Goal: Task Accomplishment & Management: Complete application form

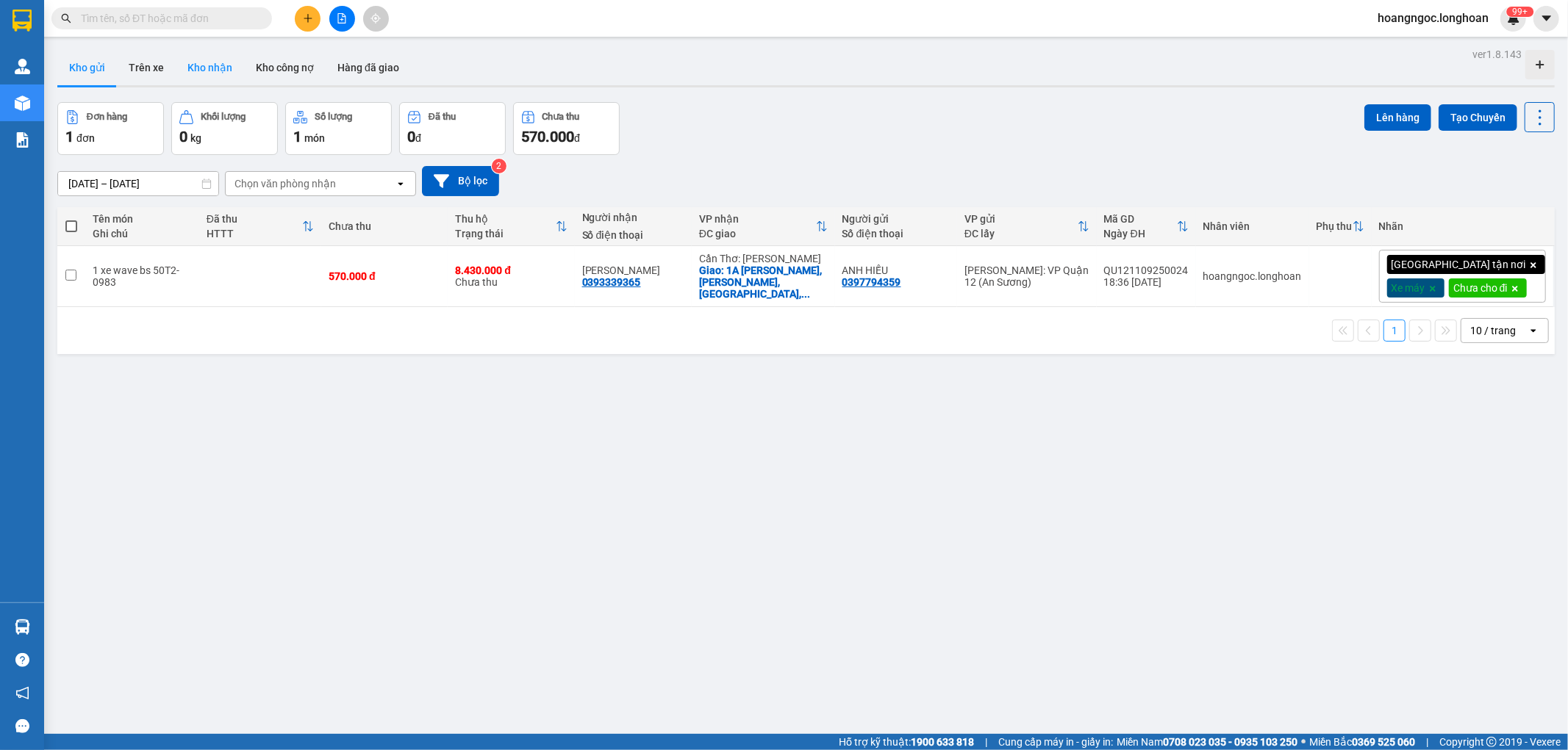
click at [208, 70] on button "Kho nhận" at bounding box center [210, 68] width 69 height 35
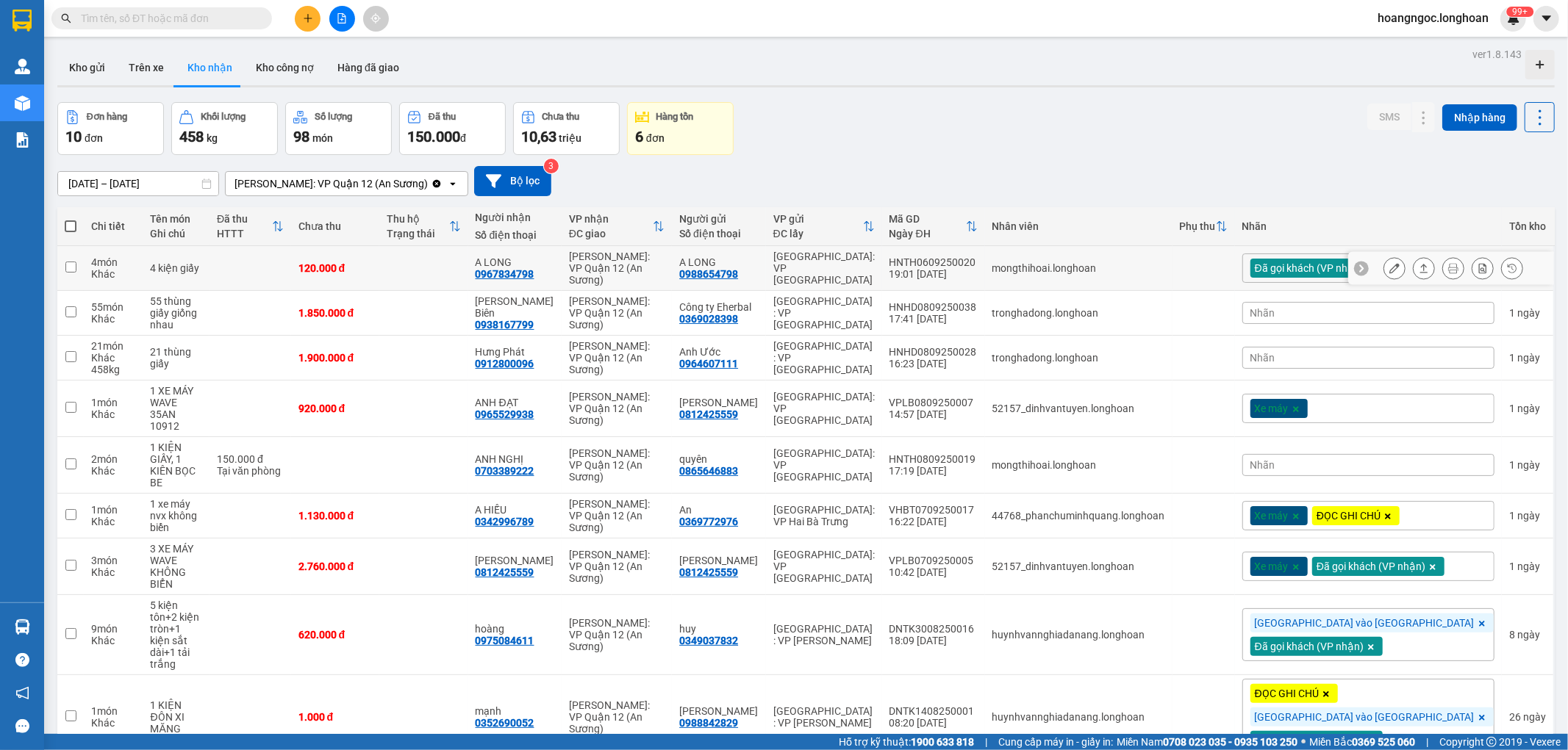
click at [1384, 268] on button at bounding box center [1393, 269] width 21 height 25
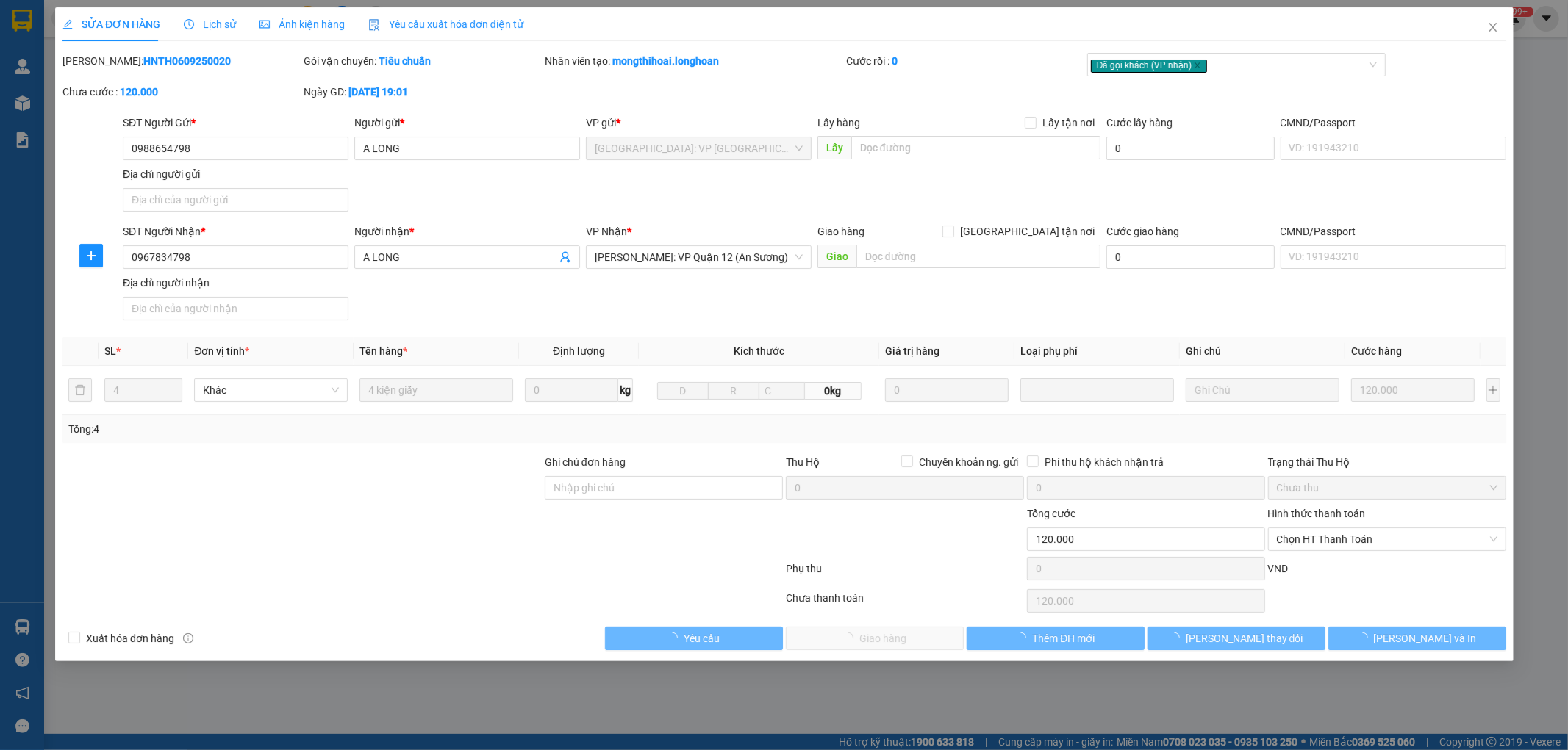
type input "0988654798"
type input "A LONG"
type input "0967834798"
type input "A LONG"
type input "120.000"
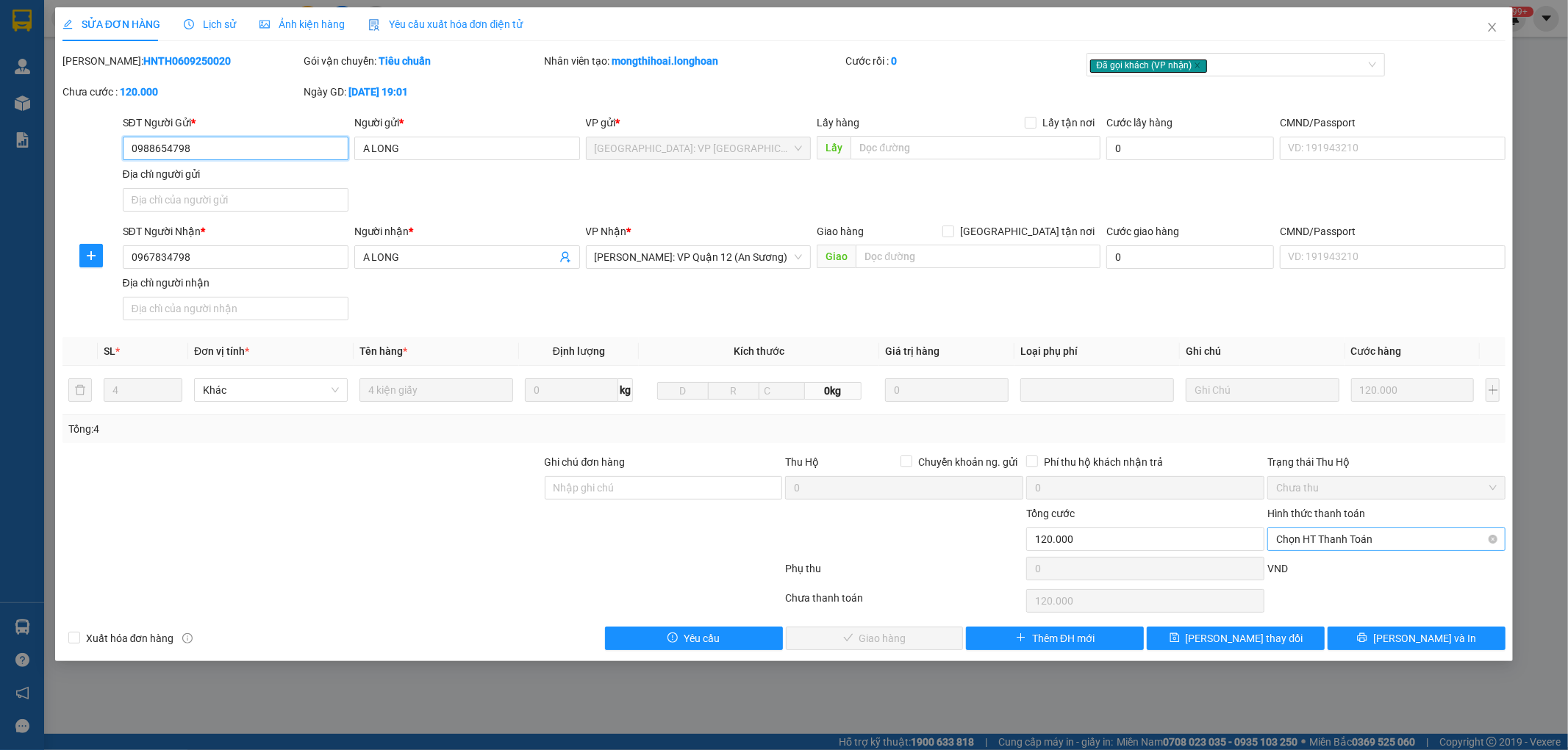
click at [1373, 538] on span "Chọn HT Thanh Toán" at bounding box center [1386, 539] width 221 height 22
drag, startPoint x: 1340, startPoint y: 563, endPoint x: 1284, endPoint y: 608, distance: 71.8
click at [1340, 566] on div "Tại văn phòng" at bounding box center [1387, 569] width 221 height 16
type input "0"
click at [872, 632] on span "Lưu và Giao hàng" at bounding box center [885, 638] width 141 height 16
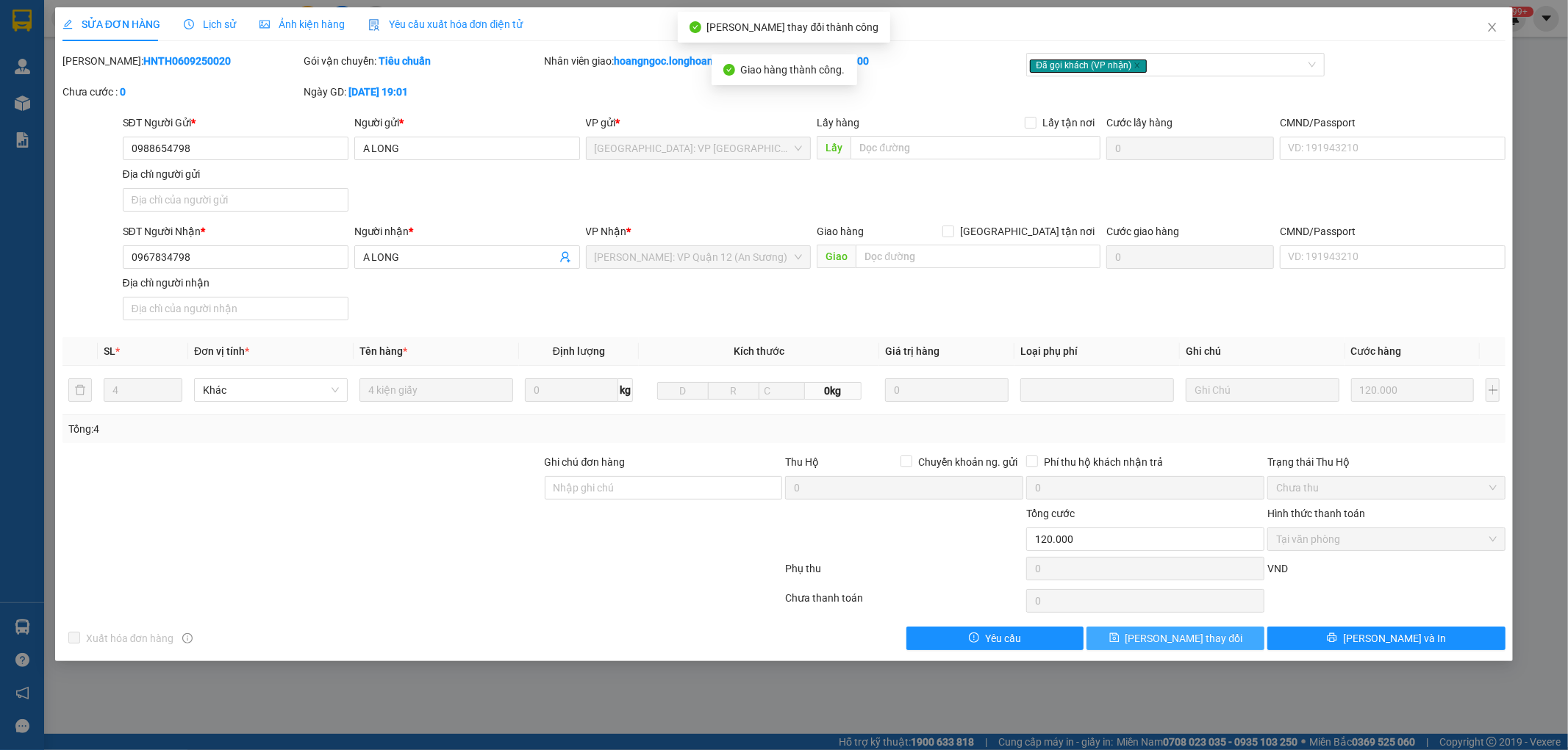
click at [1229, 639] on button "[PERSON_NAME] thay đổi" at bounding box center [1175, 638] width 177 height 24
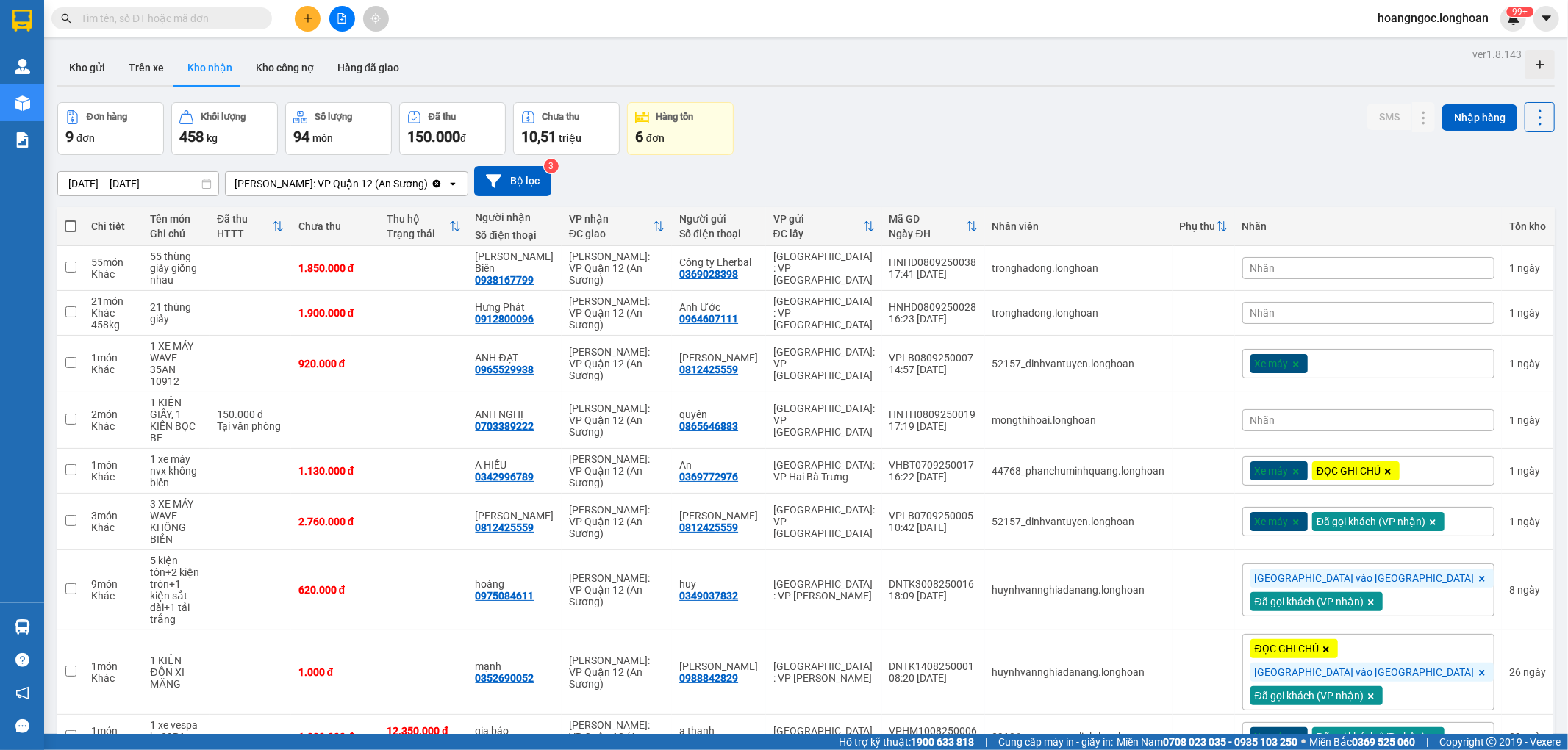
click at [1275, 263] on span "Nhãn" at bounding box center [1262, 269] width 25 height 12
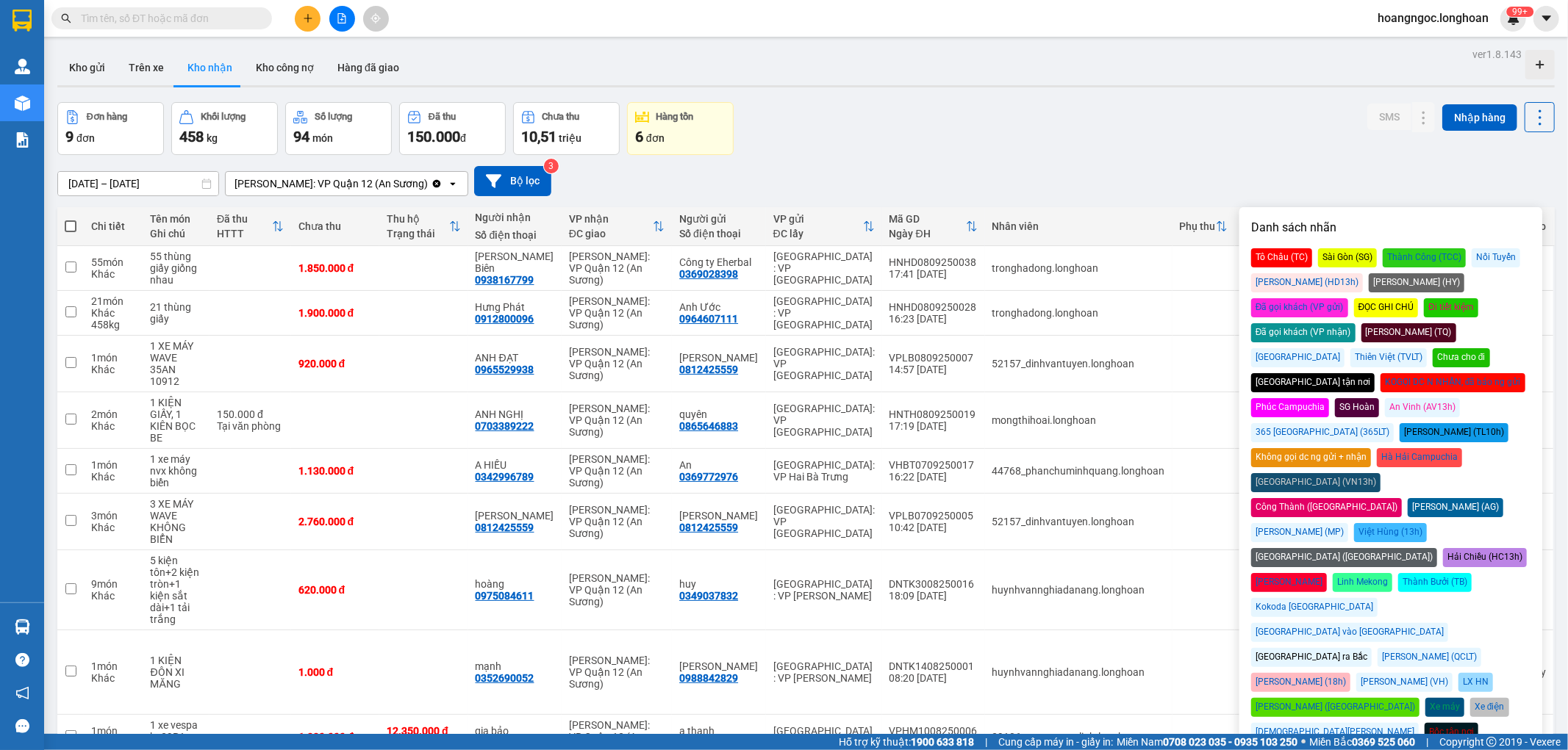
click at [1355, 324] on div "Đã gọi khách (VP nhận)" at bounding box center [1303, 332] width 104 height 19
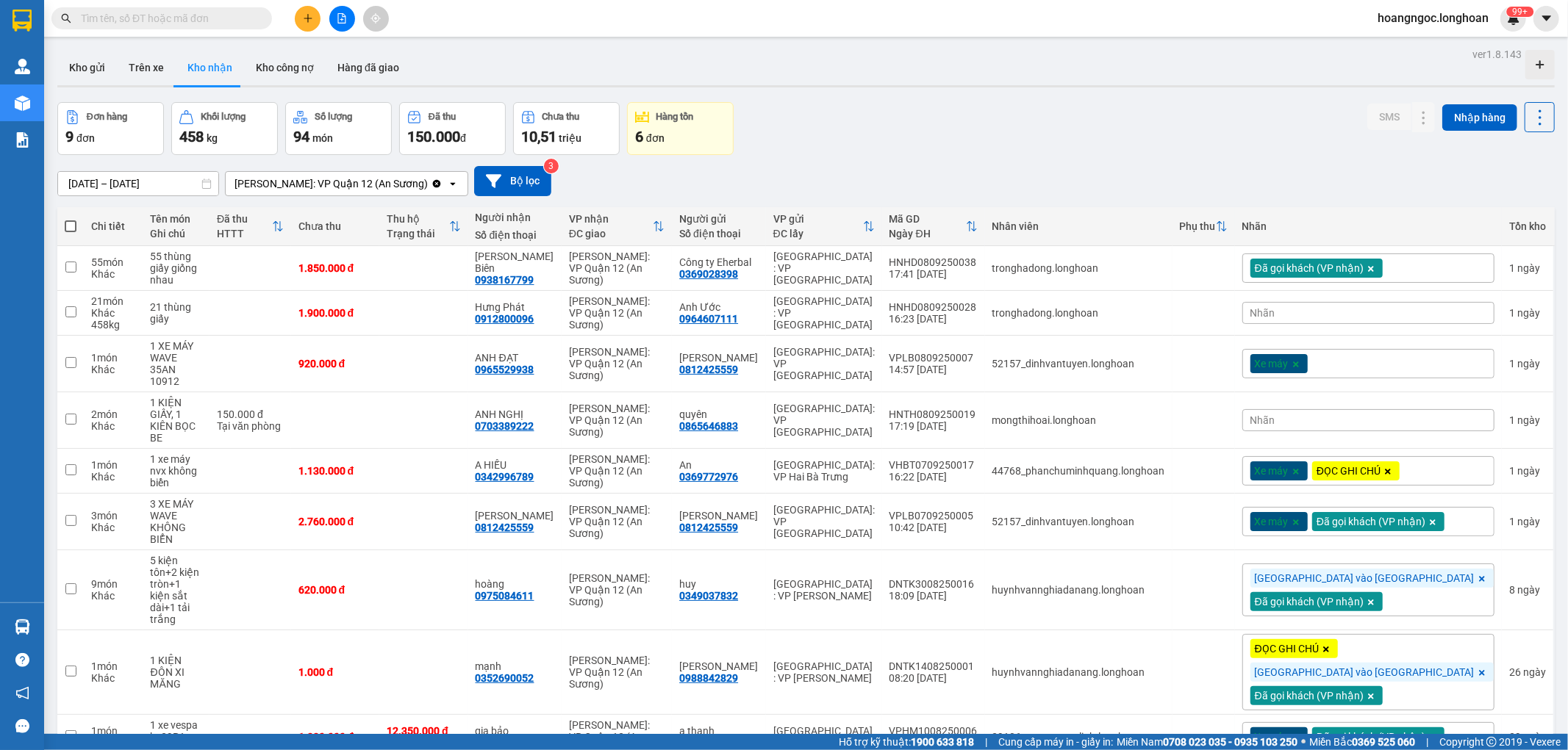
click at [1367, 158] on div "14/08/2025 – 12/09/2025 Press the down arrow key to interact with the calendar …" at bounding box center [805, 180] width 1497 height 52
click at [304, 16] on icon "plus" at bounding box center [308, 18] width 10 height 10
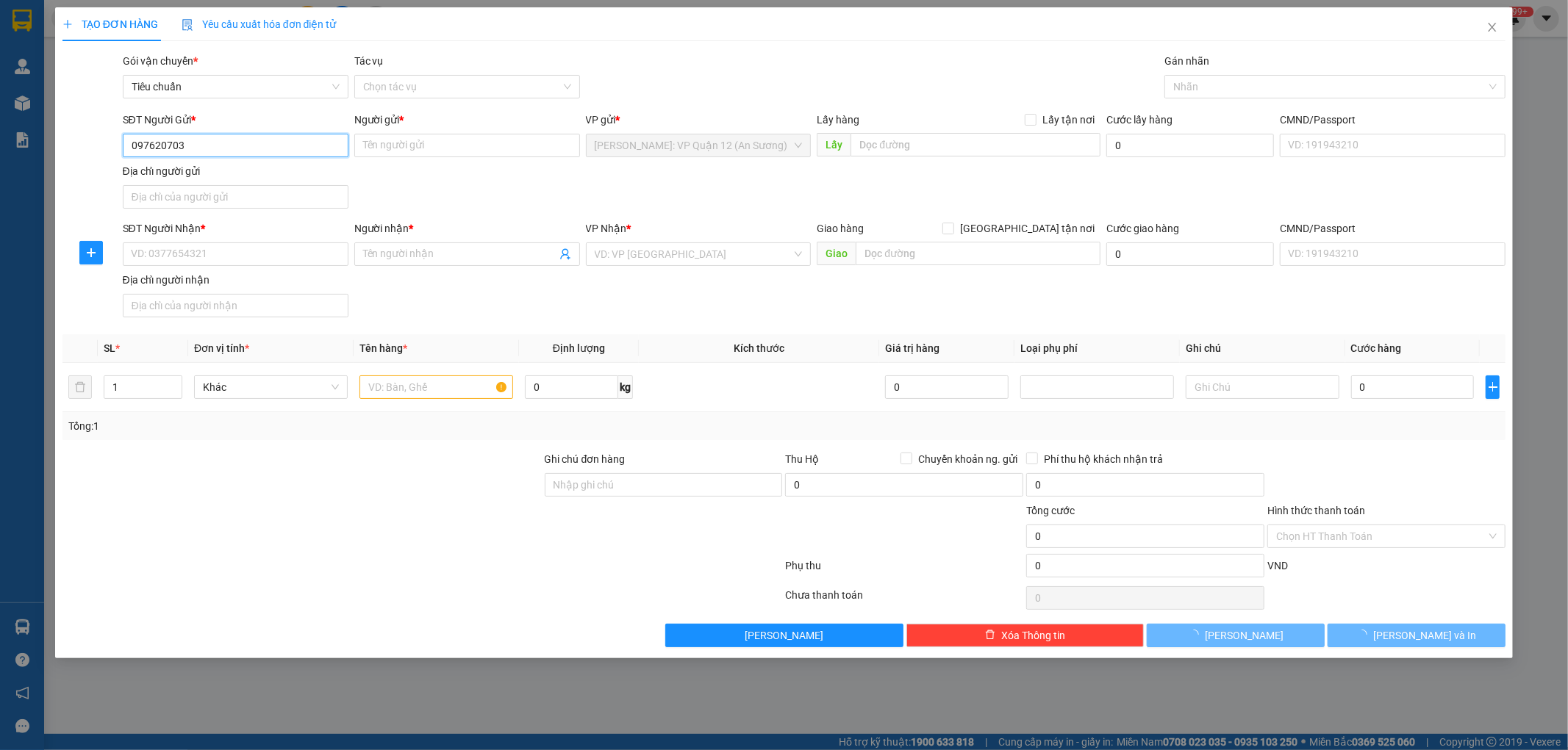
type input "0976207038"
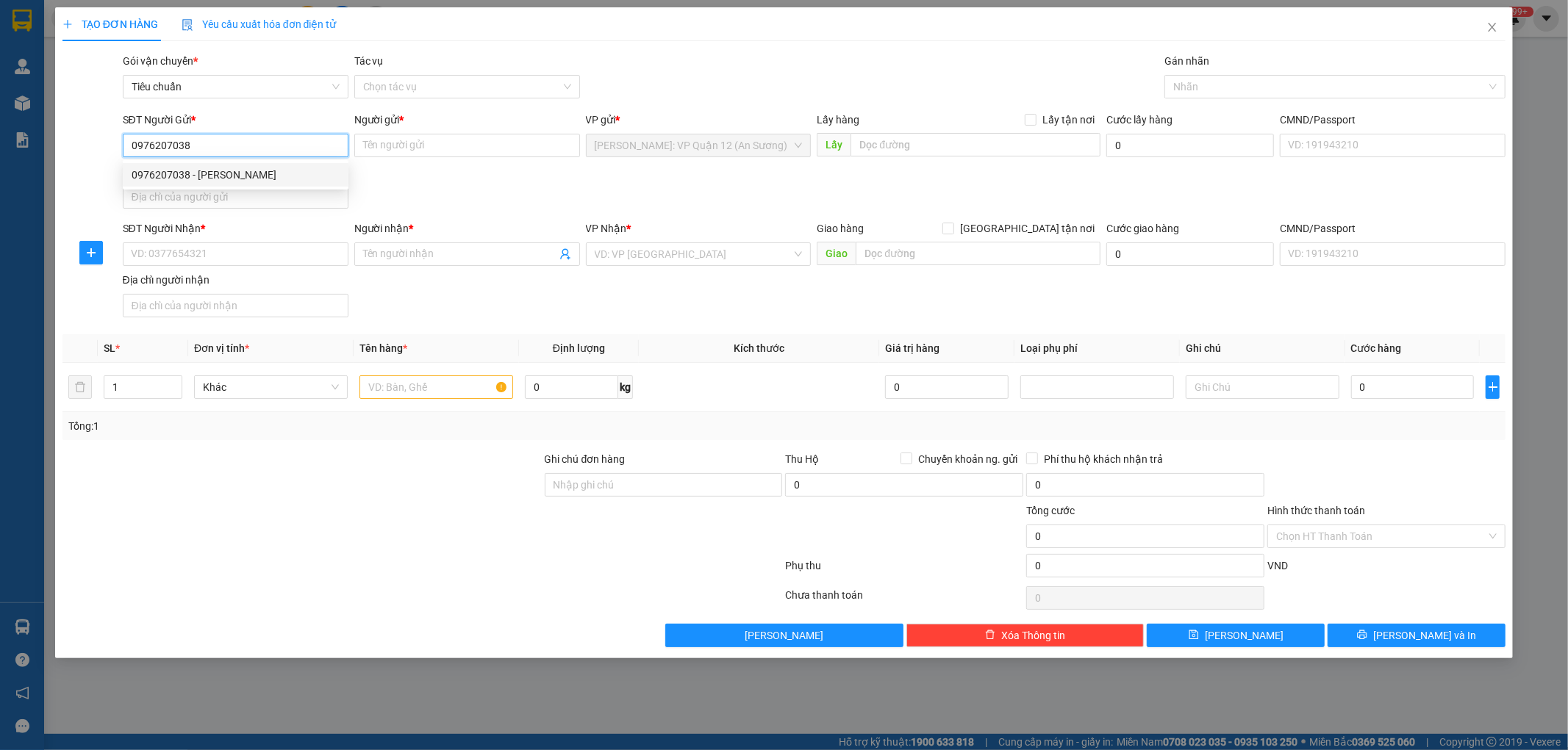
click at [244, 175] on div "0976207038 - Đào Văn Thanh" at bounding box center [235, 175] width 208 height 16
type input "[PERSON_NAME]"
type input "0976207038"
click at [219, 258] on input "SĐT Người Nhận *" at bounding box center [235, 254] width 226 height 24
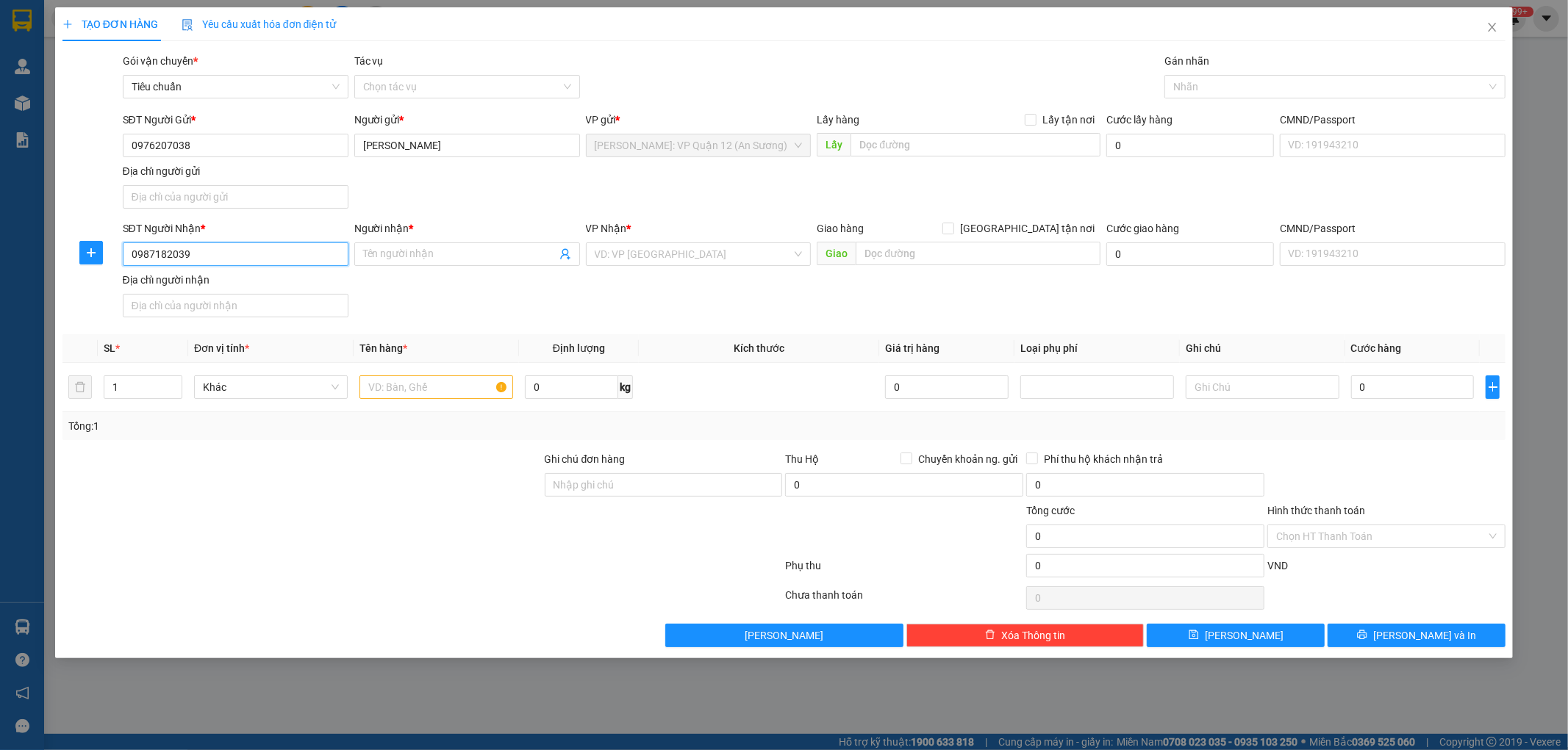
type input "0987182039"
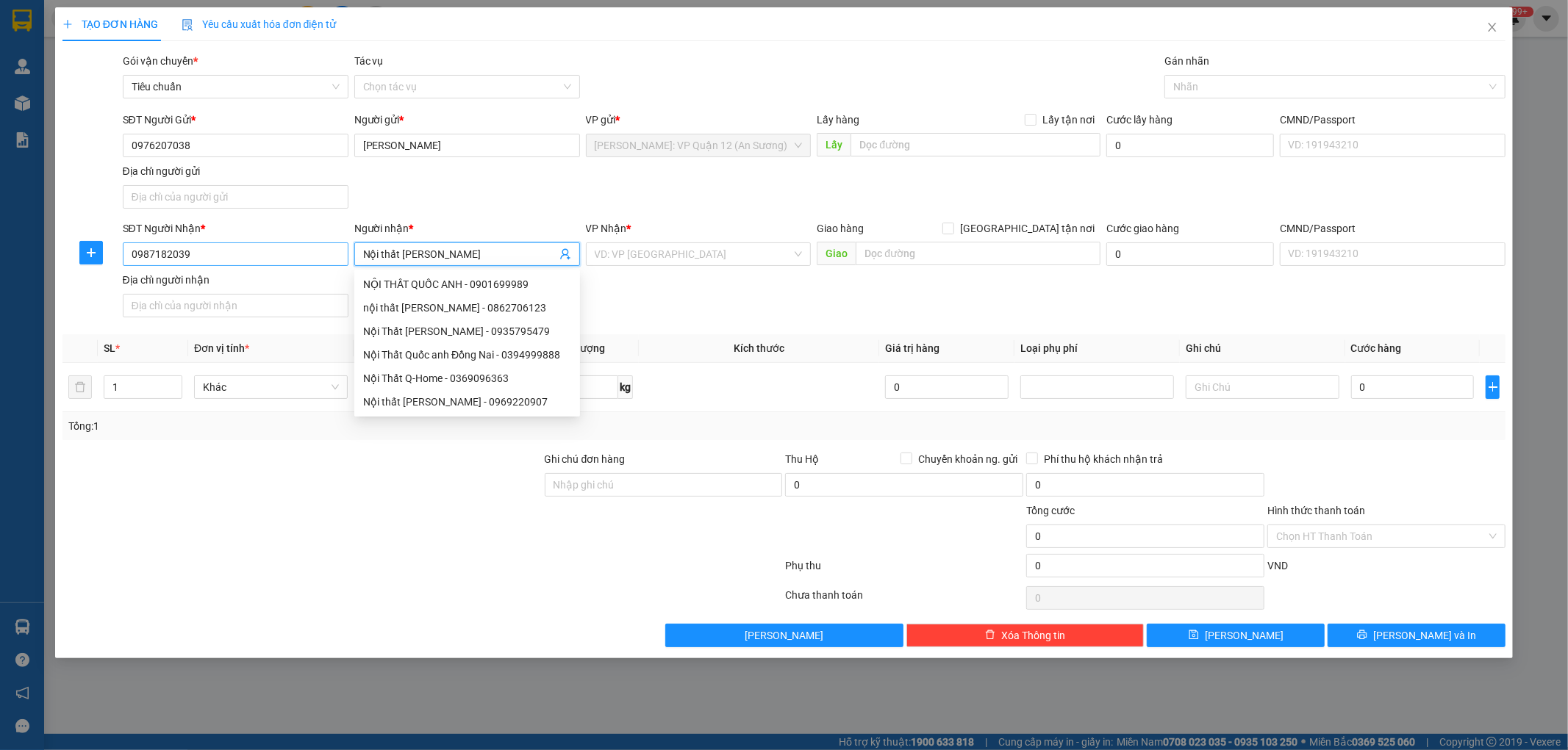
type input "Nội thất [PERSON_NAME]"
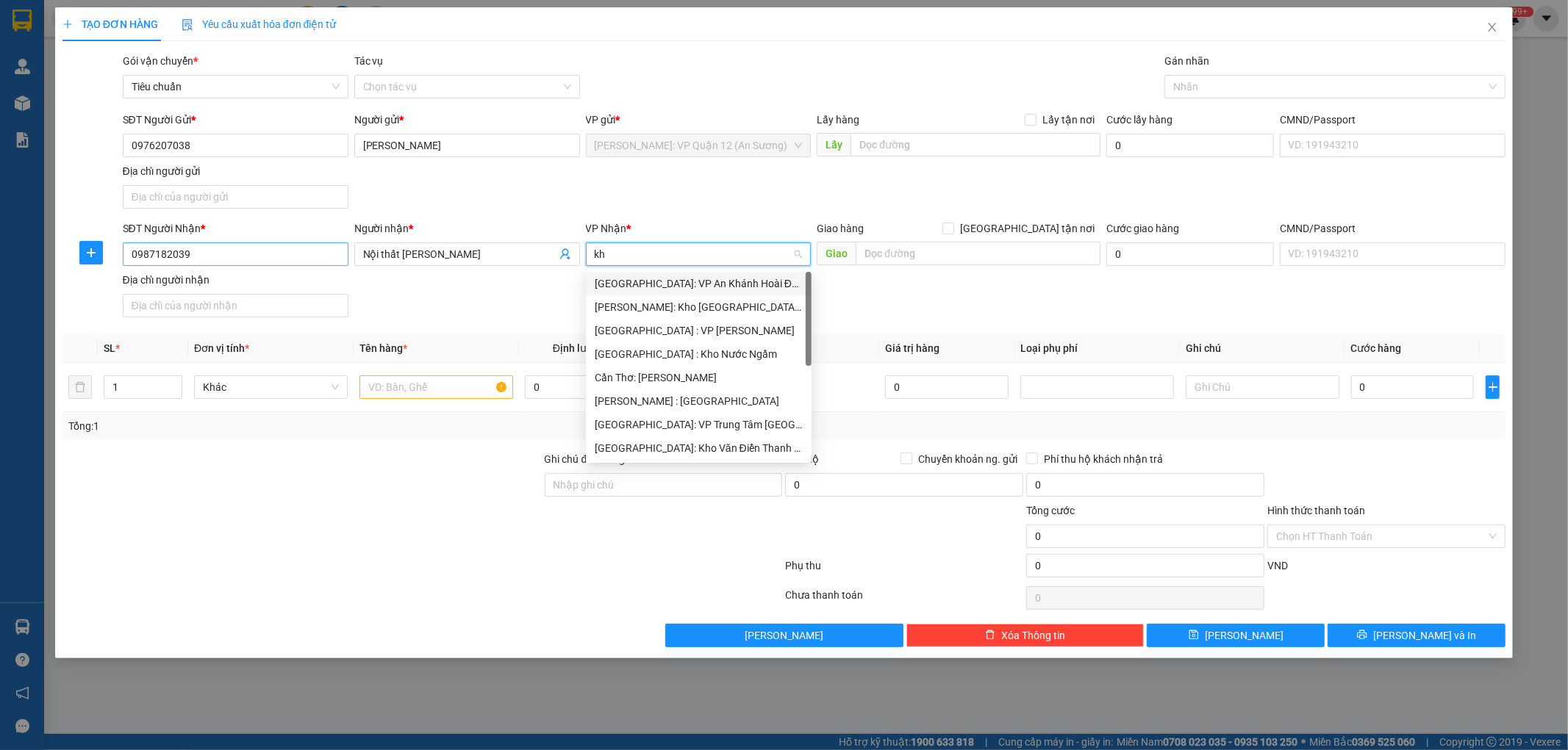
type input "kho"
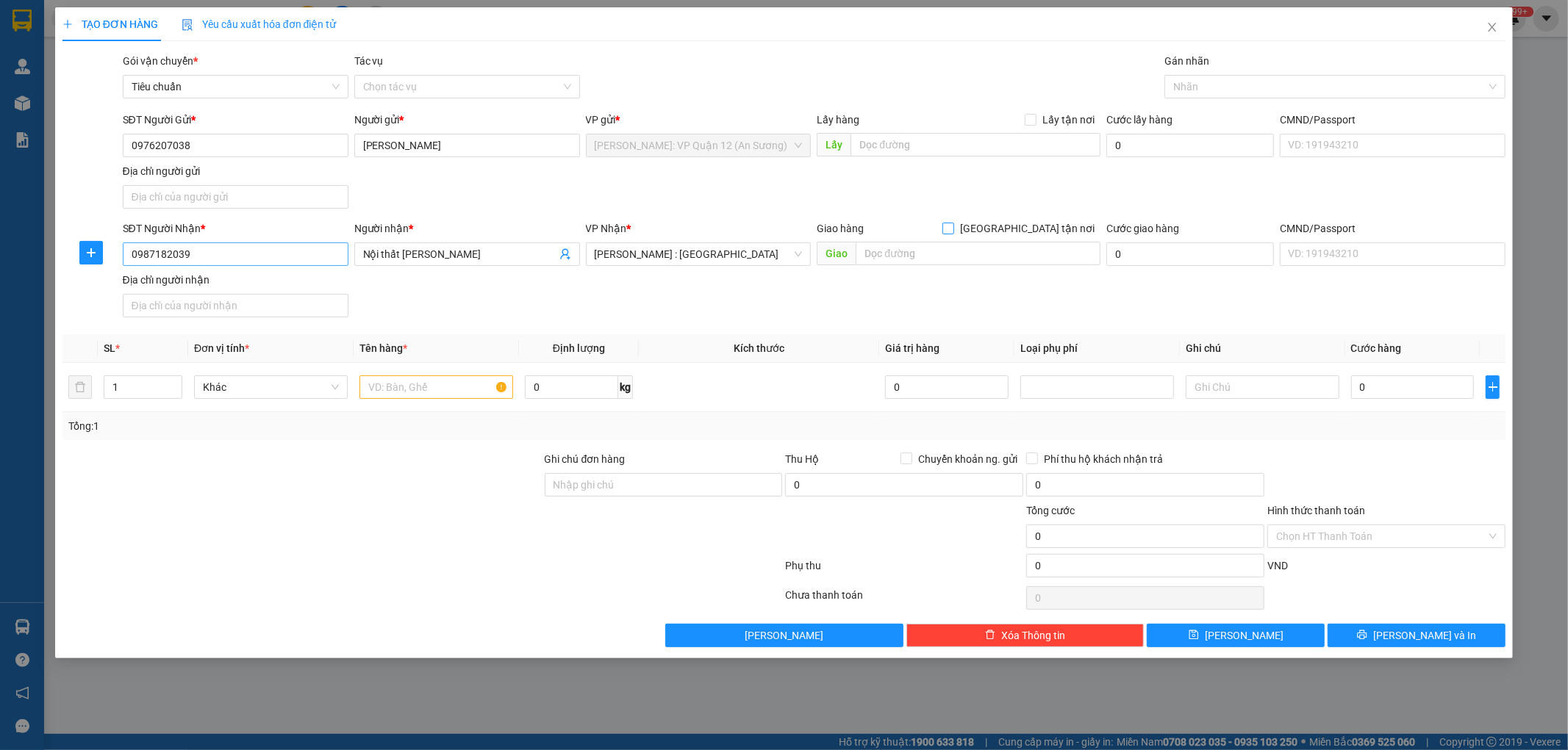
click at [942, 223] on input "[GEOGRAPHIC_DATA] tận nơi" at bounding box center [947, 227] width 10 height 10
checkbox input "true"
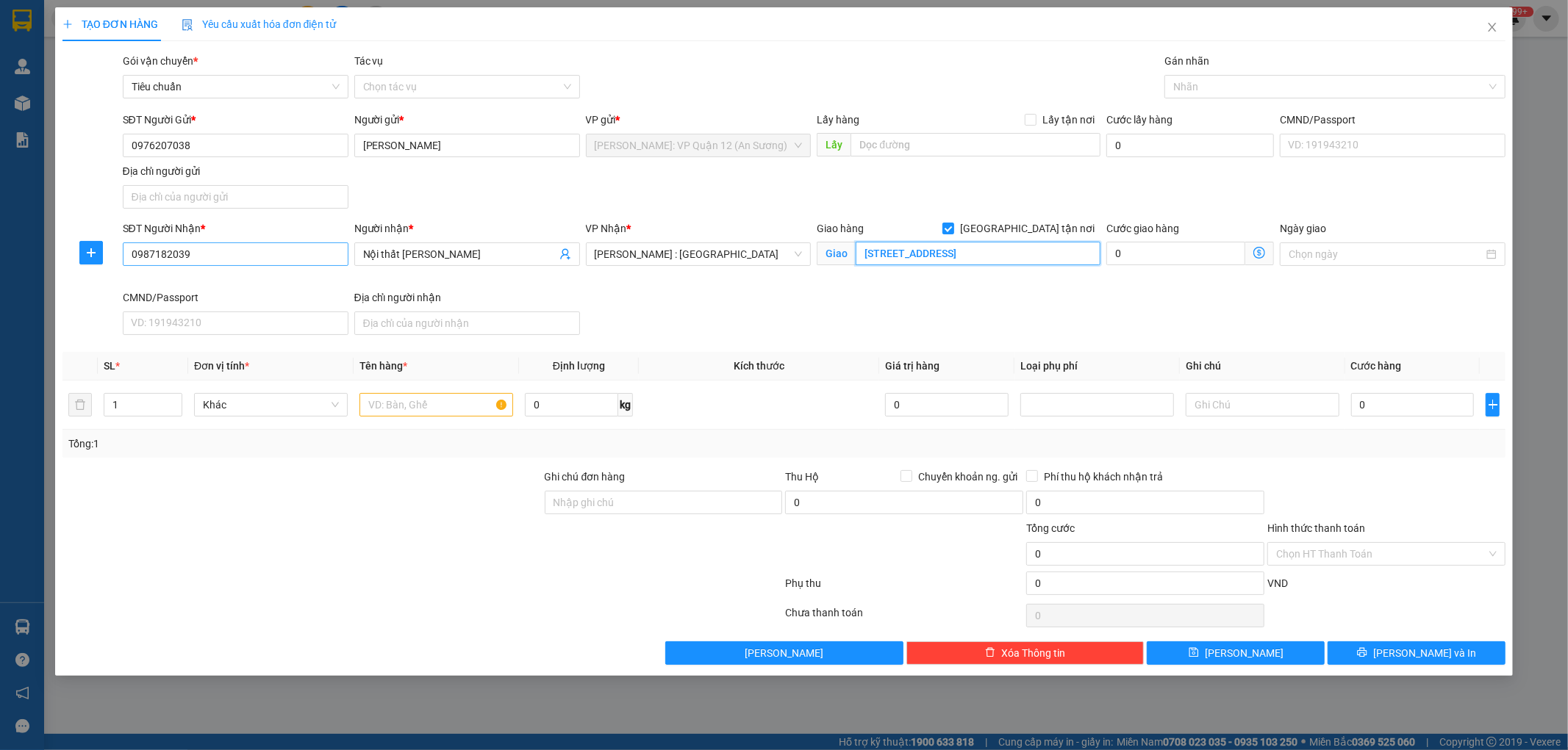
scroll to position [0, 7]
click at [1228, 82] on div at bounding box center [1327, 86] width 319 height 18
type input "129/1 Đường D16, TT Long Điền, Long Điền, BRVT"
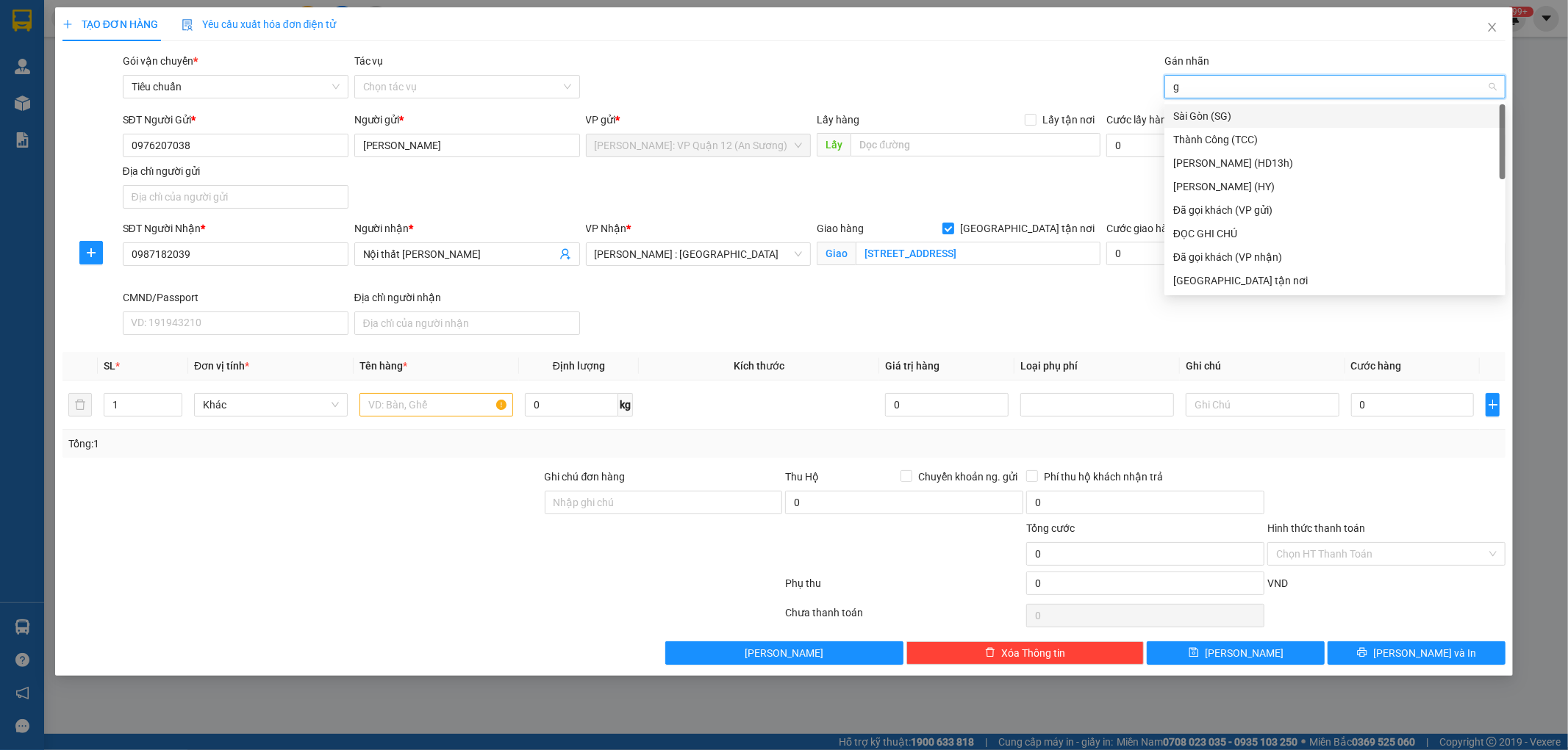
type input "gt"
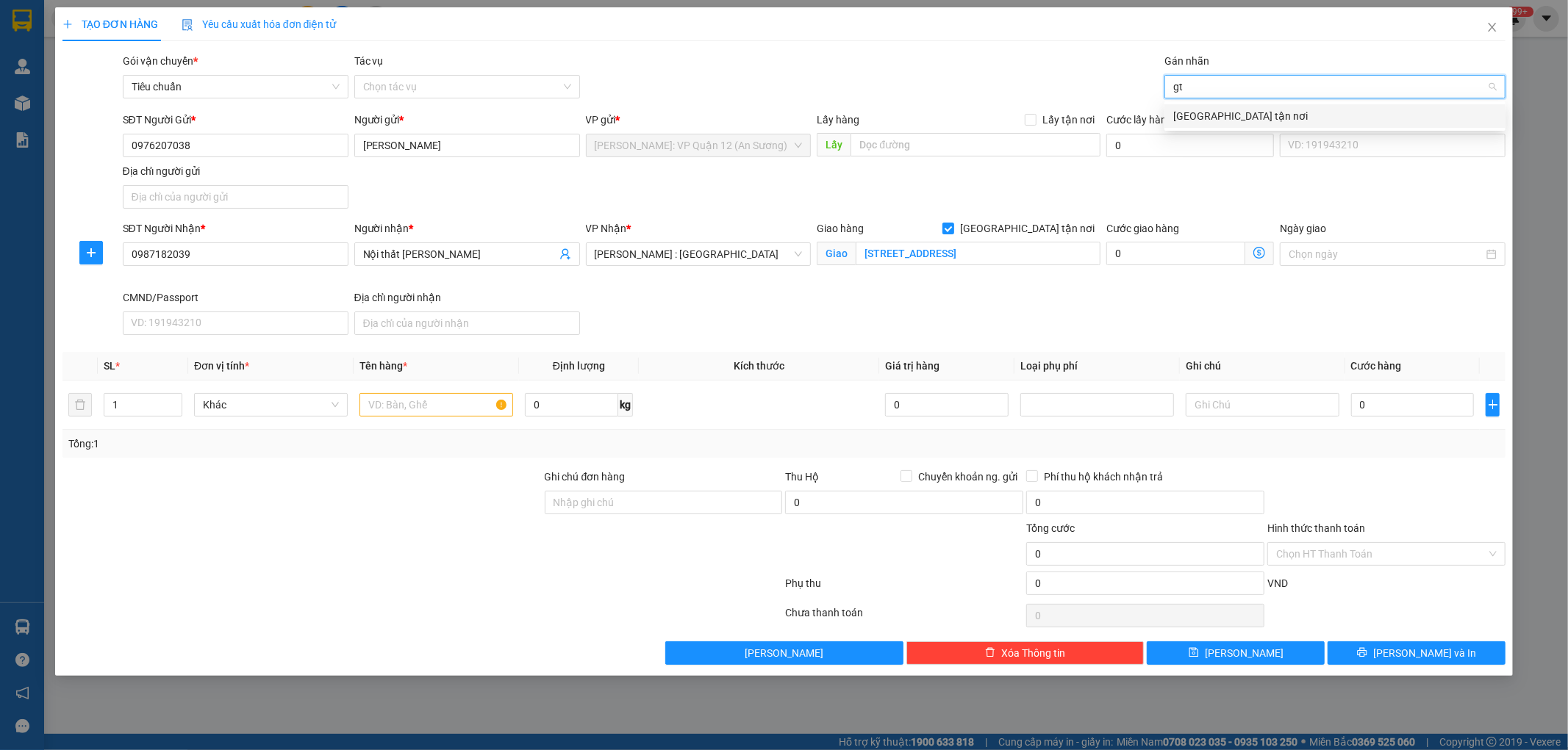
click at [1210, 113] on div "[GEOGRAPHIC_DATA] tận nơi" at bounding box center [1335, 116] width 324 height 16
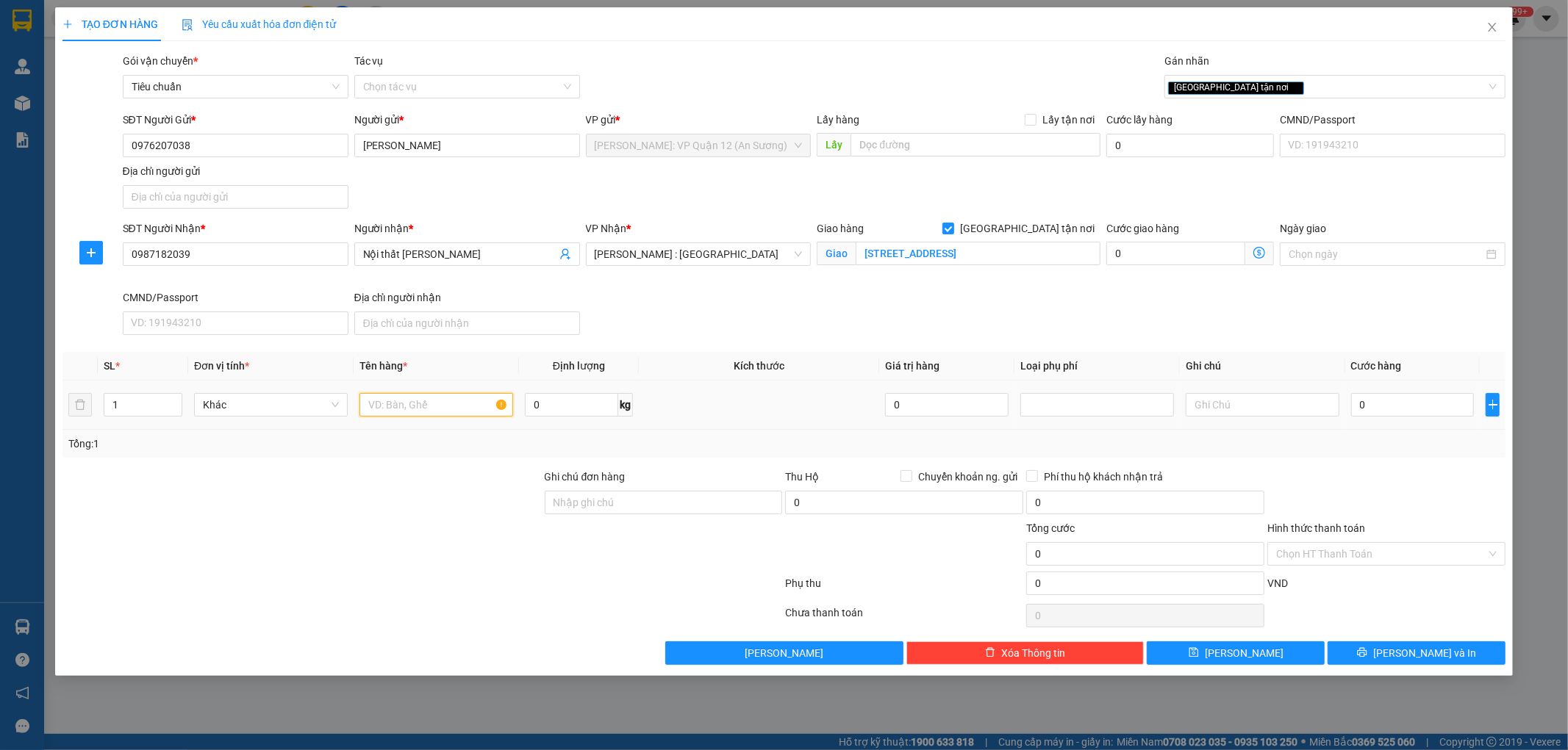
click at [409, 409] on input "text" at bounding box center [436, 405] width 154 height 24
type input "1 kiện giấy ( đèn LED )"
drag, startPoint x: 686, startPoint y: 501, endPoint x: 707, endPoint y: 510, distance: 22.8
click at [686, 501] on input "Ghi chú đơn hàng" at bounding box center [663, 503] width 238 height 24
type input "nhận theo kiện - hư hỏng ko chịu trách nhiệm"
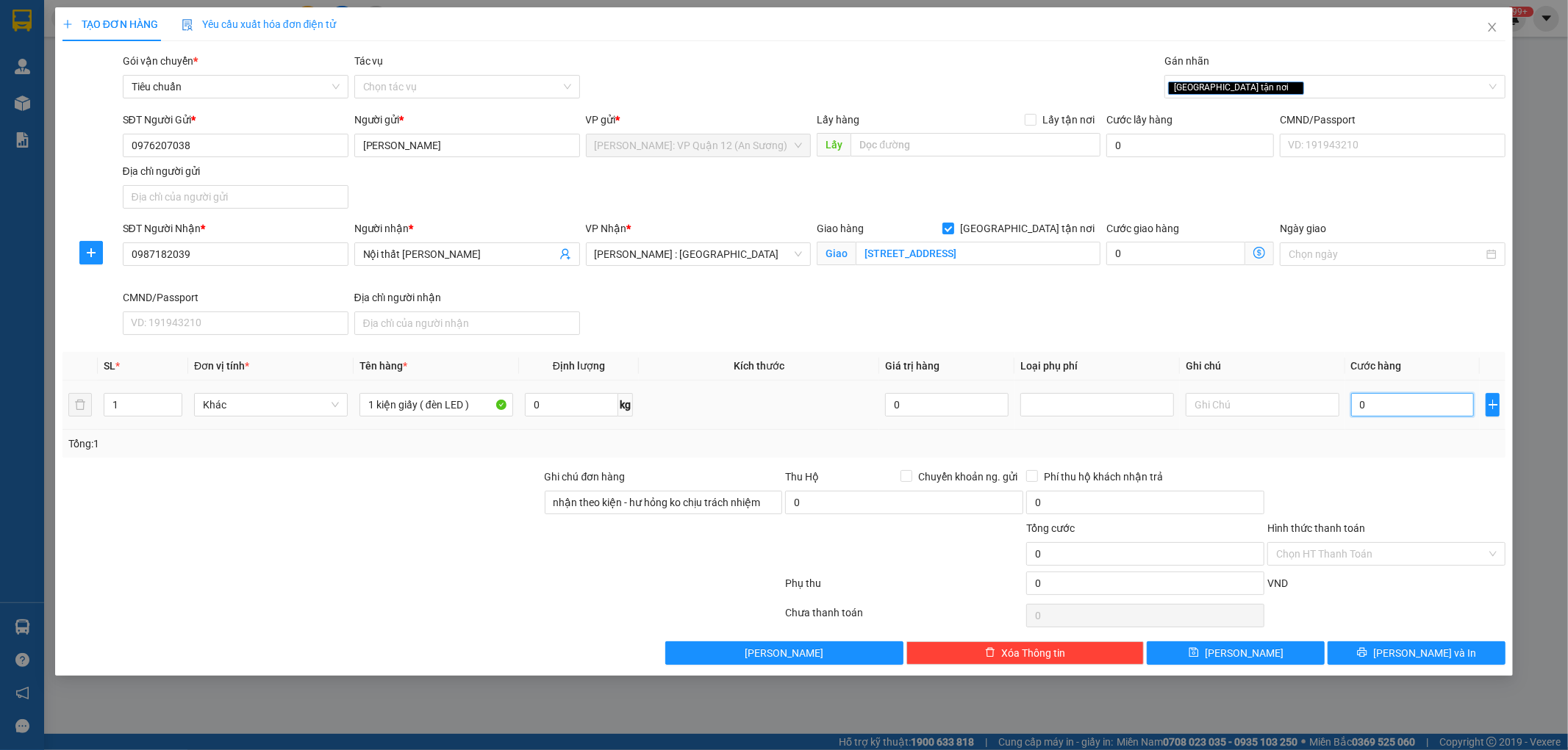
click at [1423, 413] on input "0" at bounding box center [1413, 405] width 124 height 24
type input "6"
type input "65"
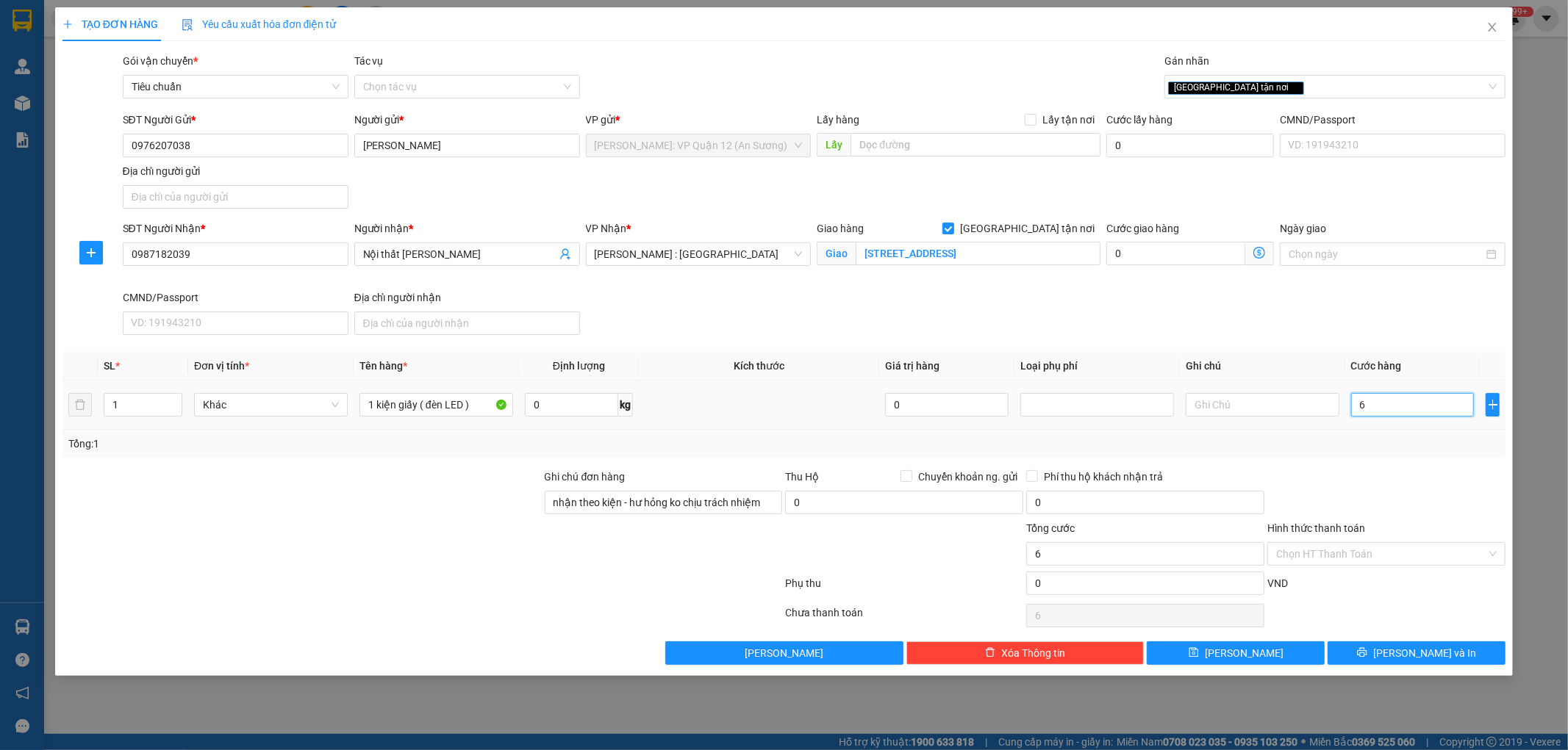
type input "65"
type input "650"
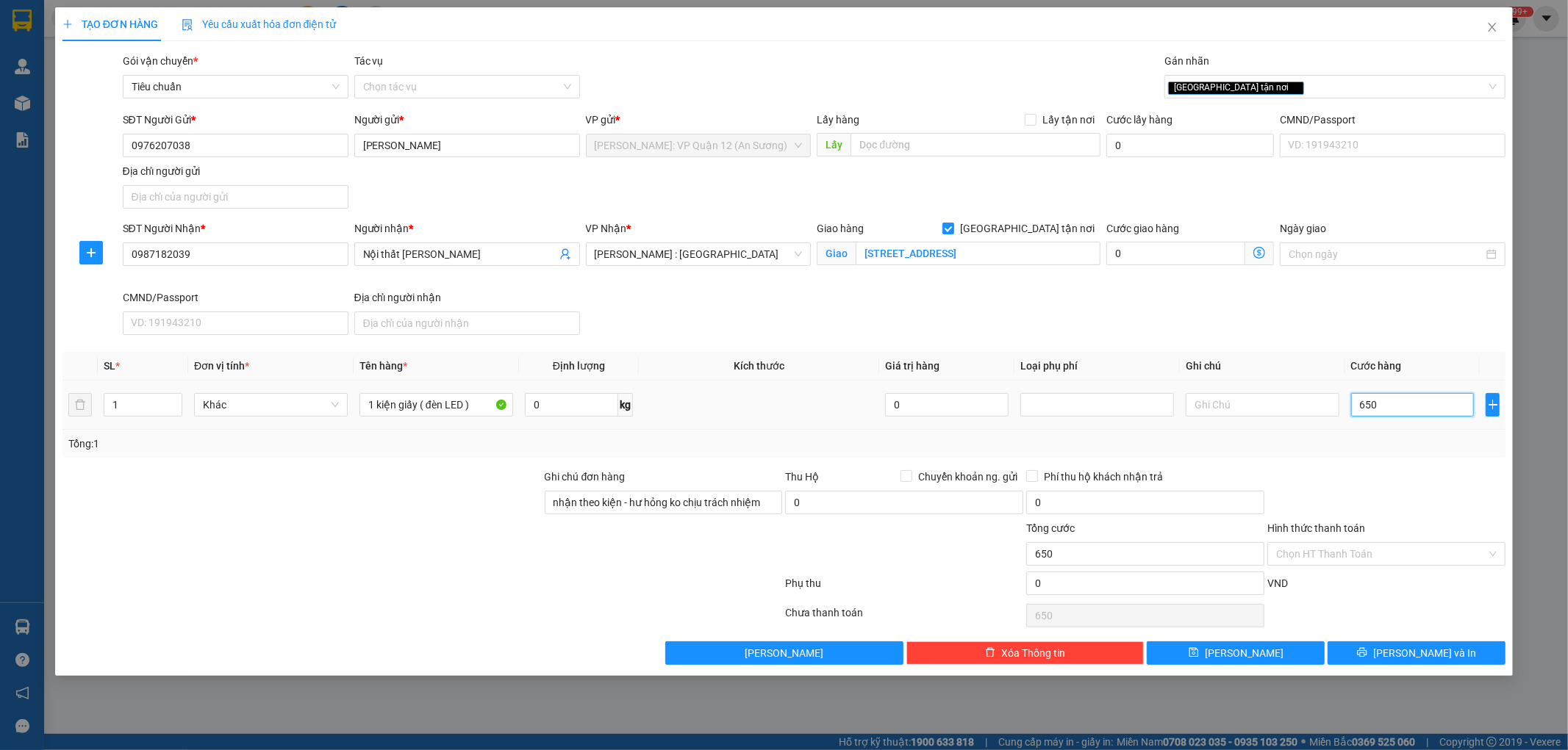
type input "6.500"
type input "65.000"
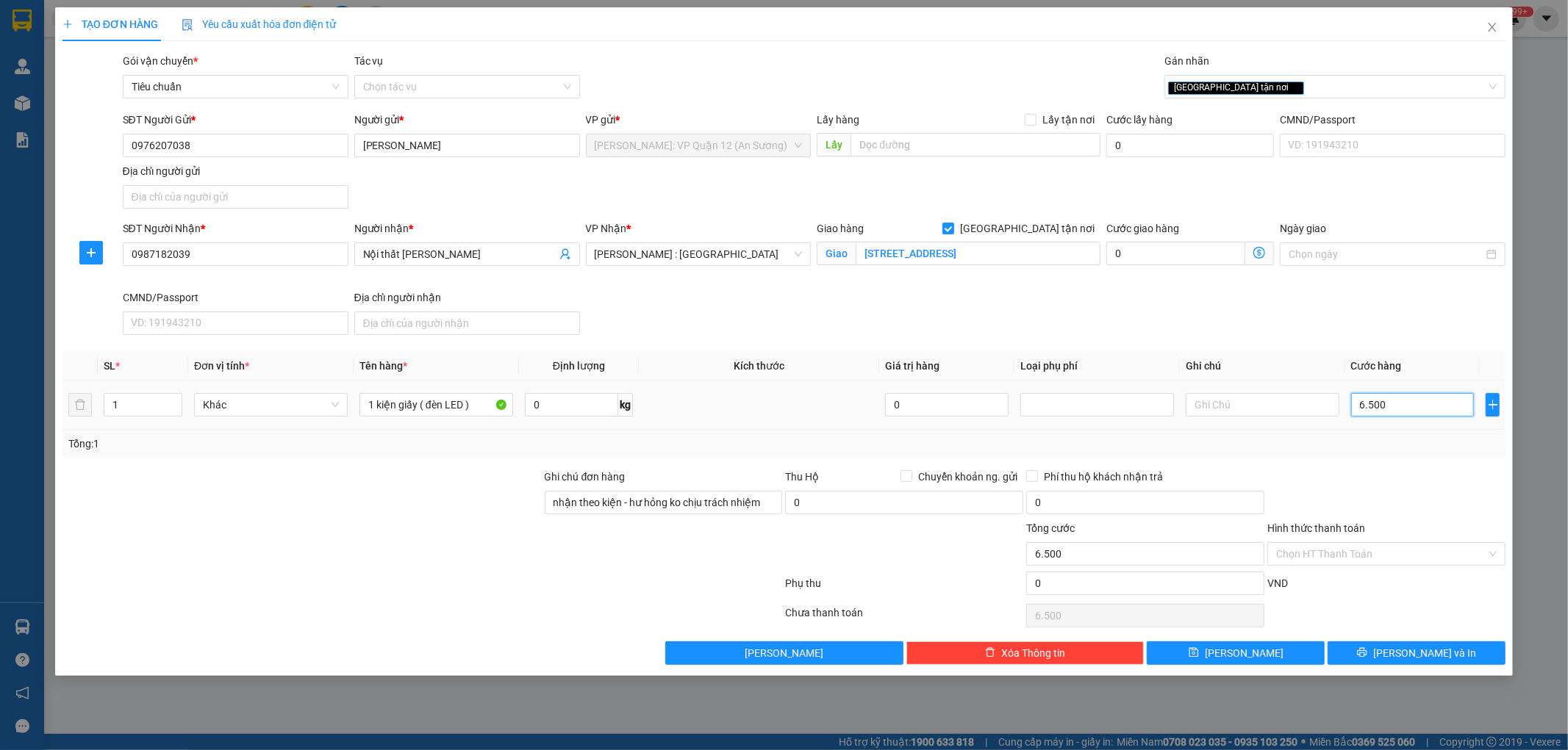
type input "65.000"
type input "650.000"
type input "65.000"
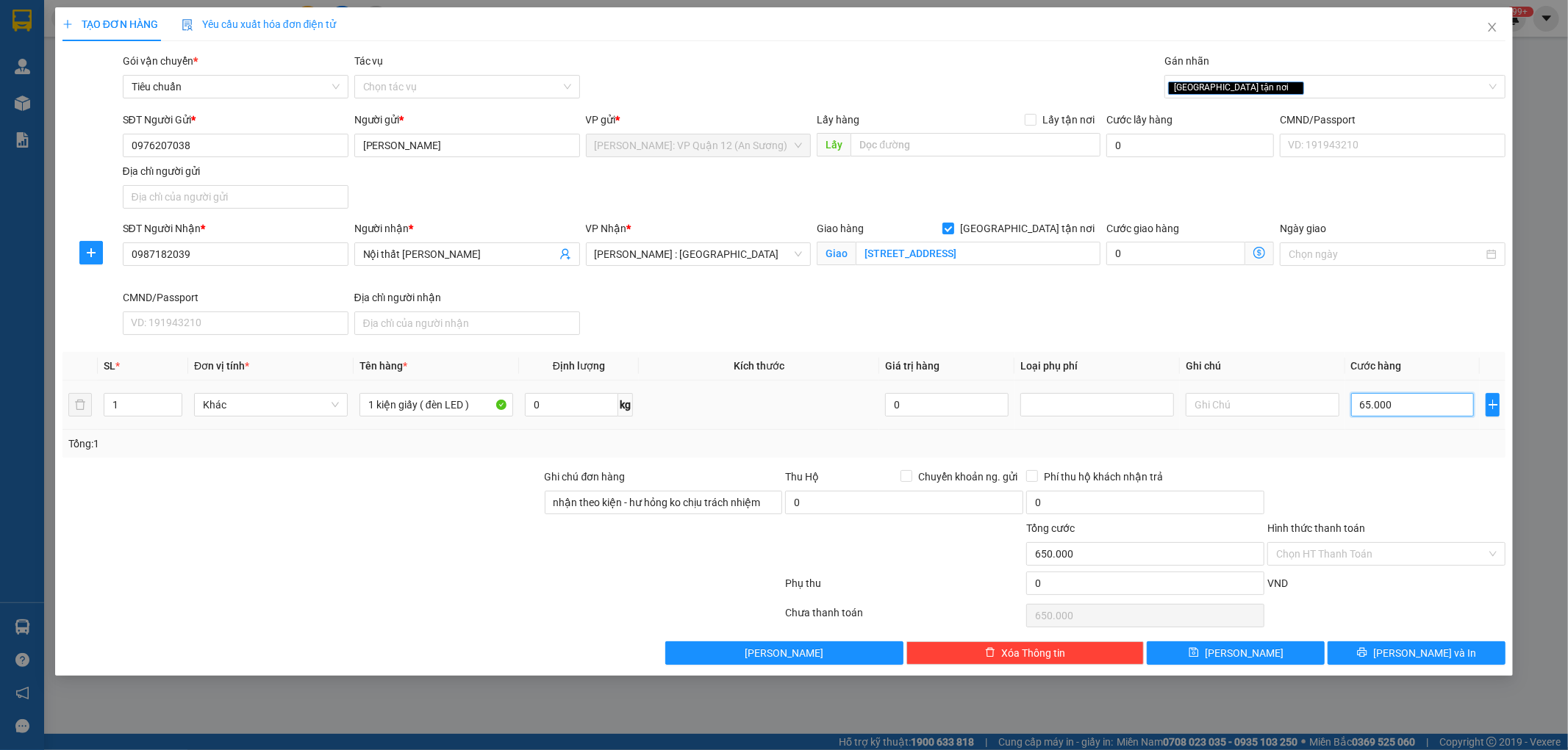
type input "65.000"
click at [1437, 645] on span "[PERSON_NAME] và In" at bounding box center [1424, 653] width 103 height 16
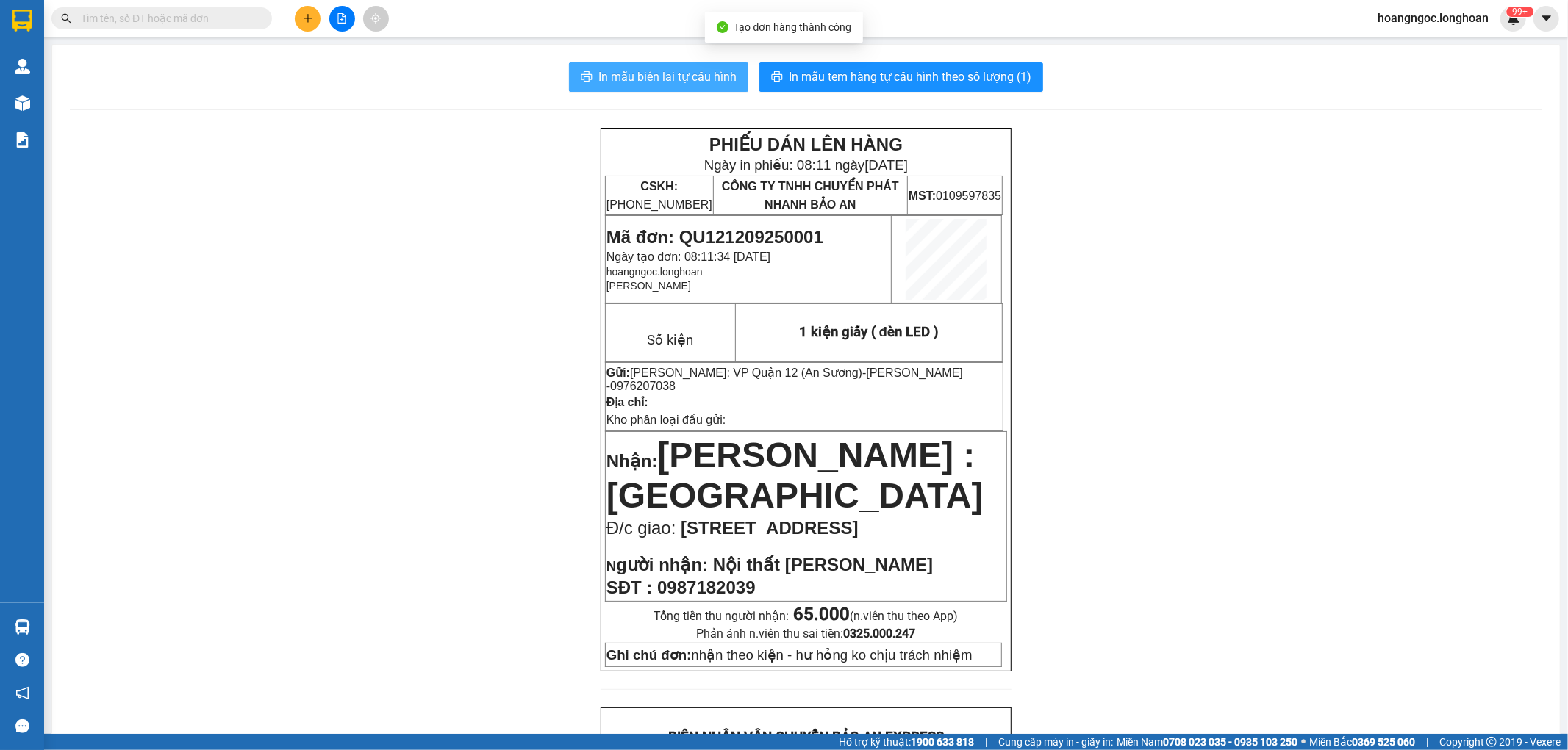
click at [650, 72] on span "In mẫu biên lai tự cấu hình" at bounding box center [667, 76] width 138 height 19
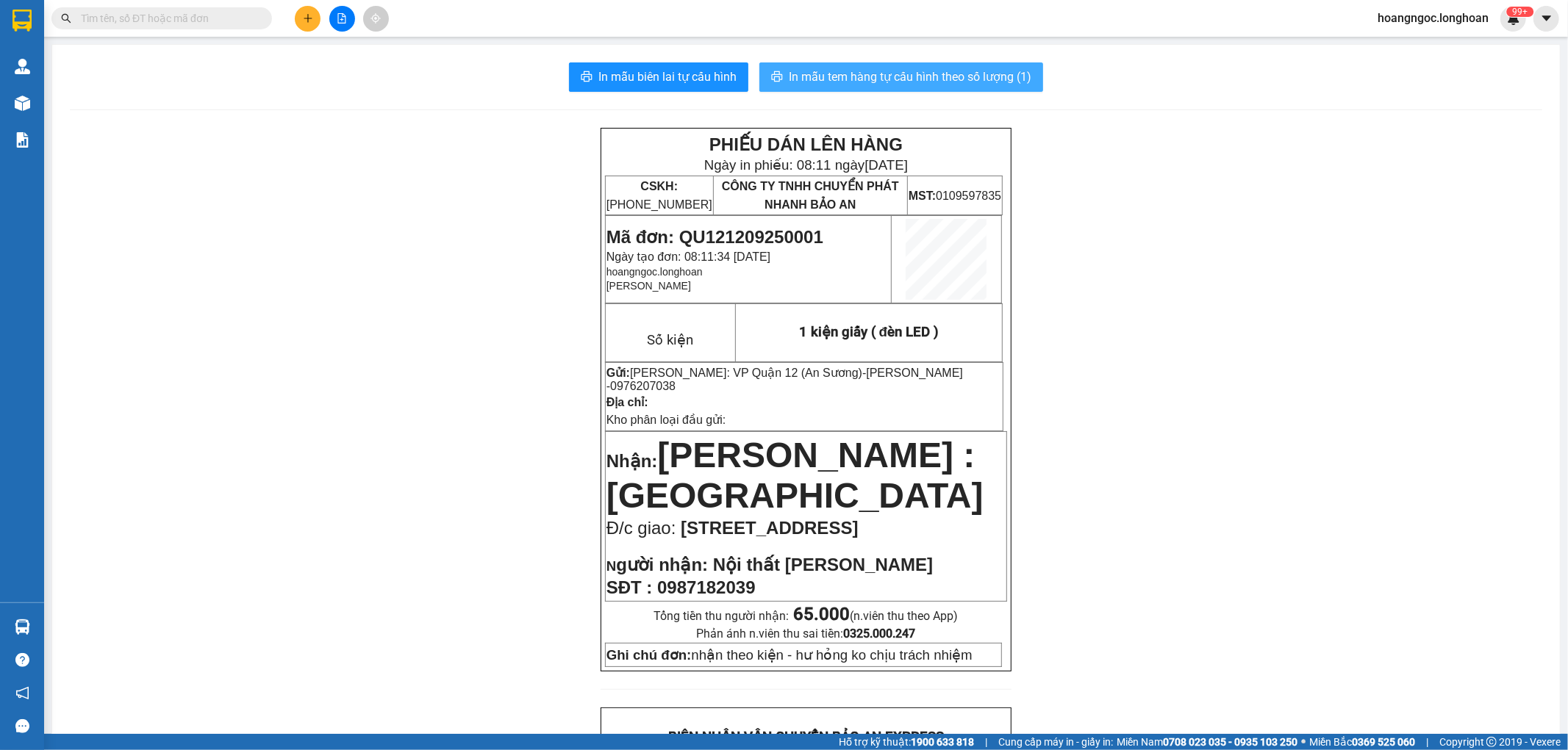
click at [823, 78] on span "In mẫu tem hàng tự cấu hình theo số lượng (1)" at bounding box center [909, 76] width 242 height 19
click at [188, 16] on input "text" at bounding box center [167, 18] width 174 height 16
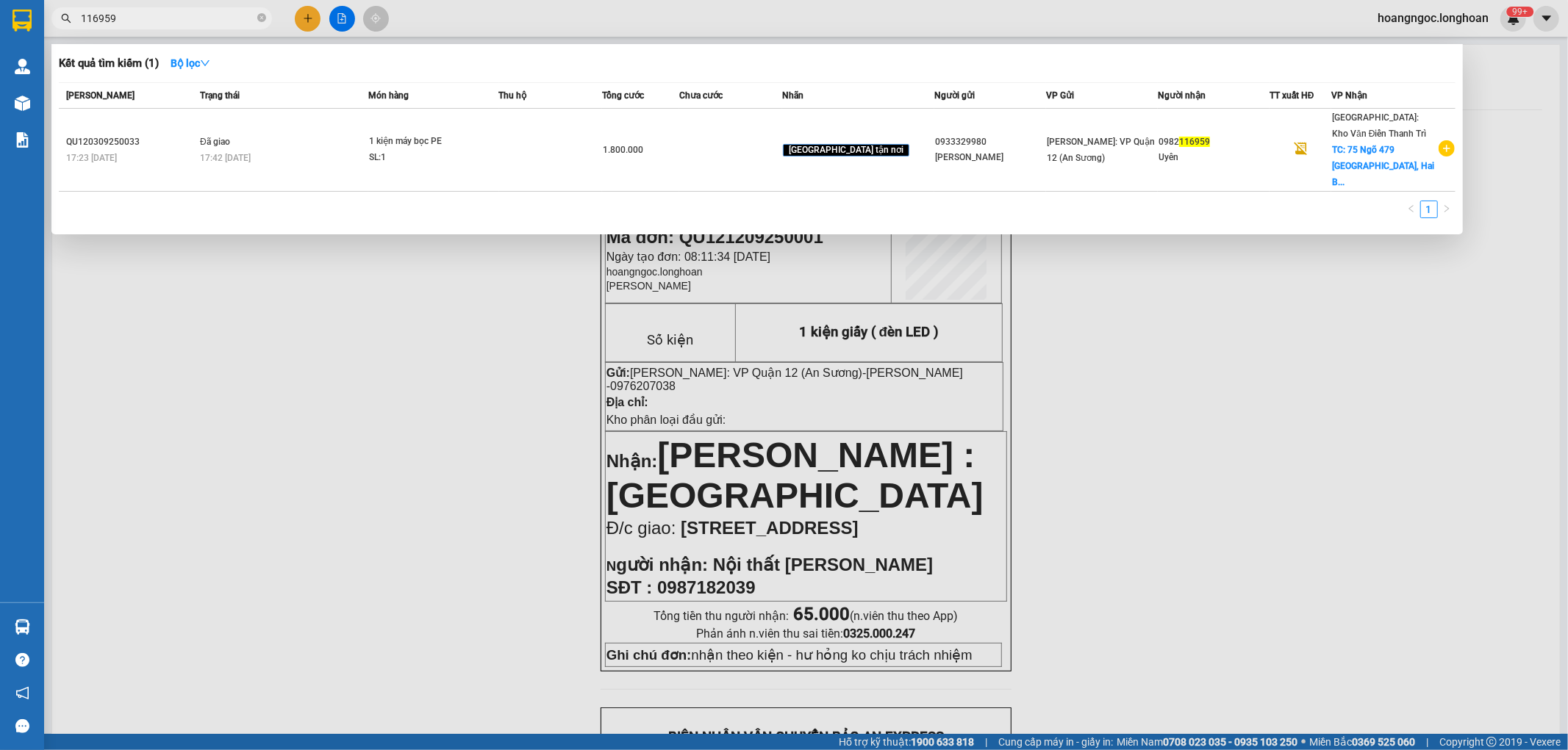
type input "116959"
click at [1251, 319] on div at bounding box center [784, 375] width 1568 height 750
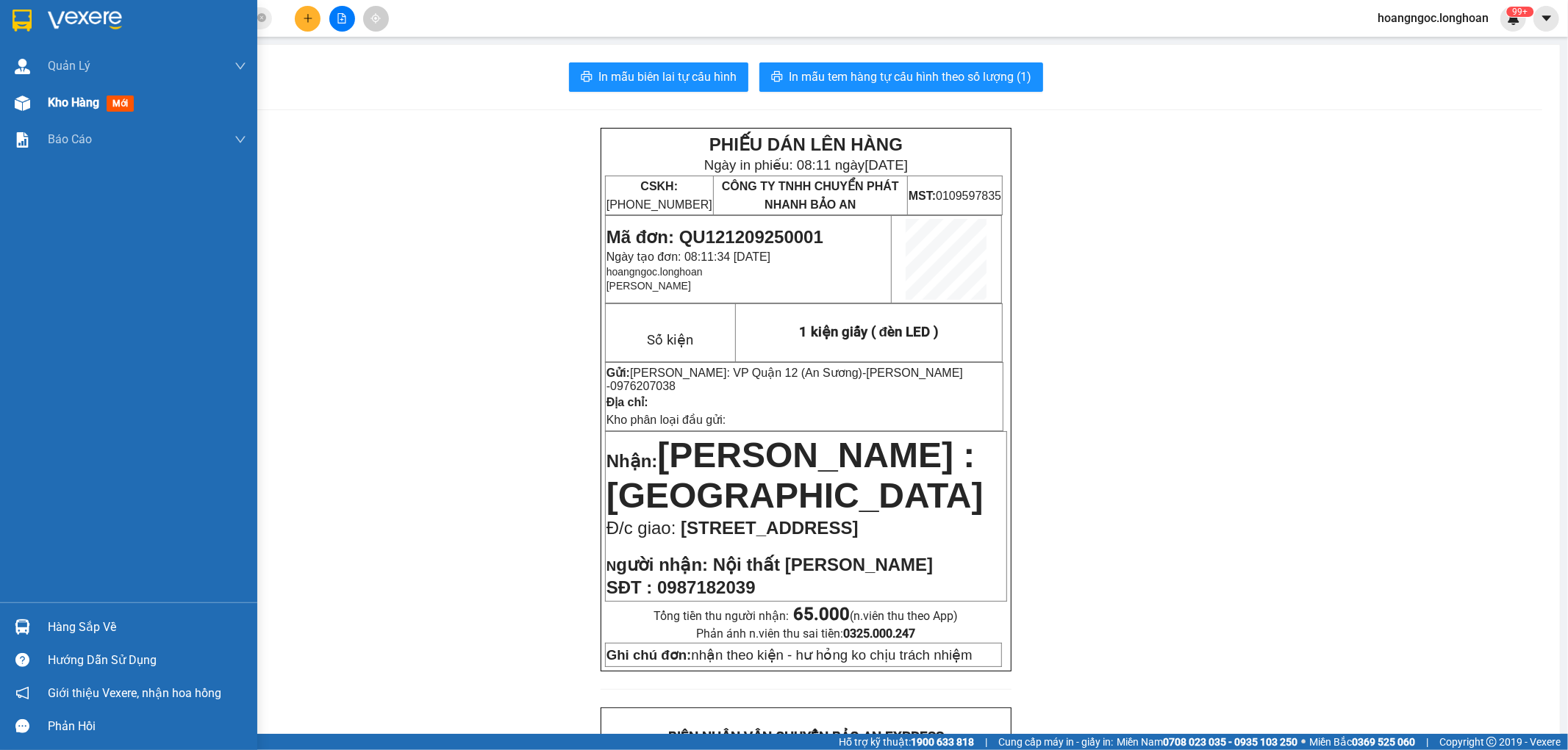
click at [61, 115] on div "Kho hàng mới" at bounding box center [147, 102] width 198 height 36
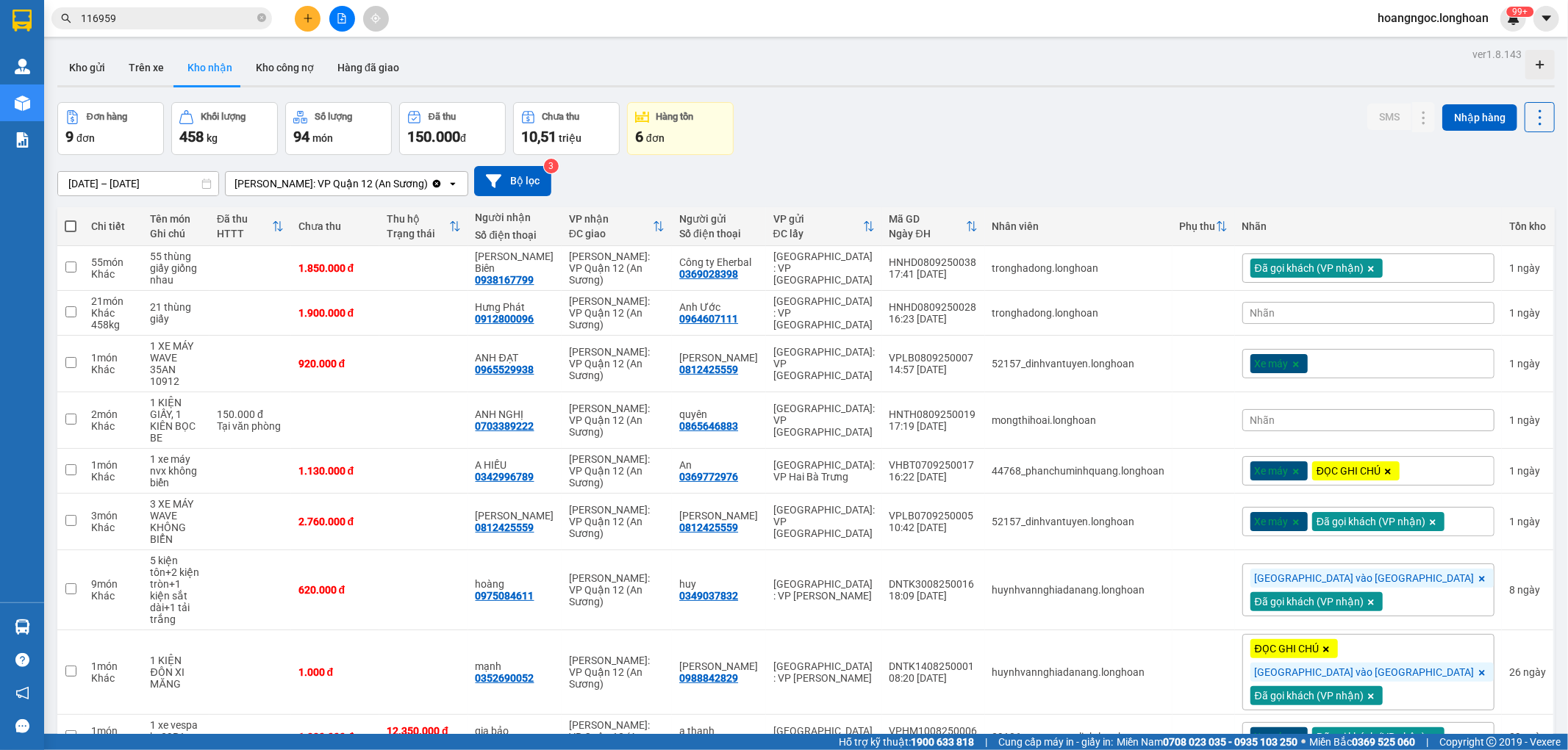
click at [1401, 307] on div "Nhãn" at bounding box center [1368, 313] width 252 height 22
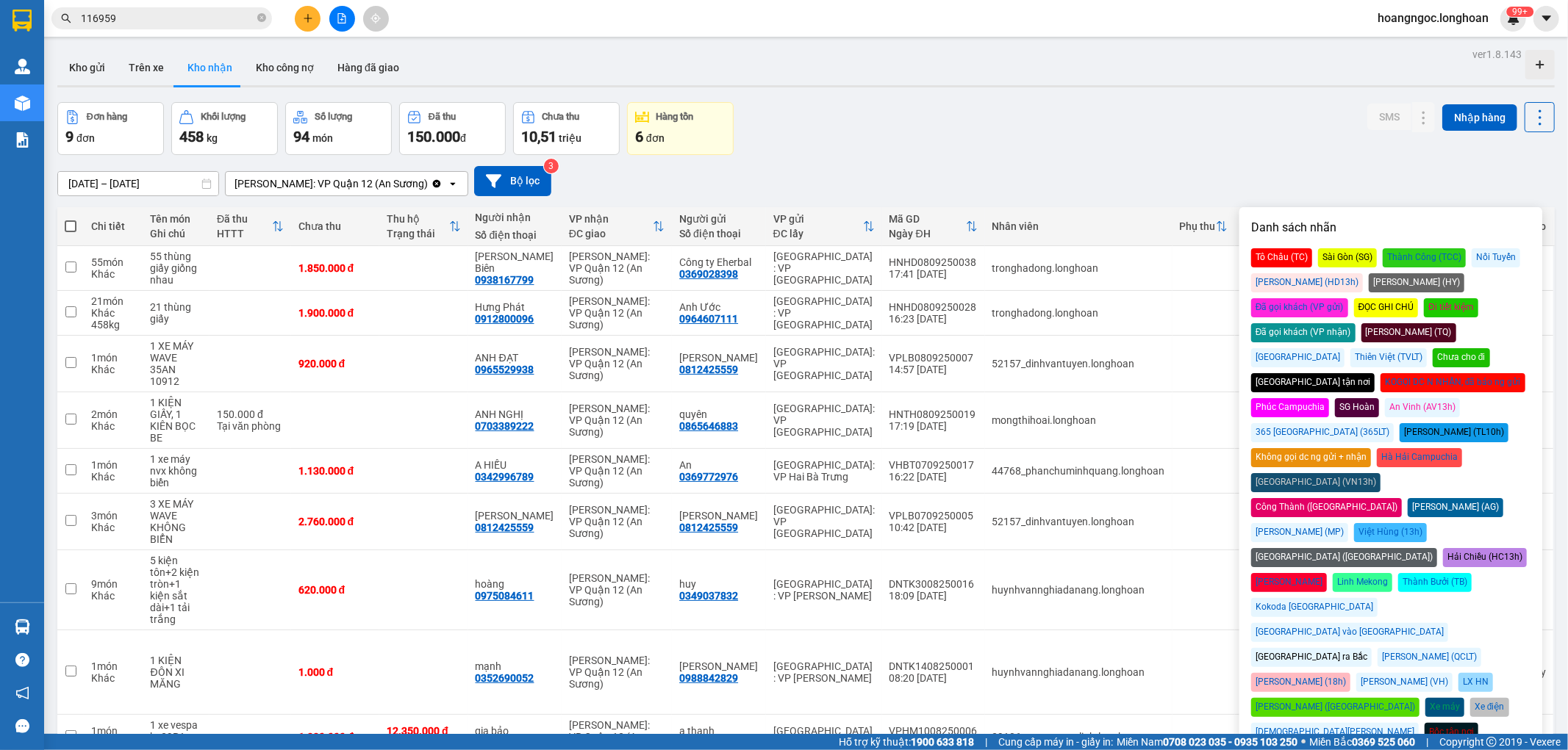
click at [1355, 324] on div "Đã gọi khách (VP nhận)" at bounding box center [1303, 332] width 104 height 19
click at [1199, 113] on div "Đơn hàng 9 đơn Khối lượng 458 kg Số lượng 94 món Đã thu 150.000 đ Chưa thu 10,5…" at bounding box center [805, 128] width 1497 height 53
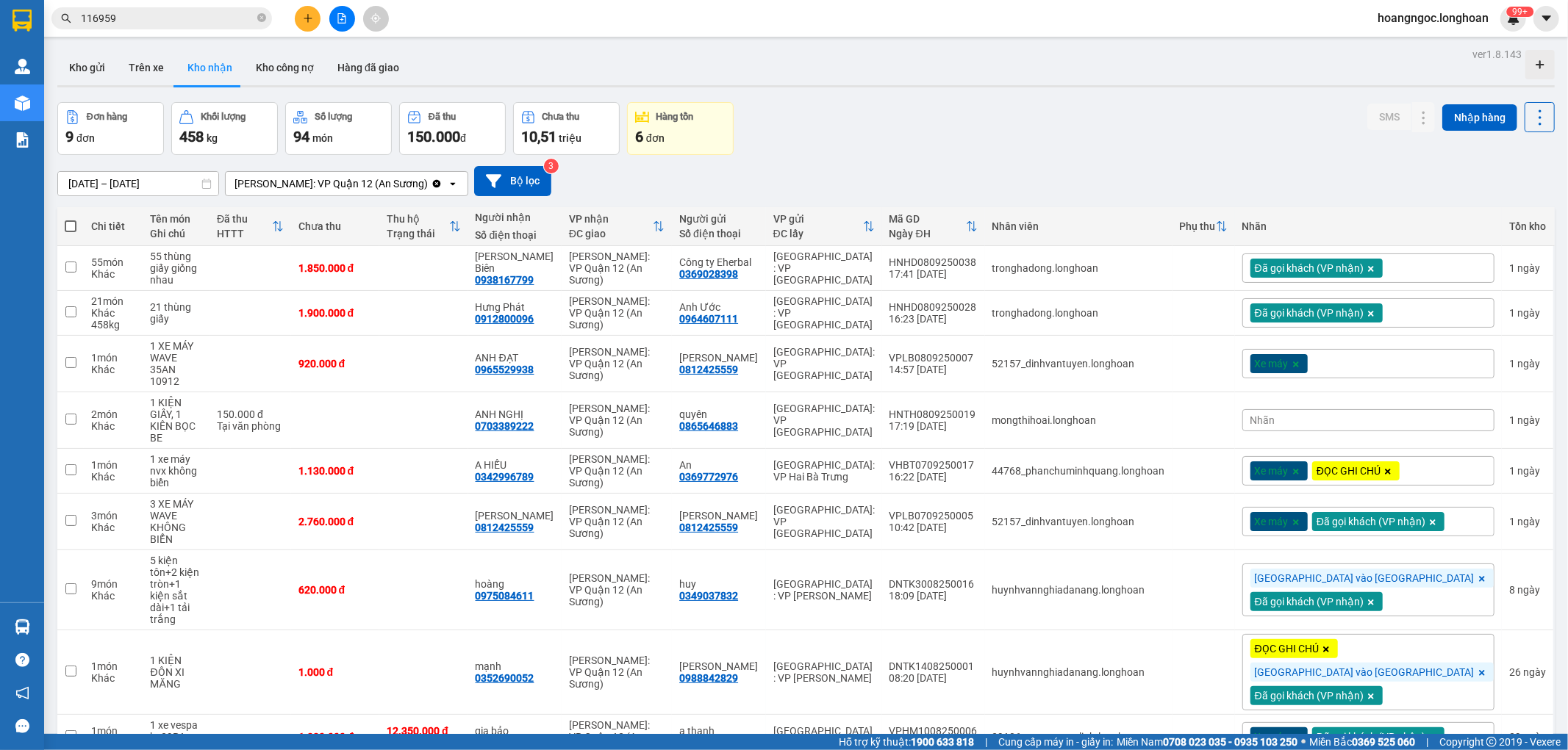
click at [1442, 349] on div "Xe máy" at bounding box center [1368, 364] width 252 height 29
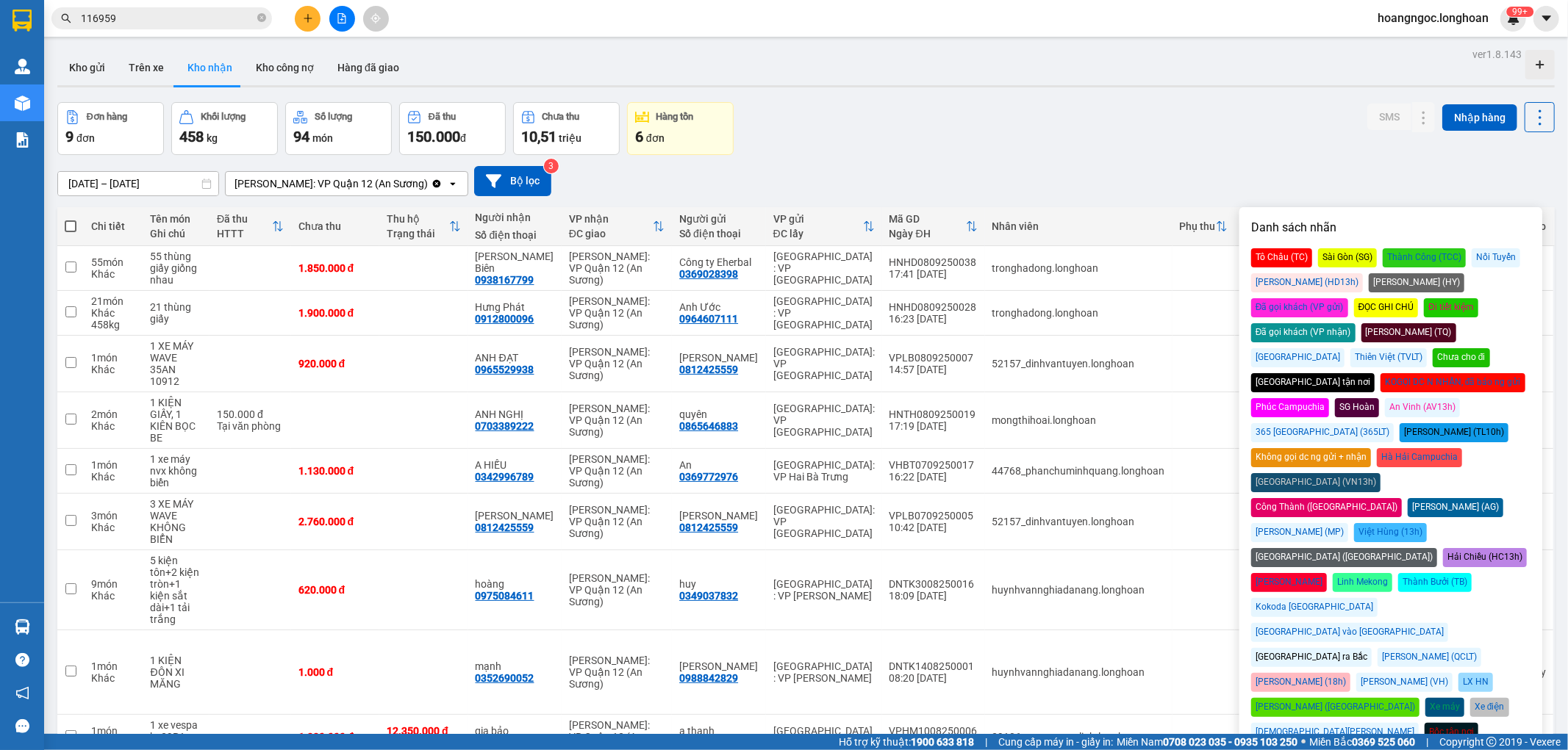
click at [1355, 324] on div "Đã gọi khách (VP nhận)" at bounding box center [1303, 332] width 104 height 19
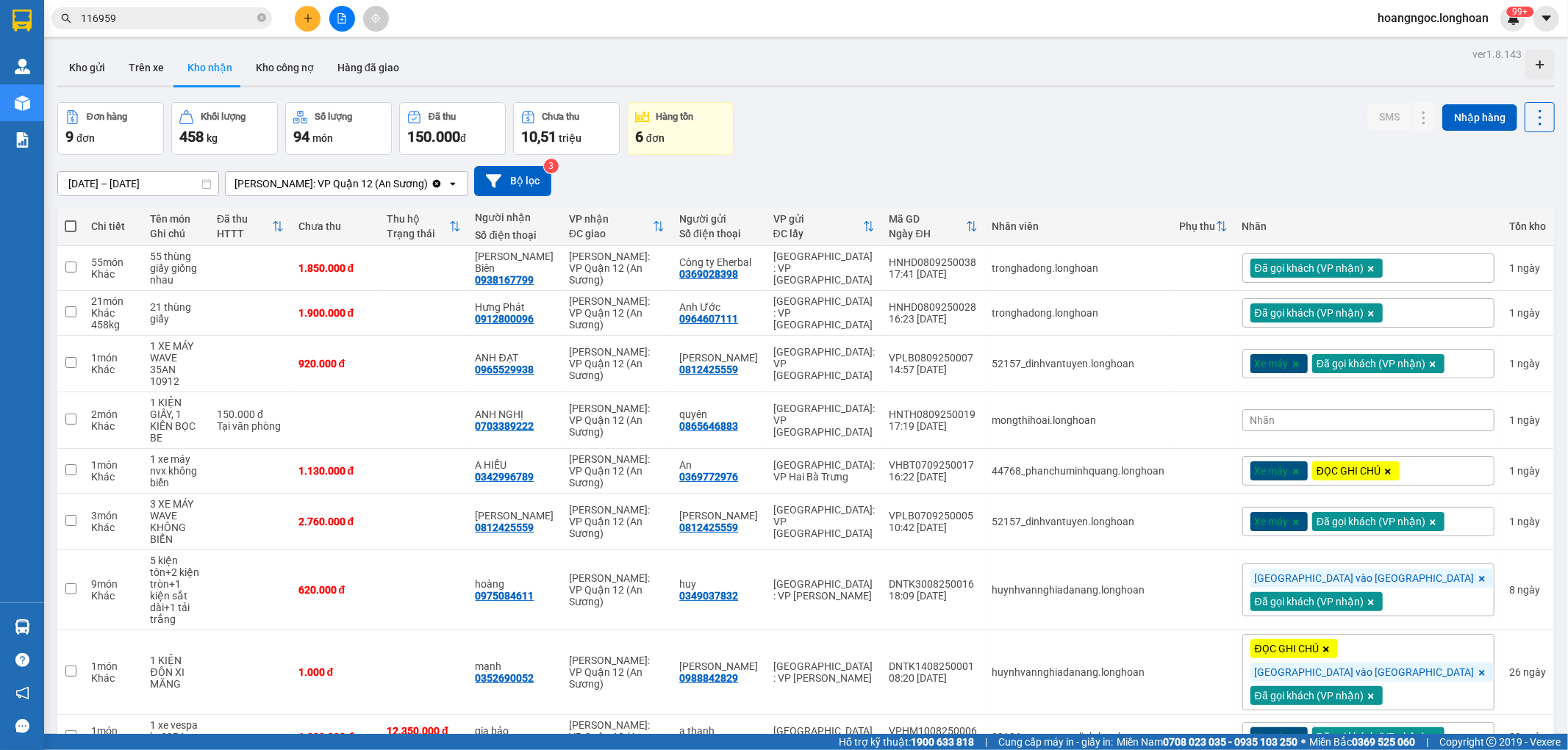
click at [1287, 125] on div "Đơn hàng 9 đơn Khối lượng 458 kg Số lượng 94 món Đã thu 150.000 đ Chưa thu 10,5…" at bounding box center [805, 128] width 1497 height 53
click at [1275, 415] on span "Nhãn" at bounding box center [1262, 421] width 25 height 12
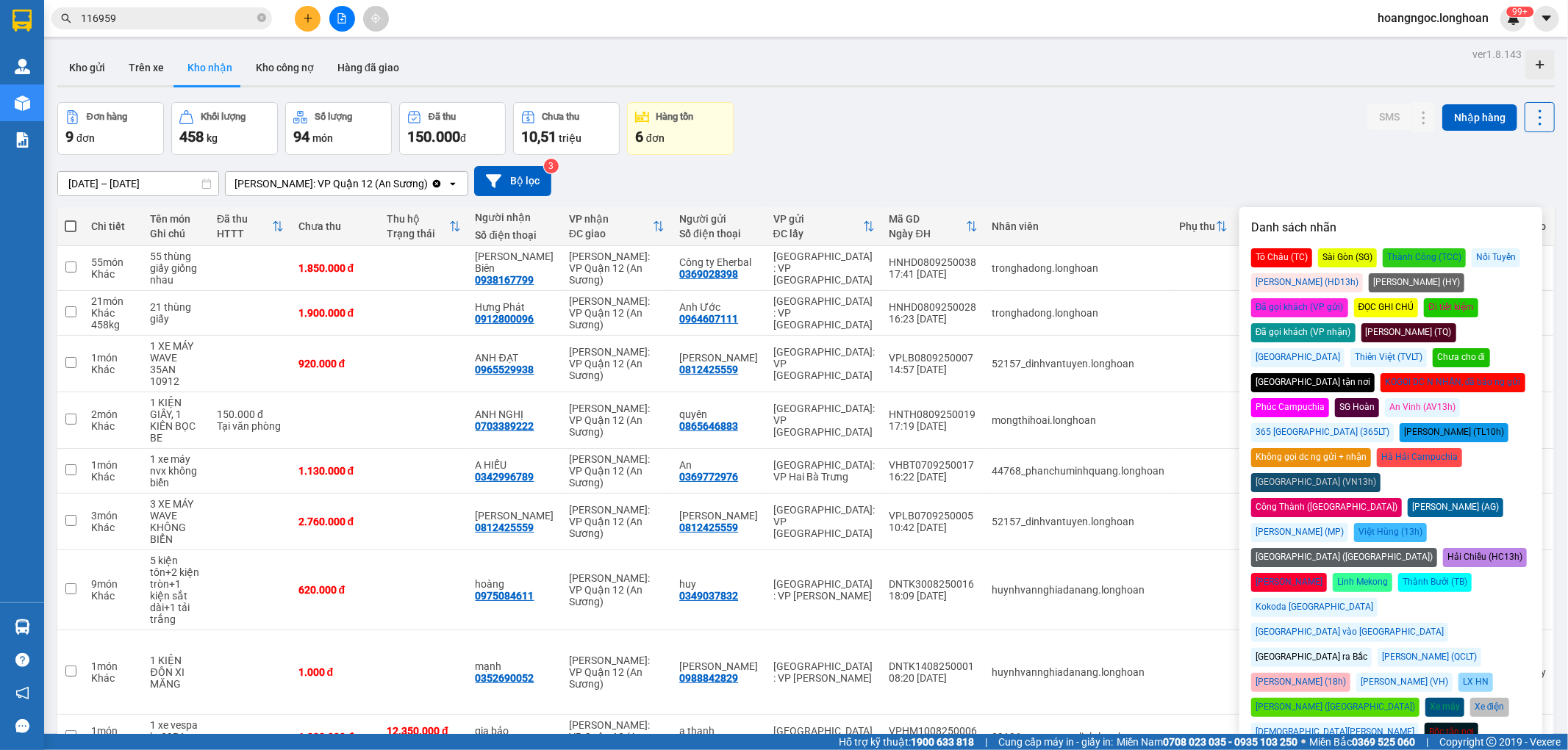
click at [1355, 324] on div "Đã gọi khách (VP nhận)" at bounding box center [1303, 332] width 104 height 19
click at [1184, 104] on div "Đơn hàng 9 đơn Khối lượng 458 kg Số lượng 94 món Đã thu 150.000 đ Chưa thu 10,5…" at bounding box center [805, 128] width 1497 height 53
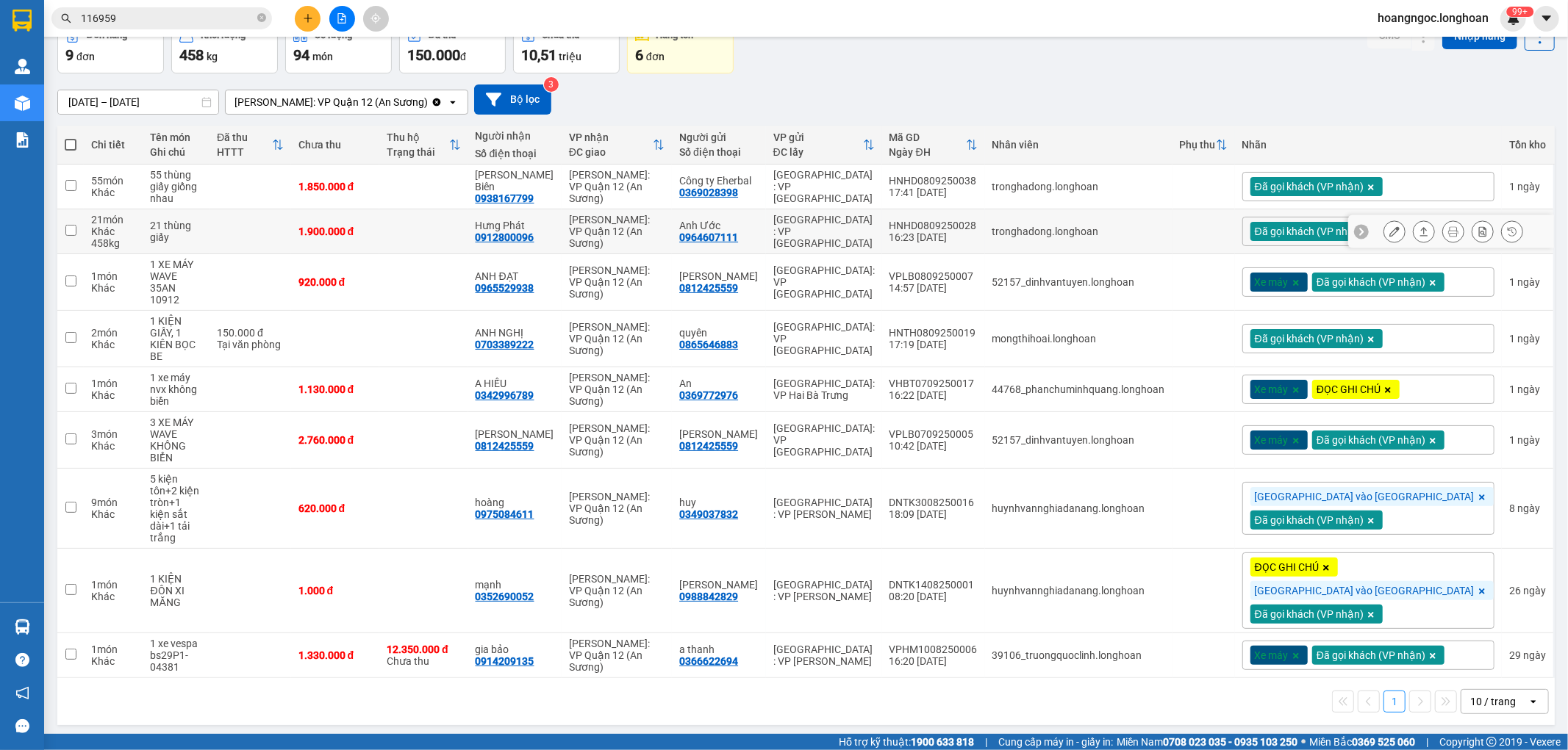
scroll to position [83, 0]
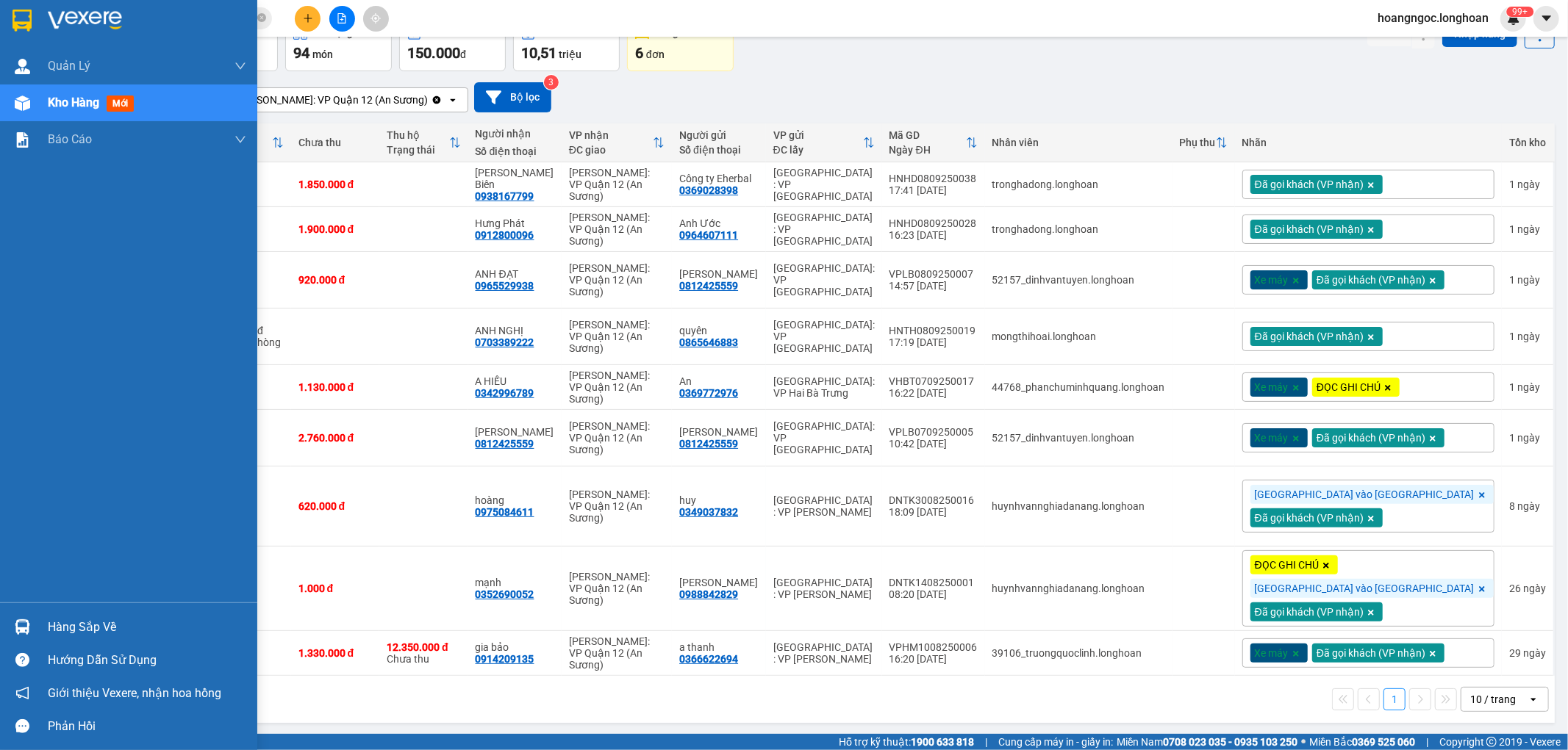
click at [25, 621] on img at bounding box center [23, 627] width 16 height 16
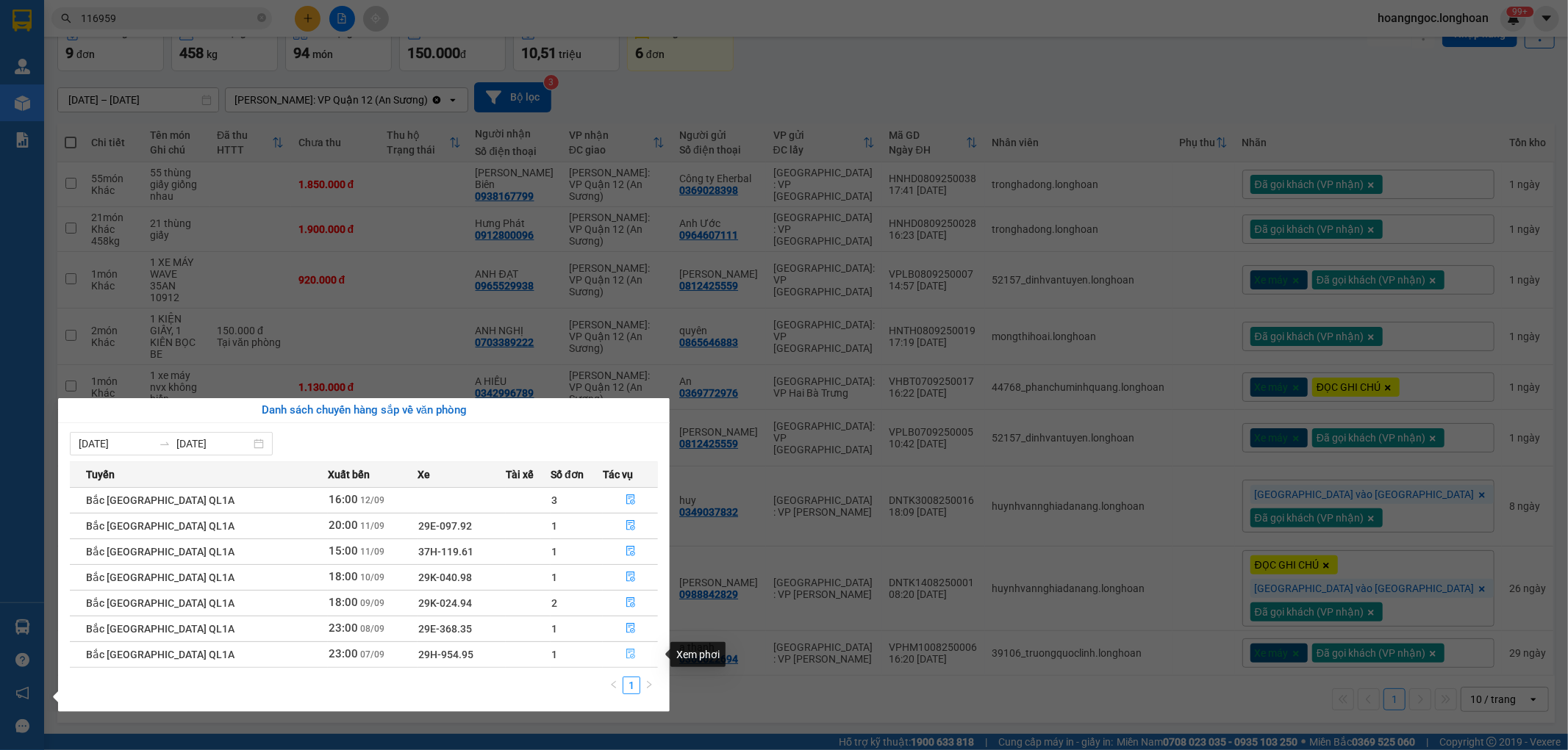
click at [632, 649] on button "button" at bounding box center [630, 655] width 54 height 24
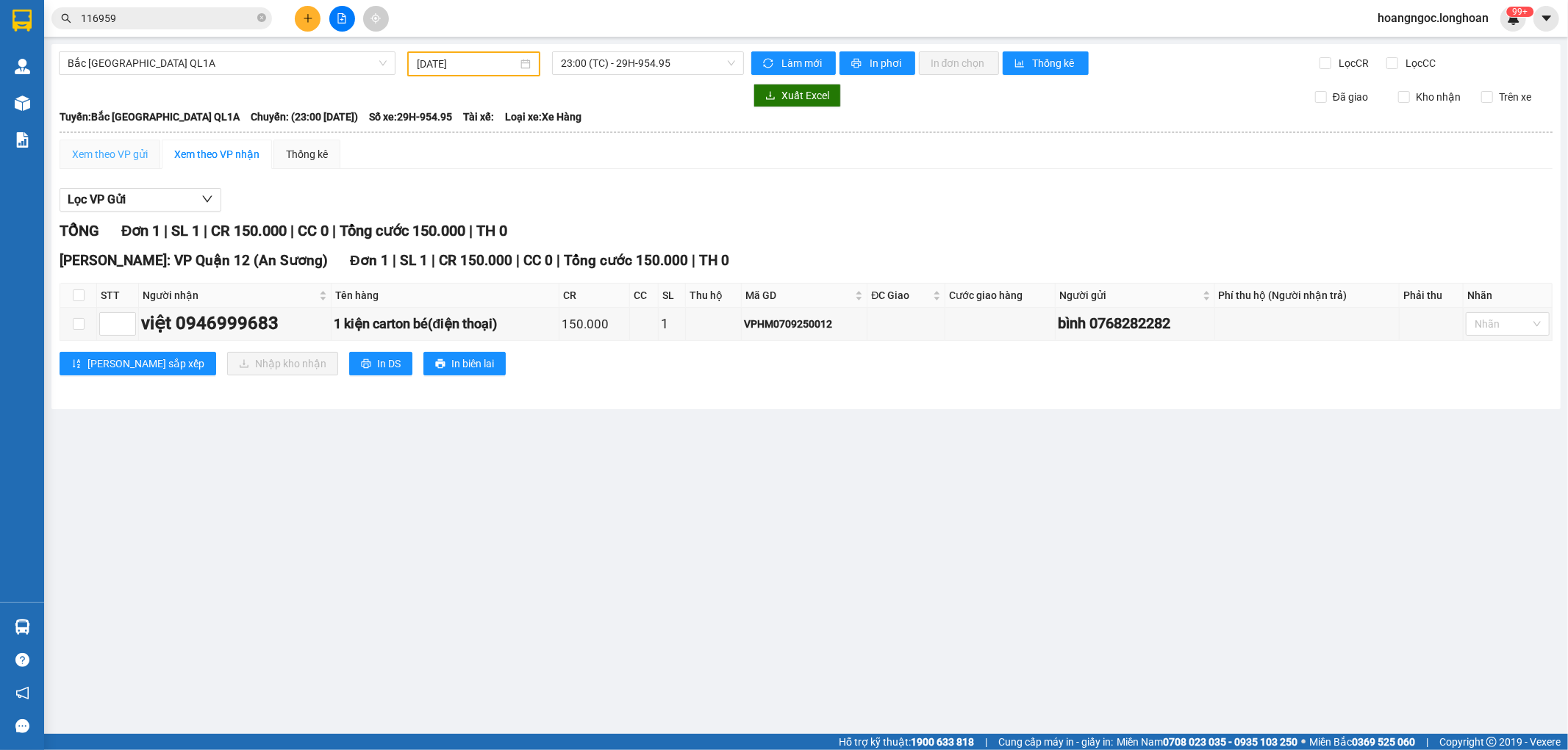
click at [140, 162] on div "Xem theo VP gửi" at bounding box center [110, 154] width 101 height 29
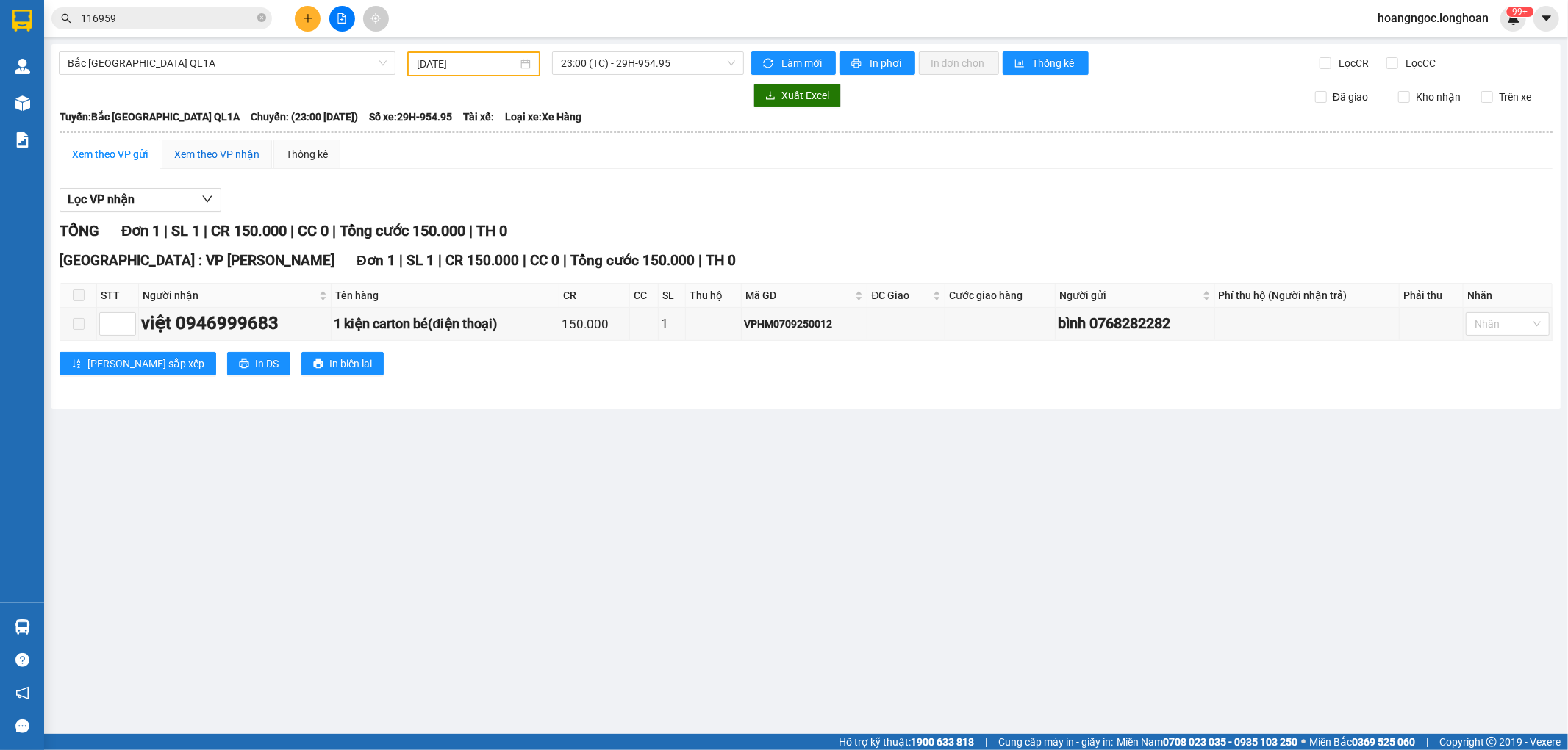
click at [185, 147] on div "Xem theo VP nhận" at bounding box center [217, 154] width 85 height 16
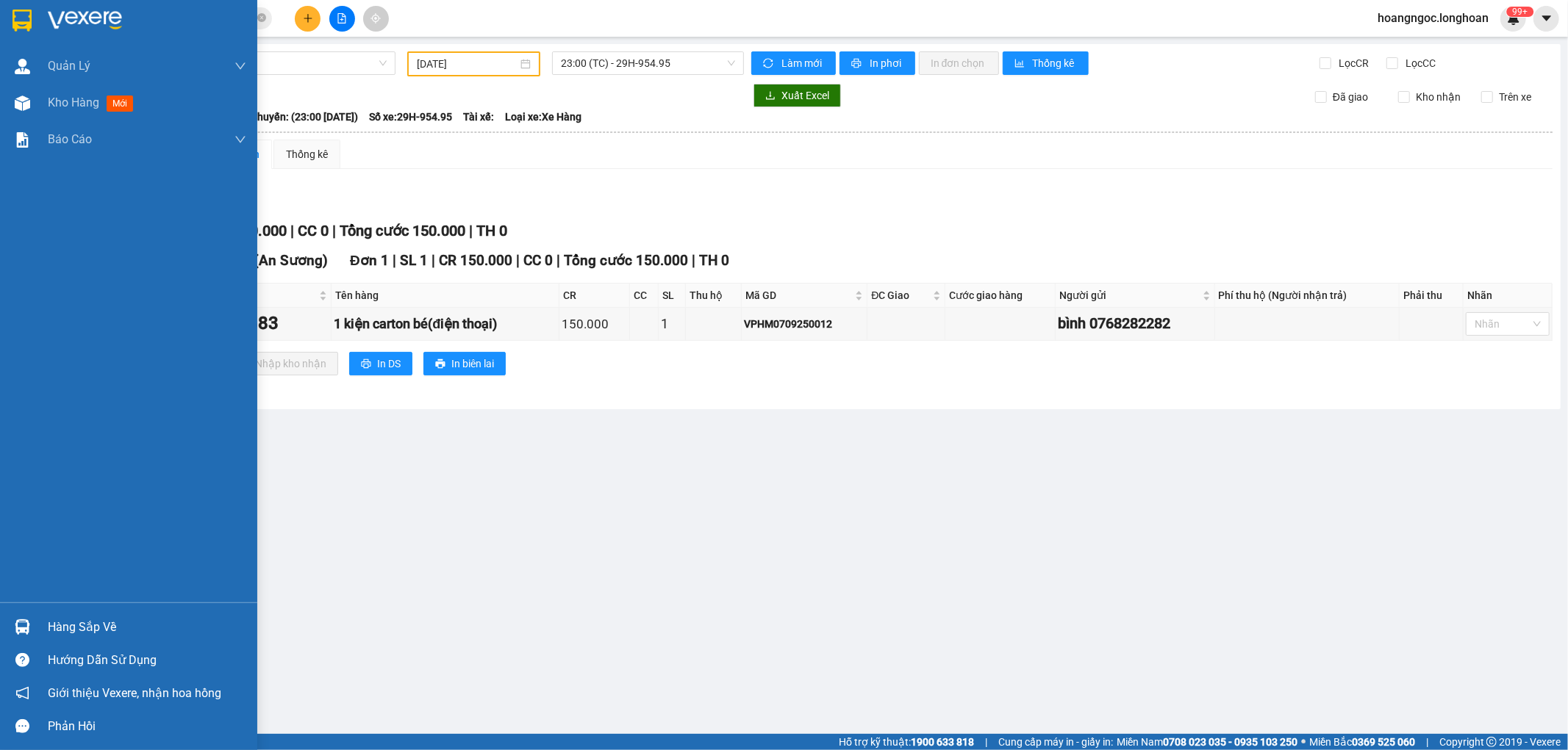
click at [65, 632] on div "Hàng sắp về" at bounding box center [147, 627] width 198 height 22
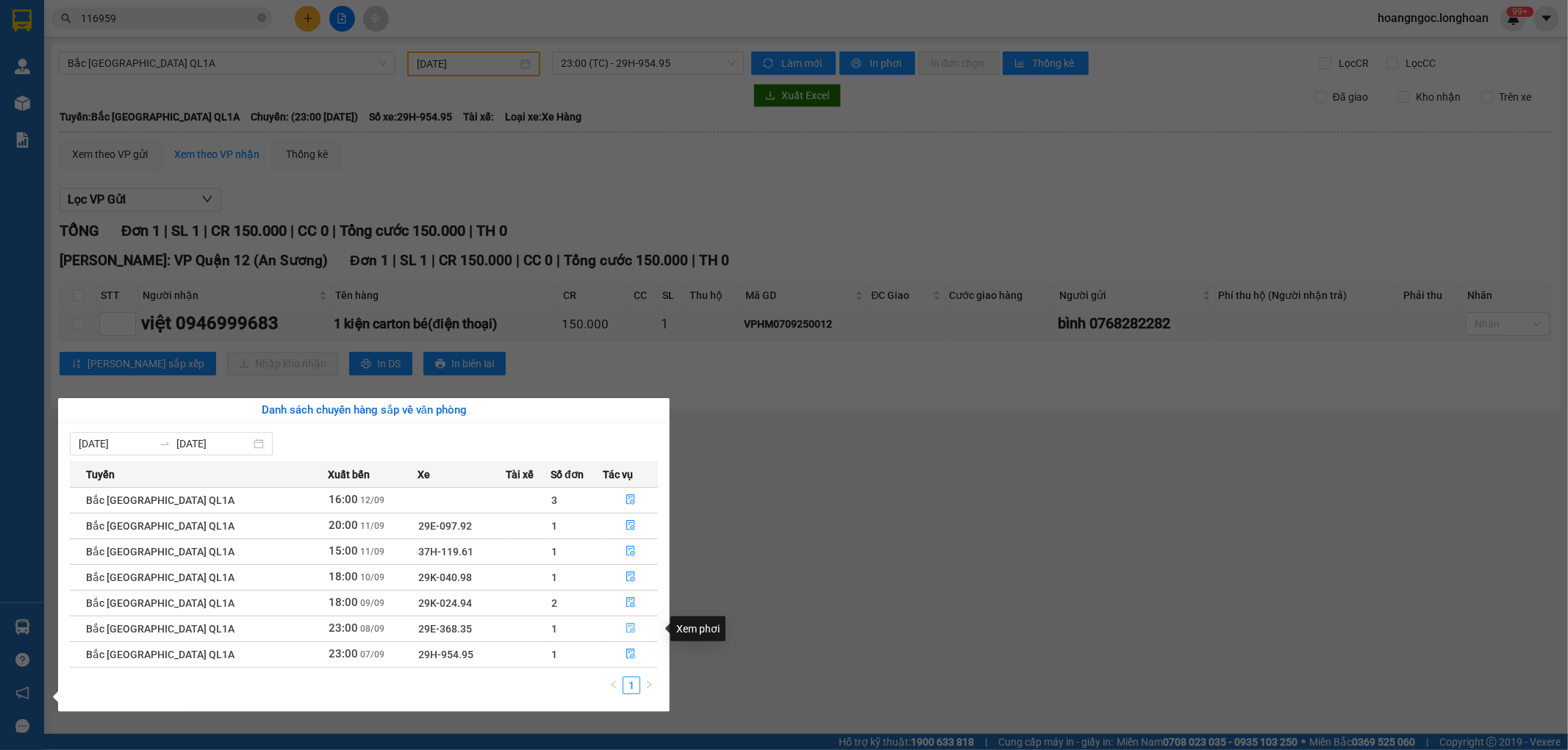
click at [632, 635] on button "button" at bounding box center [630, 629] width 54 height 24
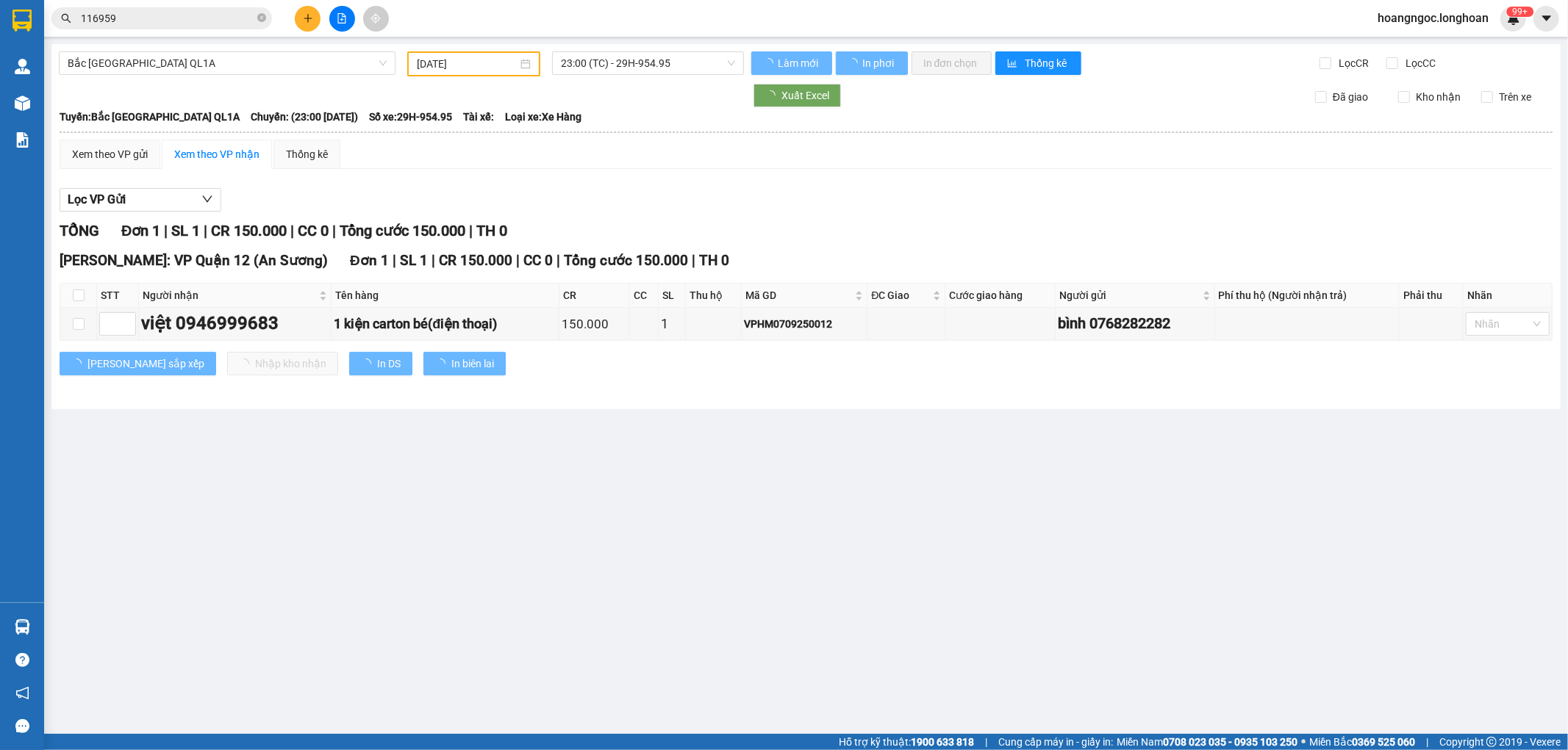
type input "08/09/2025"
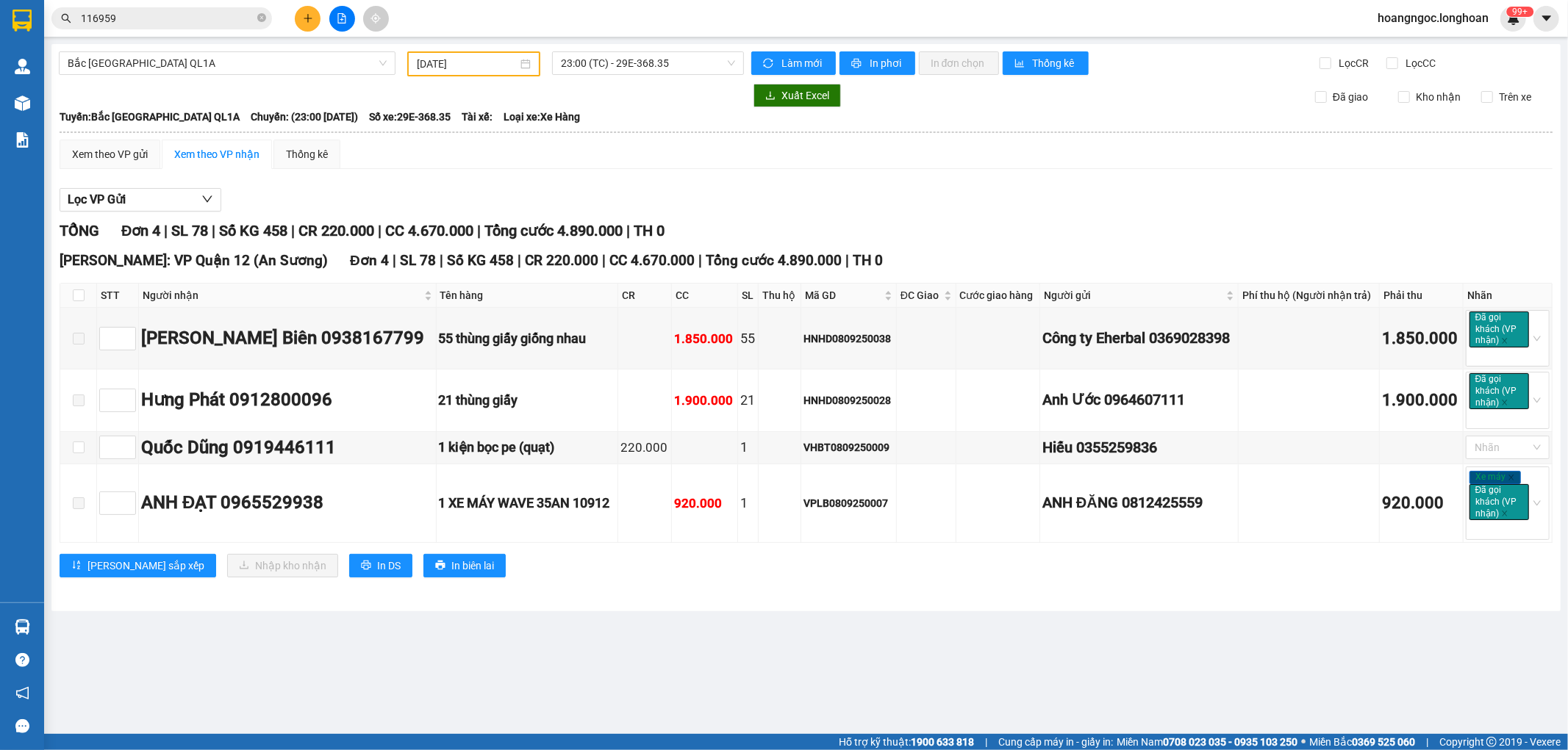
click at [74, 283] on th at bounding box center [77, 295] width 36 height 25
click at [75, 292] on input "checkbox" at bounding box center [78, 295] width 12 height 12
checkbox input "true"
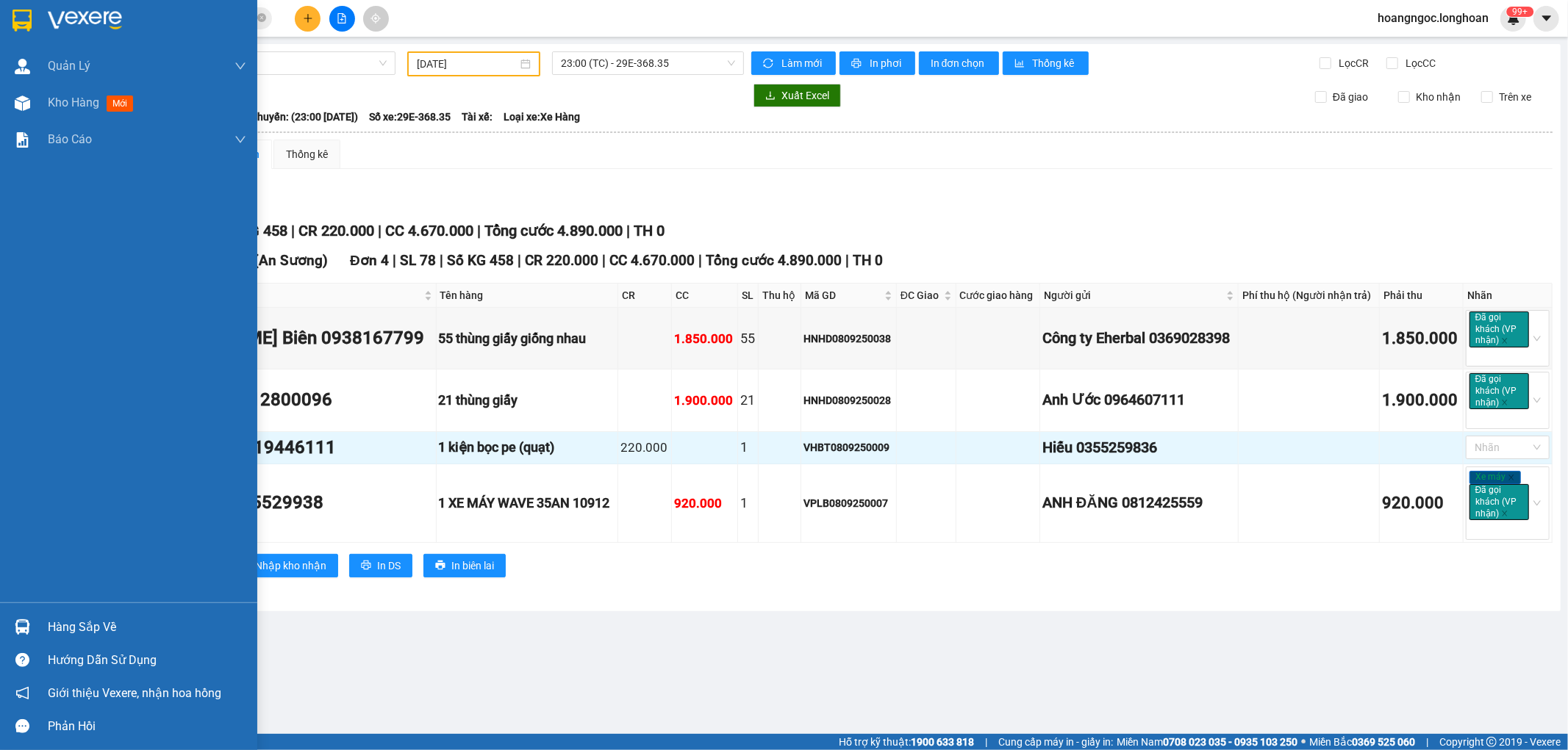
drag, startPoint x: 96, startPoint y: 622, endPoint x: 116, endPoint y: 622, distance: 20.0
click at [97, 622] on div "Hàng sắp về" at bounding box center [147, 627] width 198 height 22
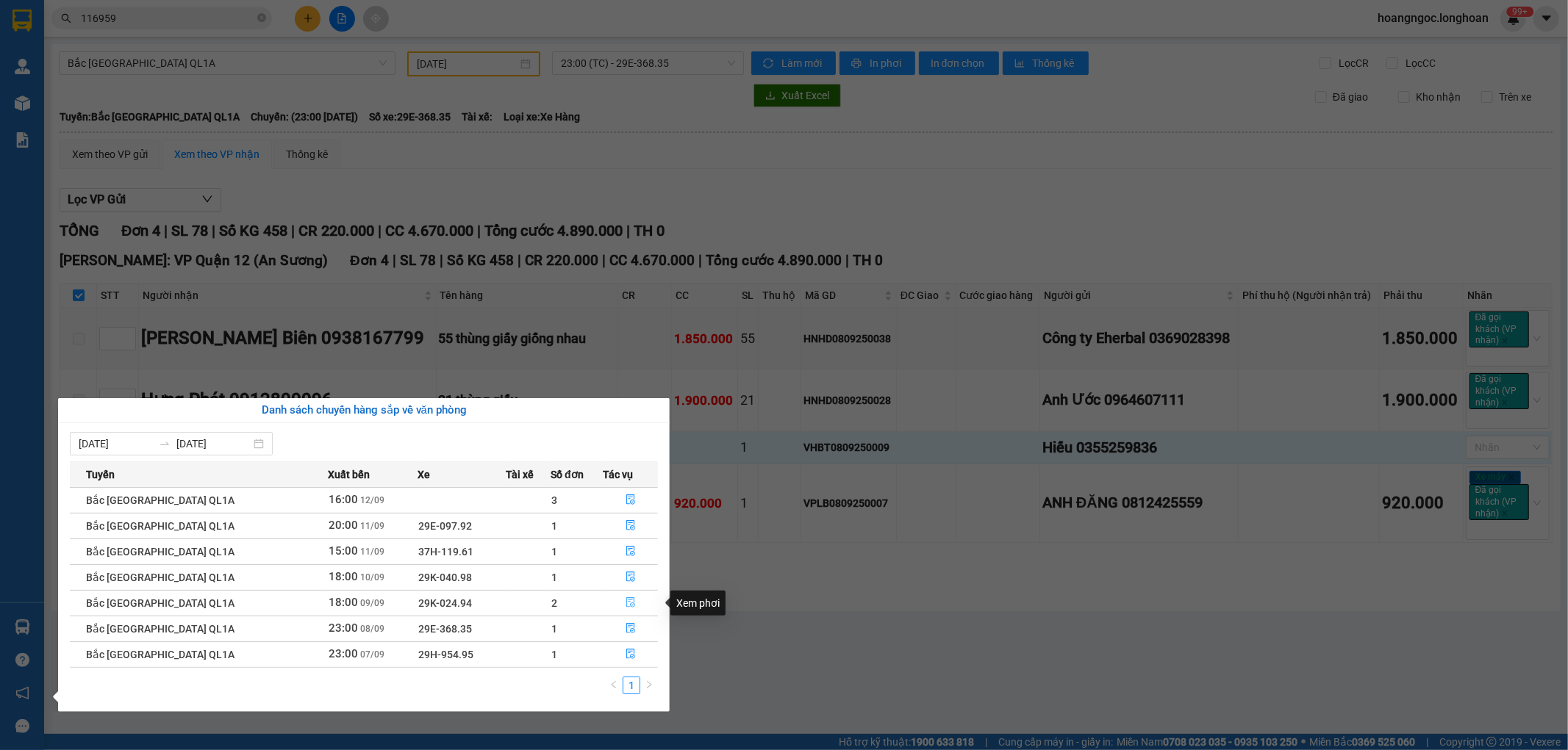
click at [630, 605] on icon "file-done" at bounding box center [631, 602] width 9 height 10
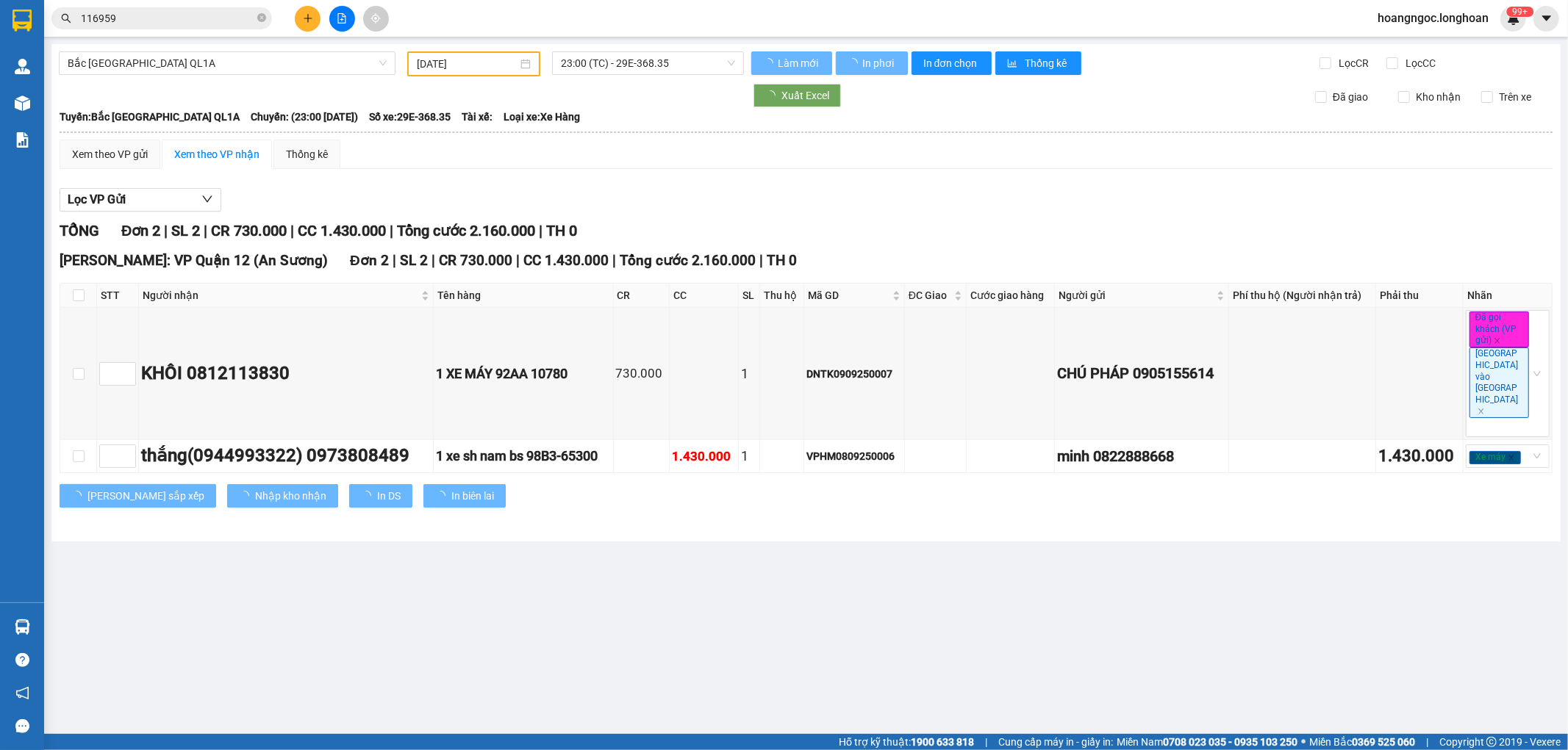
checkbox input "false"
type input "09/09/2025"
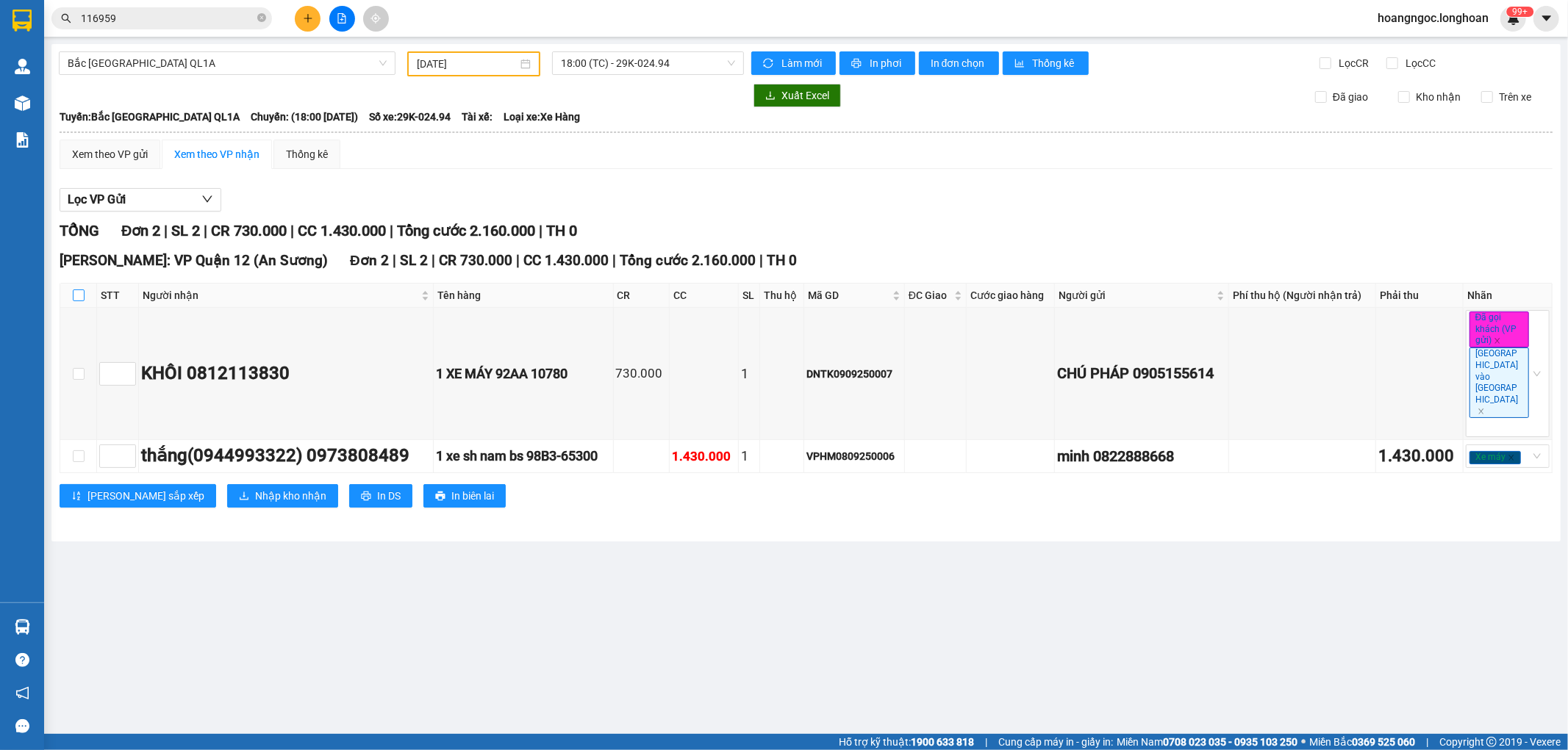
click at [79, 290] on input "checkbox" at bounding box center [78, 295] width 12 height 12
checkbox input "true"
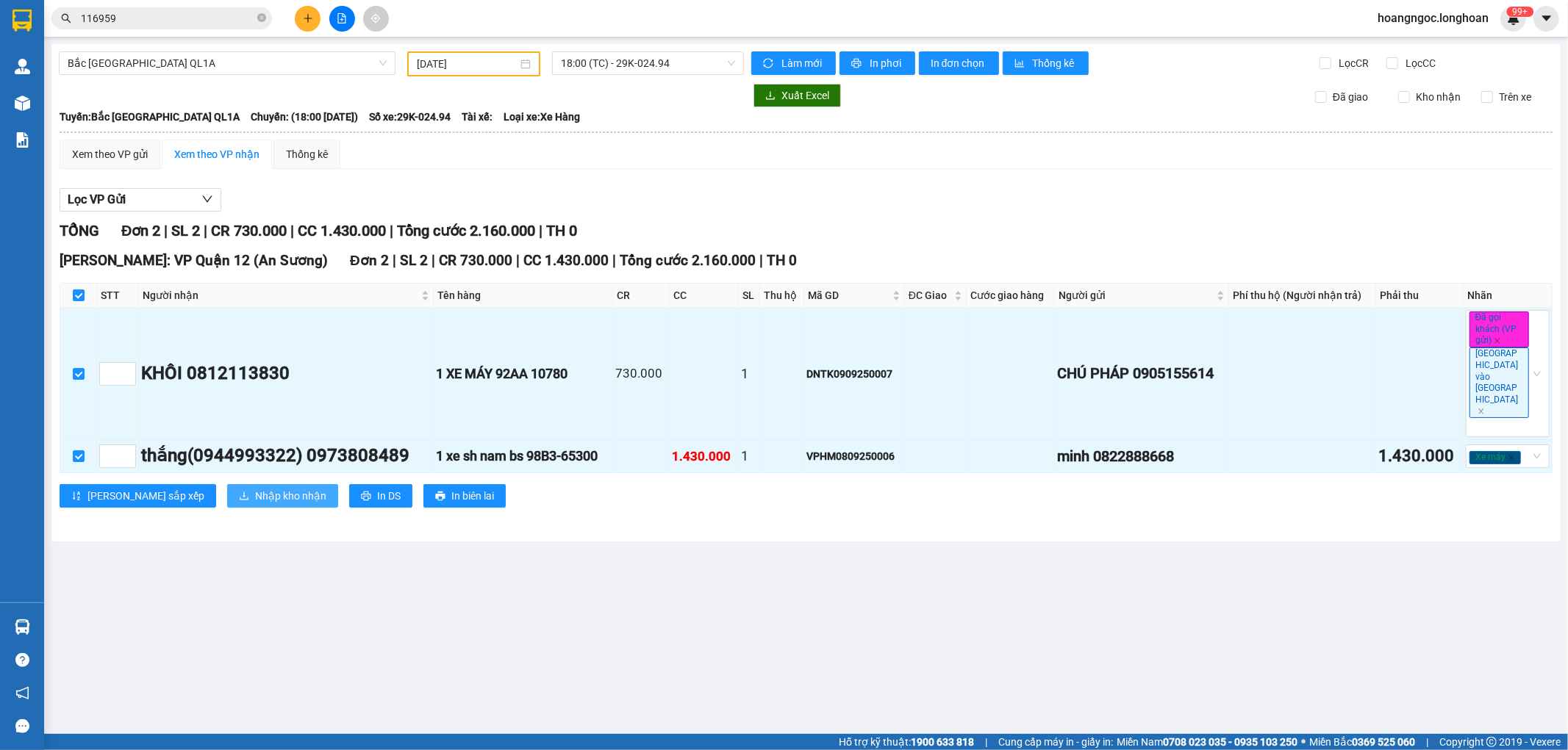
click at [255, 488] on span "Nhập kho nhận" at bounding box center [290, 496] width 72 height 16
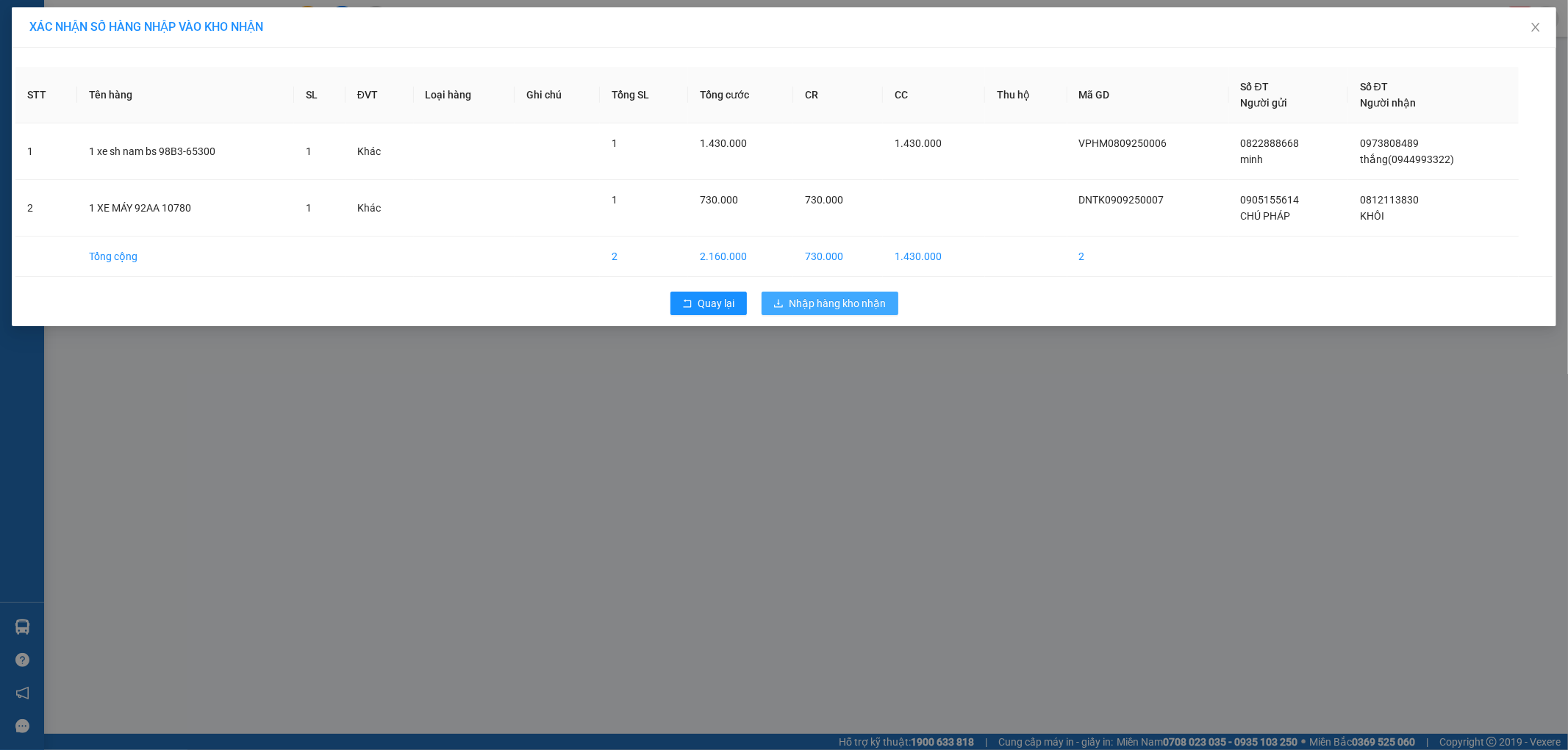
click at [866, 298] on span "Nhập hàng kho nhận" at bounding box center [837, 303] width 97 height 16
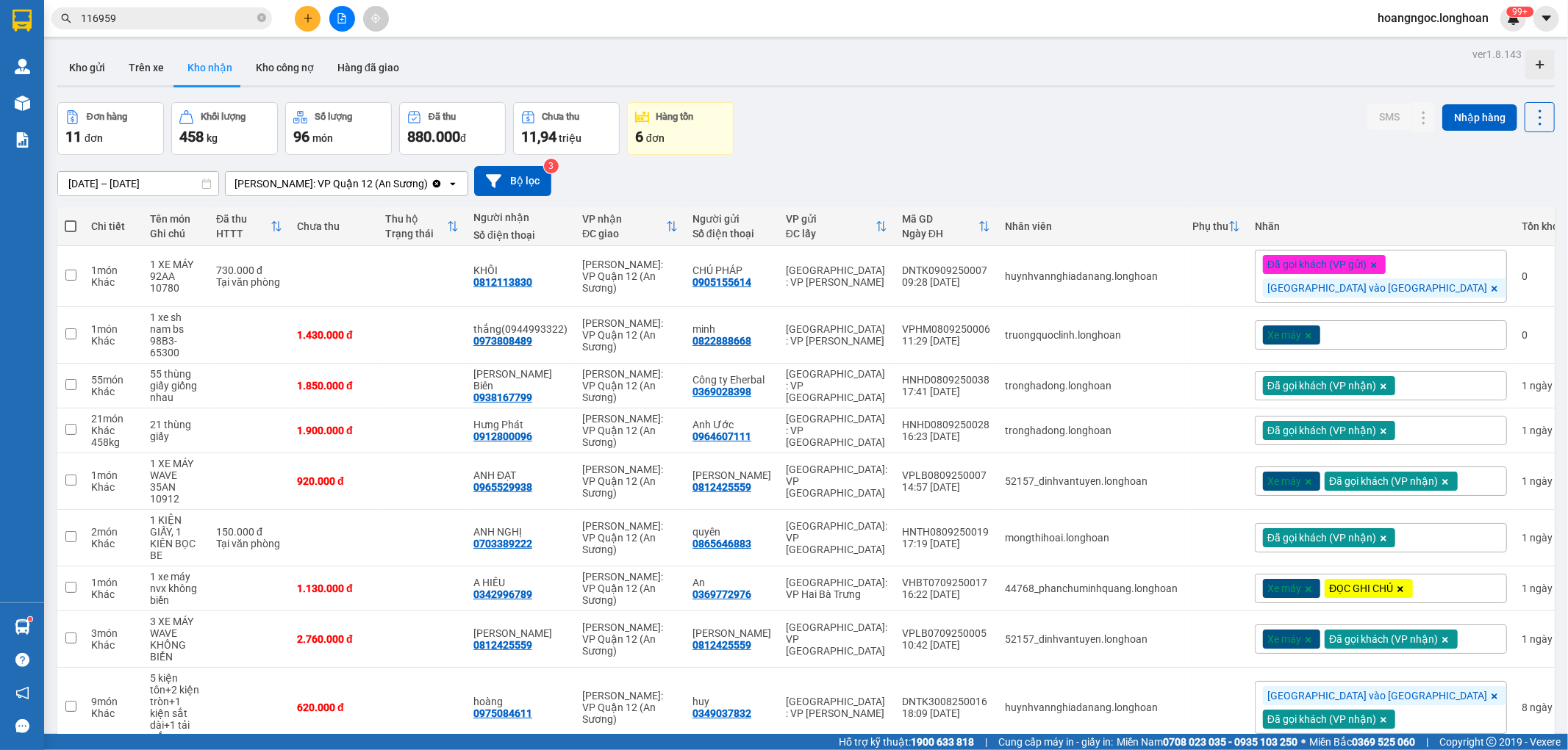
click at [1465, 289] on div "Đã gọi khách (VP gửi) Đà Nẵng vào Nam" at bounding box center [1380, 276] width 252 height 53
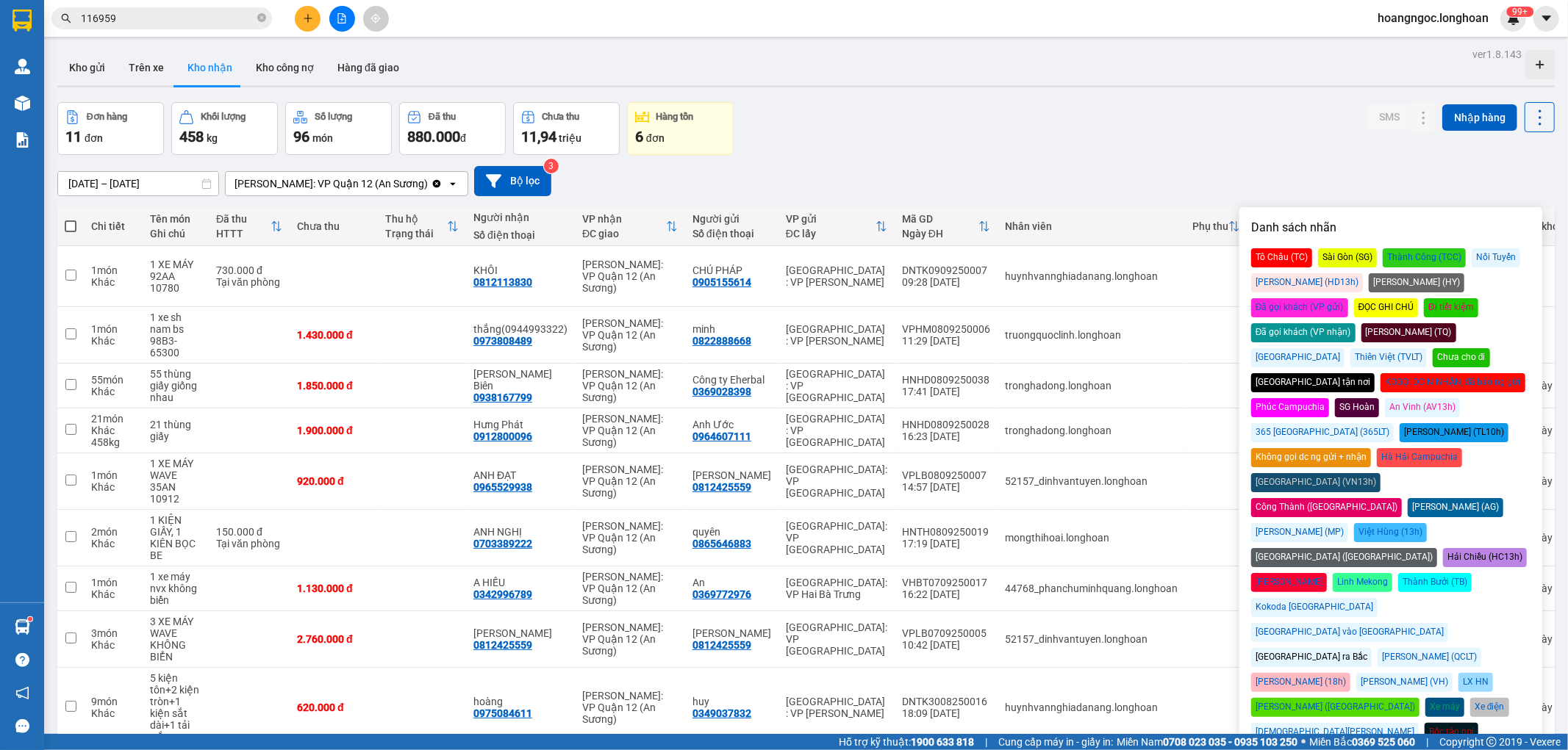
click at [1355, 324] on div "Đã gọi khách (VP nhận)" at bounding box center [1303, 332] width 104 height 19
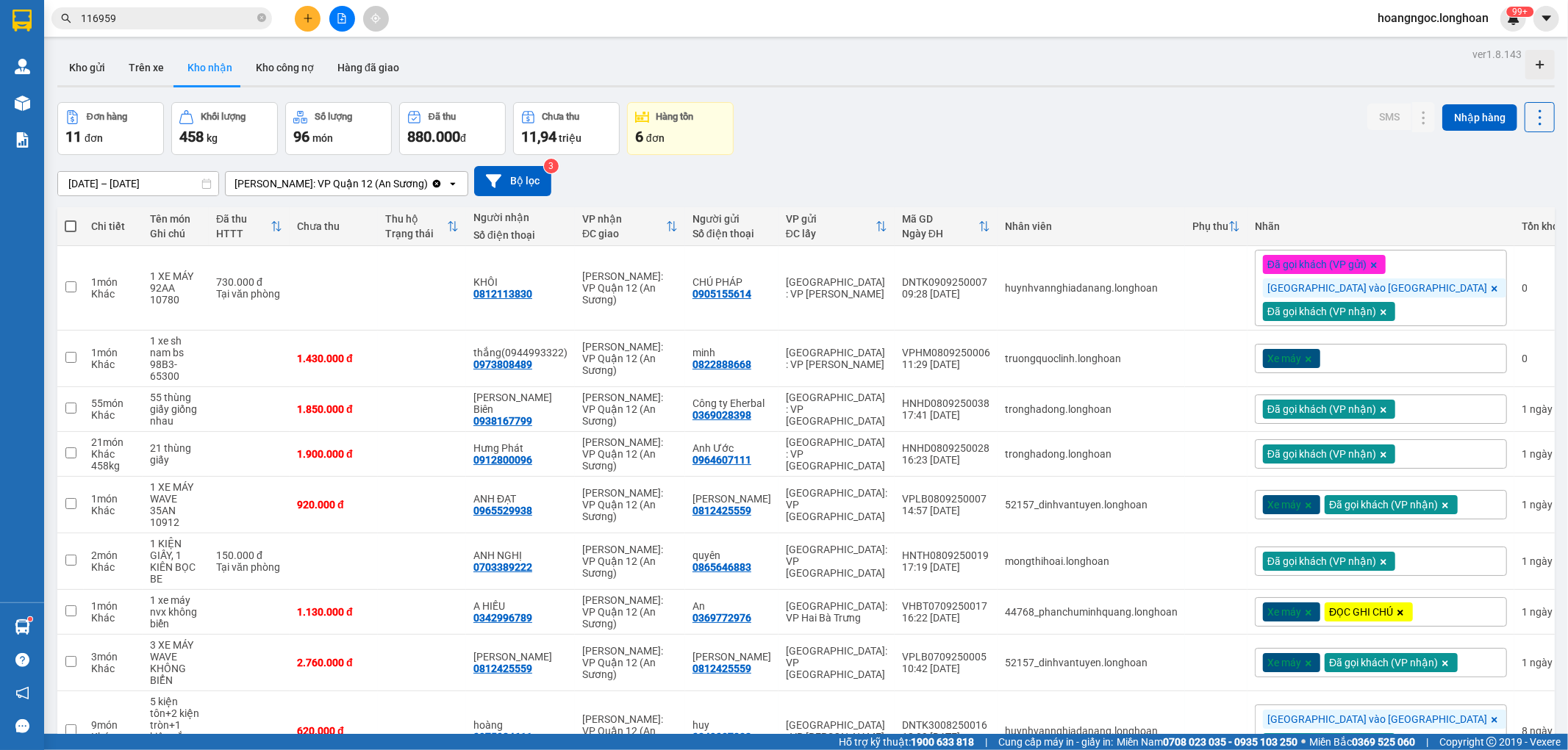
click at [1167, 140] on div "Đơn hàng 11 đơn Khối lượng 458 kg Số lượng 96 món Đã thu 880.000 đ Chưa thu 11,…" at bounding box center [805, 128] width 1497 height 53
click at [82, 74] on button "Kho gửi" at bounding box center [86, 68] width 60 height 35
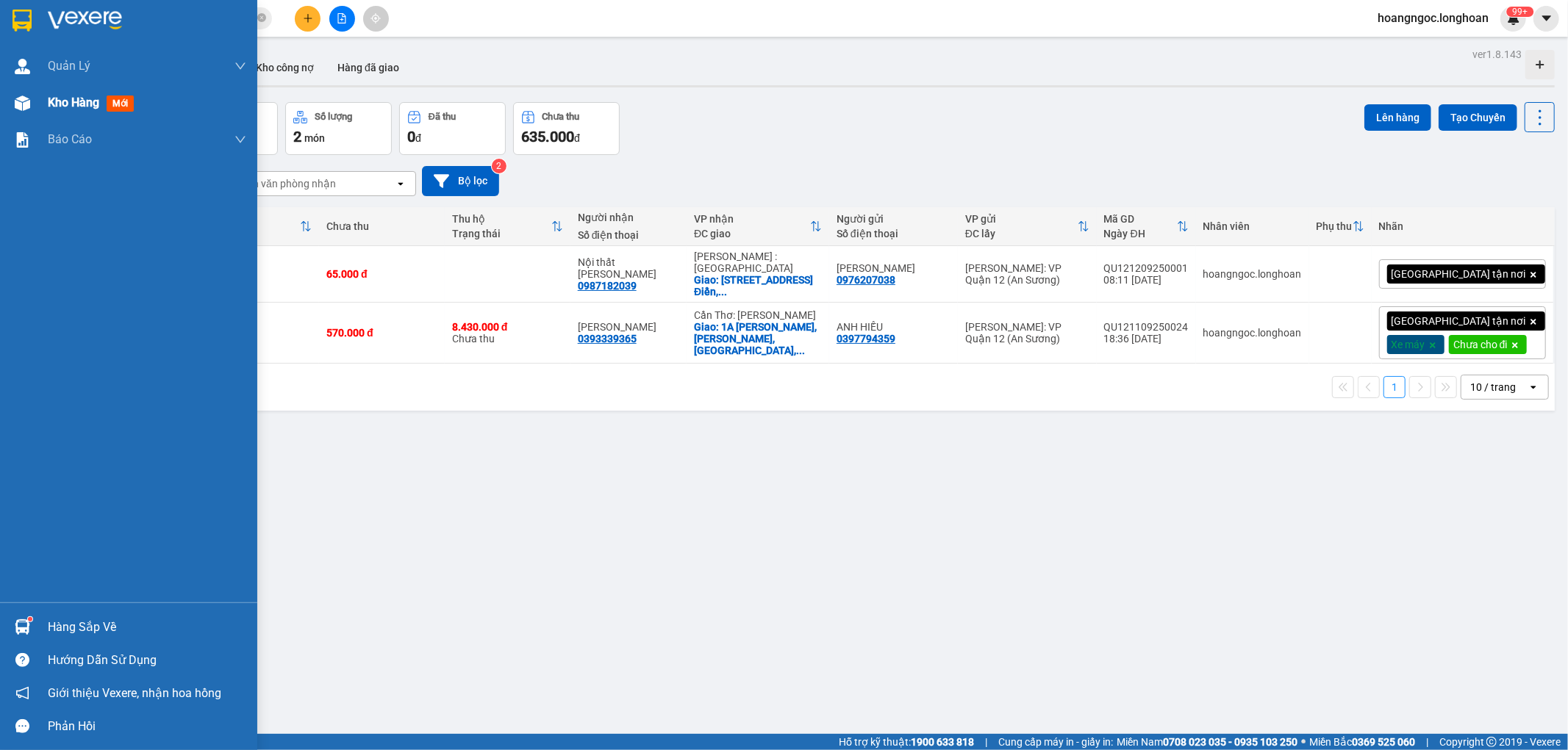
click at [92, 104] on span "Kho hàng" at bounding box center [74, 102] width 51 height 14
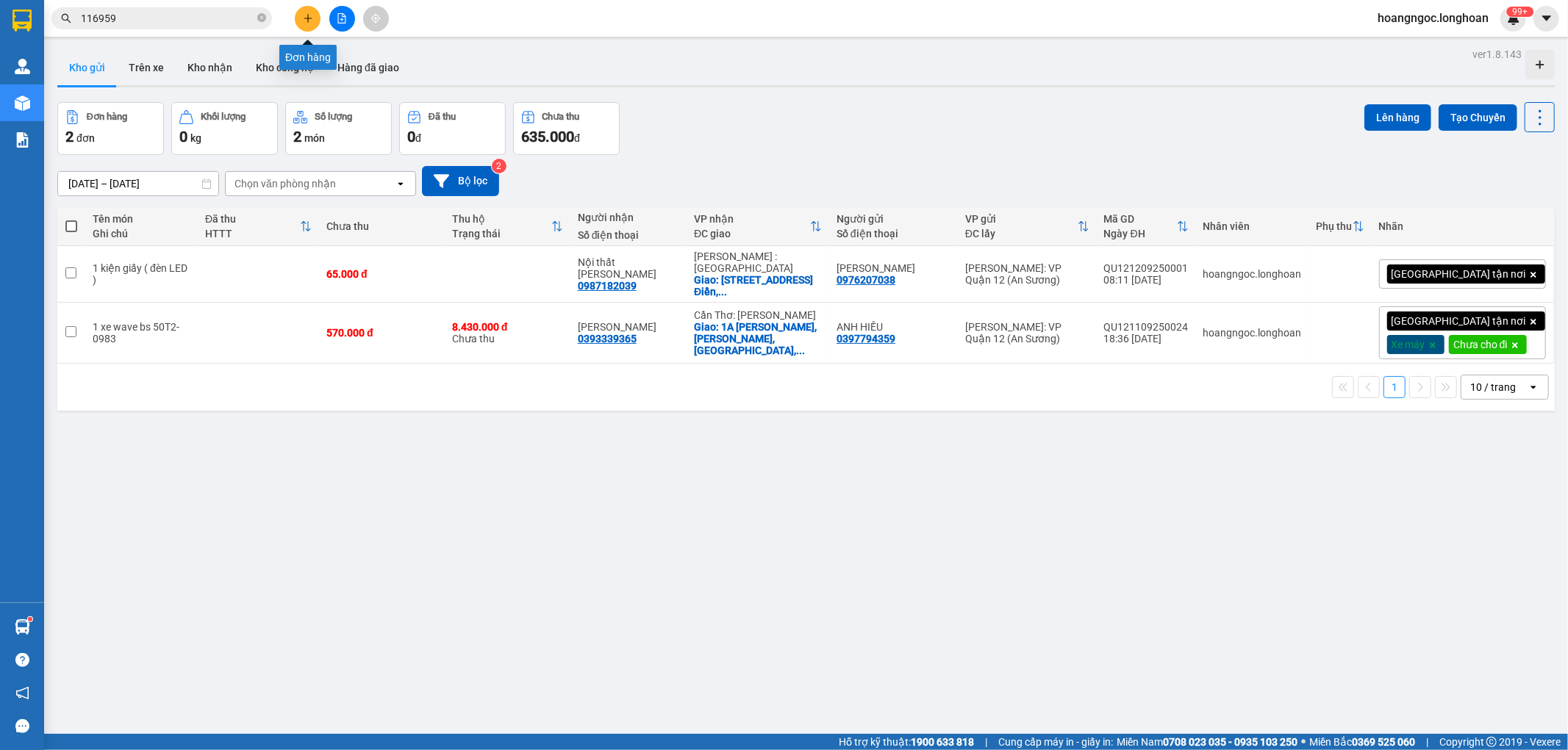
click at [310, 25] on button at bounding box center [308, 19] width 25 height 25
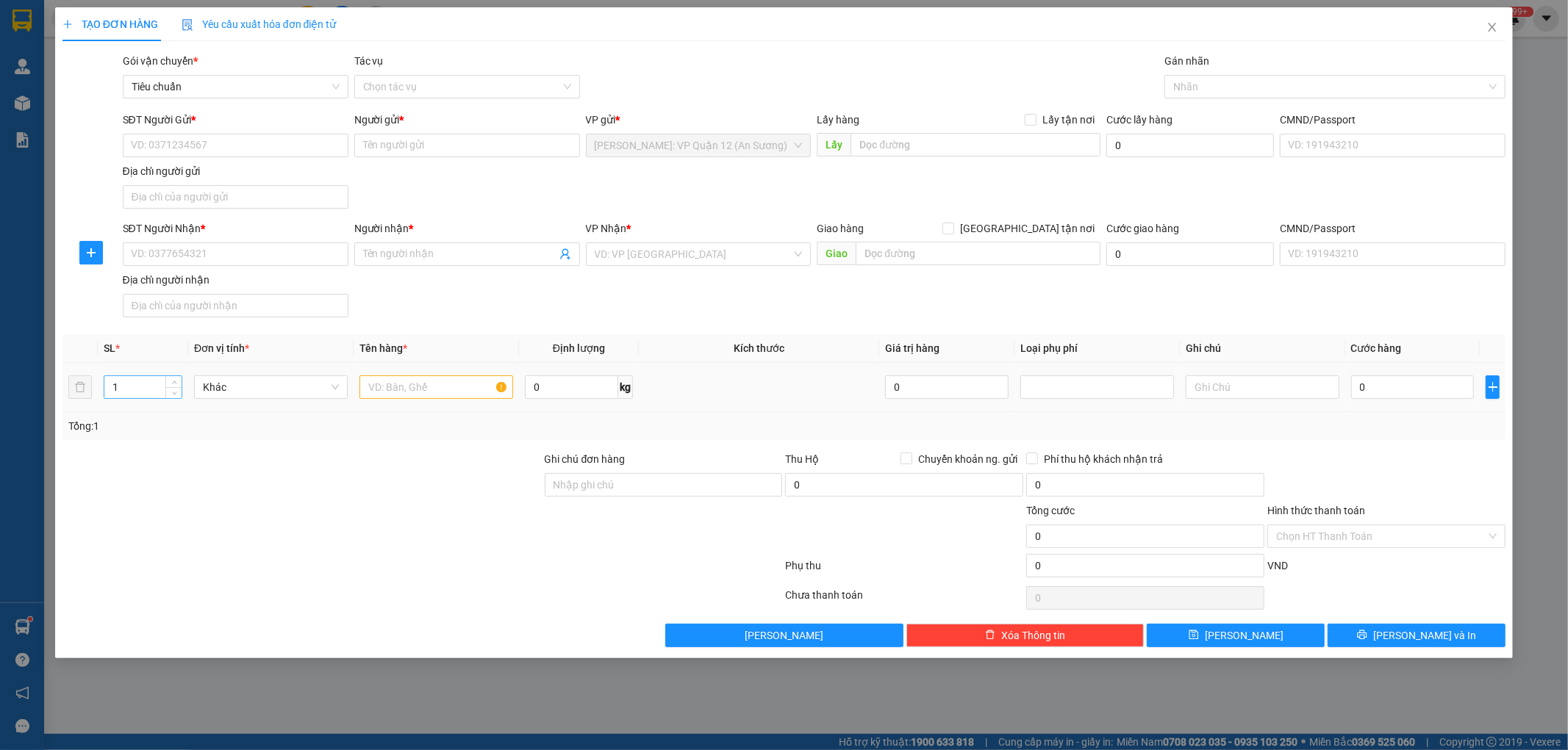
click at [142, 391] on input "1" at bounding box center [142, 387] width 77 height 22
click at [175, 384] on icon "up" at bounding box center [174, 383] width 4 height 3
type input "3"
click at [175, 384] on icon "up" at bounding box center [174, 383] width 4 height 3
click at [385, 387] on input "text" at bounding box center [436, 387] width 154 height 24
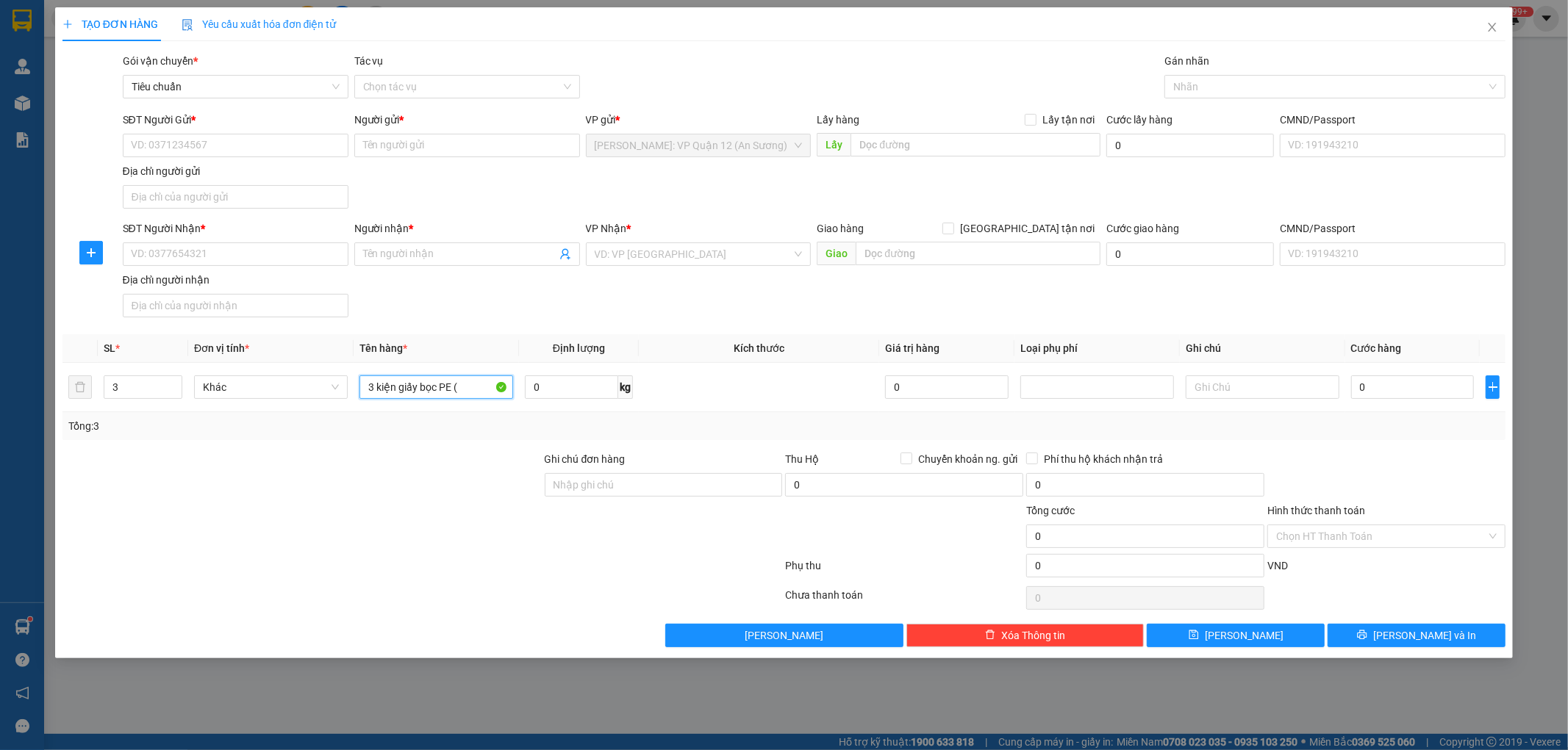
type input "3 kiện giấy bọc PE ("
click at [643, 471] on div "Ghi chú đơn hàng" at bounding box center [663, 462] width 238 height 22
click at [642, 483] on input "Ghi chú đơn hàng" at bounding box center [663, 485] width 238 height 24
type input "nhận theo kiện - hư hỏng ko chịu trách nhiệm"
click at [212, 136] on input "SĐT Người Gửi *" at bounding box center [235, 145] width 226 height 24
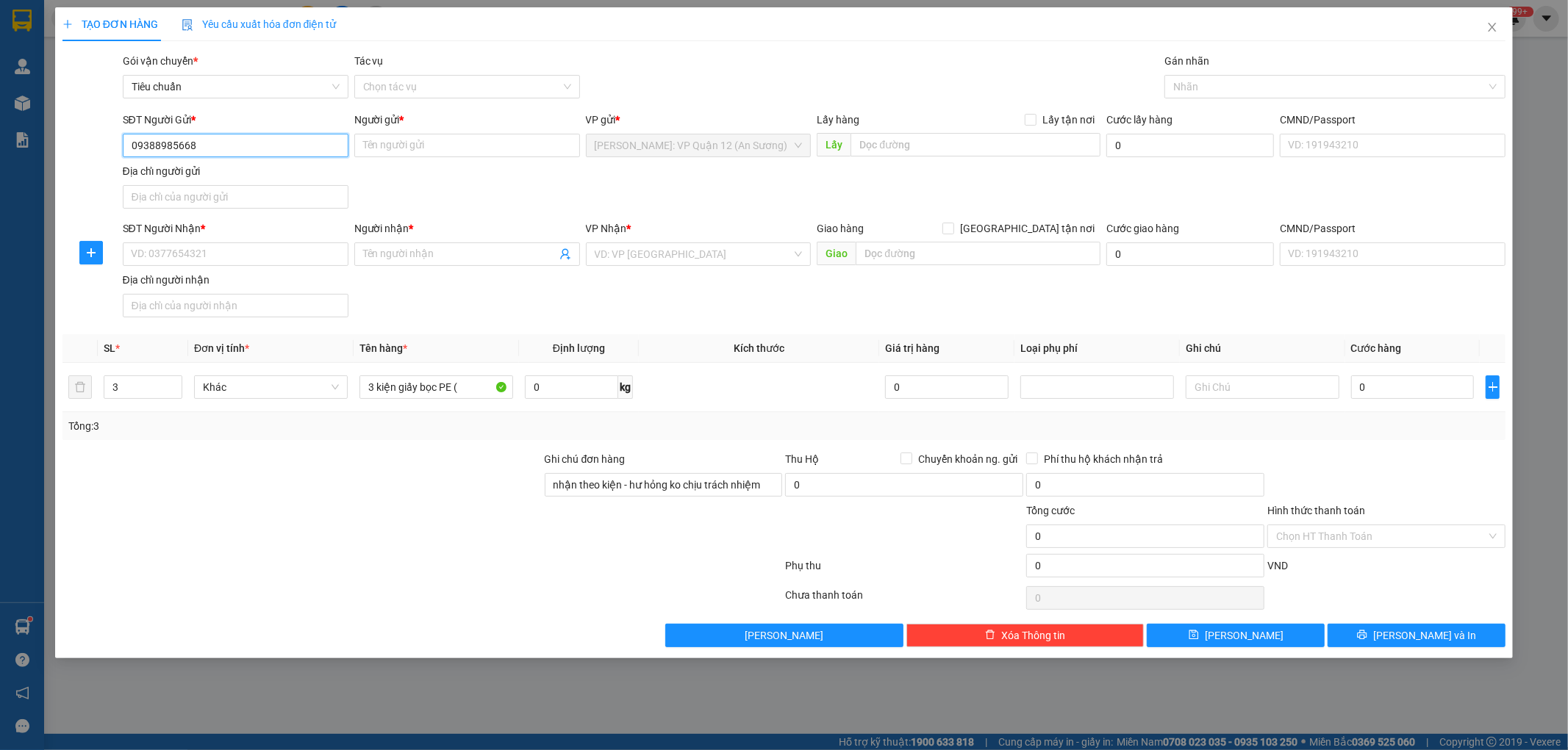
click at [151, 148] on input "09388985668" at bounding box center [235, 145] width 226 height 24
type input "0938985668"
click at [269, 176] on div "0938985668 - ANH THÊM" at bounding box center [235, 175] width 208 height 16
type input "ANH THÊM"
checkbox input "true"
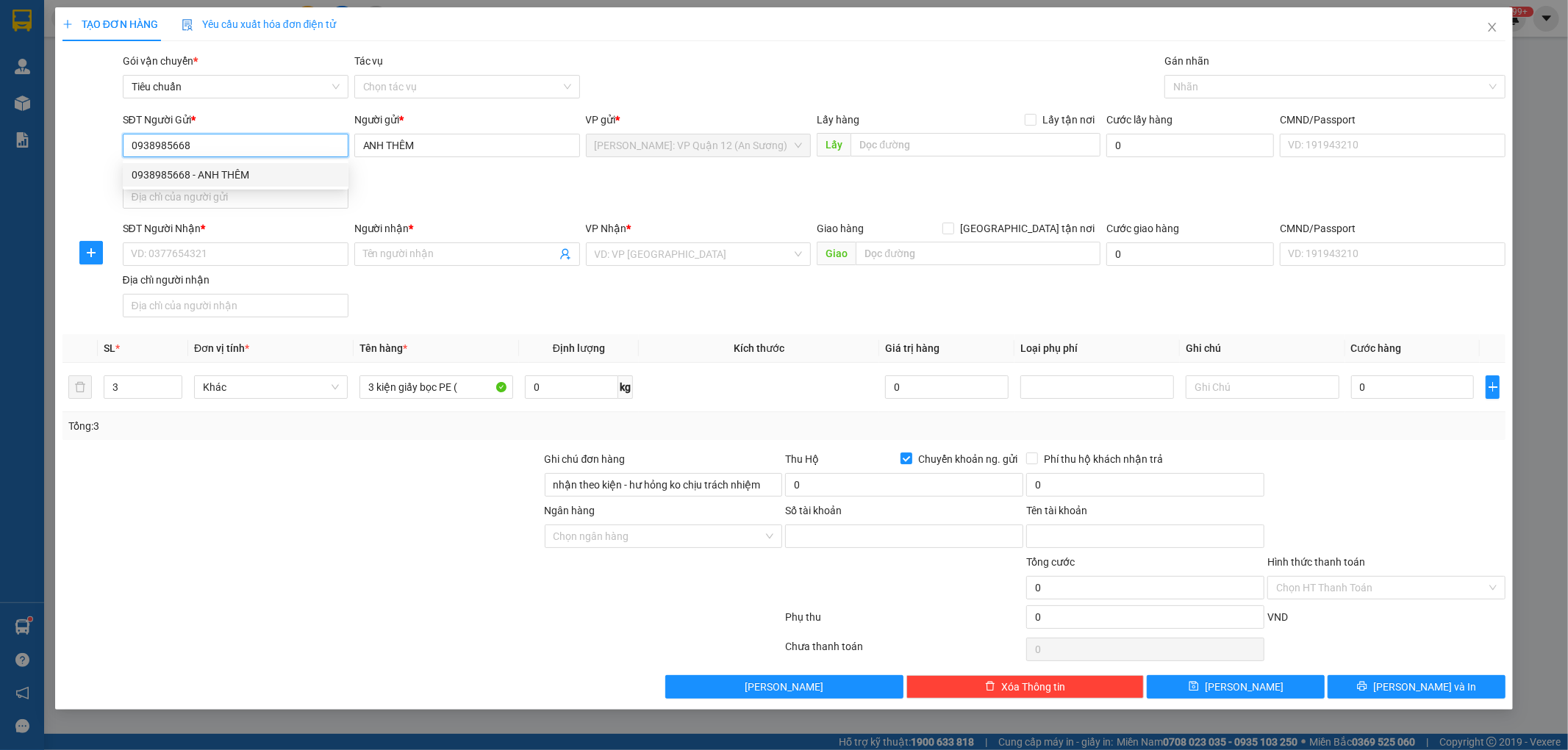
type input "19036065434011"
type input "PHẠM BẢO NGHI"
type input "0938985668"
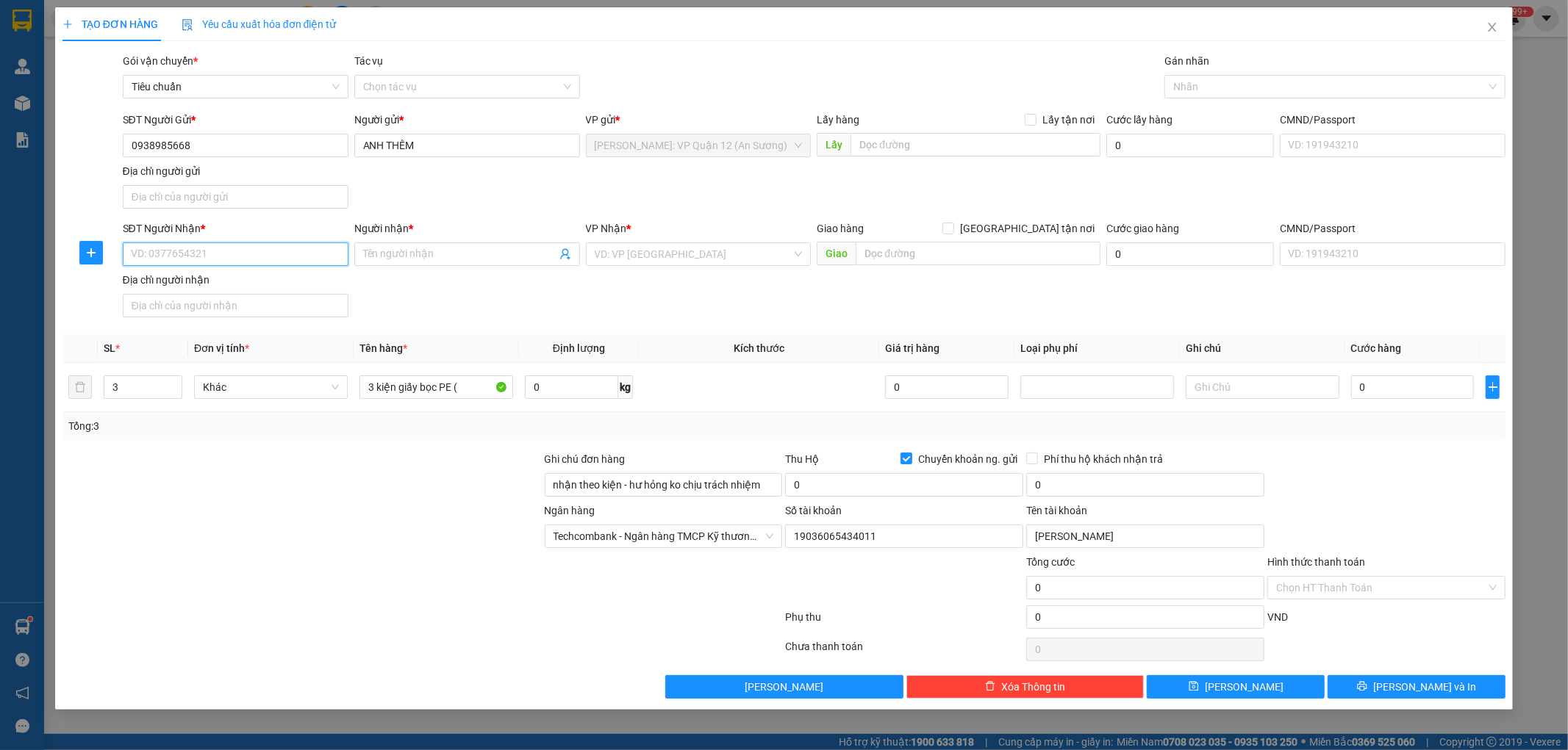
click at [248, 250] on input "SĐT Người Nhận *" at bounding box center [235, 254] width 226 height 24
click at [266, 285] on div "0386262797 - PHƯƠNG THỦY" at bounding box center [235, 284] width 208 height 16
type input "0386262797"
type input "PHƯƠNG THỦY"
checkbox input "true"
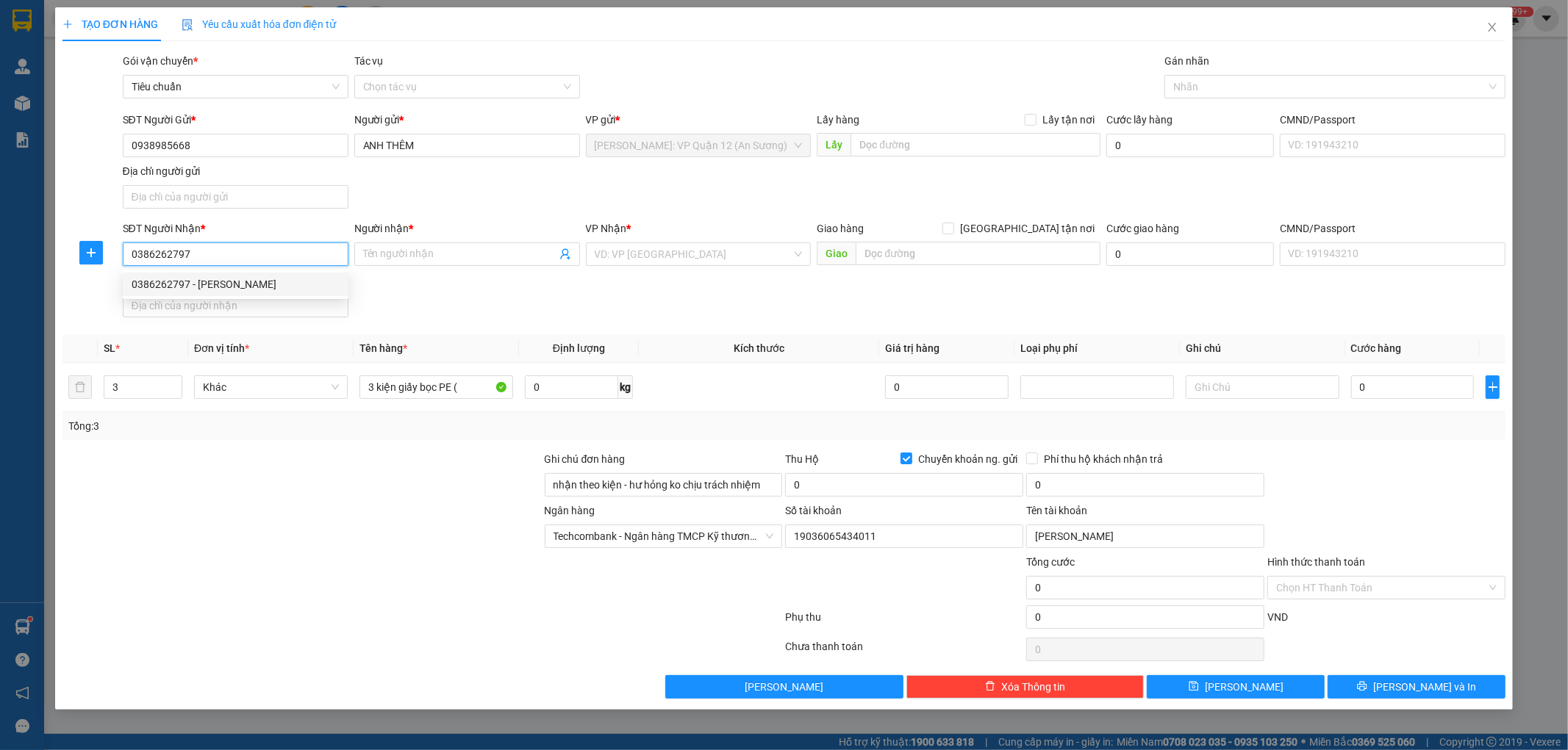
type input "HÀ NỘI: ĐƯỜNG PHAN TRỌNG TUỆ, TAM HIỆP, THANH TRÌ, HÀ NỘI"
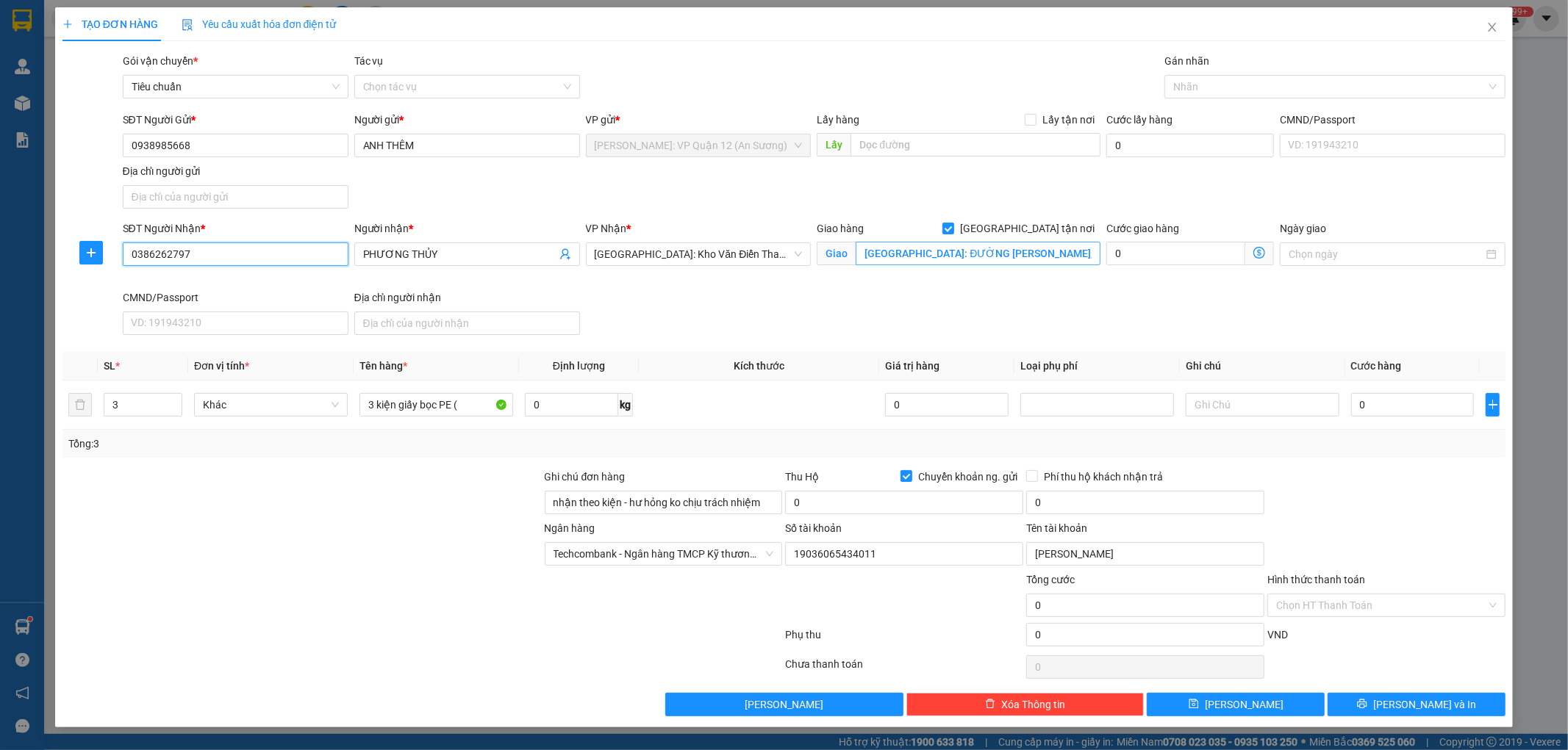
type input "0386262797"
click at [1043, 247] on input "HÀ NỘI: ĐƯỜNG PHAN TRỌNG TUỆ, TAM HIỆP, THANH TRÌ, HÀ NỘI" at bounding box center [978, 254] width 245 height 24
click at [1206, 84] on div at bounding box center [1327, 86] width 319 height 18
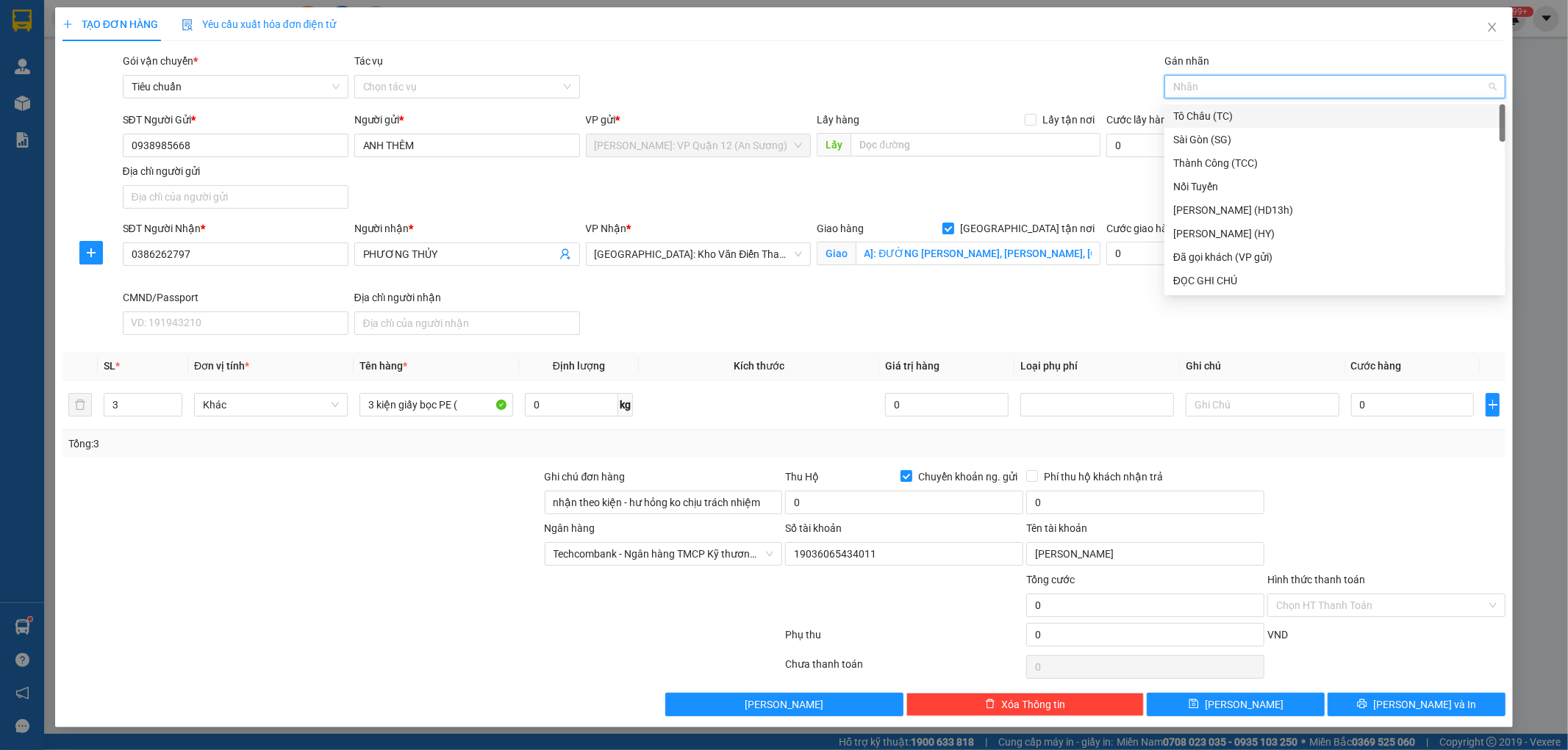
scroll to position [0, 0]
type input "gt"
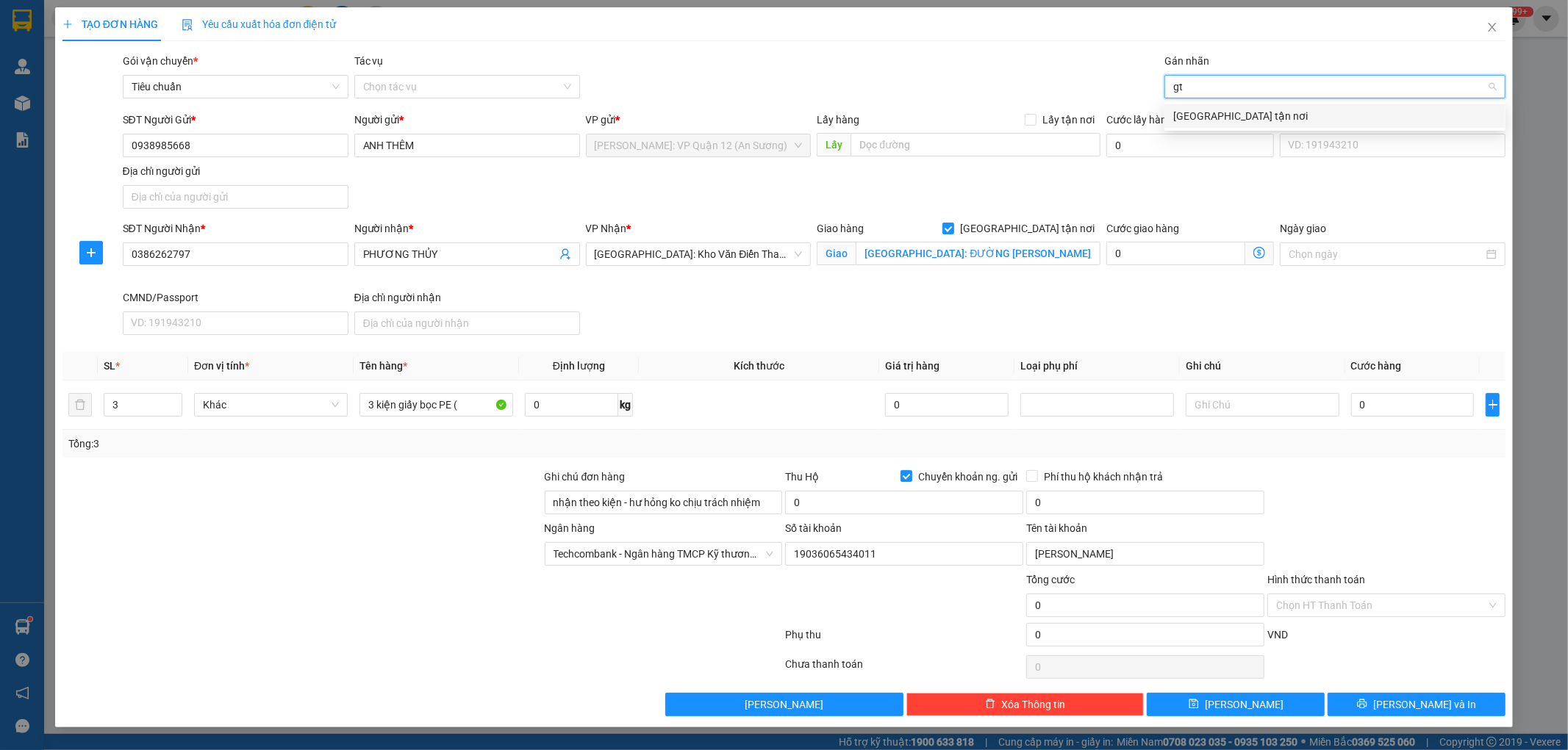
click at [1201, 113] on div "[GEOGRAPHIC_DATA] tận nơi" at bounding box center [1335, 116] width 324 height 16
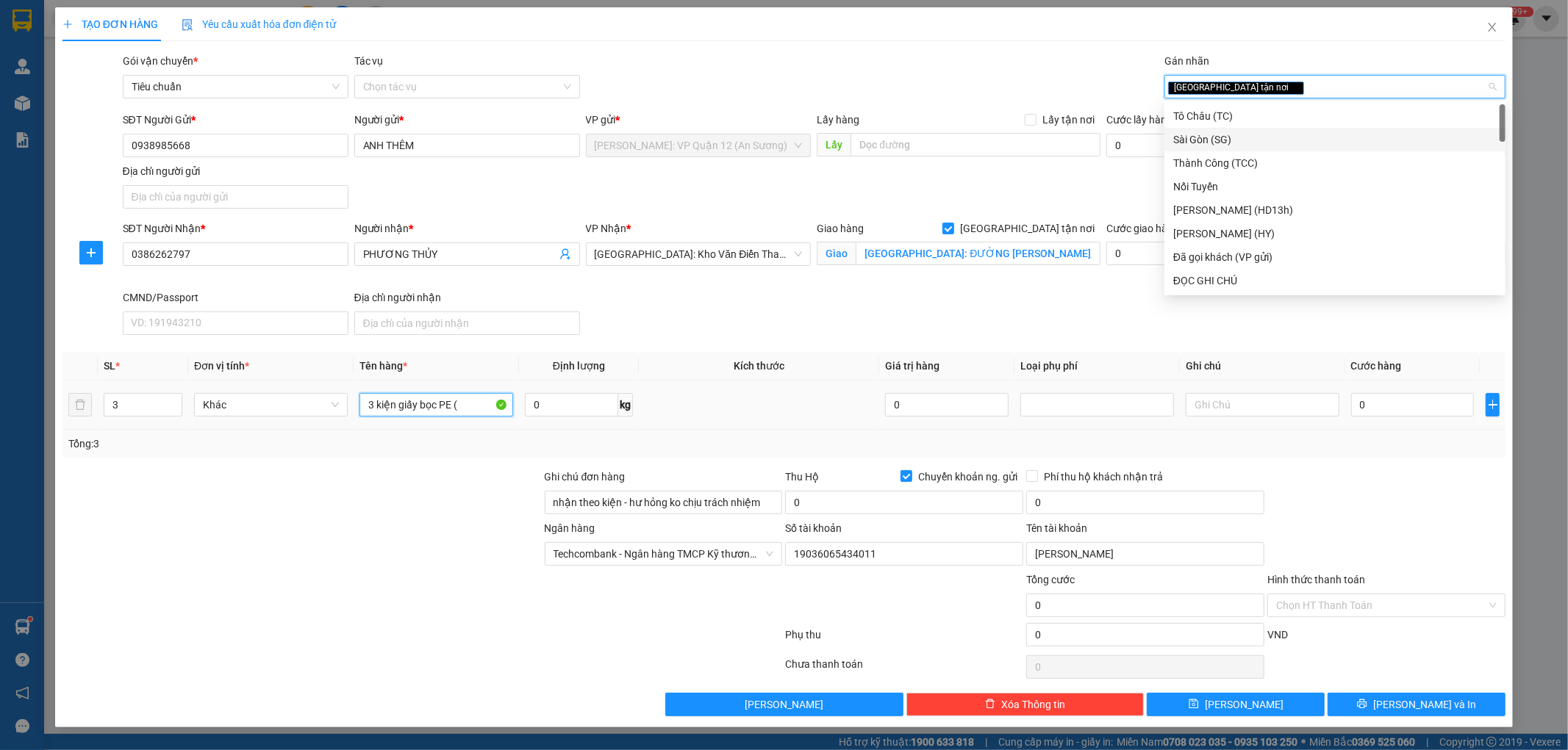
click at [482, 402] on input "3 kiện giấy bọc PE (" at bounding box center [436, 405] width 154 height 24
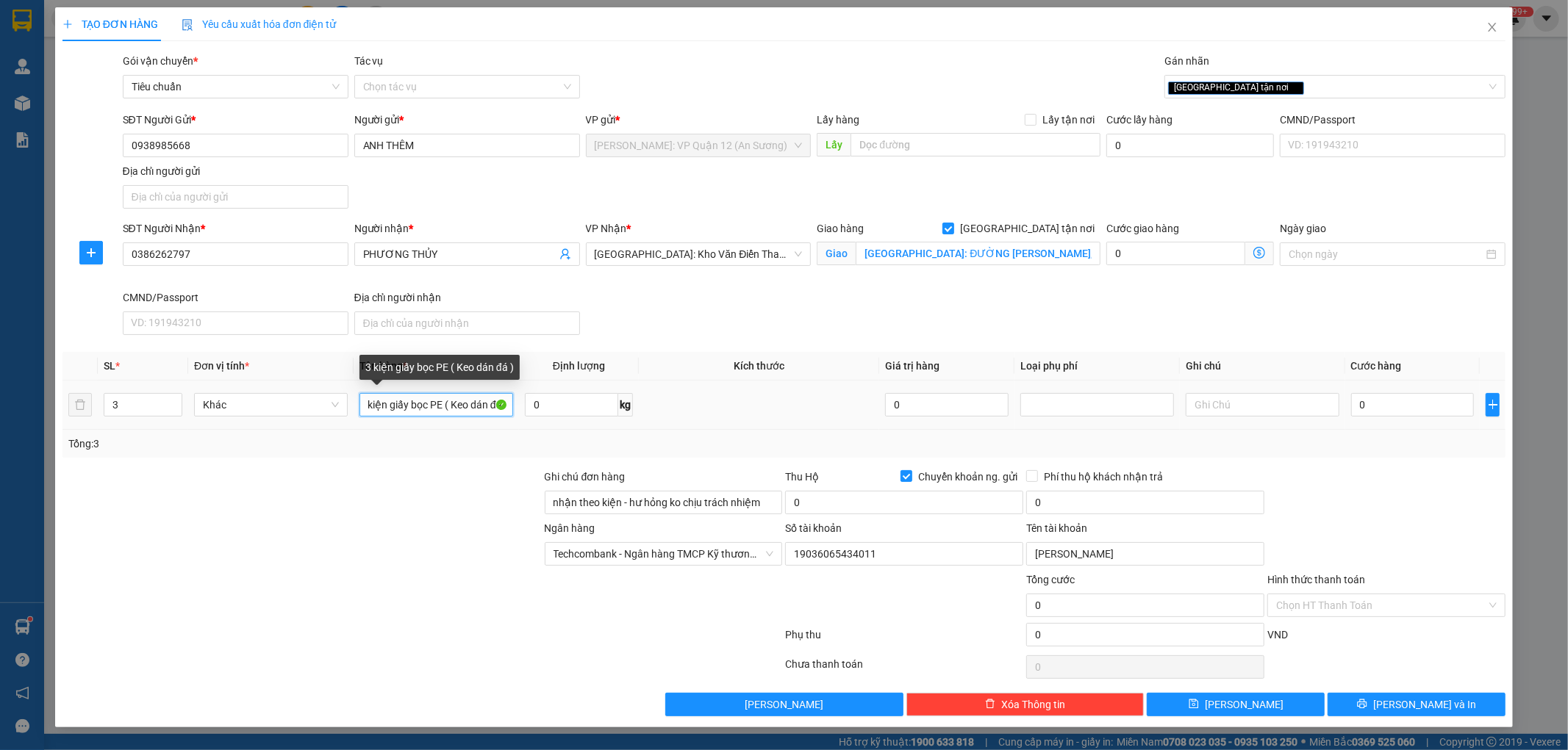
scroll to position [0, 12]
type input "3 kiện giấy bọc PE ( Keo dán đá )"
click at [908, 479] on input "Chuyển khoản ng. gửi" at bounding box center [905, 475] width 10 height 10
checkbox input "false"
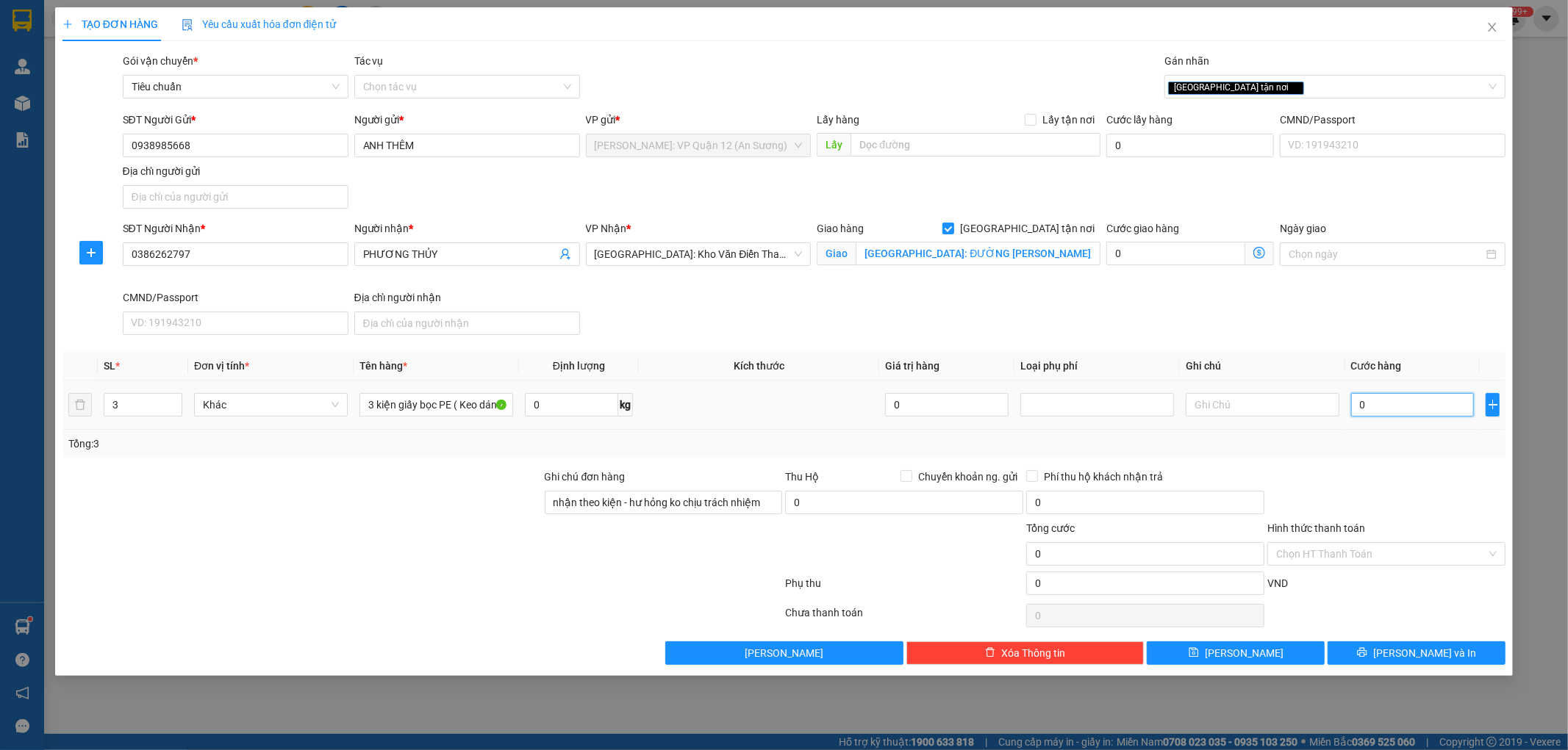
click at [1420, 405] on input "0" at bounding box center [1413, 405] width 124 height 24
type input "2"
type input "28"
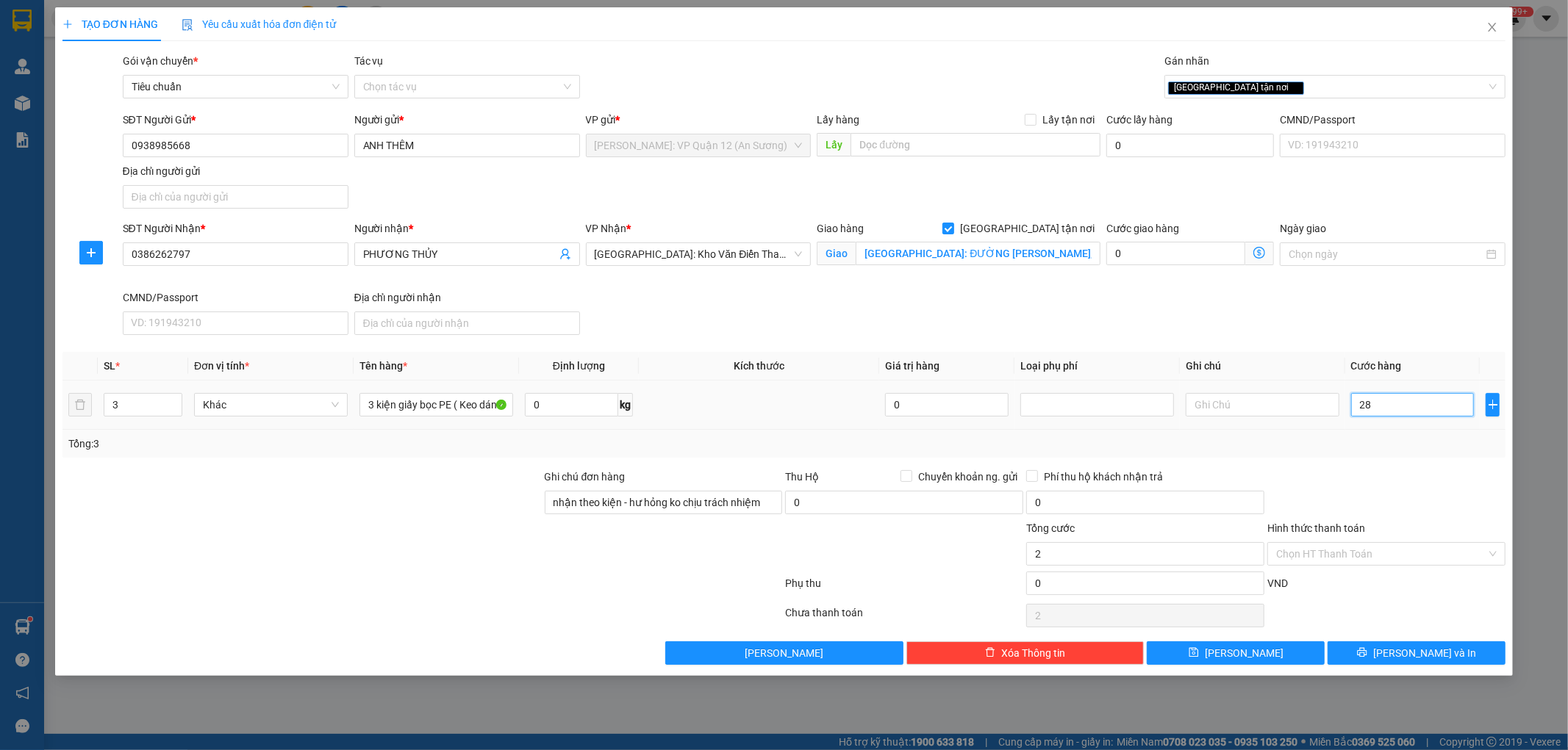
type input "28"
type input "280"
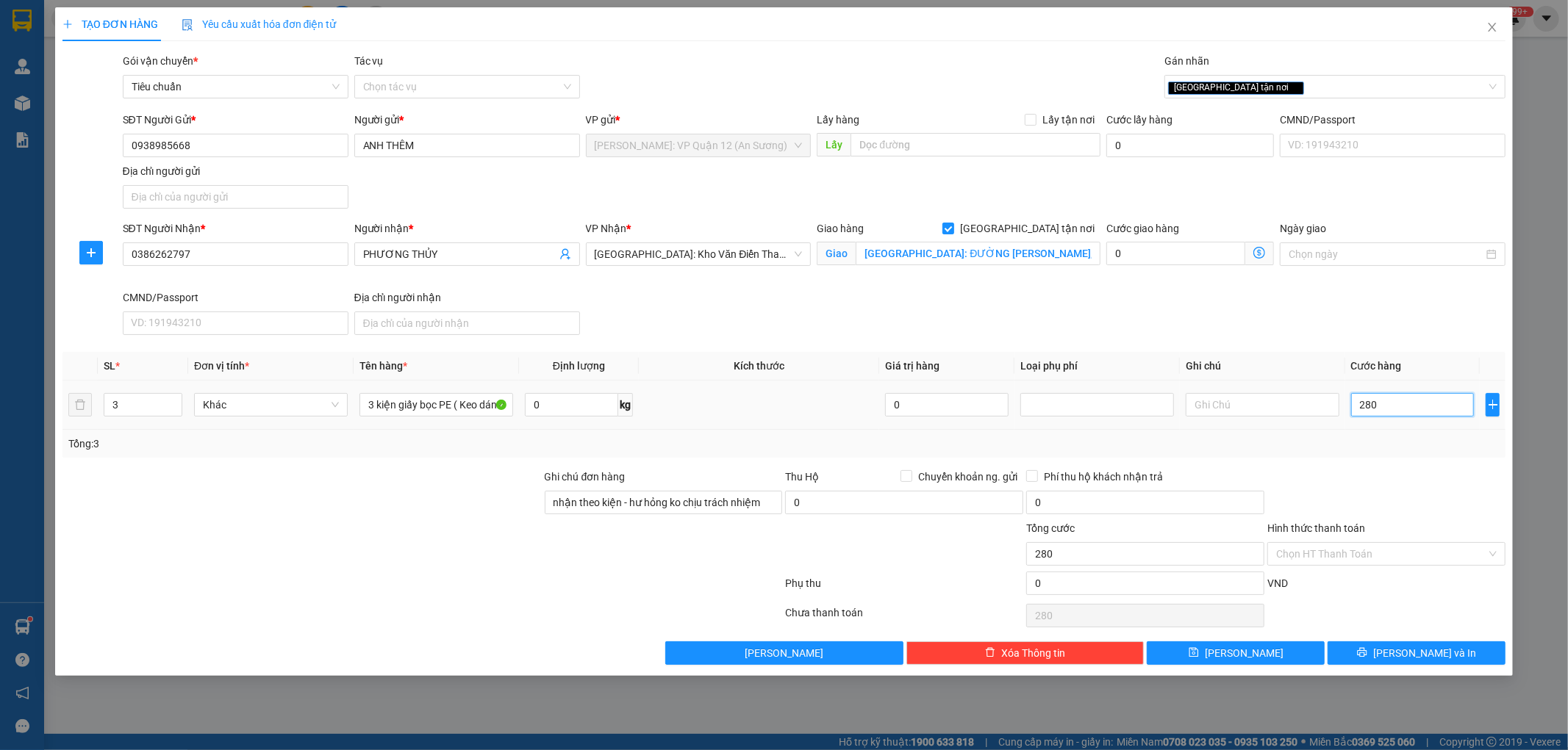
type input "2.800"
type input "280"
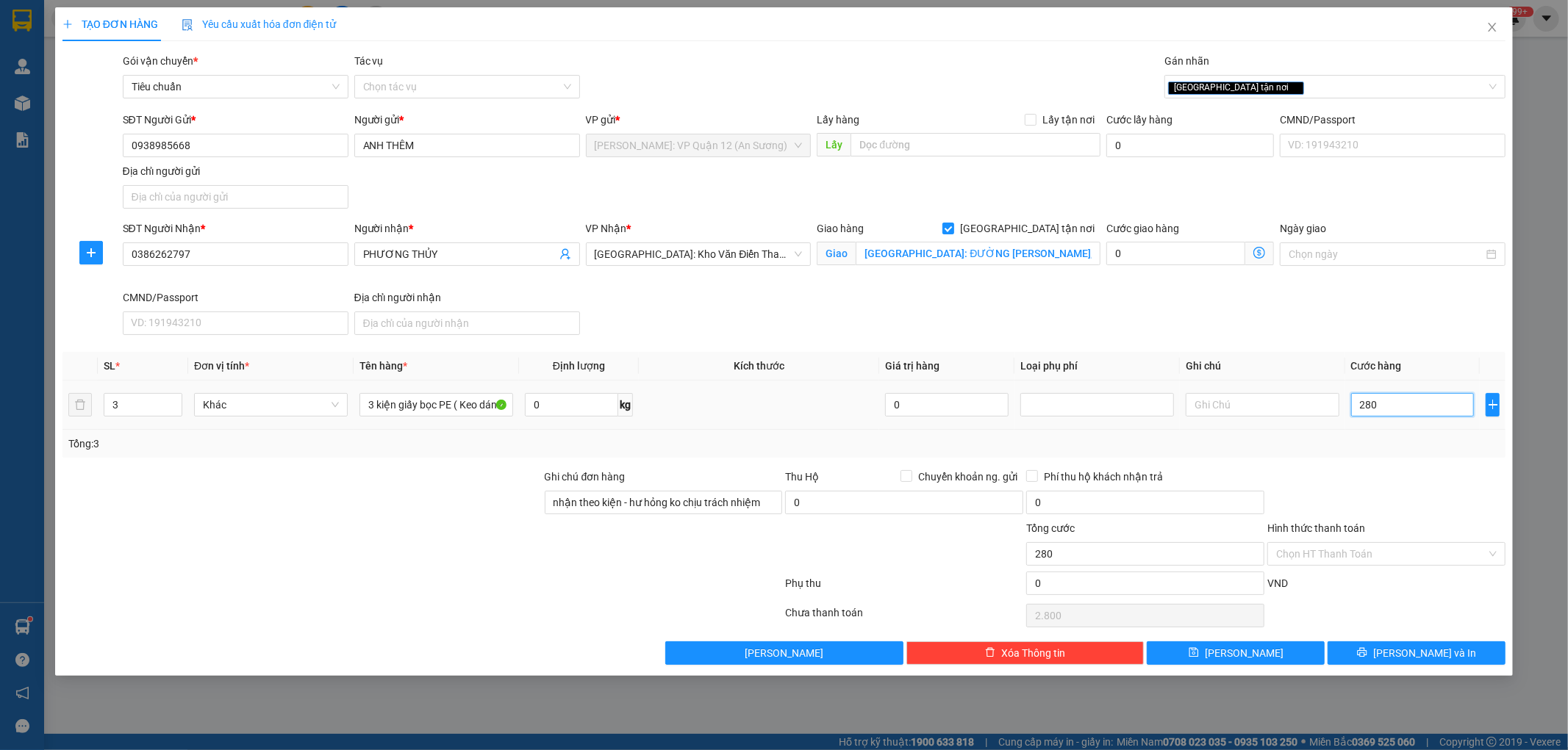
type input "280"
type input "0"
type input "03"
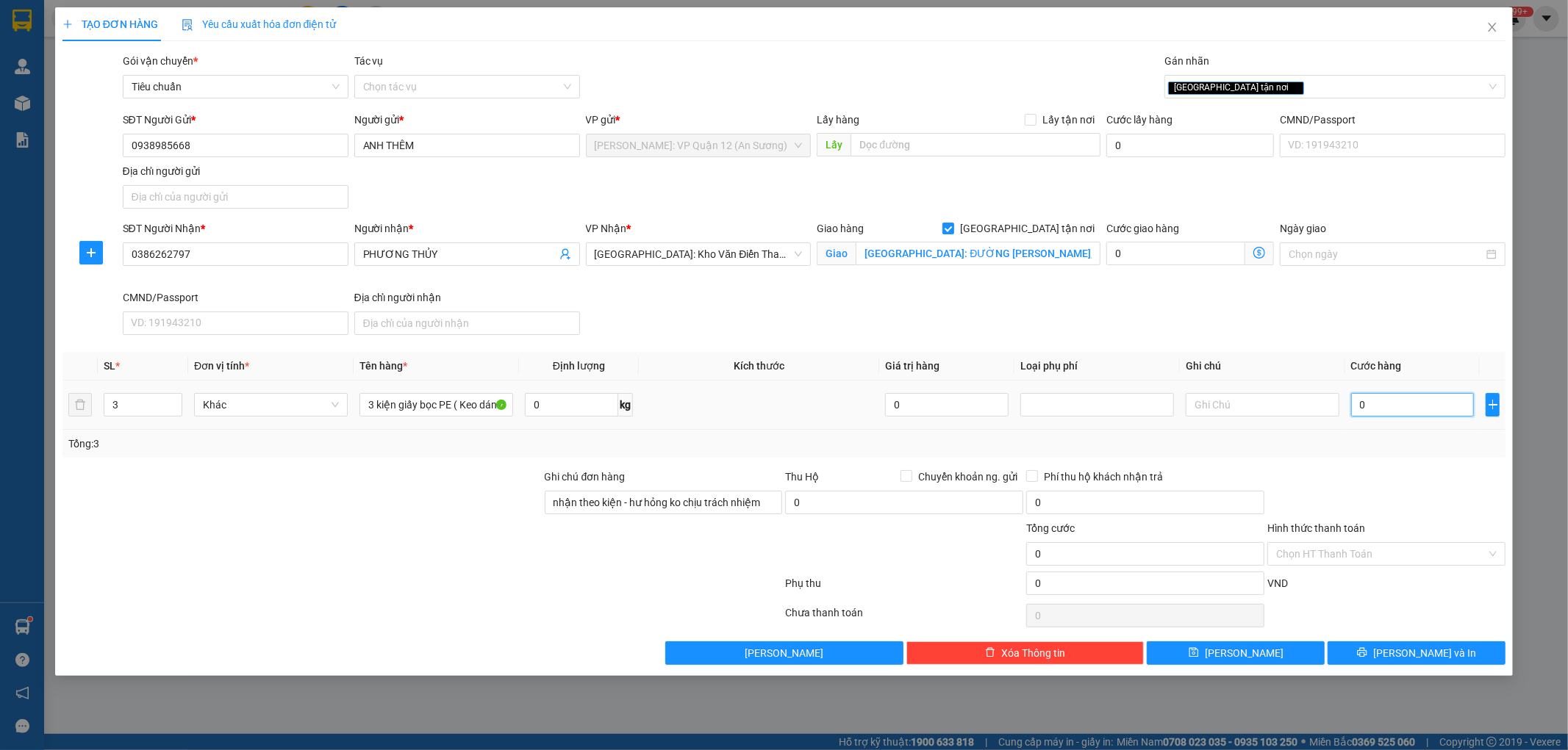
type input "3"
type input "038"
type input "38"
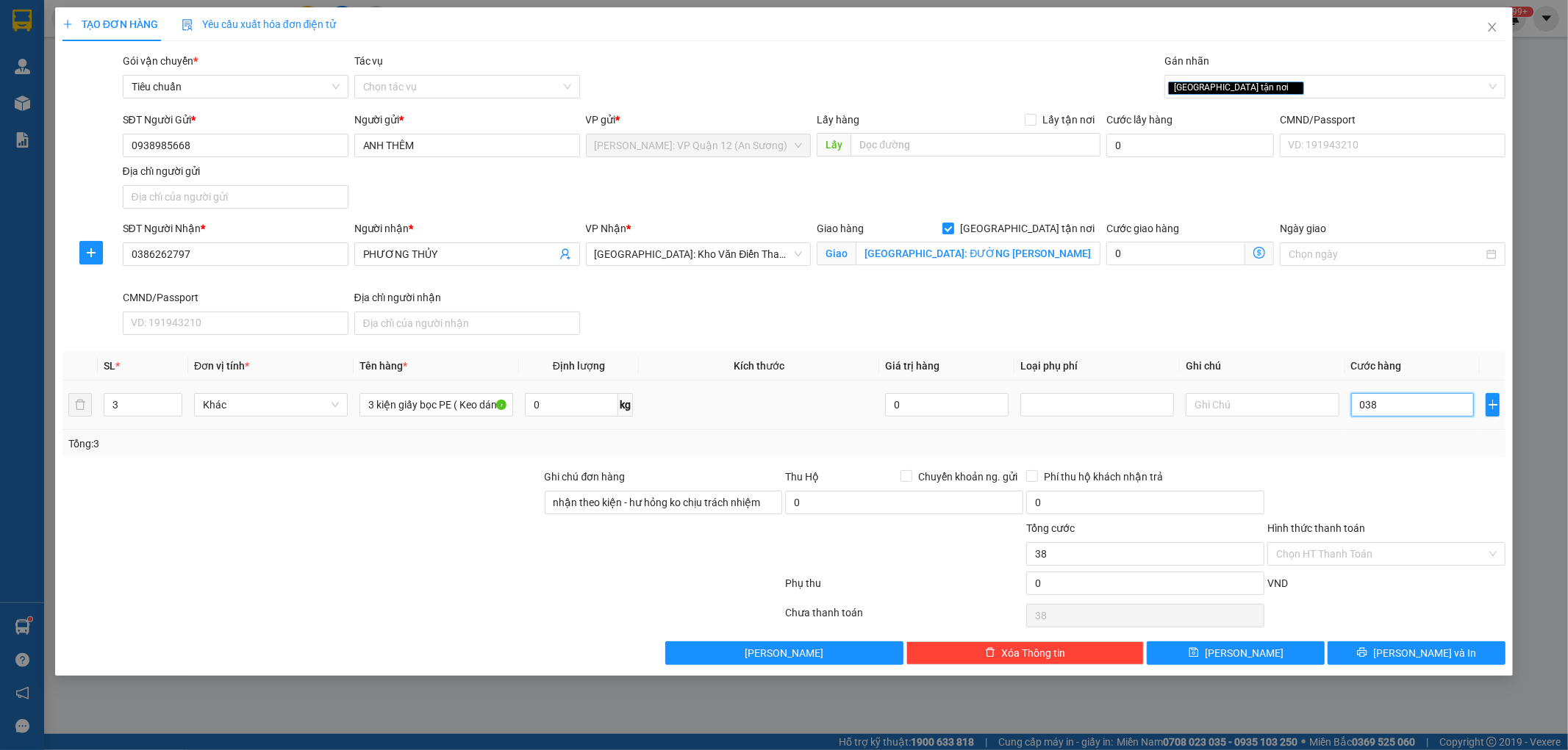
type input "0.380"
type input "380"
type input "03.800"
type input "3.800"
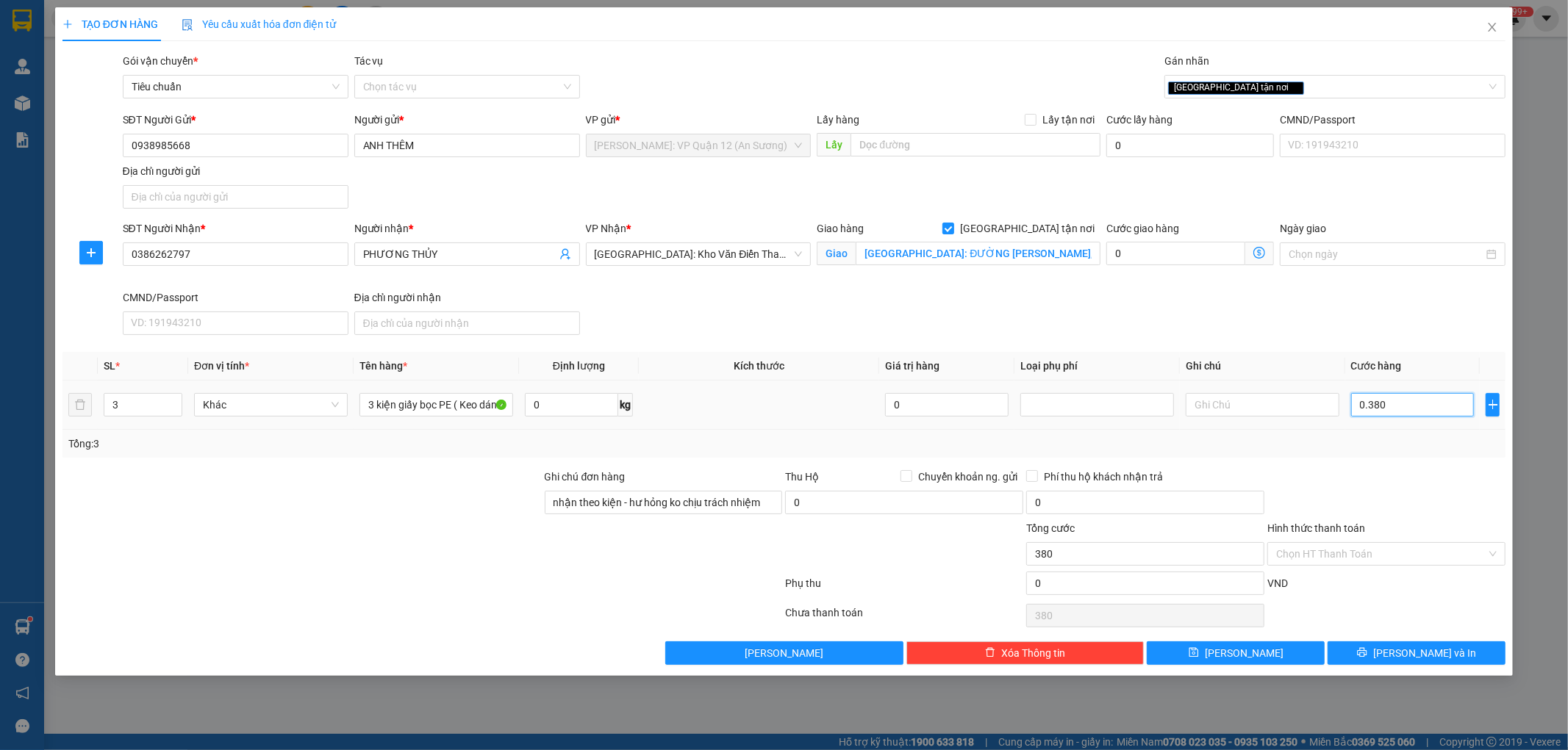
type input "3.800"
type input "038.000"
type input "38.000"
type input "0.380.000"
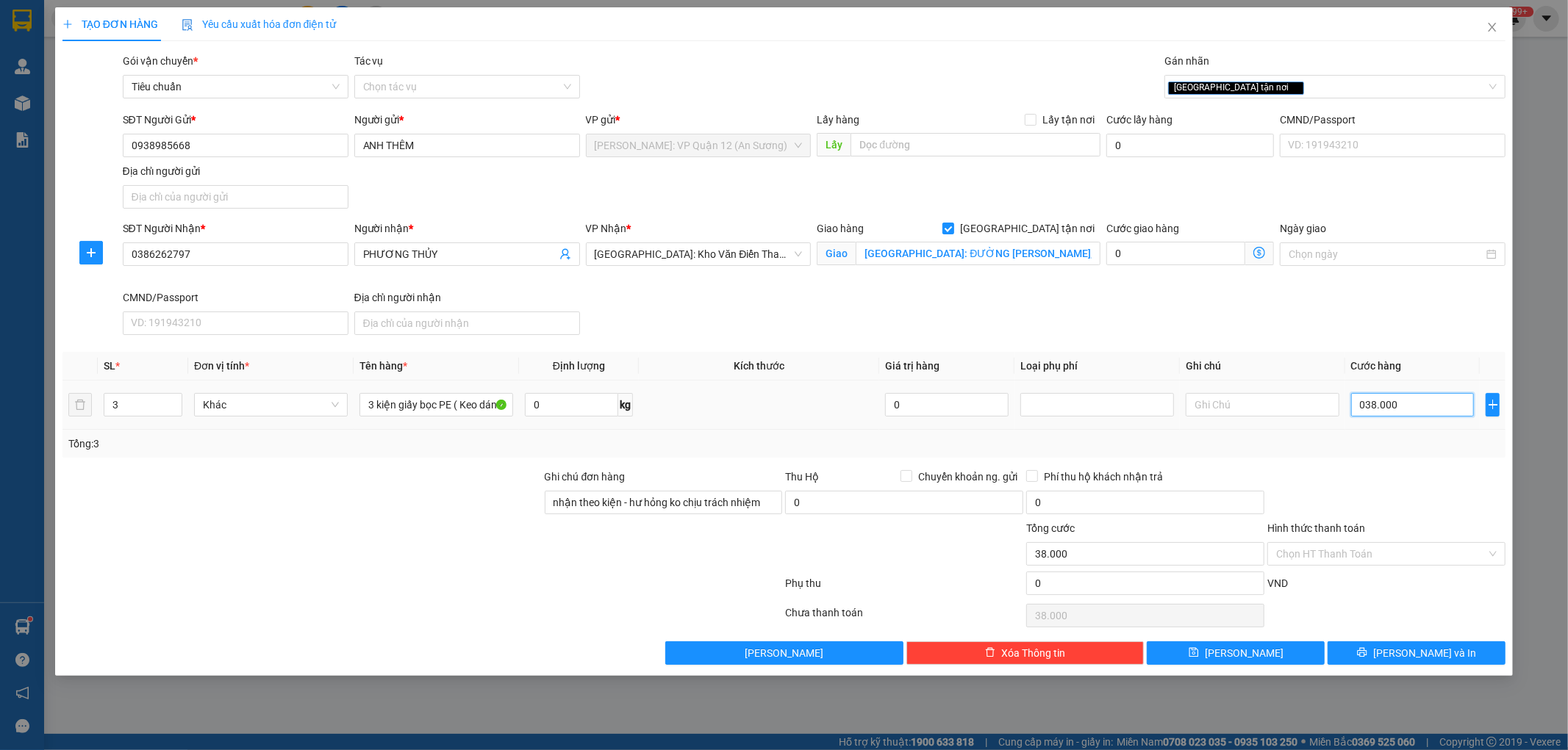
type input "380.000"
click at [1429, 648] on span "[PERSON_NAME] và In" at bounding box center [1424, 653] width 103 height 16
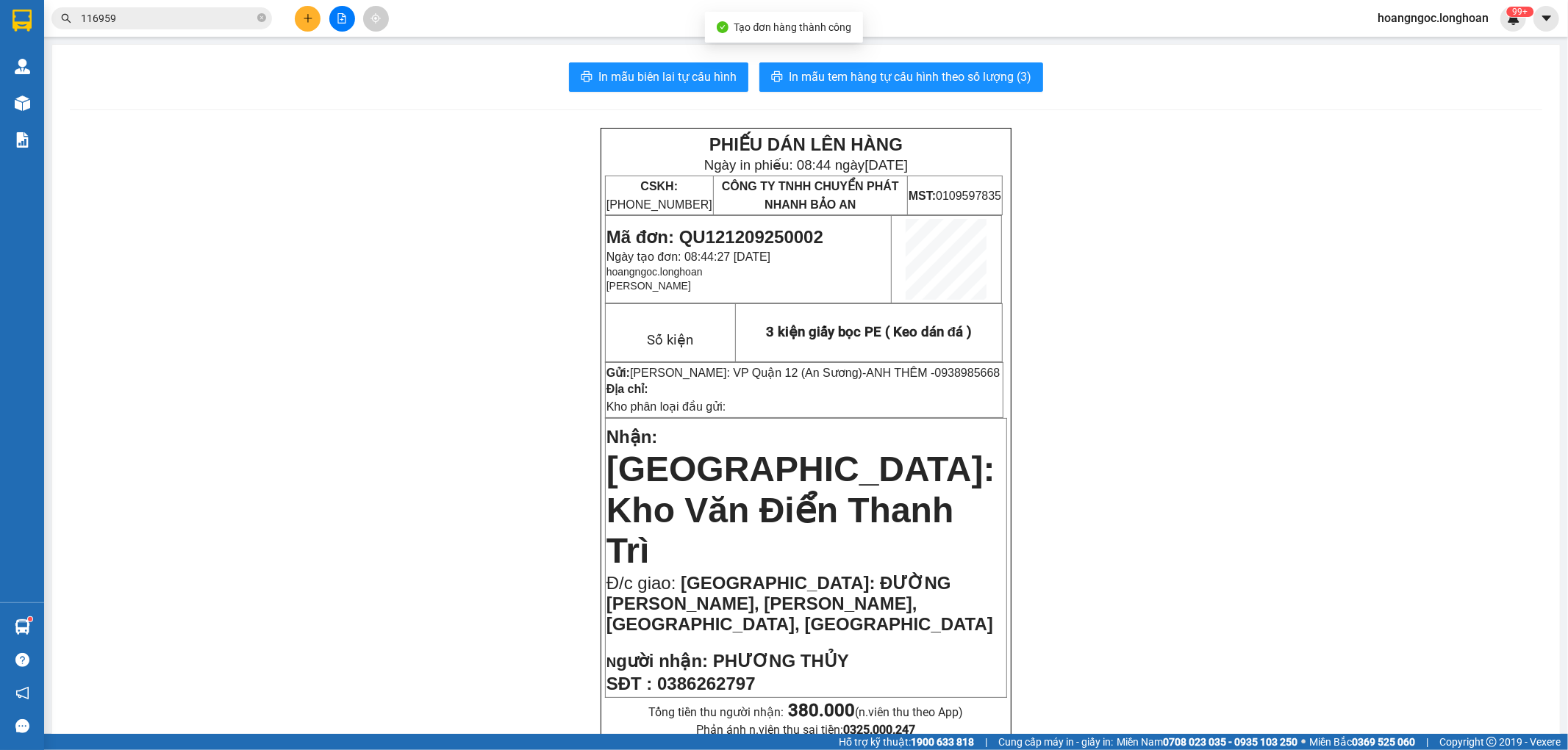
click at [760, 230] on span "Mã đơn: QU121209250002" at bounding box center [714, 237] width 217 height 20
copy span "QU121209250002"
click at [168, 16] on input "116959" at bounding box center [167, 18] width 174 height 16
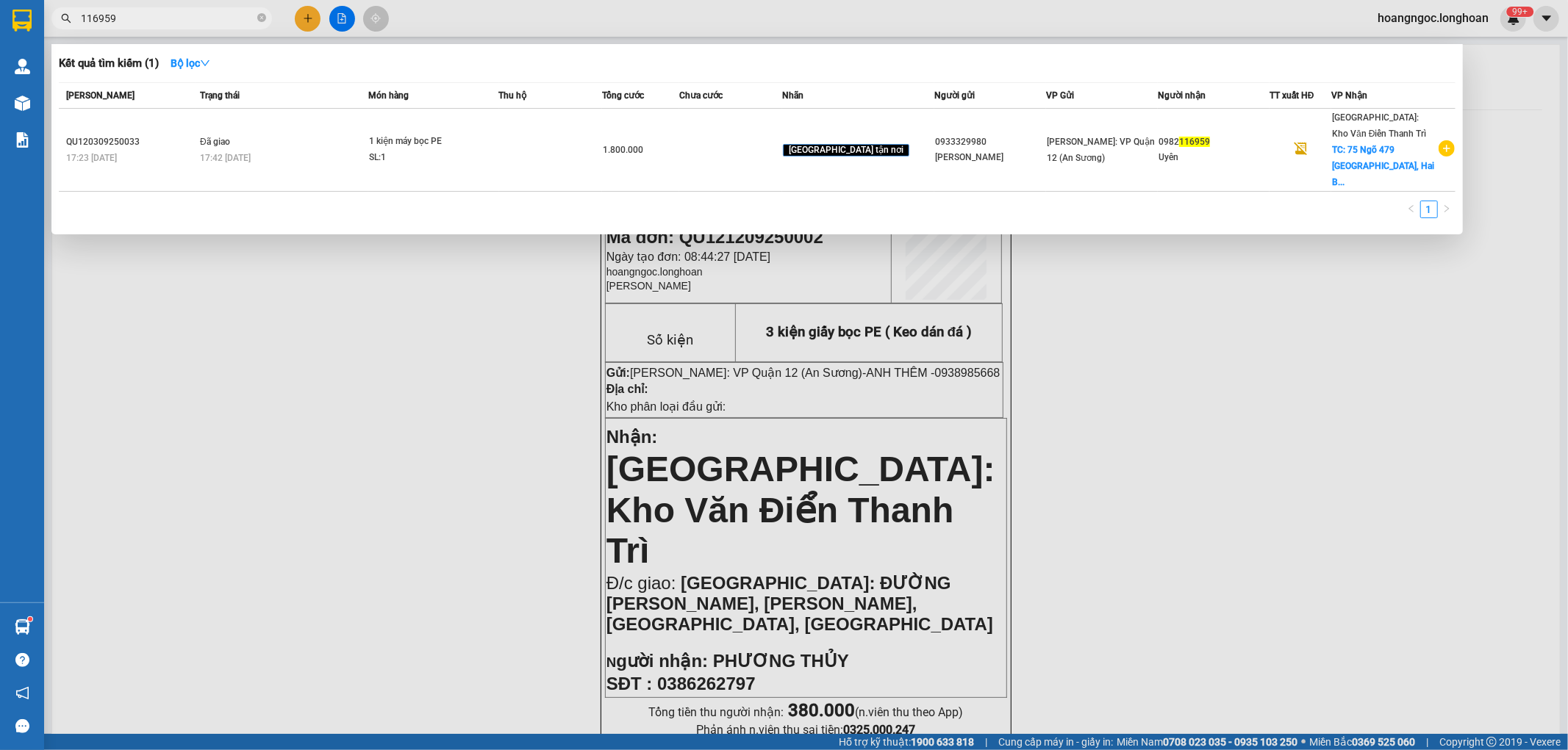
click at [168, 16] on input "116959" at bounding box center [167, 18] width 174 height 16
paste input "QU121209250002"
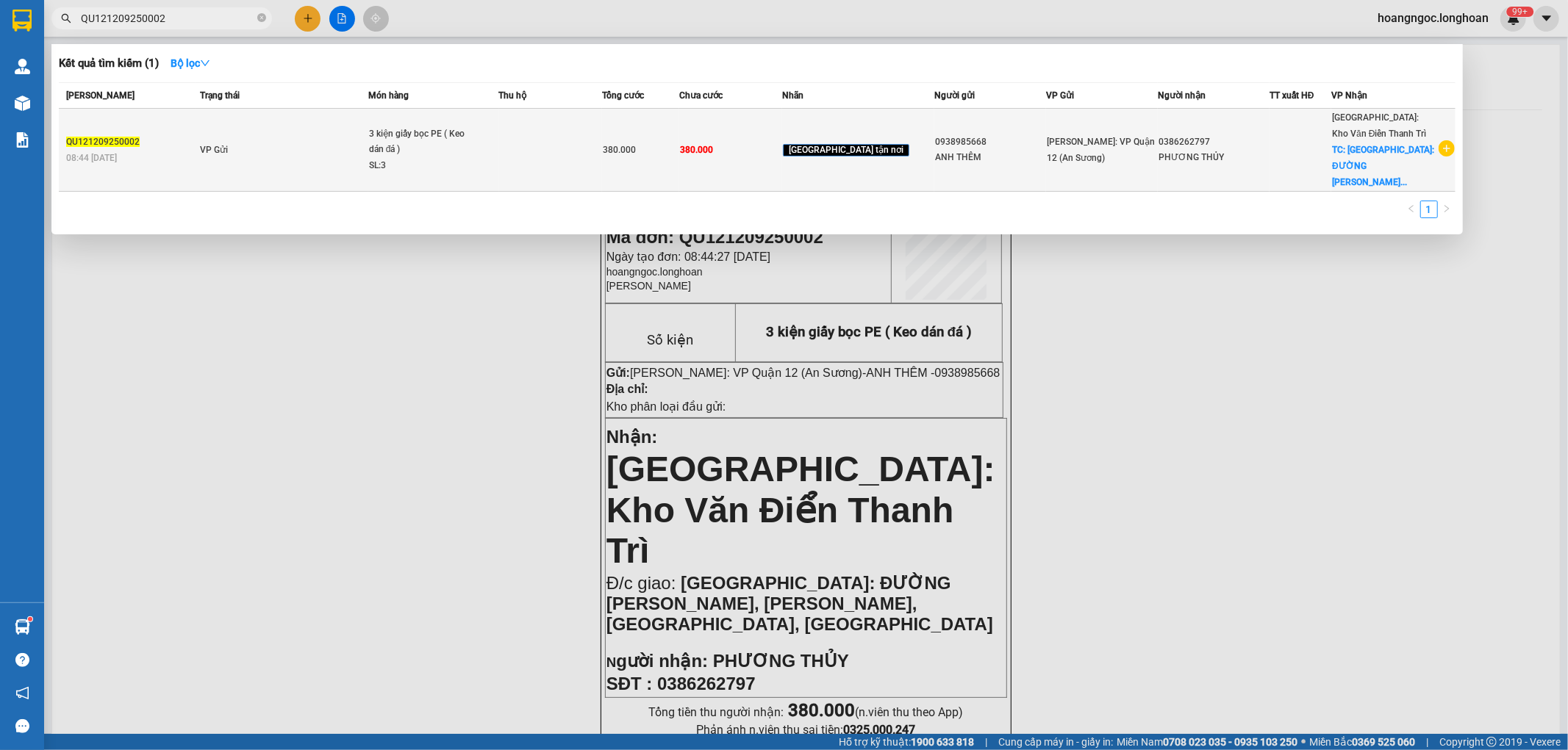
type input "QU121209250002"
click at [602, 151] on td at bounding box center [550, 150] width 103 height 83
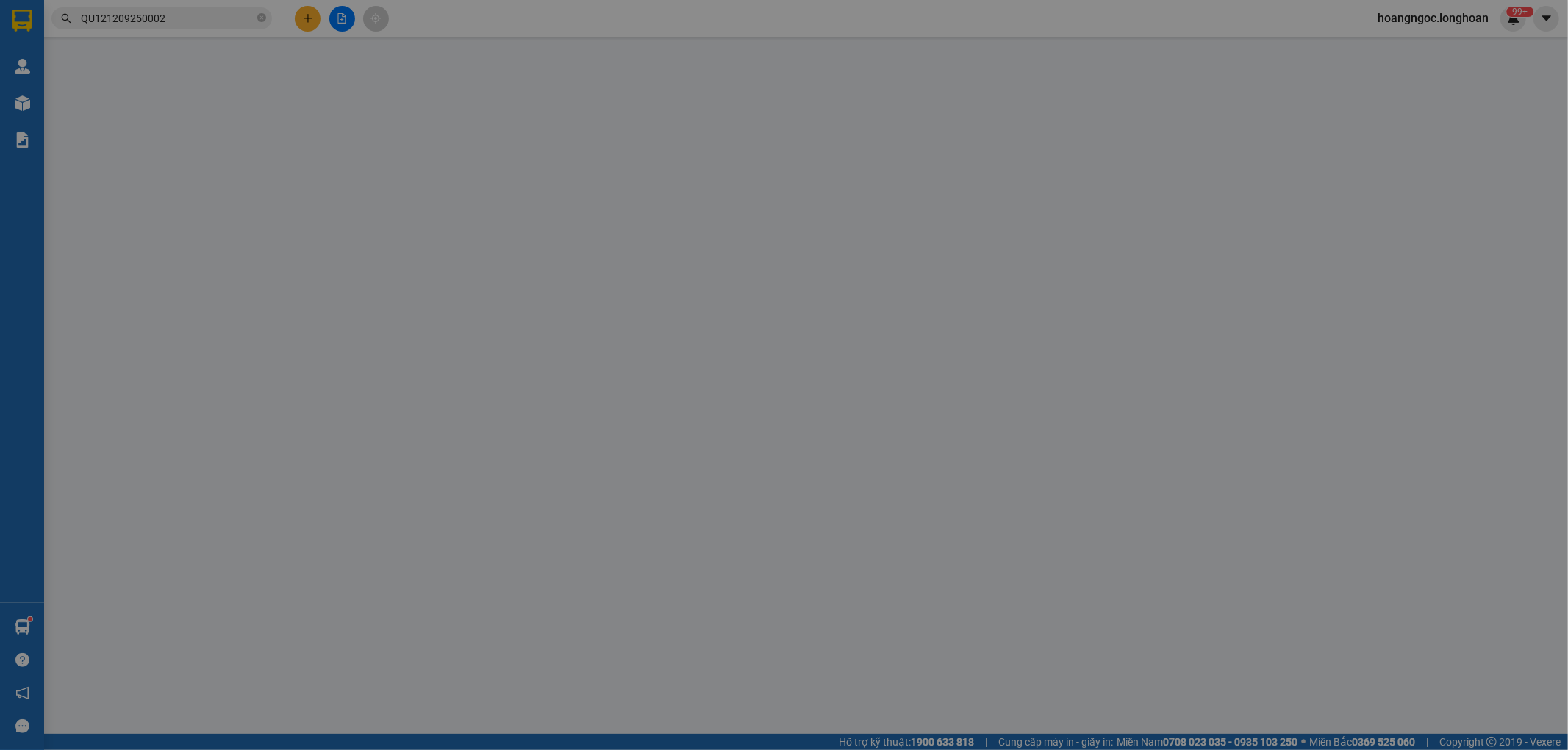
type input "0938985668"
type input "ANH THÊM"
type input "0386262797"
type input "PHƯƠNG THỦY"
checkbox input "true"
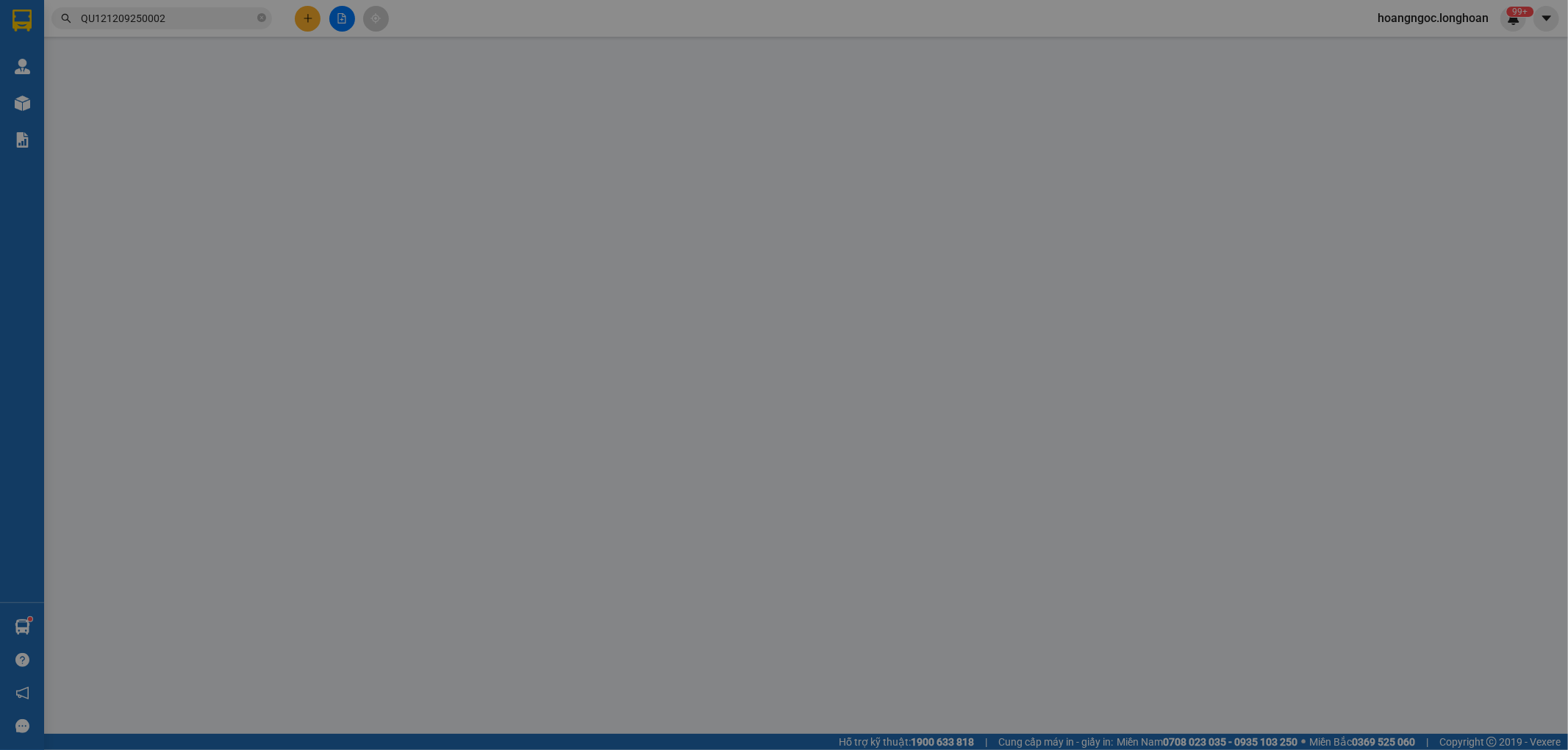
type input "HÀ NỘI: ĐƯỜNG PHAN TRỌNG TUỆ, TAM HIỆP, THANH TRÌ, HÀ NỘI"
type input "nhận theo kiện - hư hỏng ko chịu trách nhiệm"
type input "380.000"
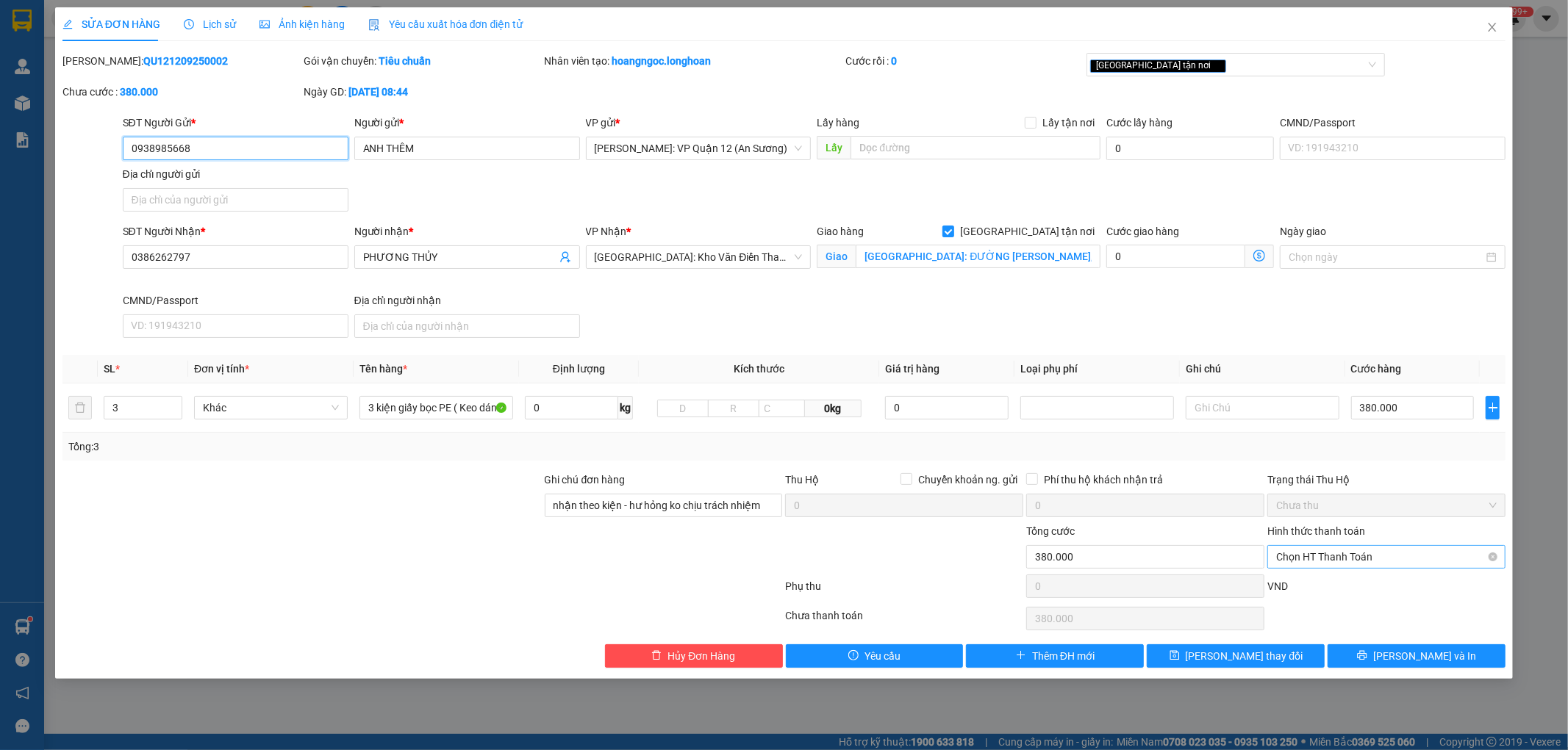
click at [1372, 556] on span "Chọn HT Thanh Toán" at bounding box center [1386, 557] width 221 height 22
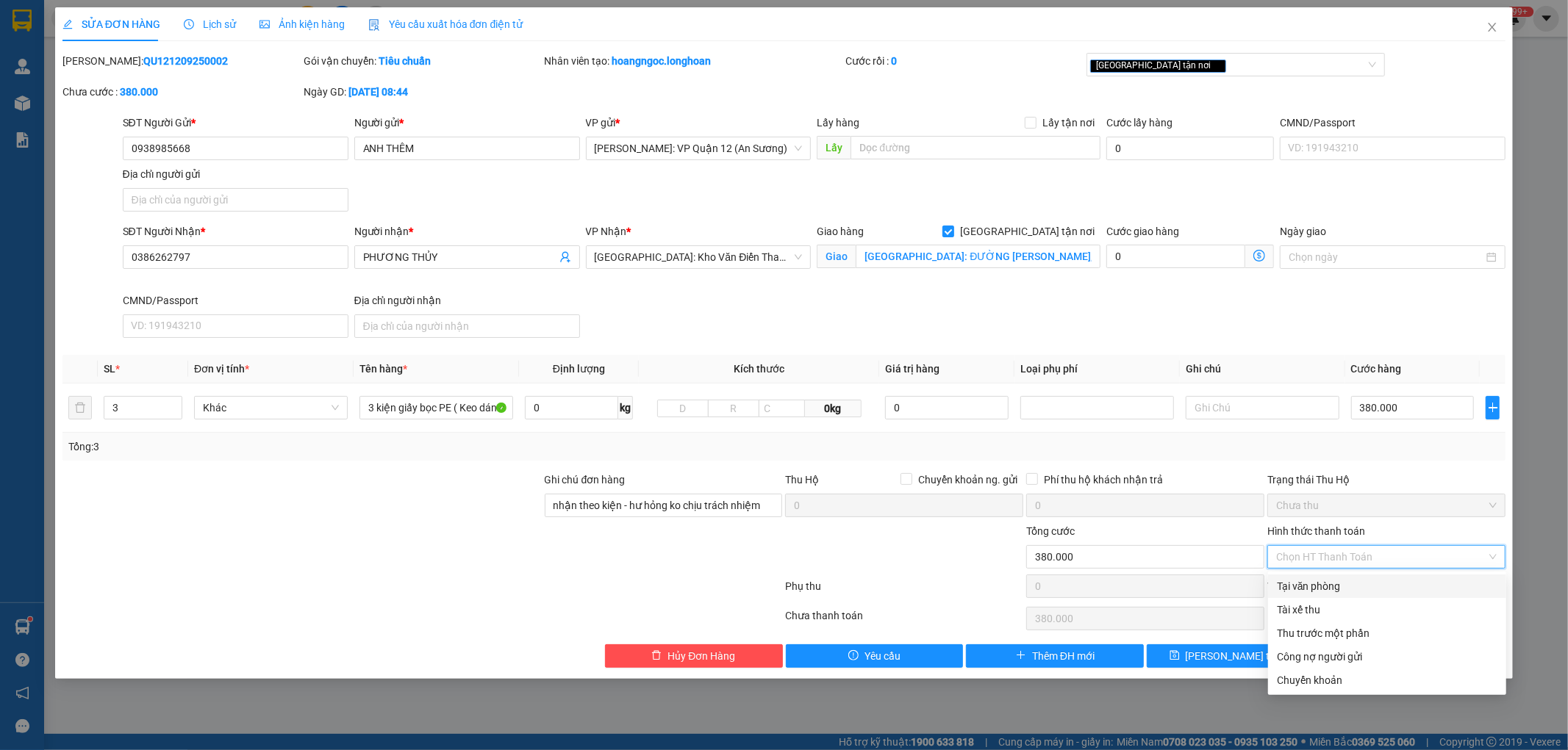
click at [1316, 589] on div "Tại văn phòng" at bounding box center [1387, 586] width 221 height 16
type input "0"
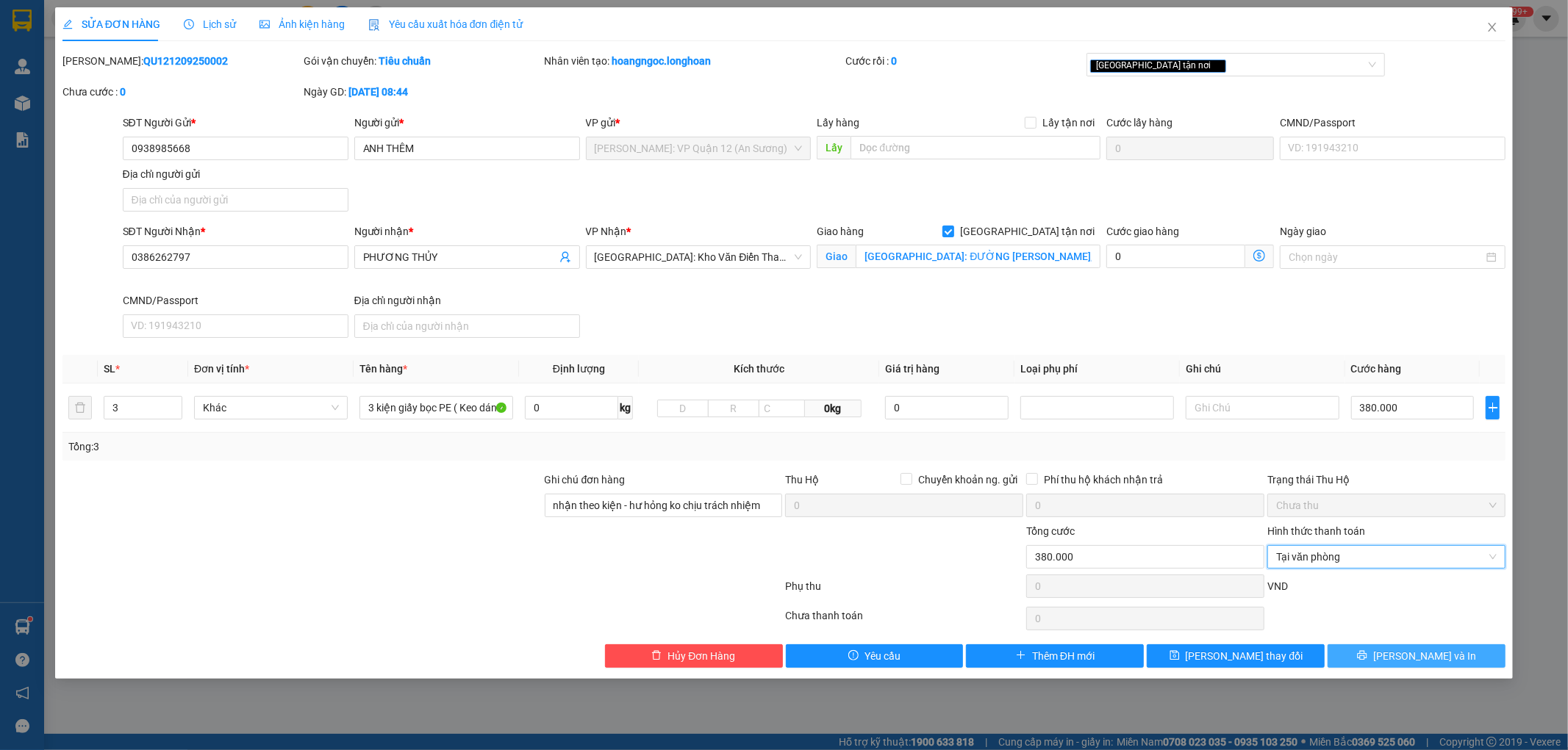
click at [1416, 656] on span "[PERSON_NAME] và In" at bounding box center [1424, 656] width 103 height 16
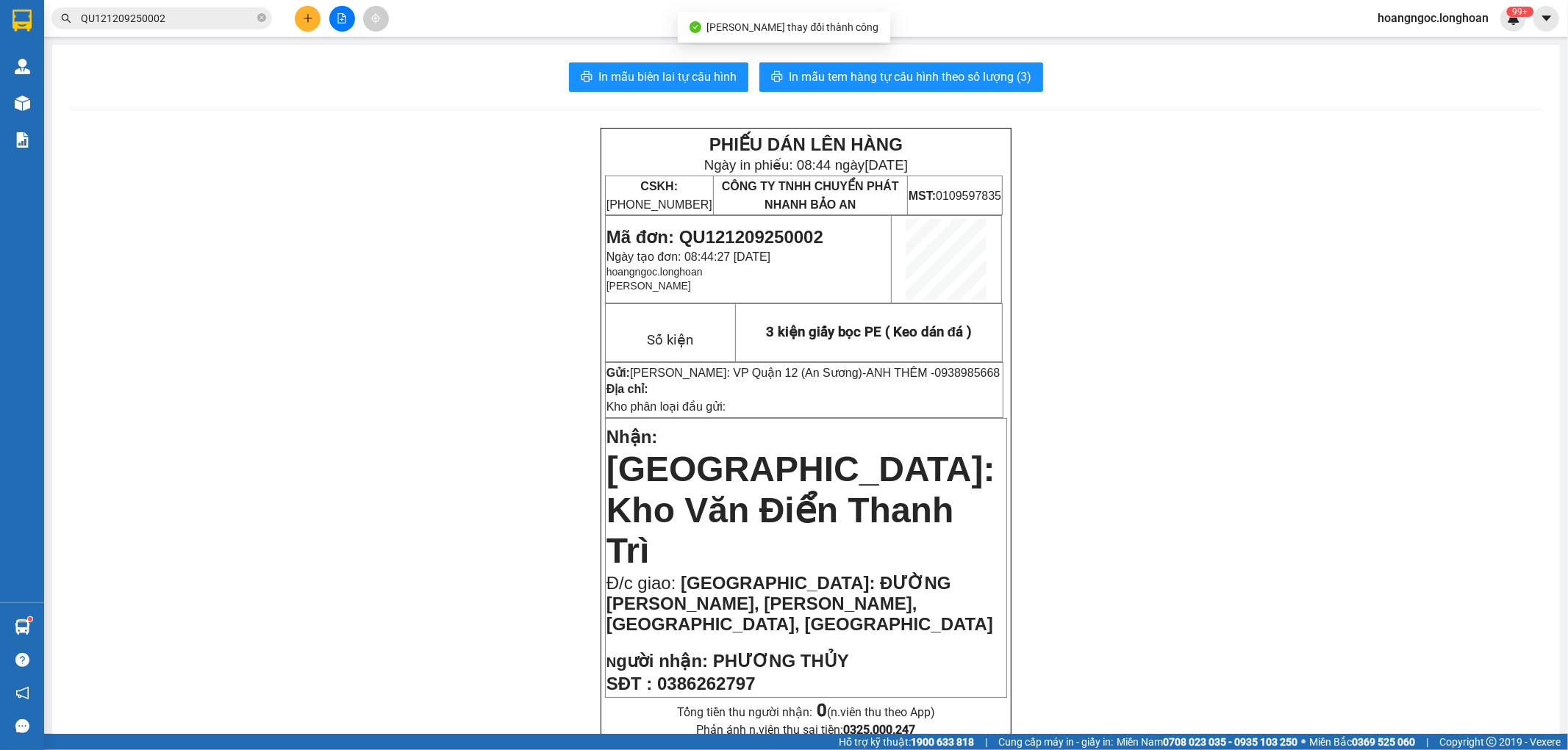
click at [667, 67] on button "In mẫu biên lai tự cấu hình" at bounding box center [658, 77] width 179 height 29
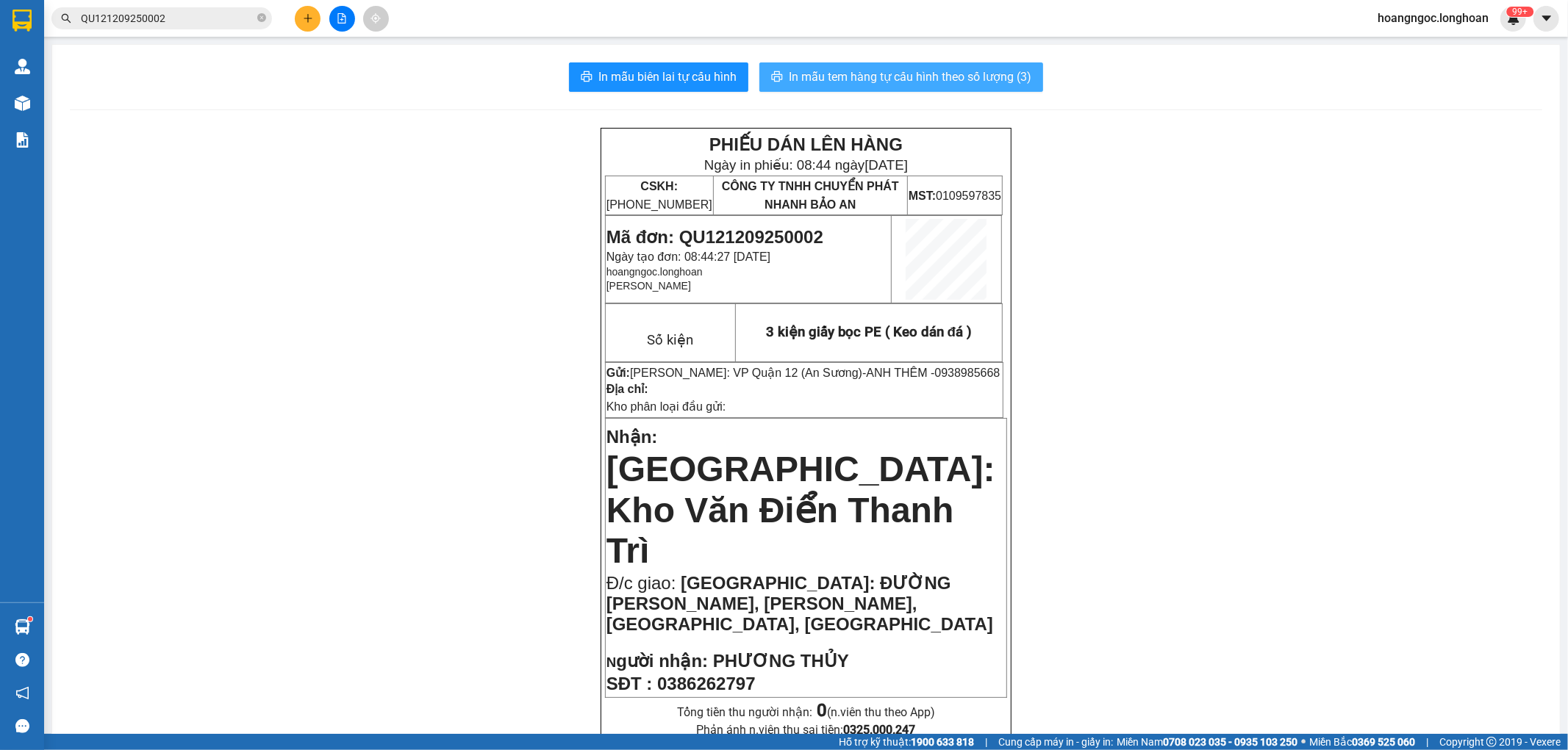
click at [873, 68] on span "In mẫu tem hàng tự cấu hình theo số lượng (3)" at bounding box center [909, 76] width 242 height 19
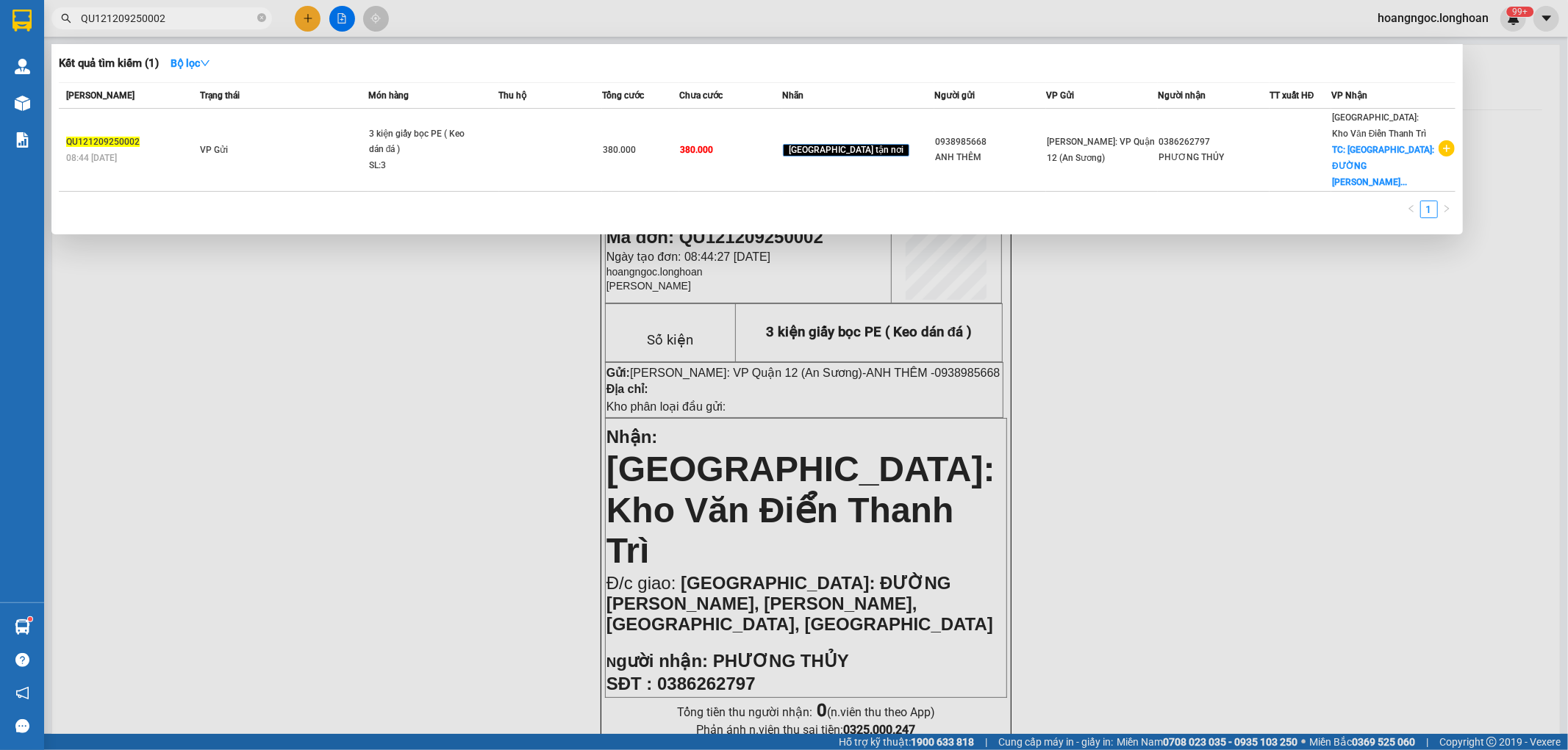
click at [186, 18] on input "QU121209250002" at bounding box center [167, 18] width 174 height 16
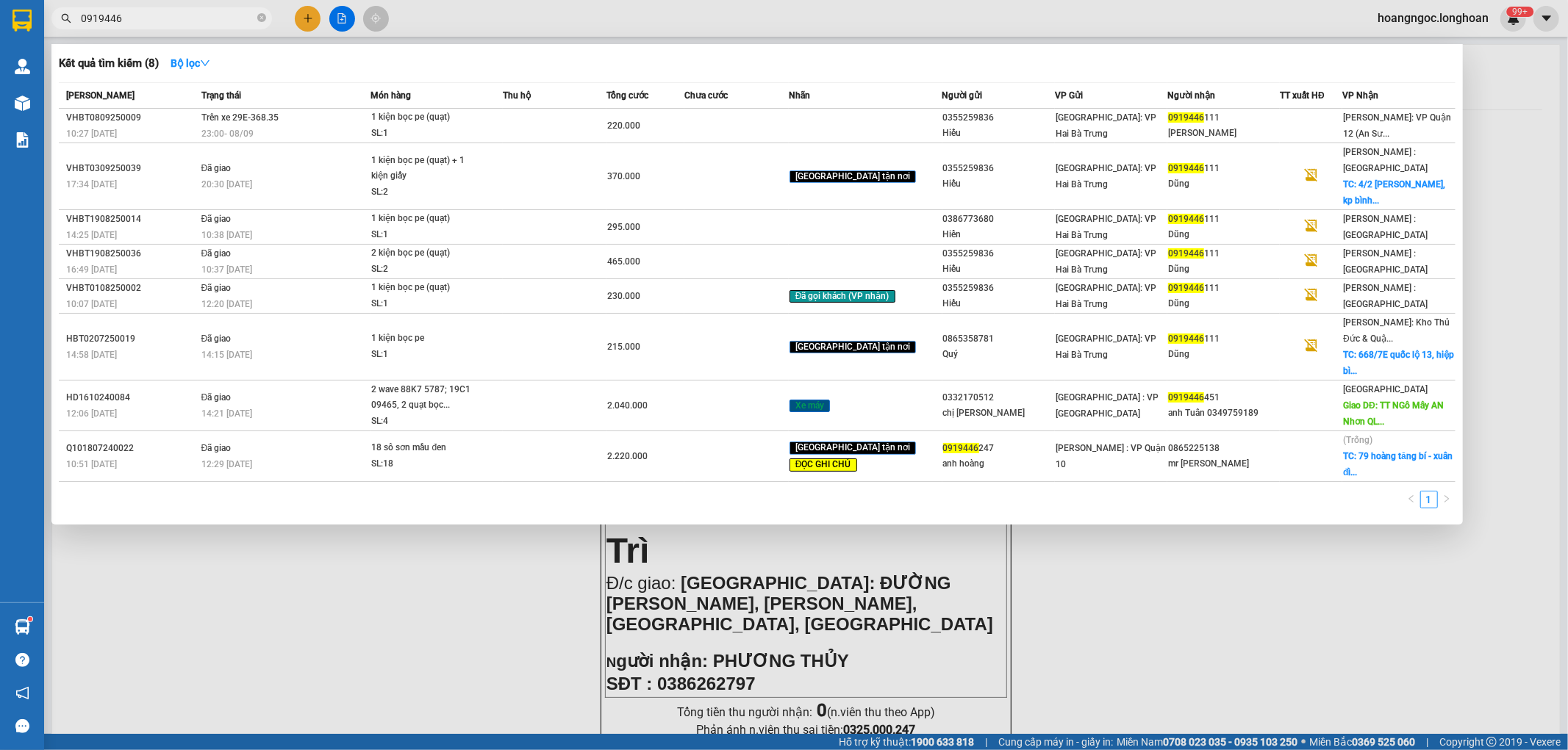
type input "0919446"
click at [1142, 605] on div at bounding box center [784, 375] width 1568 height 750
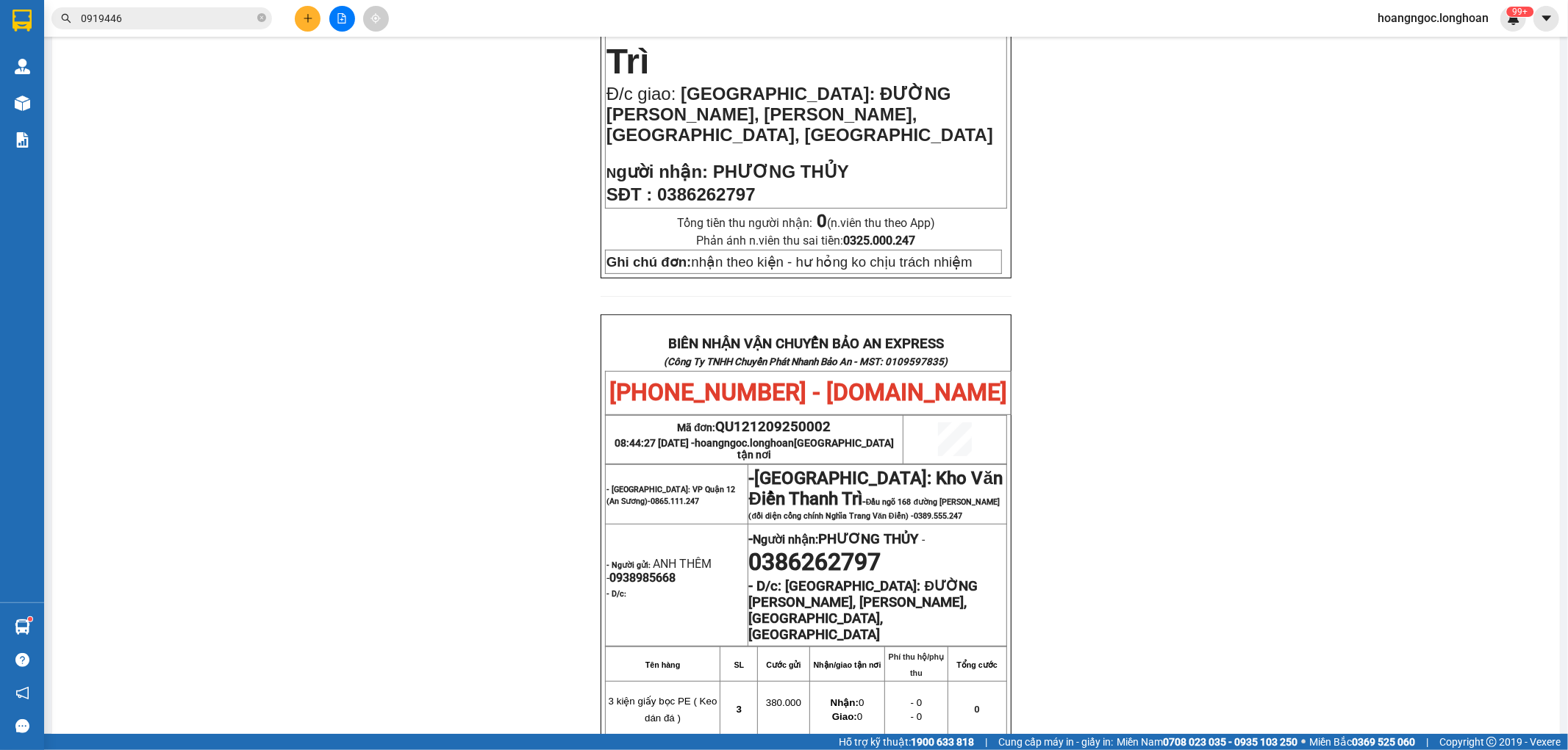
scroll to position [571, 0]
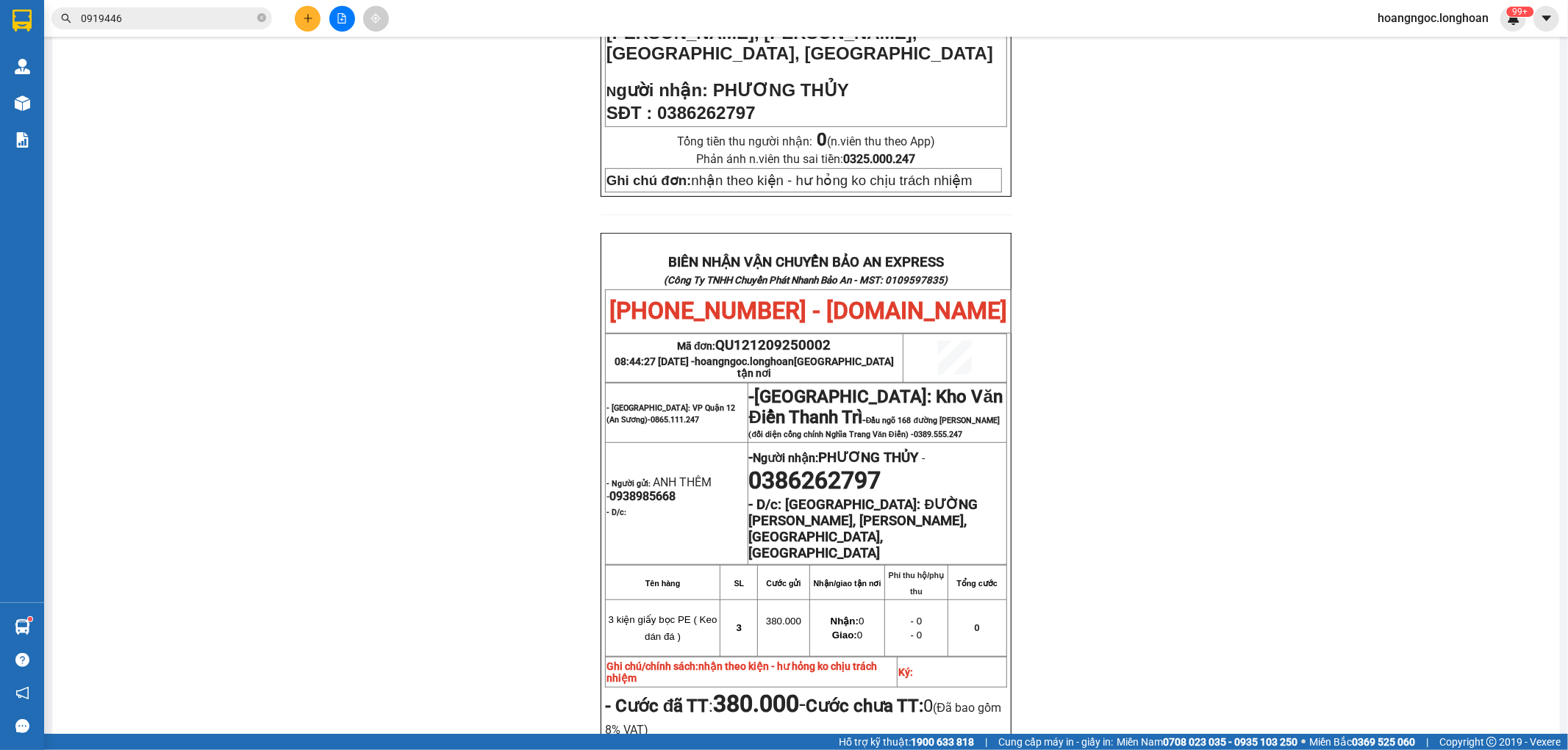
click at [294, 17] on div at bounding box center [341, 19] width 110 height 25
click at [303, 20] on icon "plus" at bounding box center [308, 18] width 10 height 10
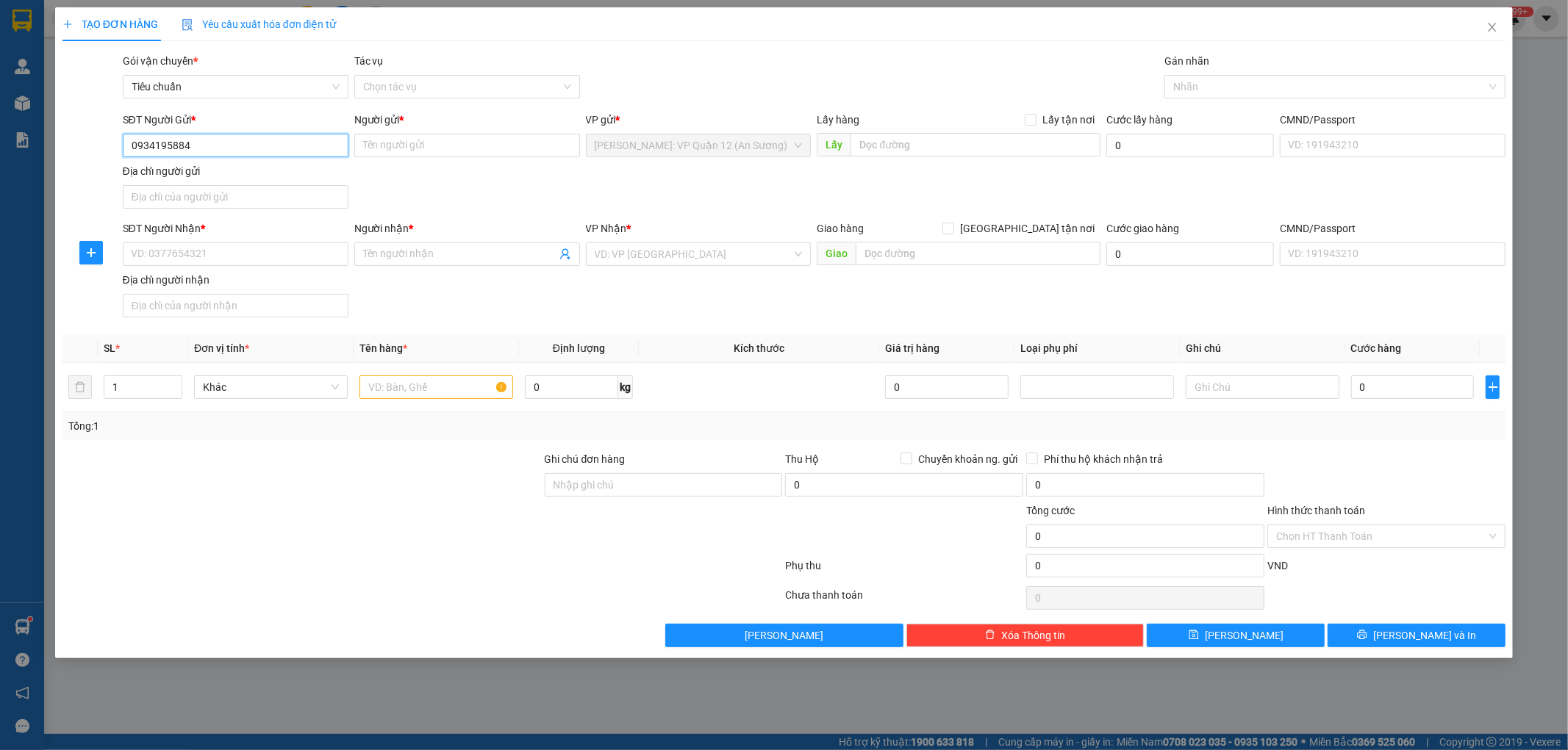
click at [273, 142] on input "0934195884" at bounding box center [235, 145] width 226 height 24
type input "0934105884"
click at [239, 177] on div "0934105884 - cty minh phát" at bounding box center [235, 175] width 208 height 16
type input "[PERSON_NAME]"
type input "0934105884"
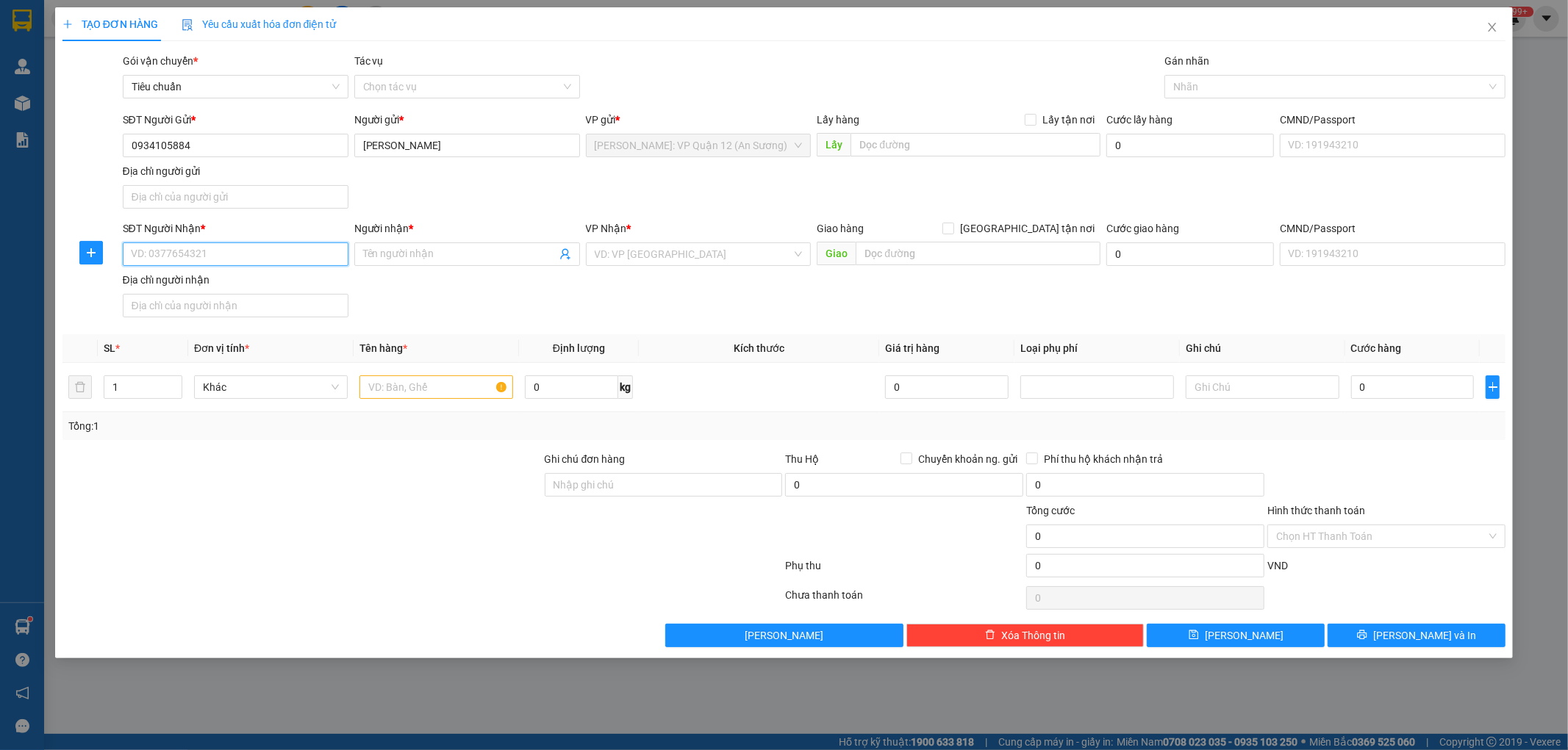
click at [257, 263] on input "SĐT Người Nhận *" at bounding box center [235, 254] width 226 height 24
type input "0968533399"
type input "a Tú"
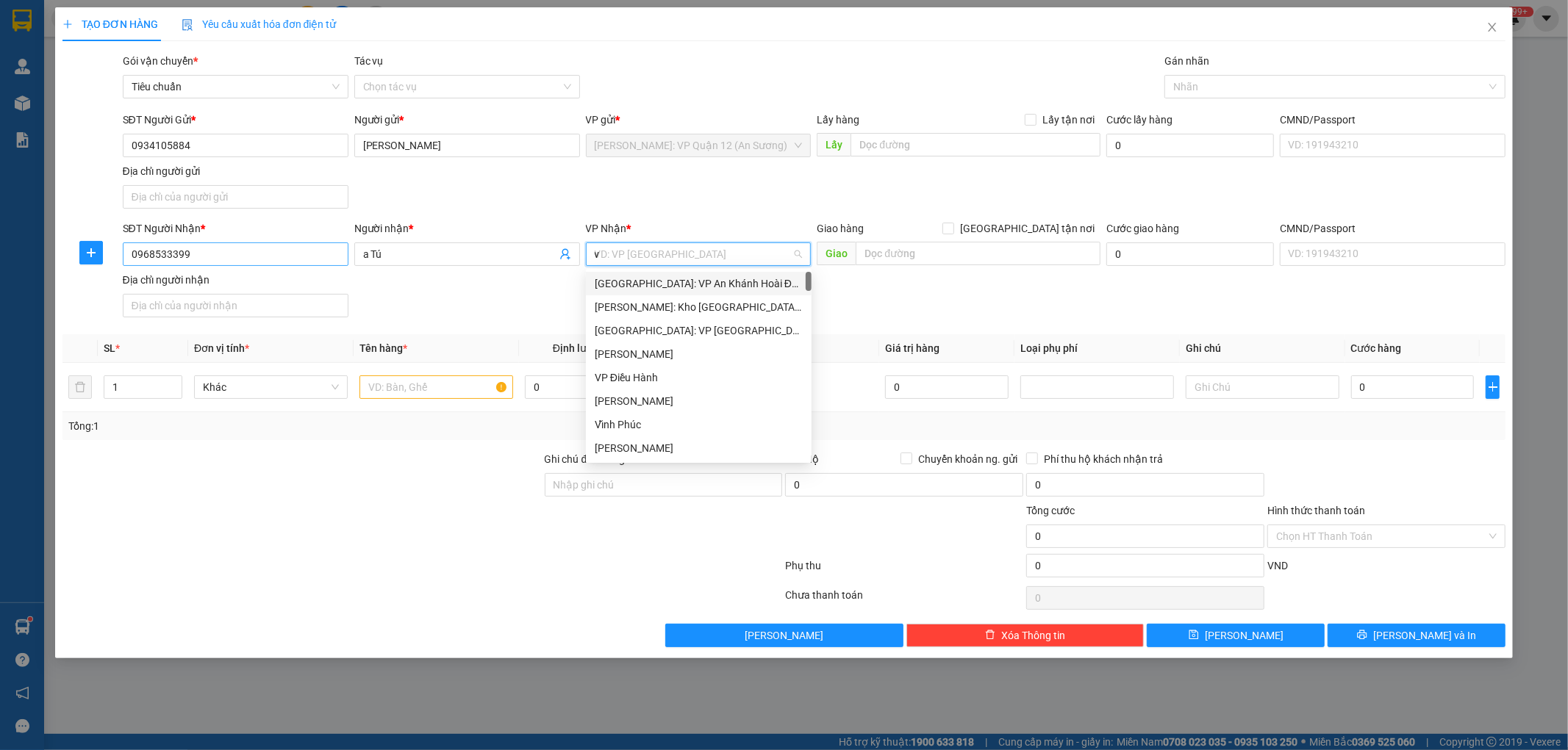
type input "va"
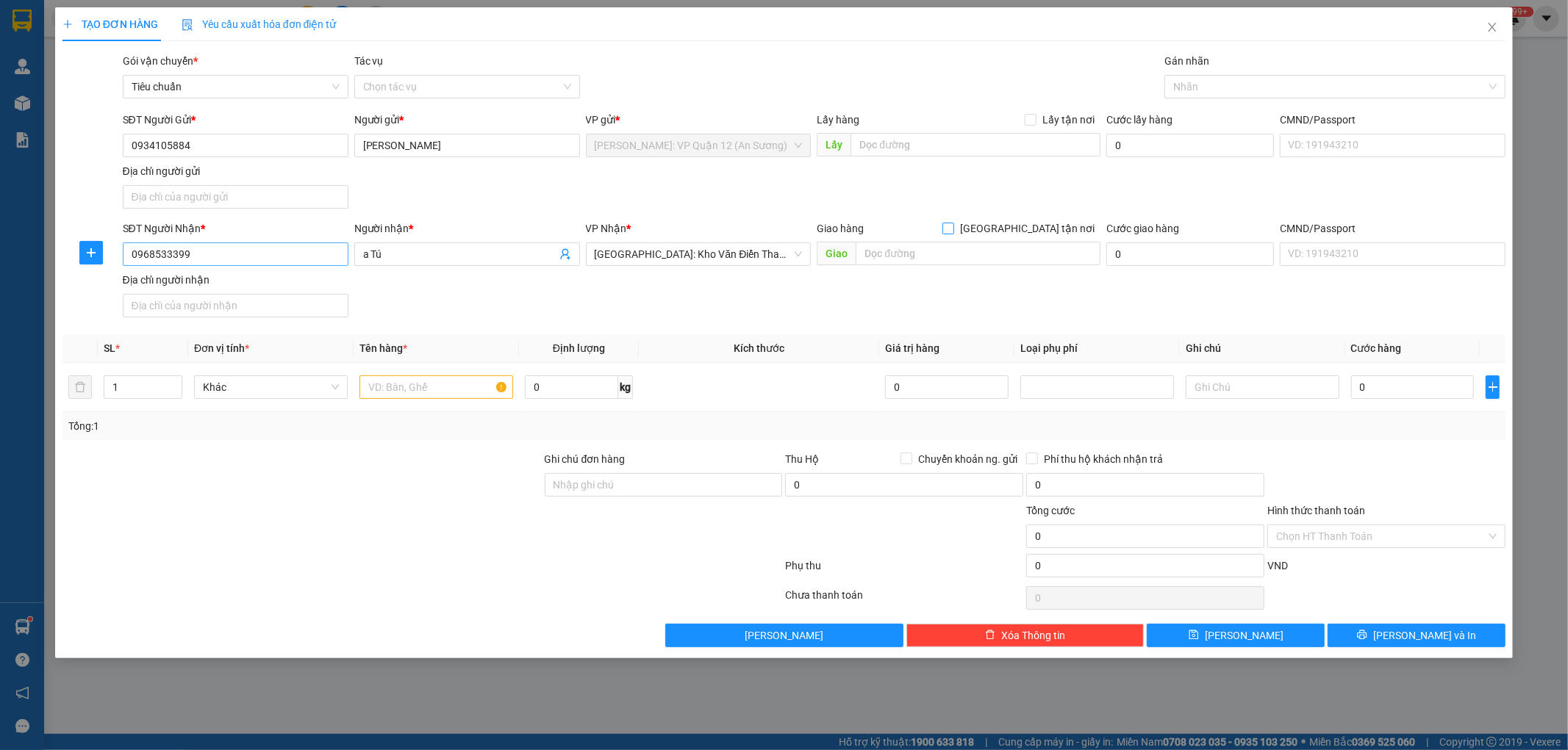
click at [942, 223] on input "[GEOGRAPHIC_DATA] tận nơi" at bounding box center [947, 227] width 10 height 10
checkbox input "true"
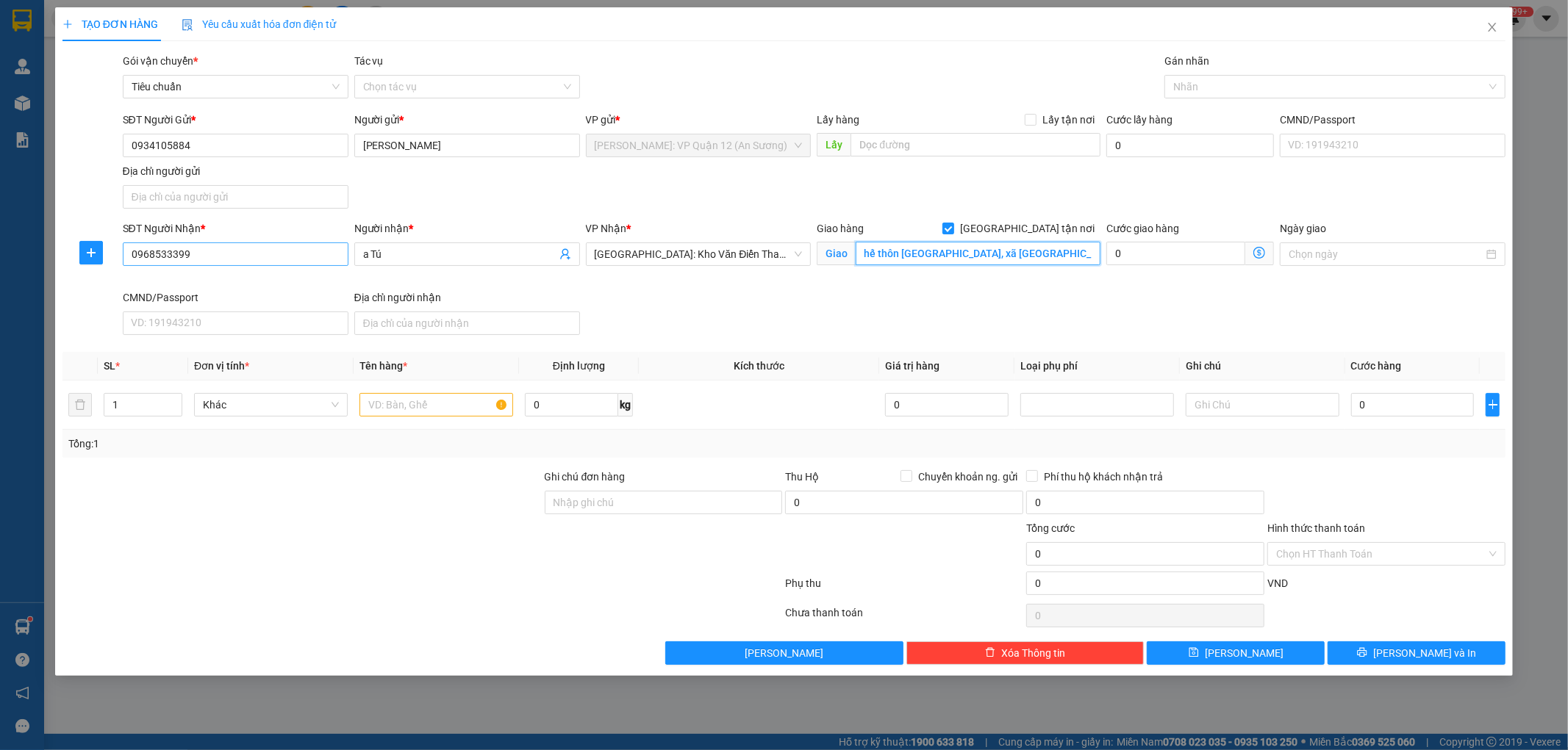
scroll to position [0, 85]
click at [1228, 79] on div at bounding box center [1327, 86] width 319 height 18
type input "ngã 4 trạm biến thế thôn Bồn Thôn, xã Trung An, Vũ Thư, Thái Bình"
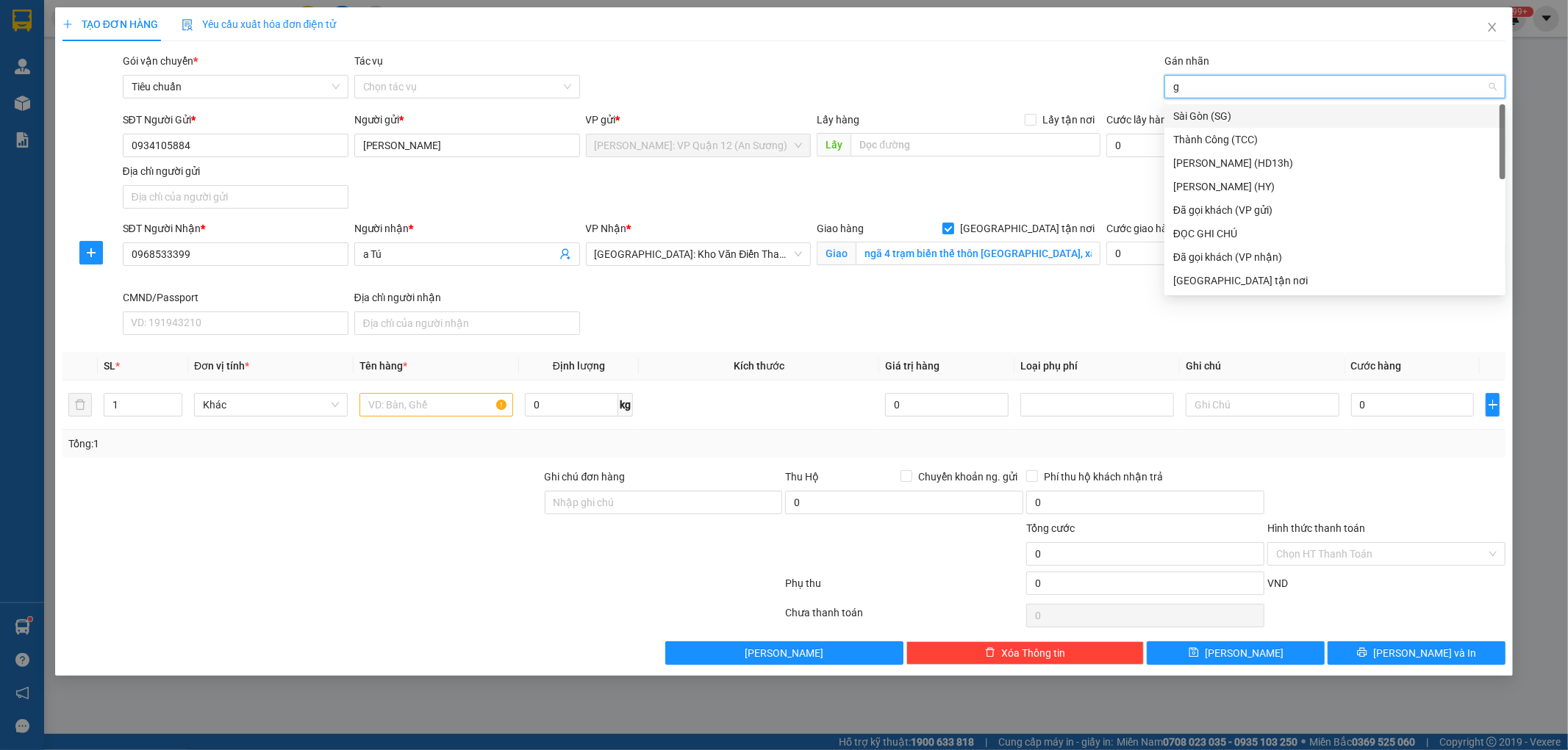
type input "gt"
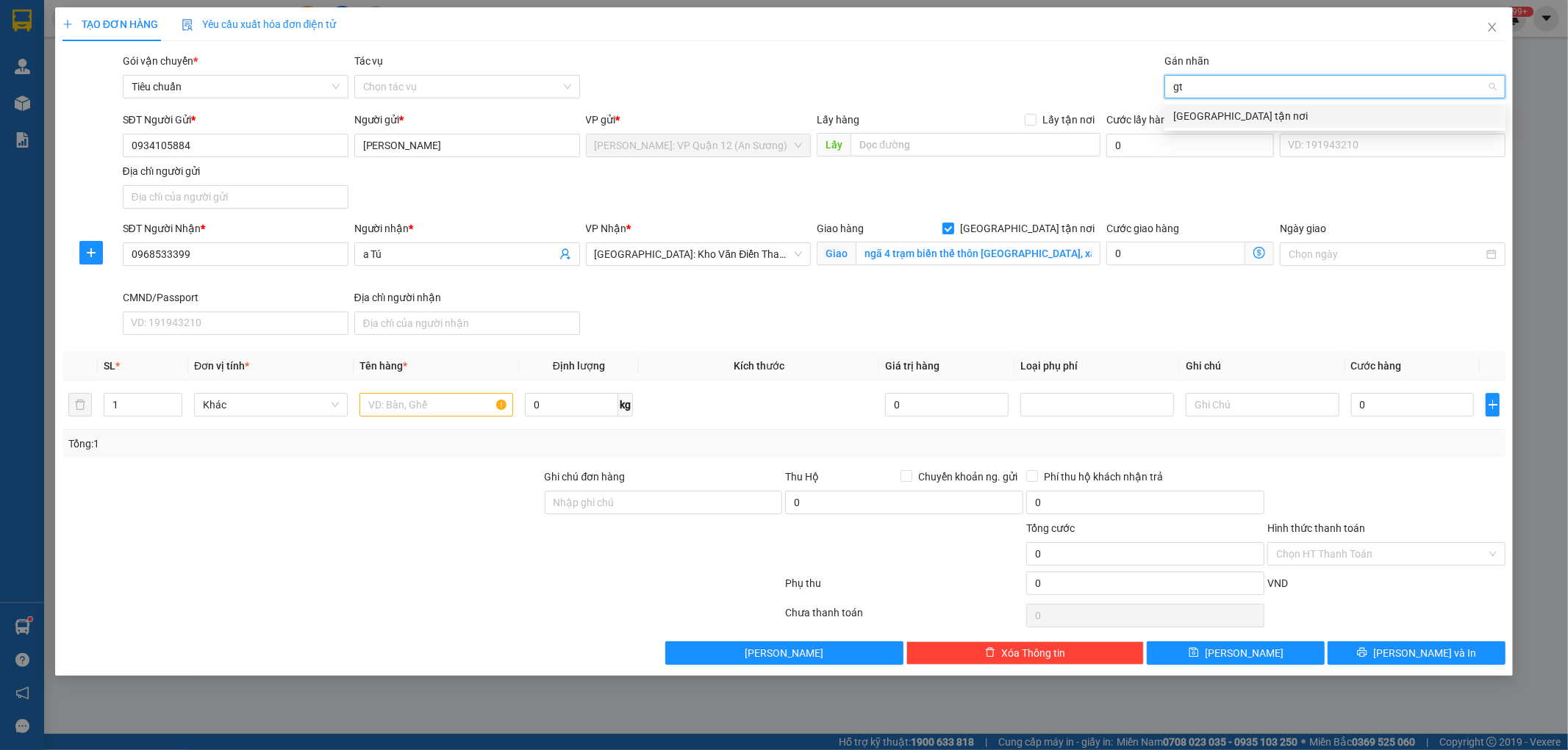
click at [1224, 116] on div "[GEOGRAPHIC_DATA] tận nơi" at bounding box center [1335, 116] width 324 height 16
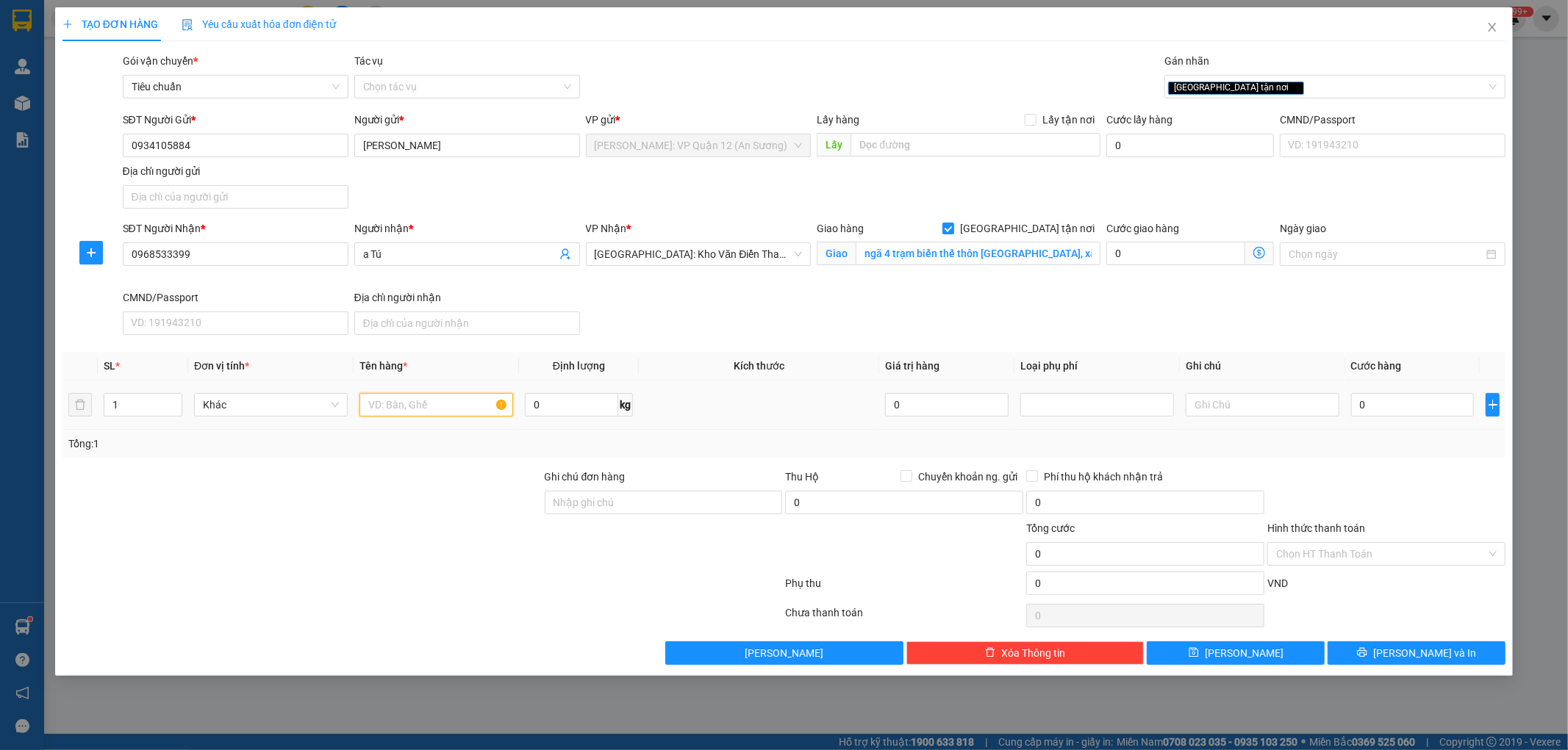
click at [421, 410] on input "text" at bounding box center [436, 405] width 154 height 24
type input "1 kiện bọc xốp nổ dán keo dễ vỡ ( nẹp uốn )"
drag, startPoint x: 659, startPoint y: 500, endPoint x: 670, endPoint y: 505, distance: 12.1
click at [659, 500] on input "Ghi chú đơn hàng" at bounding box center [663, 503] width 238 height 24
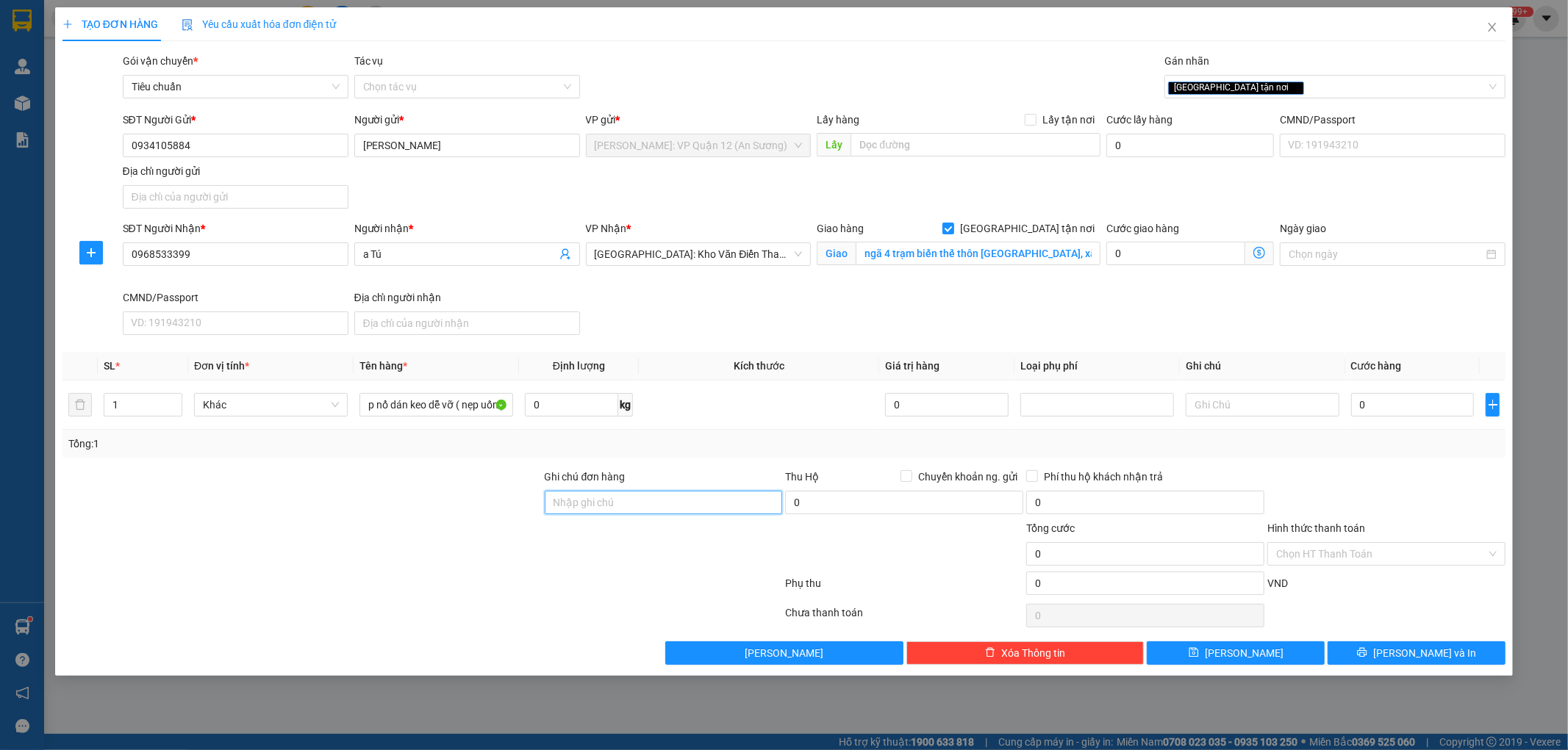
scroll to position [0, 0]
type input "nhận theo kiện - hư hỏng ko chịu trách nhiệm"
click at [912, 480] on span at bounding box center [906, 476] width 12 height 12
click at [911, 480] on input "Chuyển khoản ng. gửi" at bounding box center [905, 475] width 10 height 10
checkbox input "true"
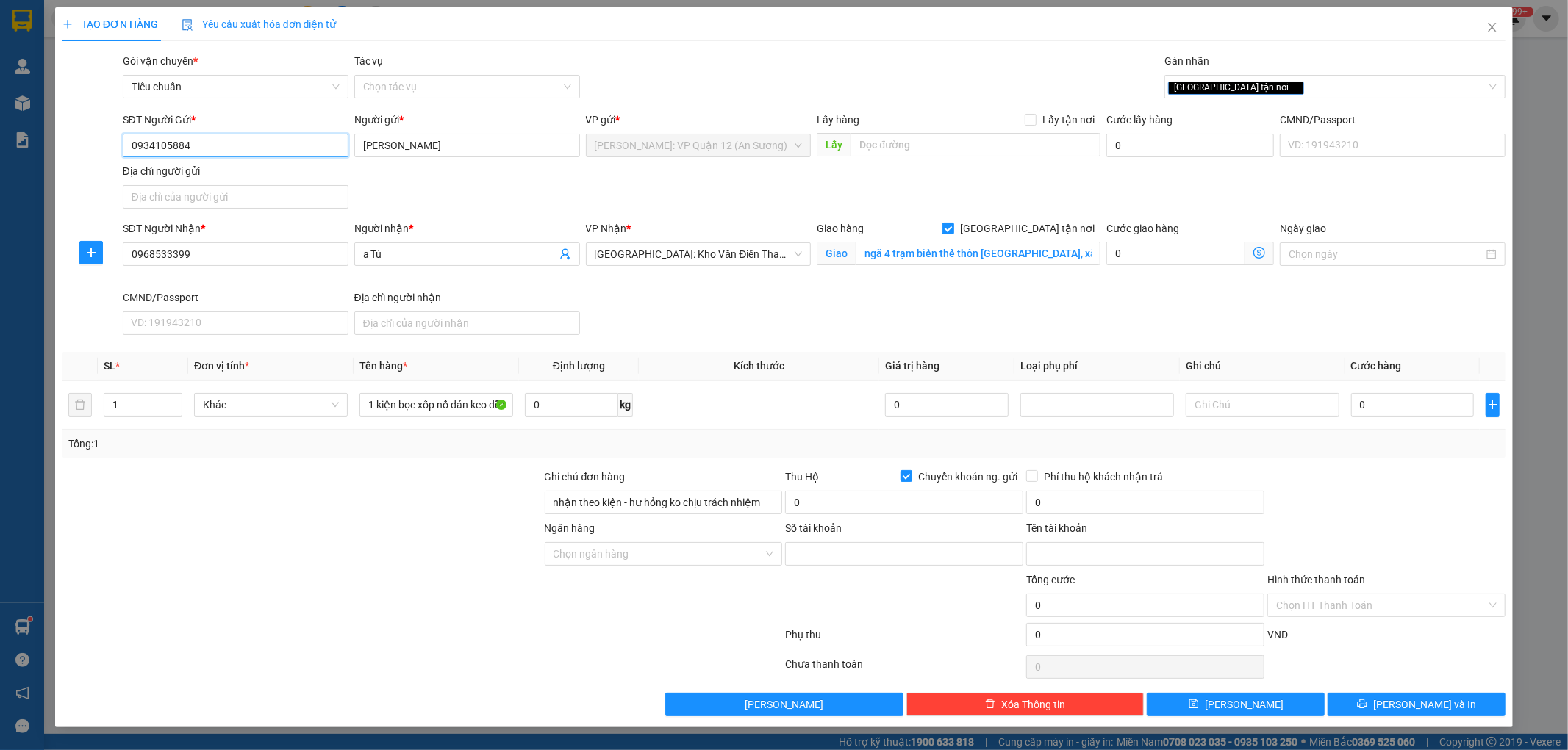
click at [236, 148] on input "0934105884" at bounding box center [235, 145] width 226 height 24
click at [853, 557] on input "Số tài khoản" at bounding box center [903, 554] width 238 height 24
paste input "19032306021011"
type input "19032306021011"
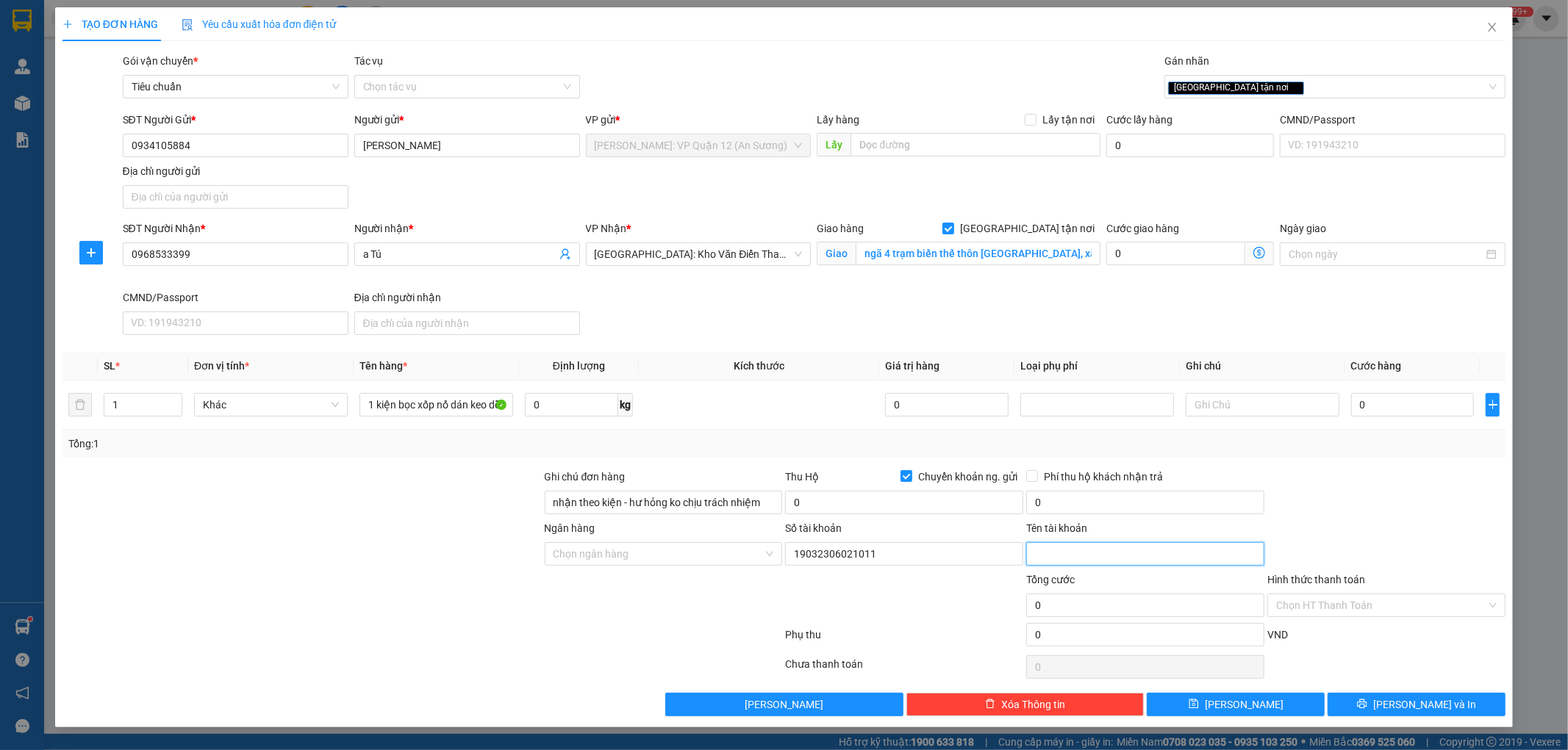
click at [1041, 556] on input "Tên tài khoản" at bounding box center [1144, 554] width 238 height 24
paste input "[PERSON_NAME]"
type input "[PERSON_NAME]"
click at [644, 550] on input "Ngân hàng" at bounding box center [658, 554] width 210 height 22
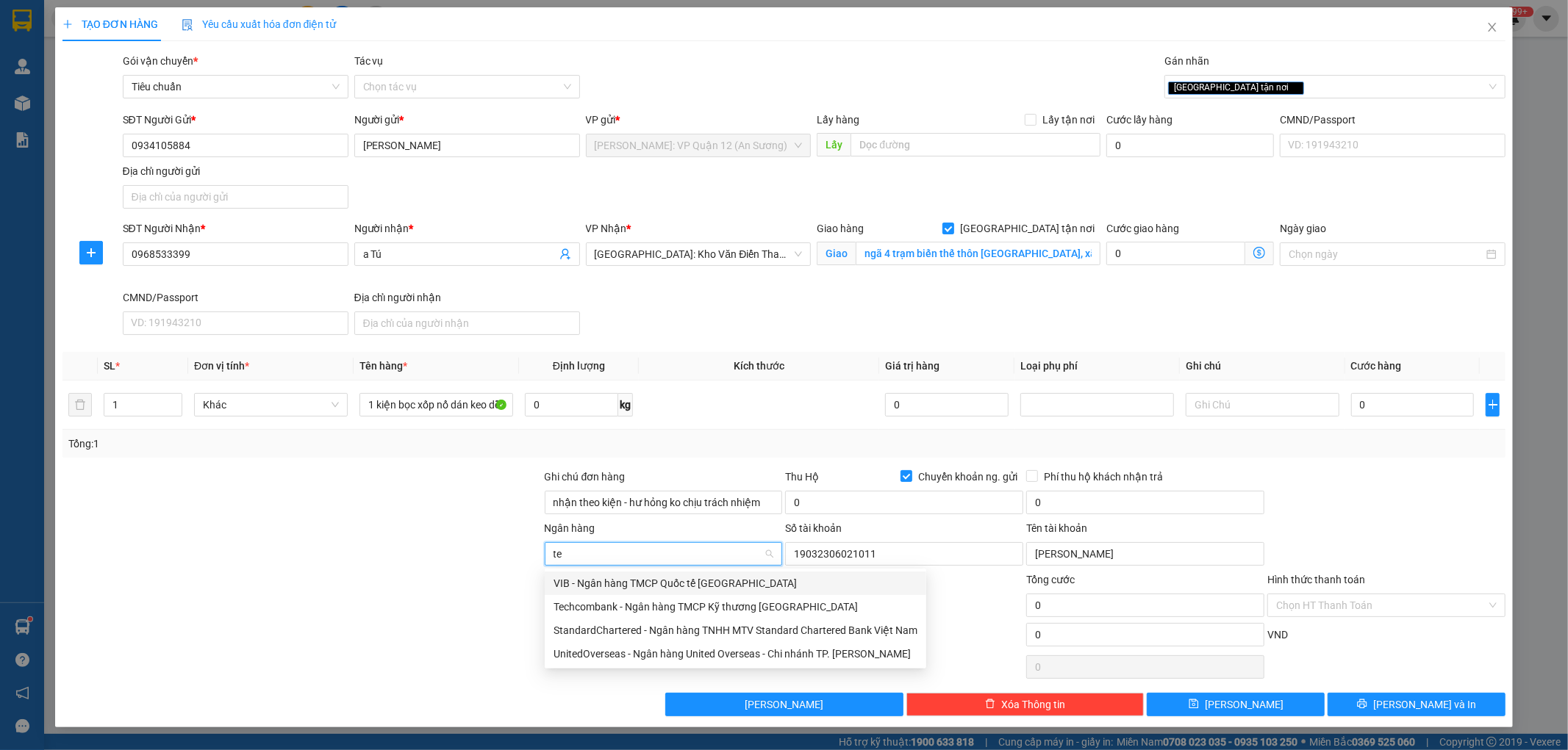
type input "tec"
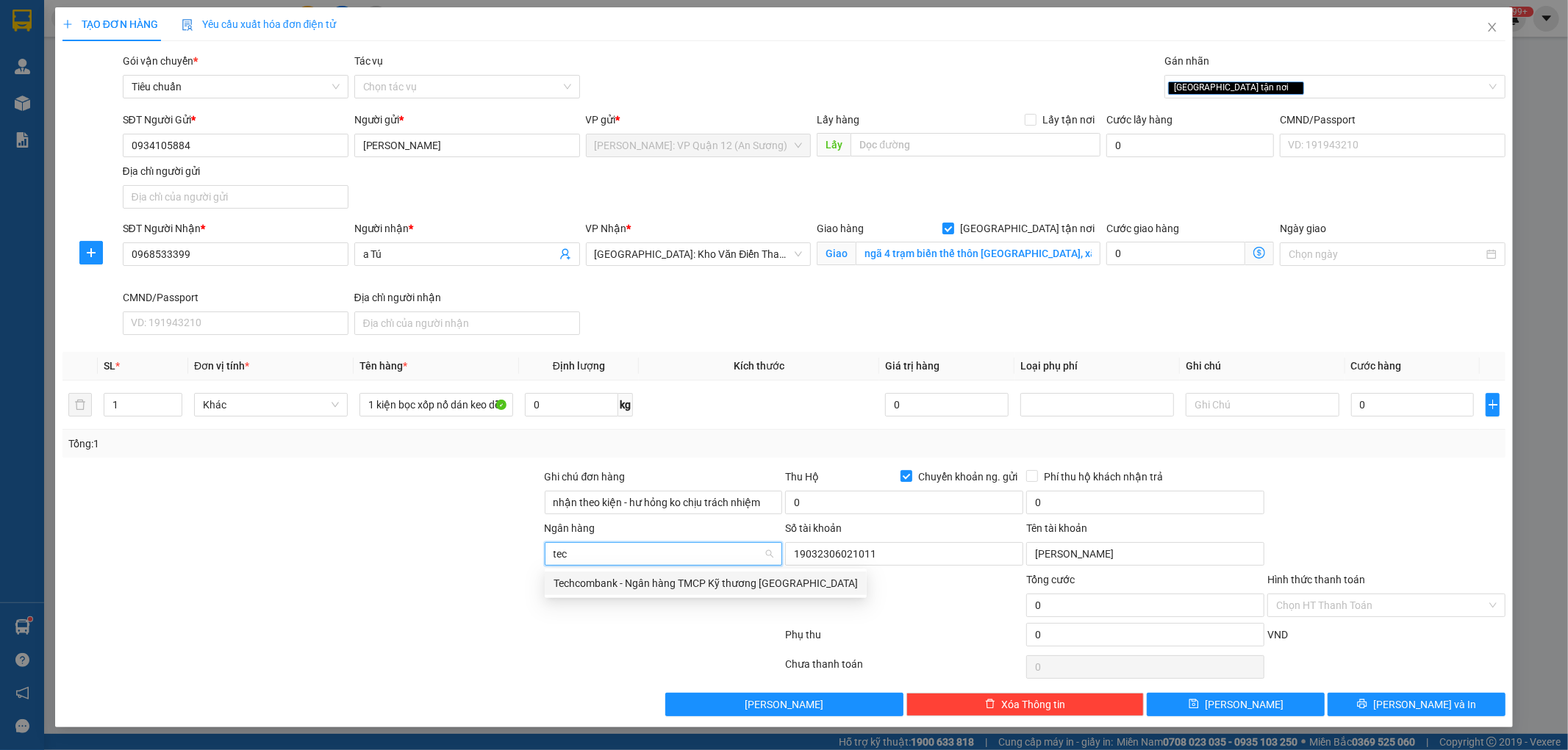
click at [649, 589] on div "Techcombank - Ngân hàng TMCP Kỹ thương [GEOGRAPHIC_DATA]" at bounding box center [705, 583] width 304 height 16
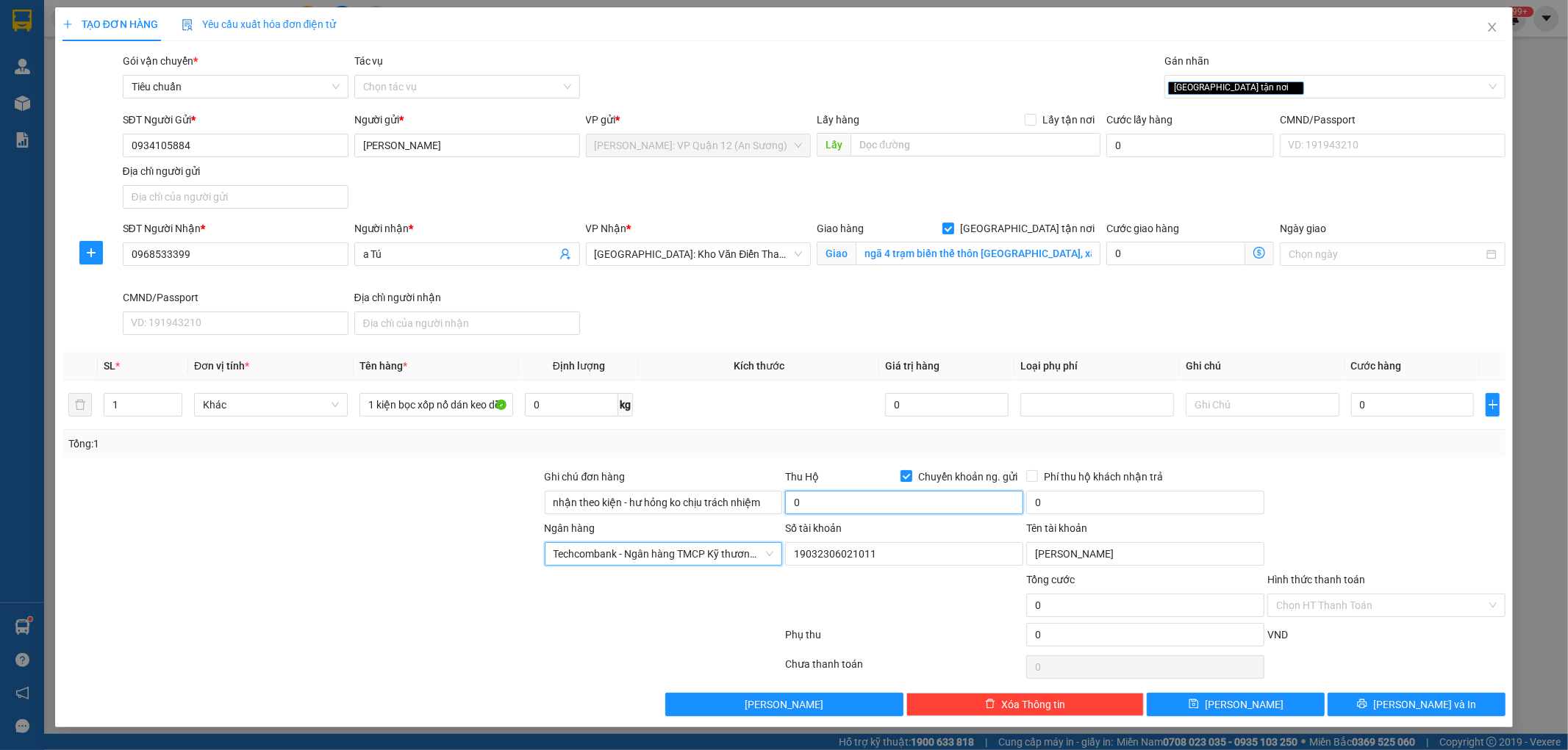
click at [914, 508] on input "0" at bounding box center [903, 503] width 238 height 24
type input "4.500.000"
click at [1134, 492] on input "0" at bounding box center [1144, 503] width 238 height 24
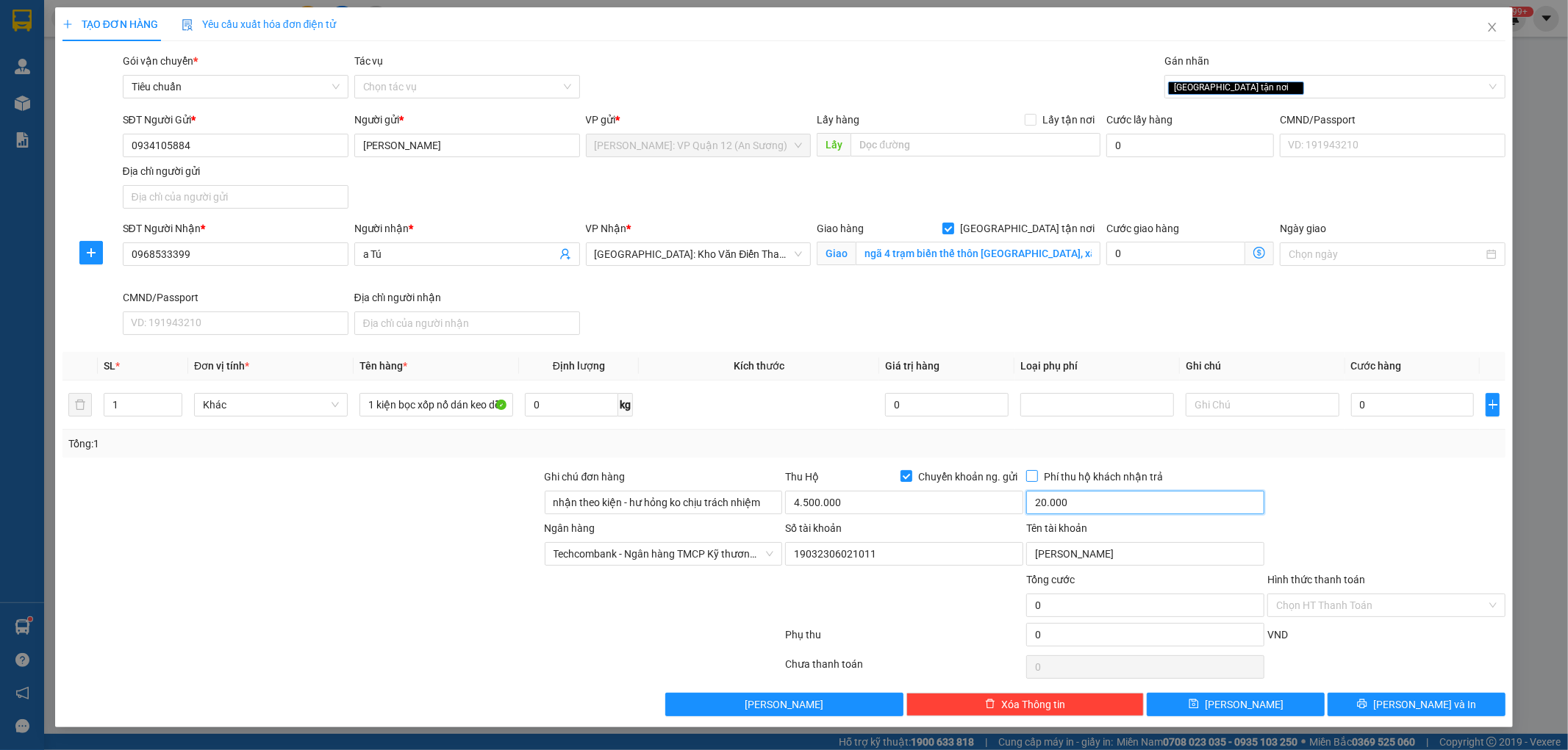
type input "20.000"
click at [1042, 477] on span "Phí thu hộ khách nhận trả" at bounding box center [1102, 476] width 130 height 16
click at [1037, 477] on input "Phí thu hộ khách nhận trả" at bounding box center [1031, 475] width 10 height 10
checkbox input "true"
click at [1442, 401] on input "0" at bounding box center [1413, 405] width 124 height 24
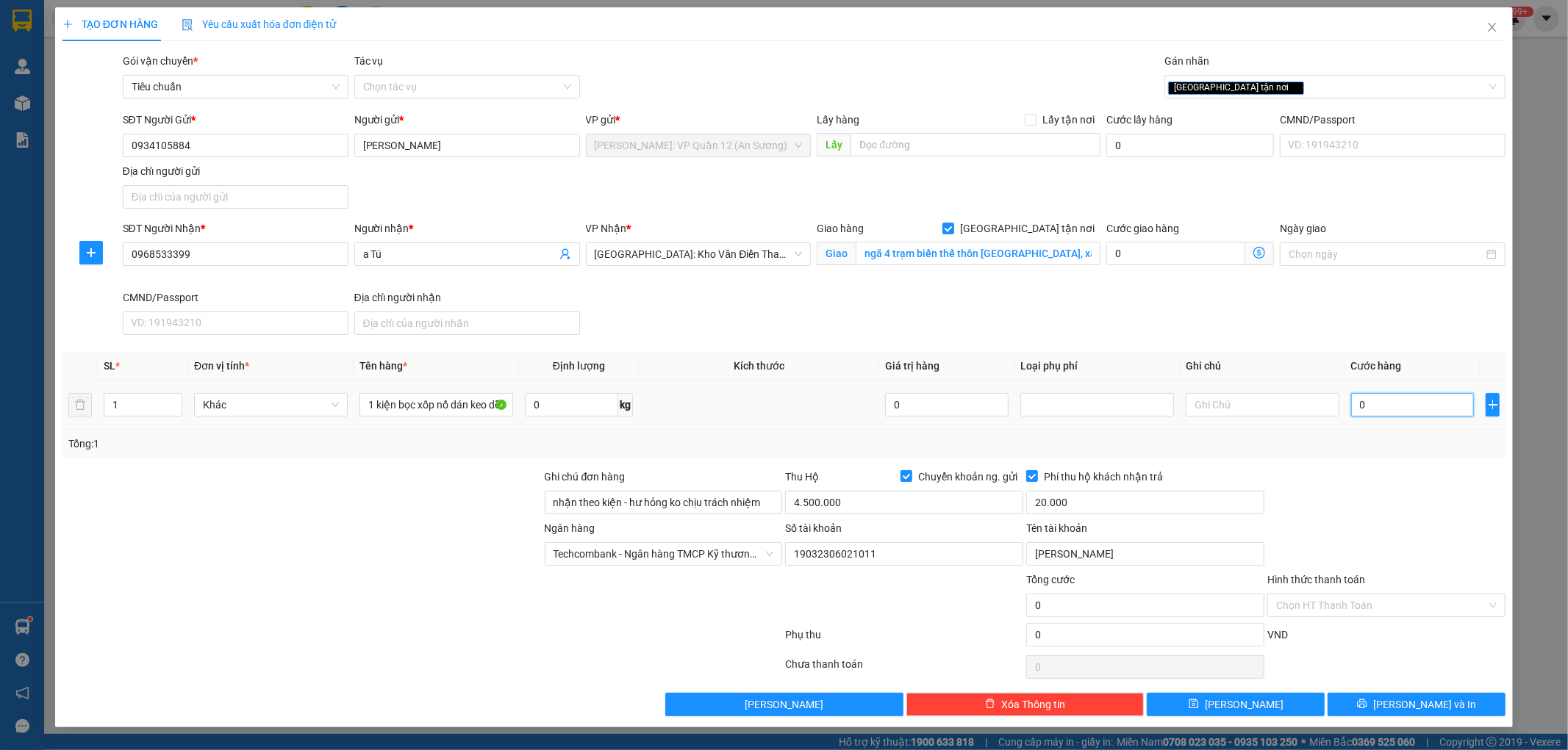
type input "2"
type input "26"
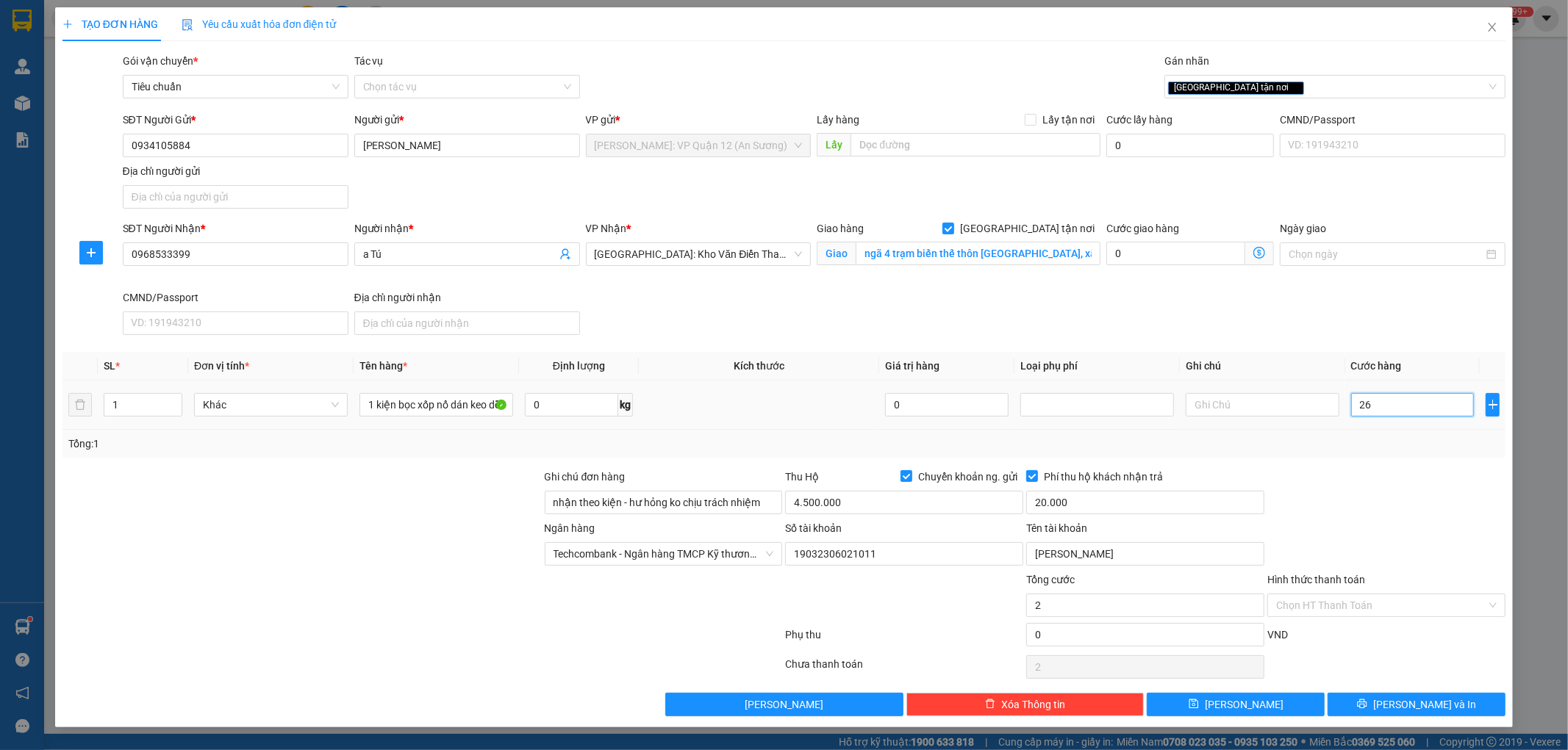
type input "26"
type input "260"
type input "2.600"
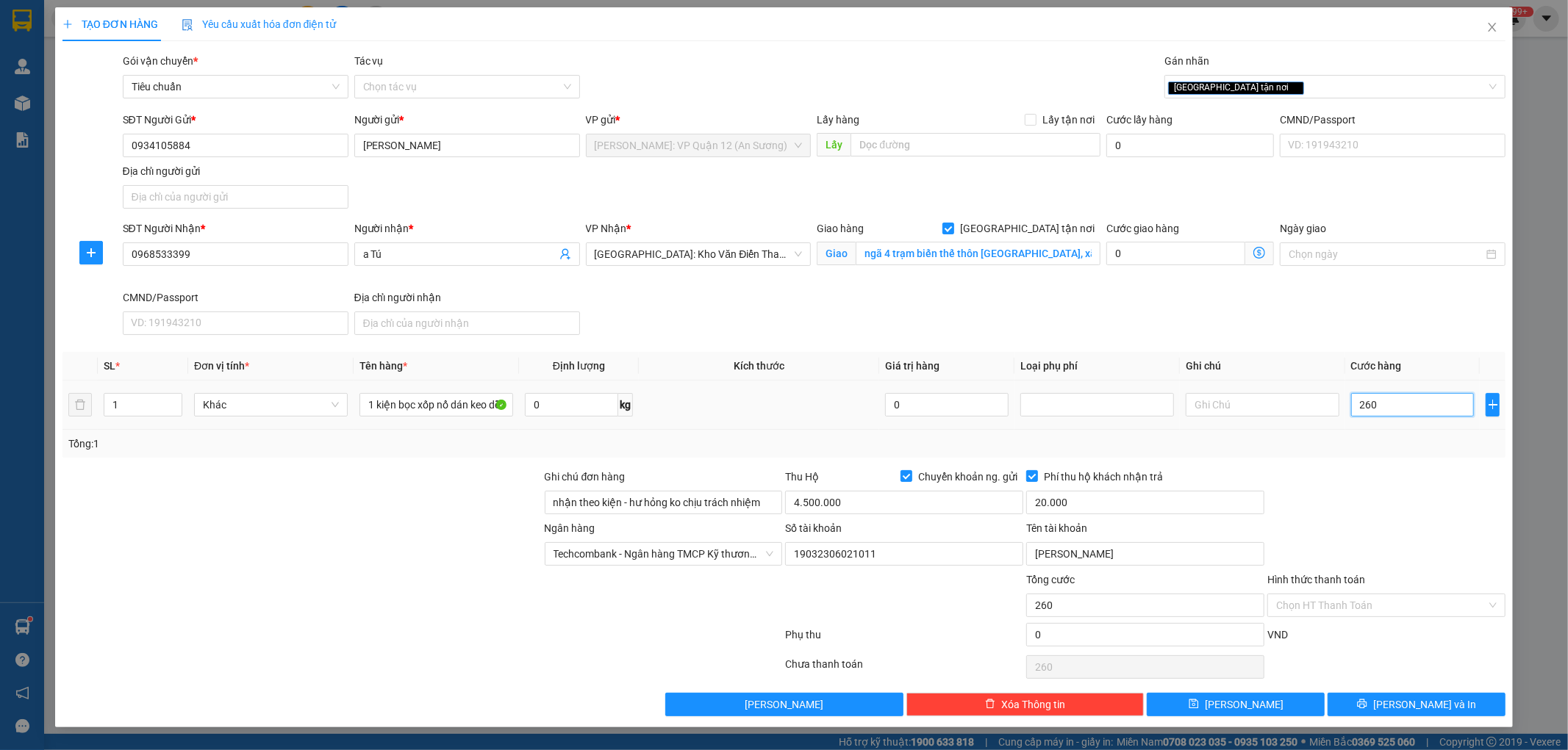
type input "2.600"
type input "26.000"
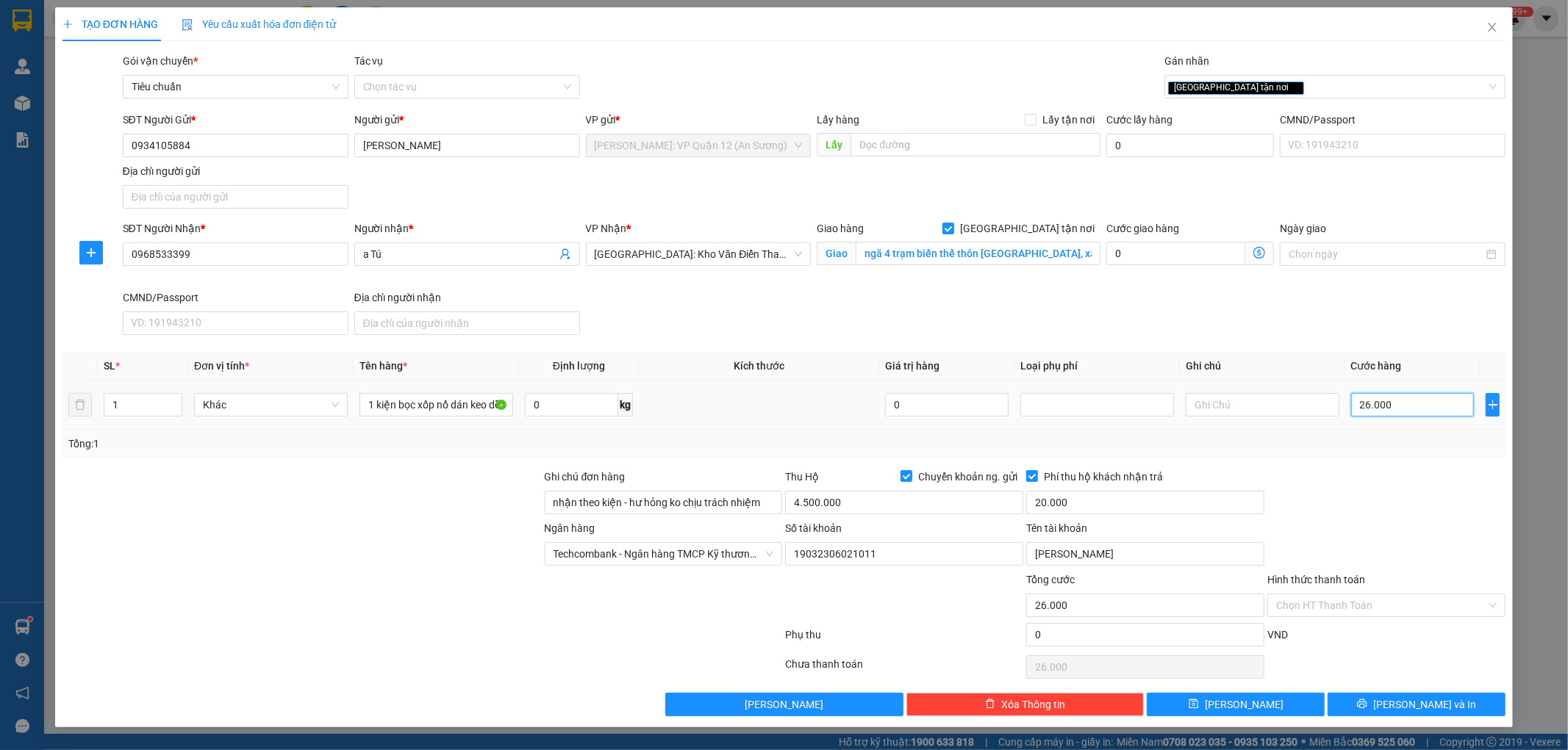
type input "260.000"
click at [1442, 703] on span "[PERSON_NAME] và In" at bounding box center [1424, 705] width 103 height 16
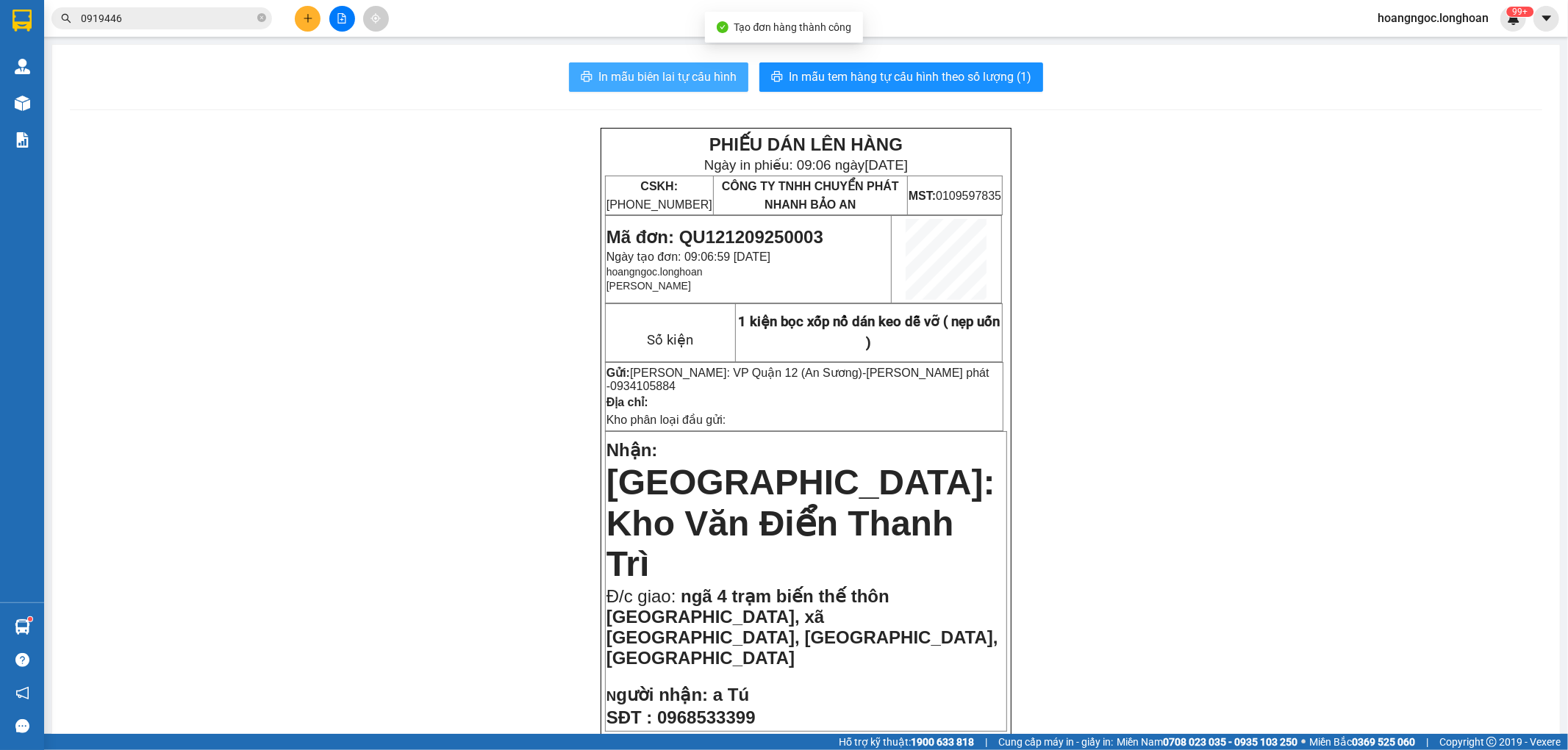
click at [638, 75] on span "In mẫu biên lai tự cấu hình" at bounding box center [667, 76] width 138 height 19
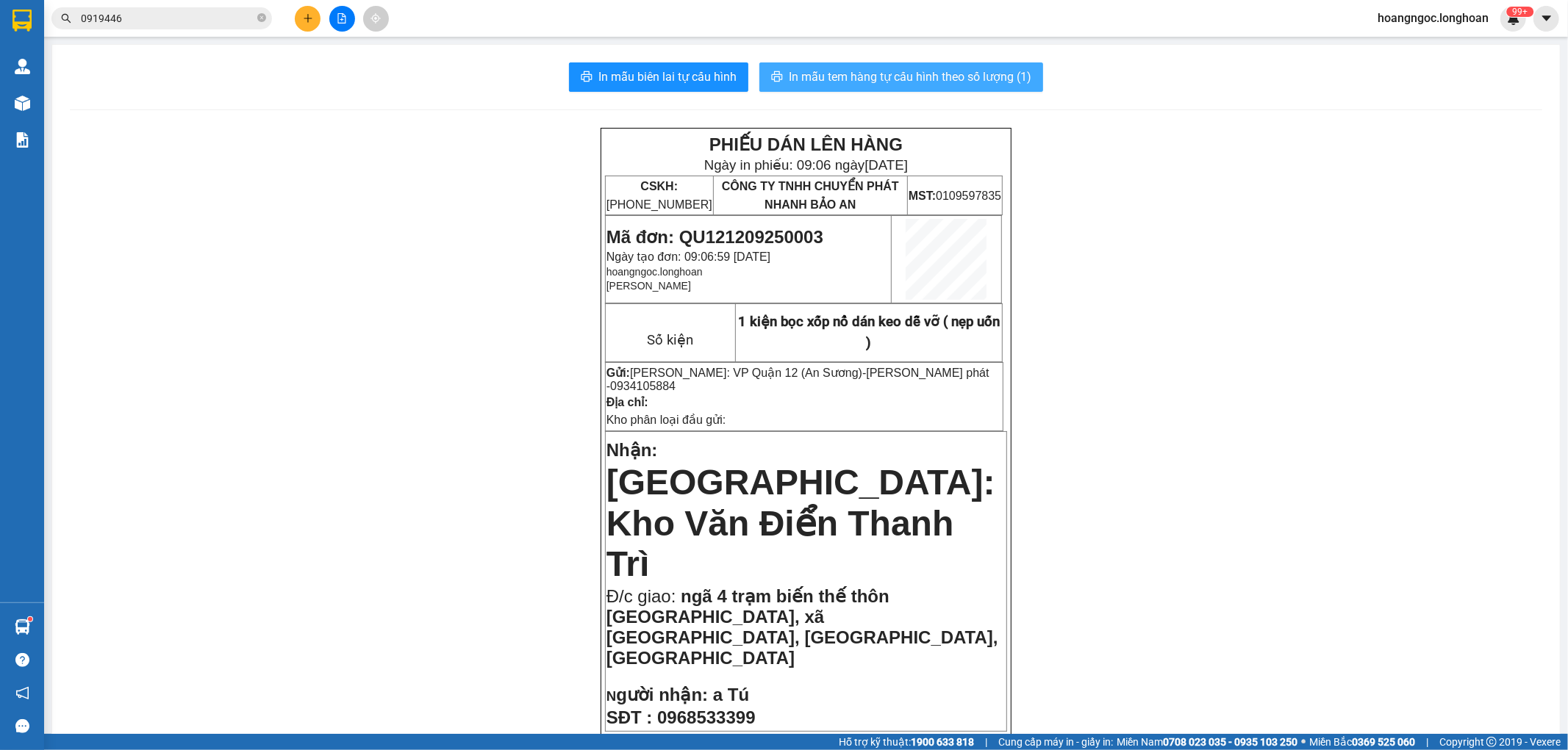
click at [890, 84] on span "In mẫu tem hàng tự cấu hình theo số lượng (1)" at bounding box center [909, 76] width 242 height 19
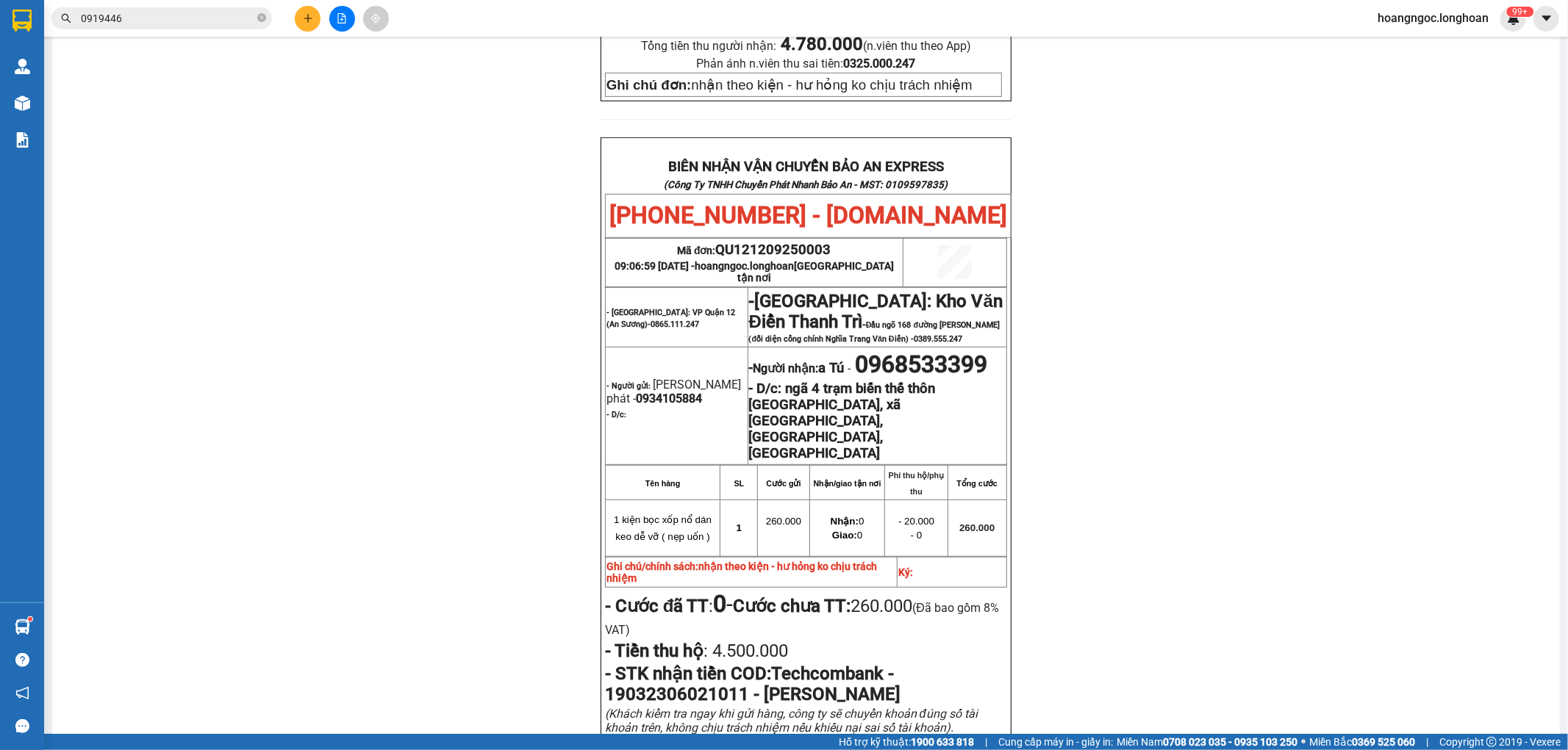
scroll to position [734, 0]
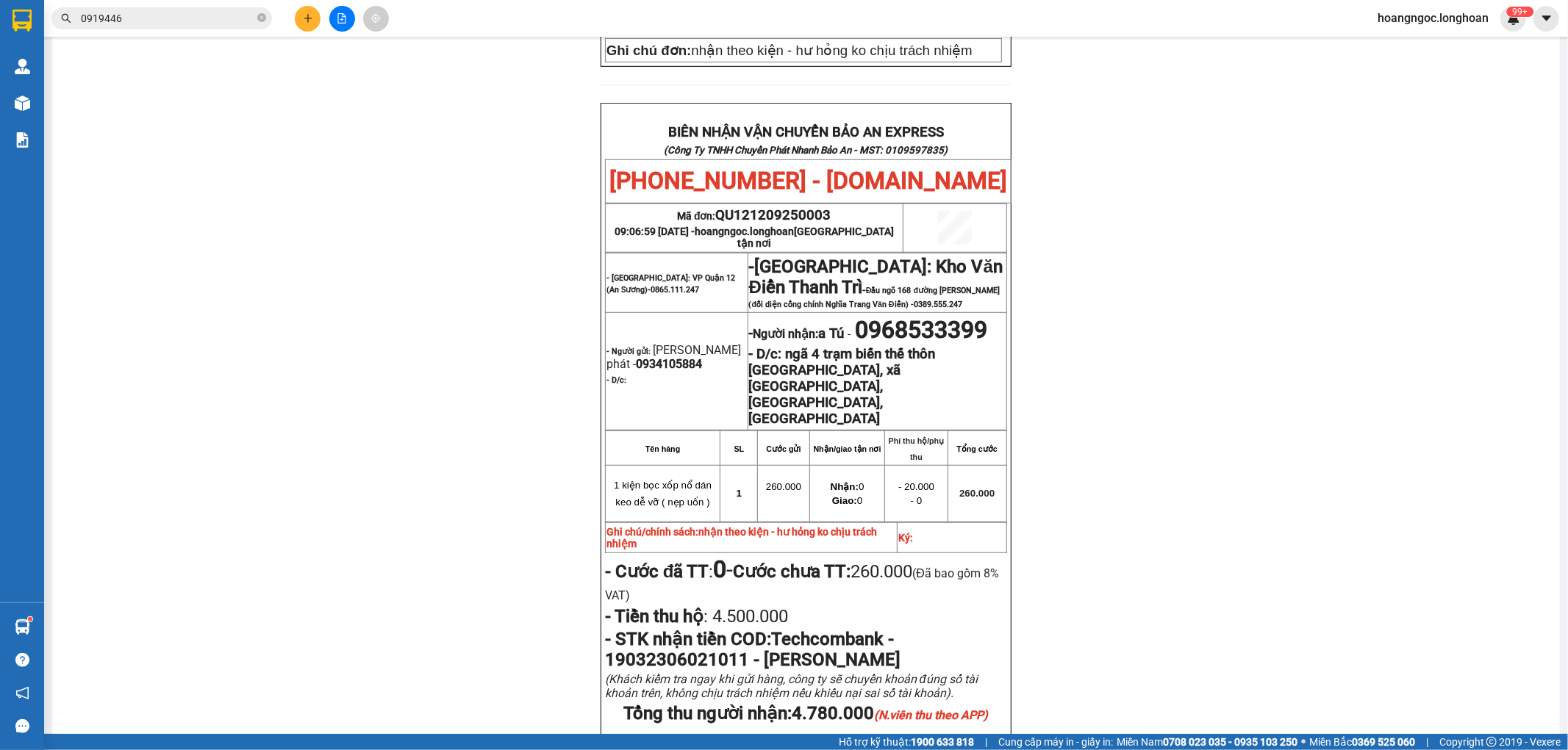
click at [304, 12] on button at bounding box center [308, 19] width 25 height 25
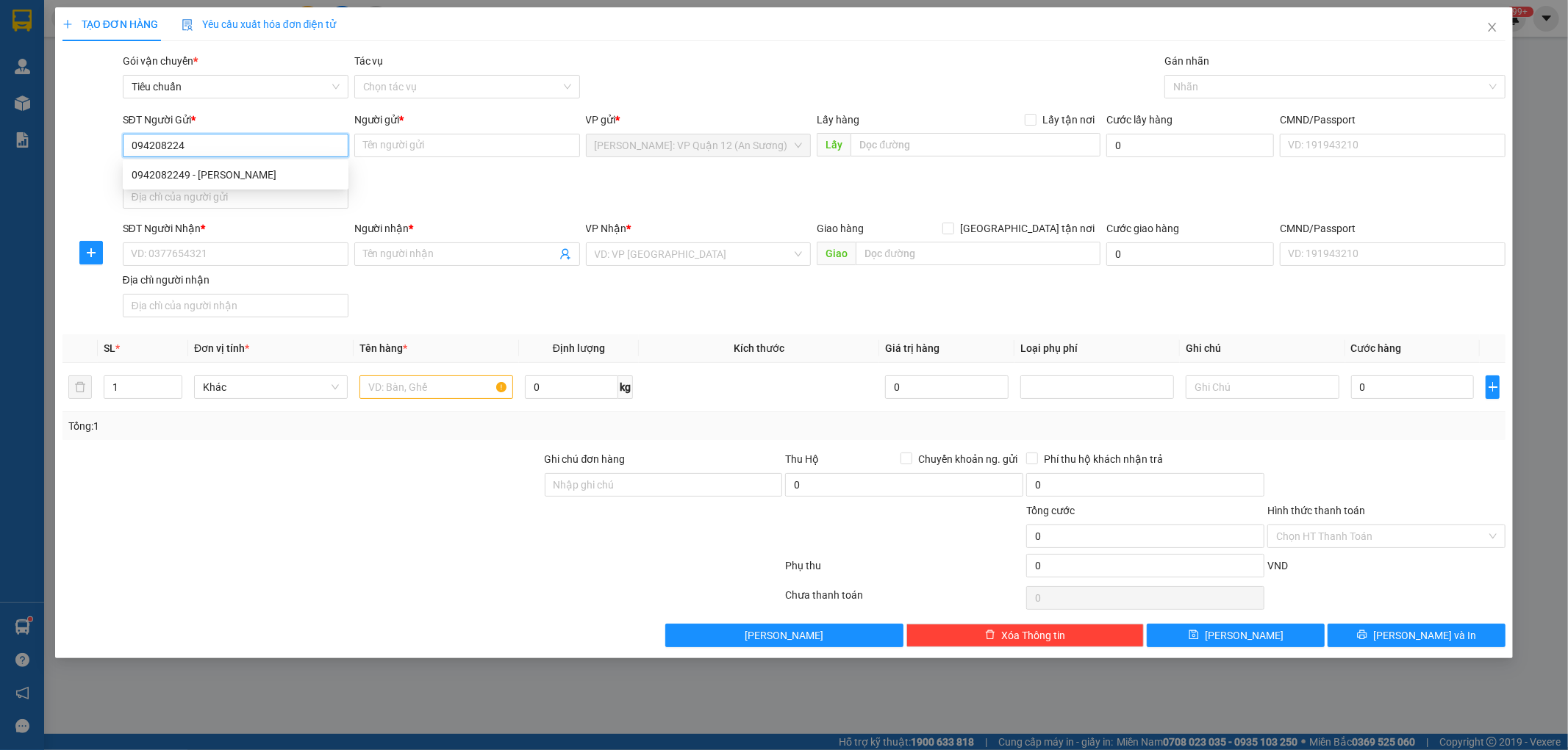
type input "0942082249"
click at [184, 168] on div "0942082249 - Tiger Nguyễn" at bounding box center [235, 175] width 208 height 16
type input "Tiger Nguyễn"
type input "0942082249"
click at [267, 258] on input "SĐT Người Nhận *" at bounding box center [235, 254] width 226 height 24
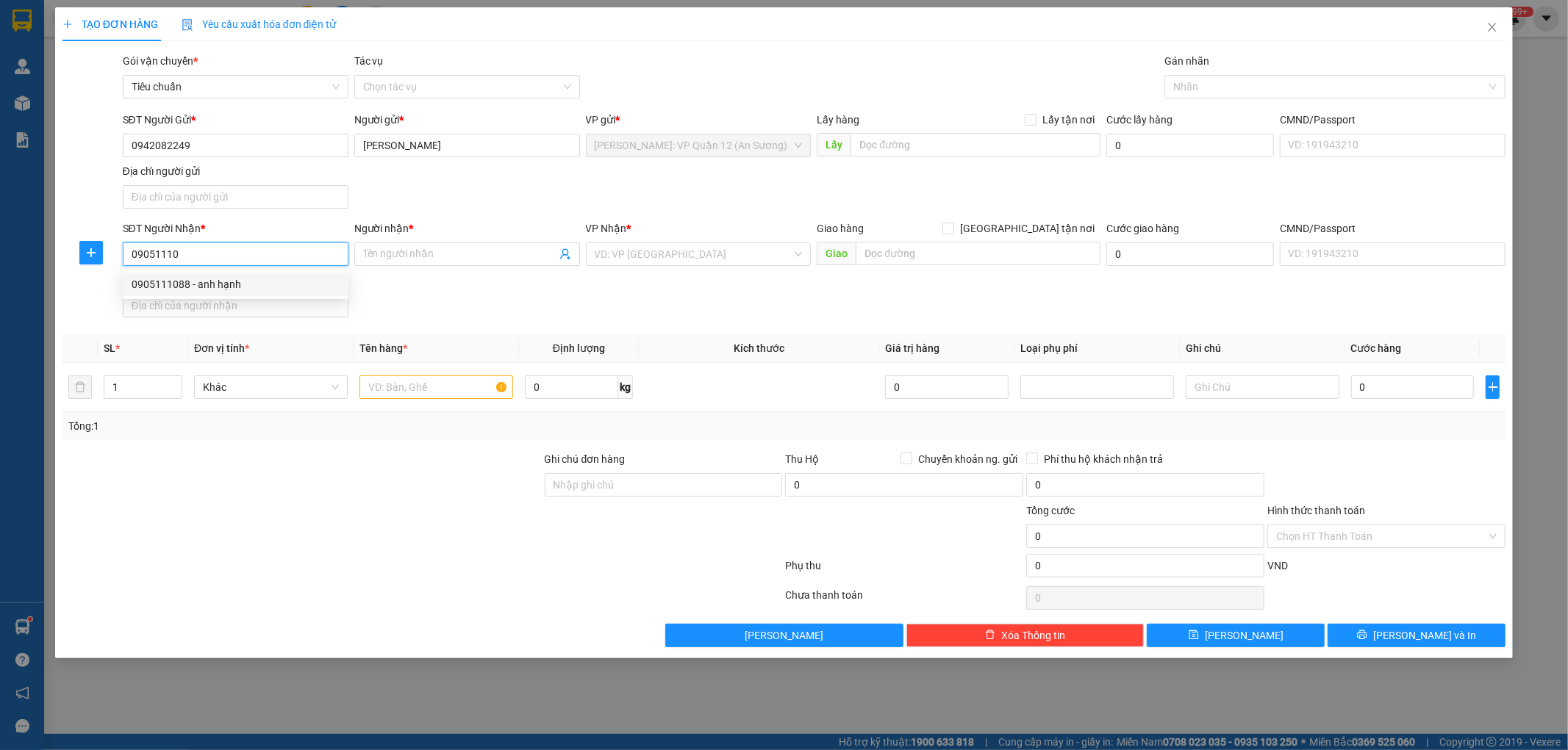
click at [265, 274] on div "0905111088 - anh hạnh" at bounding box center [235, 284] width 226 height 24
type input "0905111088"
type input "anh hạnh"
type input "0905111088"
click at [156, 388] on input "1" at bounding box center [142, 387] width 77 height 22
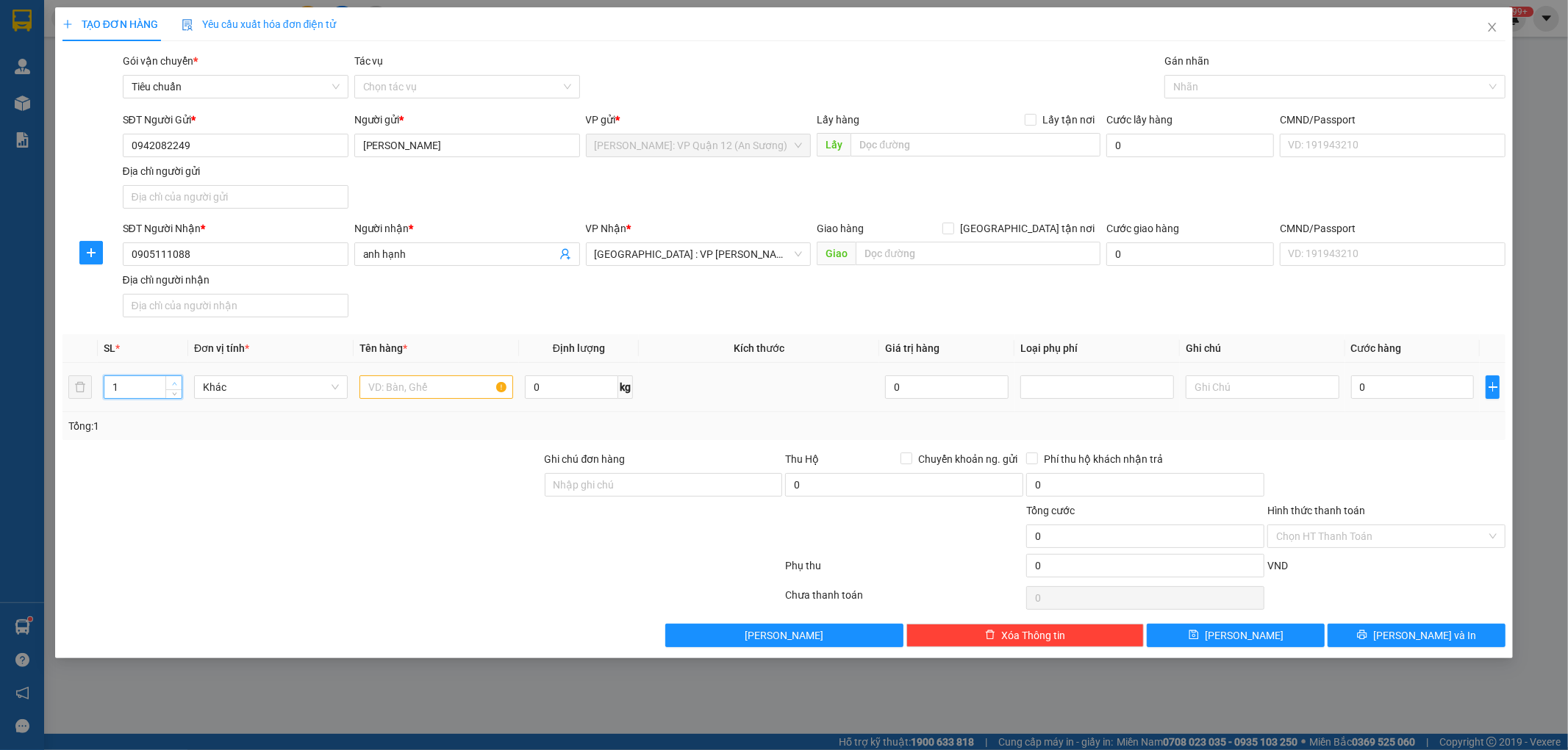
type input "2"
click at [172, 381] on icon "up" at bounding box center [174, 383] width 5 height 5
click at [1013, 230] on div "Giao hàng Giao tận nơi" at bounding box center [958, 228] width 283 height 16
click at [952, 230] on input "[GEOGRAPHIC_DATA] tận nơi" at bounding box center [947, 227] width 10 height 10
checkbox input "true"
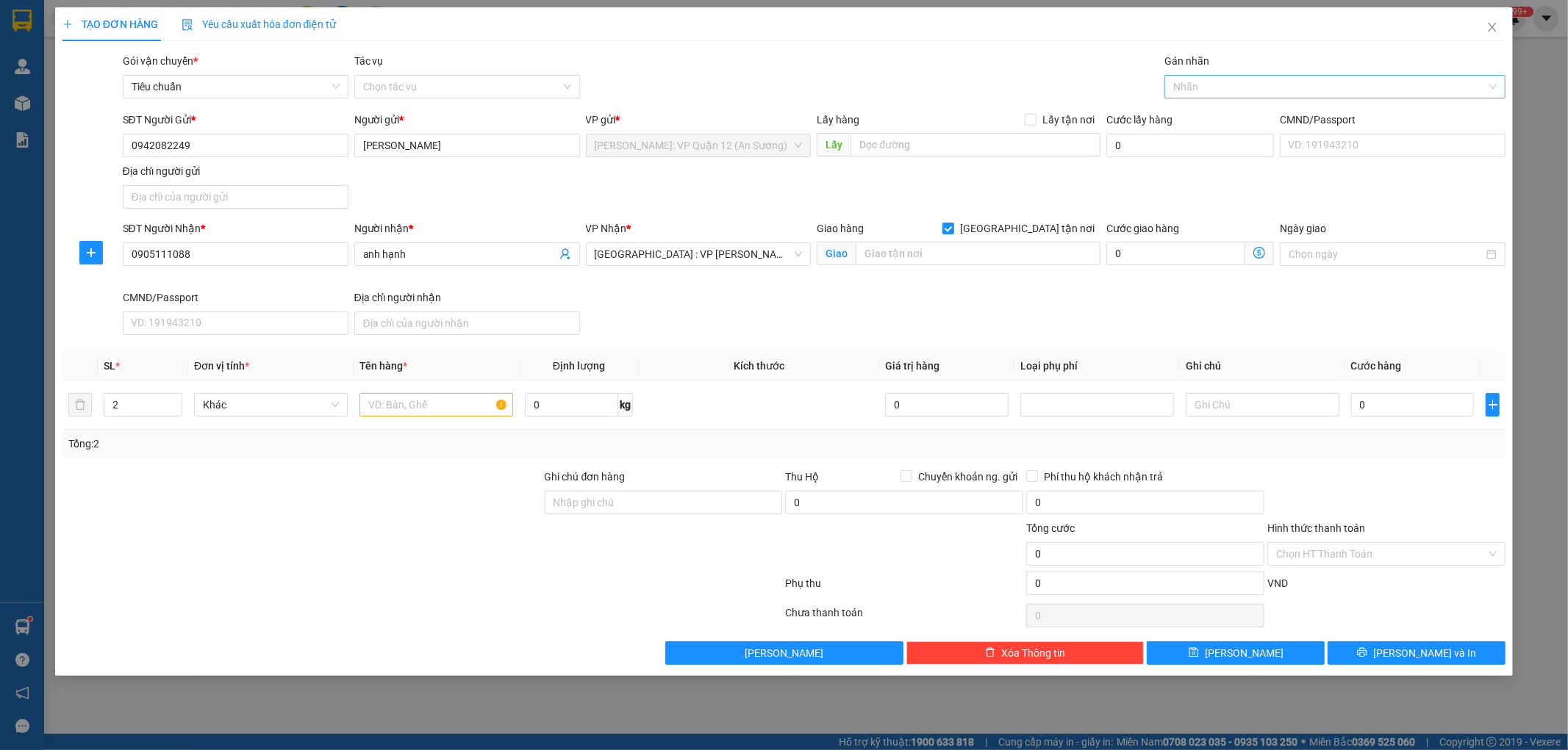
click at [1249, 88] on div at bounding box center [1327, 86] width 319 height 18
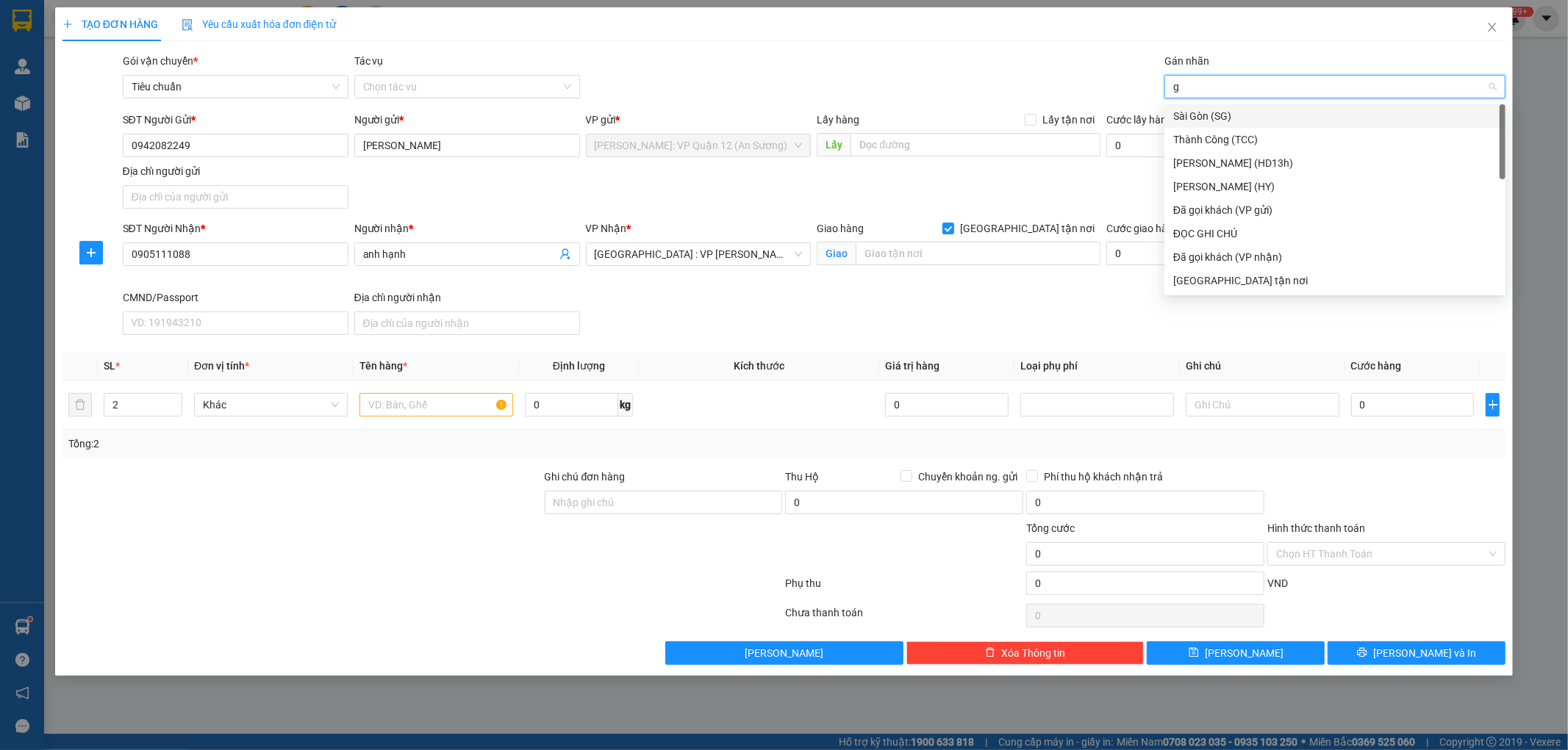
type input "gt"
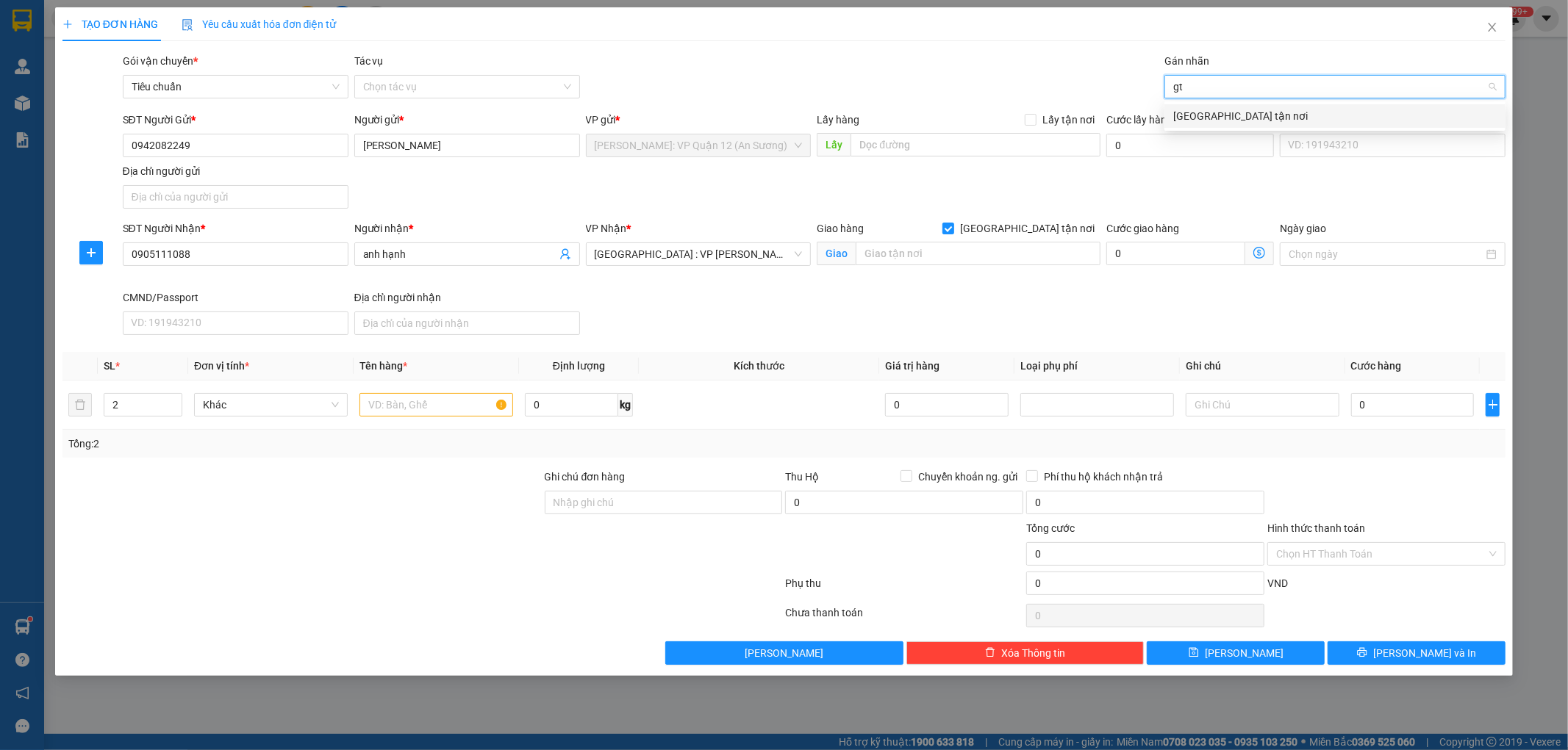
click at [1220, 115] on div "[GEOGRAPHIC_DATA] tận nơi" at bounding box center [1335, 116] width 324 height 16
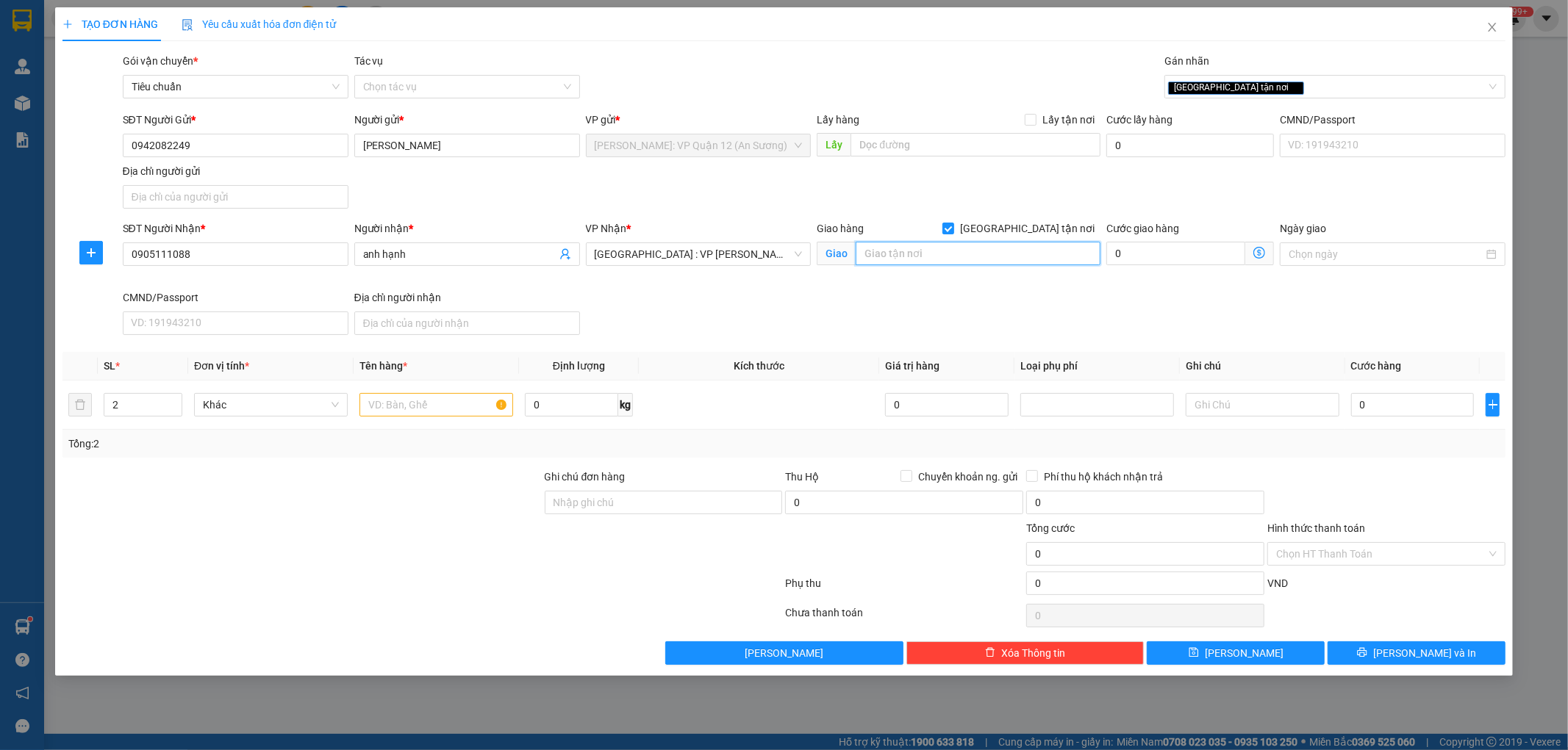
click at [948, 263] on input "text" at bounding box center [978, 254] width 245 height 24
type input "17 Đặng Dung, Hòa Khánh Bắc, Liên Chiểu, Đà Nẵng"
click at [450, 406] on input "text" at bounding box center [436, 405] width 154 height 24
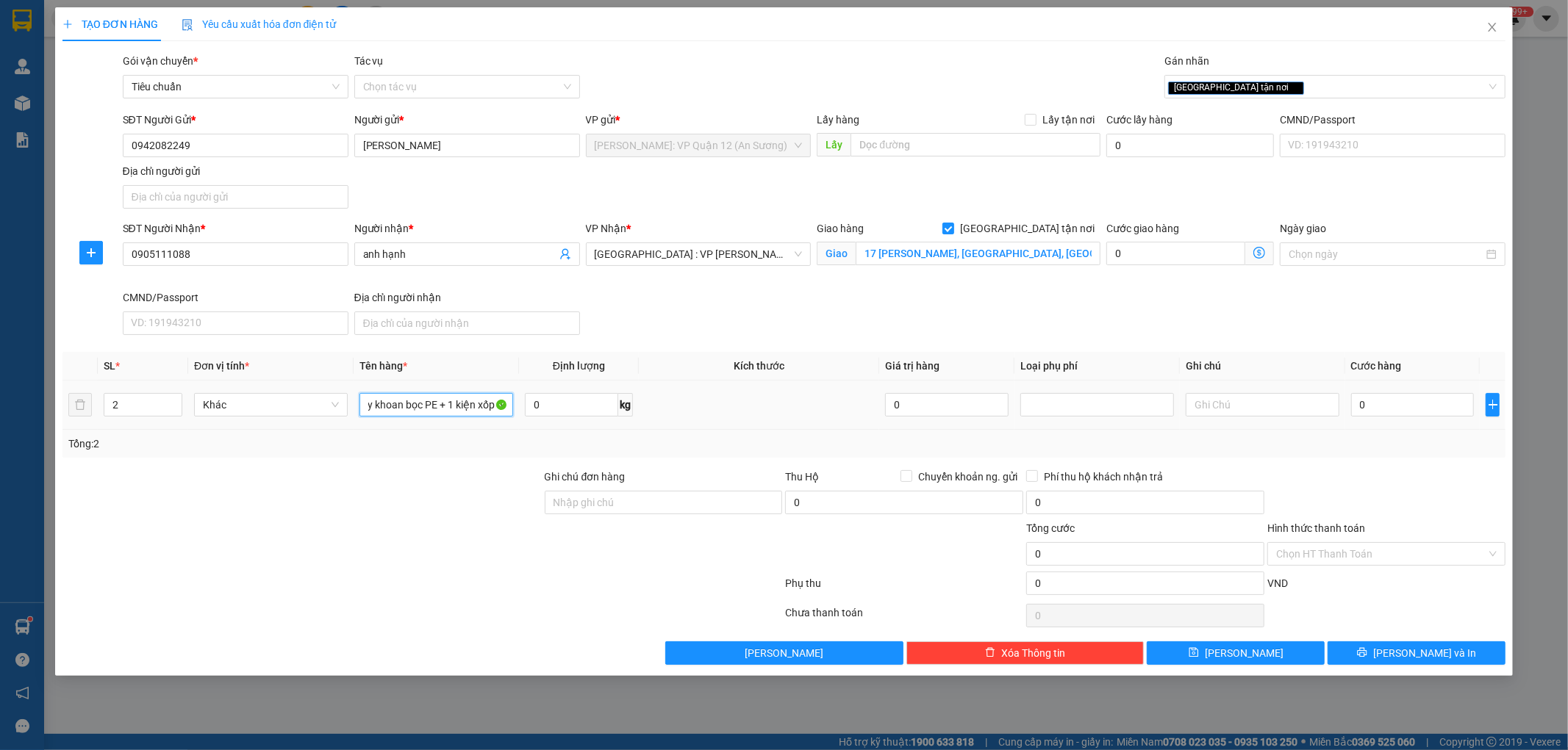
scroll to position [0, 30]
type input "1 máy khoan bọc PE + 1 kiện xốp nổ"
drag, startPoint x: 574, startPoint y: 502, endPoint x: 610, endPoint y: 515, distance: 38.3
click at [574, 502] on input "Ghi chú đơn hàng" at bounding box center [663, 503] width 238 height 24
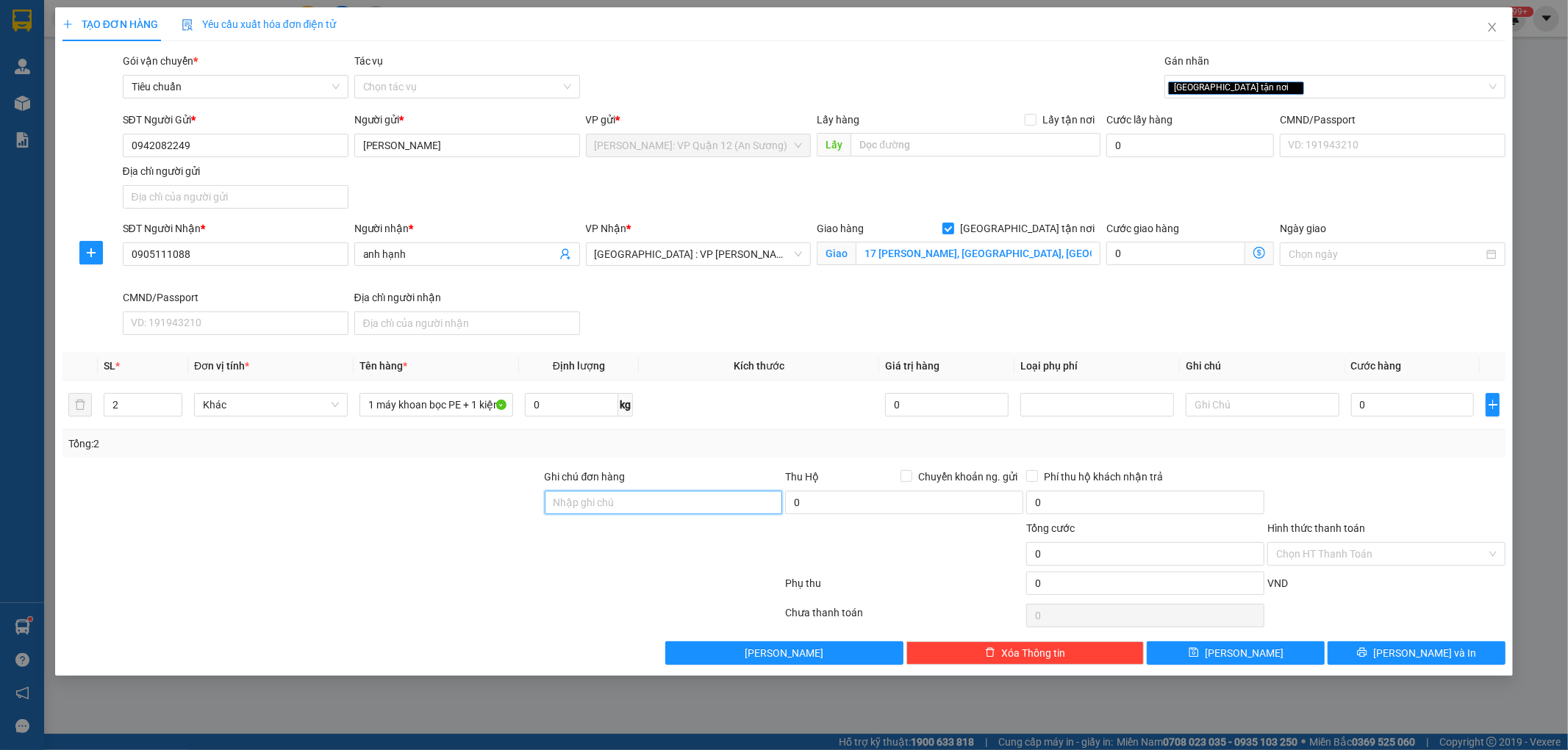
type input "nhận theo kiện - hư hỏng ko chịu trách nhiệm"
drag, startPoint x: 1385, startPoint y: 387, endPoint x: 1382, endPoint y: 399, distance: 12.4
click at [1382, 393] on td "0" at bounding box center [1413, 405] width 135 height 49
click at [1382, 399] on input "0" at bounding box center [1413, 405] width 124 height 24
type input "3"
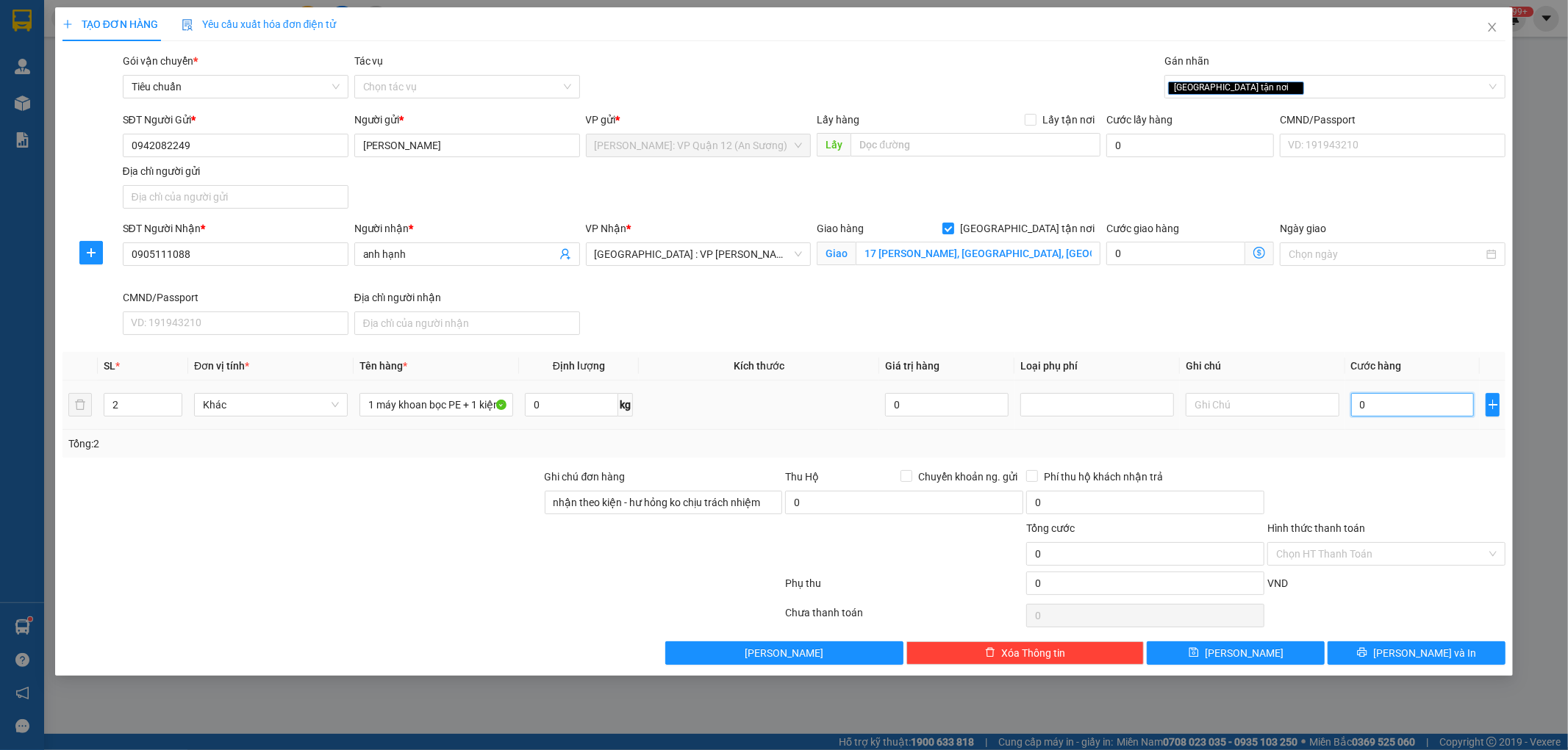
type input "3"
type input "38"
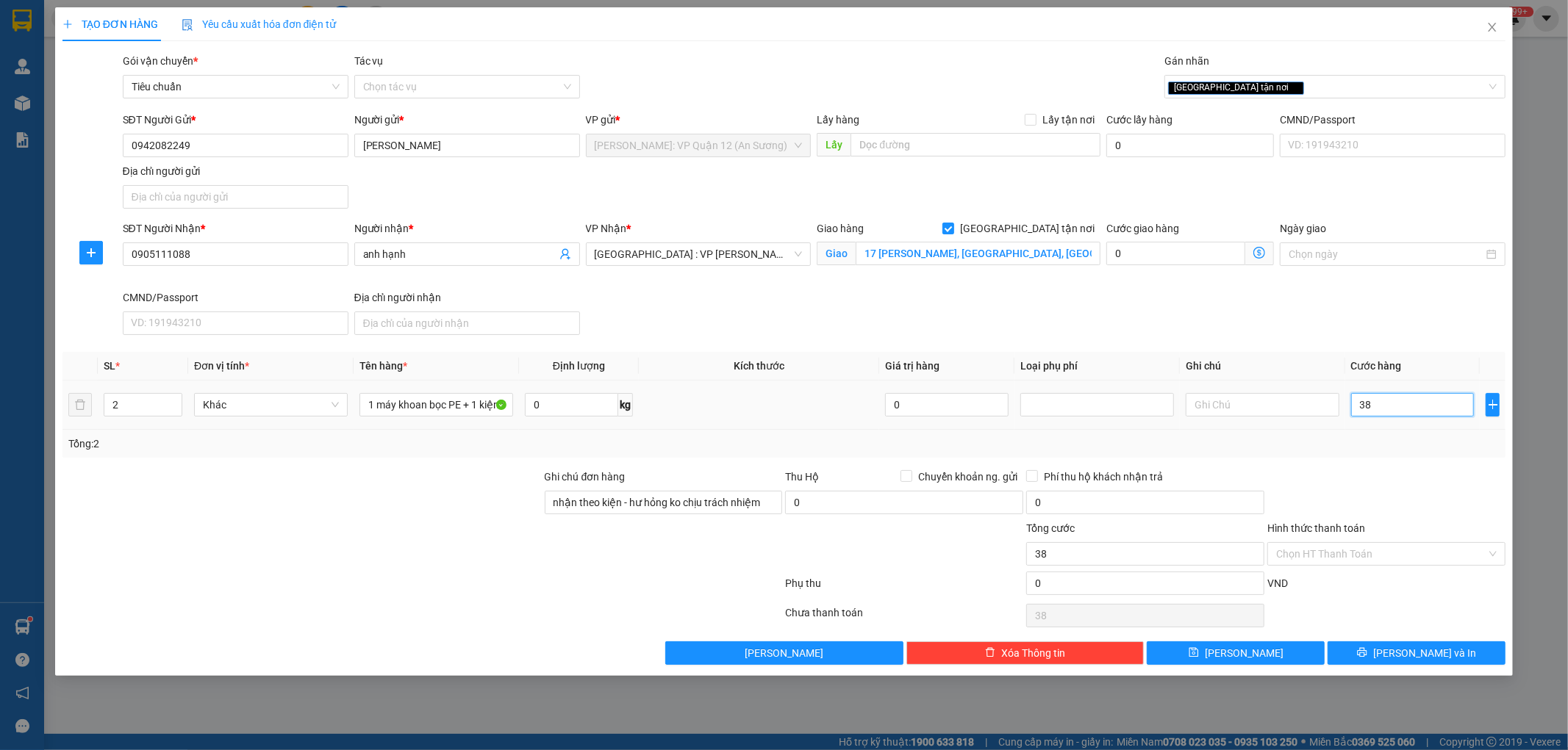
type input "380"
type input "3.800"
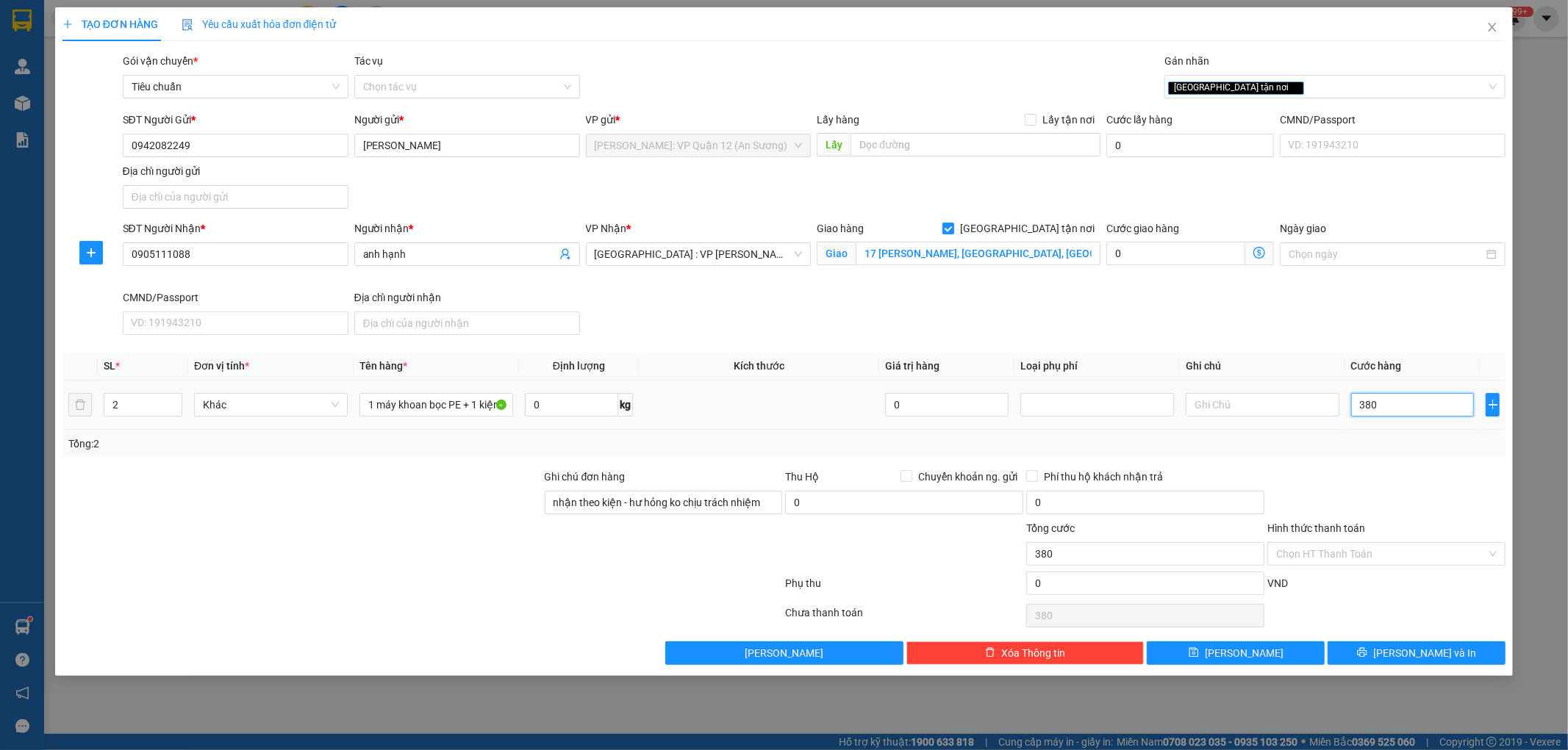
type input "3.800"
type input "38.000"
type input "380.000"
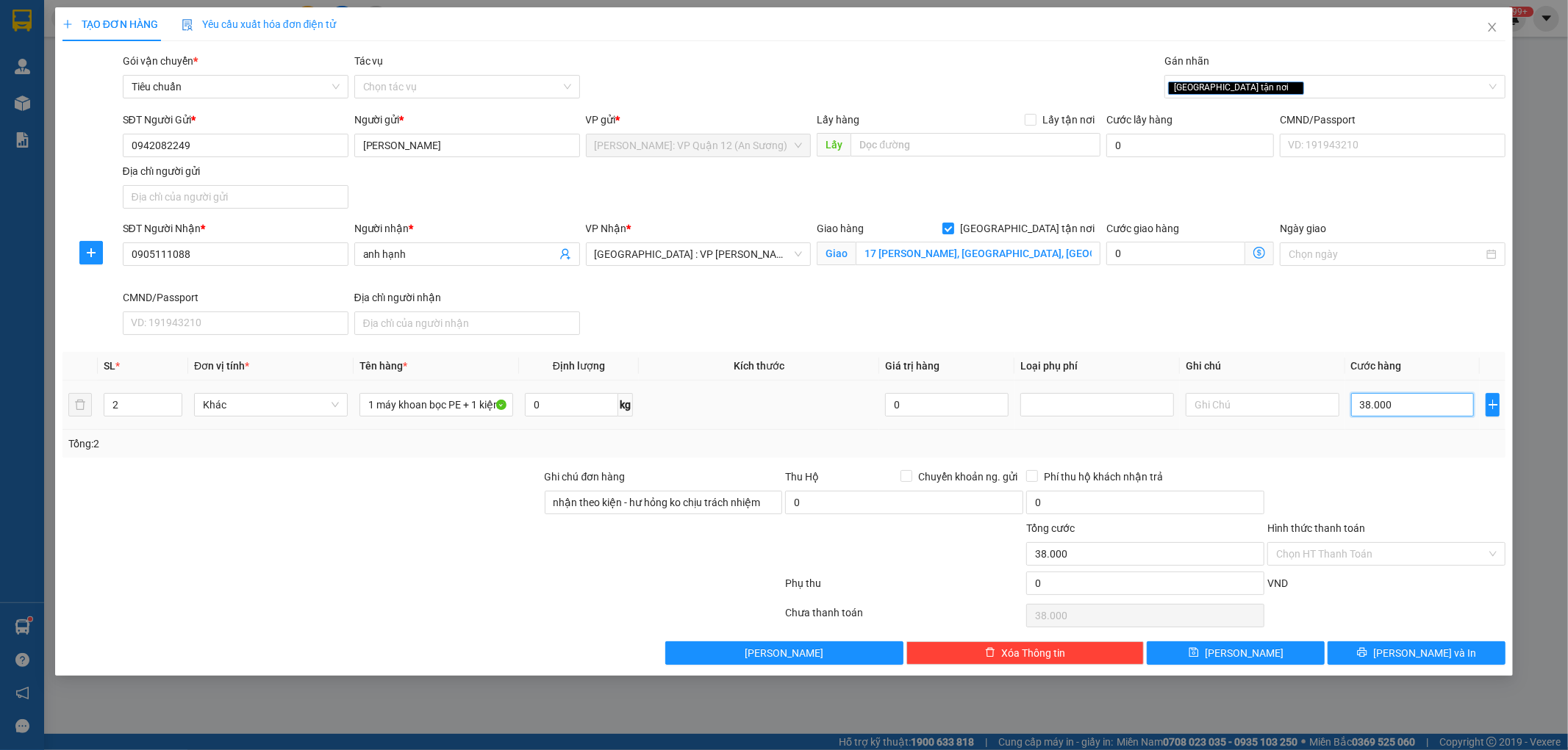
type input "380.000"
click at [1442, 644] on button "[PERSON_NAME] và In" at bounding box center [1416, 653] width 177 height 24
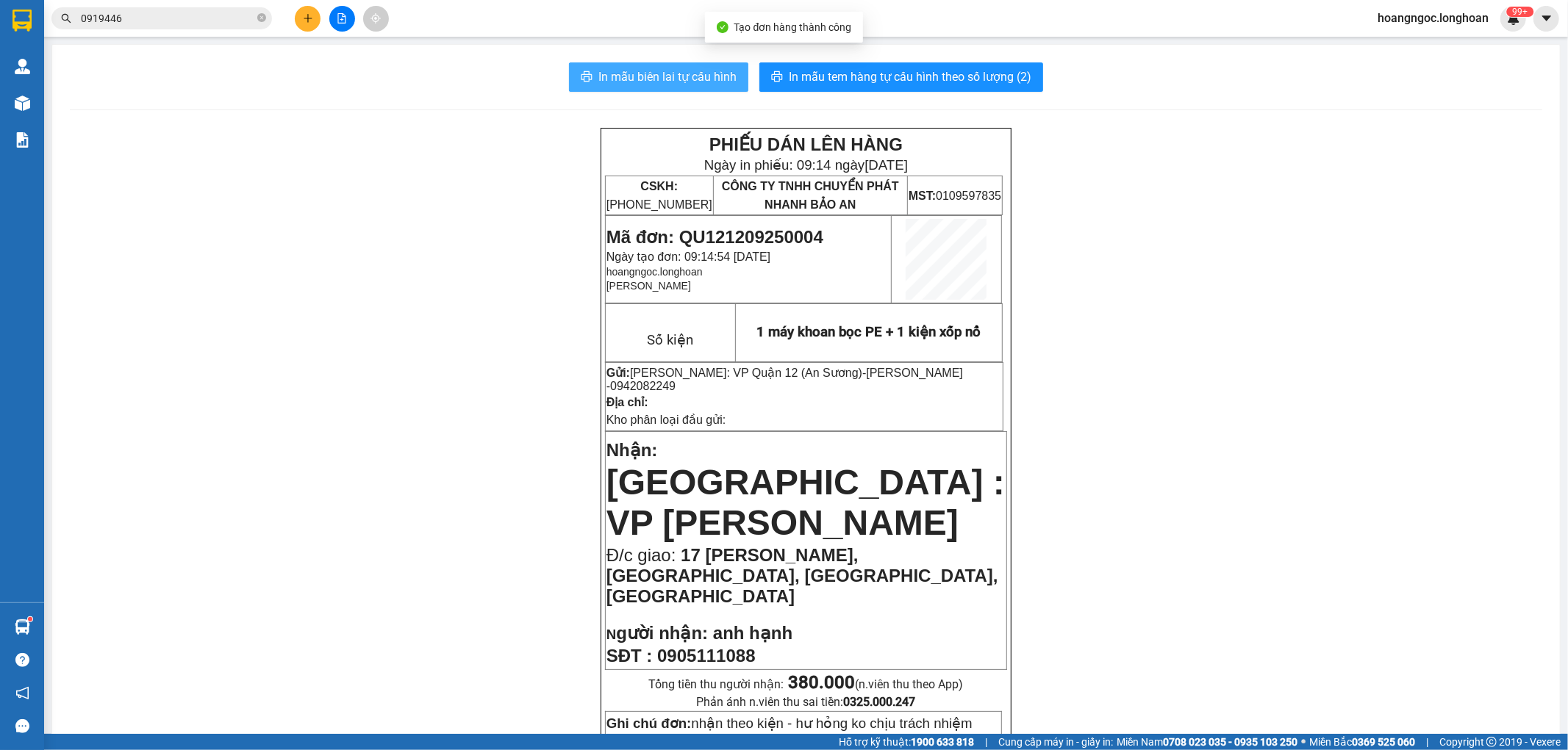
click at [665, 70] on span "In mẫu biên lai tự cấu hình" at bounding box center [667, 76] width 138 height 19
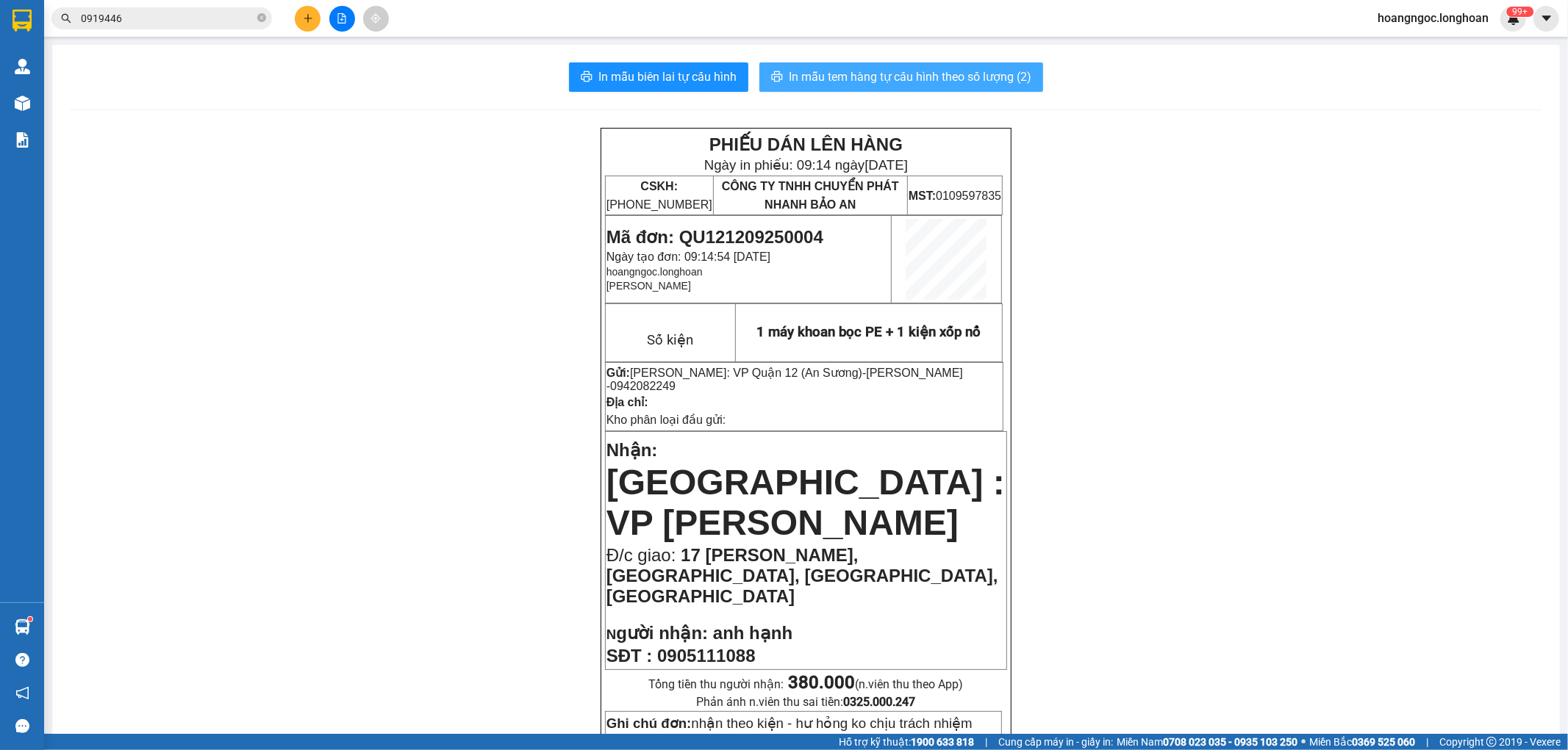
click at [869, 80] on span "In mẫu tem hàng tự cấu hình theo số lượng (2)" at bounding box center [909, 76] width 242 height 19
click at [185, 6] on div "Kết quả tìm kiếm ( 8 ) Bộ lọc Mã ĐH Trạng thái Món hàng Thu hộ Tổng cước Chưa c…" at bounding box center [143, 19] width 286 height 25
click at [183, 10] on input "0919446" at bounding box center [167, 18] width 174 height 16
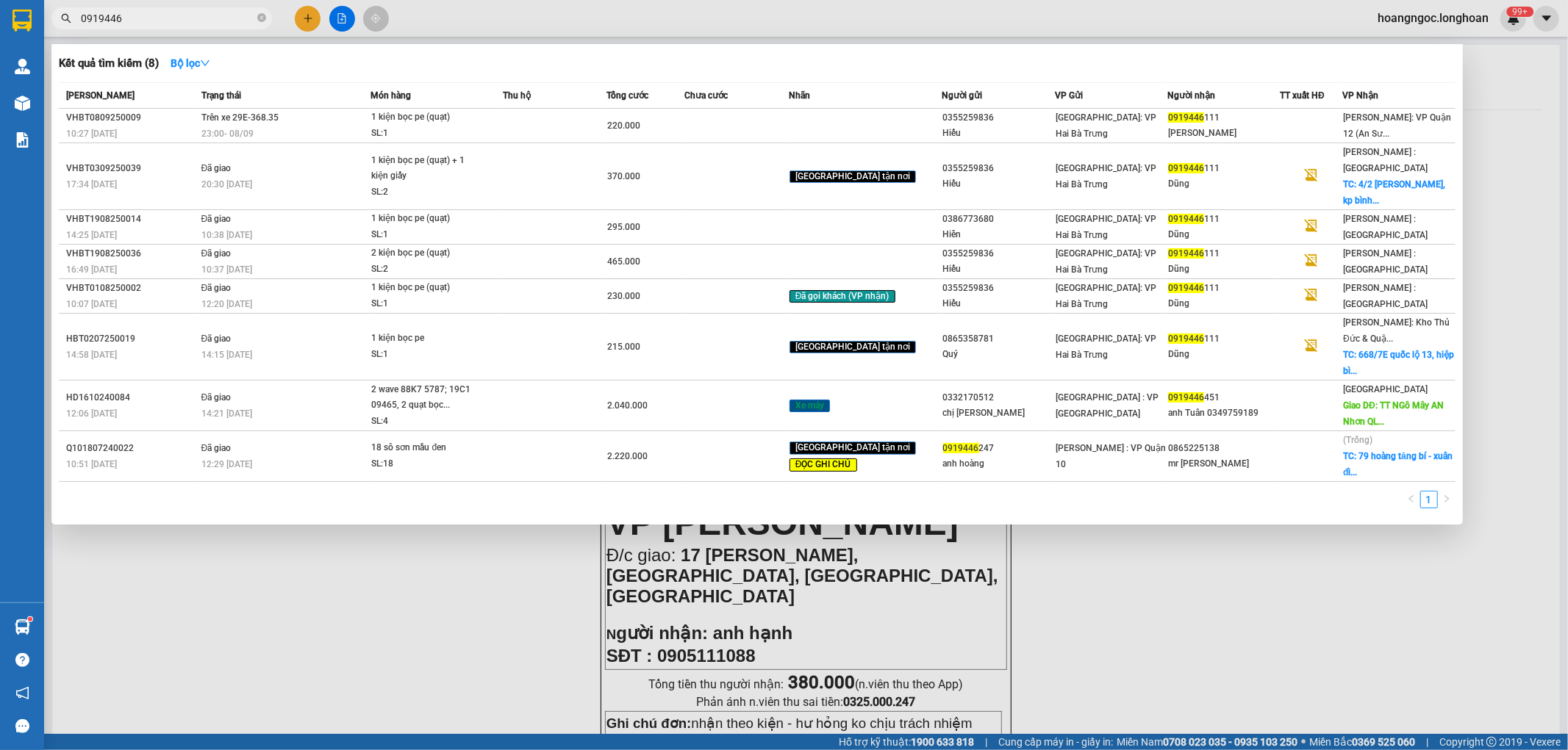
click at [183, 10] on input "0919446" at bounding box center [167, 18] width 174 height 16
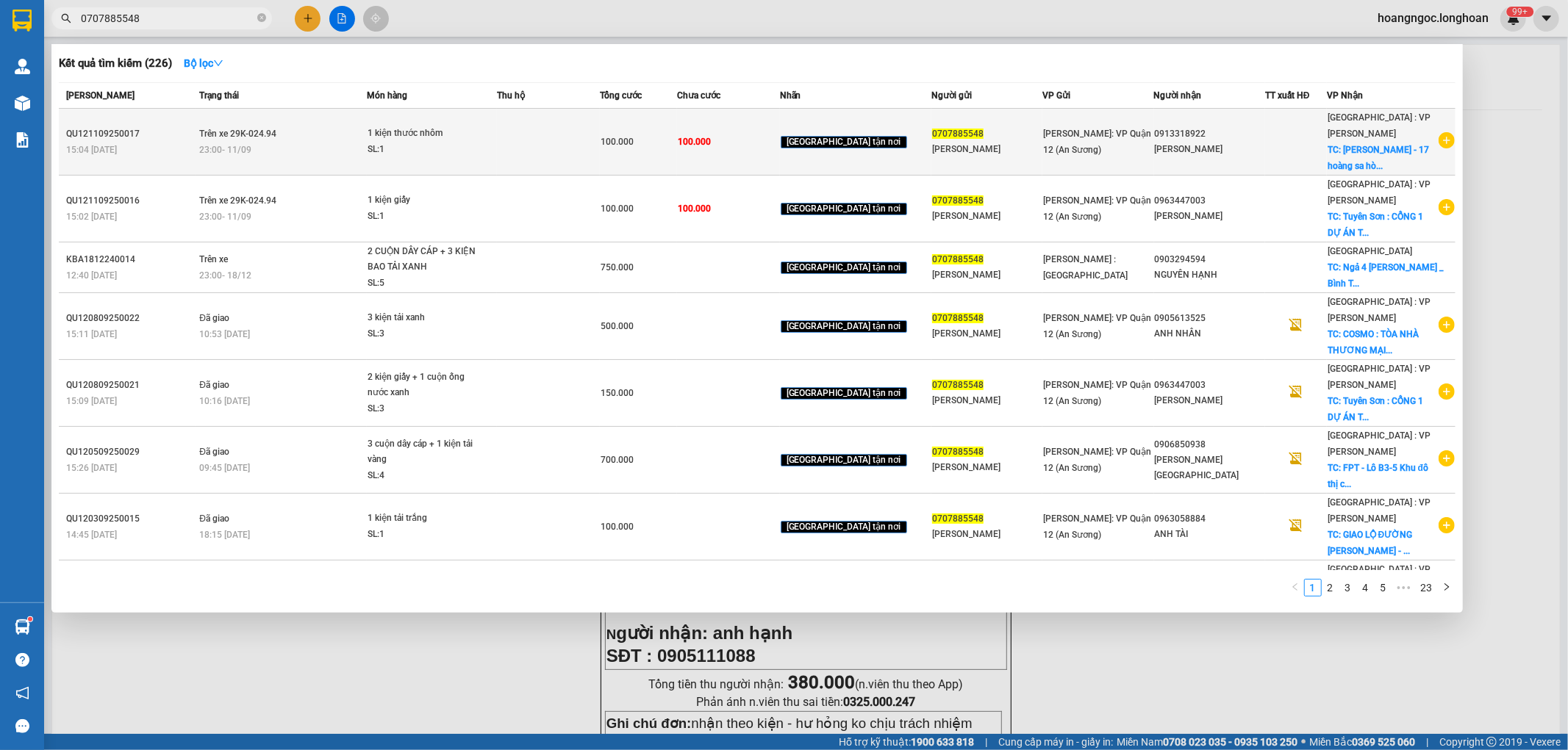
type input "0707885548"
click at [464, 133] on div "1 kiện thước nhôm" at bounding box center [423, 133] width 110 height 16
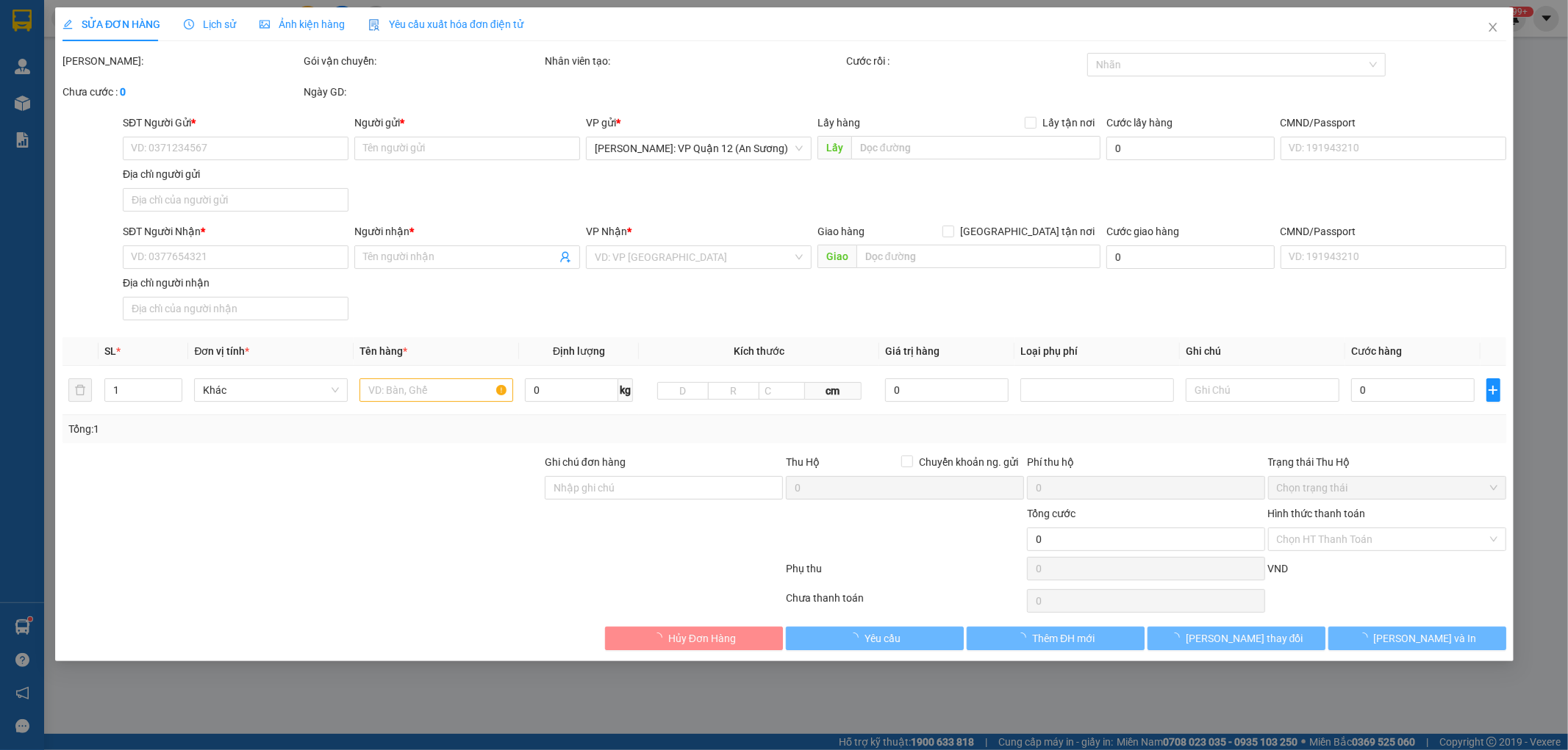
type input "0707885548"
type input "[PERSON_NAME]"
type input "0913318922"
type input "Nguyễn Văn Lưu"
checkbox input "true"
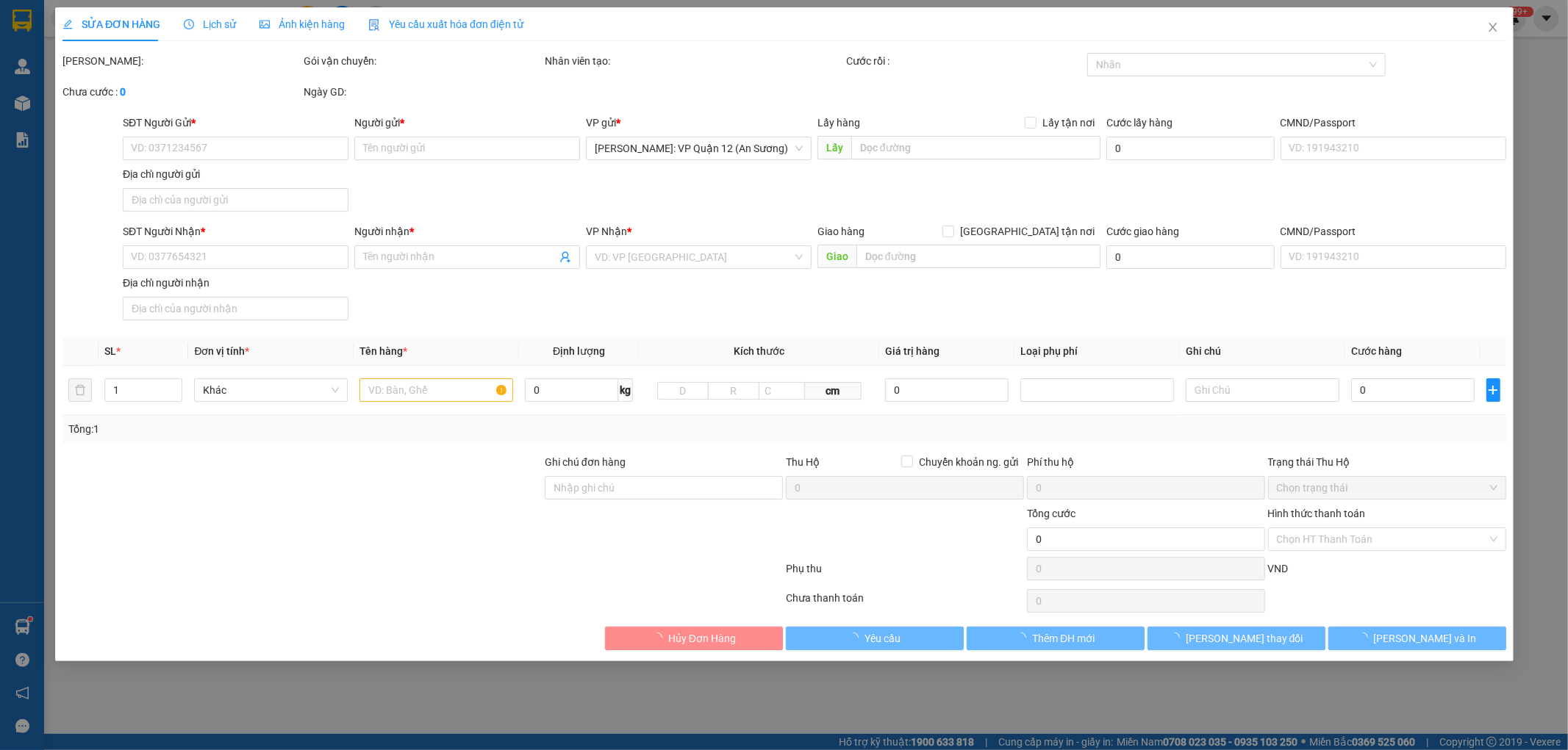
type input "Nam Khang - 17 hoàng sa hòa hải ngũ hành sơn đà nẵng"
type input "nhận theo kiện - hư hỏng ko chịu trách nhiệm"
type input "100.000"
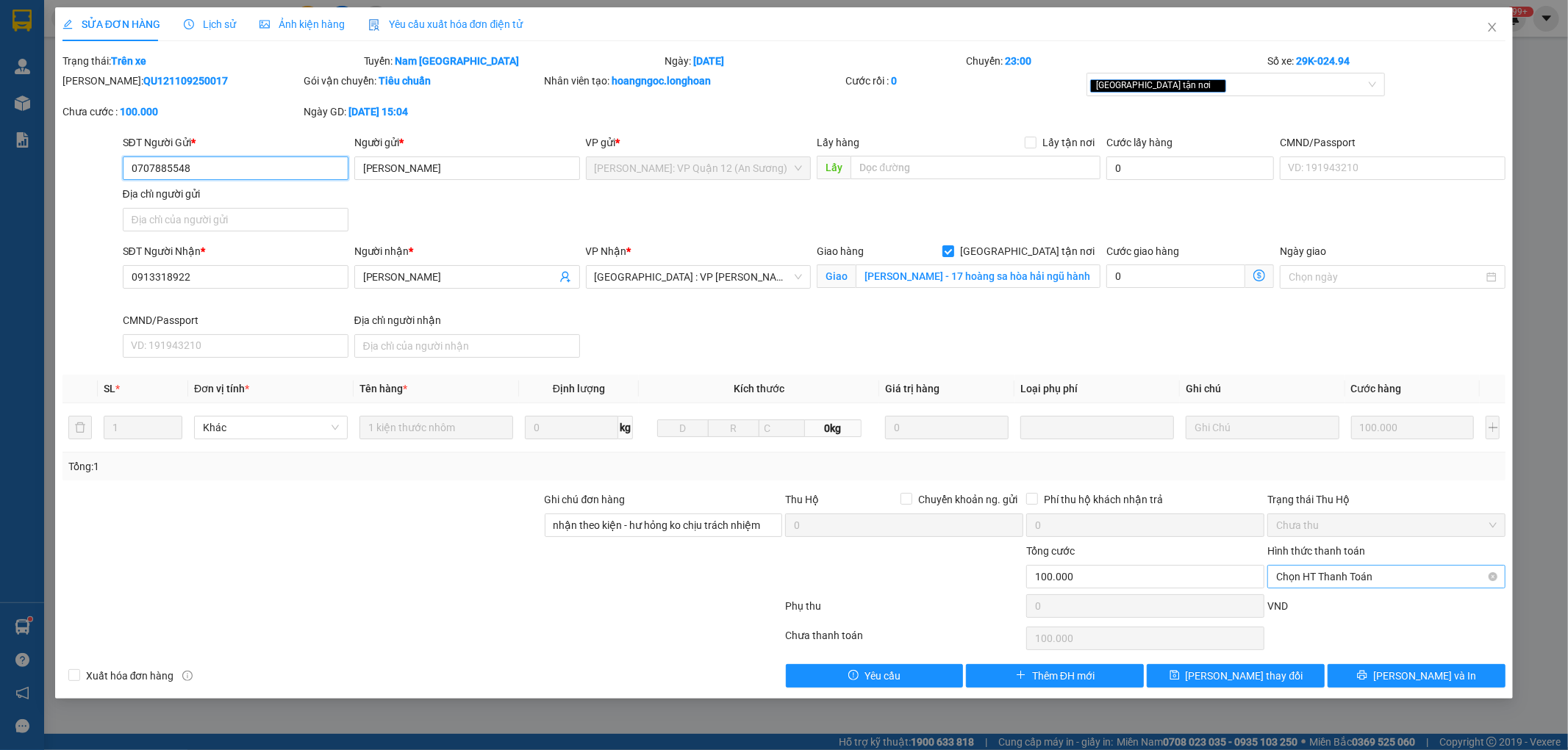
click at [1407, 575] on span "Chọn HT Thanh Toán" at bounding box center [1386, 576] width 221 height 22
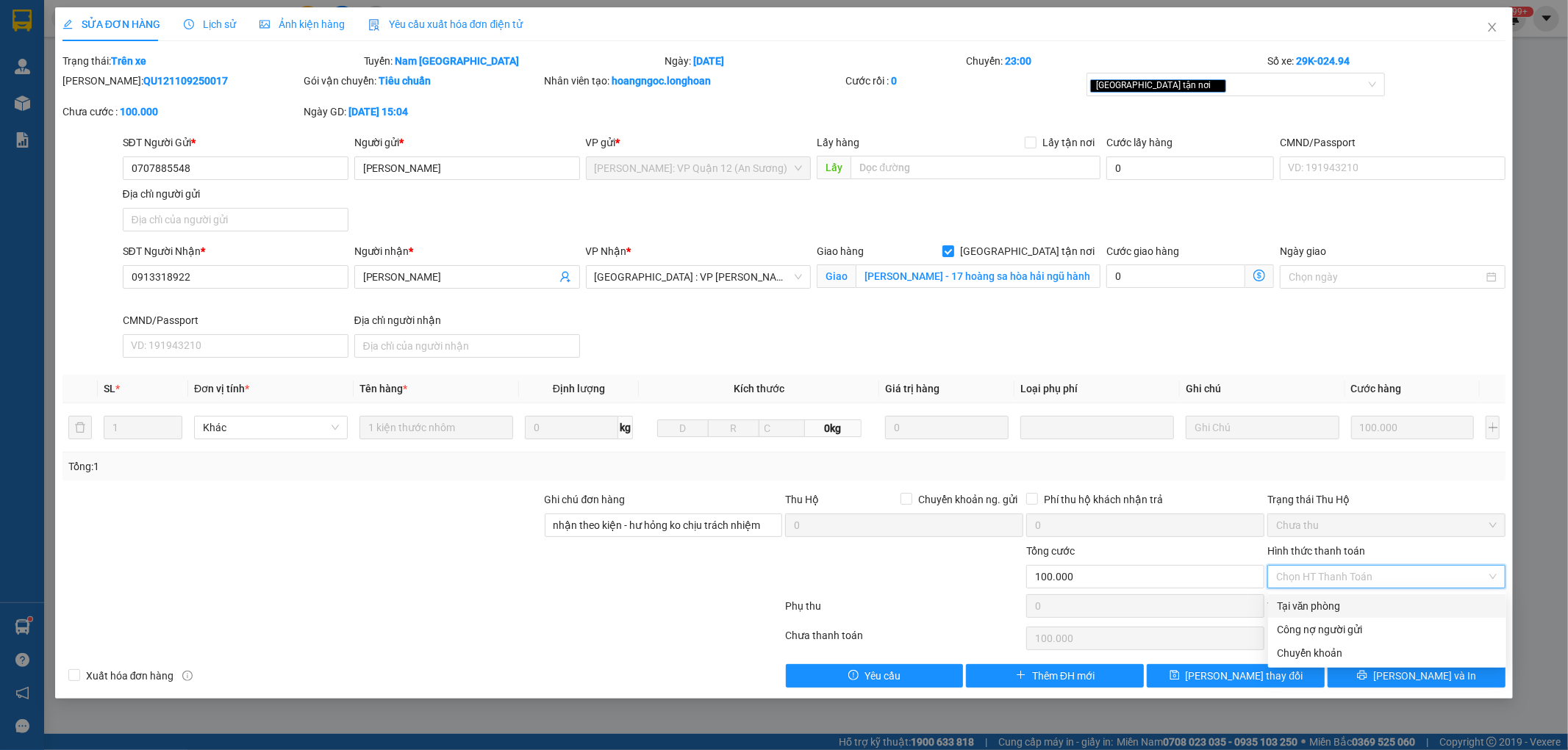
click at [1324, 600] on div "Tại văn phòng" at bounding box center [1387, 606] width 221 height 16
type input "0"
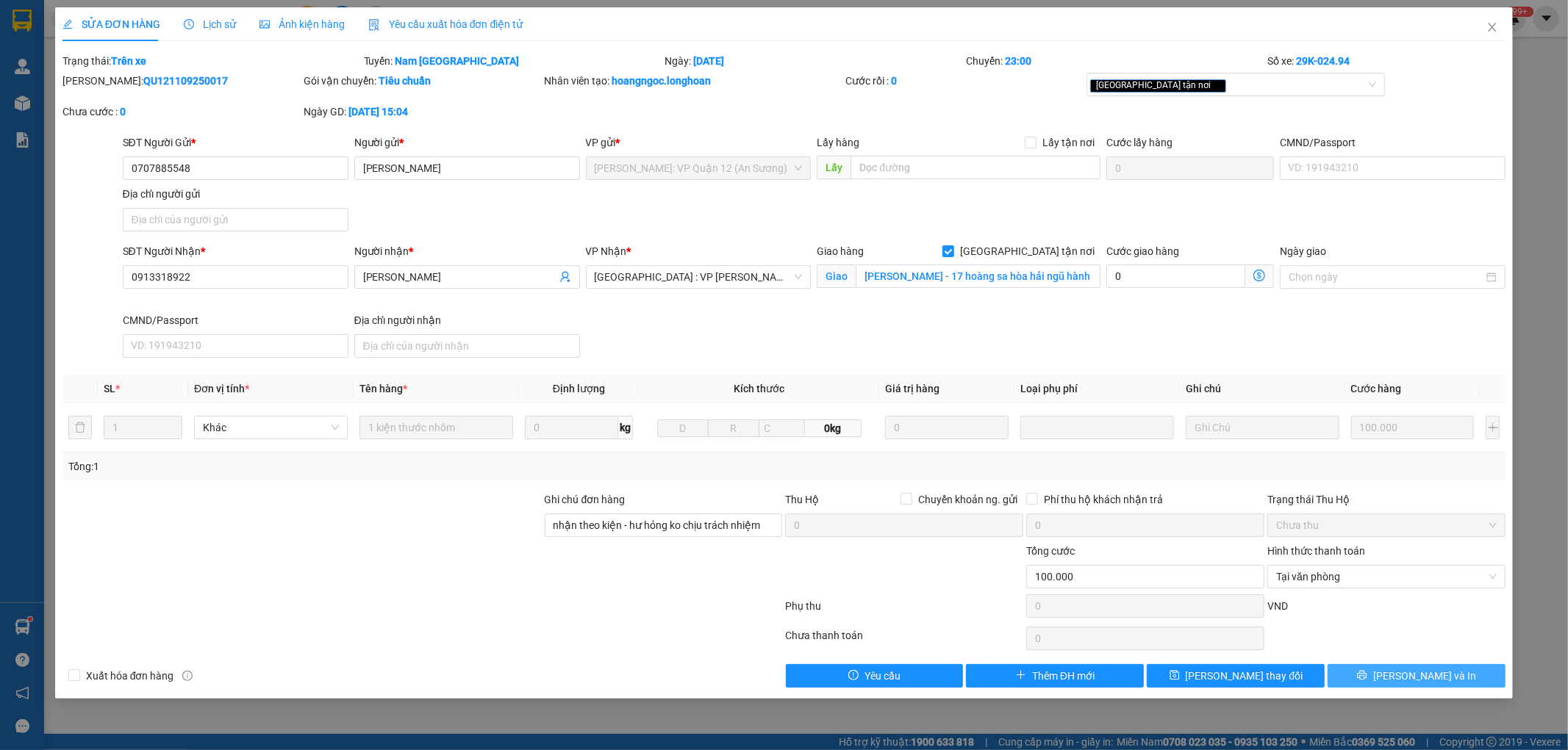
click at [1412, 679] on span "[PERSON_NAME] và In" at bounding box center [1424, 675] width 103 height 16
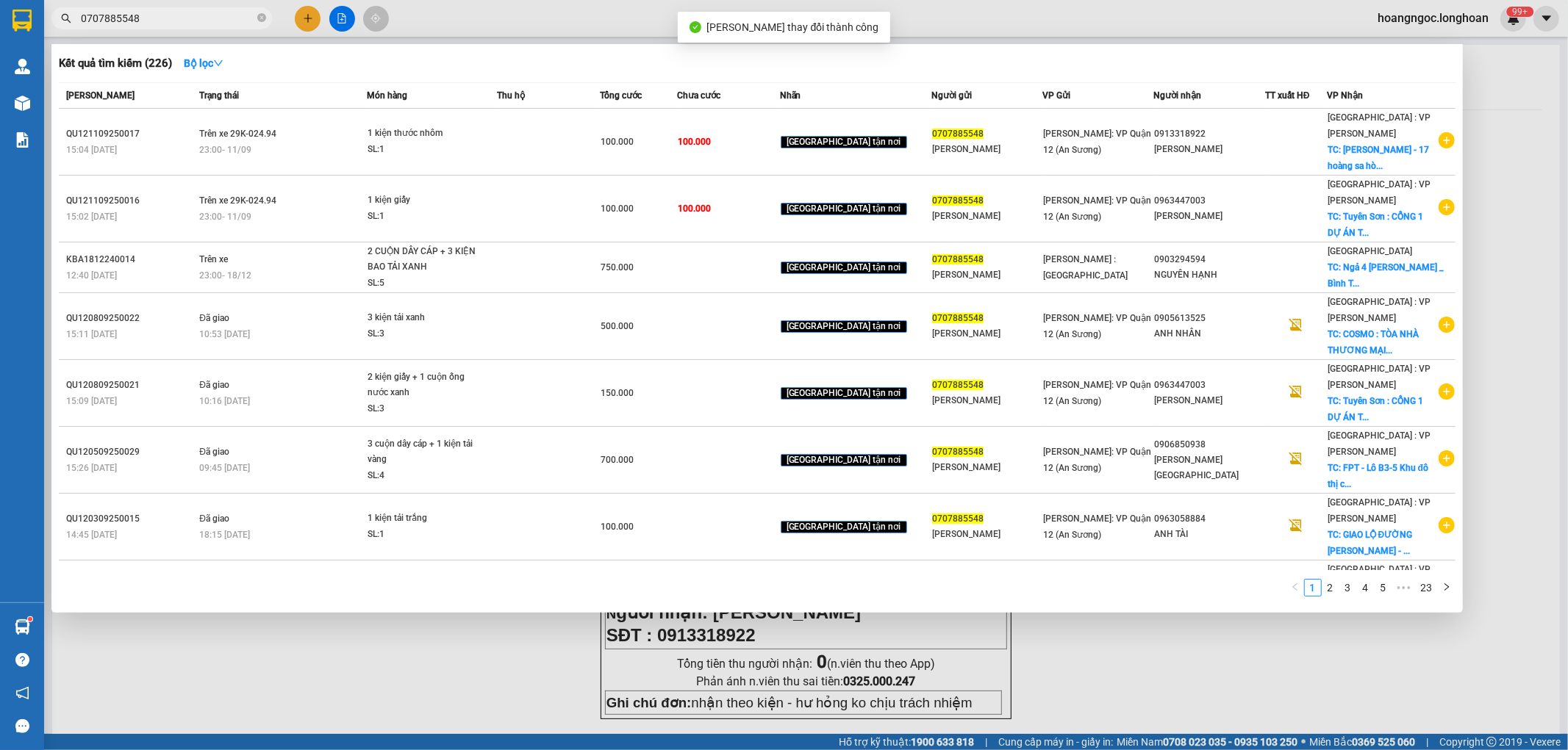
click at [203, 13] on input "0707885548" at bounding box center [167, 18] width 174 height 16
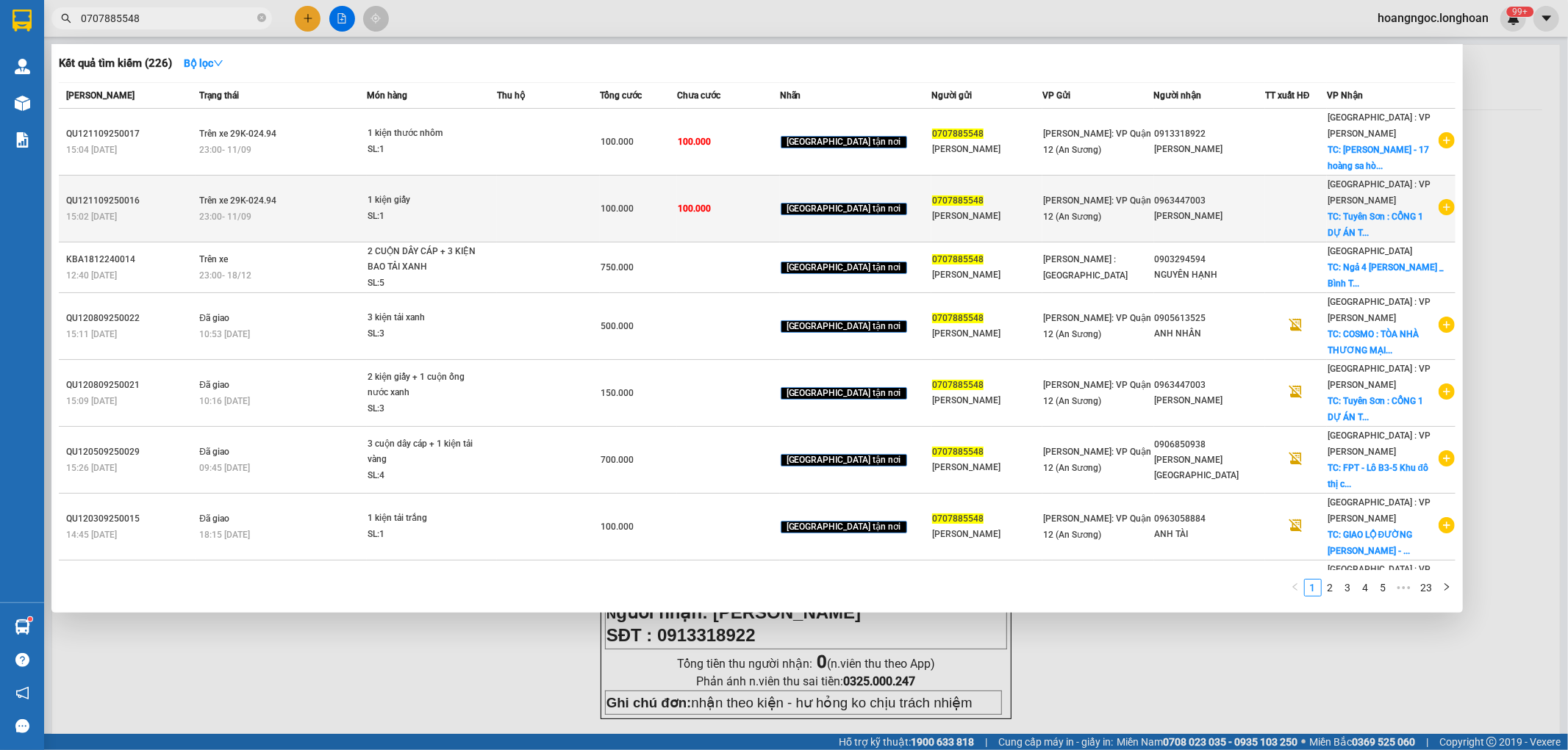
click at [665, 202] on div "100.000" at bounding box center [637, 209] width 76 height 16
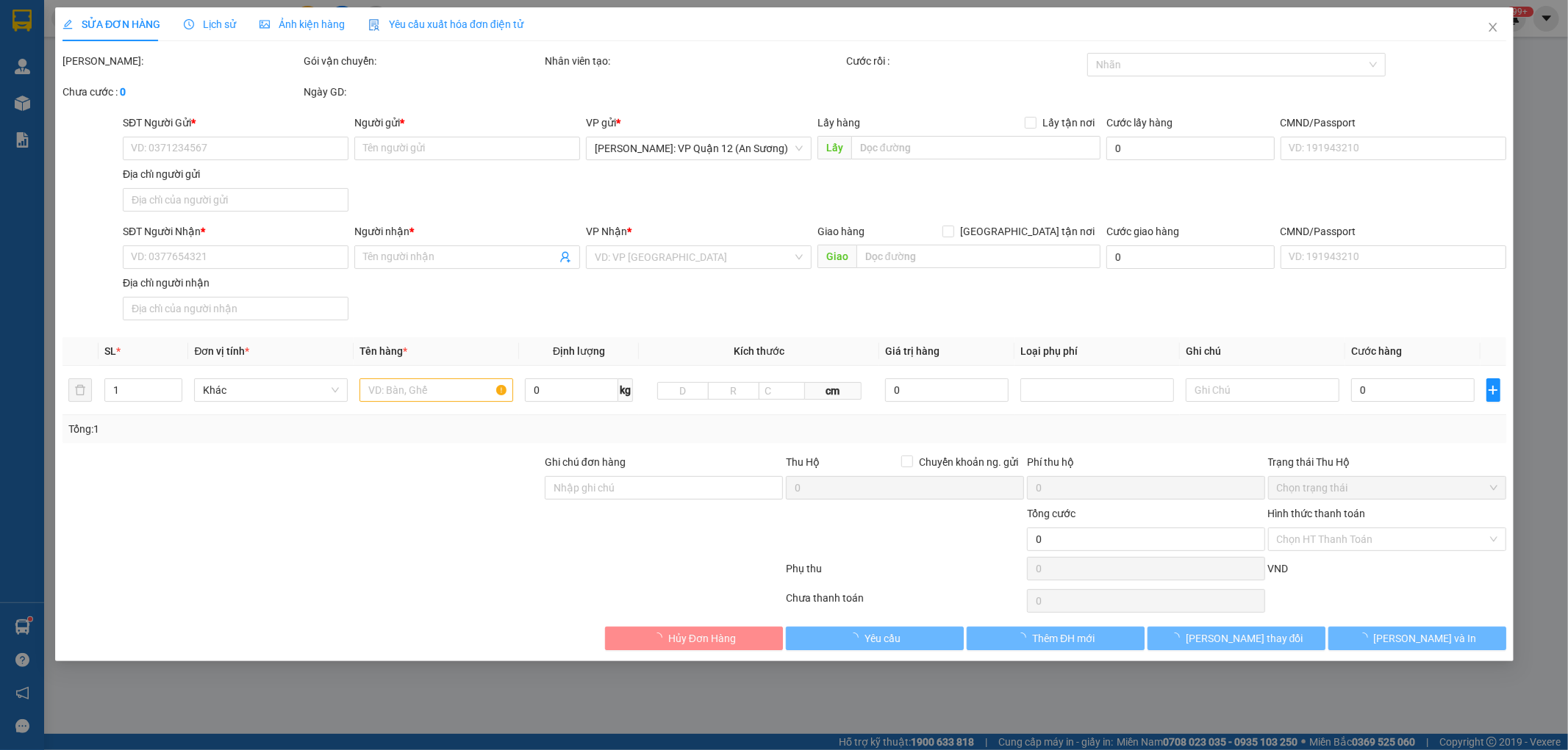
type input "0707885548"
type input "[PERSON_NAME]"
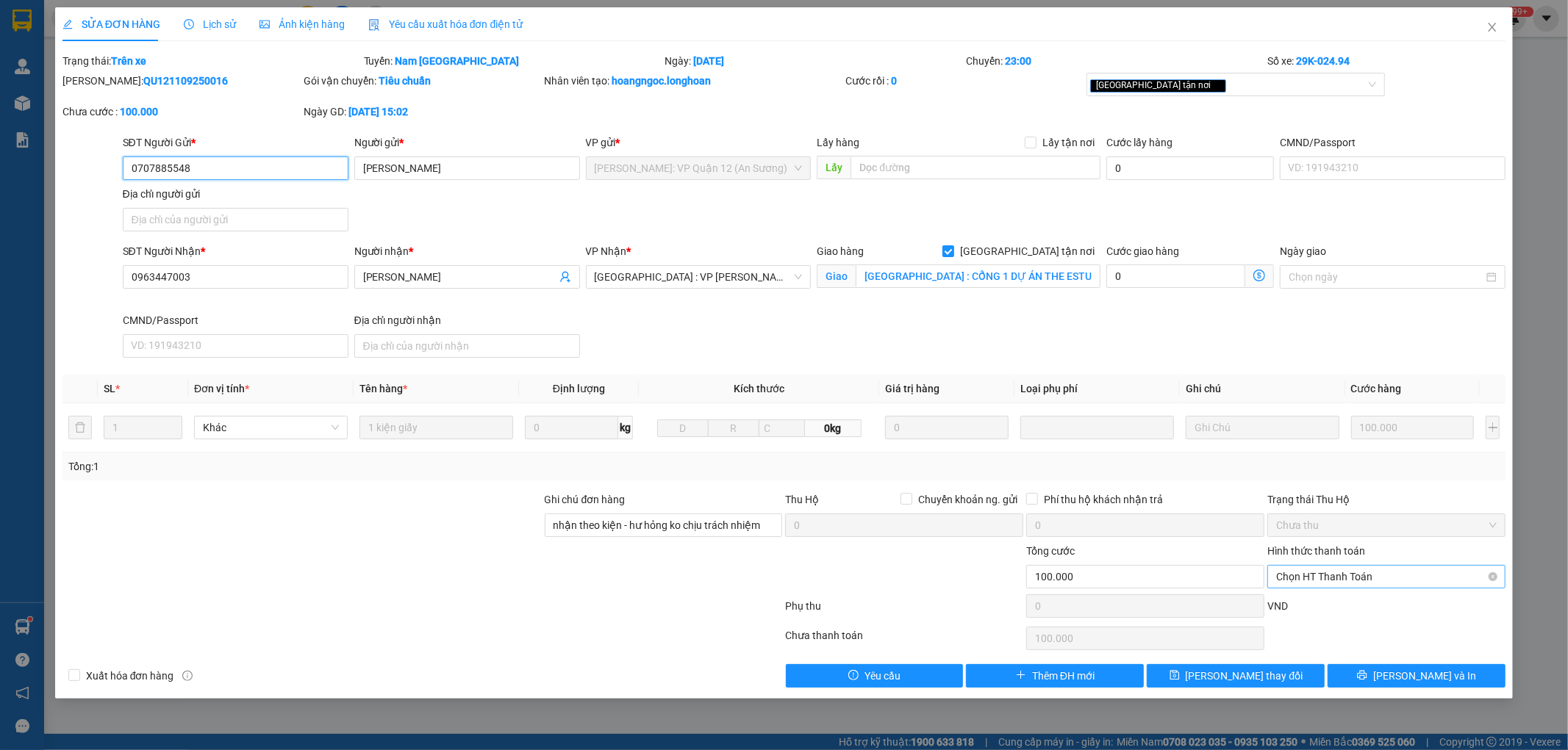
click at [1381, 580] on span "Chọn HT Thanh Toán" at bounding box center [1386, 576] width 221 height 22
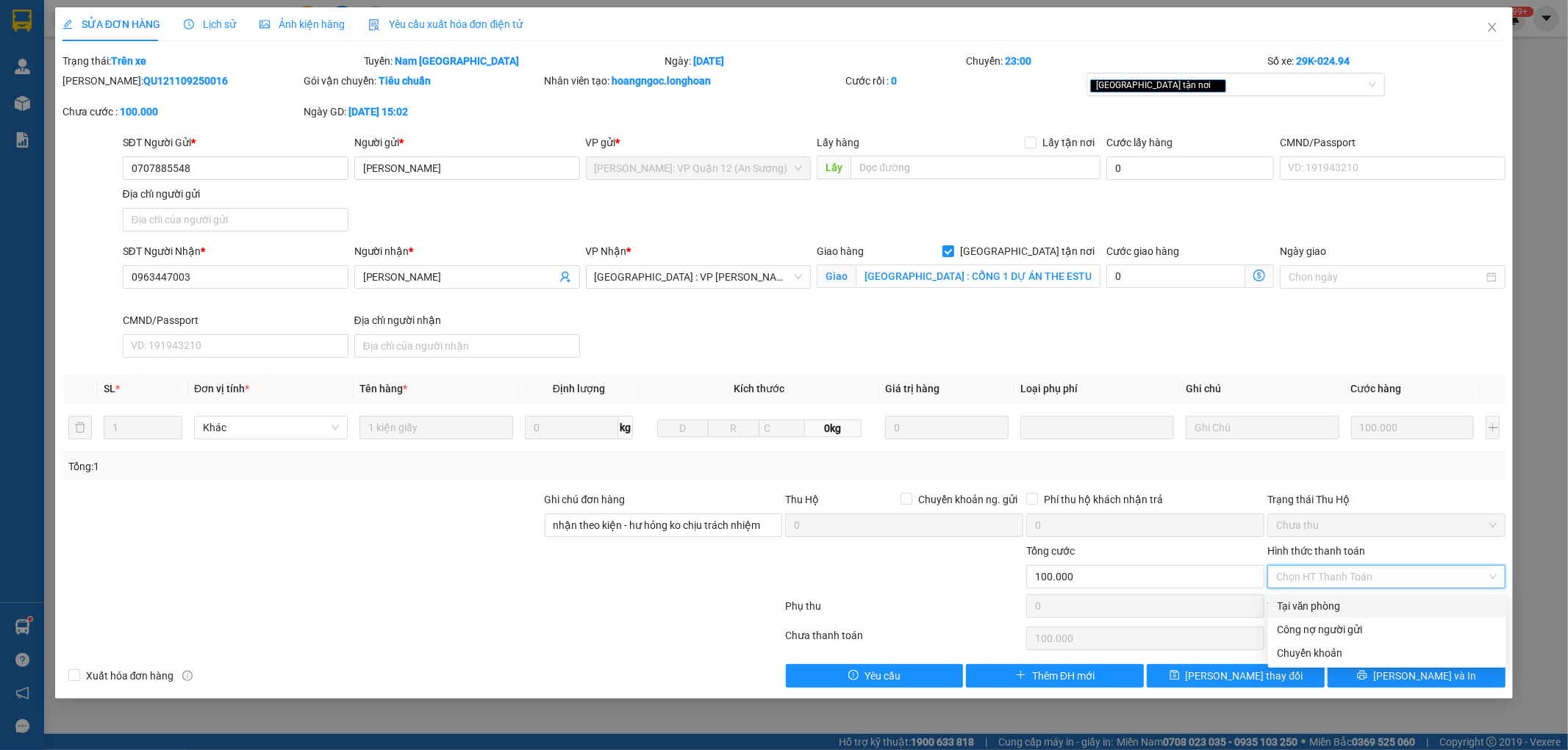
click at [1355, 603] on div "Tại văn phòng" at bounding box center [1387, 606] width 221 height 16
click at [1401, 680] on button "[PERSON_NAME] và In" at bounding box center [1416, 676] width 177 height 24
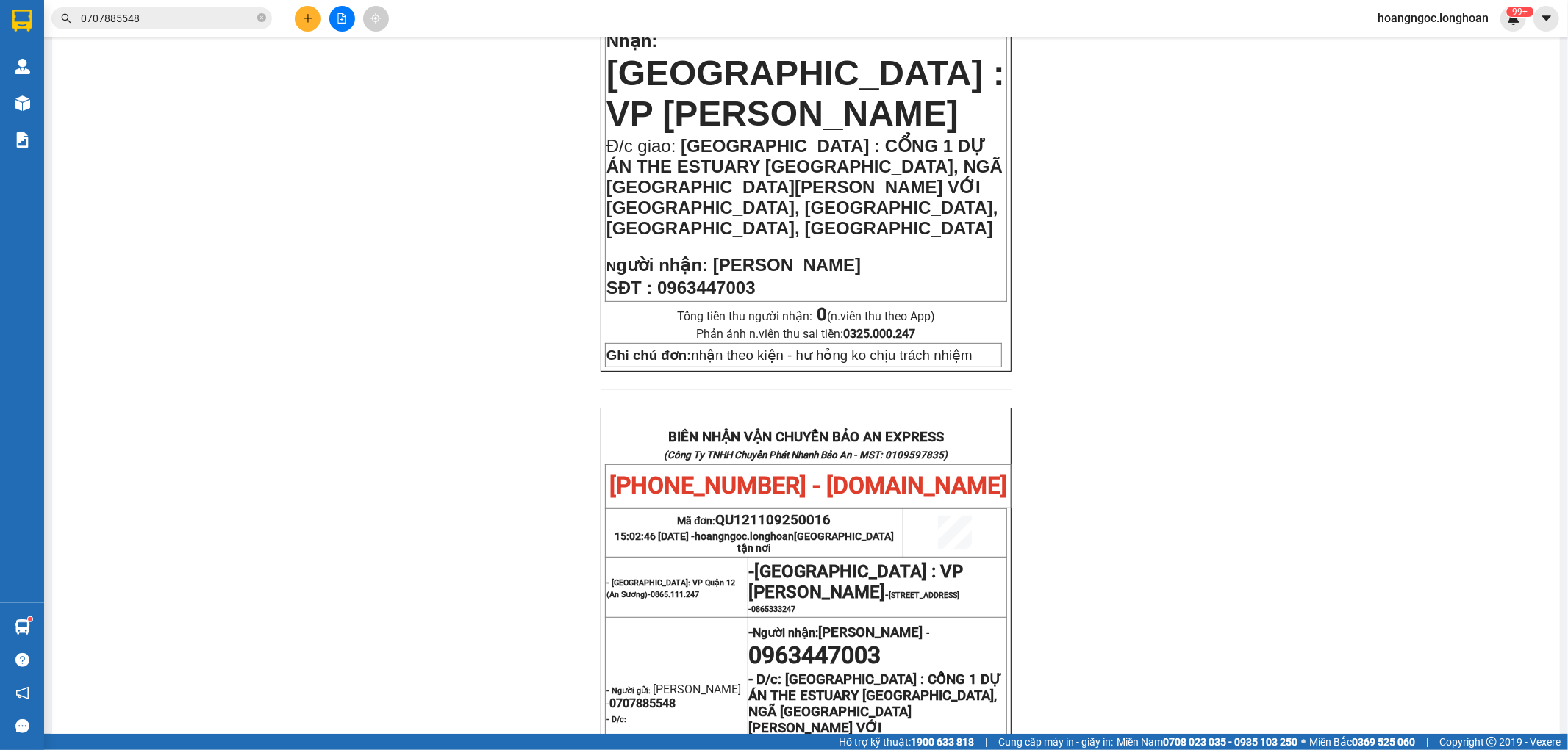
scroll to position [407, 0]
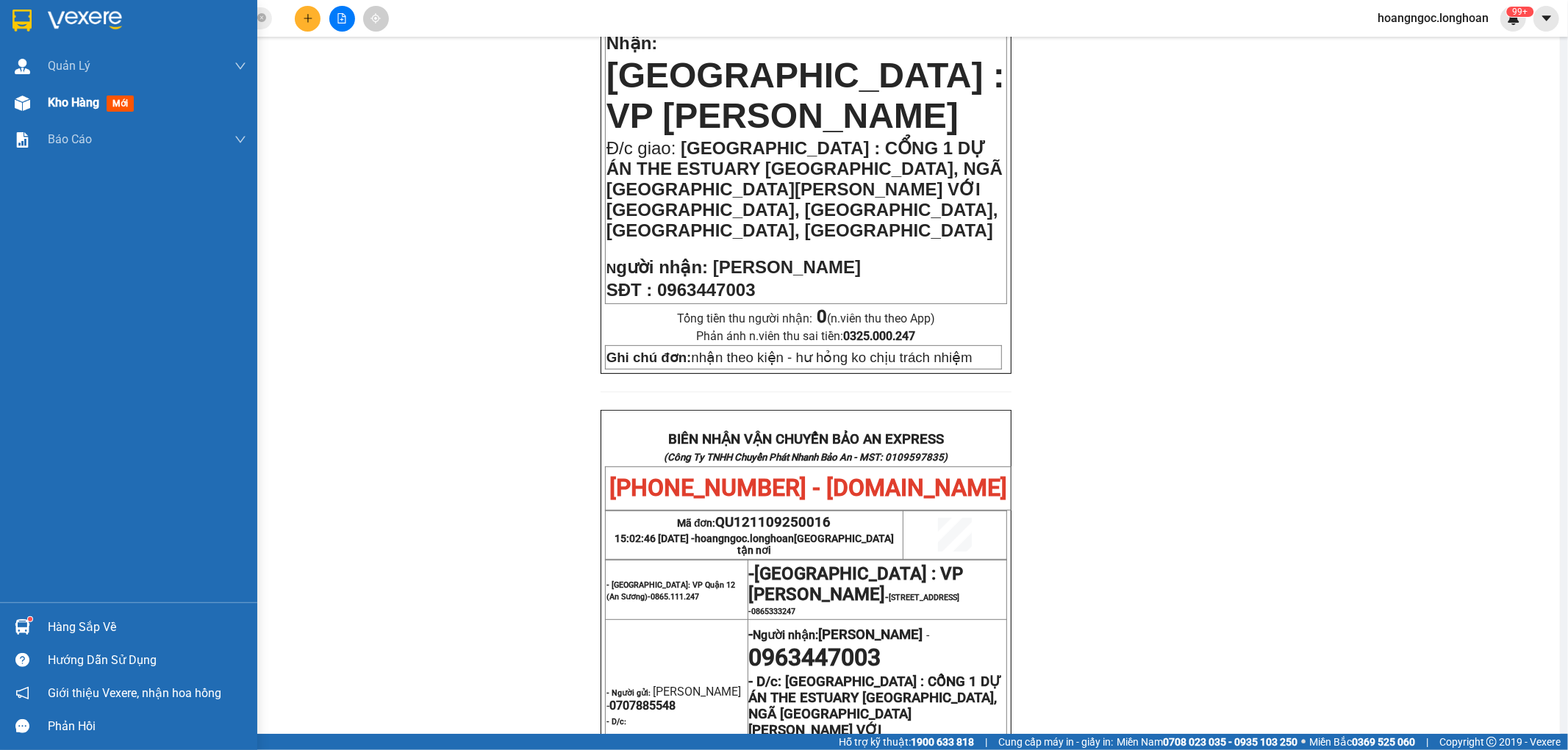
click at [41, 105] on div "Kho hàng mới" at bounding box center [128, 102] width 257 height 36
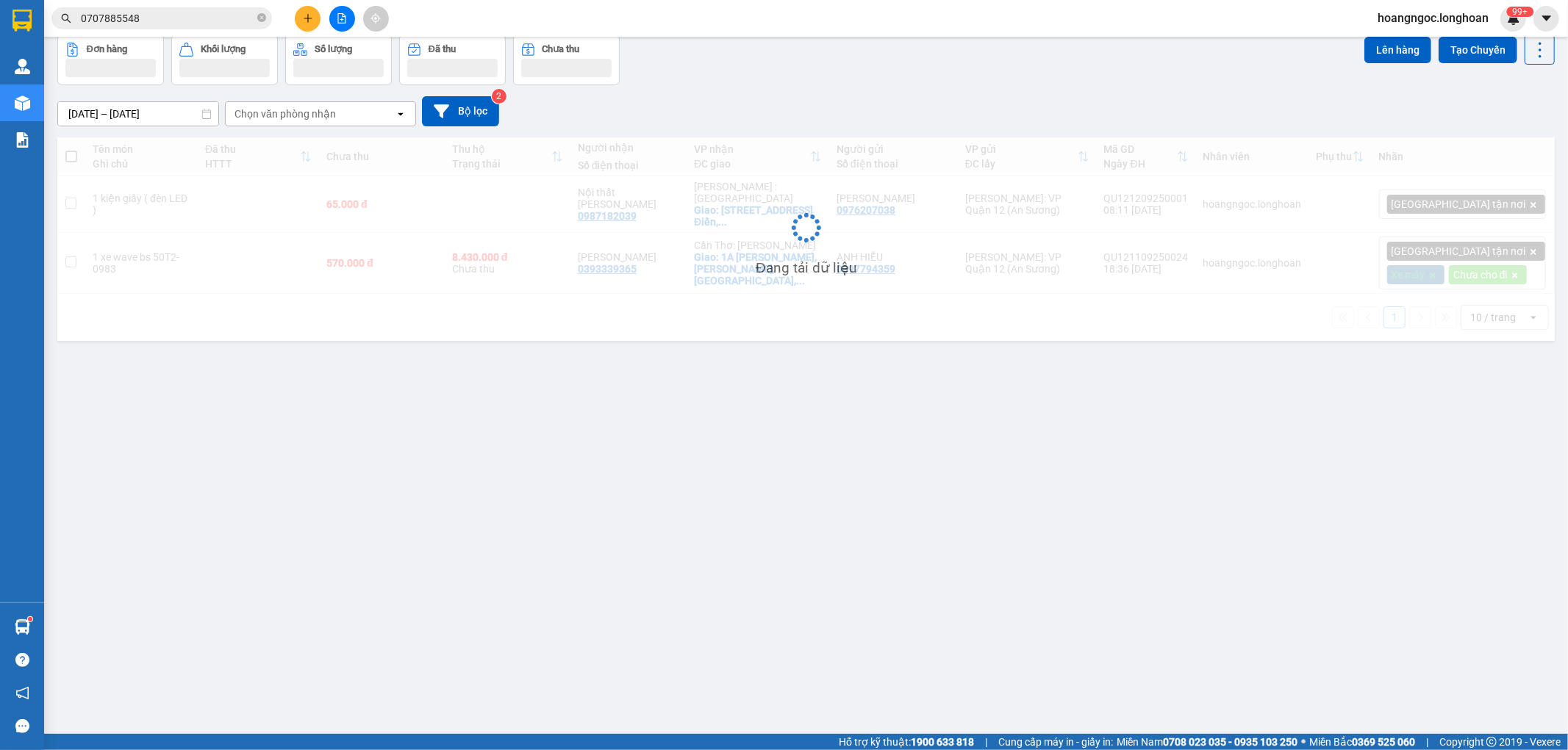
scroll to position [68, 0]
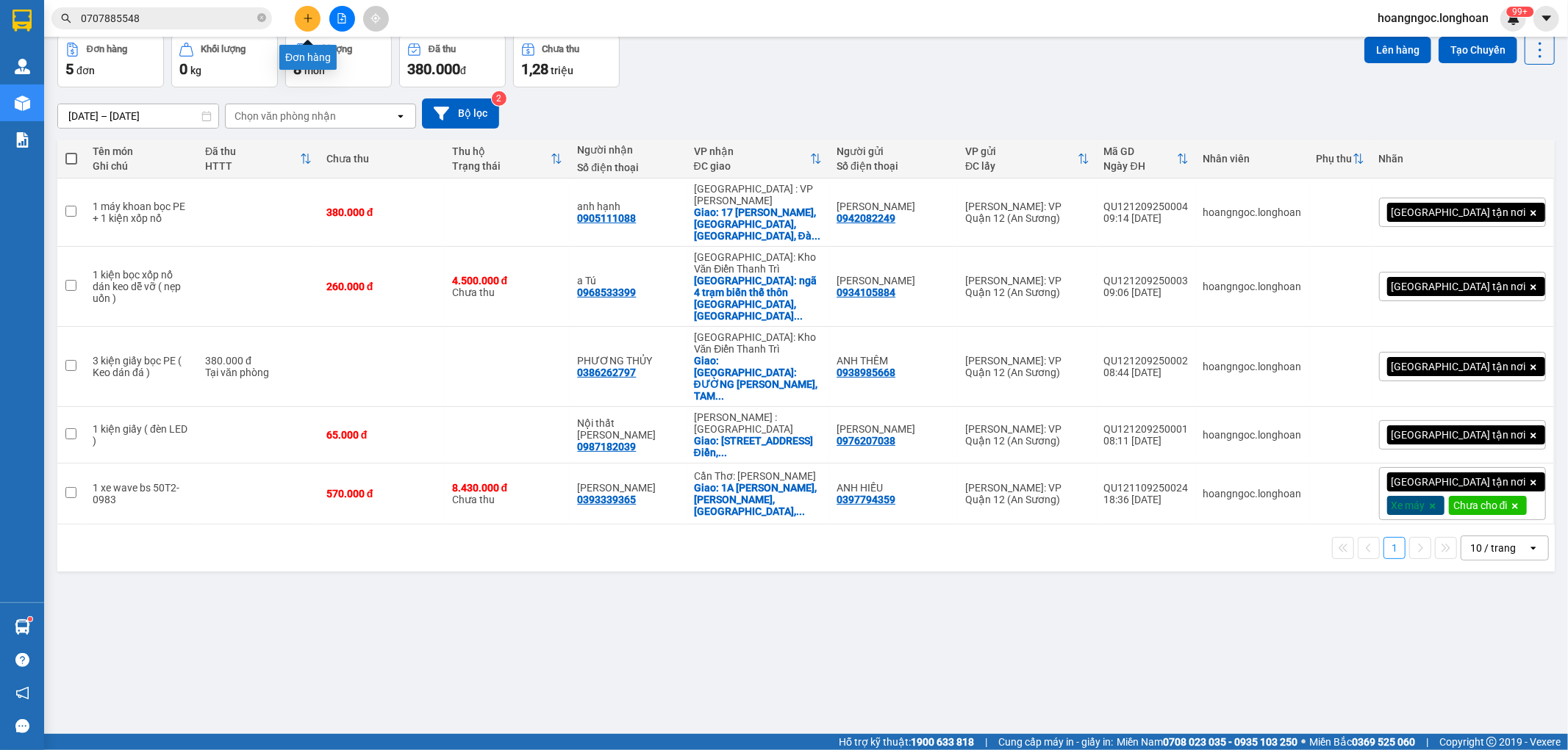
click at [313, 18] on icon "plus" at bounding box center [308, 18] width 10 height 10
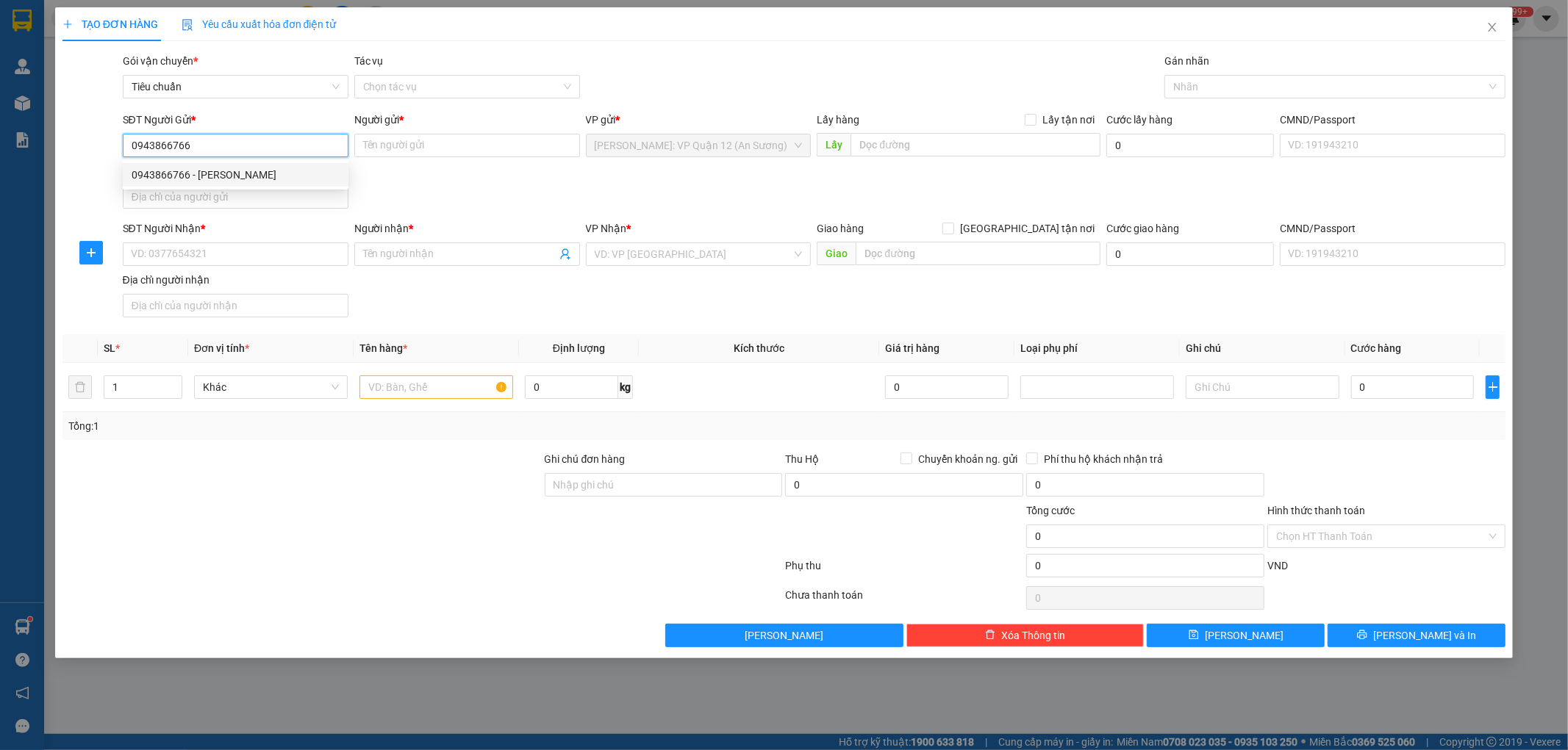
click at [223, 177] on div "0943866766 - Tấn Phát" at bounding box center [235, 175] width 208 height 16
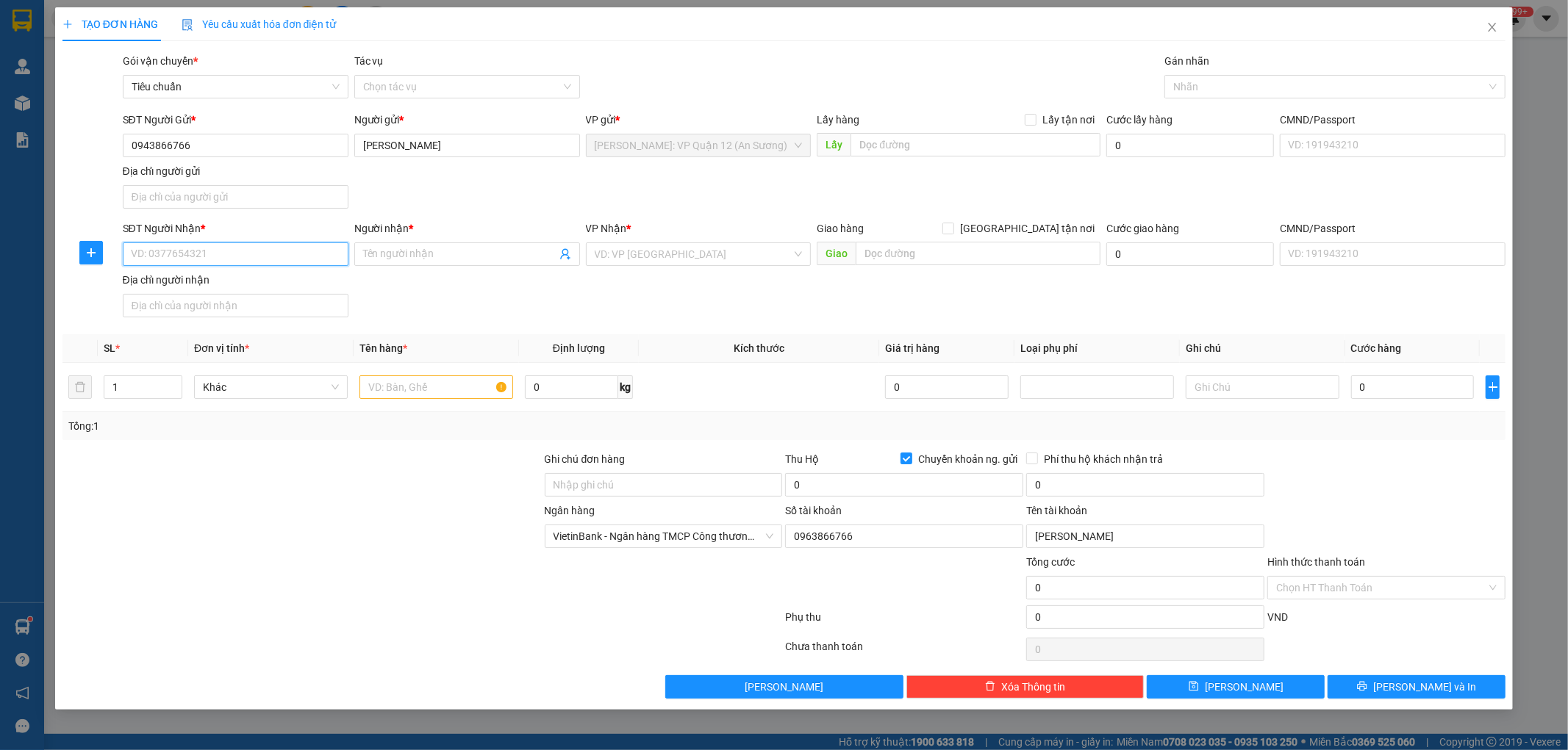
click at [255, 263] on input "SĐT Người Nhận *" at bounding box center [235, 254] width 226 height 24
click at [378, 242] on span at bounding box center [467, 254] width 226 height 24
click at [942, 223] on input "[GEOGRAPHIC_DATA] tận nơi" at bounding box center [947, 227] width 10 height 10
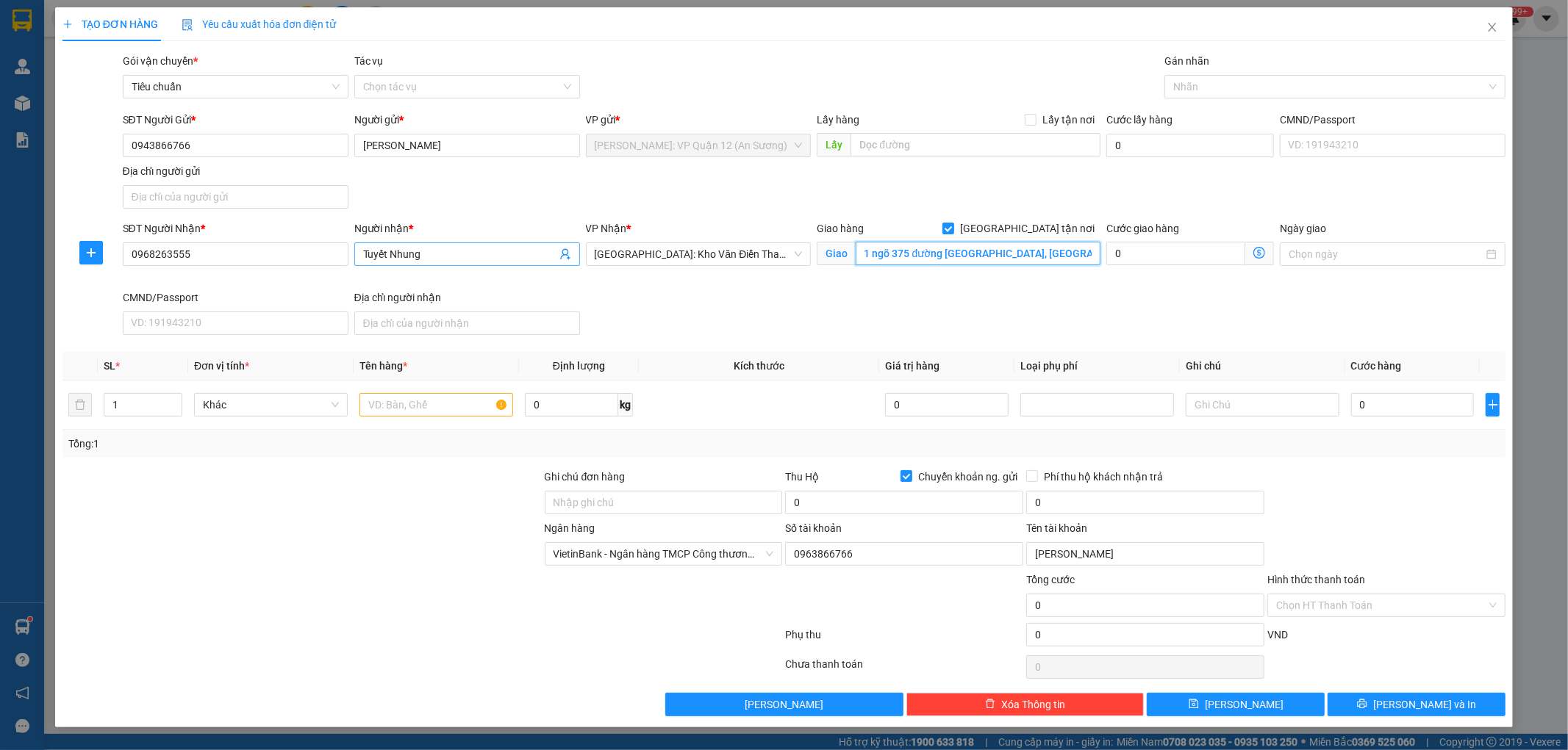
scroll to position [0, 46]
click at [1265, 75] on div "Nhãn" at bounding box center [1335, 86] width 341 height 24
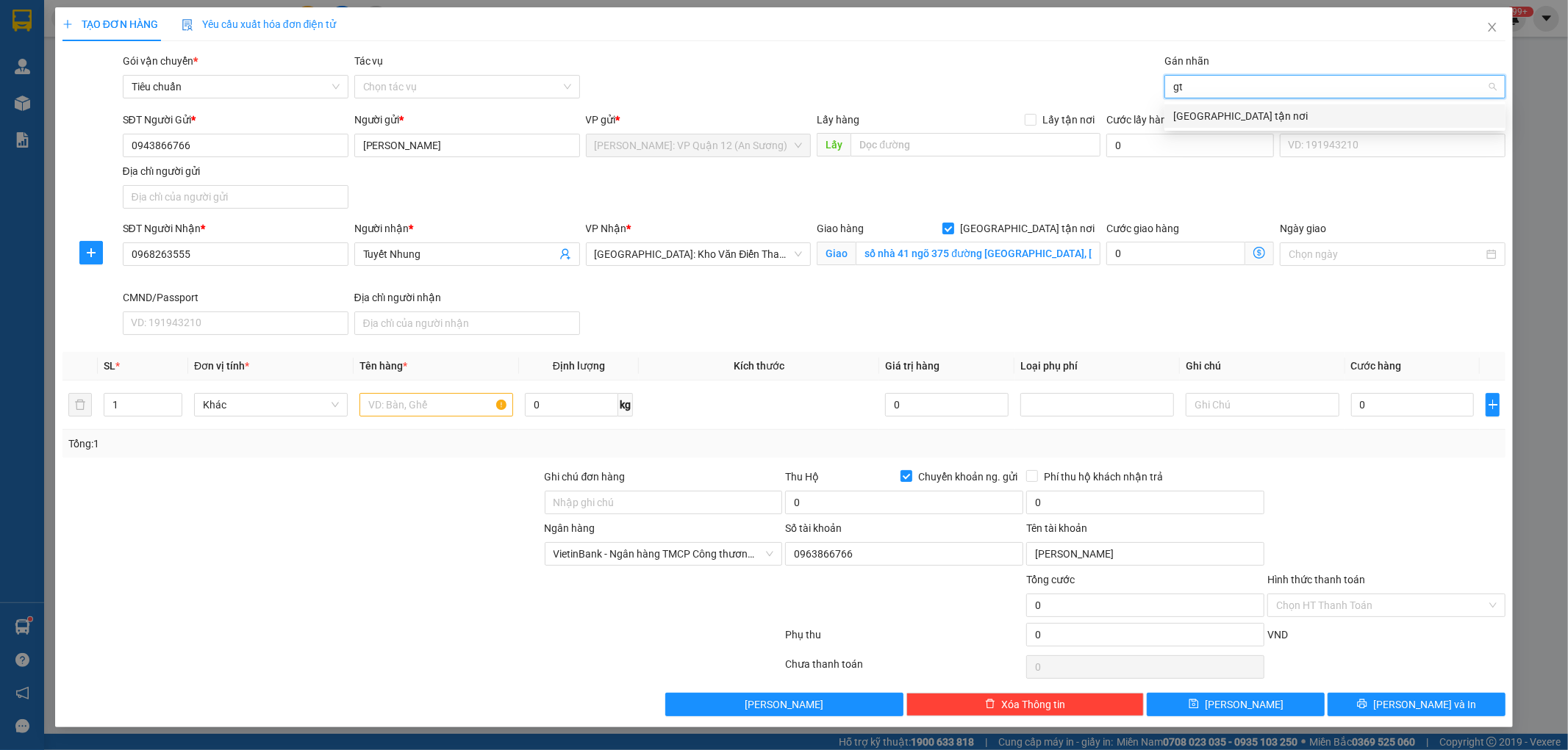
click at [1243, 114] on div "[GEOGRAPHIC_DATA] tận nơi" at bounding box center [1335, 116] width 324 height 16
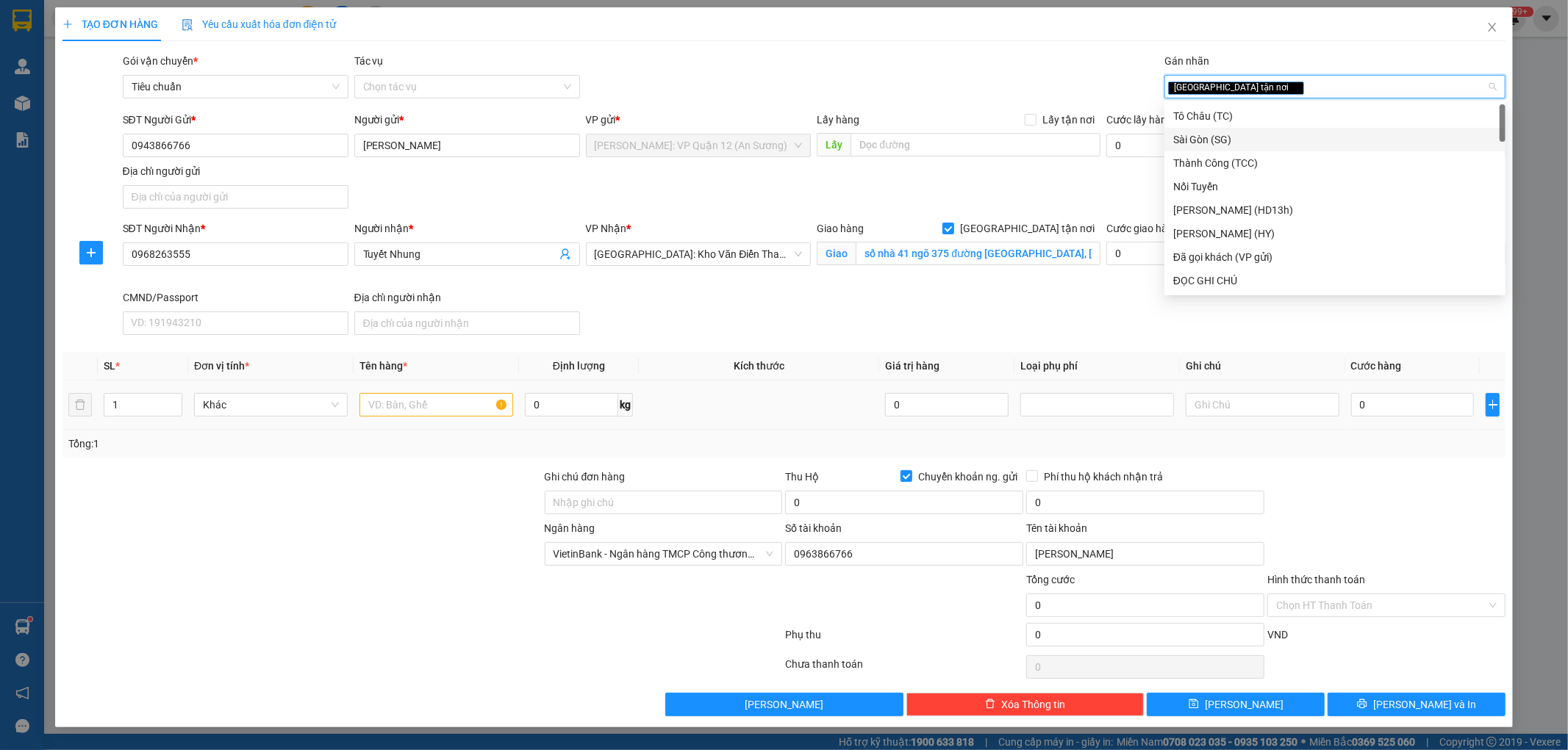
click at [414, 416] on div at bounding box center [436, 405] width 154 height 29
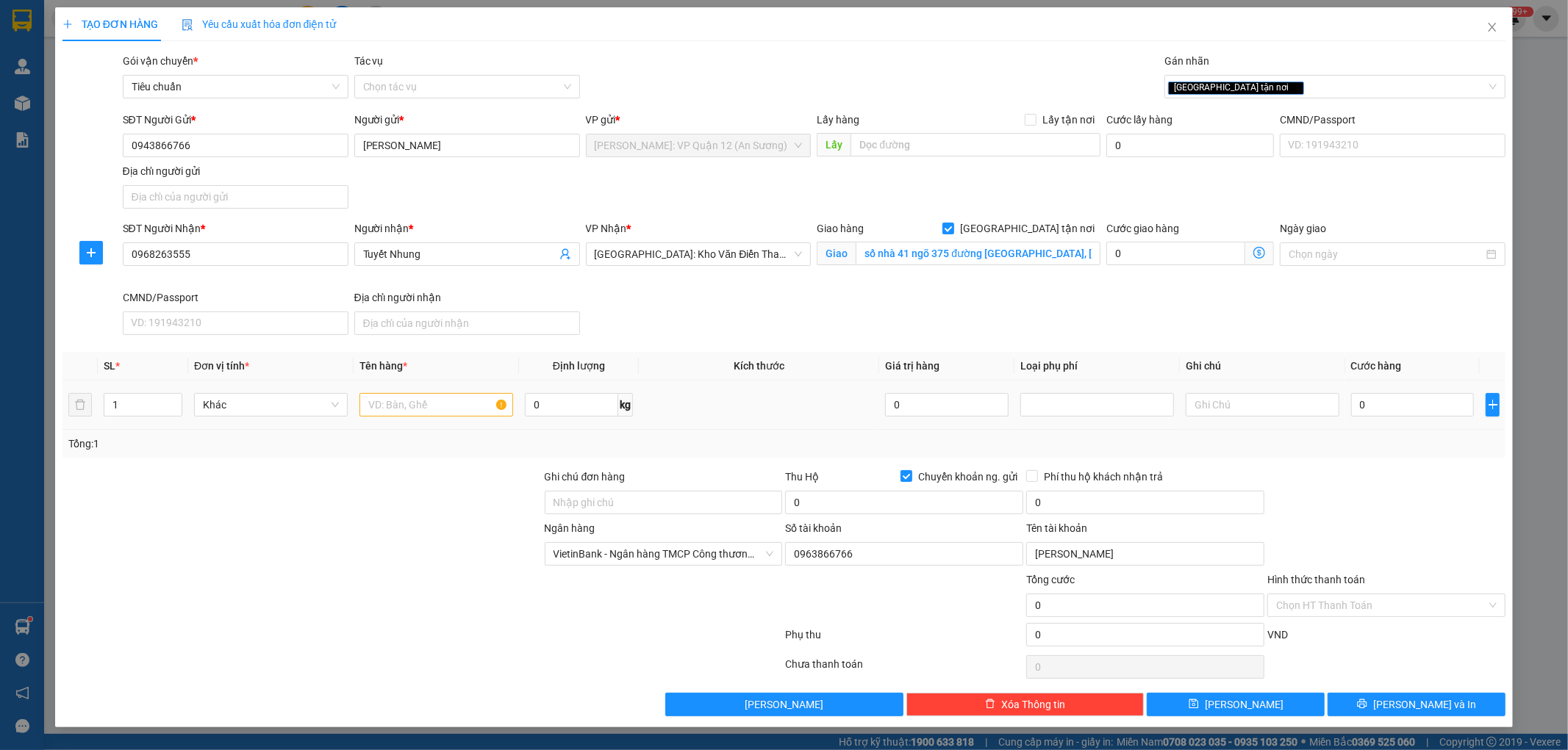
click at [416, 415] on input "text" at bounding box center [436, 405] width 154 height 24
click at [623, 494] on input "Ghi chú đơn hàng" at bounding box center [663, 503] width 238 height 24
click at [915, 502] on input "0" at bounding box center [903, 503] width 238 height 24
click at [1442, 412] on input "0" at bounding box center [1413, 405] width 124 height 24
click at [1162, 509] on input "0" at bounding box center [1144, 503] width 238 height 24
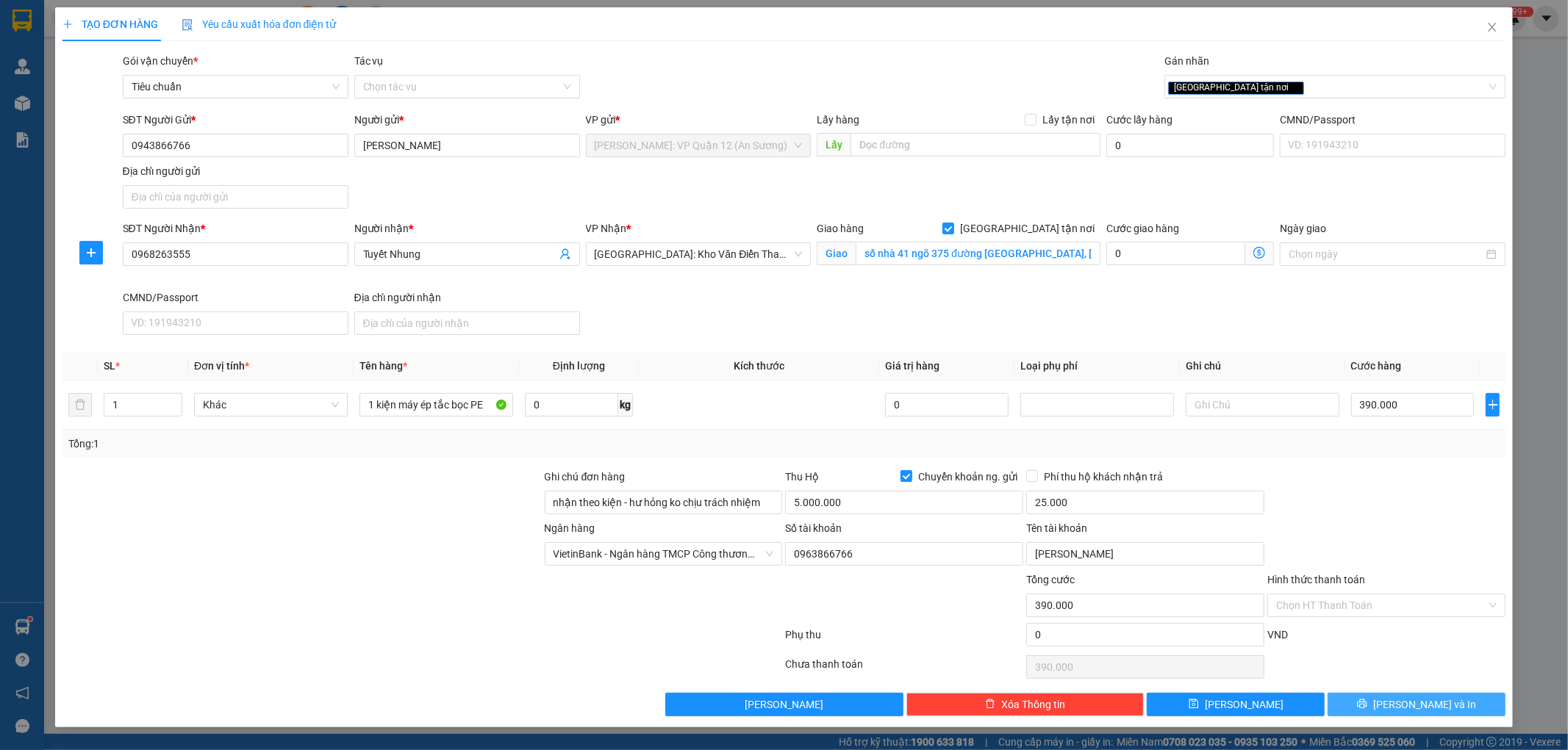
click at [1412, 709] on span "[PERSON_NAME] và In" at bounding box center [1424, 705] width 103 height 16
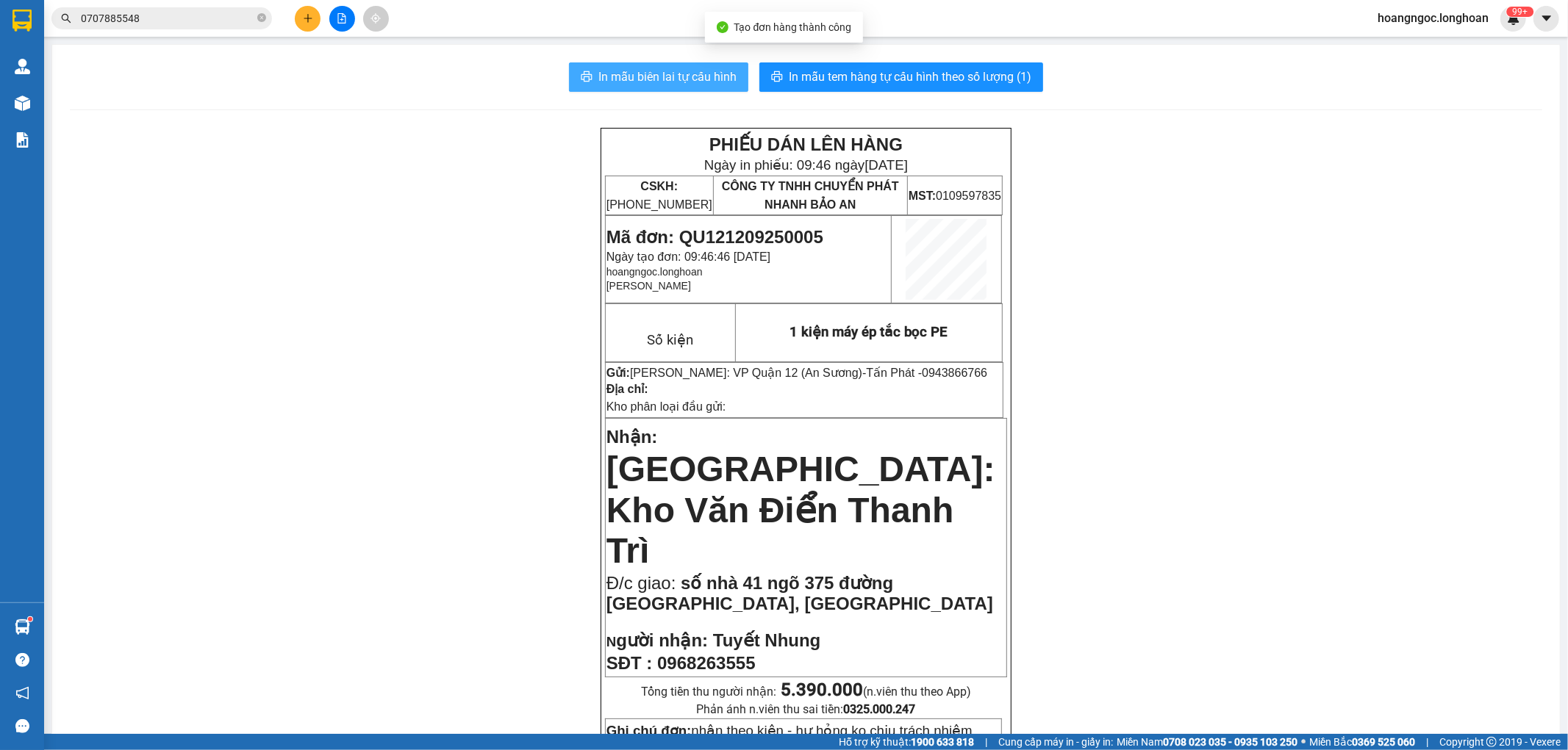
click at [657, 75] on span "In mẫu biên lai tự cấu hình" at bounding box center [667, 76] width 138 height 19
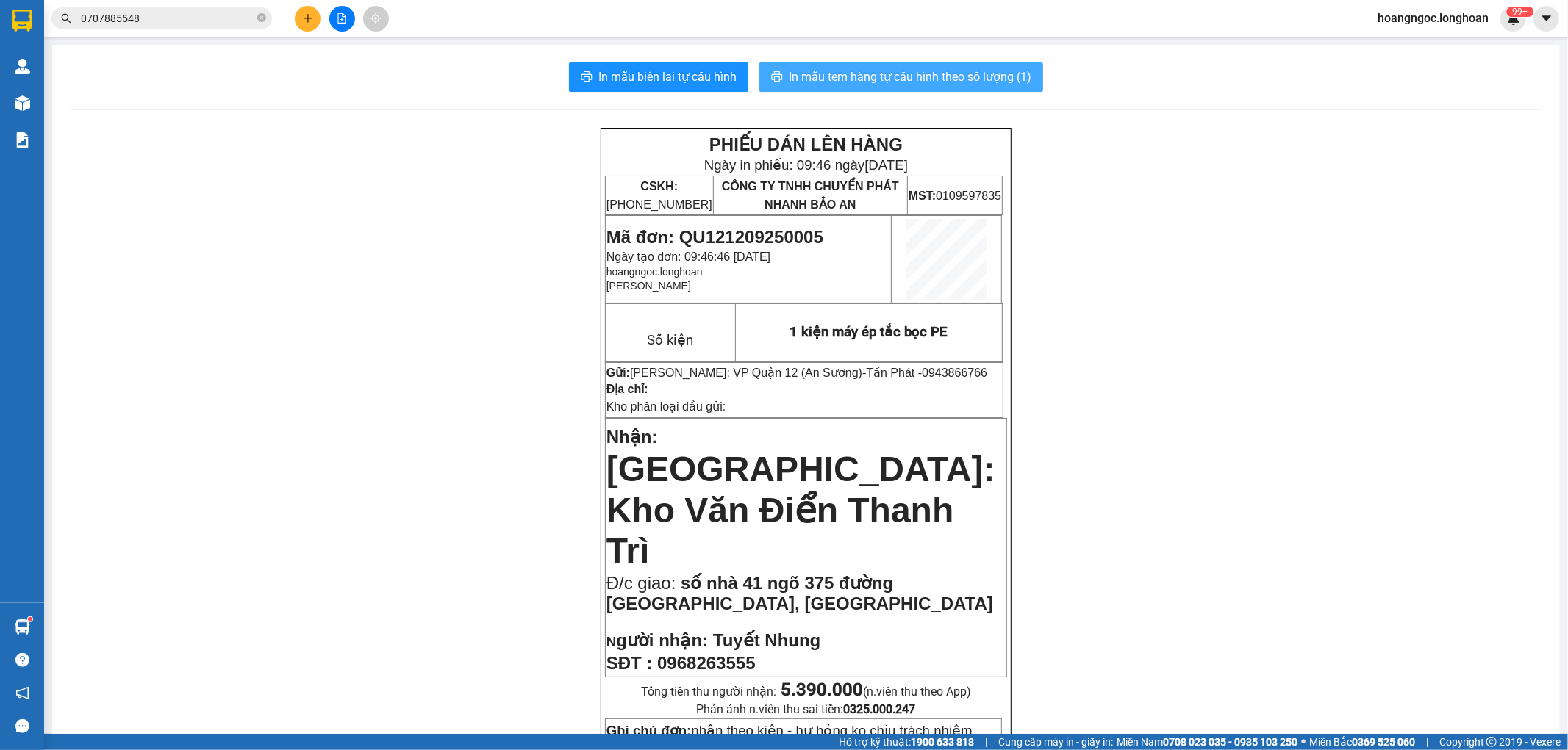
click at [878, 86] on button "In mẫu tem hàng tự cấu hình theo số lượng (1)" at bounding box center [900, 77] width 283 height 29
click at [306, 15] on icon "plus" at bounding box center [308, 18] width 10 height 10
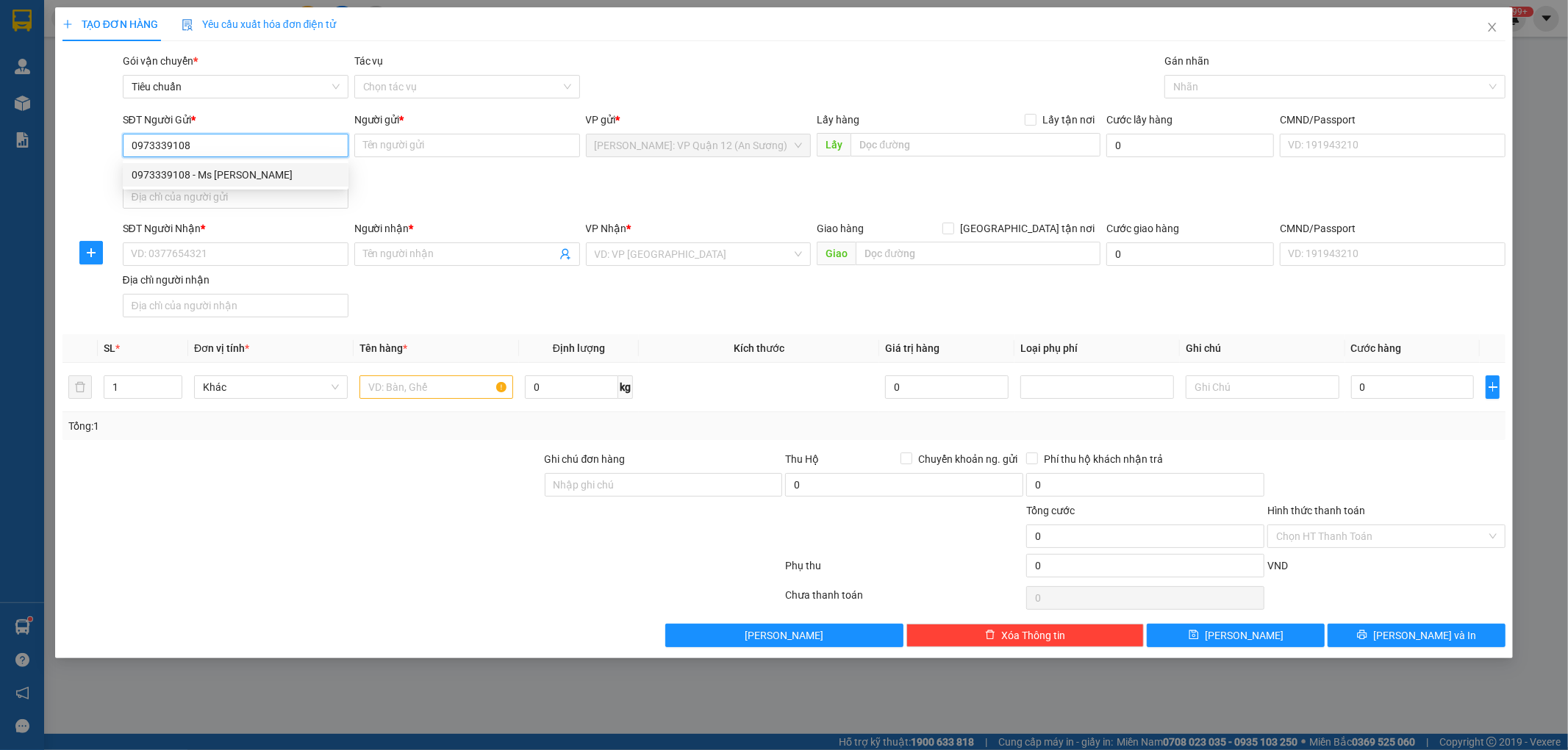
click at [245, 179] on div "0973339108 - Ms Hằng" at bounding box center [235, 175] width 208 height 16
click at [269, 267] on div "SĐT Người Nhận * VD: 0377654321" at bounding box center [235, 246] width 226 height 51
click at [268, 263] on input "SĐT Người Nhận *" at bounding box center [235, 254] width 226 height 24
click at [379, 241] on div "Người nhận *" at bounding box center [467, 231] width 226 height 22
click at [394, 272] on div "Người nhận * Tên người nhận" at bounding box center [467, 246] width 226 height 51
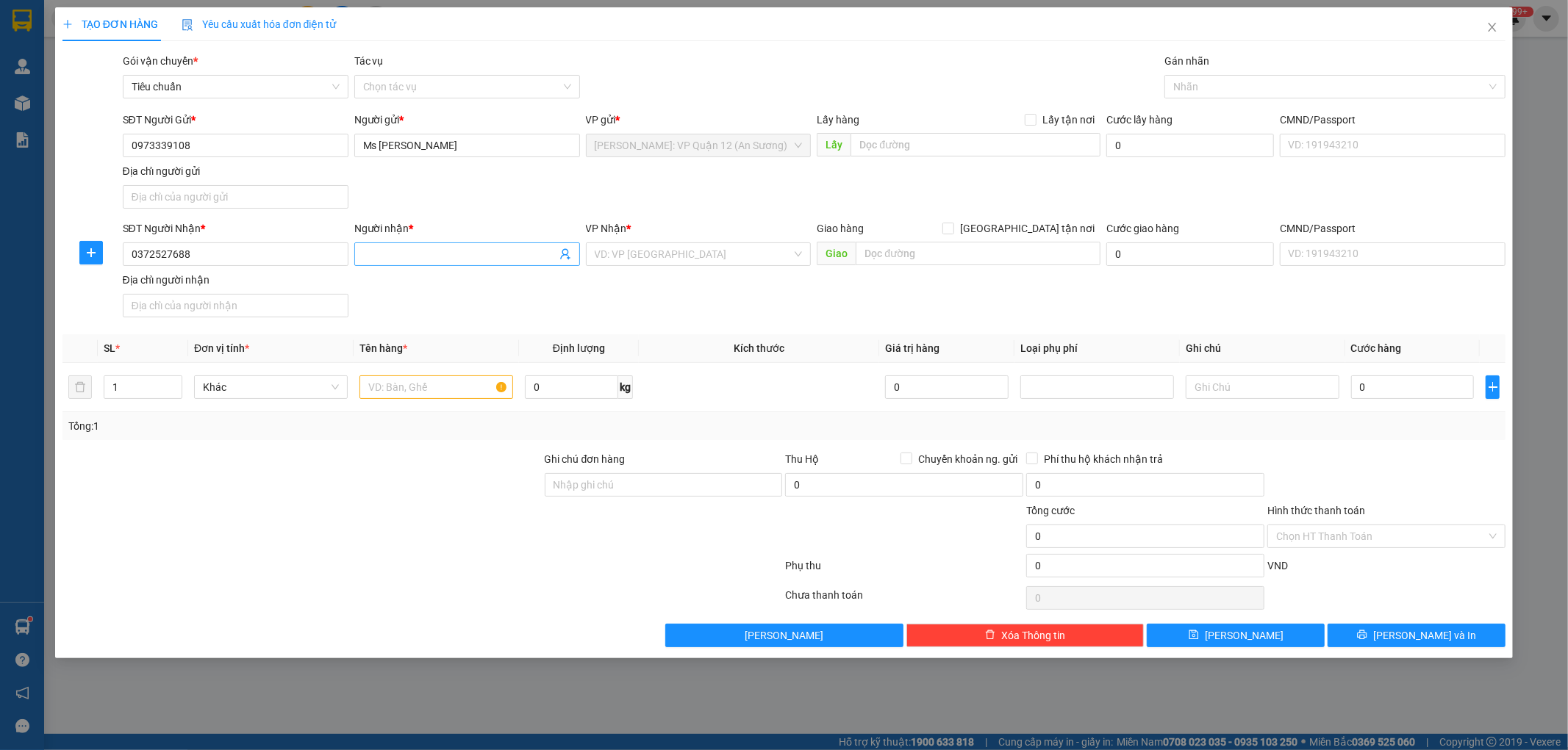
click at [409, 259] on input "Người nhận *" at bounding box center [459, 254] width 193 height 16
click at [942, 223] on input "[GEOGRAPHIC_DATA] tận nơi" at bounding box center [947, 227] width 10 height 10
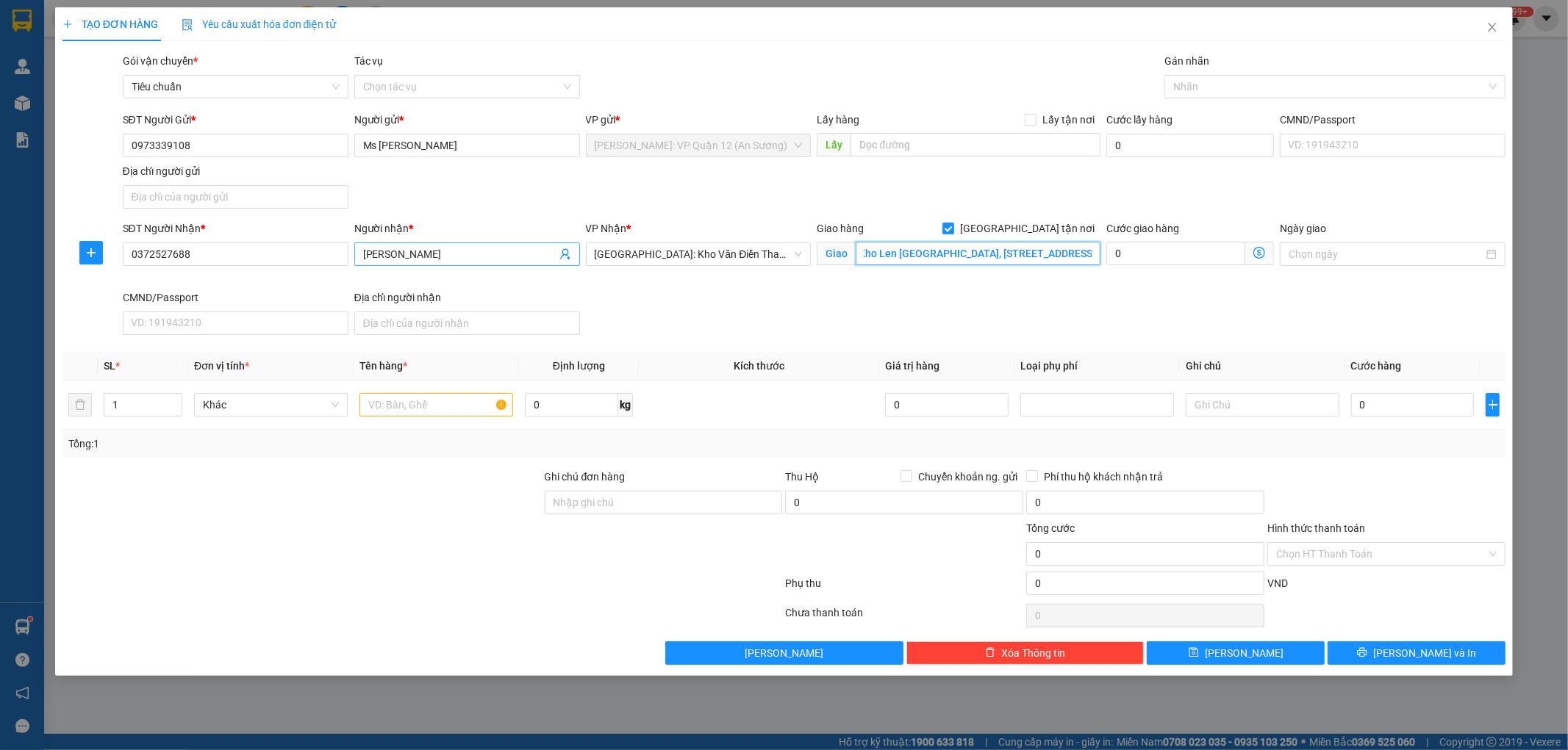
scroll to position [0, 1]
click at [1198, 77] on div at bounding box center [1327, 86] width 319 height 18
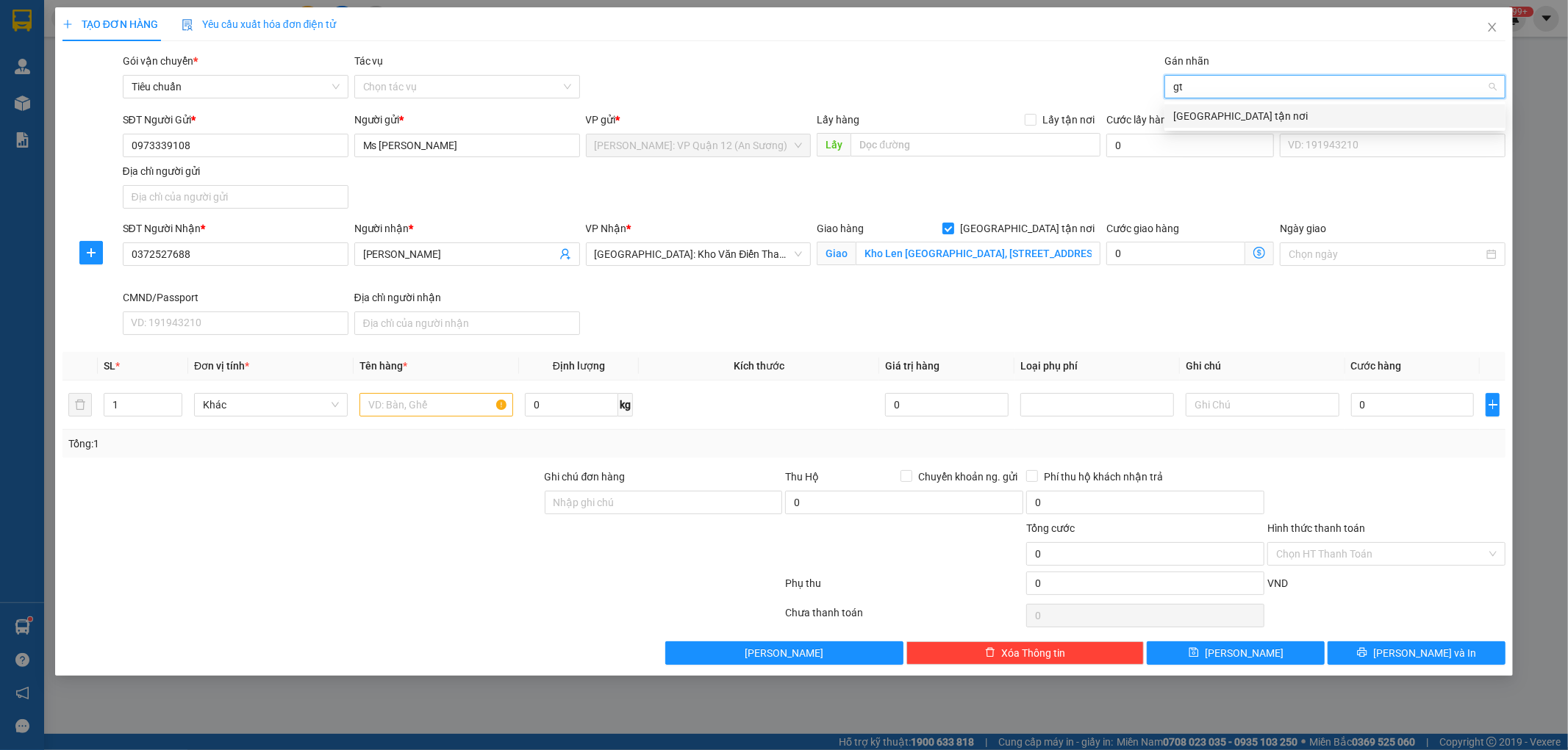
click at [1194, 121] on div "[GEOGRAPHIC_DATA] tận nơi" at bounding box center [1335, 116] width 324 height 16
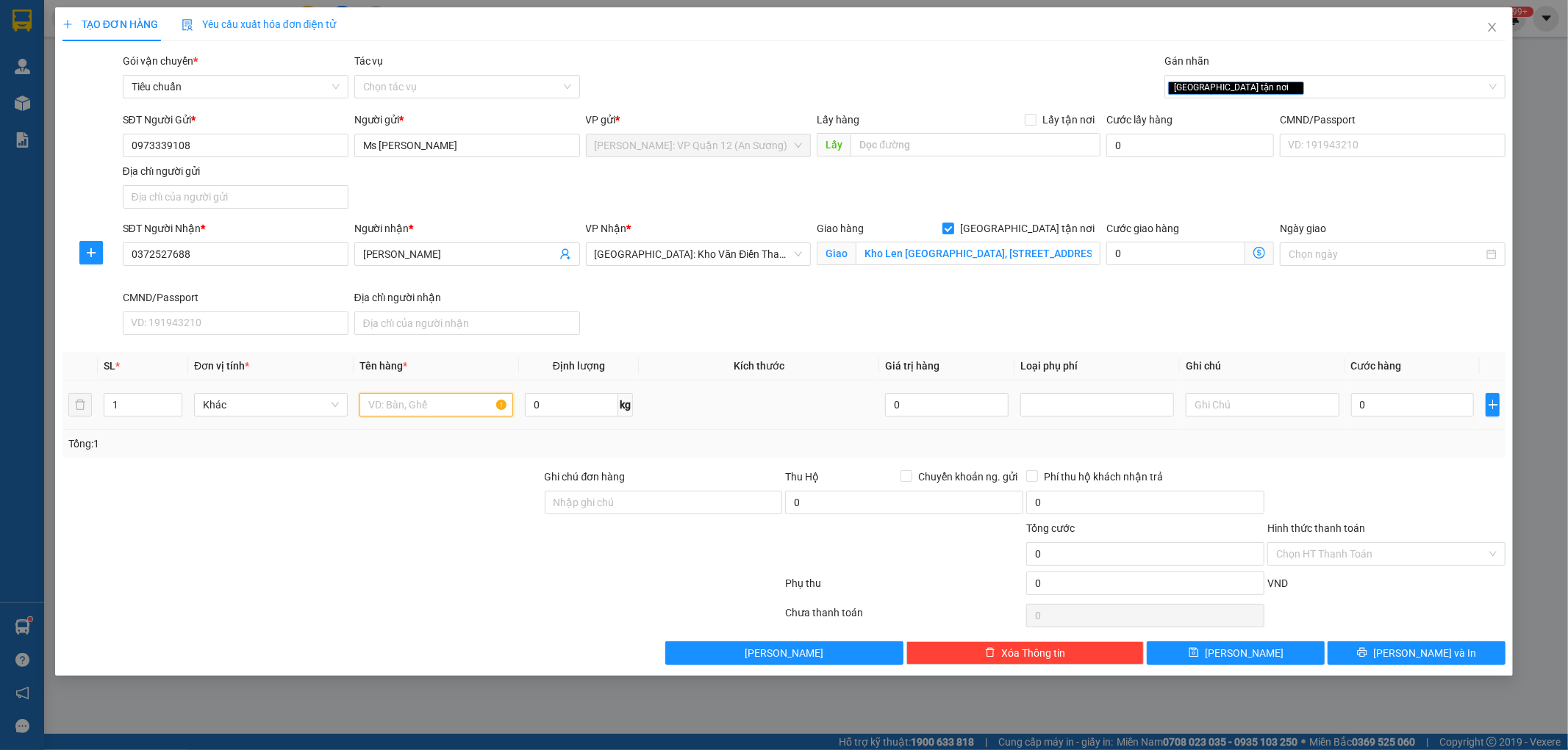
click at [415, 403] on input "text" at bounding box center [436, 405] width 154 height 24
click at [597, 493] on input "Ghi chú đơn hàng" at bounding box center [663, 503] width 238 height 24
click at [472, 414] on input "1 kiện giấy bọc PE" at bounding box center [436, 405] width 154 height 24
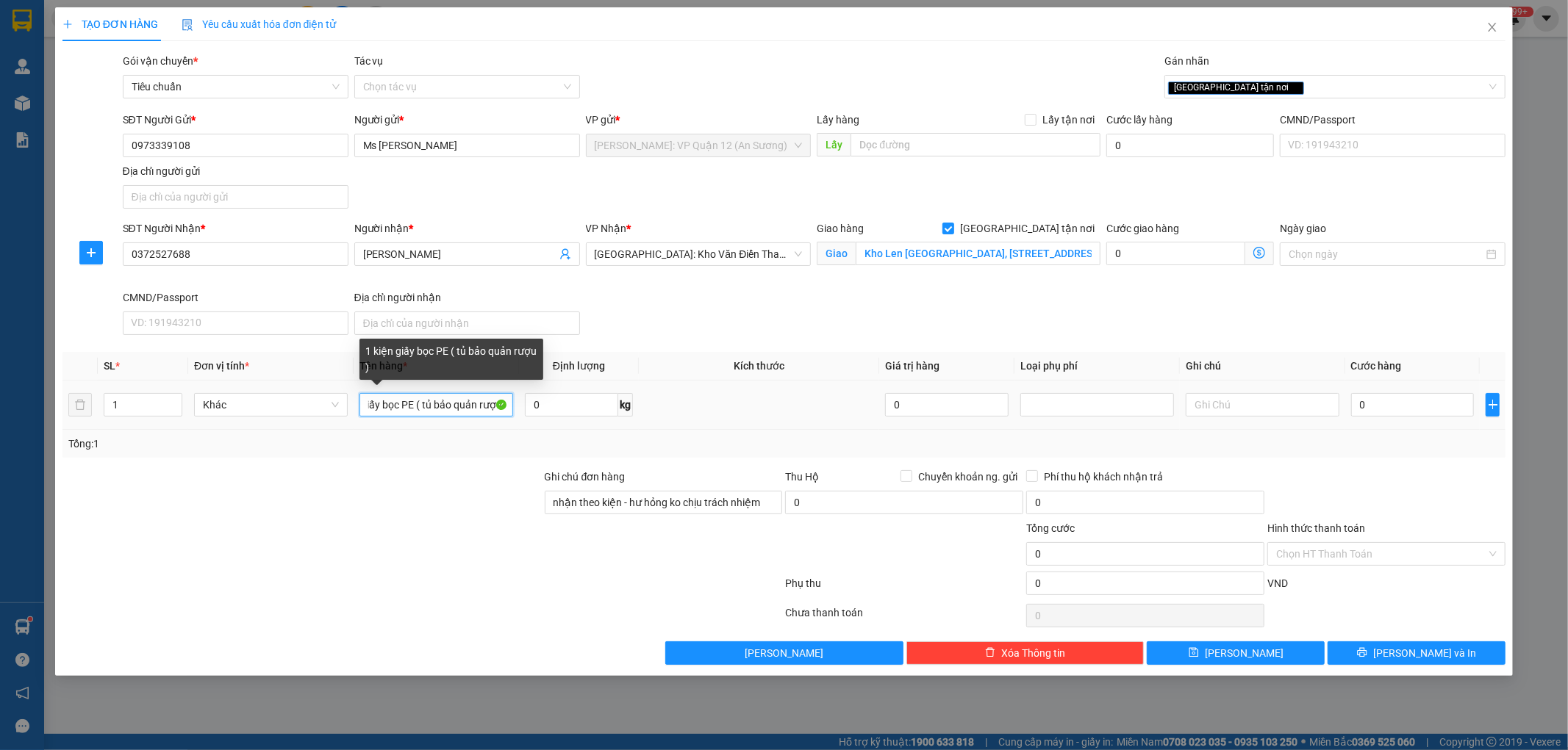
scroll to position [0, 40]
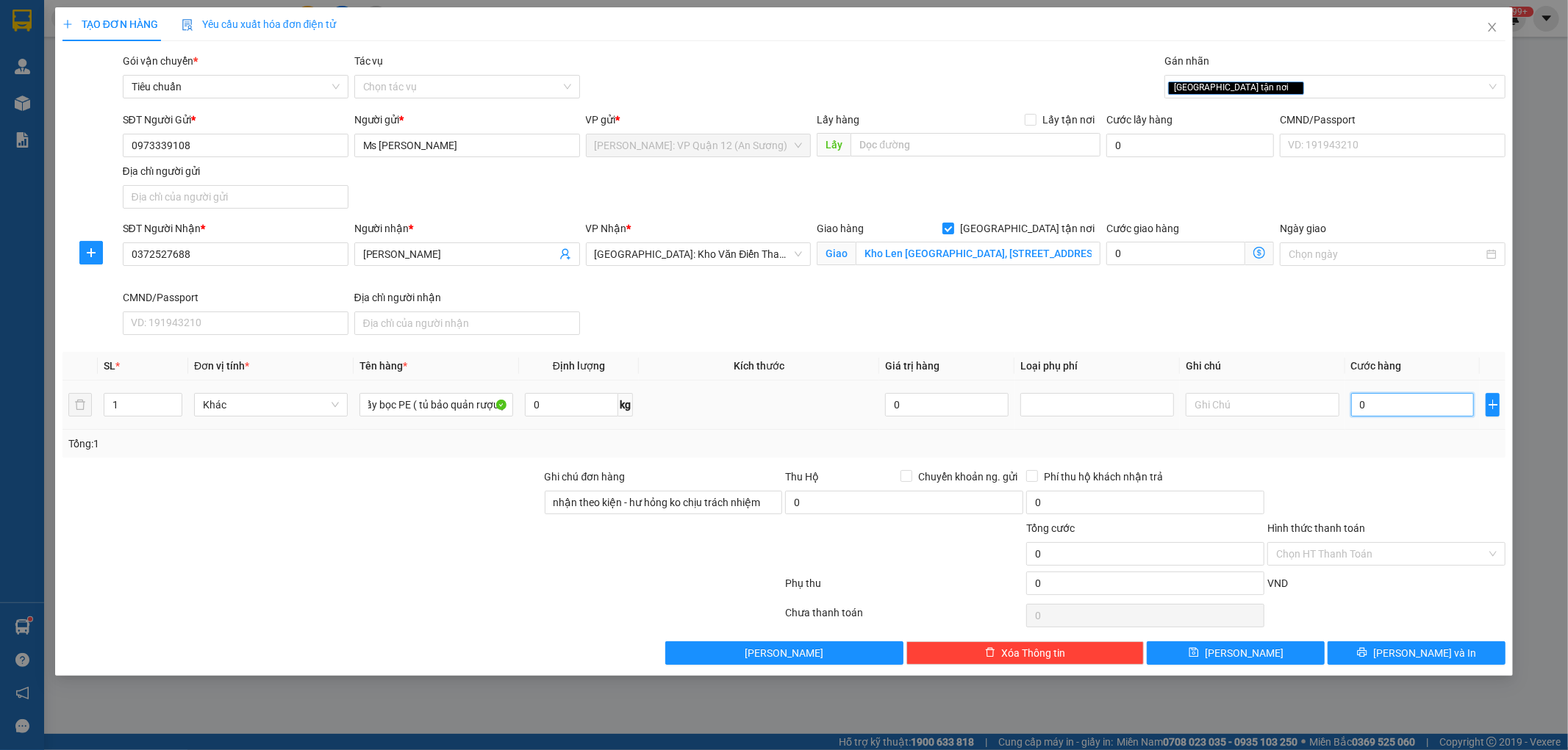
click at [1408, 400] on input "0" at bounding box center [1413, 405] width 124 height 24
click at [1398, 656] on button "[PERSON_NAME] và In" at bounding box center [1416, 653] width 177 height 24
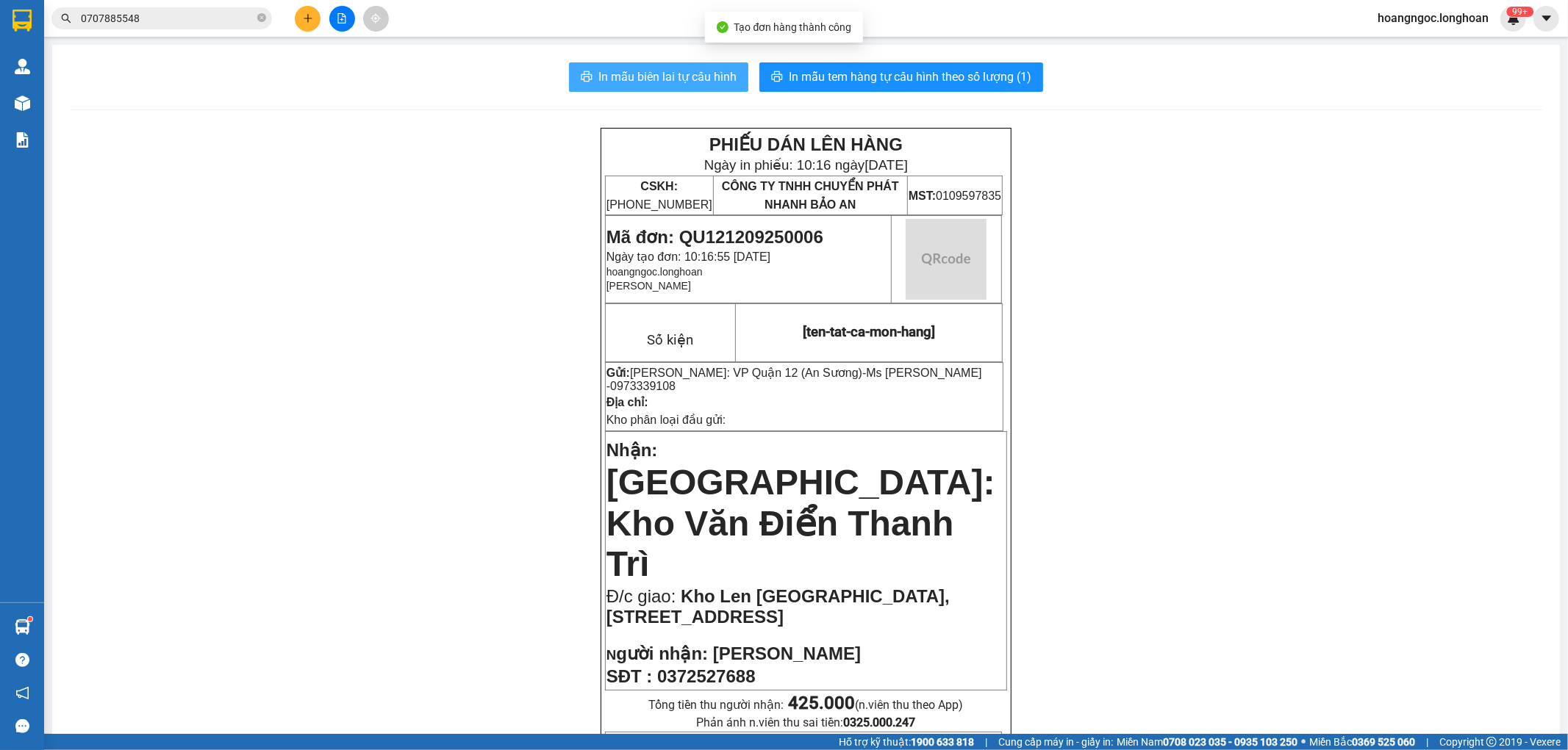
click at [611, 71] on span "In mẫu biên lai tự cấu hình" at bounding box center [667, 76] width 138 height 19
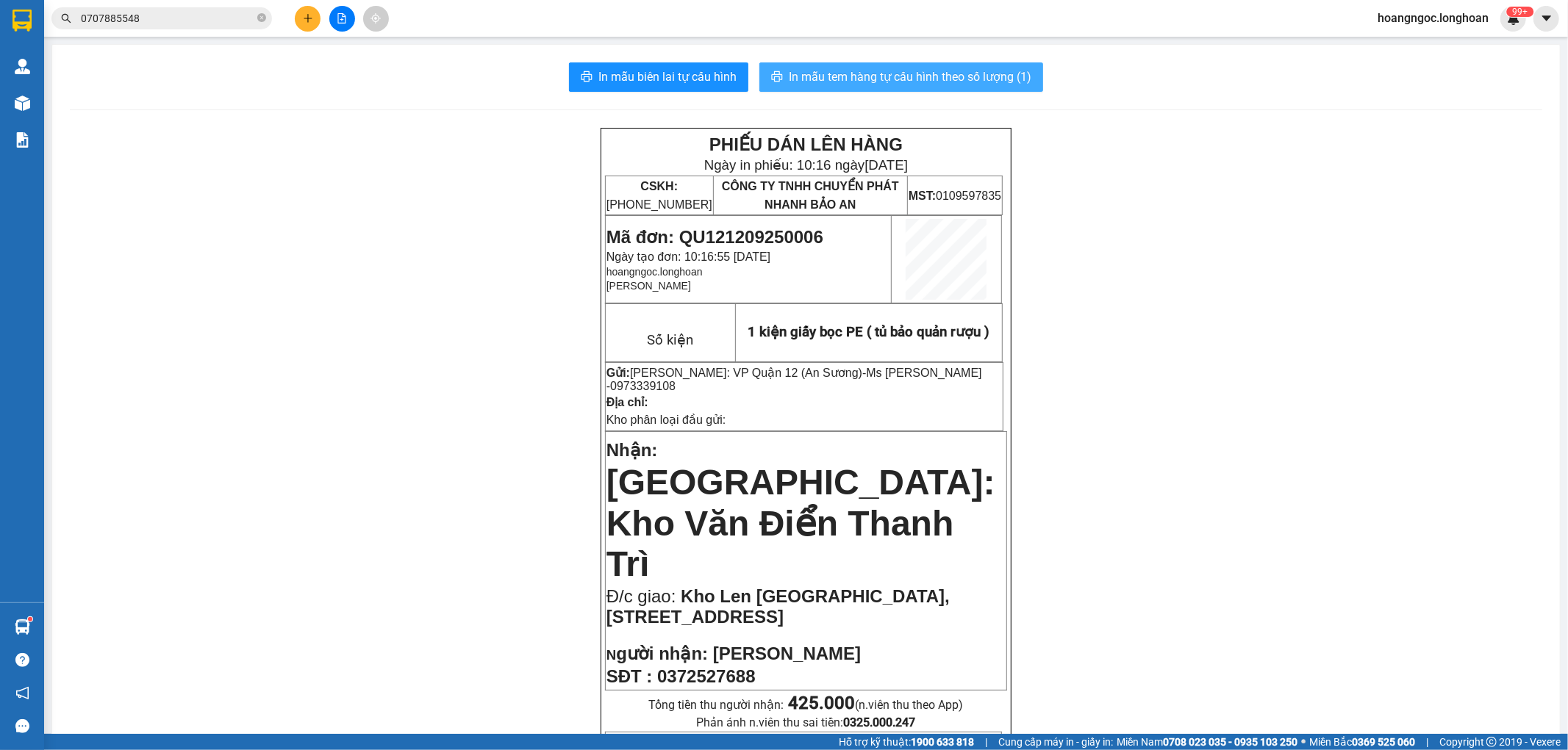
click at [879, 83] on span "In mẫu tem hàng tự cấu hình theo số lượng (1)" at bounding box center [909, 76] width 242 height 19
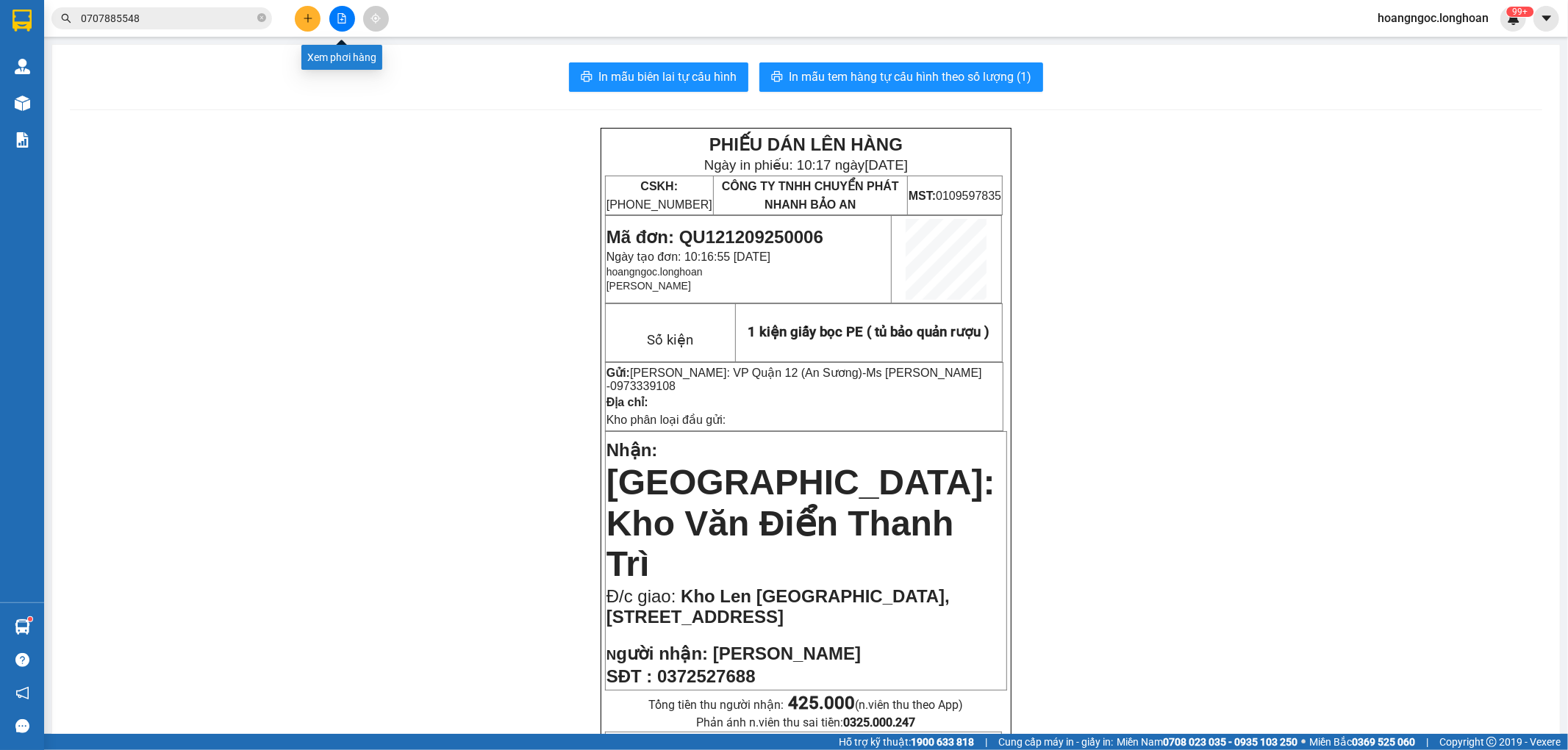
click at [321, 19] on div at bounding box center [341, 19] width 110 height 25
click at [304, 20] on icon "plus" at bounding box center [308, 18] width 10 height 10
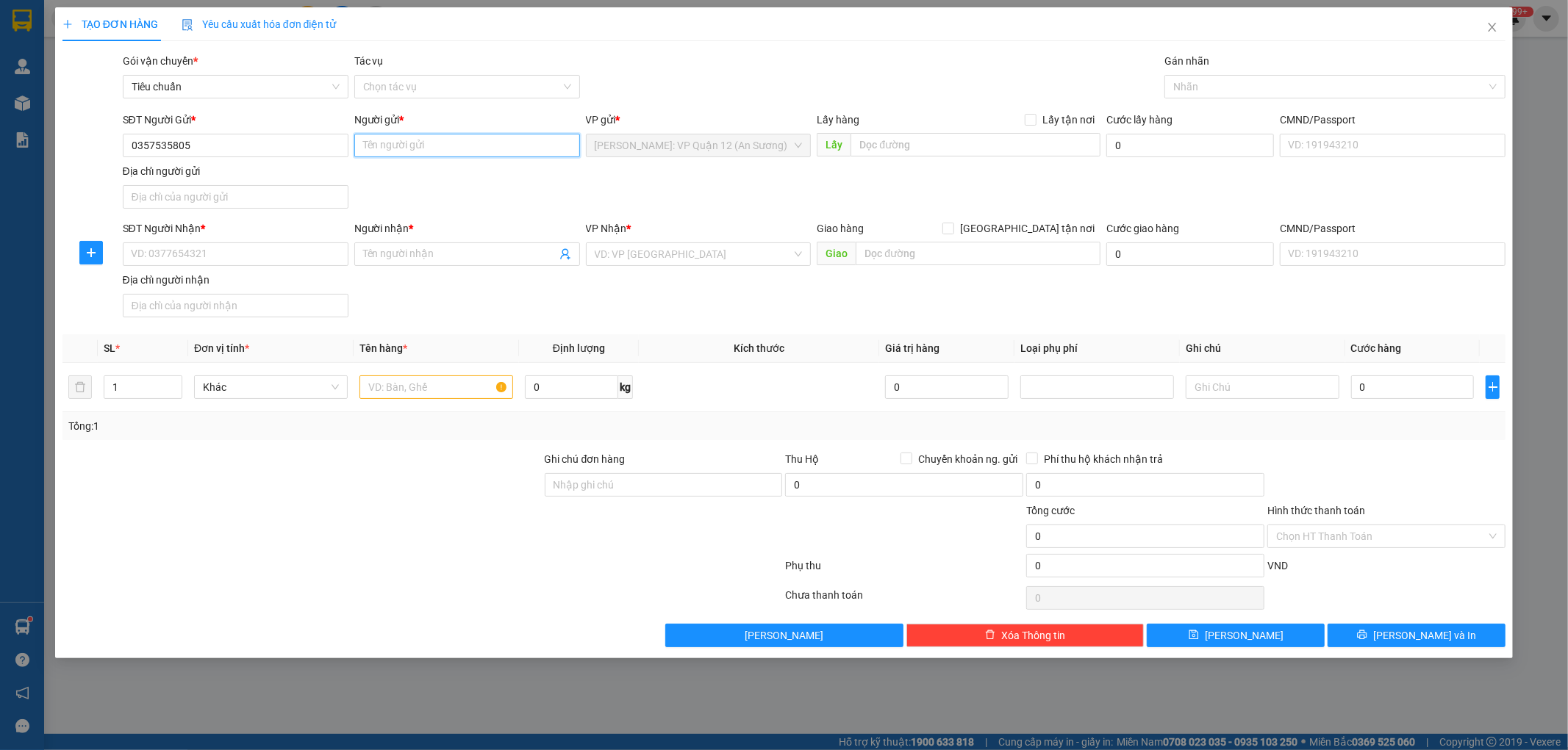
click at [524, 145] on input "Người gửi *" at bounding box center [467, 145] width 226 height 24
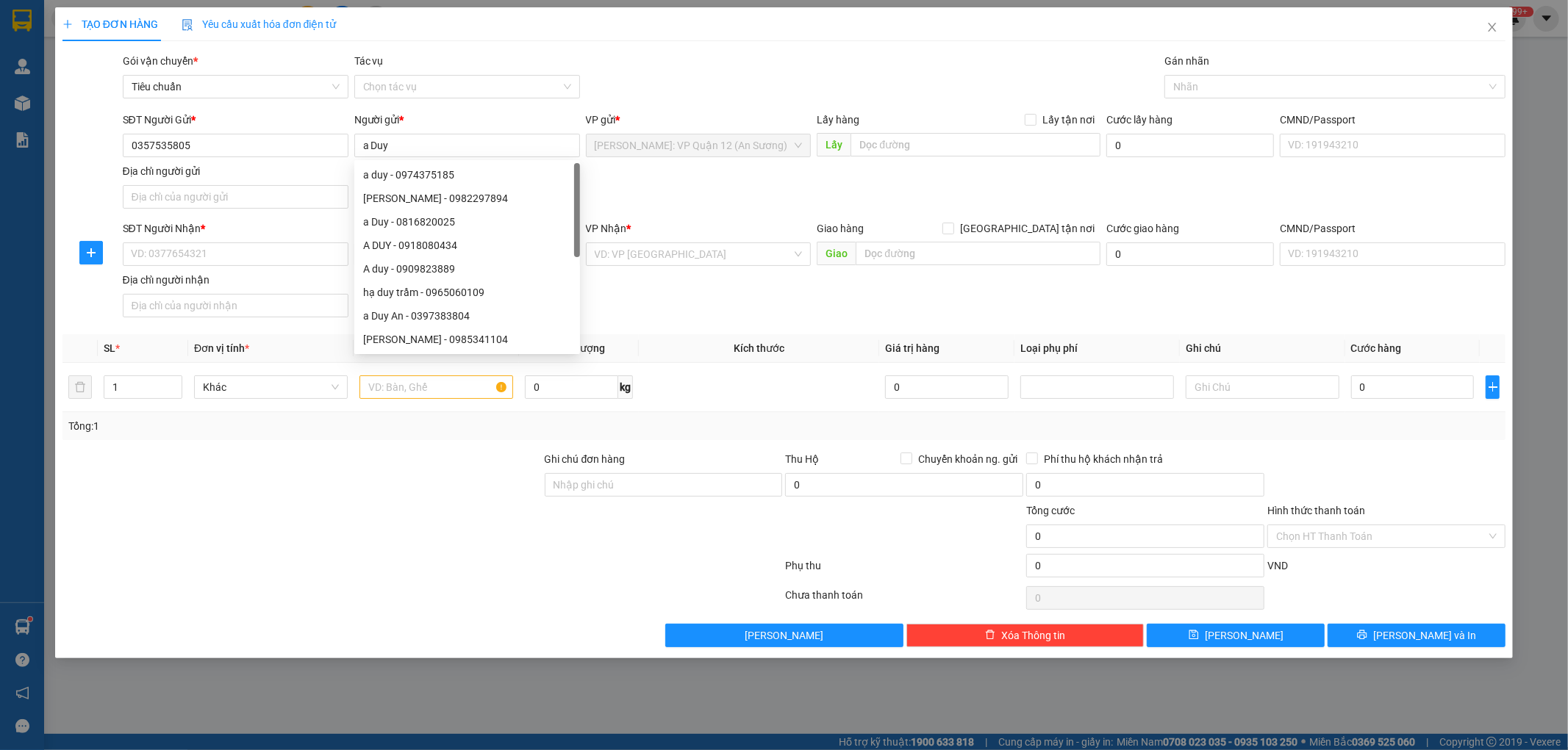
click at [209, 270] on div "SĐT Người Nhận * VD: 0377654321" at bounding box center [235, 246] width 226 height 51
click at [217, 256] on input "SĐT Người Nhận *" at bounding box center [235, 254] width 226 height 24
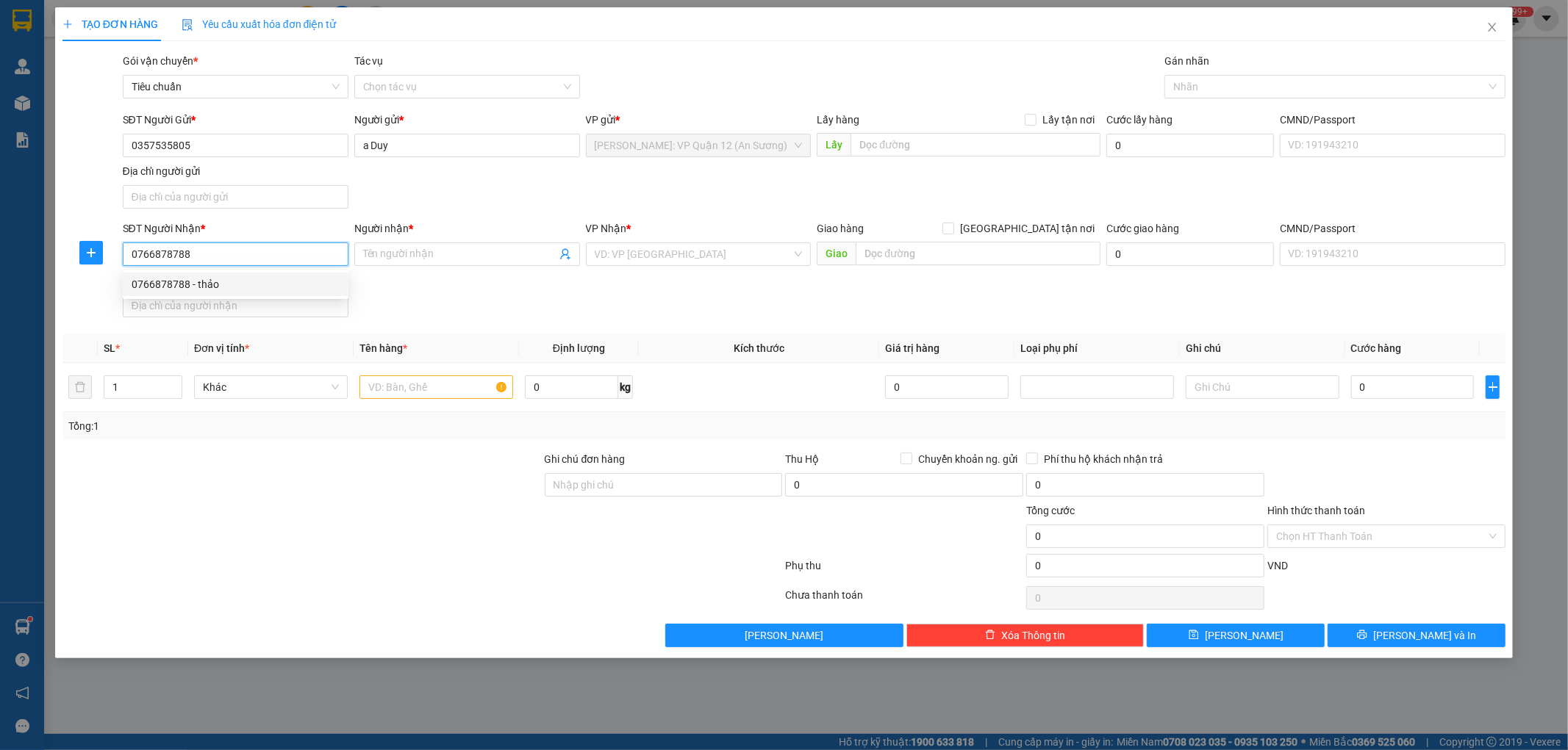
click at [275, 277] on div "0766878788 - thảo" at bounding box center [235, 284] width 208 height 16
click at [449, 385] on input "text" at bounding box center [436, 387] width 154 height 24
click at [652, 256] on span "[PERSON_NAME]: VP Quận 12 (An Sương)" at bounding box center [698, 254] width 208 height 22
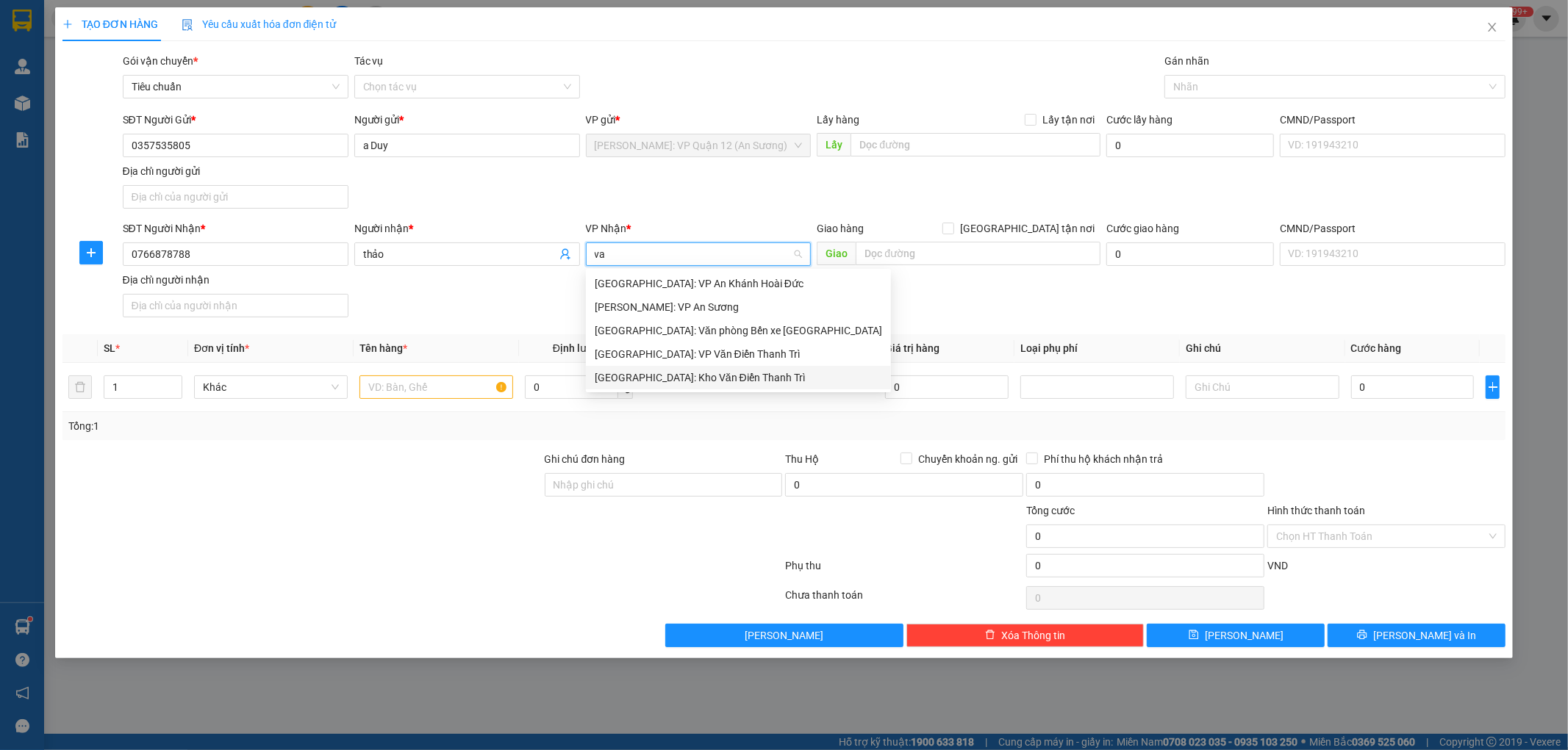
click at [680, 376] on div "[GEOGRAPHIC_DATA]: Kho Văn Điển Thanh Trì" at bounding box center [737, 377] width 287 height 16
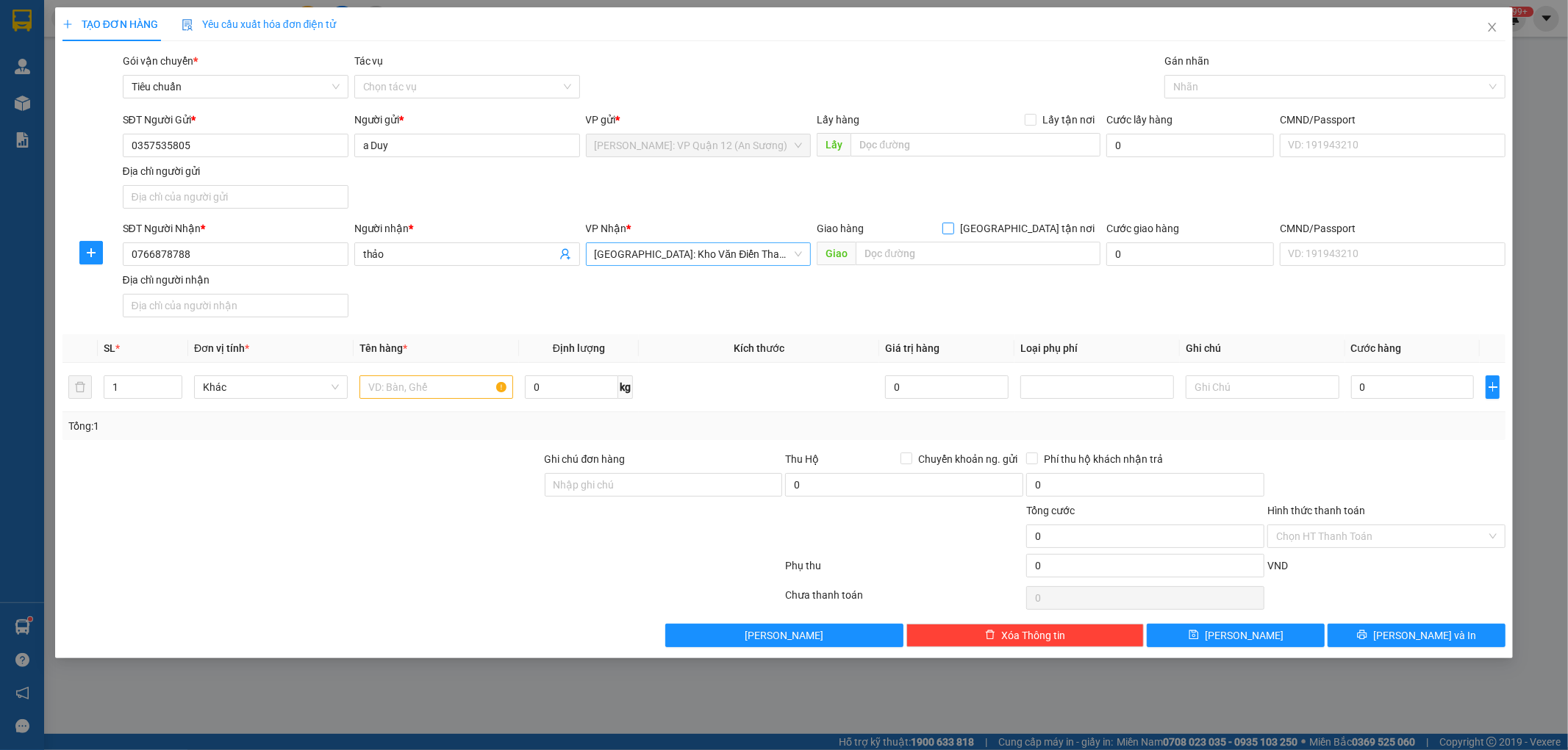
click at [952, 228] on input "[GEOGRAPHIC_DATA] tận nơi" at bounding box center [947, 227] width 10 height 10
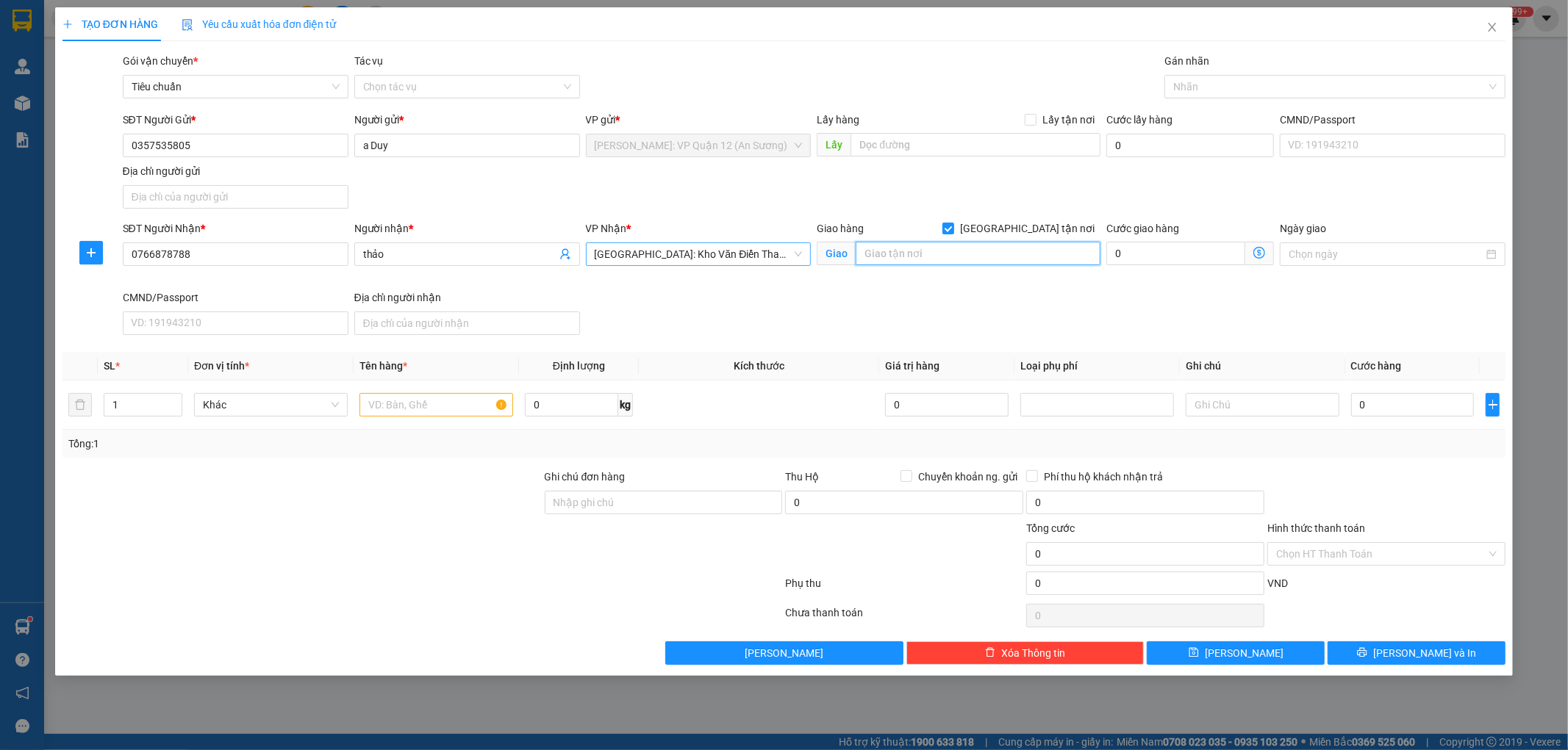
click at [985, 250] on input "text" at bounding box center [978, 254] width 245 height 24
click at [439, 393] on input "text" at bounding box center [436, 405] width 154 height 24
click at [914, 261] on input "text" at bounding box center [978, 254] width 245 height 24
click at [1248, 82] on div at bounding box center [1327, 86] width 319 height 18
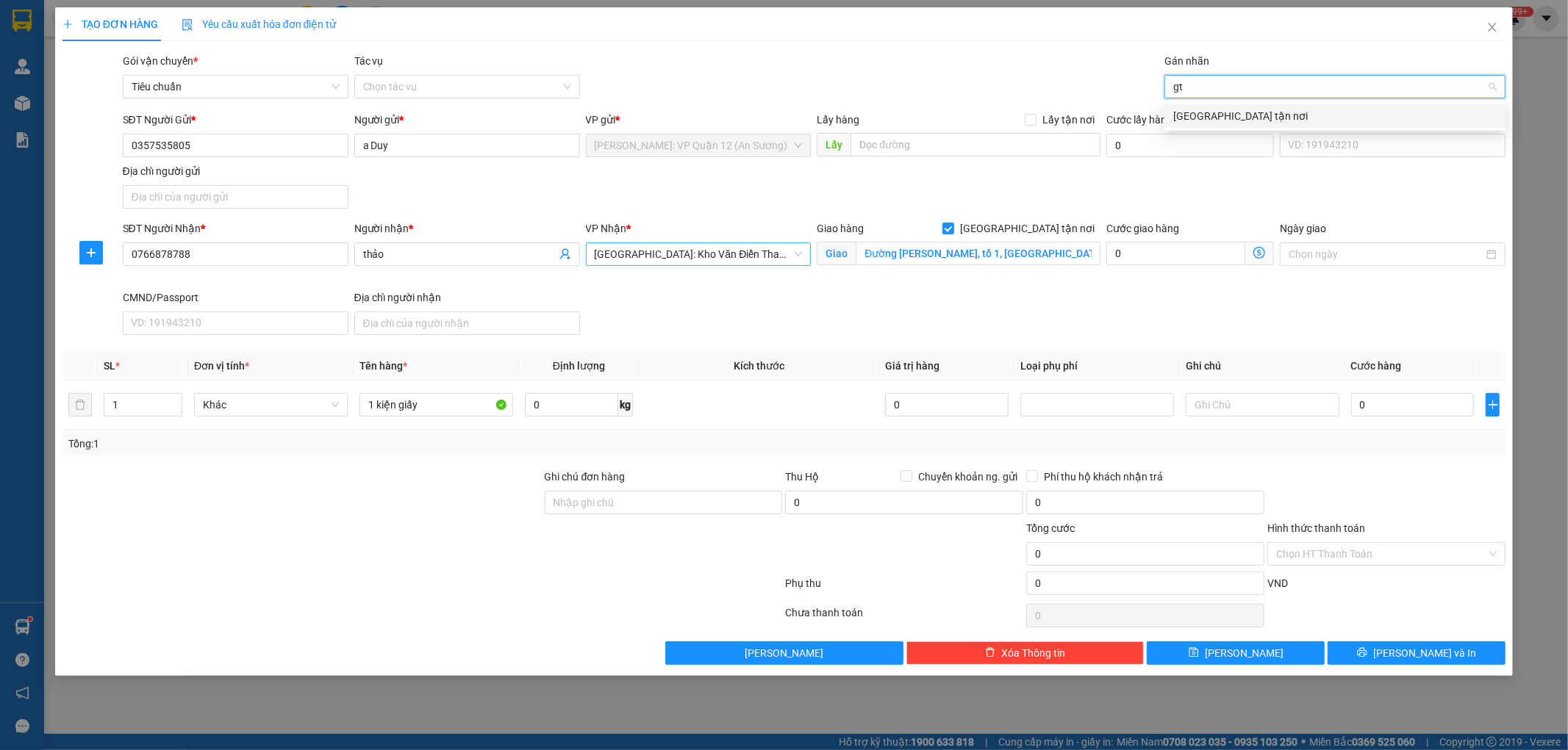
click at [1204, 115] on div "[GEOGRAPHIC_DATA] tận nơi" at bounding box center [1335, 116] width 324 height 16
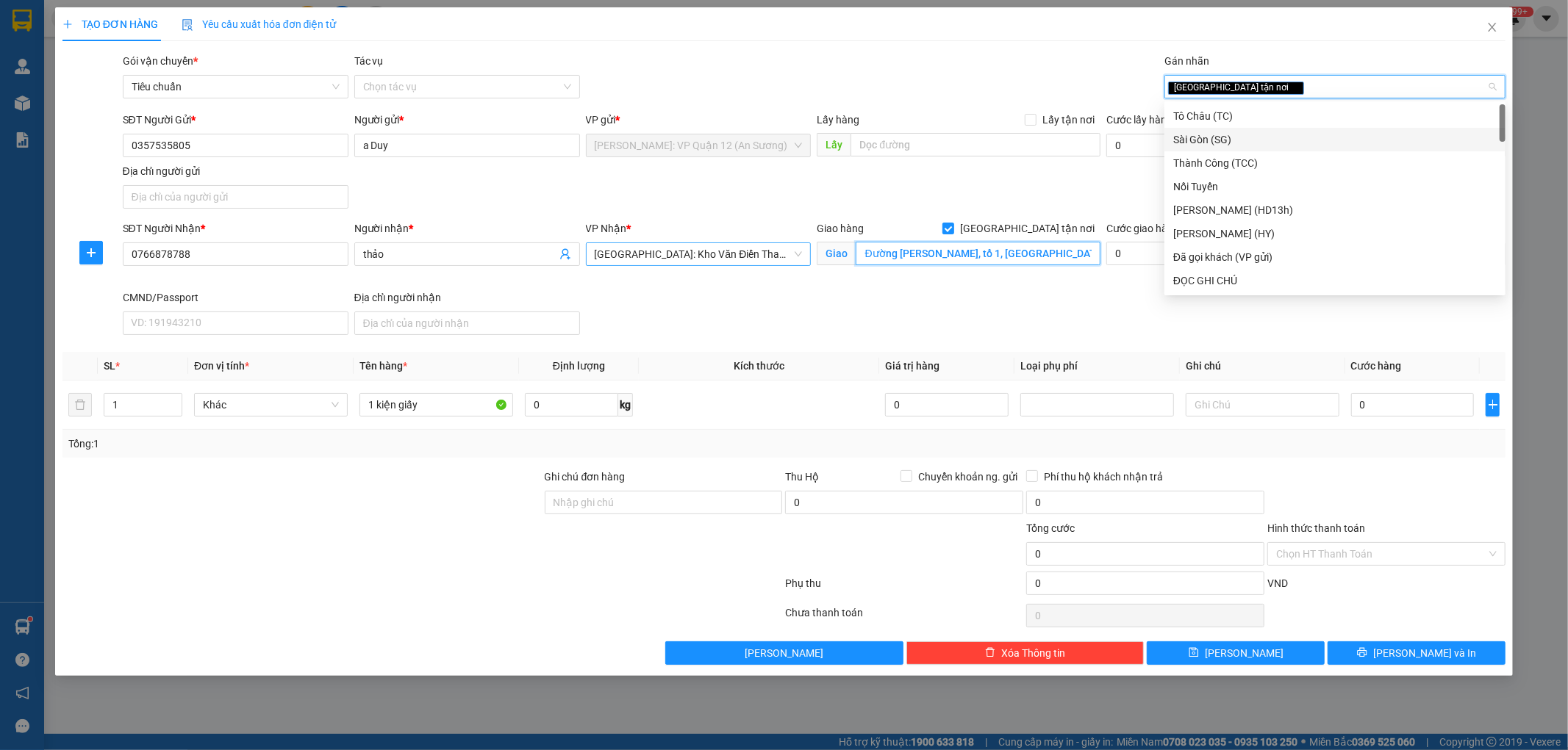
click at [1069, 254] on input "Đường Trần Quang Khải, tổ 1, phường Trần Lãng, TP Thái Bình" at bounding box center [978, 254] width 245 height 24
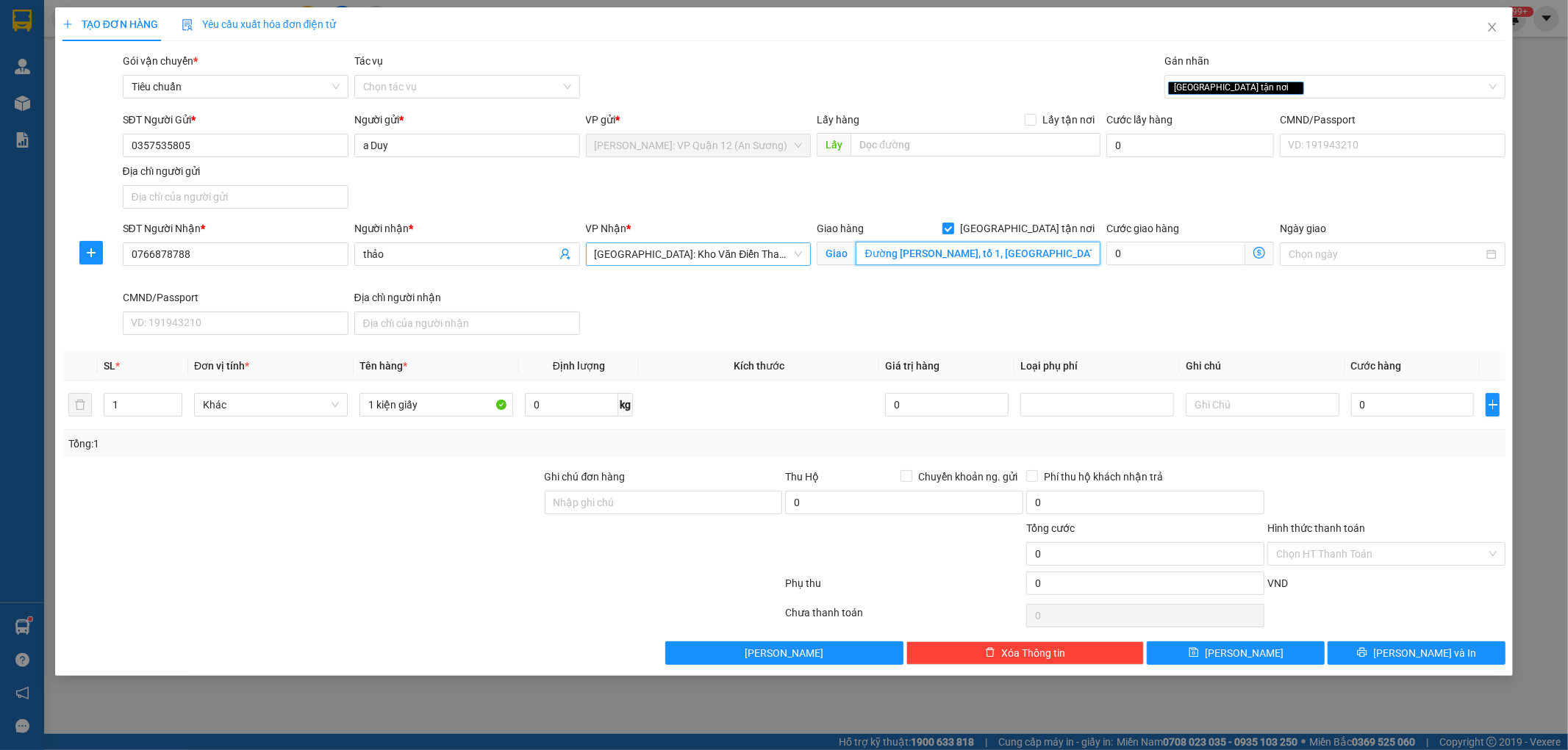
click at [1079, 254] on input "Đường Trần Quang Khải, tổ 1, phường Trần Lãng, TP Thái Bình" at bounding box center [978, 254] width 245 height 24
click at [444, 401] on input "1 kiện giấy" at bounding box center [436, 405] width 154 height 24
drag, startPoint x: 654, startPoint y: 496, endPoint x: 669, endPoint y: 515, distance: 24.2
click at [654, 496] on input "Ghi chú đơn hàng" at bounding box center [663, 503] width 238 height 24
click at [1387, 414] on input "0" at bounding box center [1413, 405] width 124 height 24
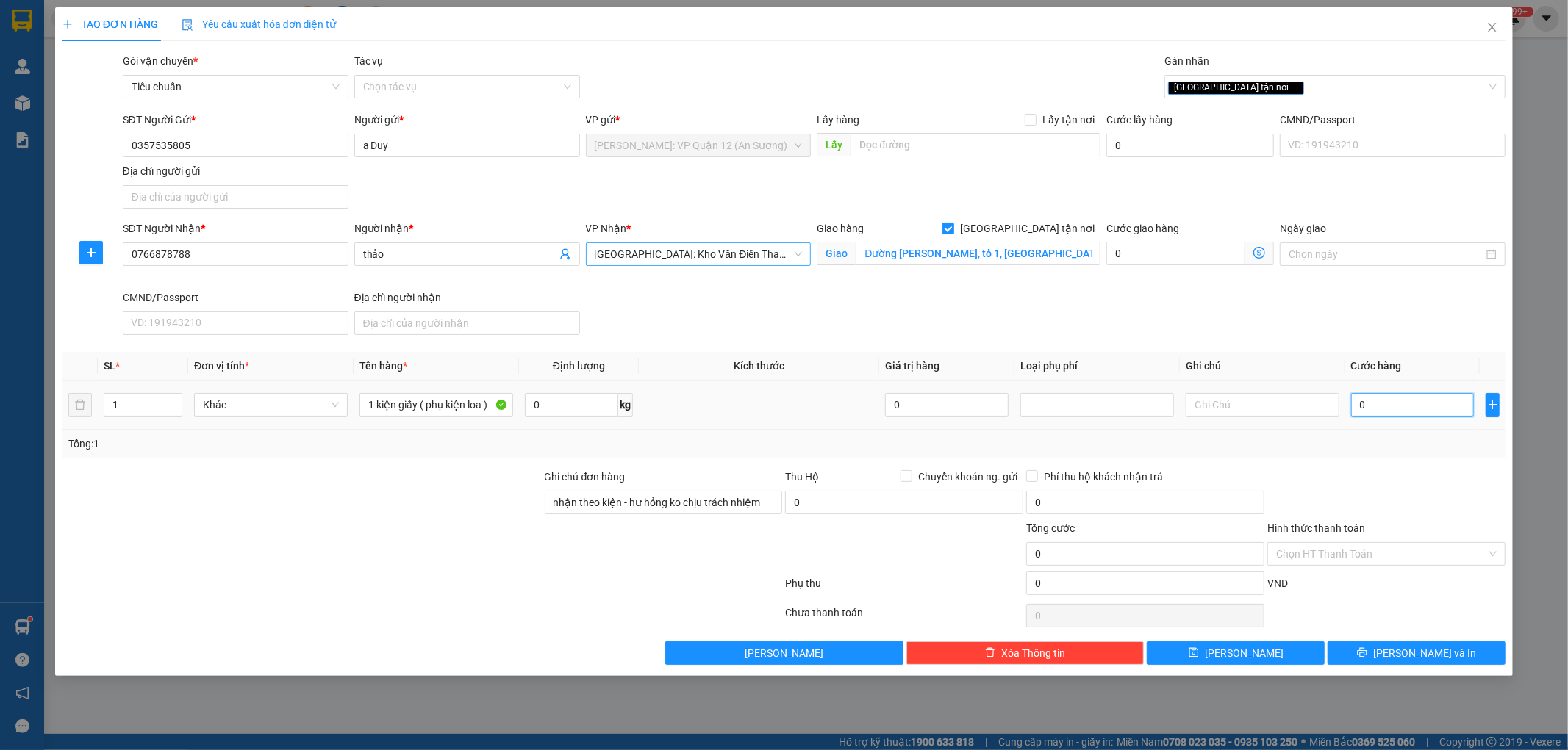
click at [1435, 406] on input "0" at bounding box center [1413, 405] width 124 height 24
click at [1445, 650] on button "[PERSON_NAME] và In" at bounding box center [1416, 653] width 177 height 24
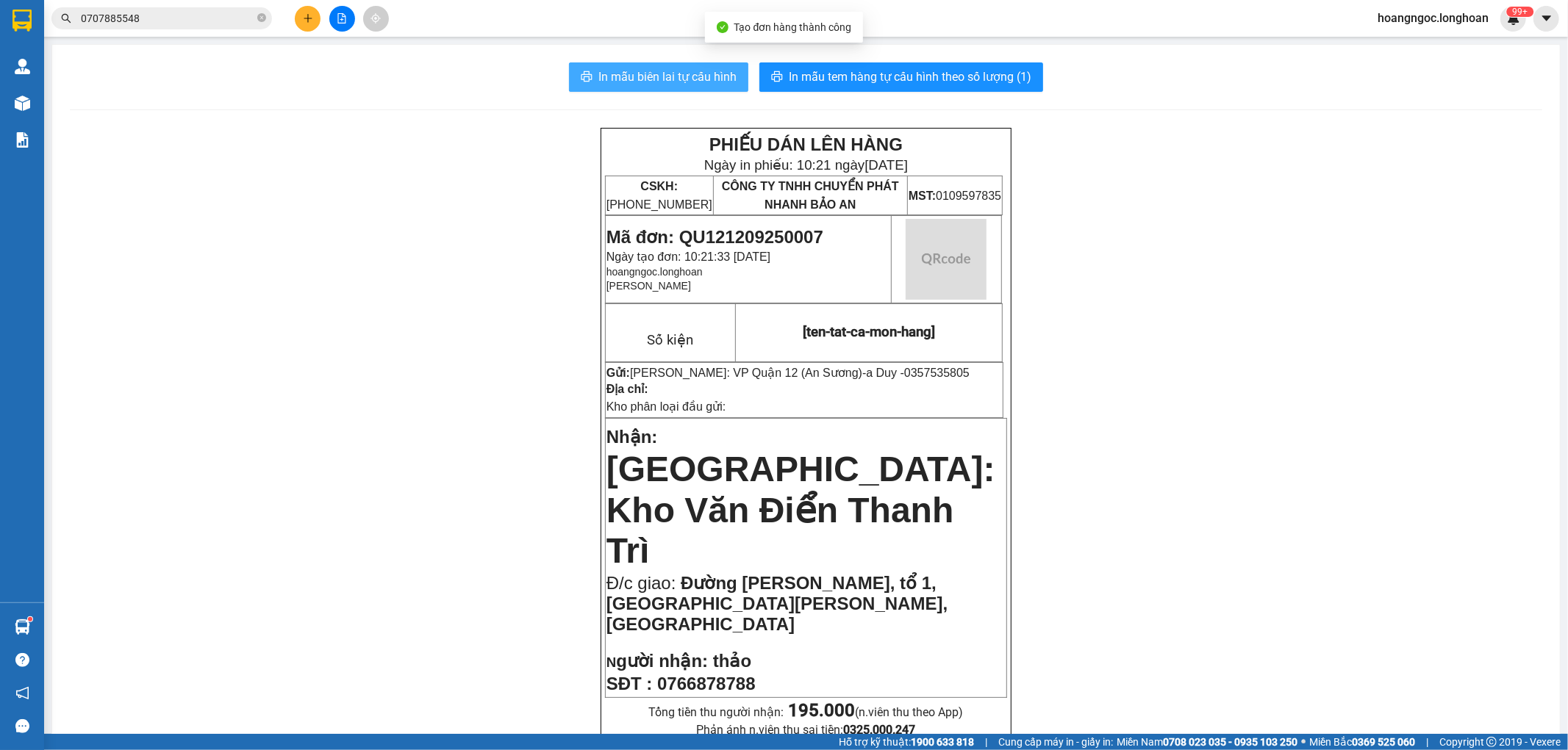
click at [653, 71] on span "In mẫu biên lai tự cấu hình" at bounding box center [667, 76] width 138 height 19
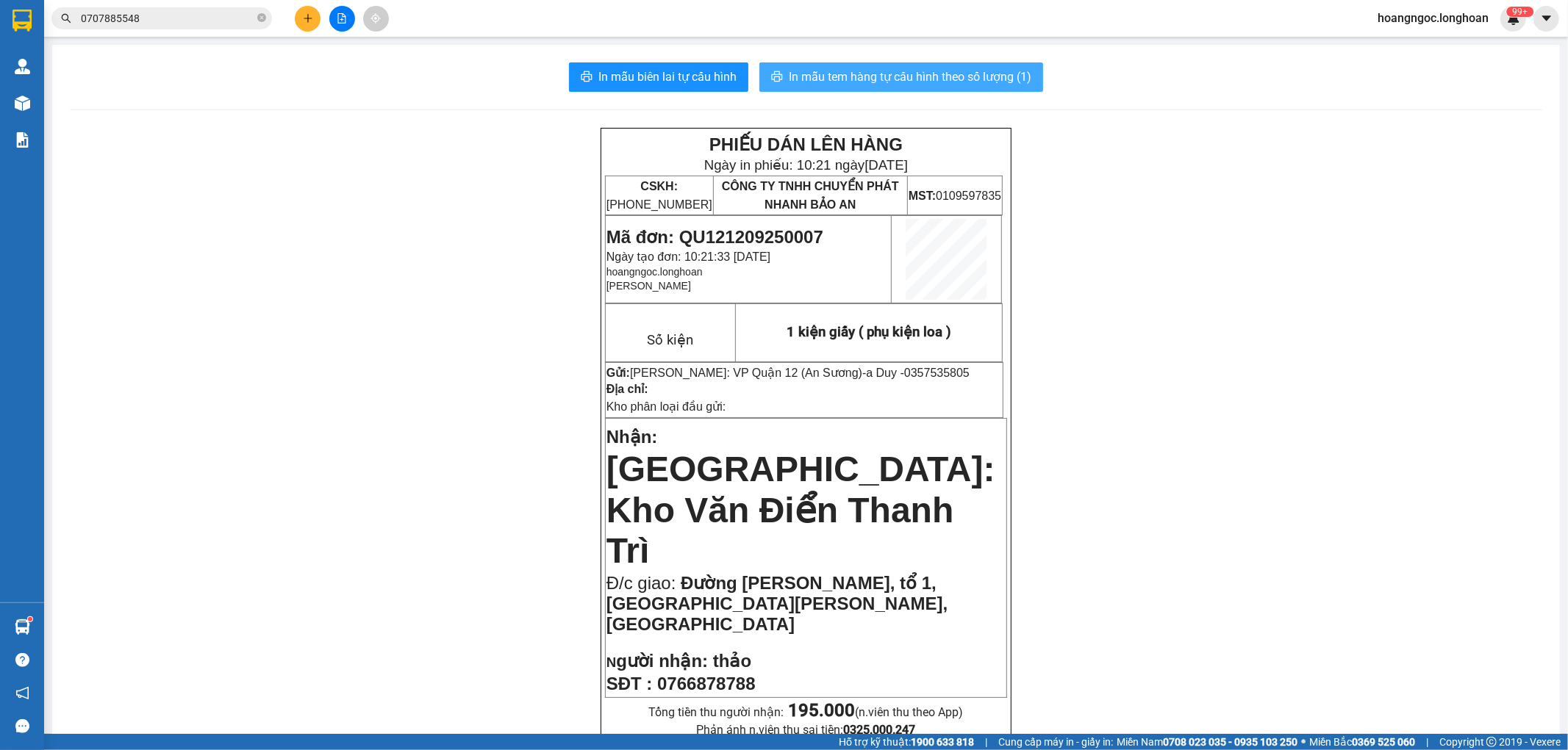
click at [850, 65] on button "In mẫu tem hàng tự cấu hình theo số lượng (1)" at bounding box center [900, 77] width 283 height 29
click at [316, 25] on button at bounding box center [308, 19] width 25 height 25
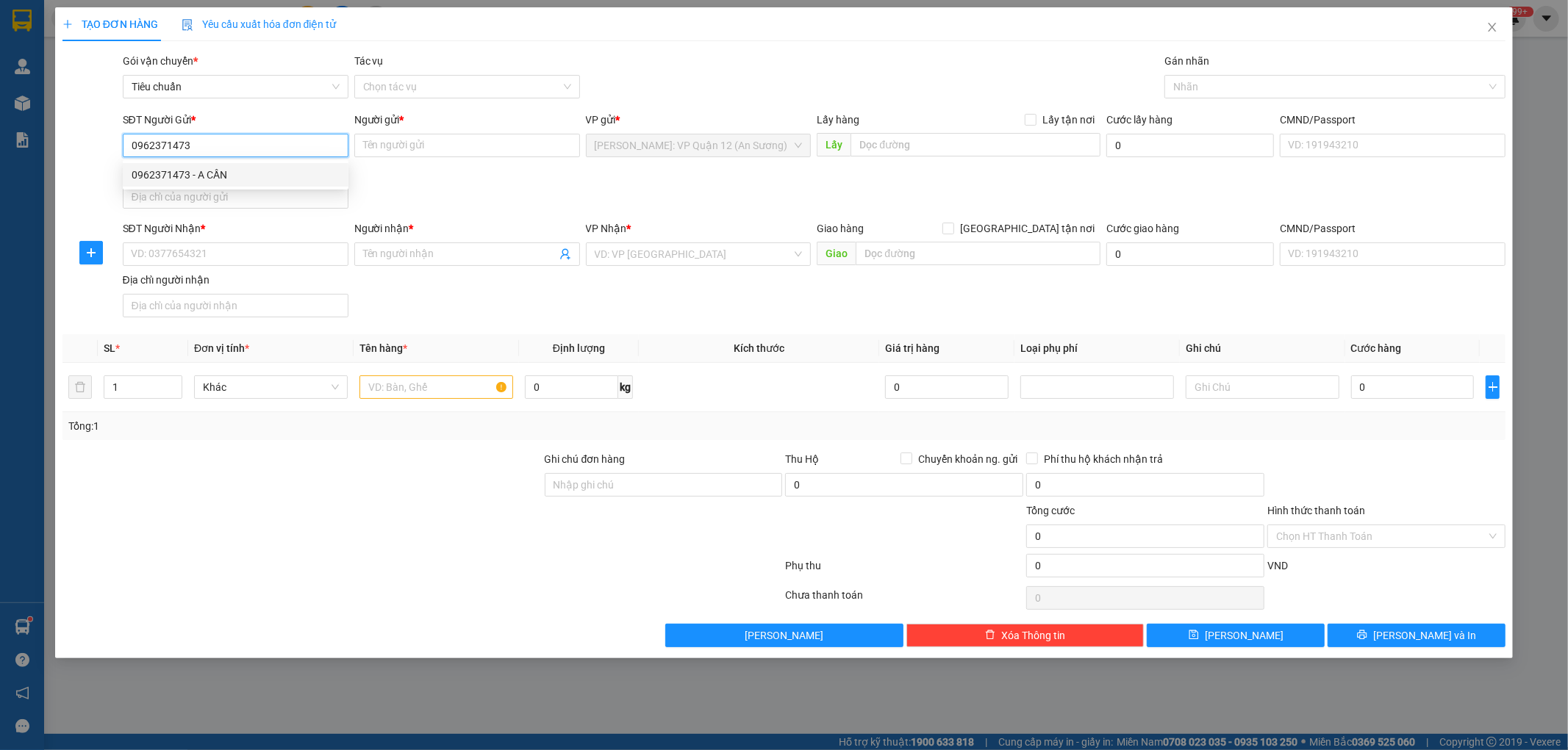
click at [267, 172] on div "0962371473 - A CẦN" at bounding box center [235, 175] width 208 height 16
click at [280, 253] on input "SĐT Người Nhận *" at bounding box center [235, 254] width 226 height 24
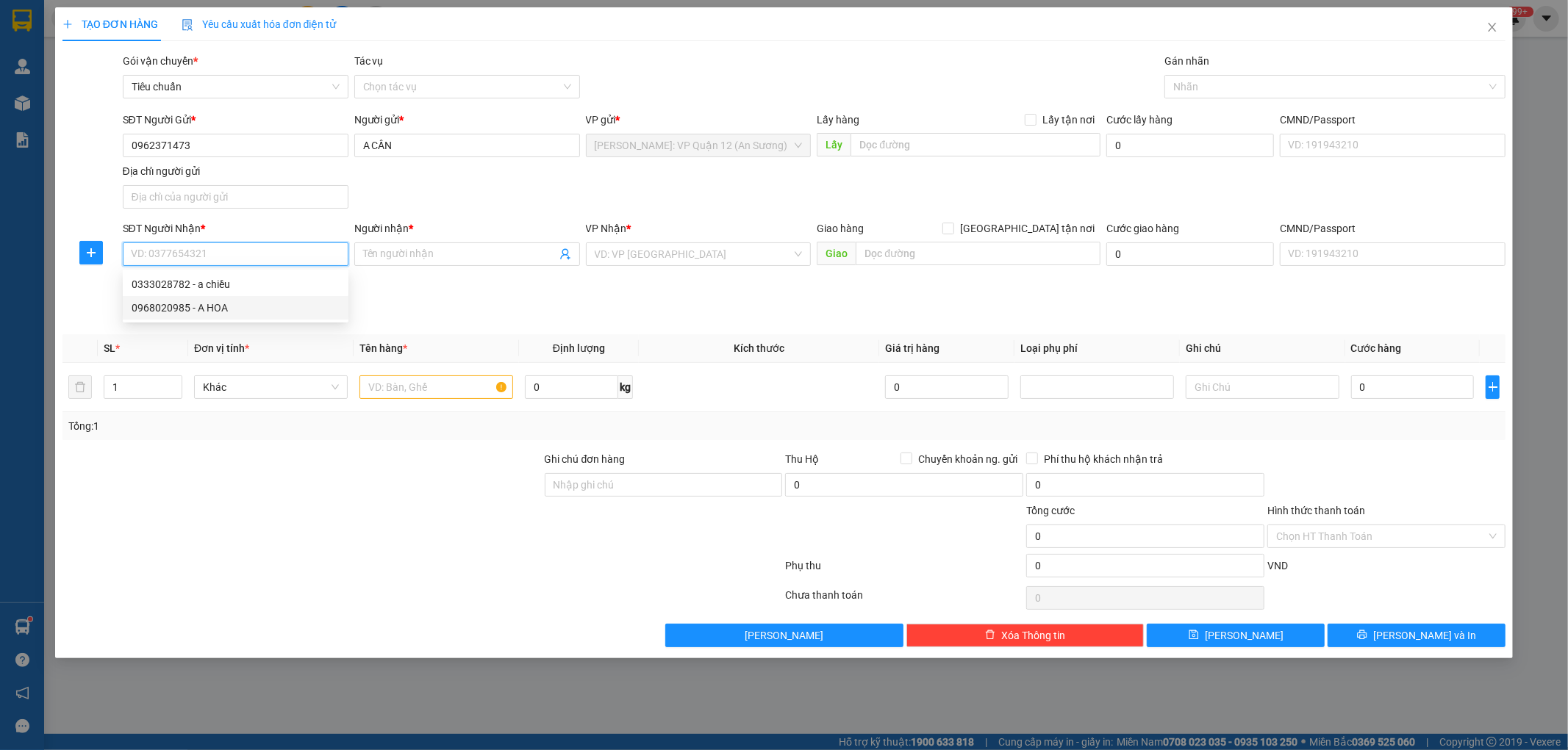
click at [251, 304] on div "0968020985 - A HOA" at bounding box center [235, 308] width 208 height 16
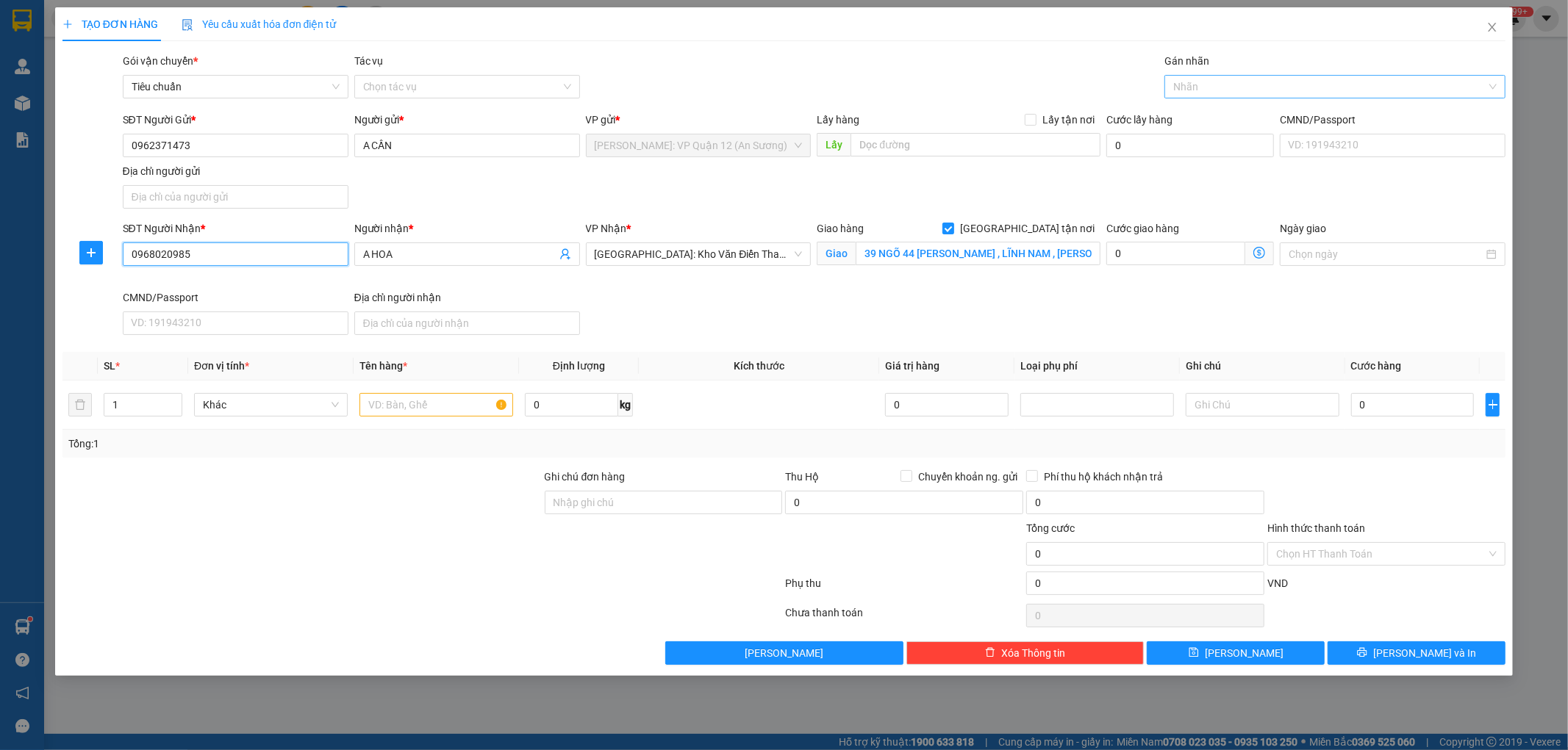
click at [1237, 86] on div at bounding box center [1327, 86] width 319 height 18
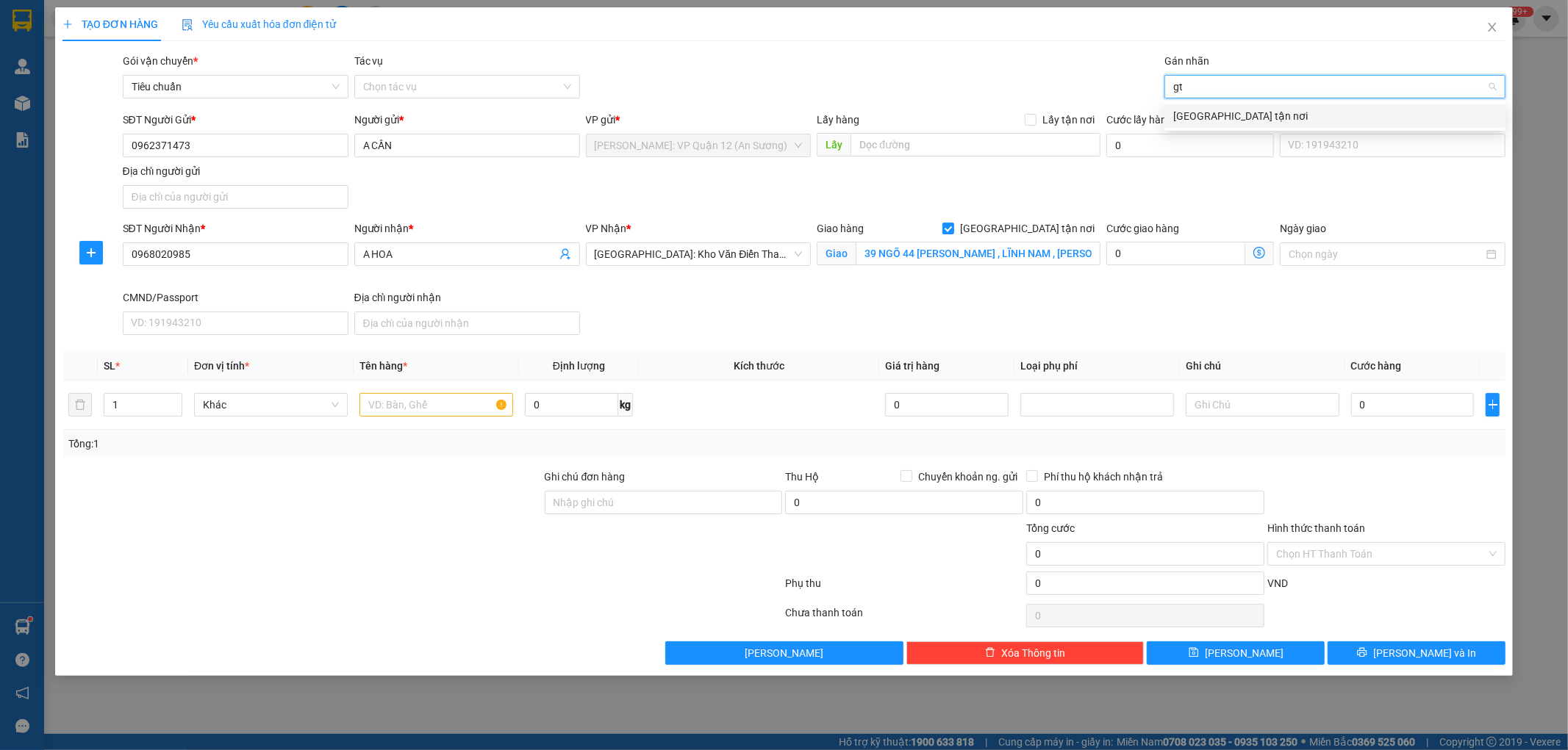
click at [1218, 119] on div "[GEOGRAPHIC_DATA] tận nơi" at bounding box center [1335, 116] width 324 height 16
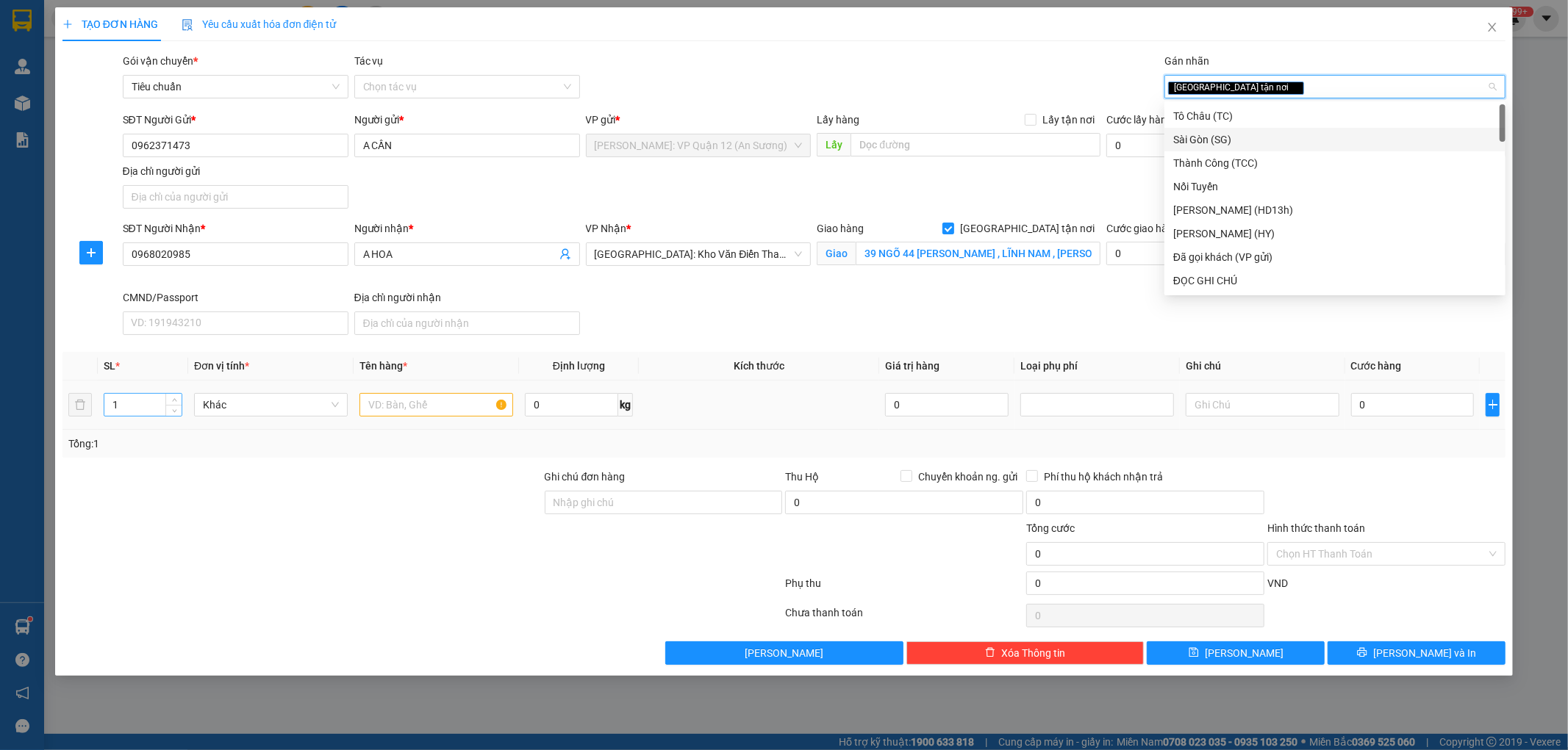
click at [160, 399] on input "1" at bounding box center [142, 405] width 77 height 22
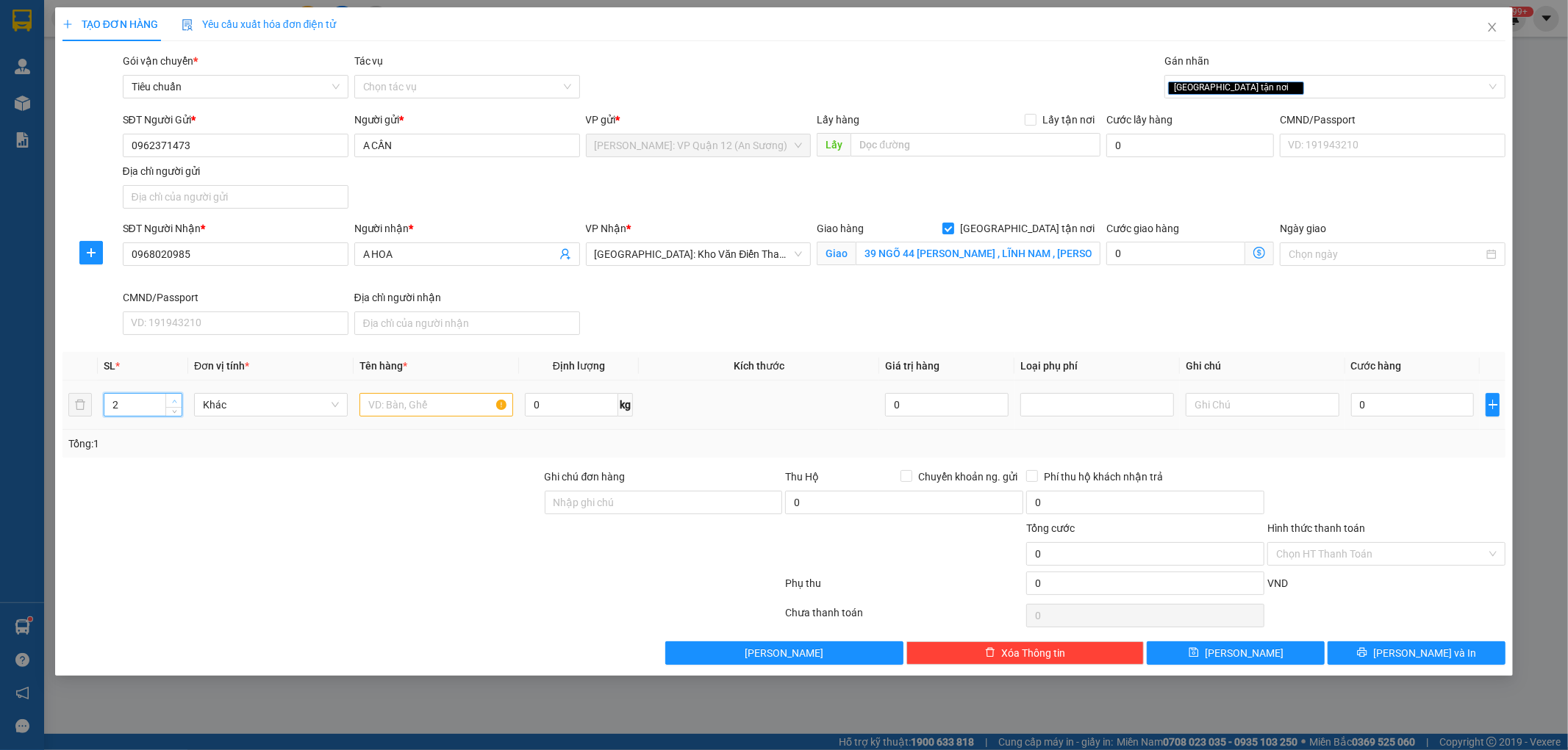
click at [177, 400] on icon "up" at bounding box center [174, 401] width 5 height 5
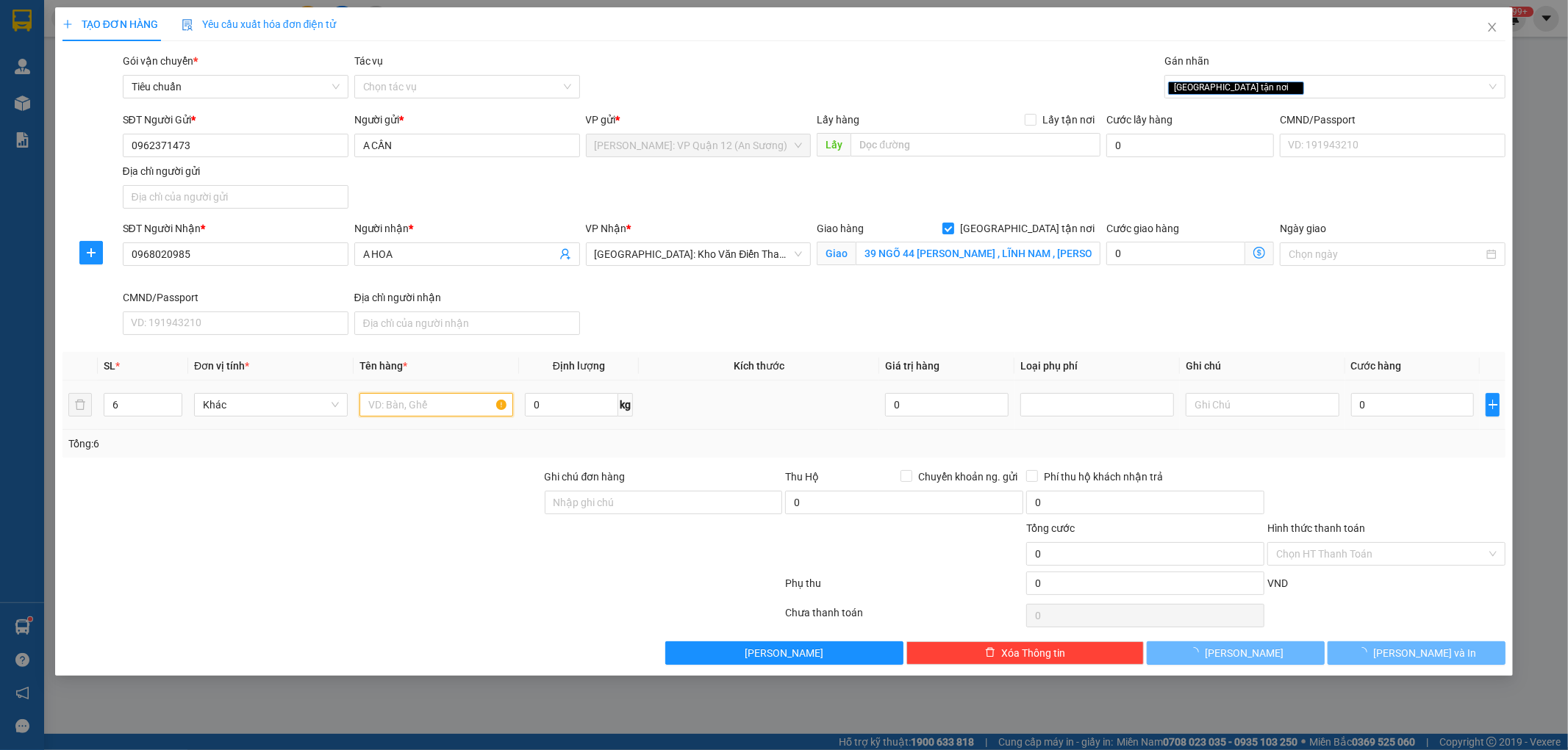
click at [389, 395] on input "text" at bounding box center [436, 405] width 154 height 24
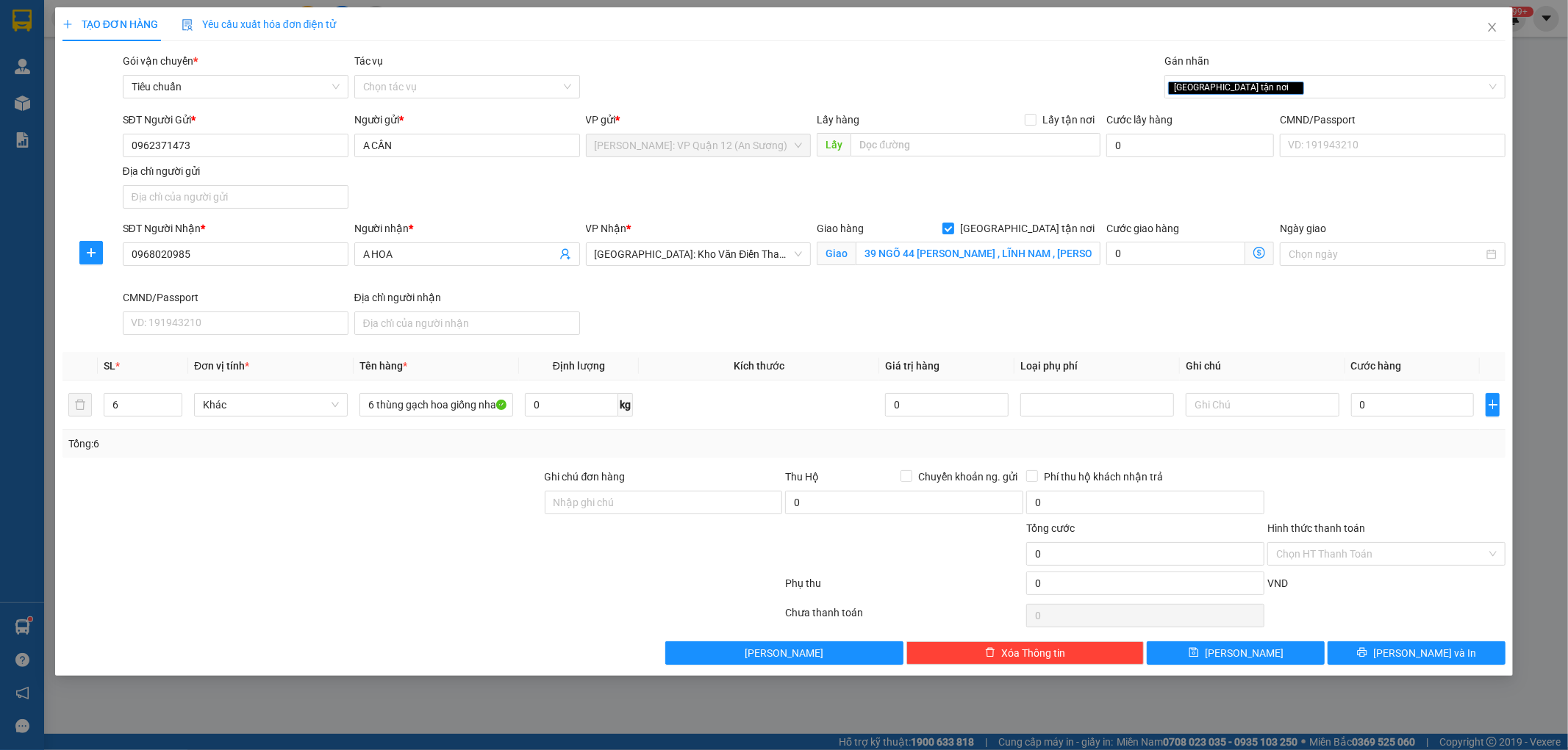
click at [629, 525] on div at bounding box center [664, 546] width 241 height 51
click at [642, 500] on input "Ghi chú đơn hàng" at bounding box center [663, 503] width 238 height 24
click at [1419, 403] on input "0" at bounding box center [1413, 405] width 124 height 24
click at [1400, 642] on button "[PERSON_NAME] và In" at bounding box center [1416, 653] width 177 height 24
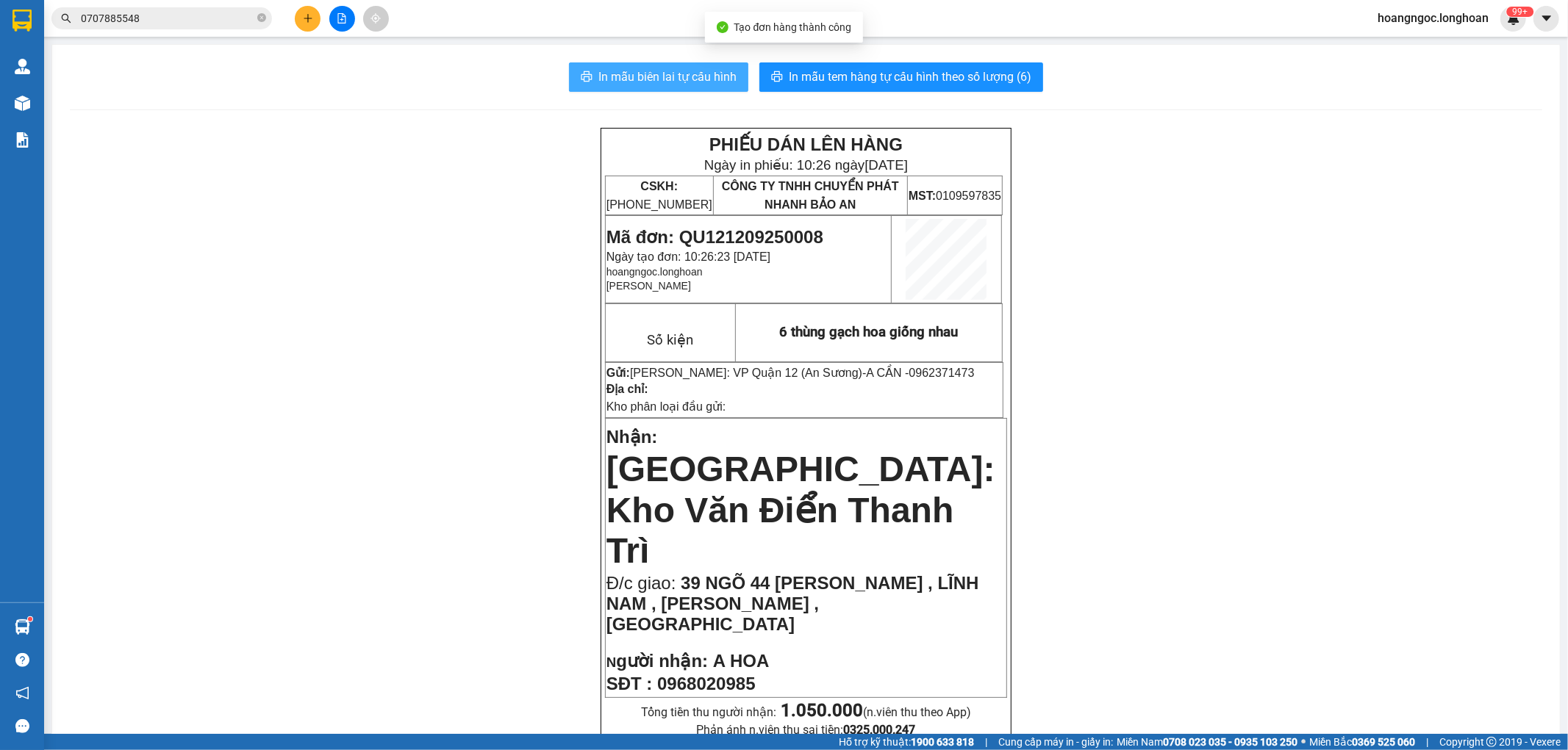
click at [660, 67] on button "In mẫu biên lai tự cấu hình" at bounding box center [658, 77] width 179 height 29
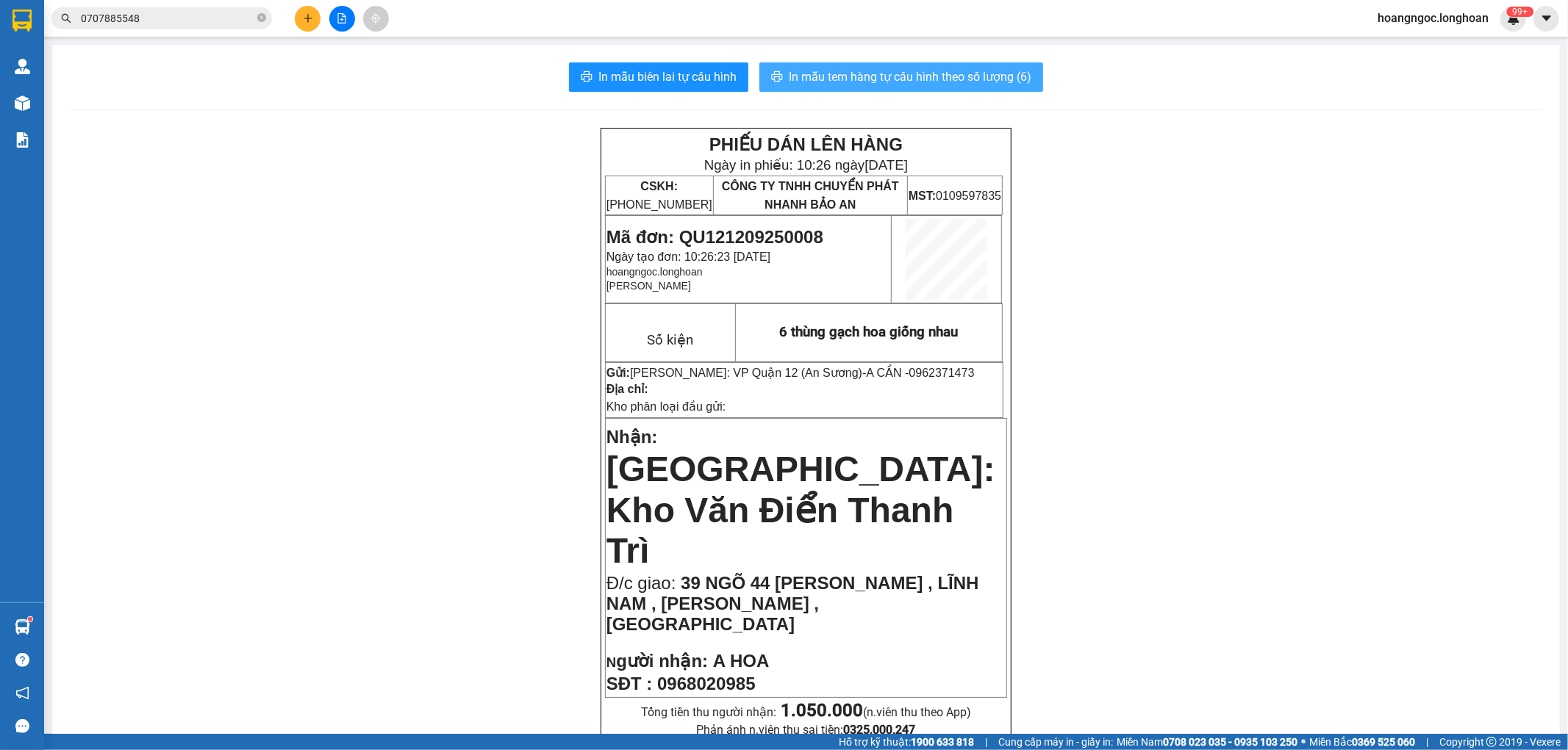
click at [949, 84] on span "In mẫu tem hàng tự cấu hình theo số lượng (6)" at bounding box center [909, 76] width 242 height 19
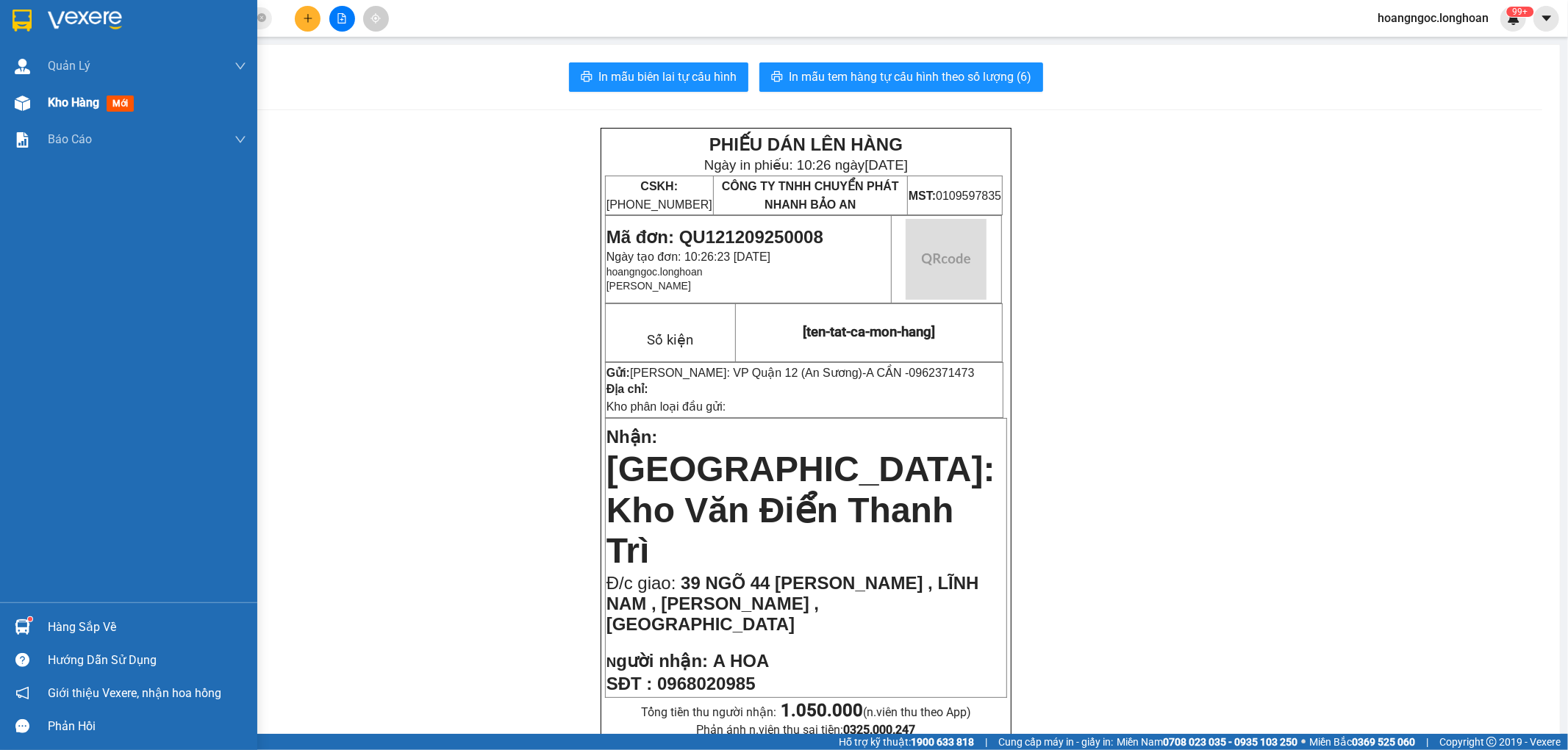
click at [42, 98] on div "Kho hàng mới" at bounding box center [128, 102] width 257 height 36
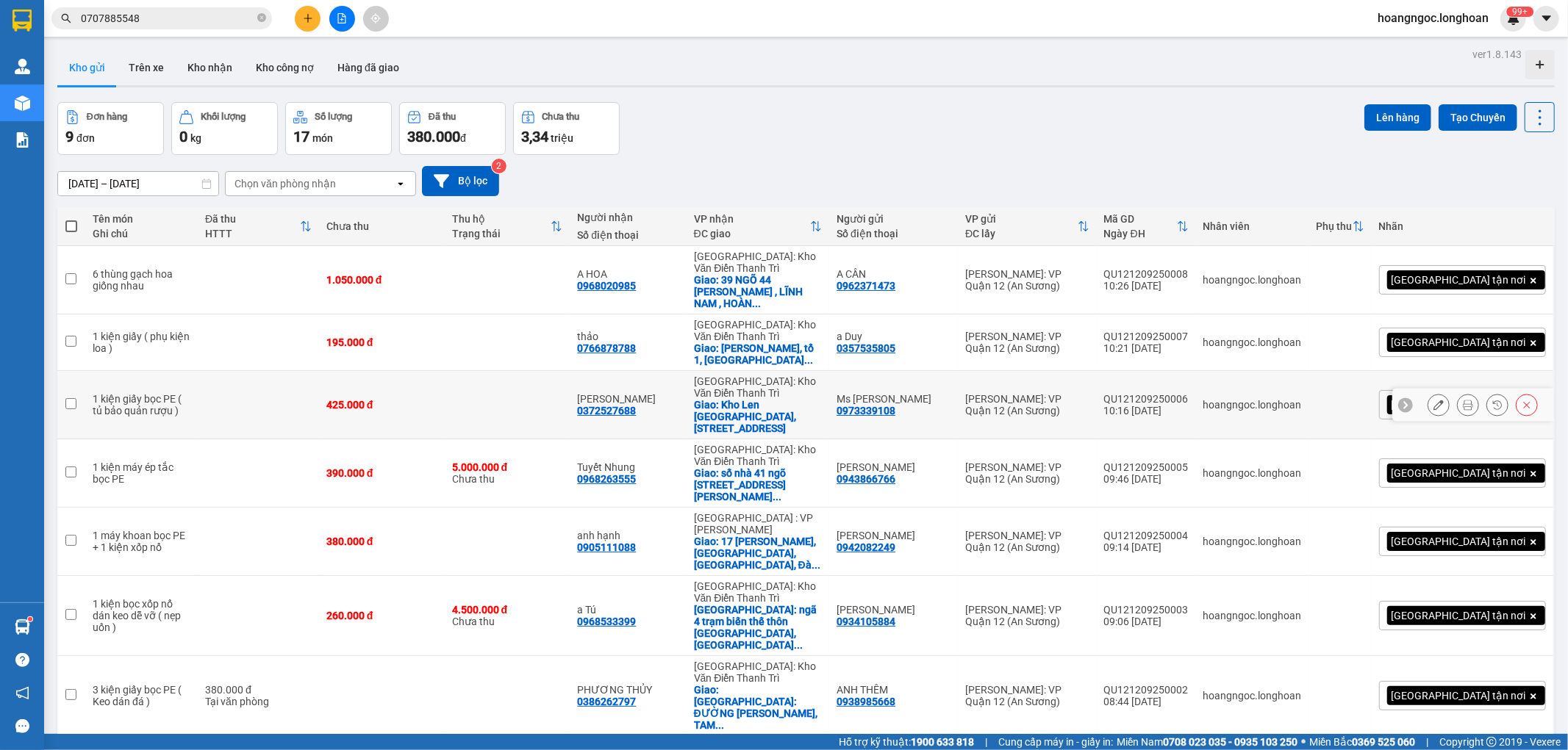
click at [1431, 409] on button at bounding box center [1438, 405] width 21 height 25
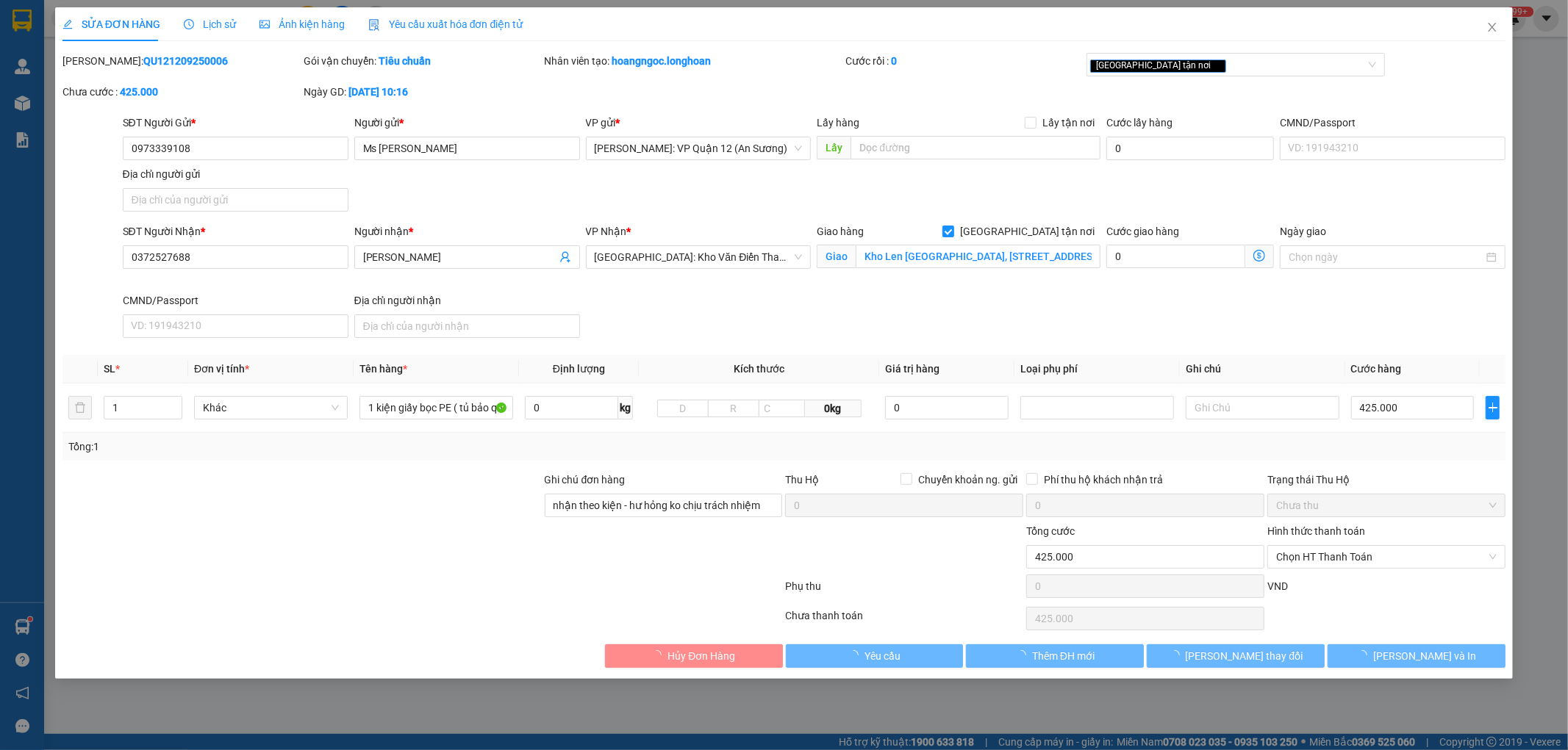
click at [1377, 538] on div "Hình thức thanh toán" at bounding box center [1386, 534] width 238 height 22
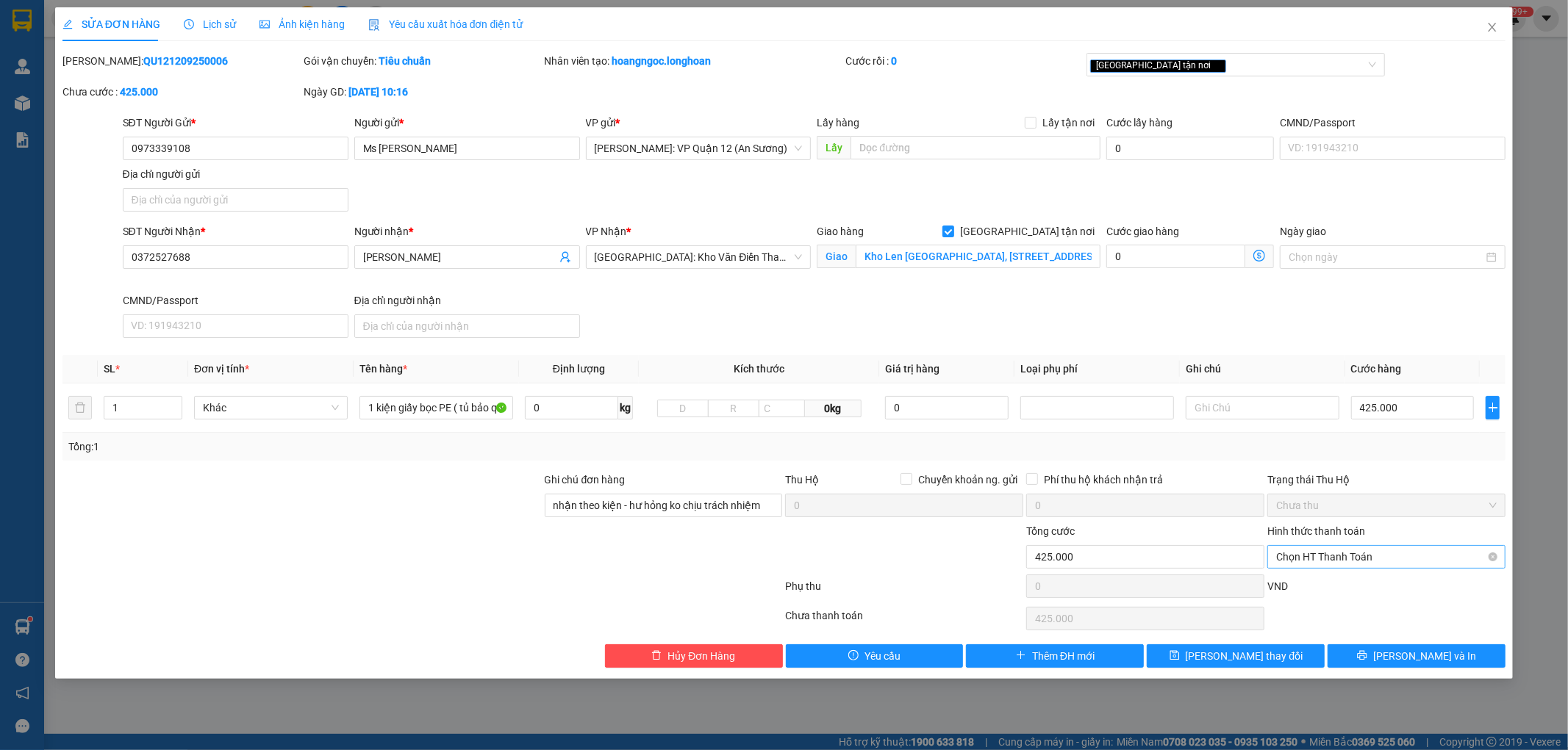
click at [1376, 556] on span "Chọn HT Thanh Toán" at bounding box center [1386, 557] width 221 height 22
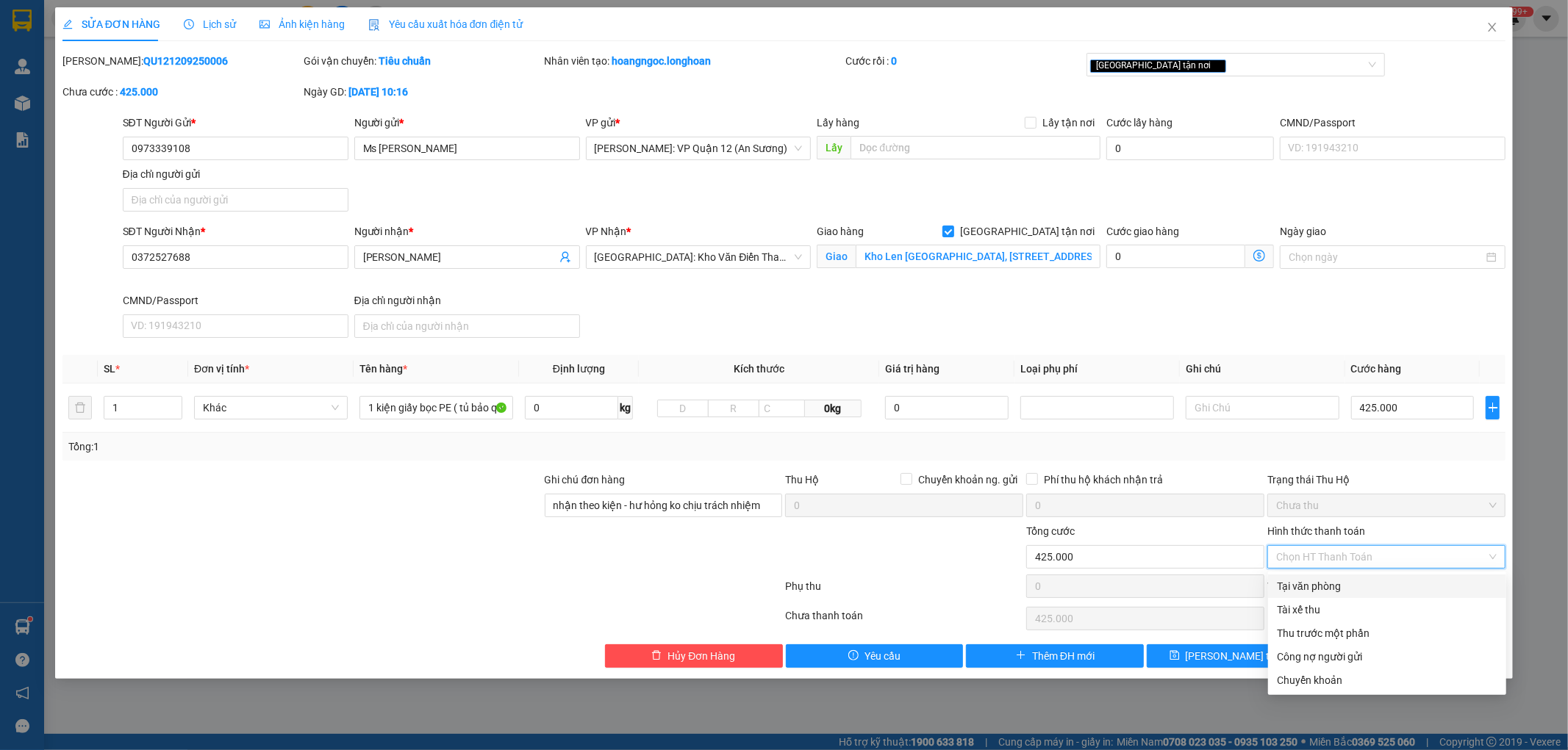
click at [1321, 581] on div "Tại văn phòng" at bounding box center [1387, 586] width 221 height 16
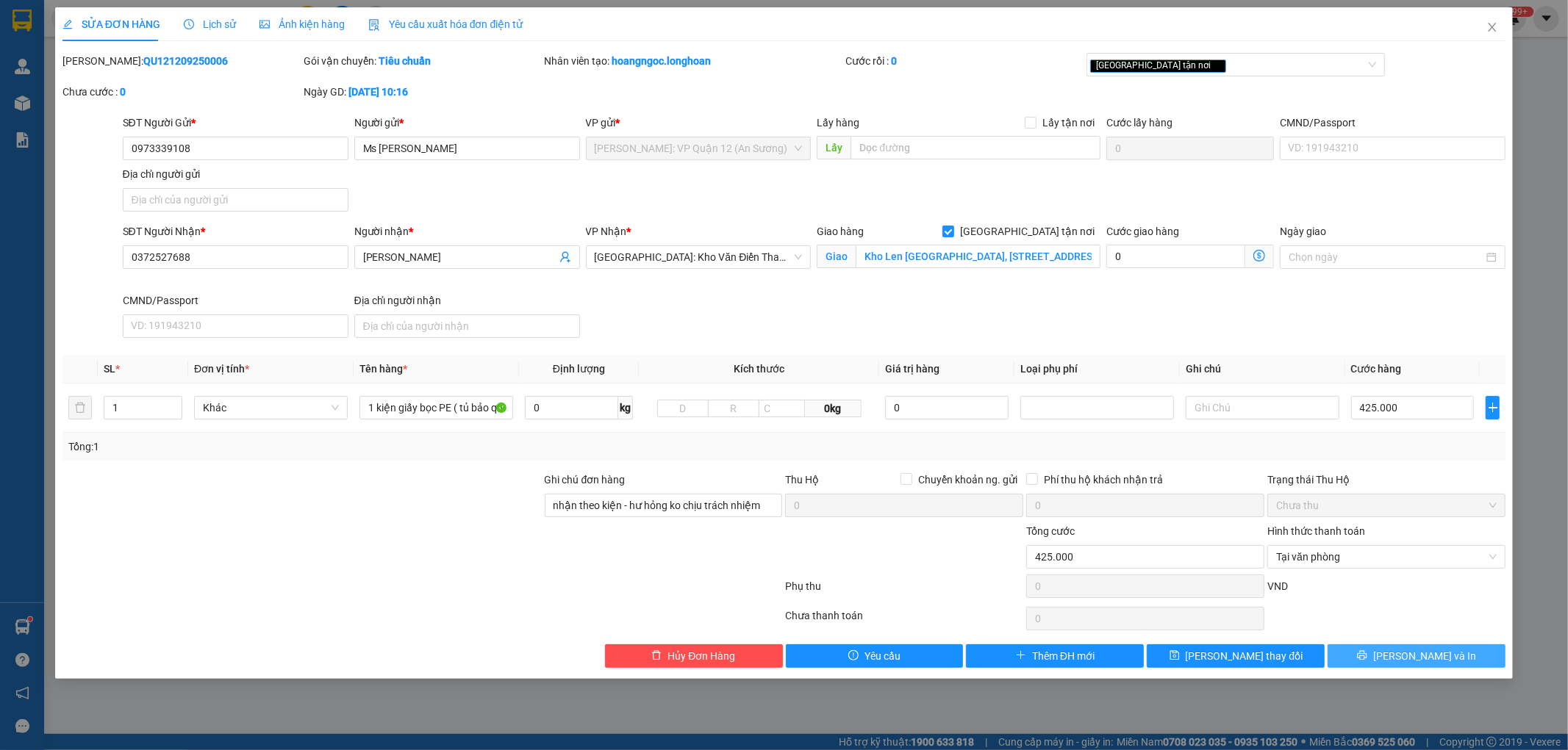
click at [1401, 662] on button "[PERSON_NAME] và In" at bounding box center [1416, 656] width 177 height 24
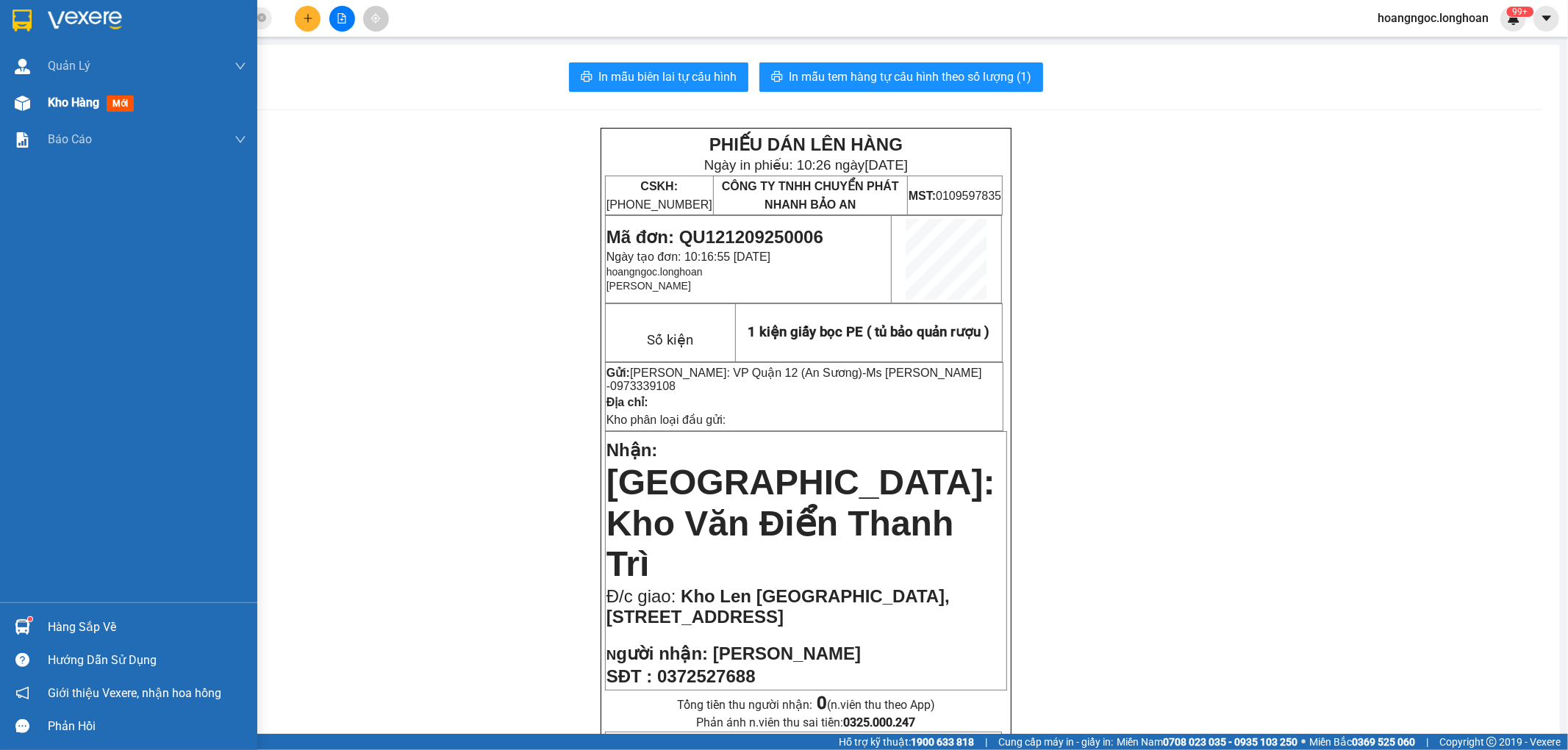
click at [66, 92] on div "Kho hàng mới" at bounding box center [147, 102] width 198 height 36
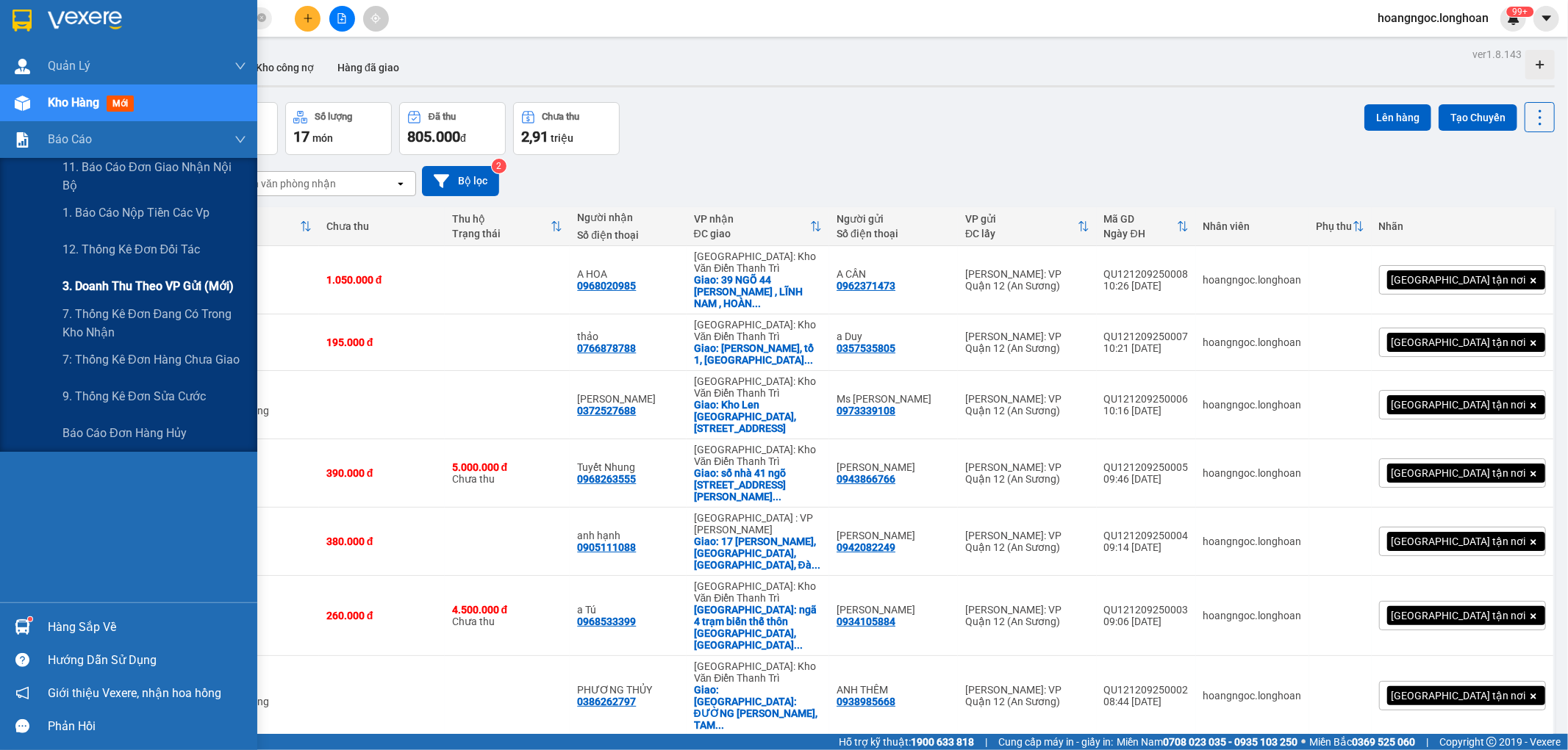
click at [142, 281] on span "3. Doanh Thu theo VP Gửi (mới)" at bounding box center [148, 286] width 172 height 19
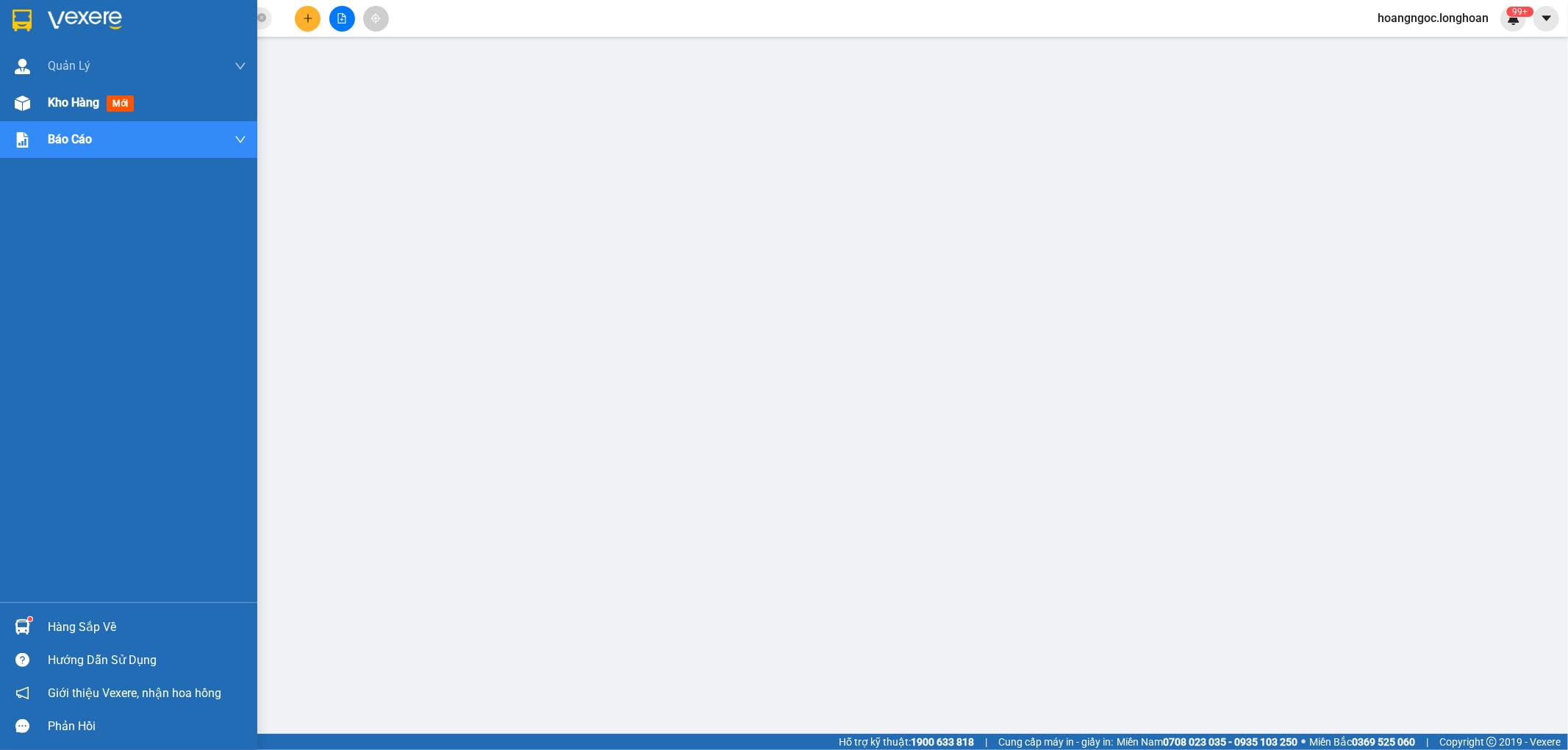
click at [72, 105] on span "Kho hàng" at bounding box center [74, 102] width 51 height 14
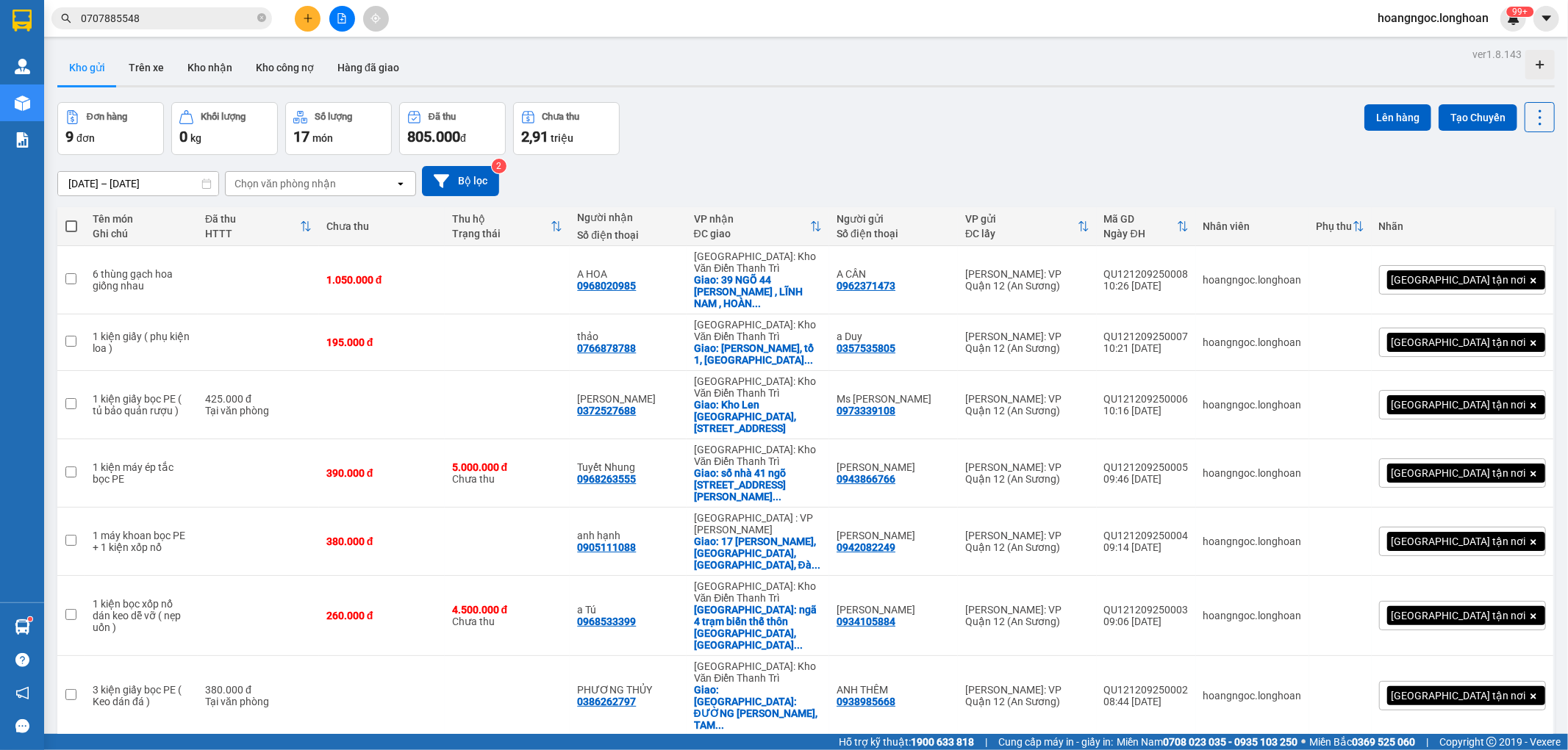
click at [303, 12] on button at bounding box center [308, 19] width 25 height 25
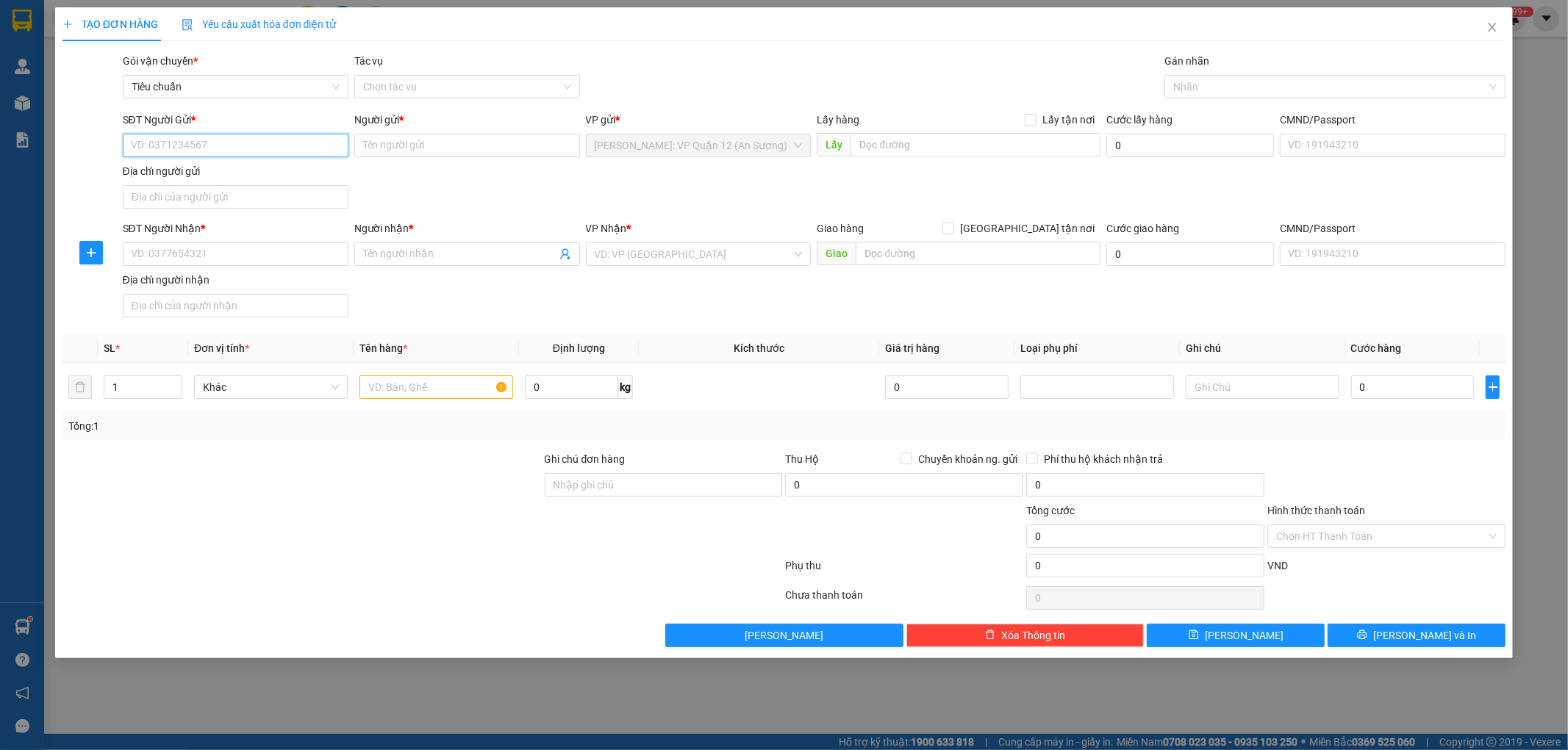
click at [180, 136] on input "SĐT Người Gửi *" at bounding box center [235, 145] width 226 height 24
drag, startPoint x: 142, startPoint y: 385, endPoint x: 169, endPoint y: 378, distance: 27.9
click at [144, 385] on input "1" at bounding box center [142, 387] width 77 height 22
click at [173, 379] on span "up" at bounding box center [174, 383] width 9 height 9
click at [392, 394] on input "text" at bounding box center [436, 387] width 154 height 24
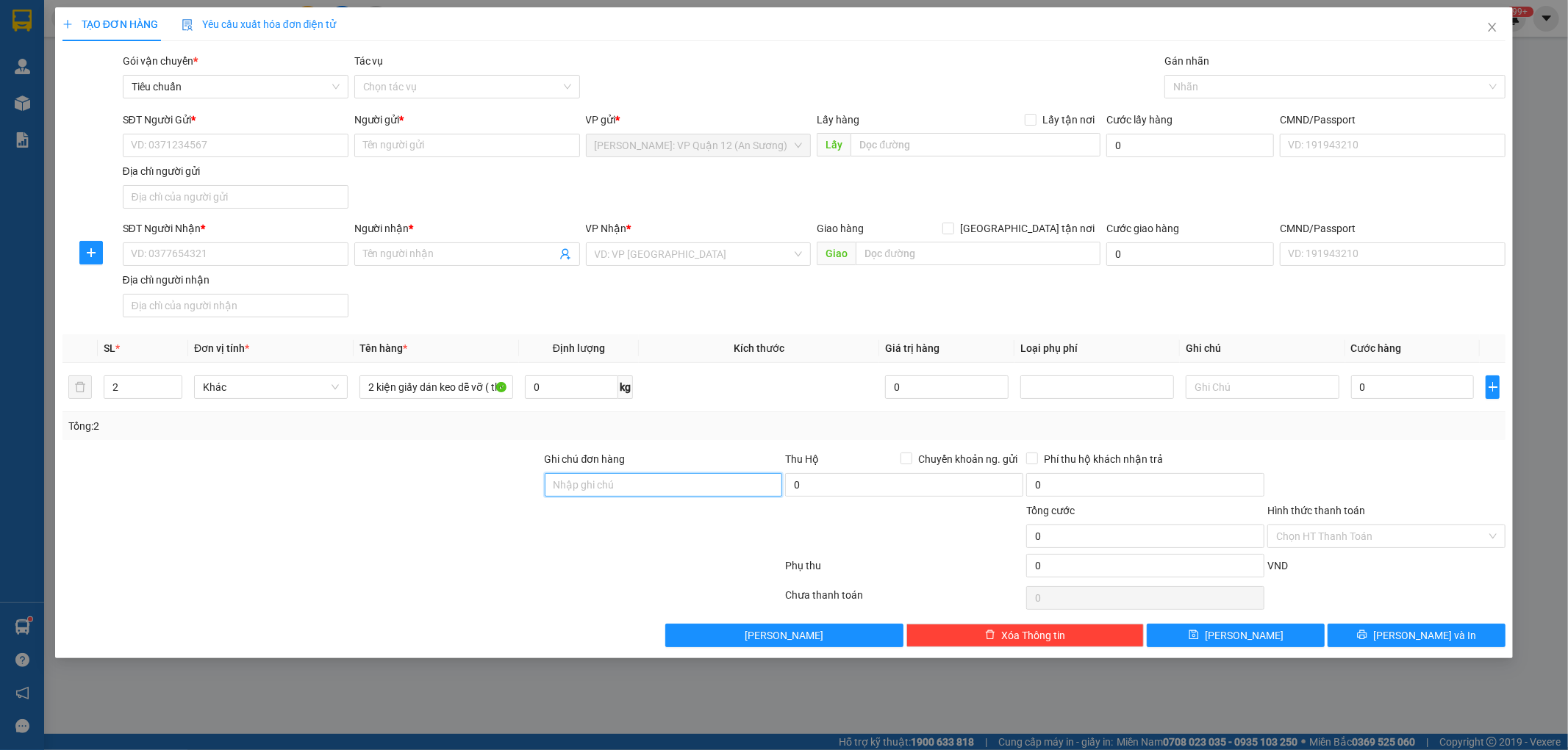
click at [588, 476] on input "Ghi chú đơn hàng" at bounding box center [663, 485] width 238 height 24
click at [1185, 89] on div at bounding box center [1327, 86] width 319 height 18
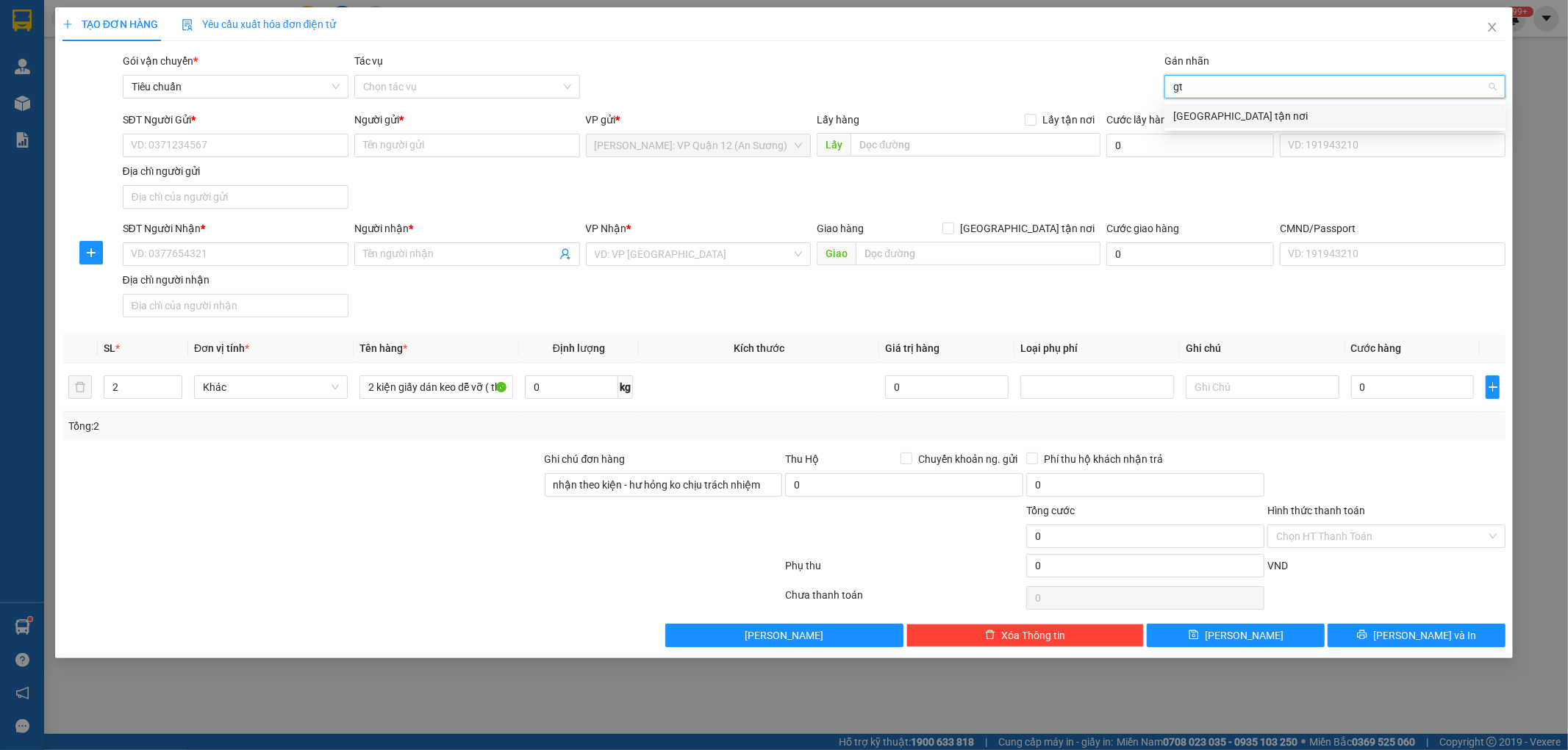
click at [1195, 116] on div "[GEOGRAPHIC_DATA] tận nơi" at bounding box center [1335, 116] width 324 height 16
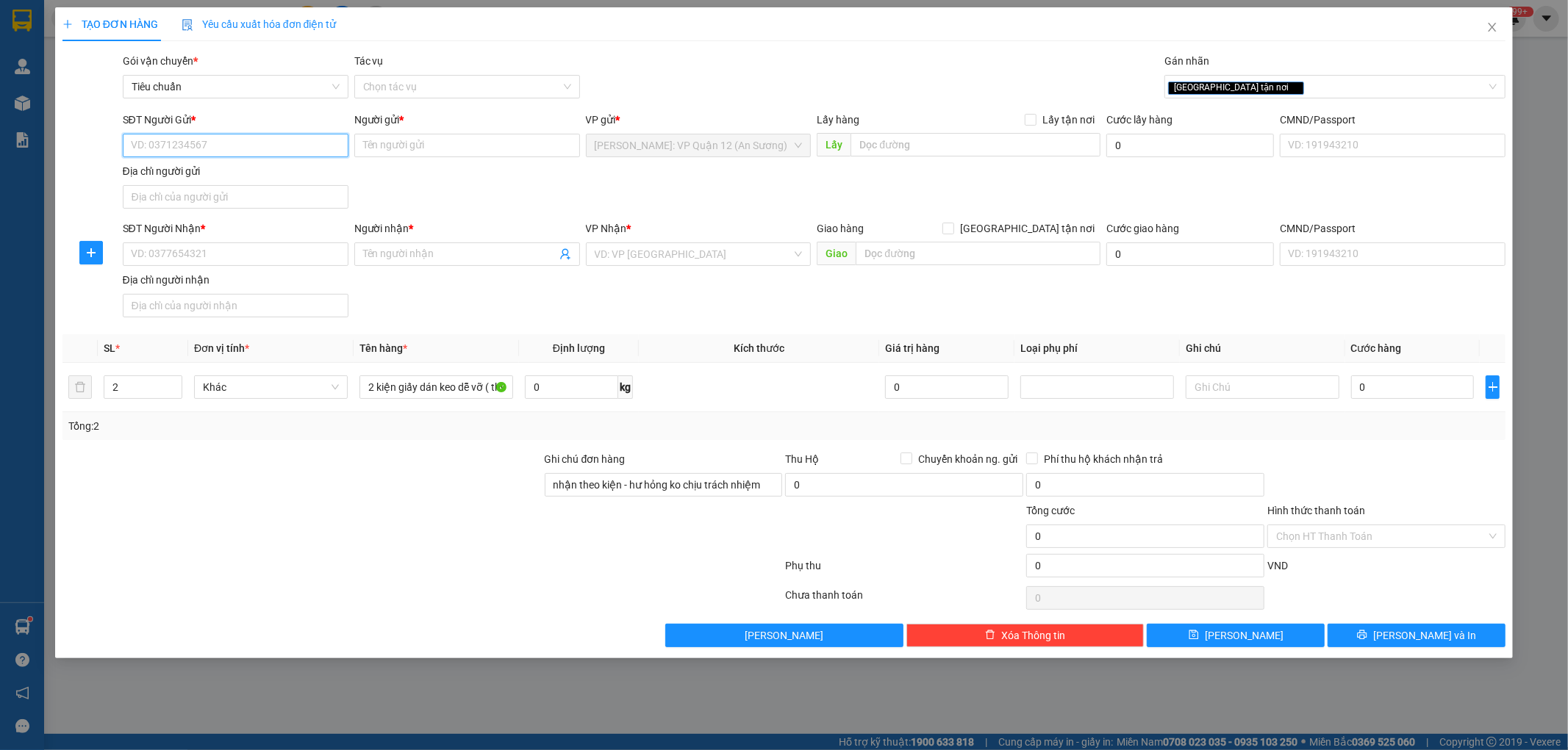
click at [284, 157] on input "SĐT Người Gửi *" at bounding box center [235, 145] width 226 height 24
click at [184, 748] on div "TẠO ĐƠN HÀNG Yêu cầu xuất hóa đơn điện tử Transit Pickup Surcharge Ids Transit …" at bounding box center [784, 375] width 1568 height 750
click at [211, 136] on input "SĐT Người Gửi *" at bounding box center [235, 145] width 226 height 24
click at [228, 177] on div "0939504165 - anh công" at bounding box center [235, 175] width 208 height 16
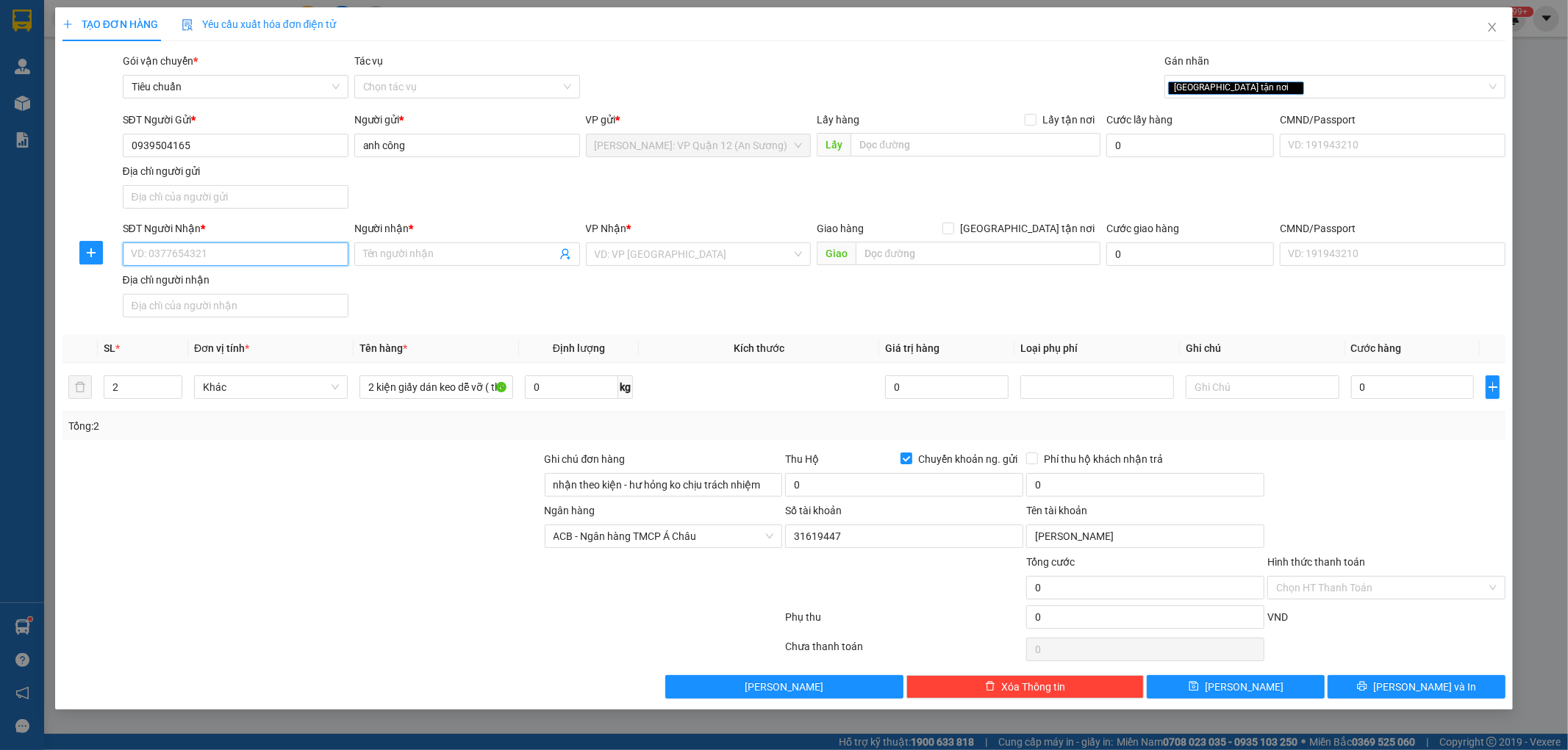
click at [238, 255] on input "SĐT Người Nhận *" at bounding box center [235, 254] width 226 height 24
paste input "0945753559"
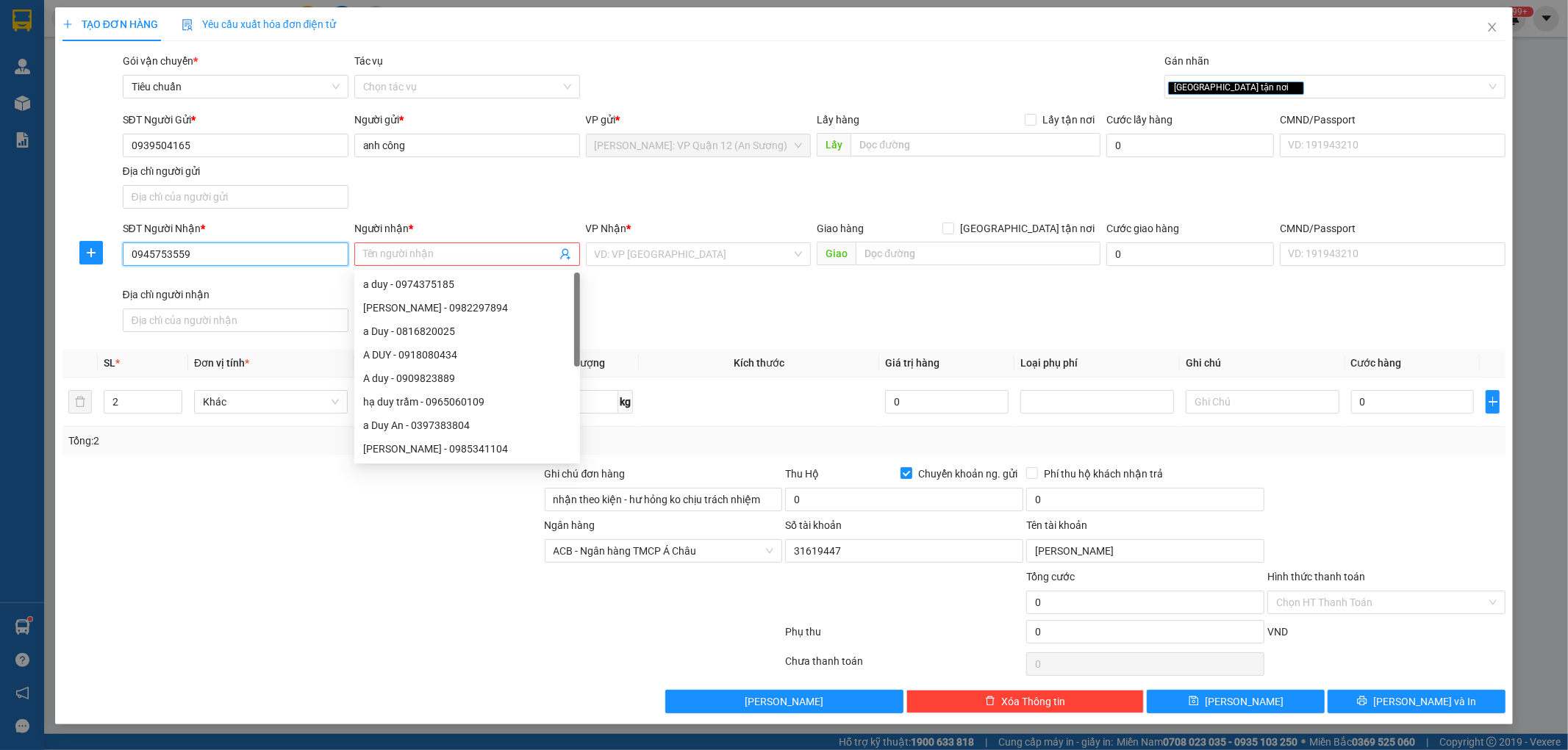
click at [256, 251] on input "0945753559" at bounding box center [235, 254] width 226 height 24
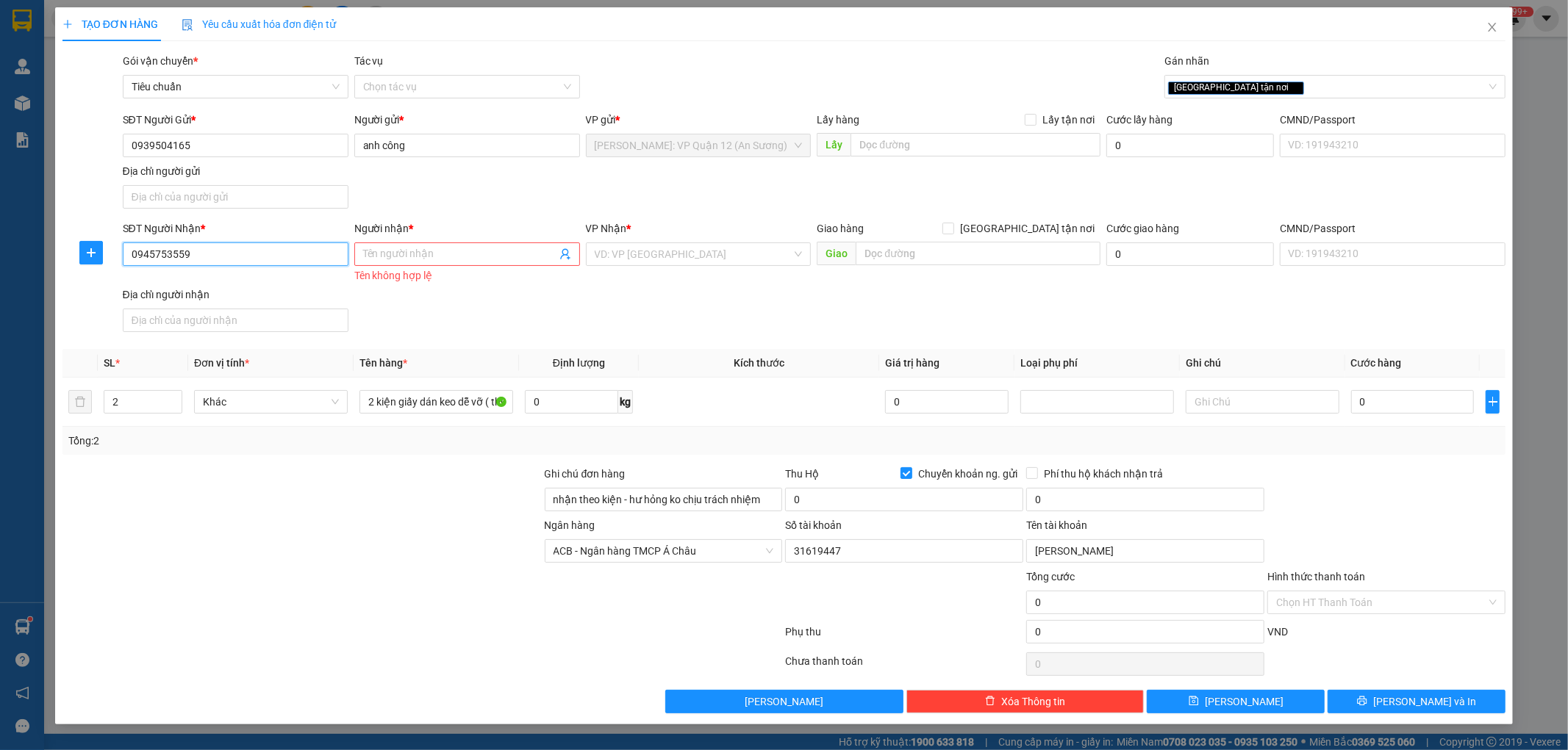
click at [256, 251] on input "0945753559" at bounding box center [235, 254] width 226 height 24
click at [457, 246] on input "Người nhận *" at bounding box center [459, 254] width 193 height 16
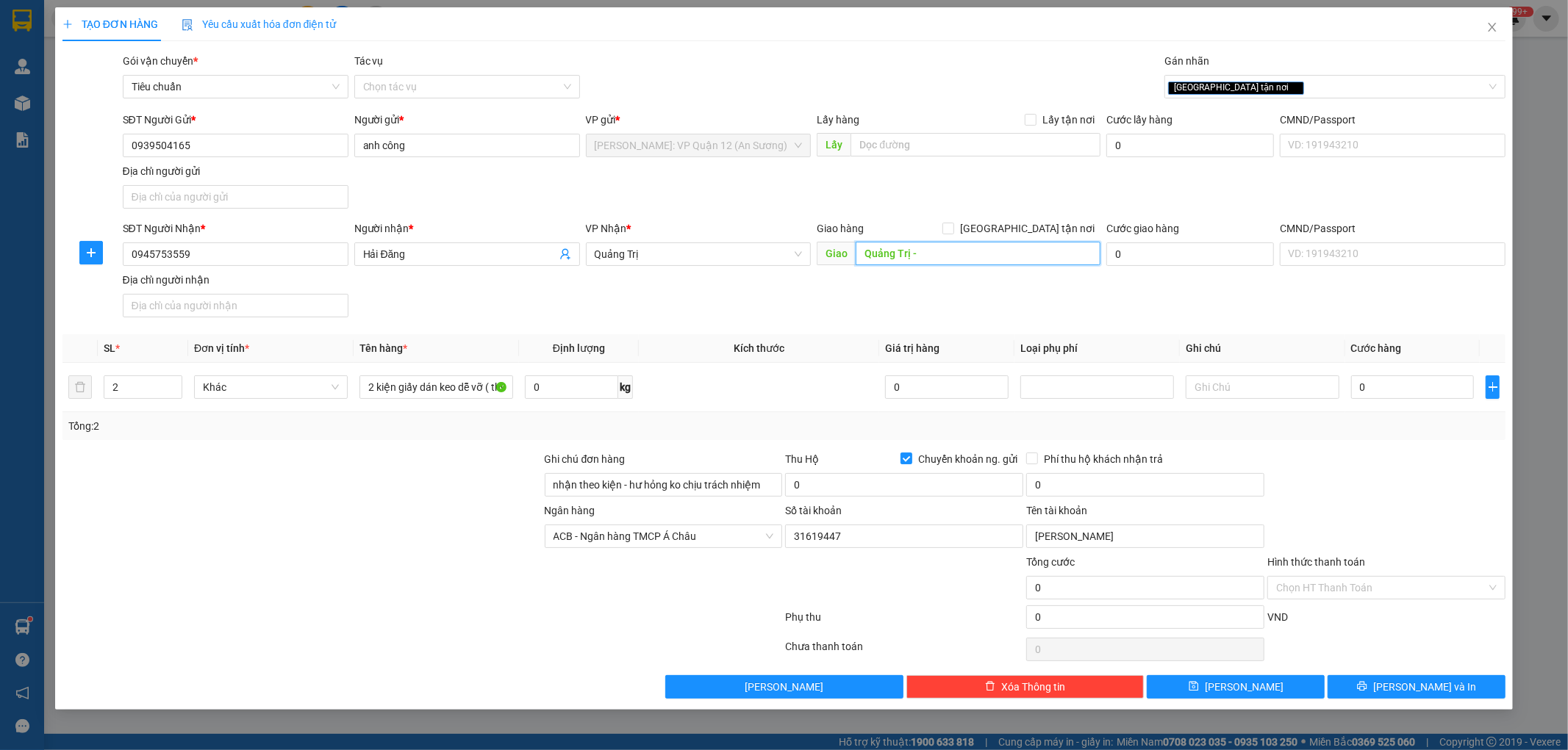
click at [944, 243] on input "Quảng Trị -" at bounding box center [978, 254] width 245 height 24
paste input "Lệ Thủy giao trên QL 1A"
click at [1419, 385] on input "0" at bounding box center [1413, 387] width 124 height 24
click at [832, 474] on input "0" at bounding box center [903, 485] width 238 height 24
click at [1095, 482] on input "0" at bounding box center [1144, 485] width 238 height 24
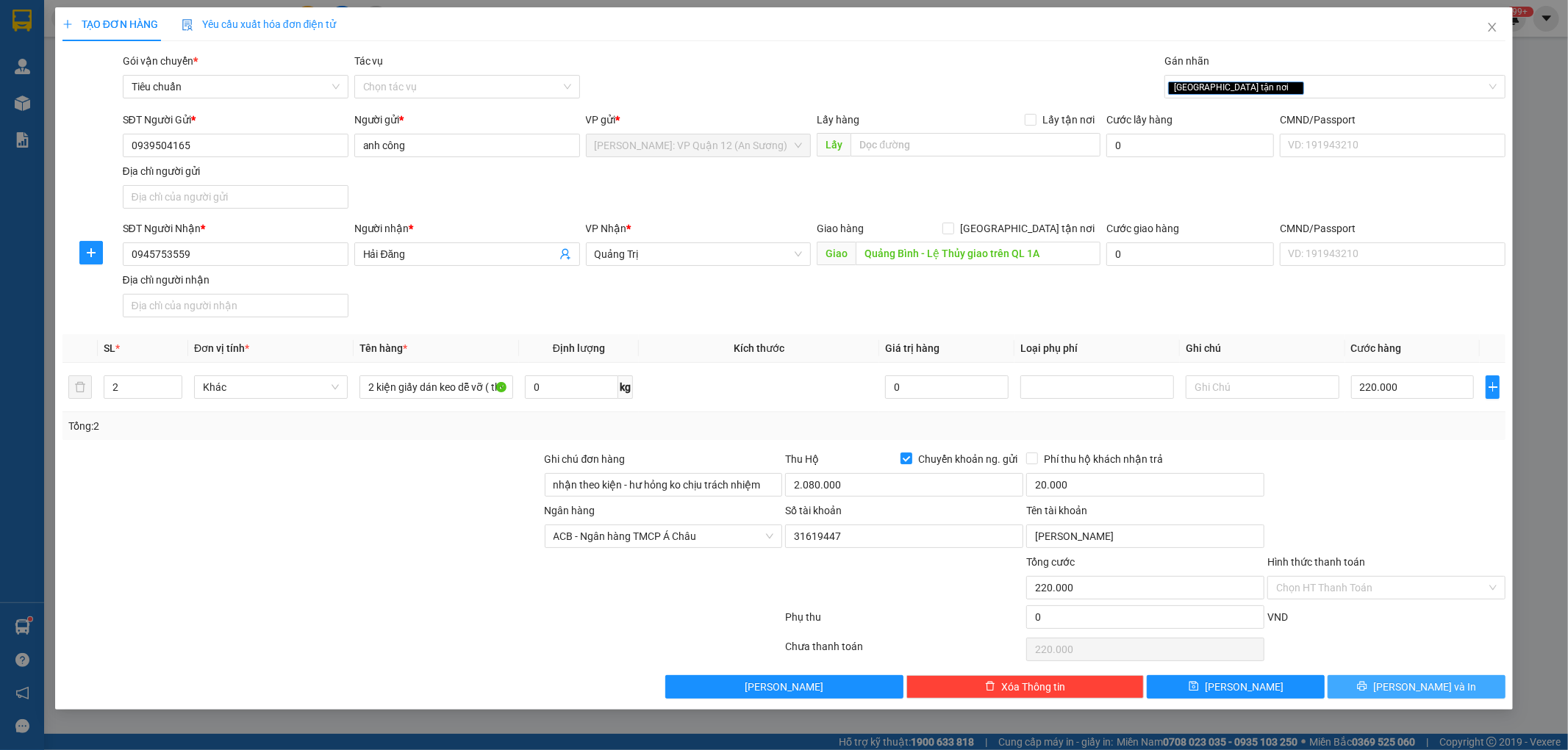
click at [1371, 681] on button "[PERSON_NAME] và In" at bounding box center [1416, 687] width 177 height 24
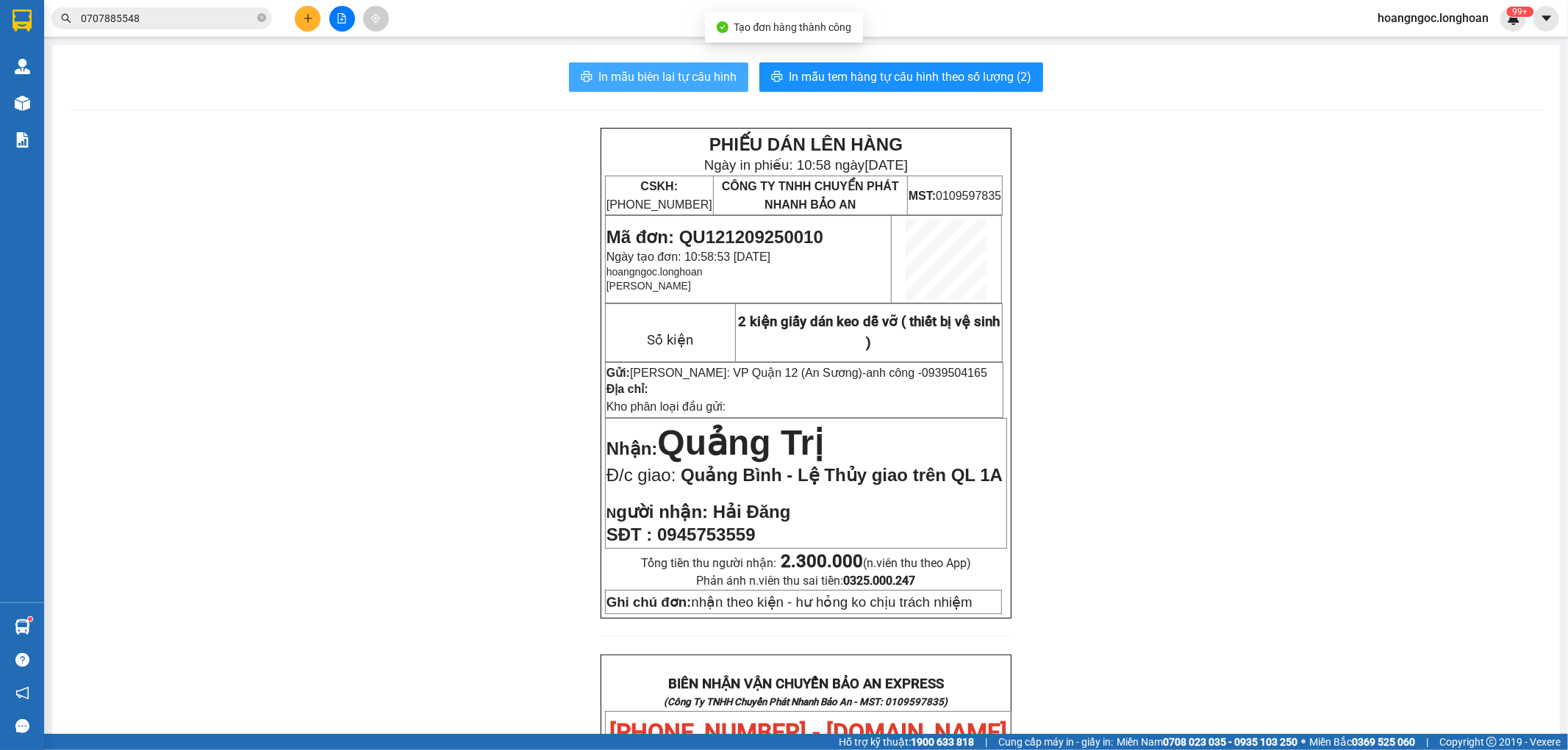
click at [697, 77] on span "In mẫu biên lai tự cấu hình" at bounding box center [667, 76] width 138 height 19
click at [927, 49] on div "In mẫu biên lai tự cấu hình In mẫu tem hàng tự cấu hình theo số lượng (2) PHIẾU…" at bounding box center [805, 725] width 1507 height 1360
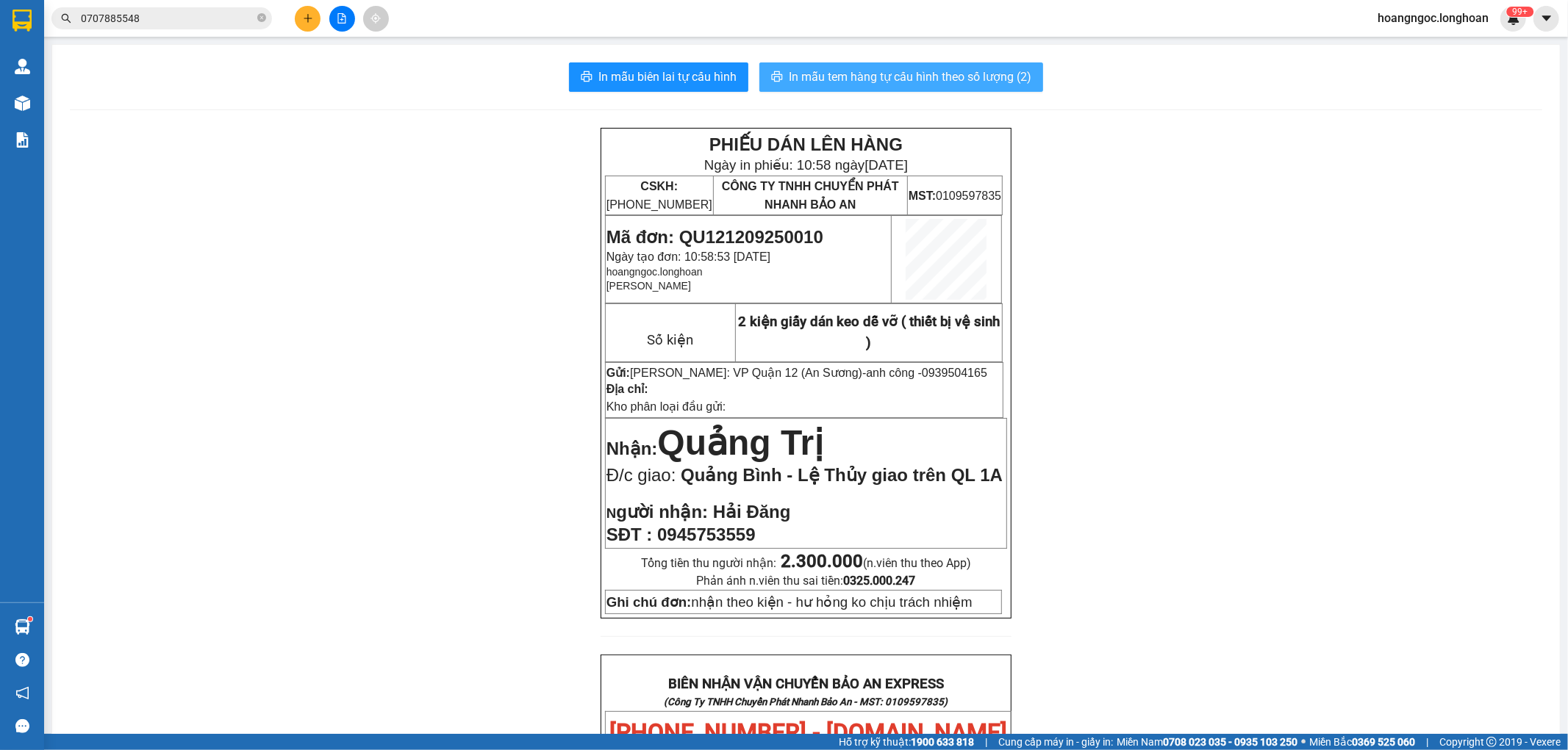
drag, startPoint x: 937, startPoint y: 72, endPoint x: 978, endPoint y: 108, distance: 54.6
click at [937, 72] on span "In mẫu tem hàng tự cấu hình theo số lượng (2)" at bounding box center [909, 76] width 242 height 19
click at [303, 19] on icon "plus" at bounding box center [308, 18] width 10 height 10
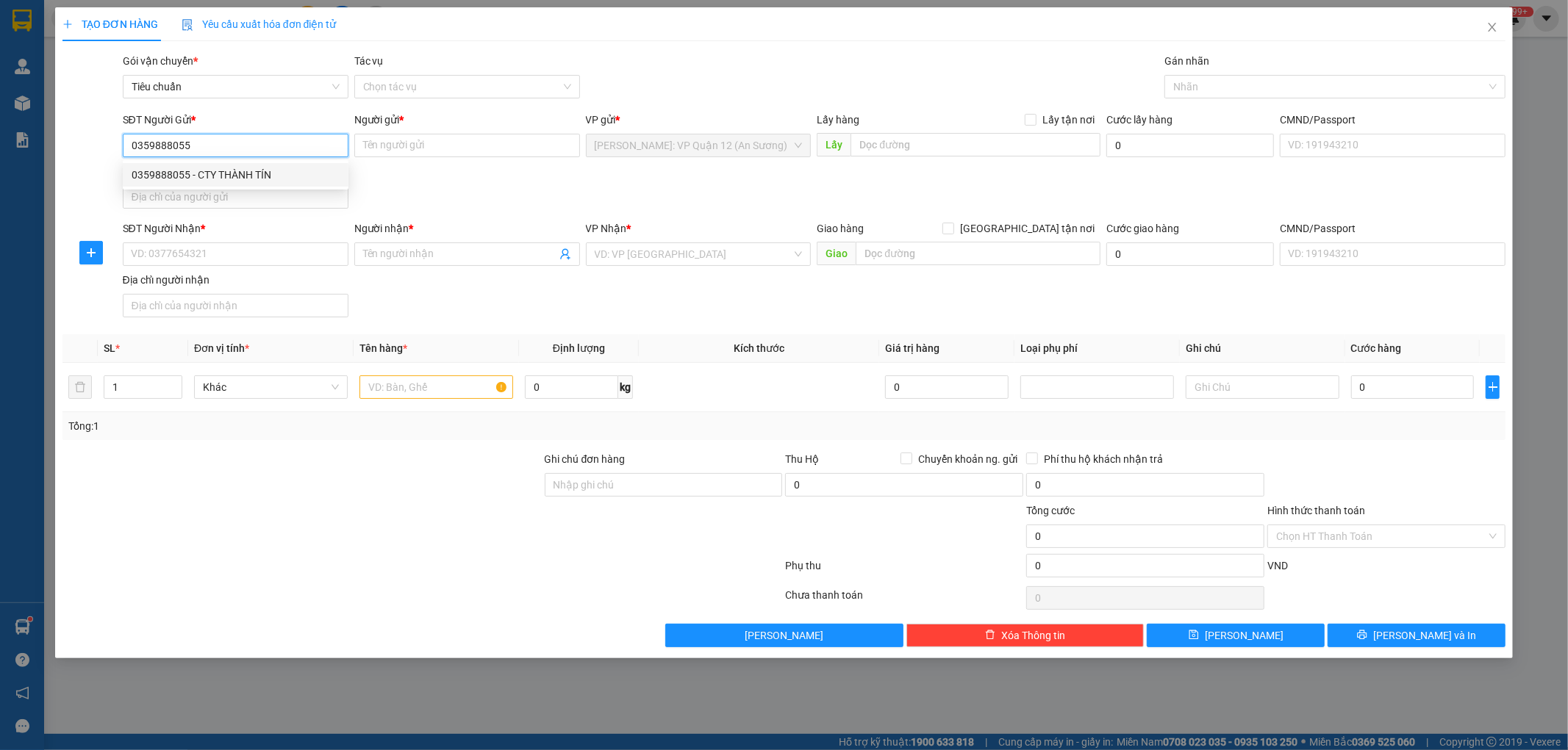
click at [292, 180] on div "0359888055 - CTY THÀNH TÍN" at bounding box center [235, 175] width 208 height 16
click at [198, 259] on input "SĐT Người Nhận *" at bounding box center [235, 254] width 226 height 24
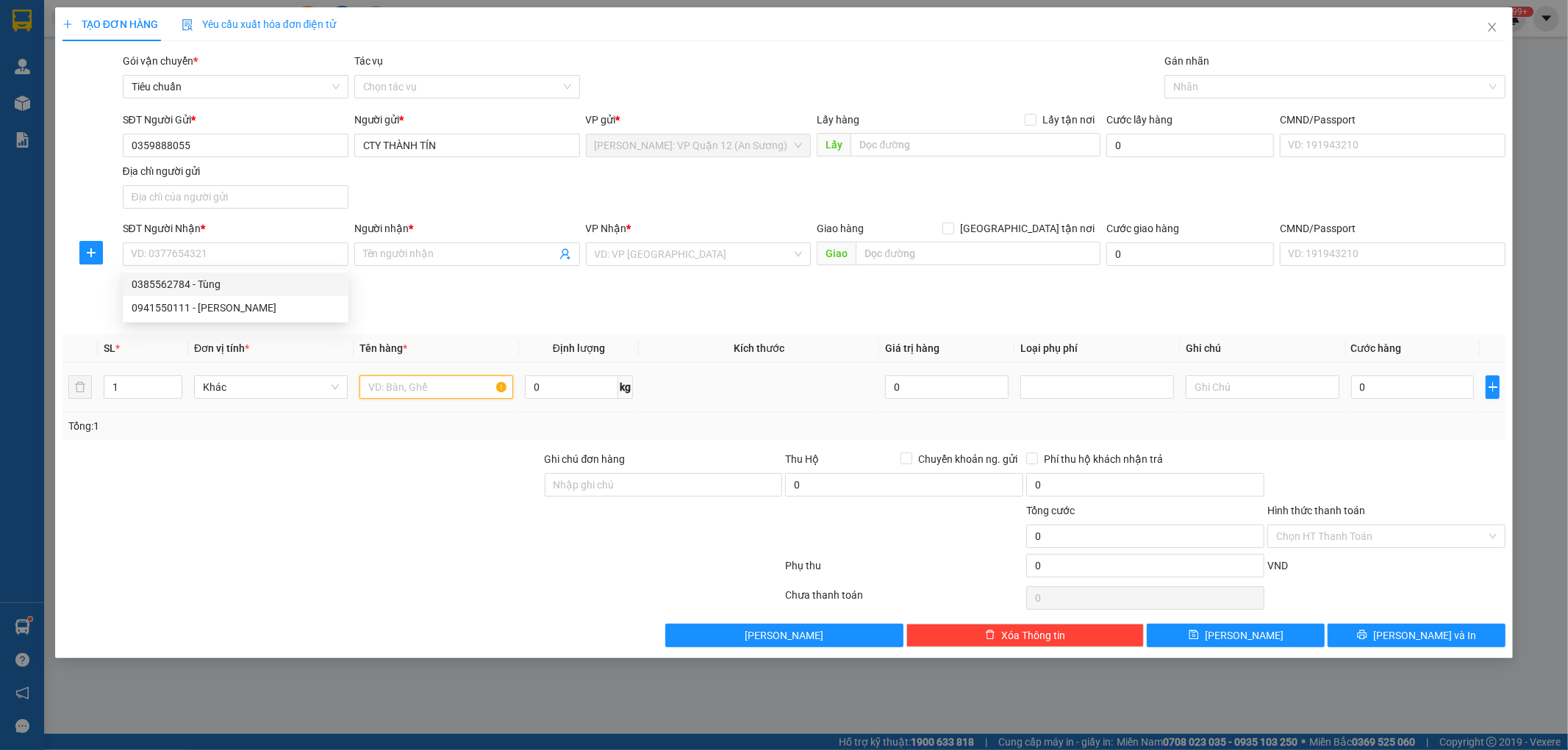
click at [416, 394] on input "text" at bounding box center [436, 387] width 154 height 24
click at [233, 259] on input "SĐT Người Nhận *" at bounding box center [235, 254] width 226 height 24
click at [244, 287] on div "0762768709 - phương anh" at bounding box center [235, 284] width 208 height 16
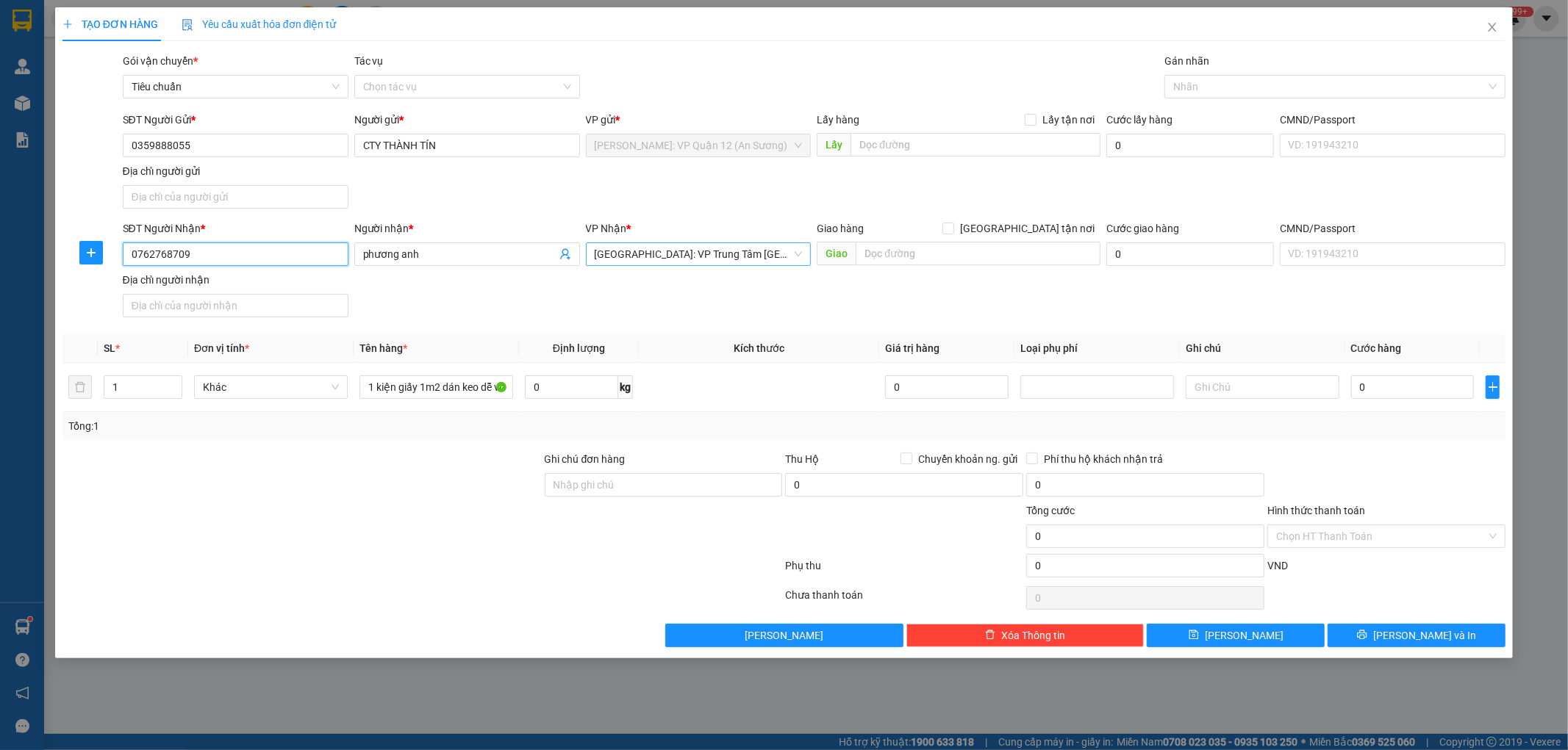
click at [727, 250] on span "Khánh Hòa: VP Trung Tâm TP Nha Trang" at bounding box center [698, 254] width 208 height 22
click at [983, 266] on input "text" at bounding box center [978, 254] width 245 height 24
click at [952, 227] on input "[GEOGRAPHIC_DATA] tận nơi" at bounding box center [947, 227] width 10 height 10
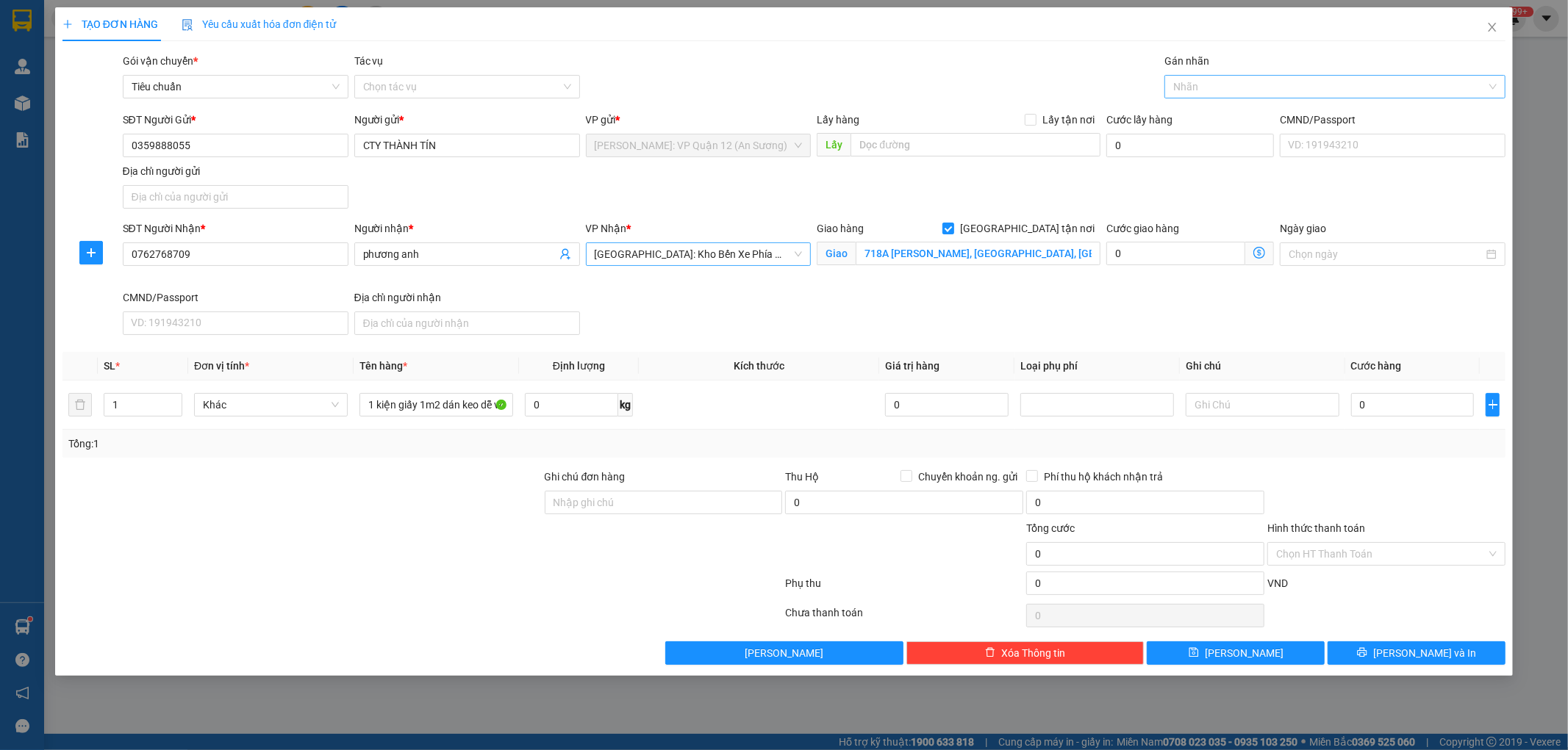
click at [1226, 88] on div at bounding box center [1327, 86] width 319 height 18
click at [1231, 124] on div "[GEOGRAPHIC_DATA] tận nơi" at bounding box center [1335, 116] width 324 height 16
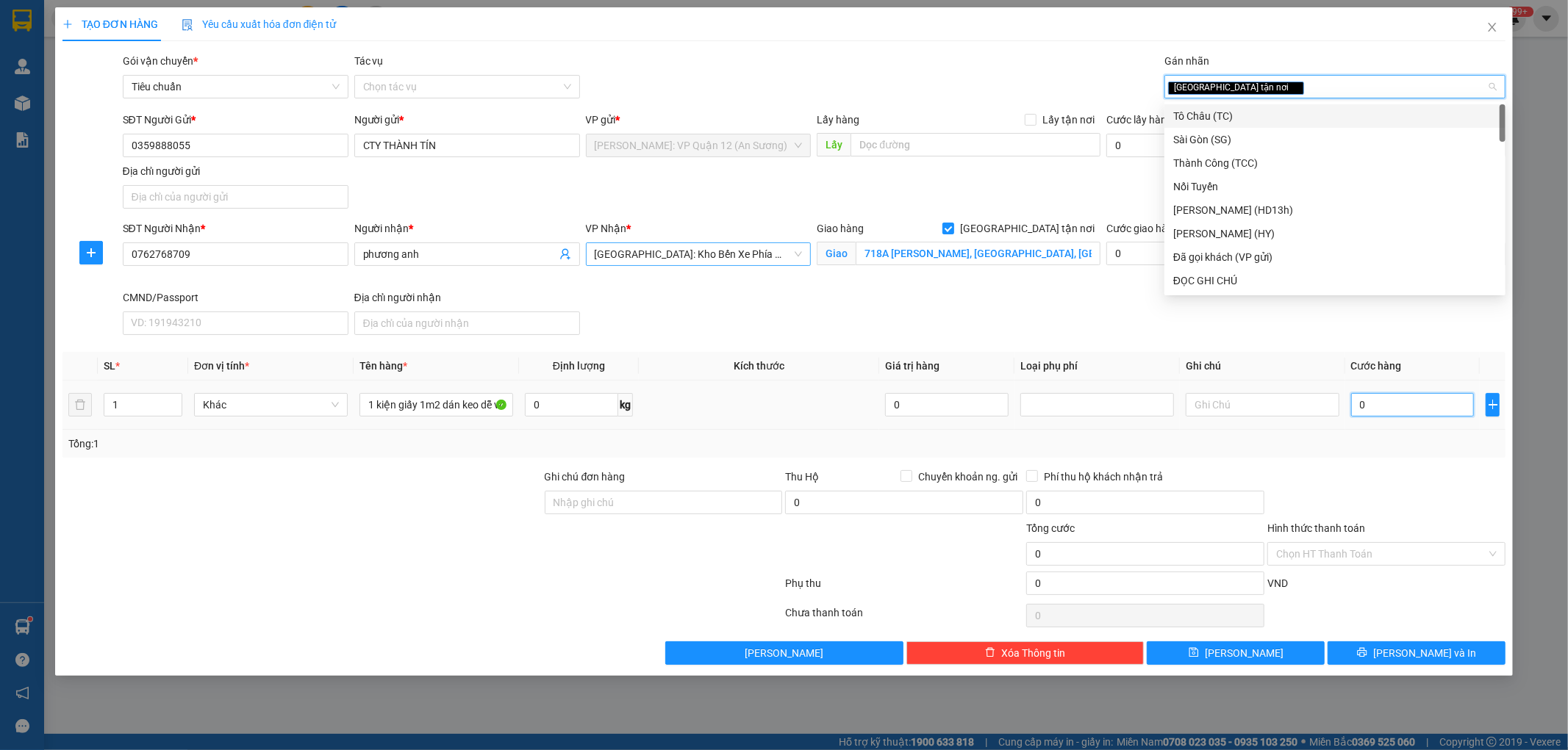
click at [1402, 410] on input "0" at bounding box center [1413, 405] width 124 height 24
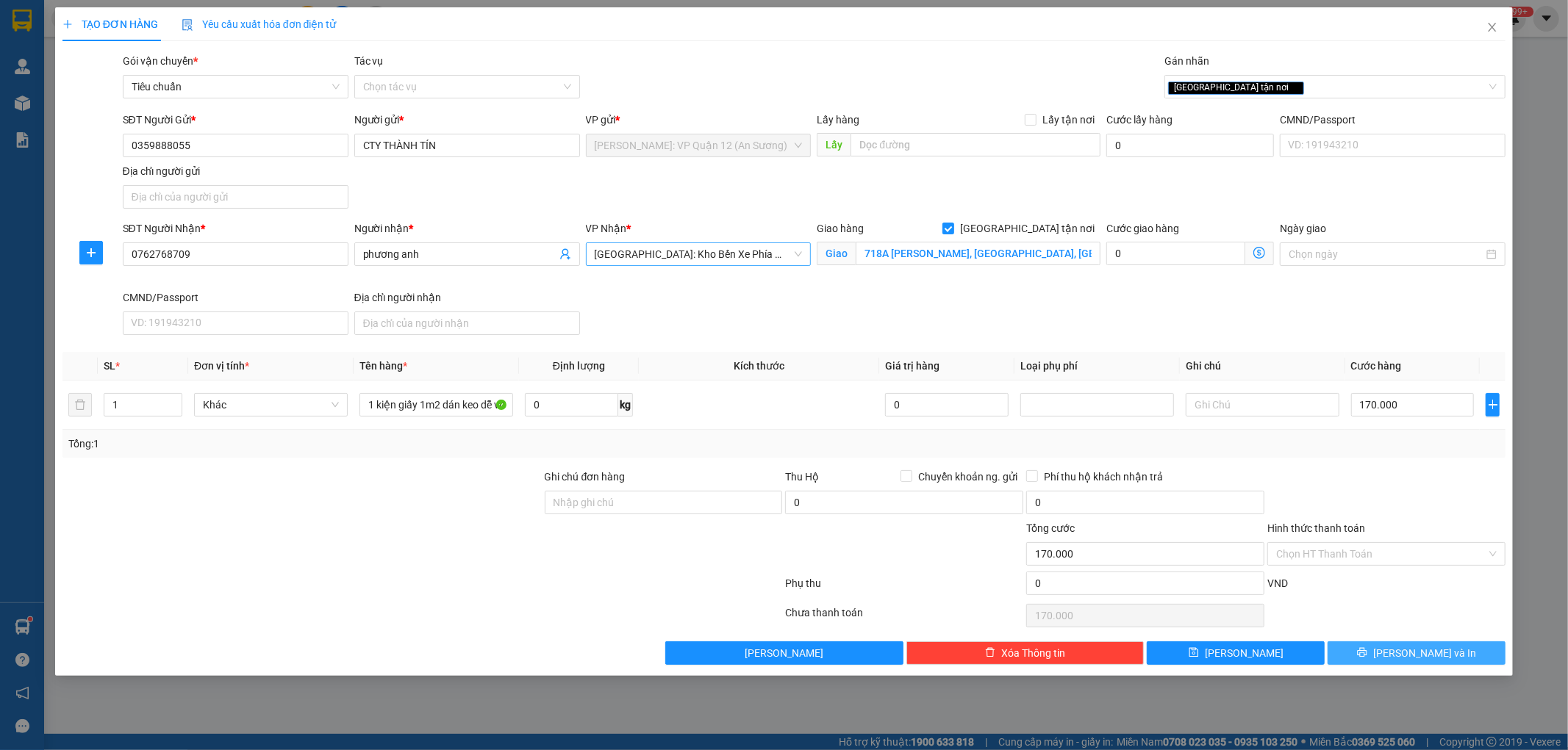
click at [1422, 660] on span "[PERSON_NAME] và In" at bounding box center [1424, 653] width 103 height 16
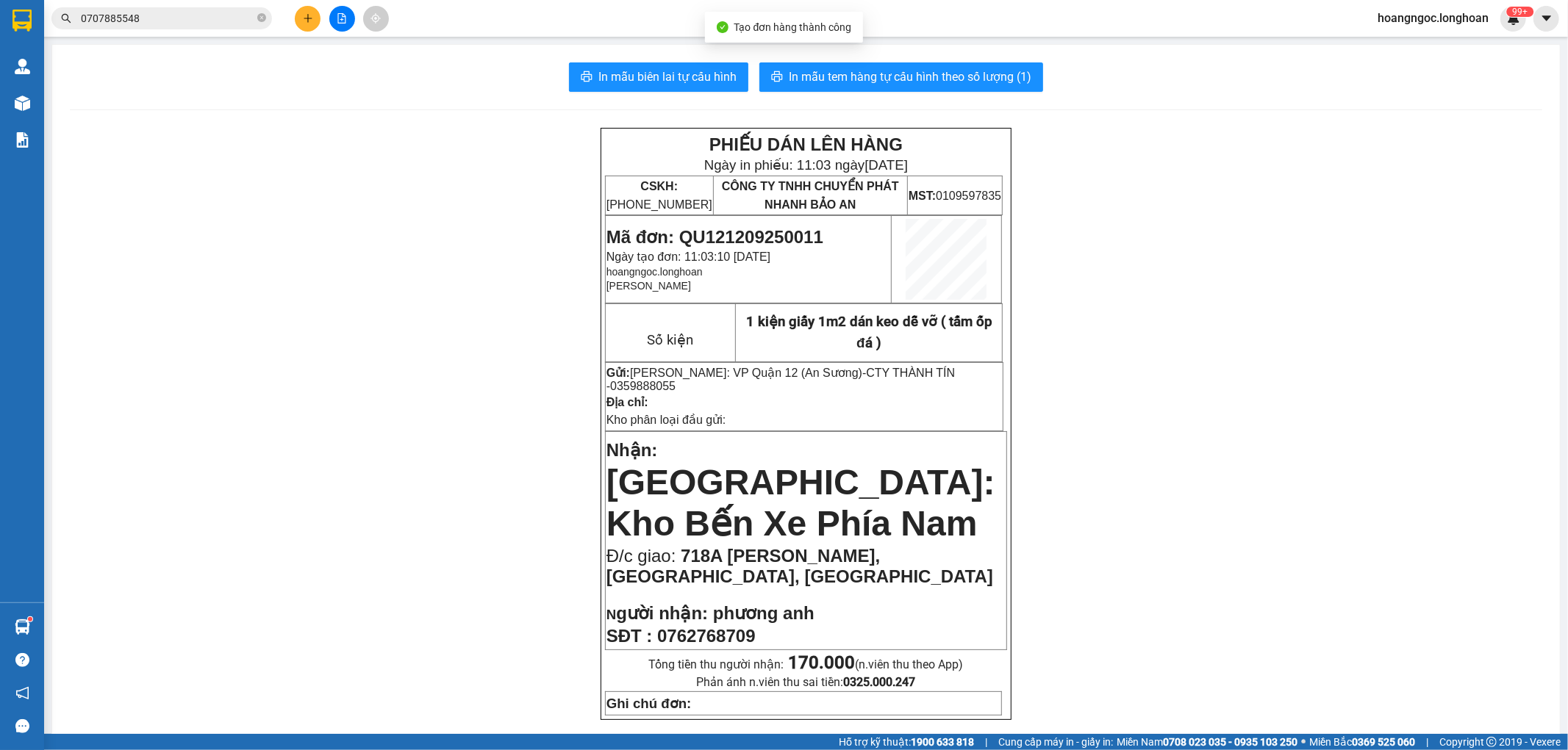
click at [704, 69] on span "In mẫu biên lai tự cấu hình" at bounding box center [667, 76] width 138 height 19
click at [854, 72] on span "In mẫu tem hàng tự cấu hình theo số lượng (1)" at bounding box center [909, 76] width 242 height 19
click at [324, 25] on div at bounding box center [341, 19] width 110 height 25
click at [311, 24] on button at bounding box center [308, 19] width 25 height 25
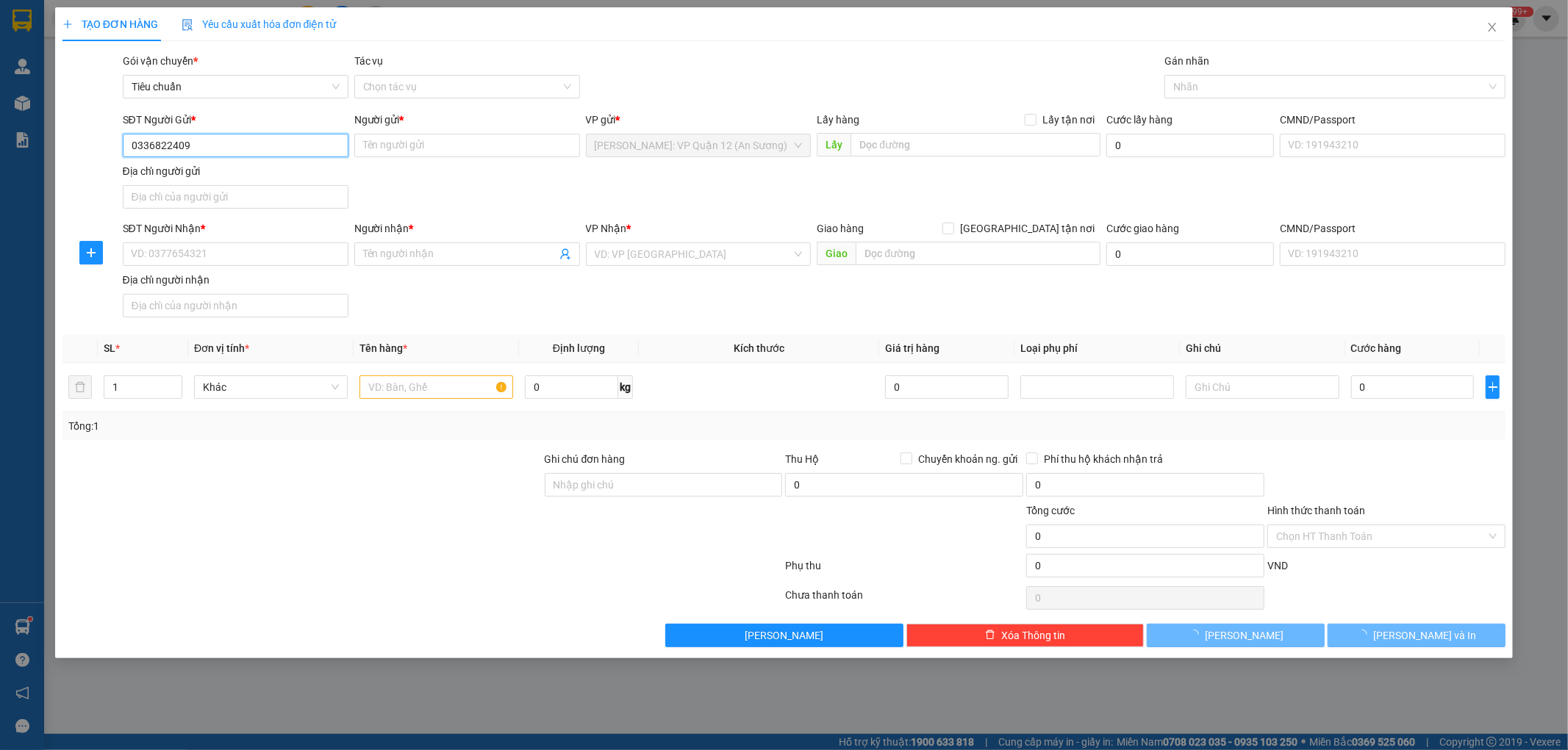
click at [253, 157] on input "0336822409" at bounding box center [235, 145] width 226 height 24
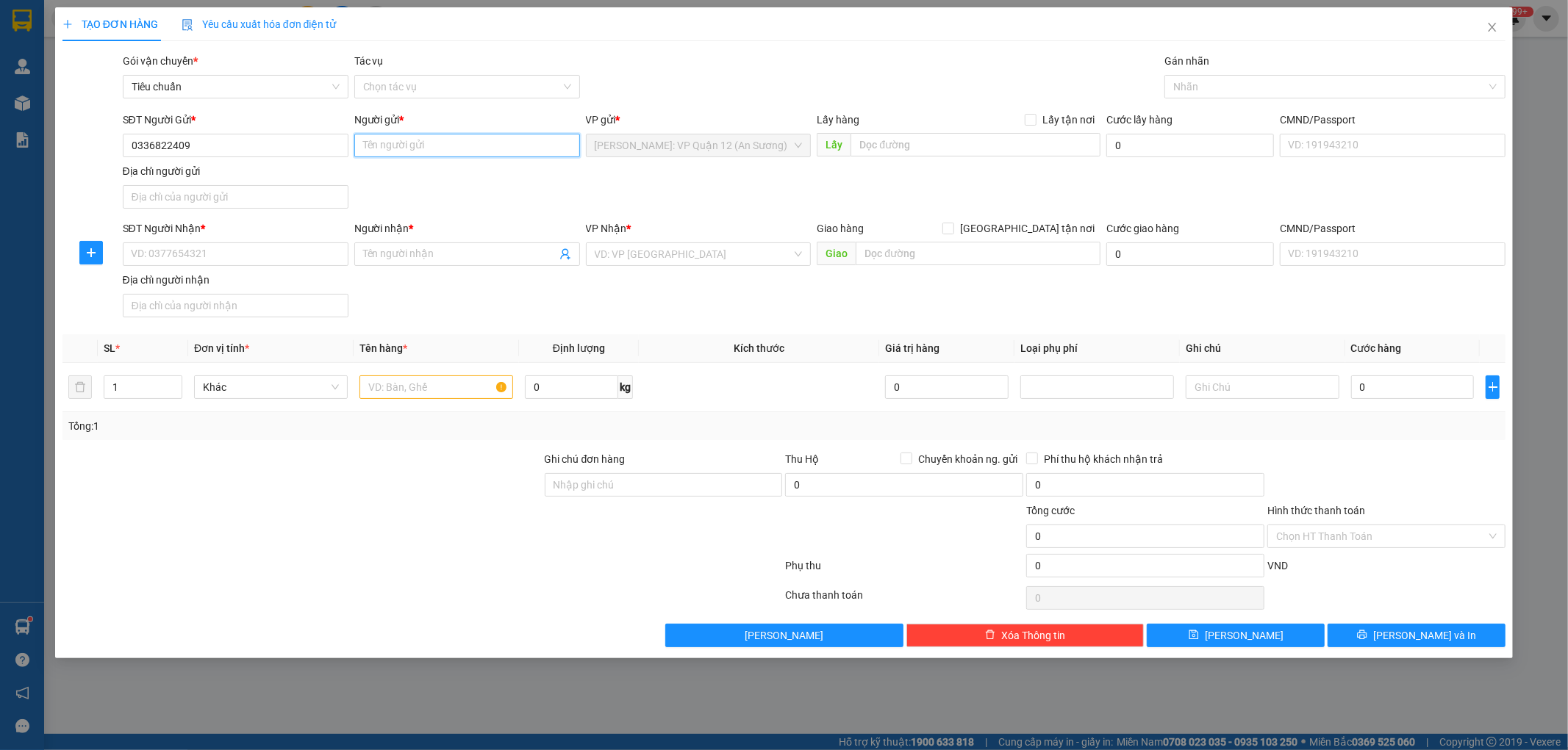
click at [434, 150] on input "Người gửi *" at bounding box center [467, 145] width 226 height 24
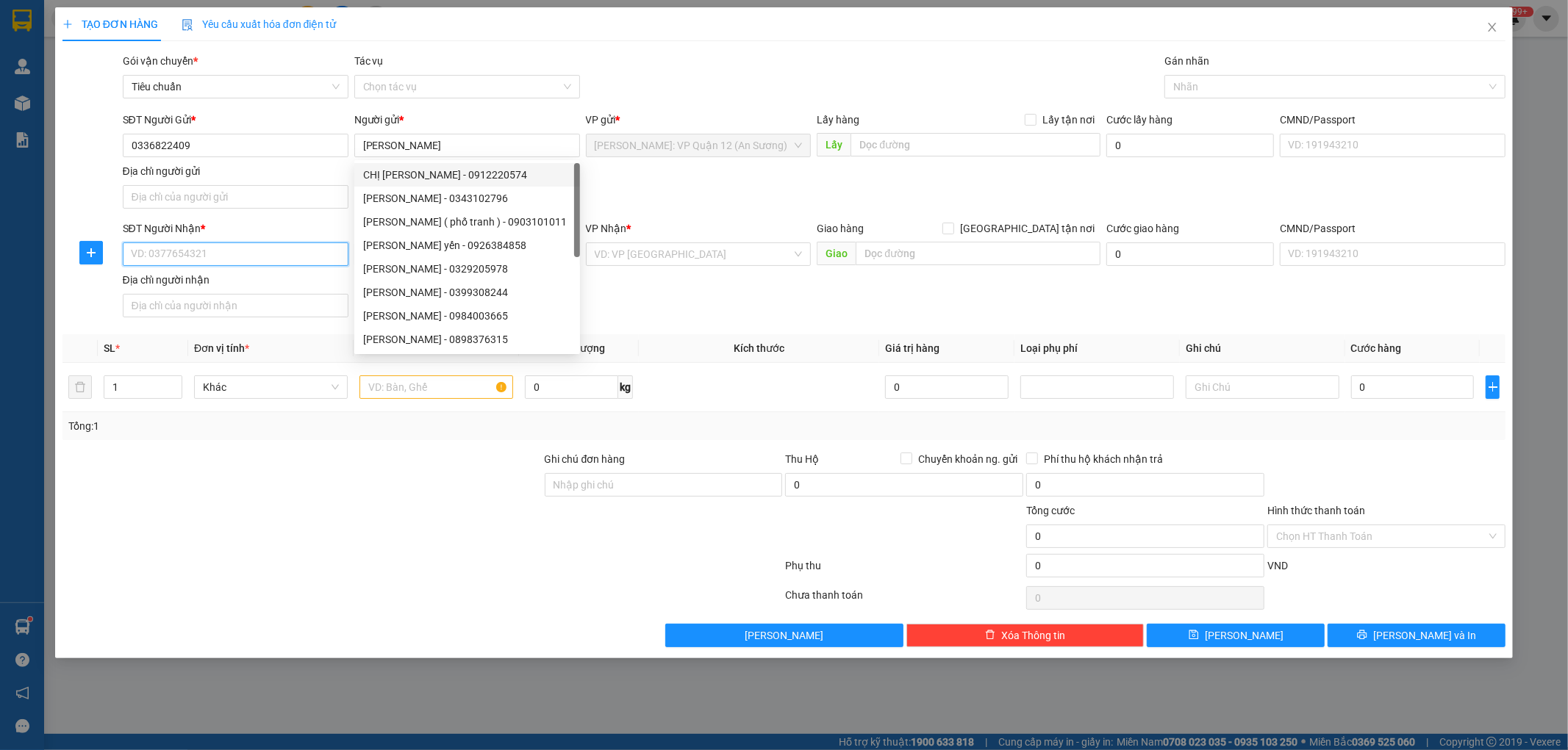
click at [195, 262] on input "SĐT Người Nhận *" at bounding box center [235, 254] width 226 height 24
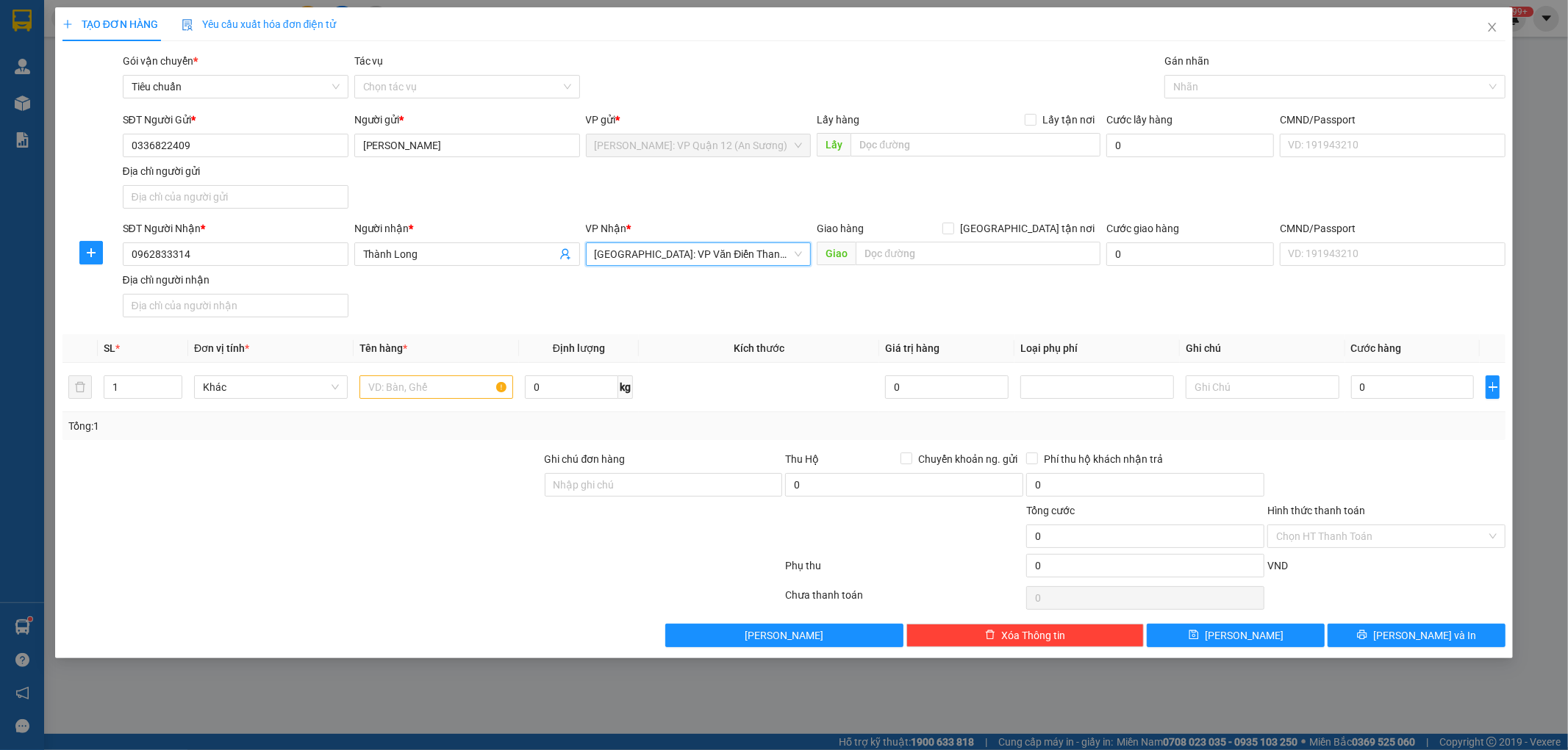
click at [625, 263] on span "[GEOGRAPHIC_DATA]: VP Văn Điển Thanh Trì" at bounding box center [698, 254] width 208 height 22
click at [942, 223] on input "[GEOGRAPHIC_DATA] tận nơi" at bounding box center [947, 227] width 10 height 10
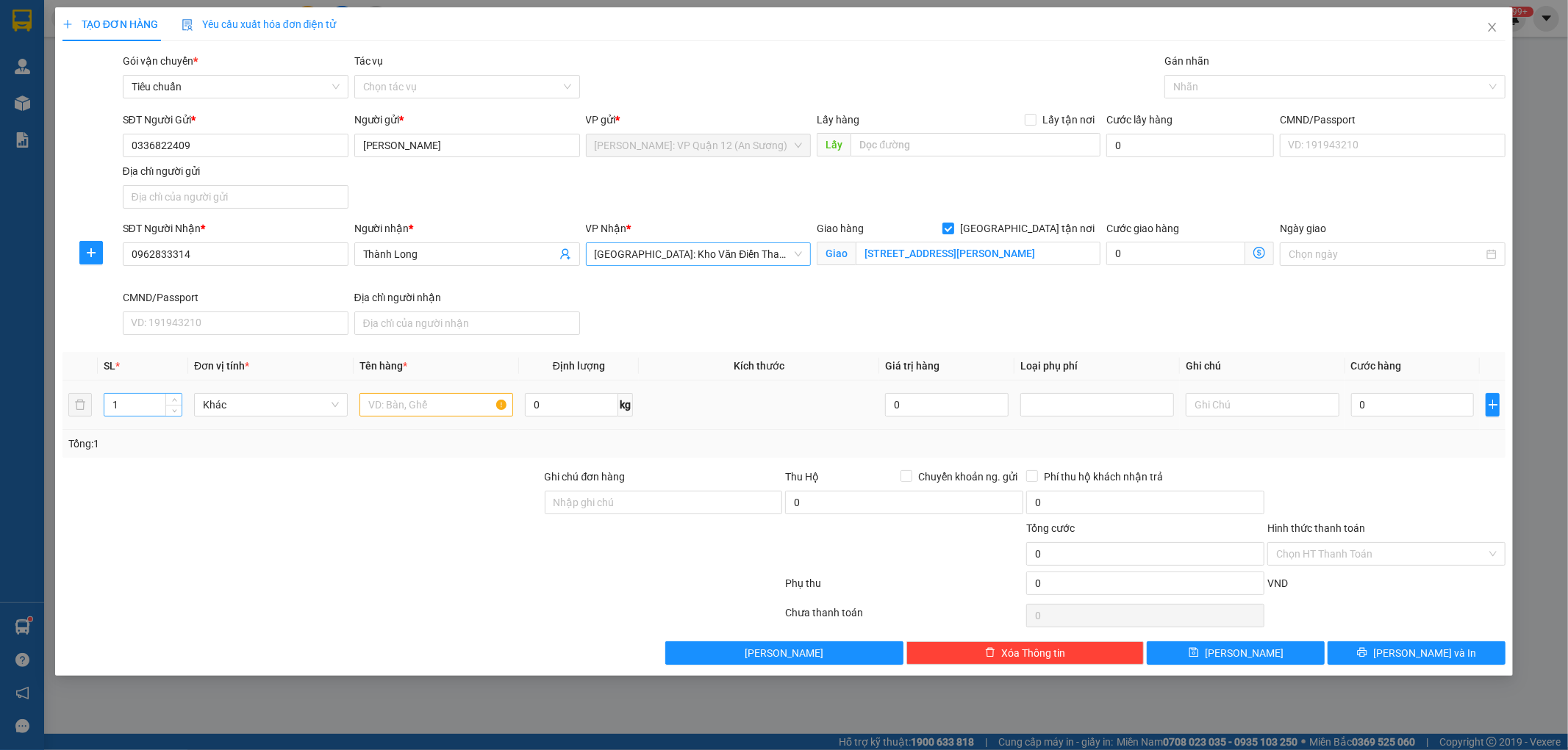
drag, startPoint x: 145, startPoint y: 403, endPoint x: 185, endPoint y: 402, distance: 40.0
click at [145, 404] on input "1" at bounding box center [142, 405] width 77 height 22
drag, startPoint x: 185, startPoint y: 402, endPoint x: 321, endPoint y: 423, distance: 137.6
click at [184, 401] on td "1" at bounding box center [143, 405] width 90 height 49
click at [172, 397] on icon "up" at bounding box center [174, 399] width 5 height 5
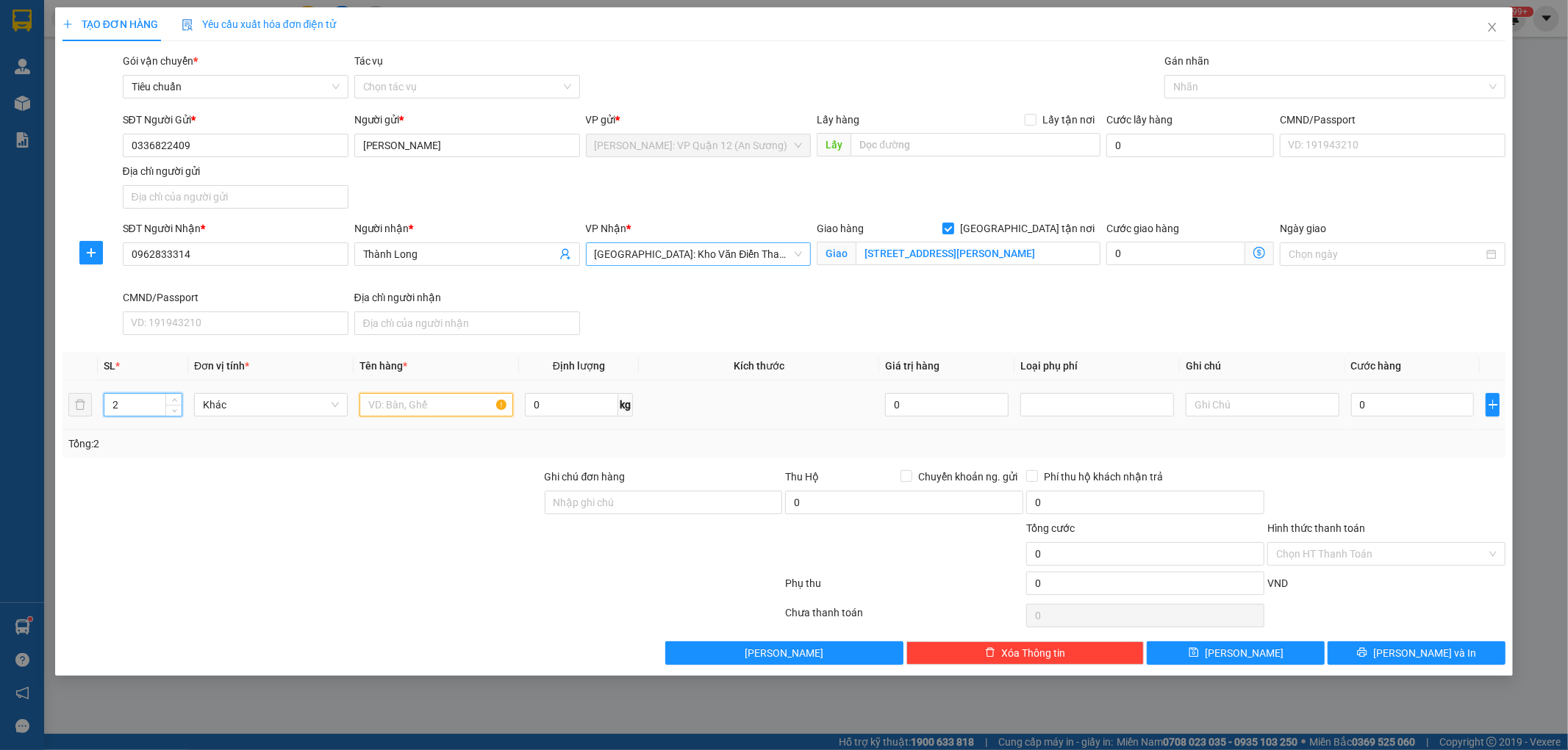
click at [406, 400] on input "text" at bounding box center [436, 405] width 154 height 24
click at [688, 518] on div "Ghi chú đơn hàng" at bounding box center [663, 494] width 238 height 51
drag, startPoint x: 688, startPoint y: 509, endPoint x: 698, endPoint y: 512, distance: 10.4
click at [688, 509] on input "Ghi chú đơn hàng" at bounding box center [663, 503] width 238 height 24
click at [1188, 77] on div at bounding box center [1327, 86] width 319 height 18
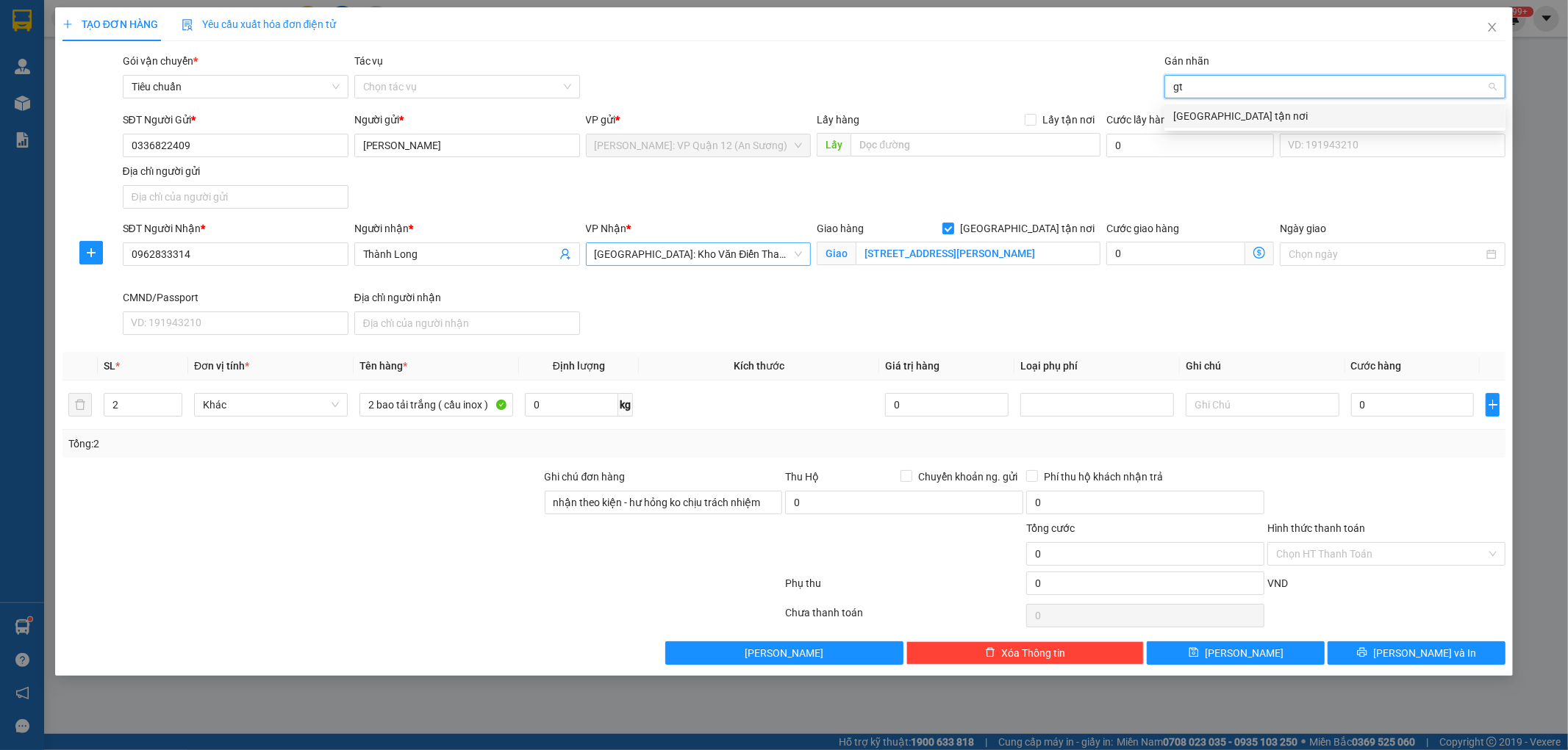
click at [1264, 113] on div "[GEOGRAPHIC_DATA] tận nơi" at bounding box center [1335, 116] width 324 height 16
drag, startPoint x: 1453, startPoint y: 425, endPoint x: 1390, endPoint y: 399, distance: 68.2
click at [1449, 423] on td "0" at bounding box center [1413, 405] width 135 height 49
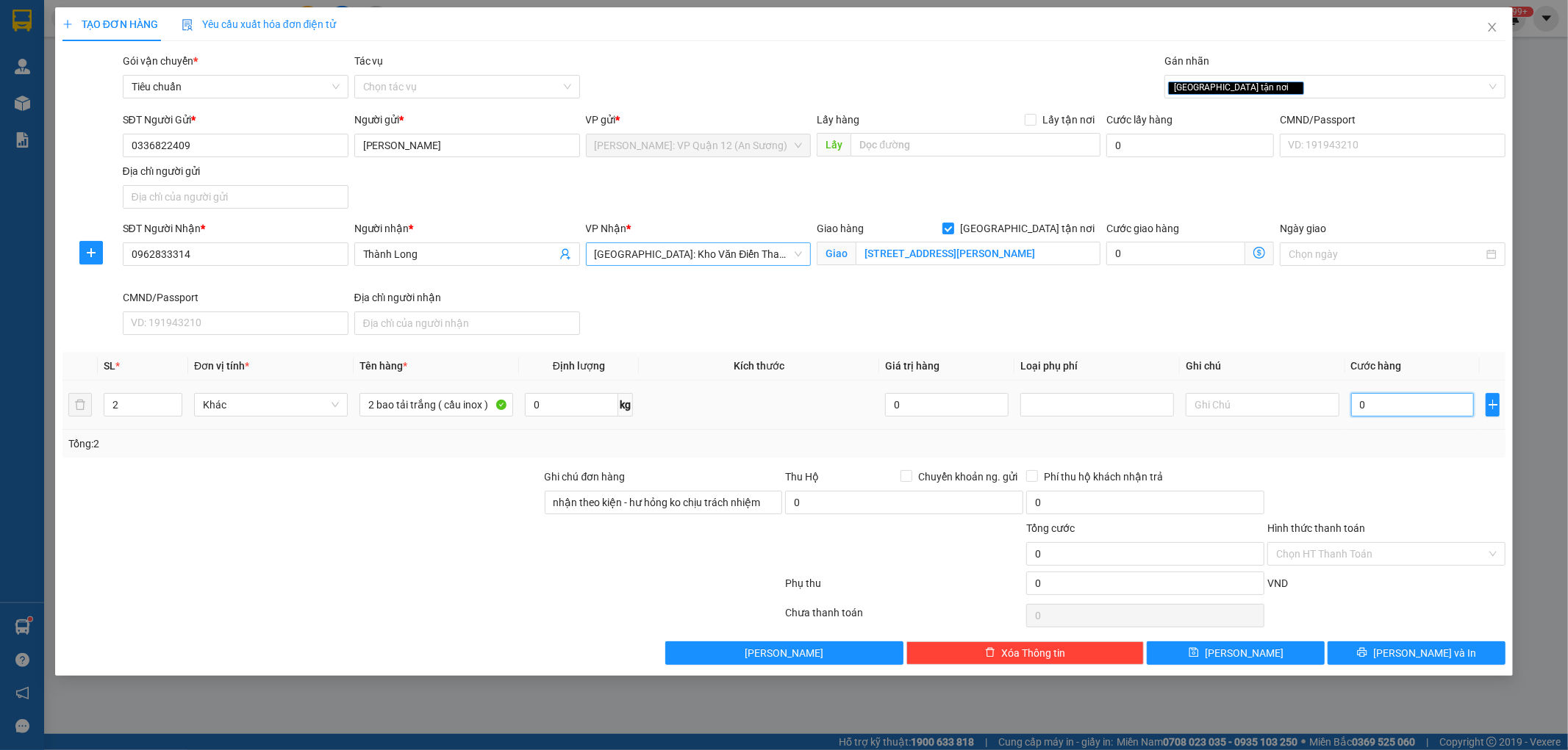
click at [1387, 399] on input "0" at bounding box center [1413, 405] width 124 height 24
click at [1413, 656] on span "[PERSON_NAME] và In" at bounding box center [1424, 653] width 103 height 16
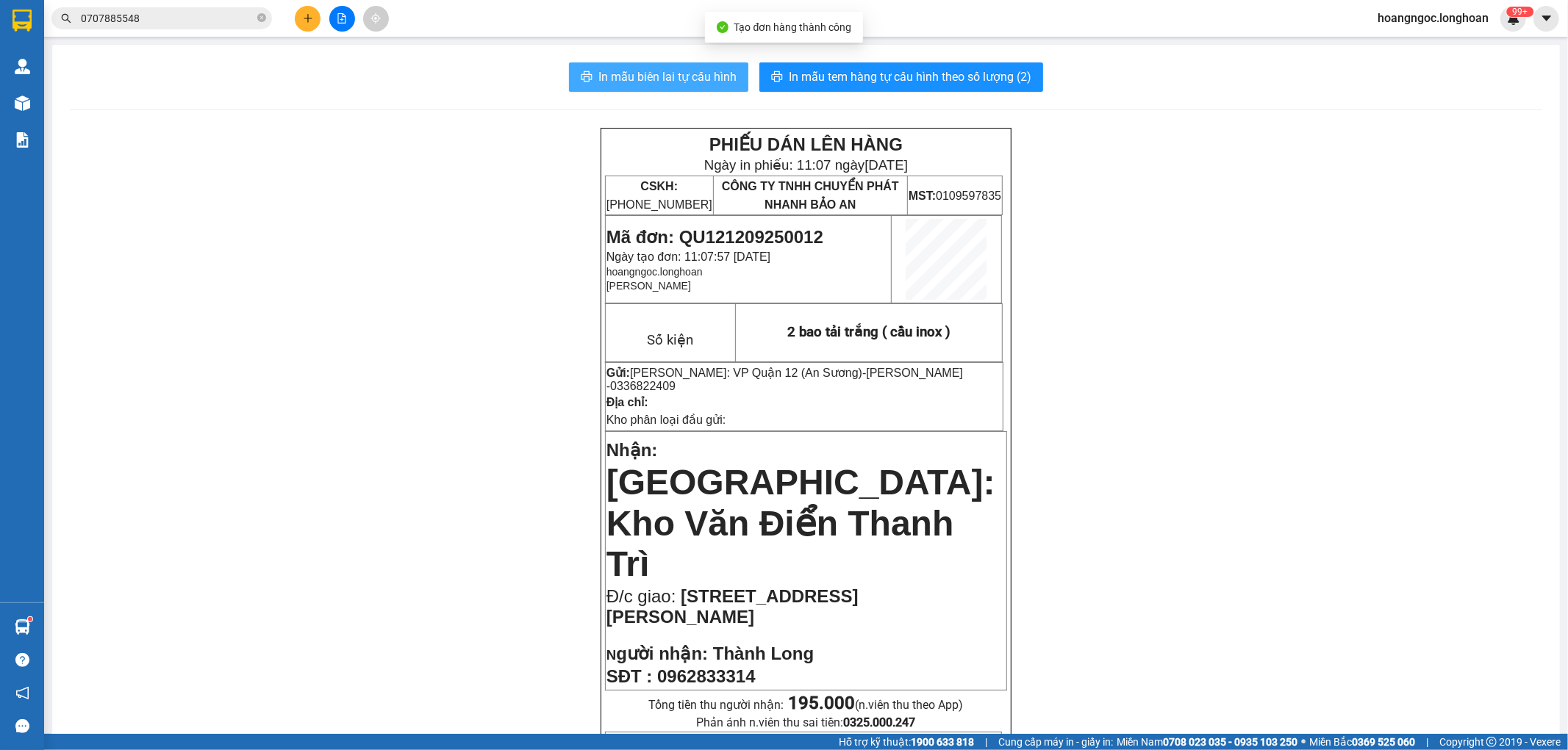
click at [695, 71] on span "In mẫu biên lai tự cấu hình" at bounding box center [667, 76] width 138 height 19
drag, startPoint x: 788, startPoint y: 247, endPoint x: 784, endPoint y: 233, distance: 14.6
click at [787, 247] on p "Mã đơn: QU121209250012" at bounding box center [747, 237] width 283 height 21
click at [784, 232] on span "Mã đơn: QU121209250012" at bounding box center [714, 237] width 217 height 20
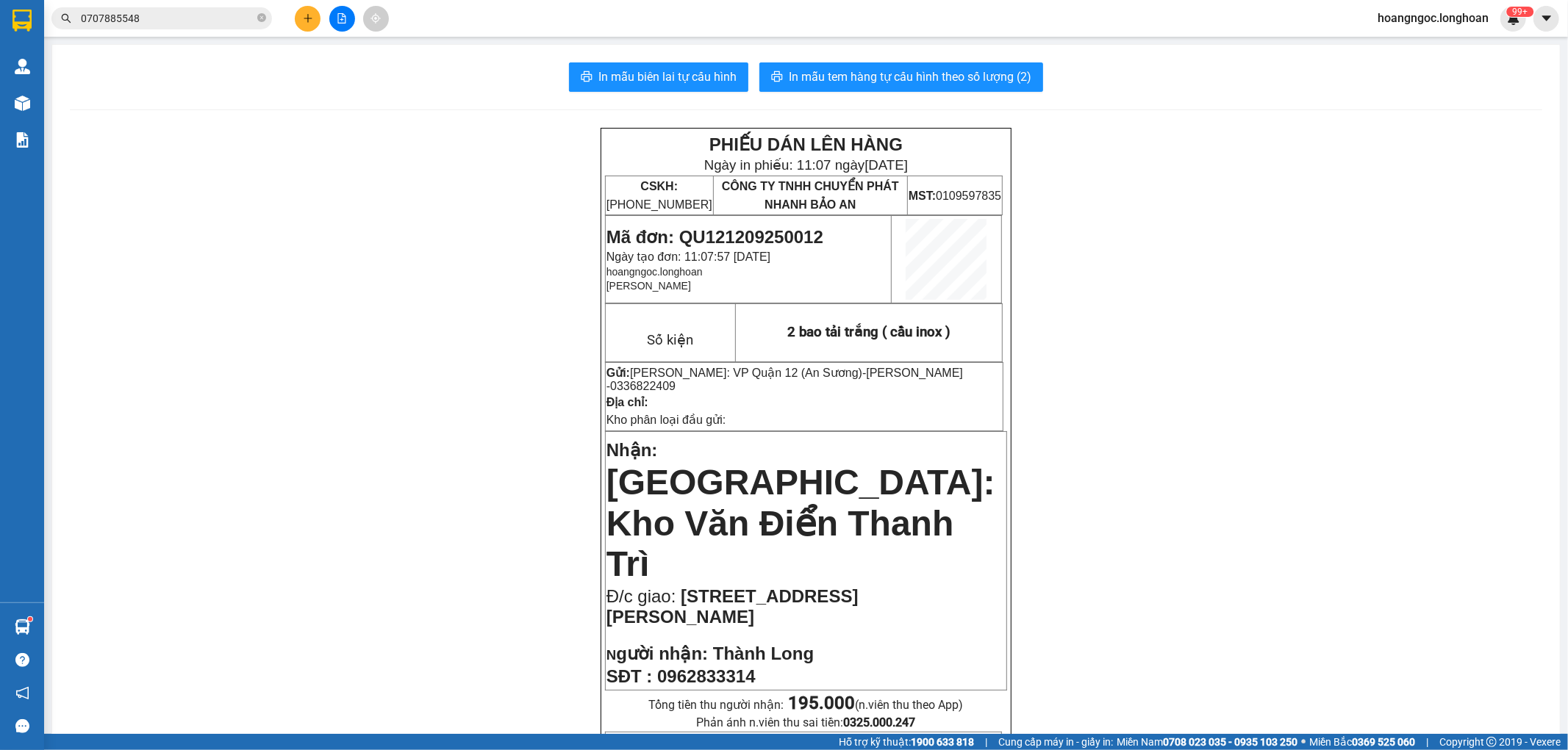
click at [210, 25] on input "0707885548" at bounding box center [167, 18] width 174 height 16
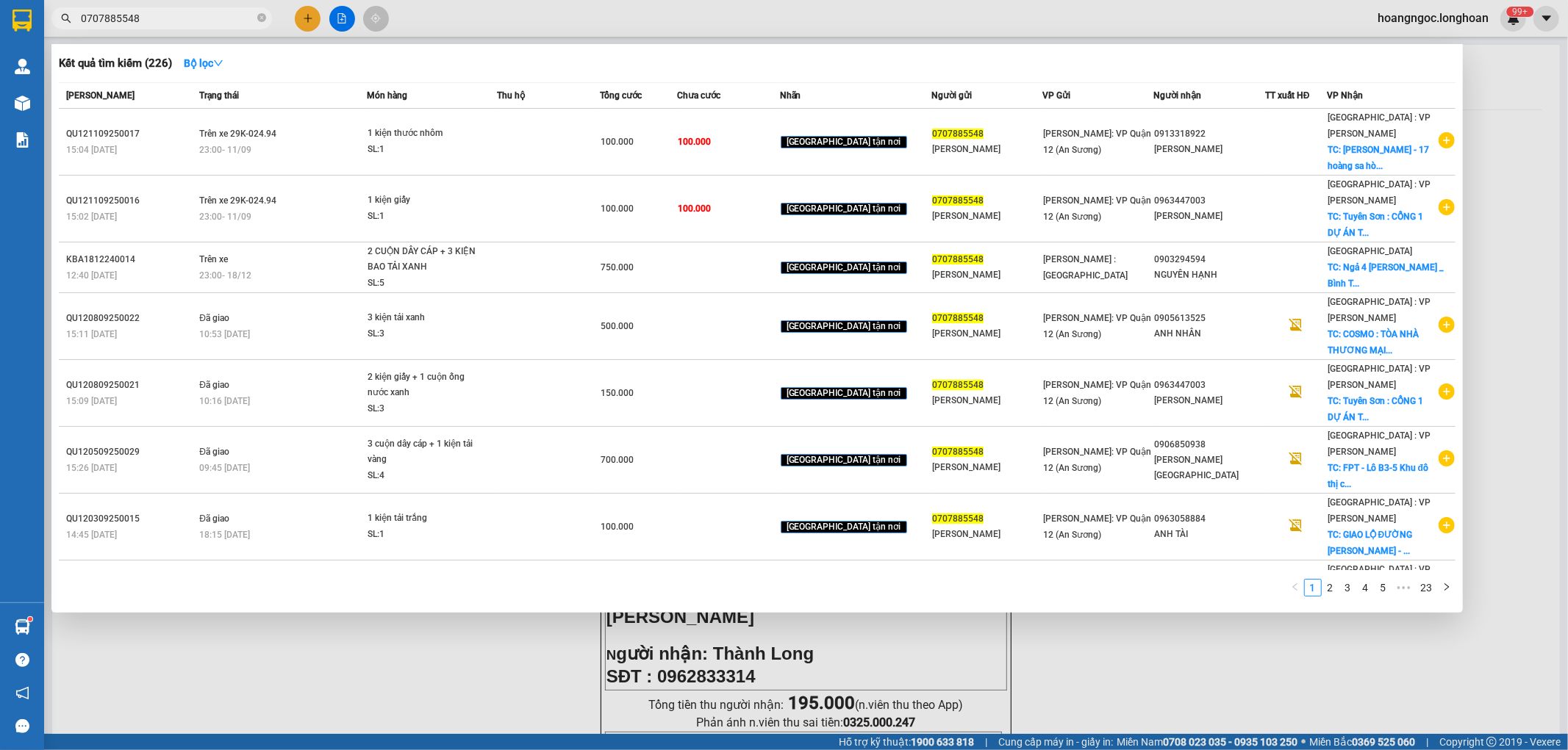
click at [210, 25] on input "0707885548" at bounding box center [167, 18] width 174 height 16
paste input "QU121209250012"
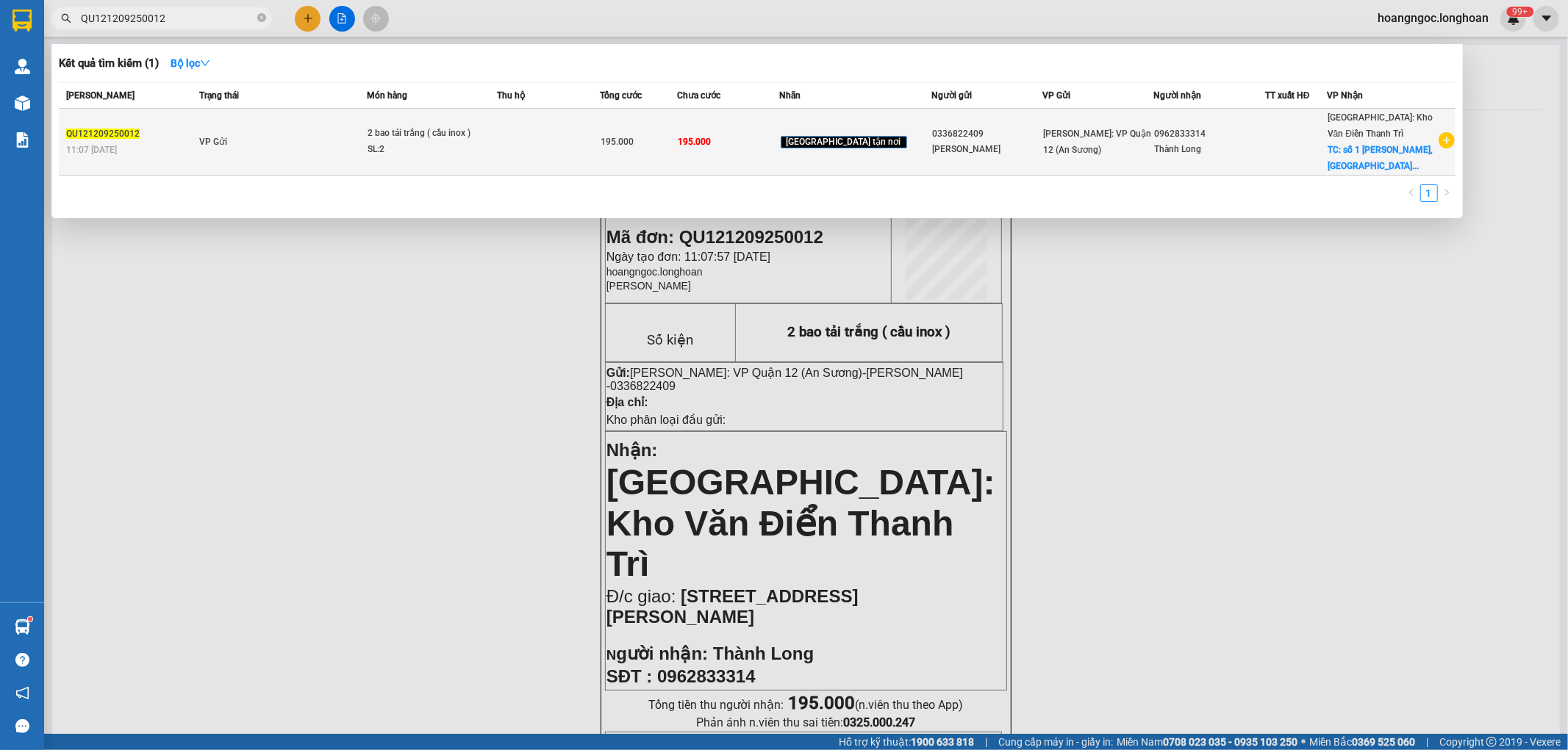
click at [675, 148] on div "195.000" at bounding box center [637, 141] width 76 height 16
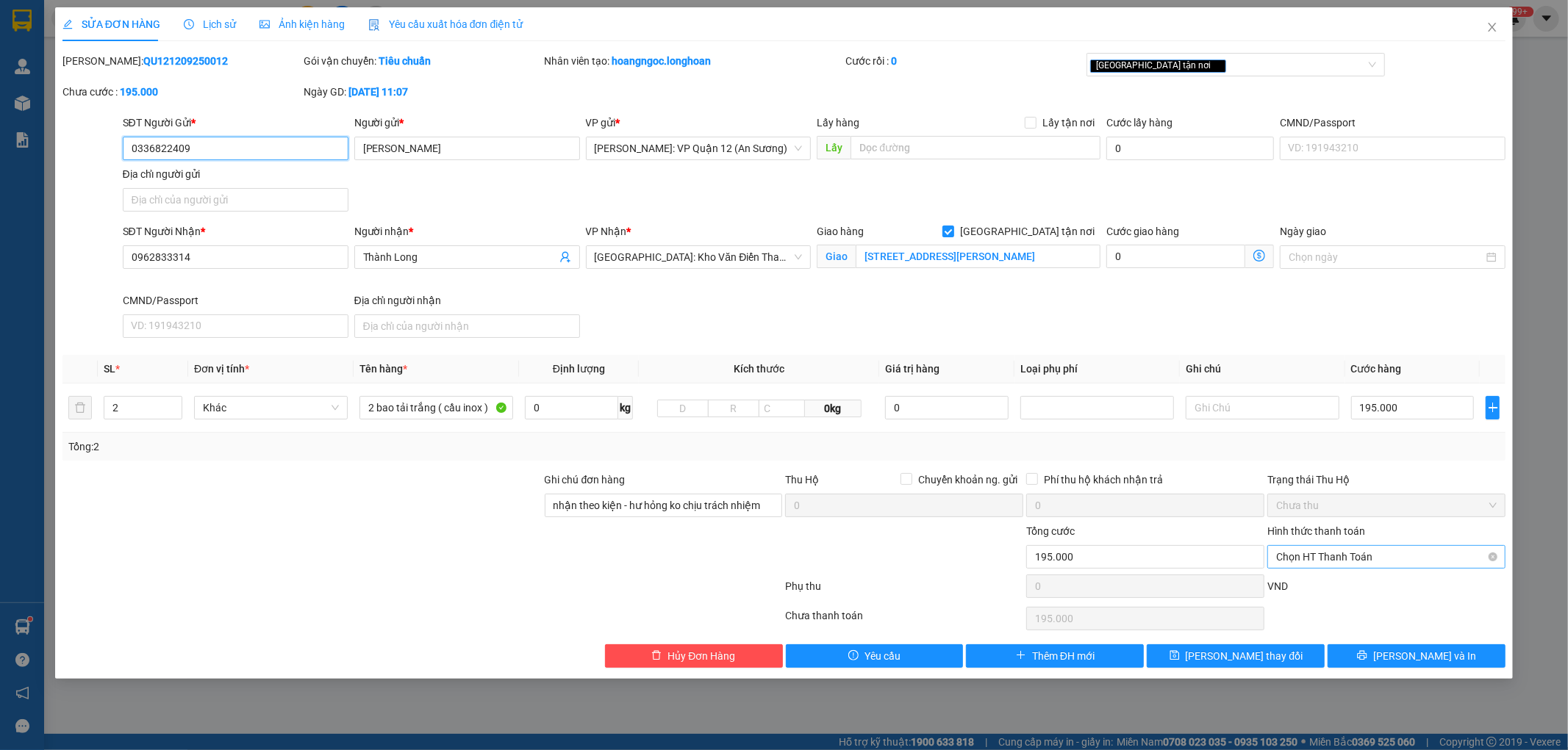
click at [1354, 551] on span "Chọn HT Thanh Toán" at bounding box center [1386, 557] width 221 height 22
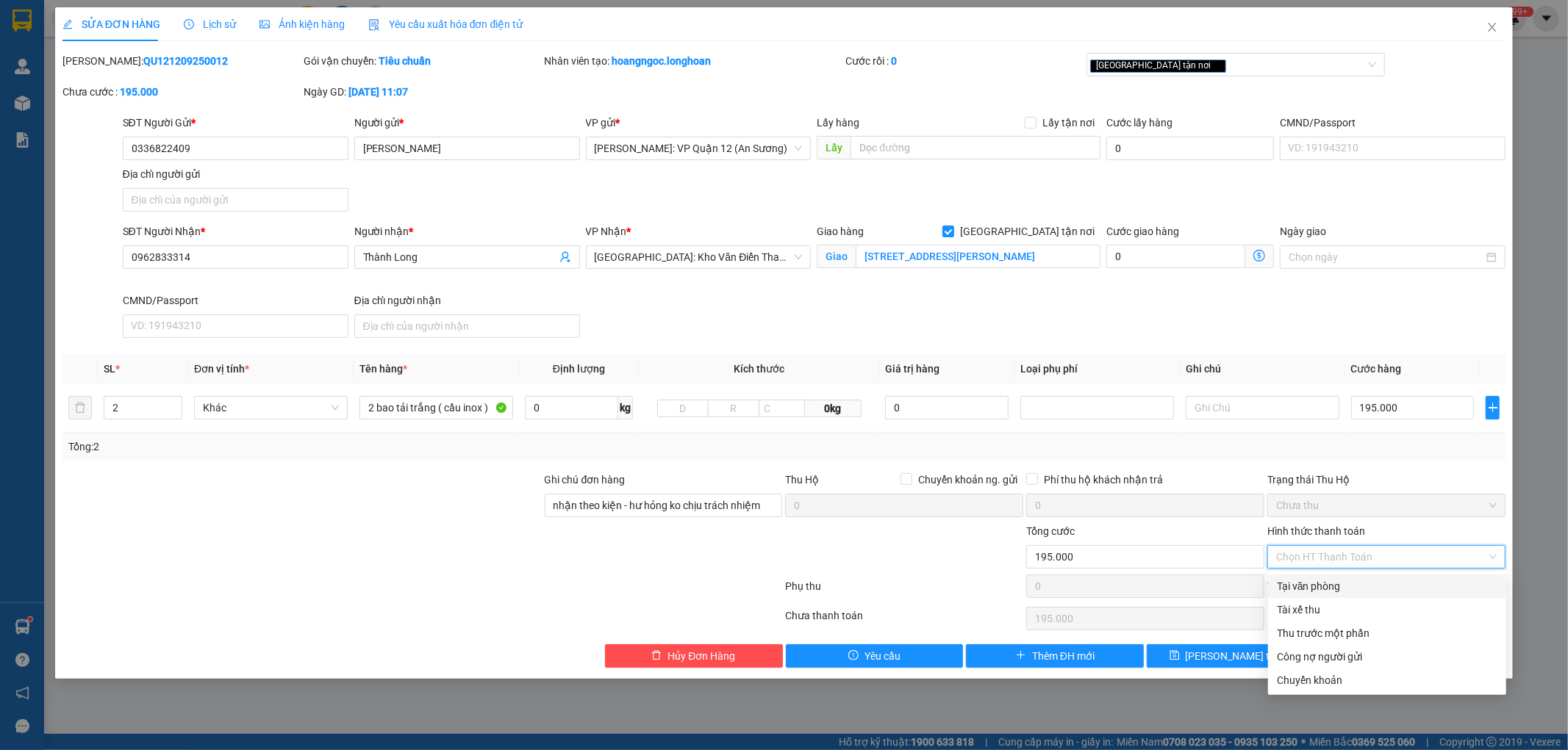
click at [1339, 589] on div "Tại văn phòng" at bounding box center [1387, 586] width 221 height 16
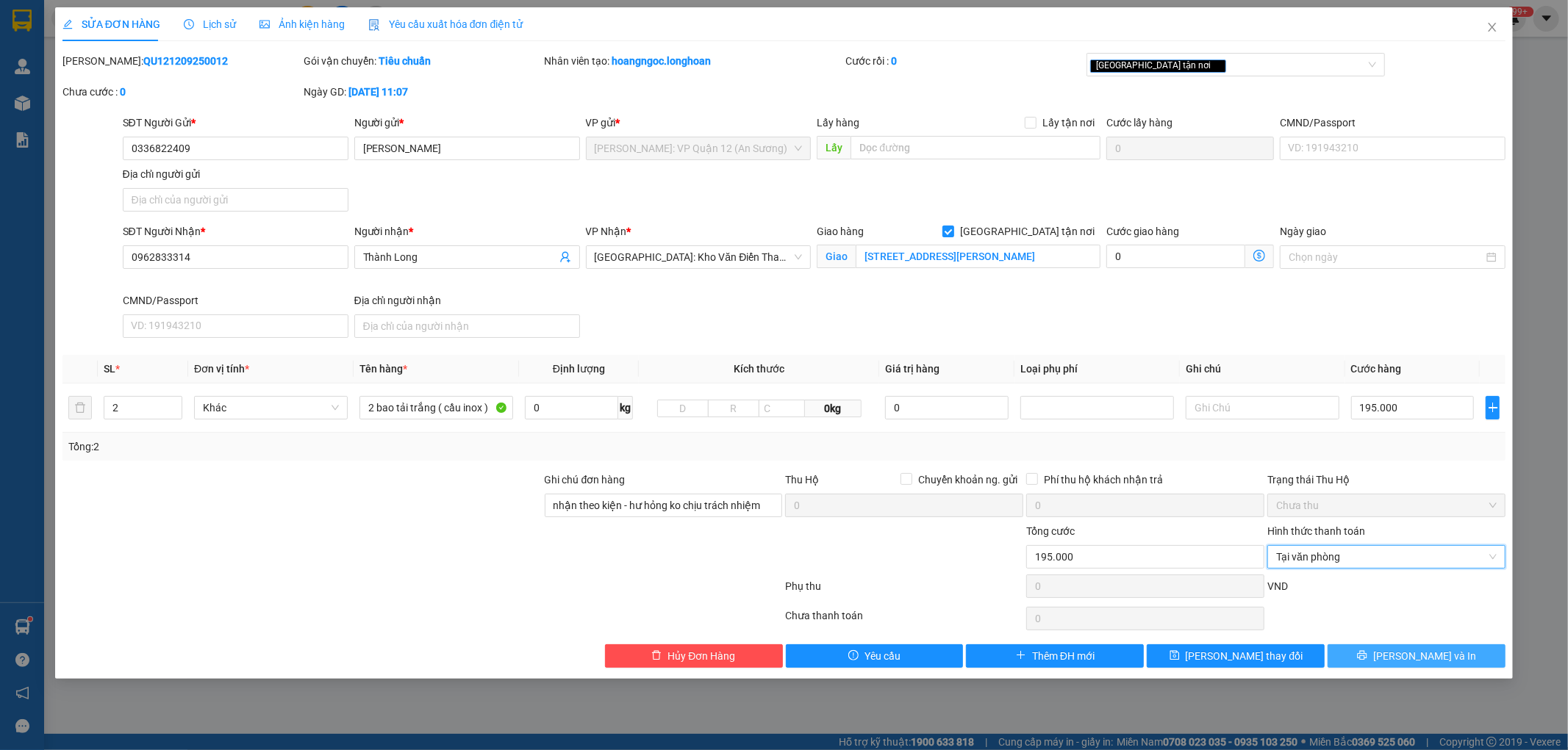
click at [1416, 656] on span "[PERSON_NAME] và In" at bounding box center [1424, 656] width 103 height 16
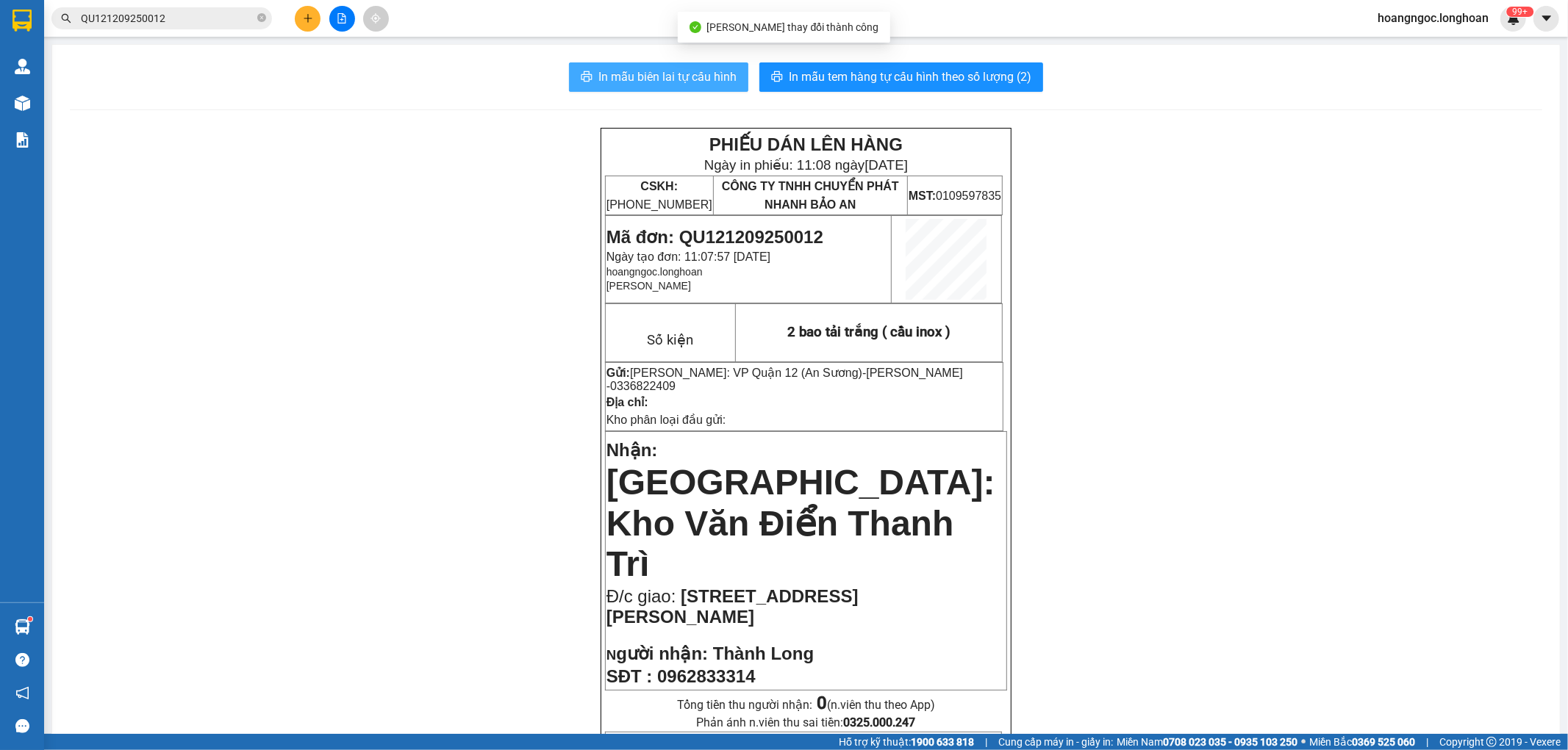
click at [644, 78] on span "In mẫu biên lai tự cấu hình" at bounding box center [667, 76] width 138 height 19
click at [632, 70] on span "In mẫu biên lai tự cấu hình" at bounding box center [667, 76] width 138 height 19
drag, startPoint x: 621, startPoint y: 68, endPoint x: 671, endPoint y: 80, distance: 51.4
click at [621, 69] on span "In mẫu biên lai tự cấu hình" at bounding box center [667, 76] width 138 height 19
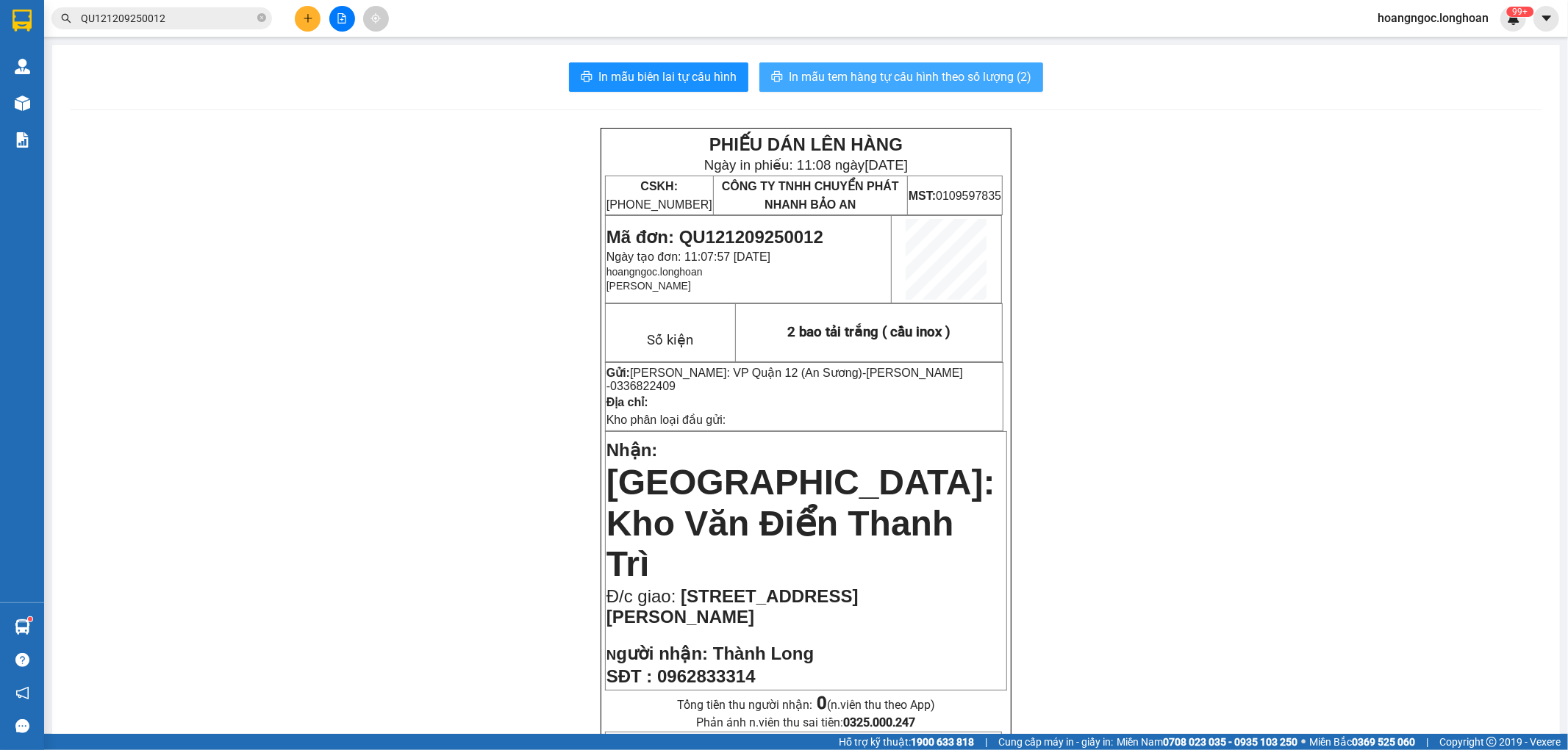
click at [864, 75] on span "In mẫu tem hàng tự cấu hình theo số lượng (2)" at bounding box center [909, 76] width 242 height 19
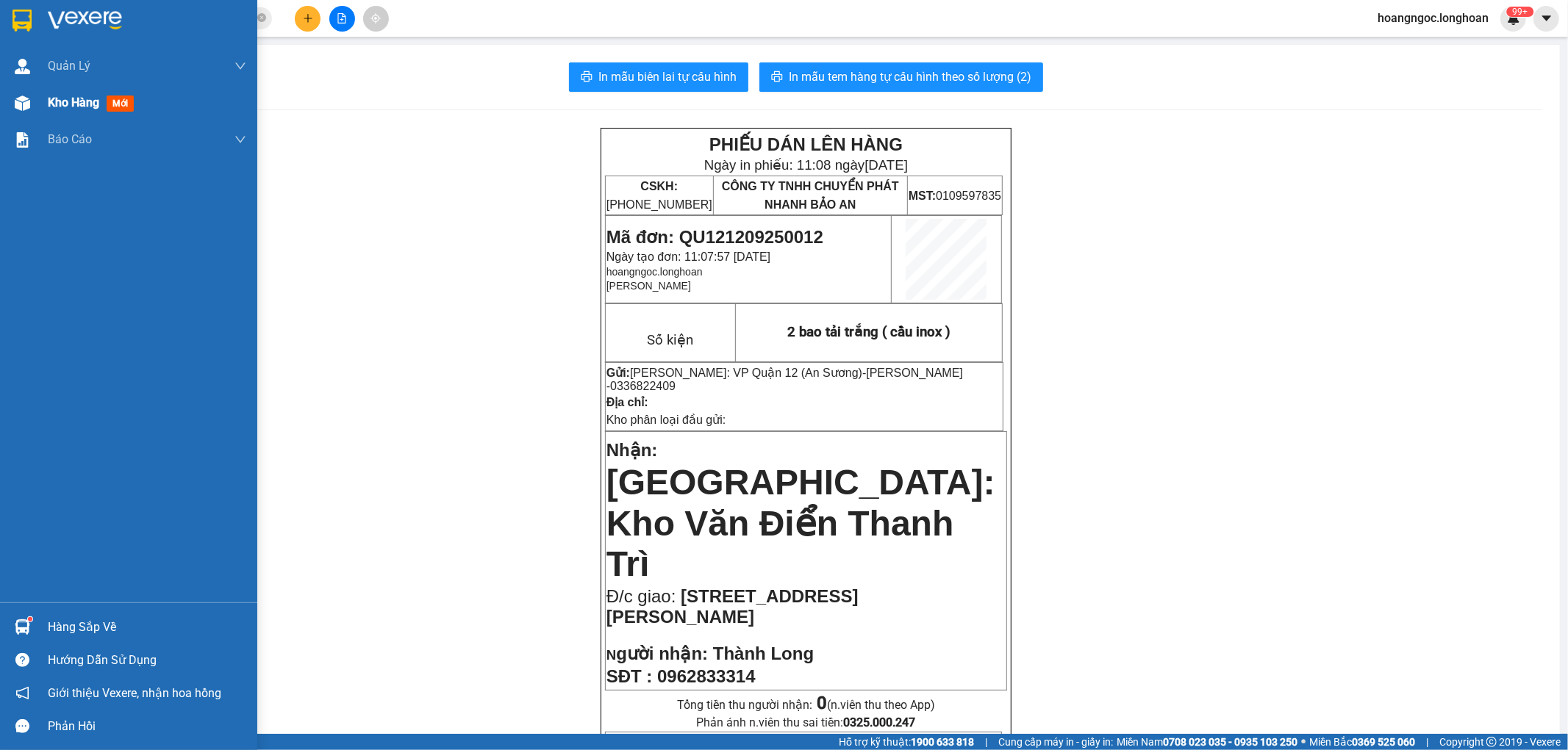
click at [66, 107] on span "Kho hàng" at bounding box center [74, 102] width 51 height 14
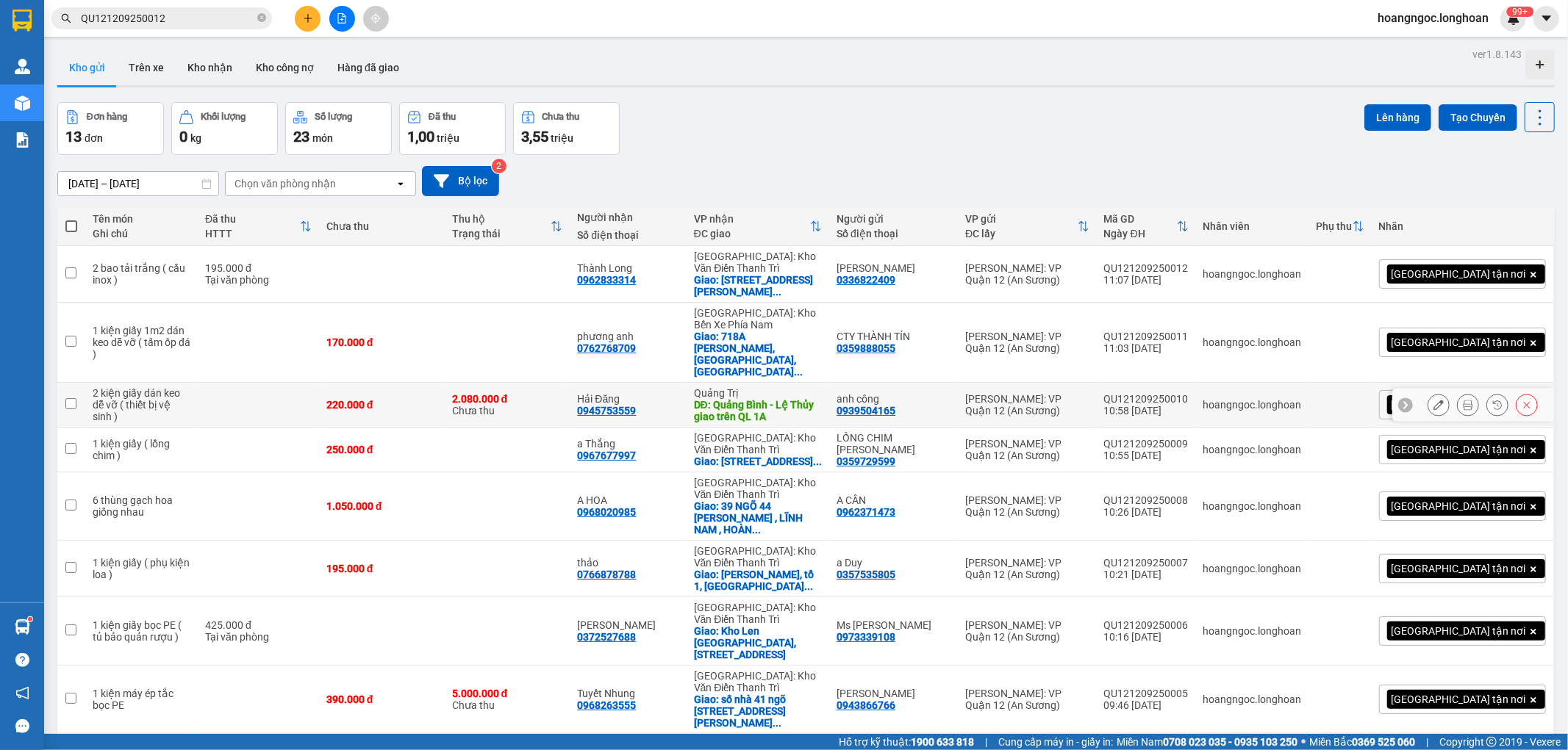
click at [1434, 400] on icon at bounding box center [1439, 405] width 10 height 10
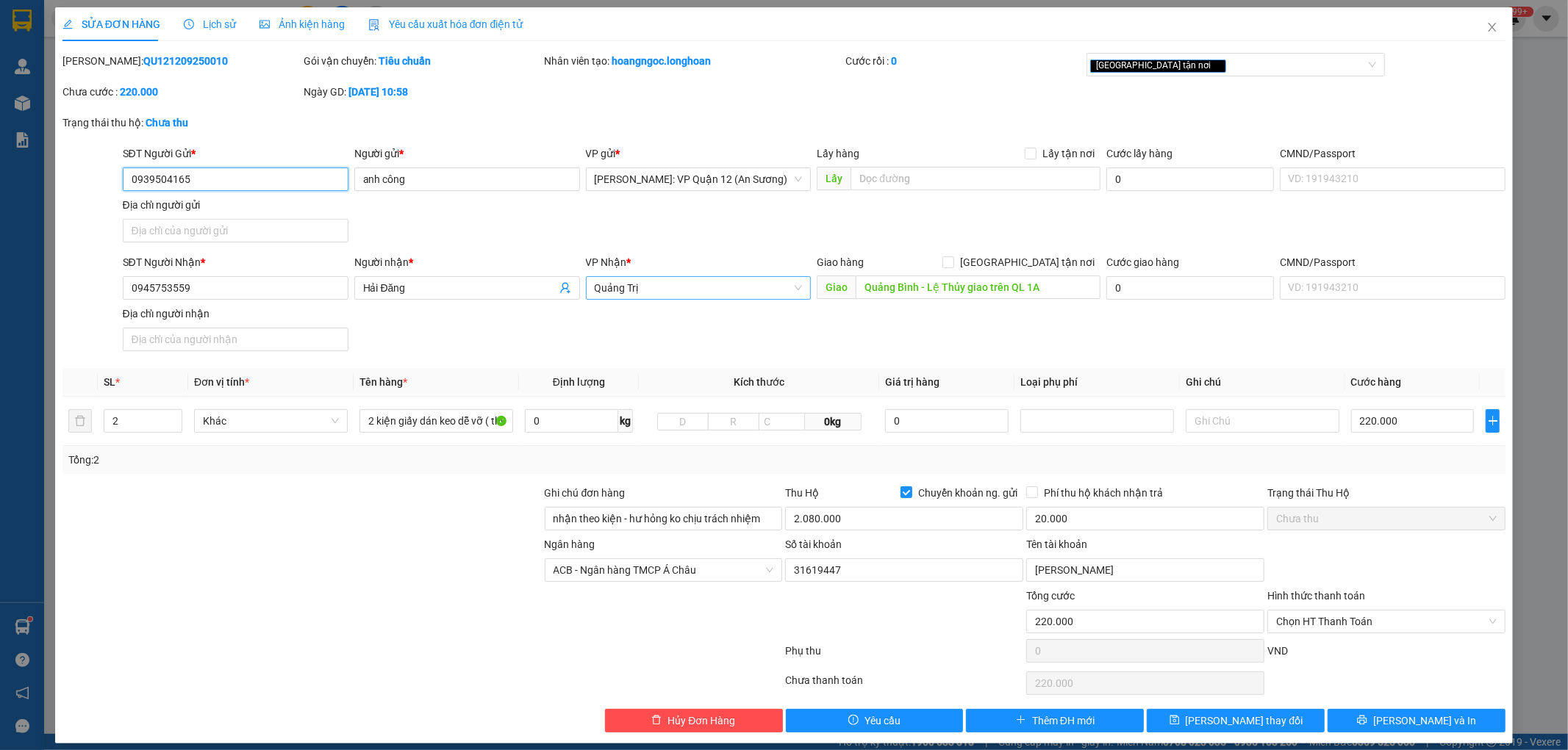
click at [692, 288] on span "Quảng Trị" at bounding box center [698, 288] width 208 height 22
click at [1453, 713] on button "[PERSON_NAME] và In" at bounding box center [1416, 721] width 177 height 24
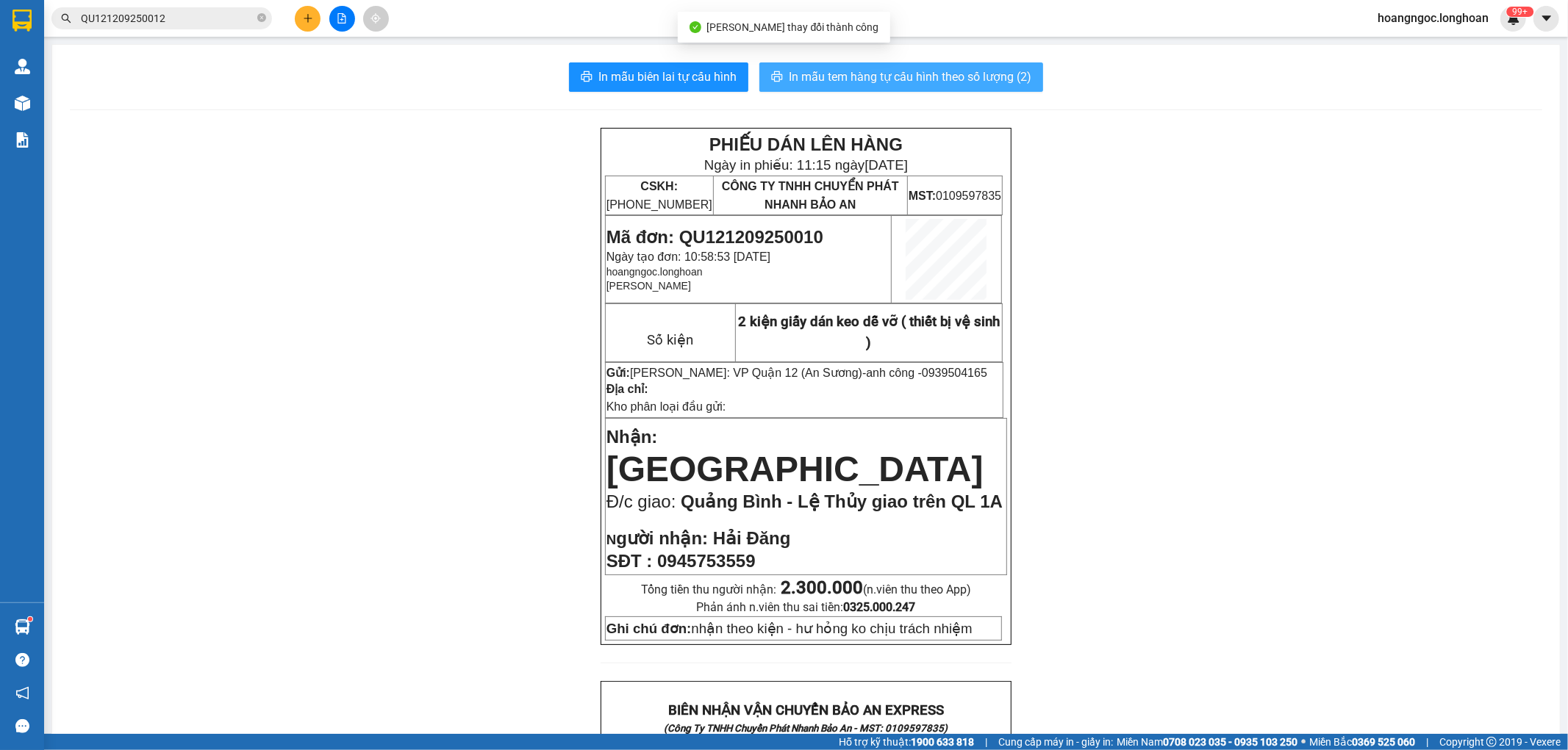
click at [890, 85] on span "In mẫu tem hàng tự cấu hình theo số lượng (2)" at bounding box center [909, 76] width 242 height 19
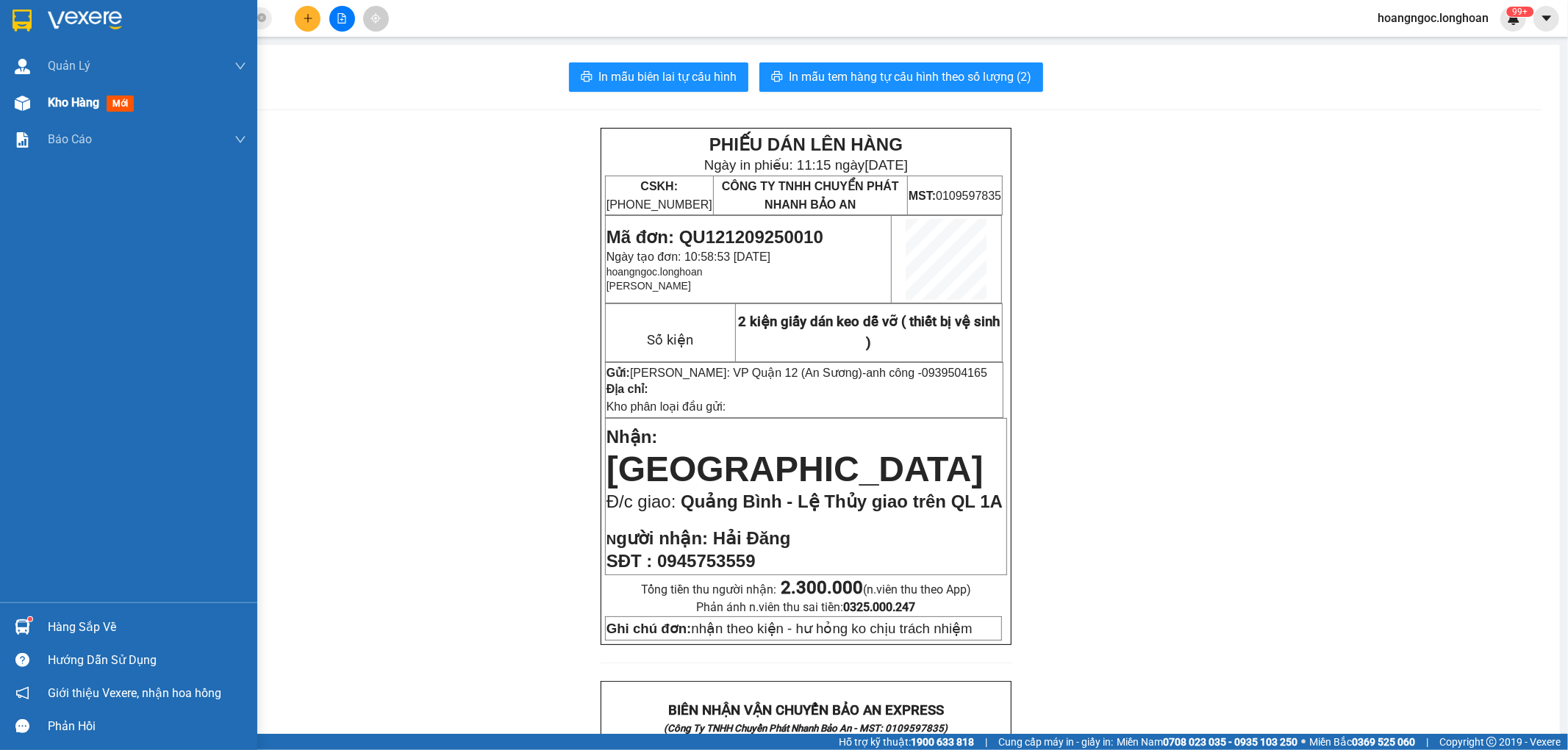
click at [37, 98] on div "Kho hàng mới" at bounding box center [128, 102] width 257 height 36
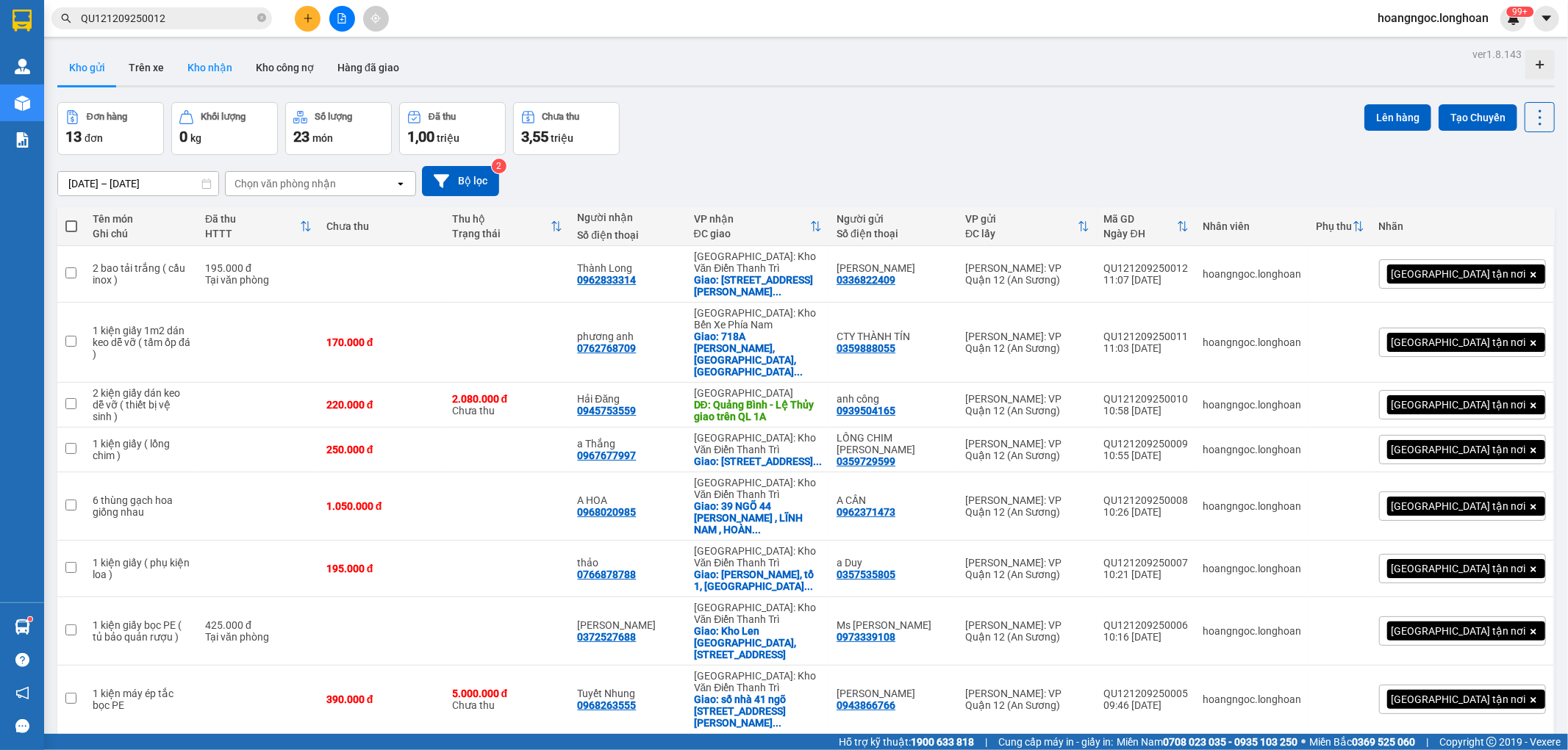
click at [216, 75] on button "Kho nhận" at bounding box center [210, 68] width 69 height 35
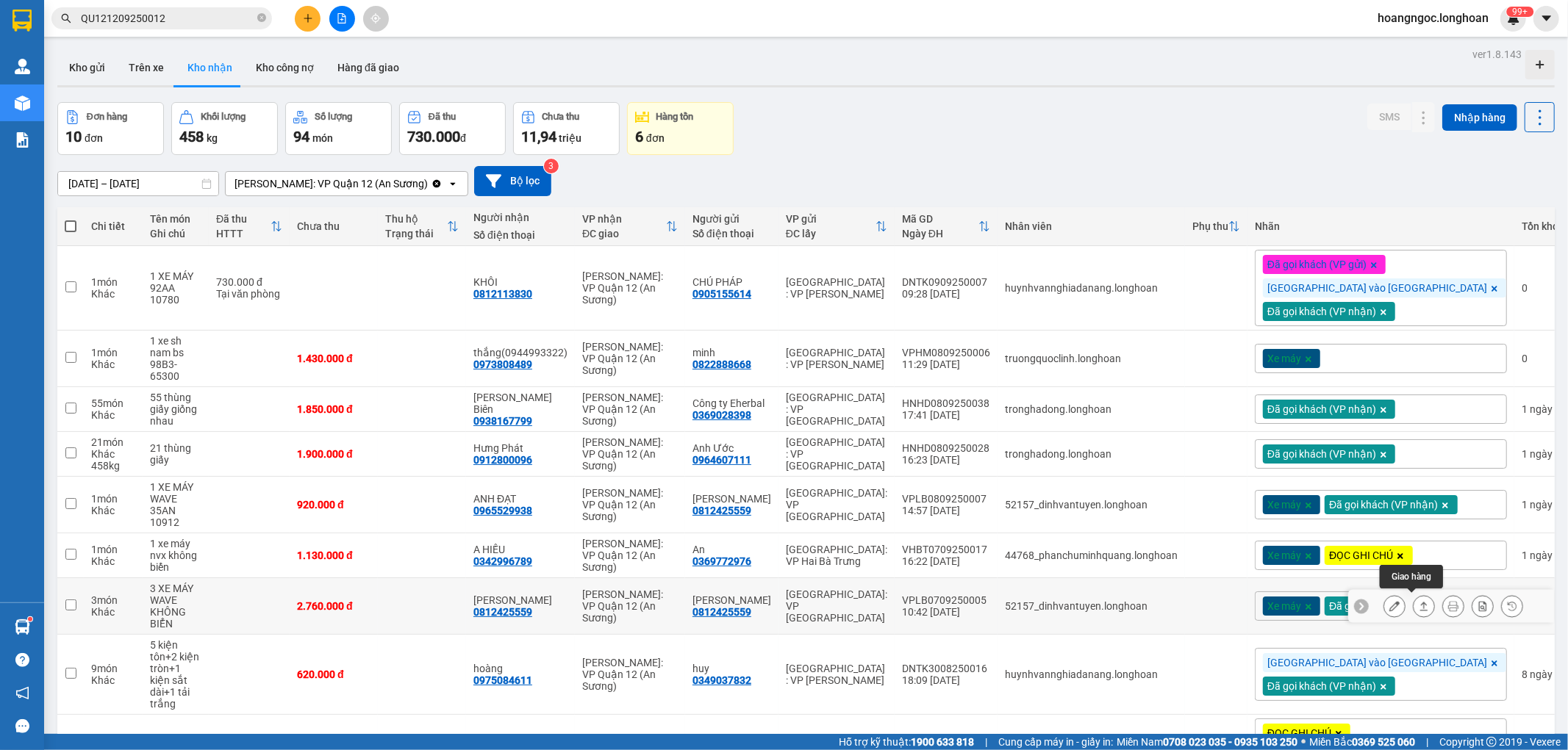
click at [1448, 601] on icon at bounding box center [1453, 606] width 10 height 10
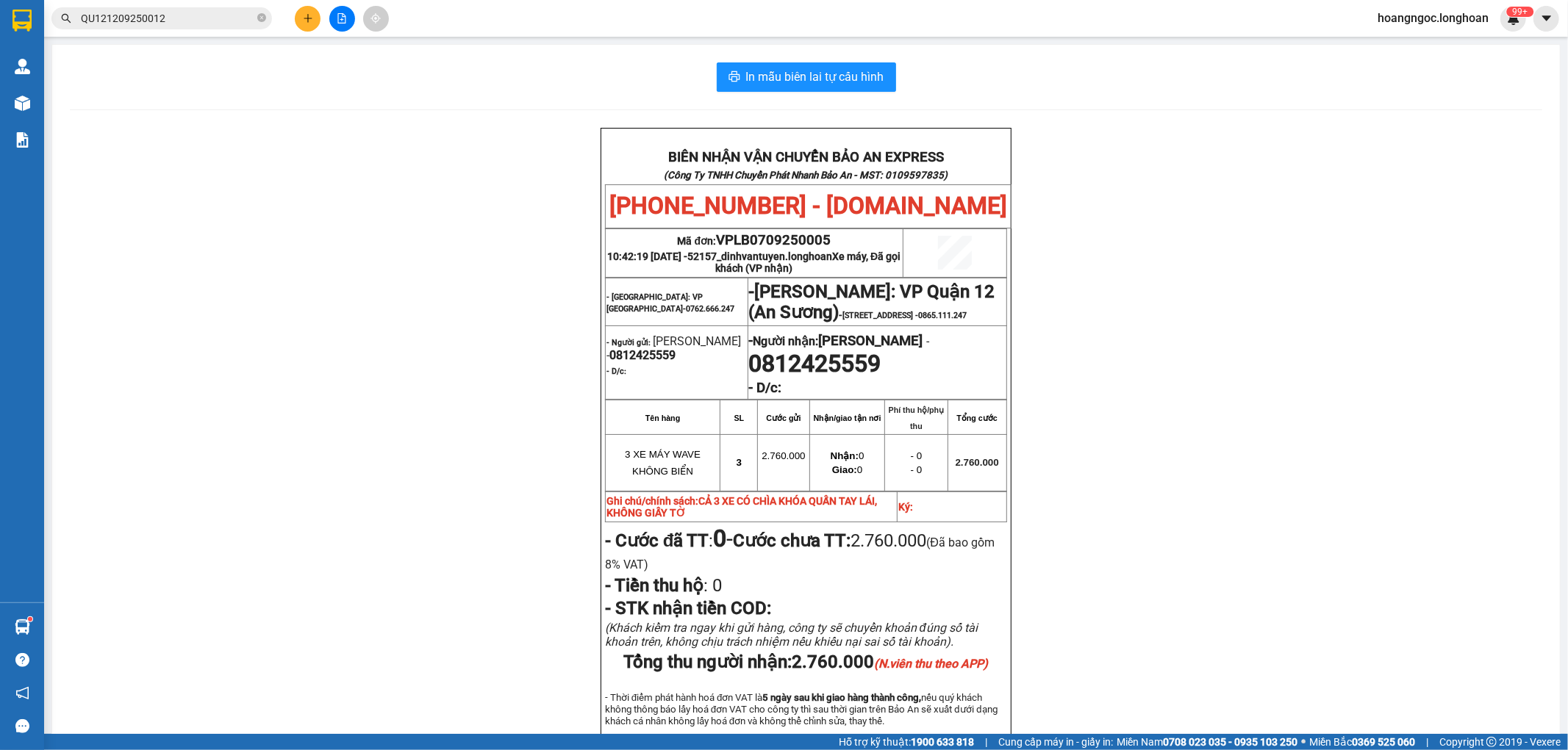
click at [307, 13] on icon "plus" at bounding box center [308, 18] width 10 height 10
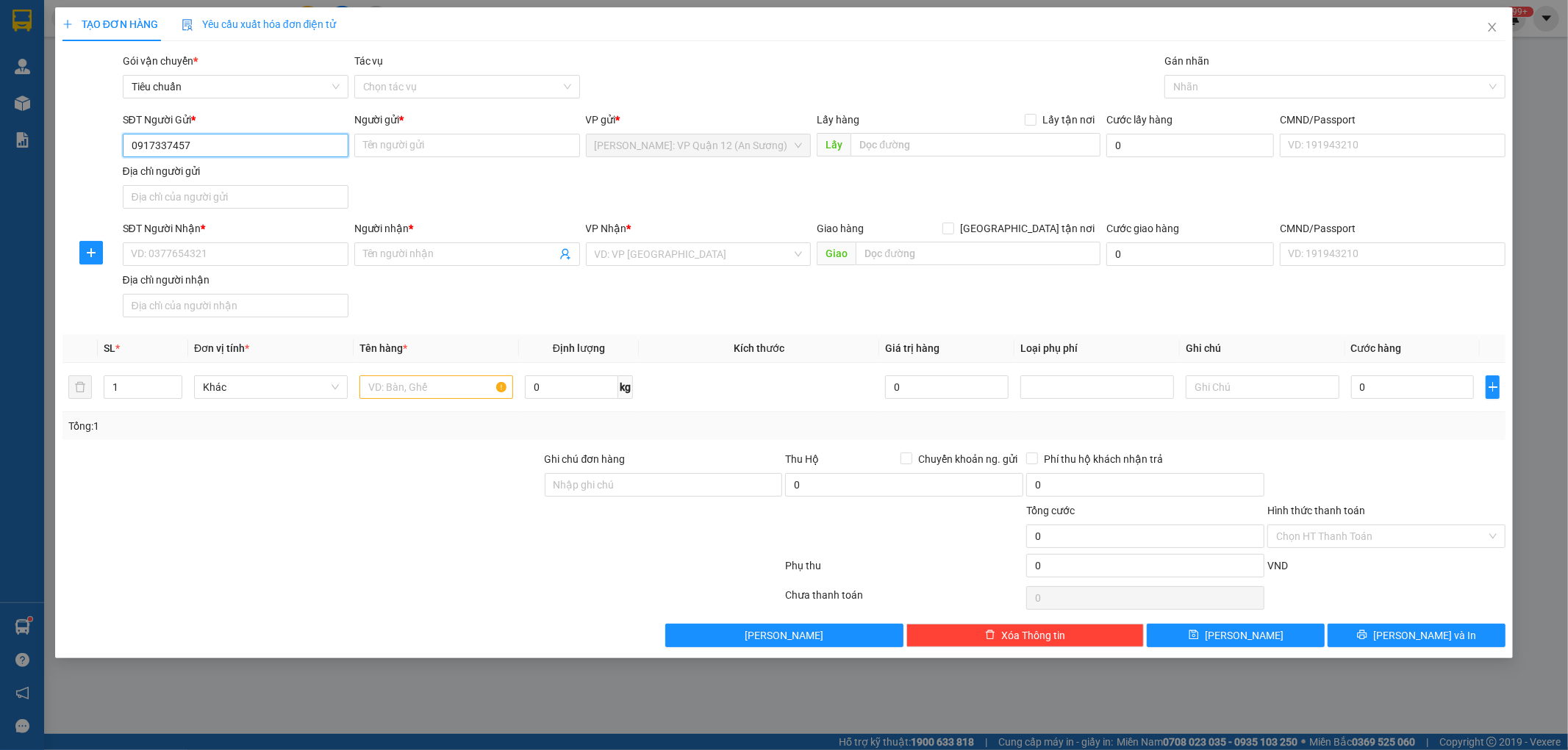
click at [254, 143] on input "0917337457" at bounding box center [235, 145] width 226 height 24
click at [437, 151] on input "Người gửi *" at bounding box center [467, 145] width 226 height 24
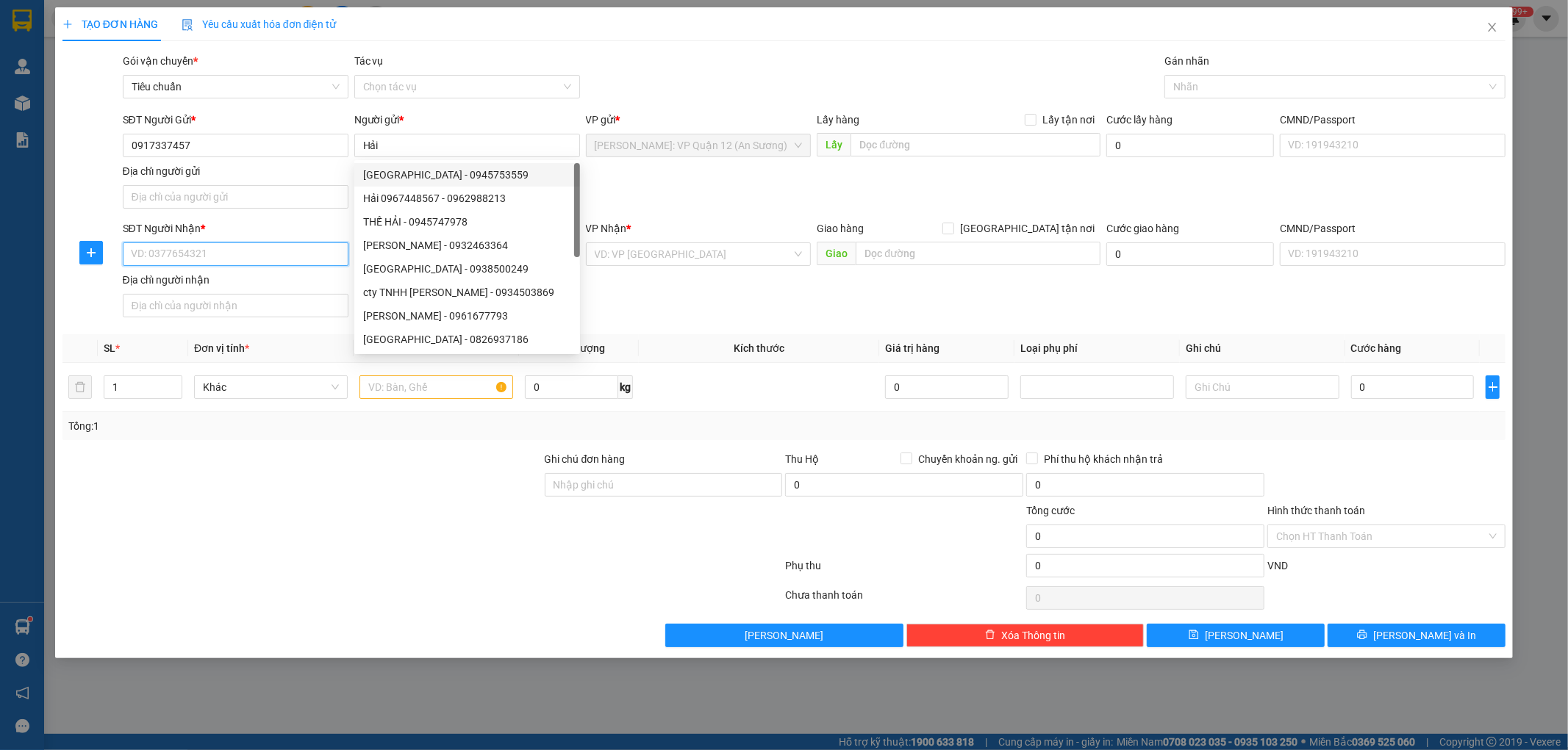
click at [166, 245] on input "SĐT Người Nhận *" at bounding box center [235, 254] width 226 height 24
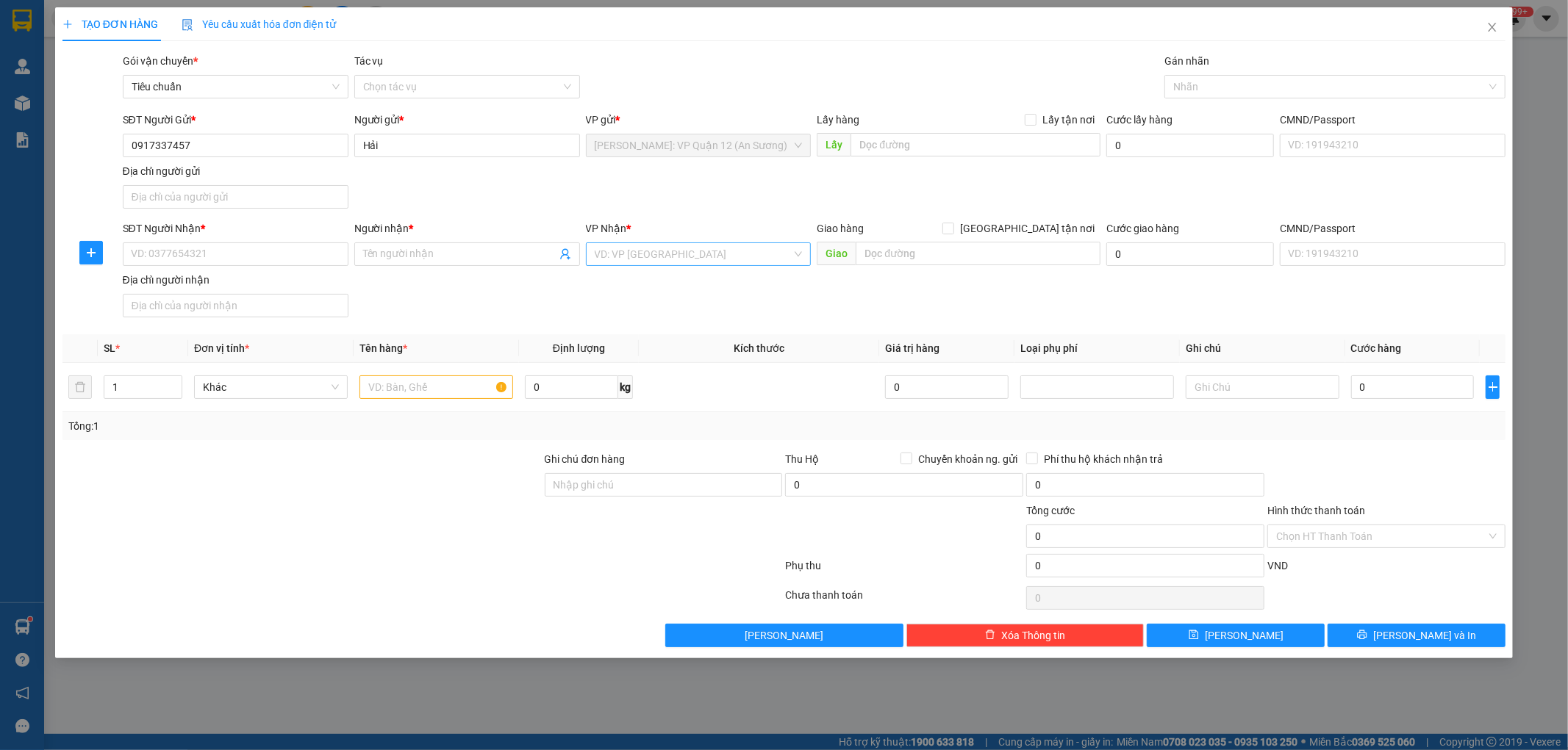
click at [641, 244] on input "search" at bounding box center [693, 254] width 198 height 22
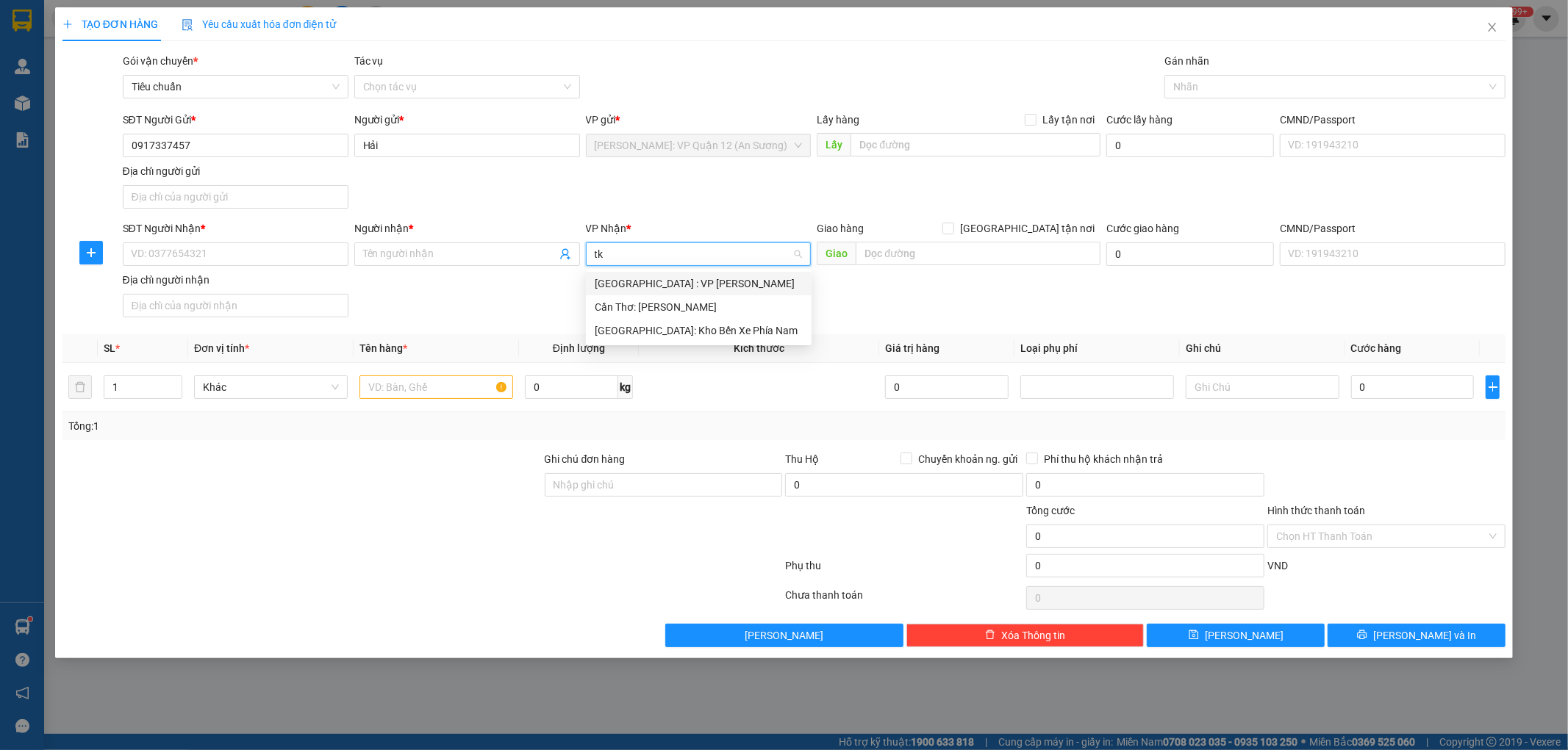
click at [694, 287] on div "[GEOGRAPHIC_DATA] : VP [PERSON_NAME]" at bounding box center [698, 283] width 208 height 16
click at [954, 233] on span at bounding box center [948, 228] width 12 height 12
click at [952, 233] on input "[GEOGRAPHIC_DATA] tận nơi" at bounding box center [947, 227] width 10 height 10
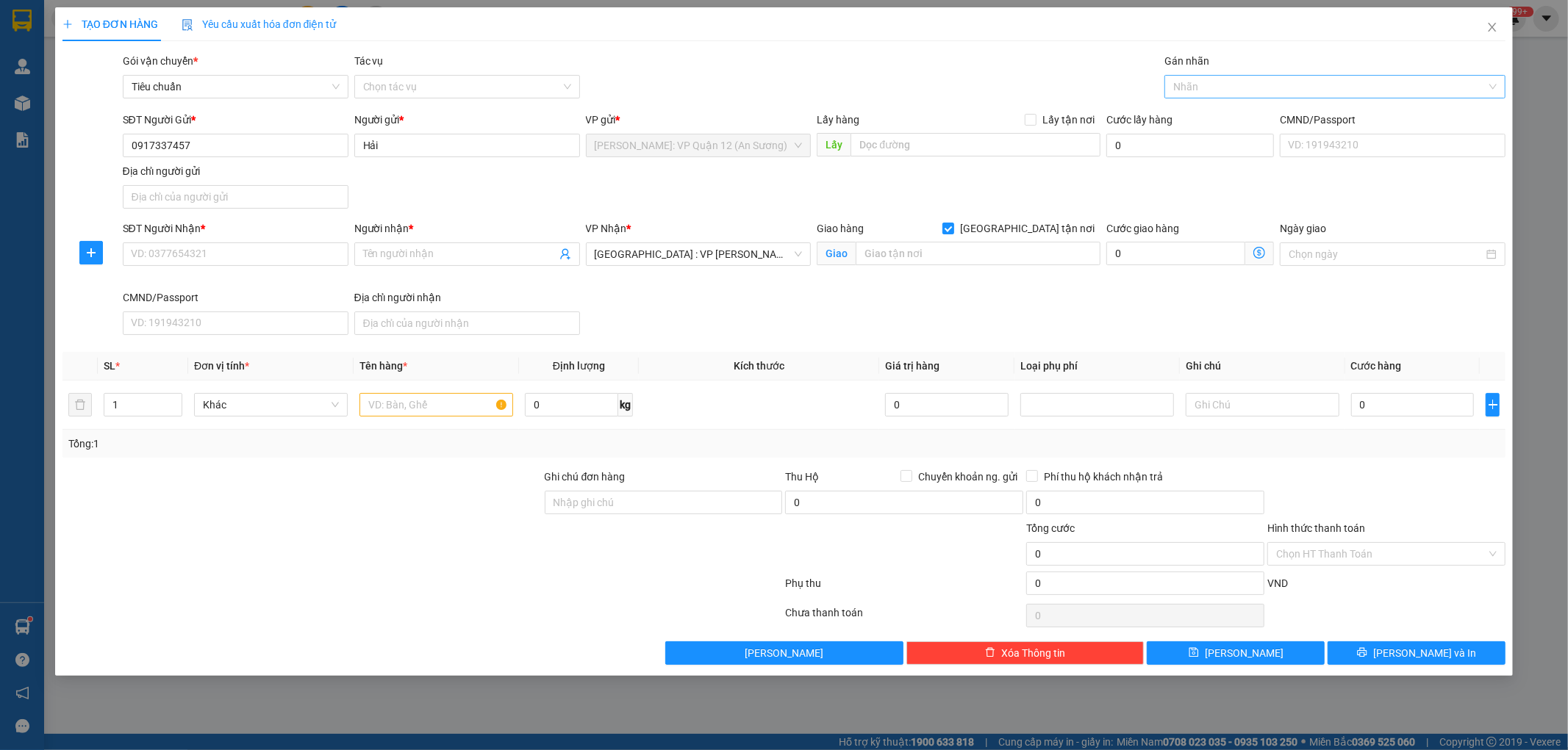
click at [1221, 84] on div at bounding box center [1327, 86] width 319 height 18
click at [1228, 104] on div "[GEOGRAPHIC_DATA] tận nơi" at bounding box center [1335, 116] width 341 height 24
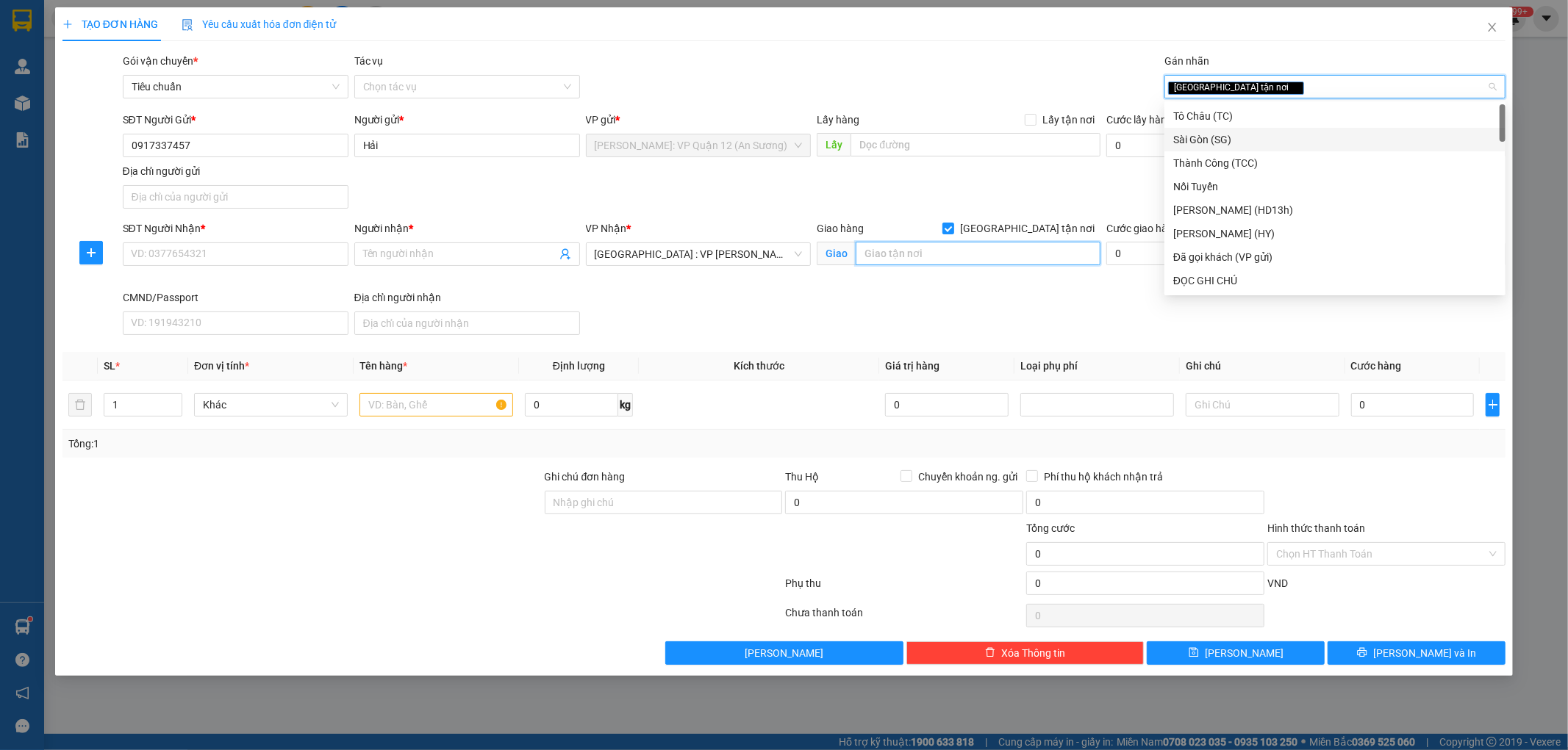
click at [945, 242] on input "text" at bounding box center [978, 254] width 245 height 24
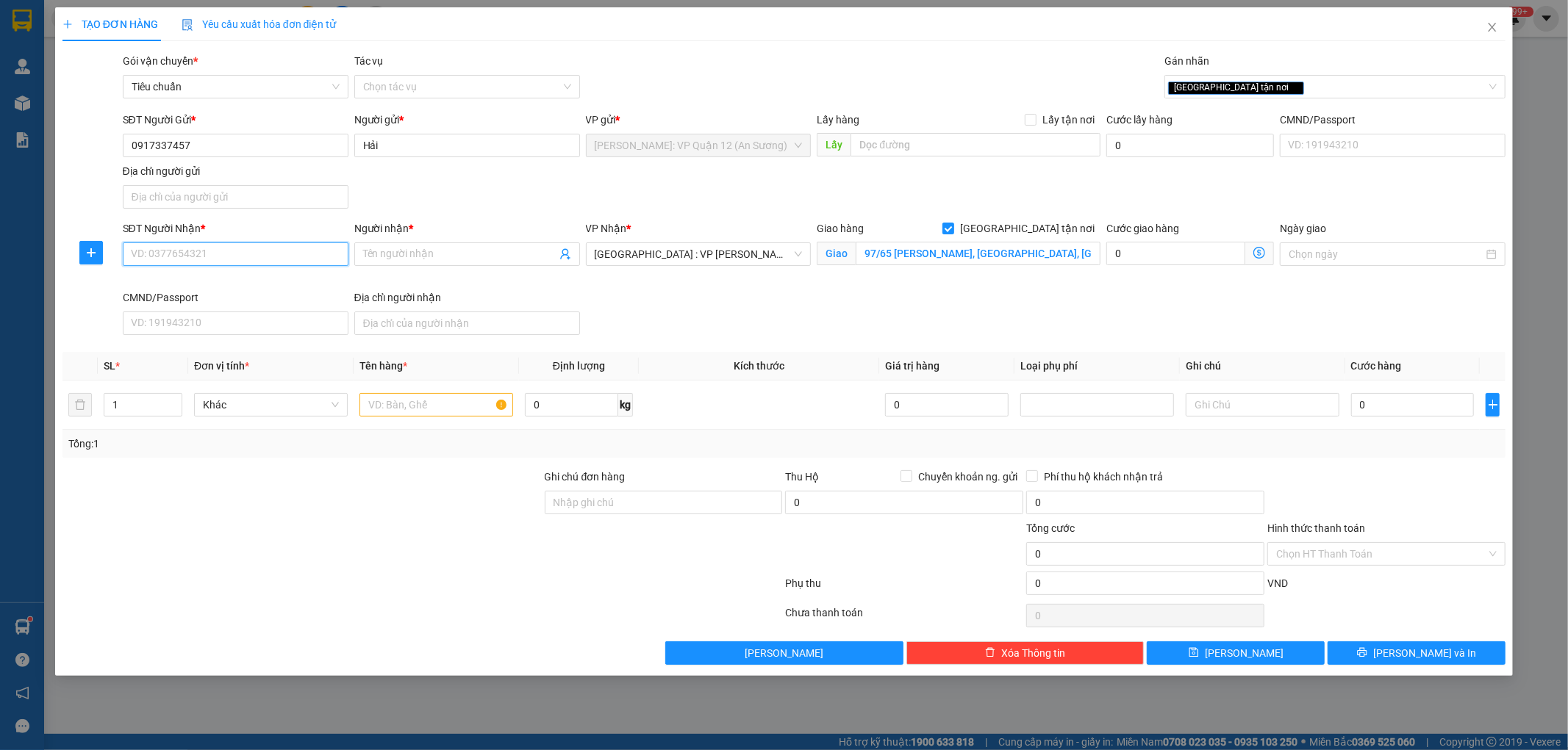
click at [195, 248] on input "SĐT Người Nhận *" at bounding box center [235, 254] width 226 height 24
click at [210, 145] on input "0917337457" at bounding box center [235, 145] width 226 height 24
click at [387, 253] on input "Người nhận *" at bounding box center [459, 254] width 193 height 16
click at [427, 394] on input "text" at bounding box center [436, 405] width 154 height 24
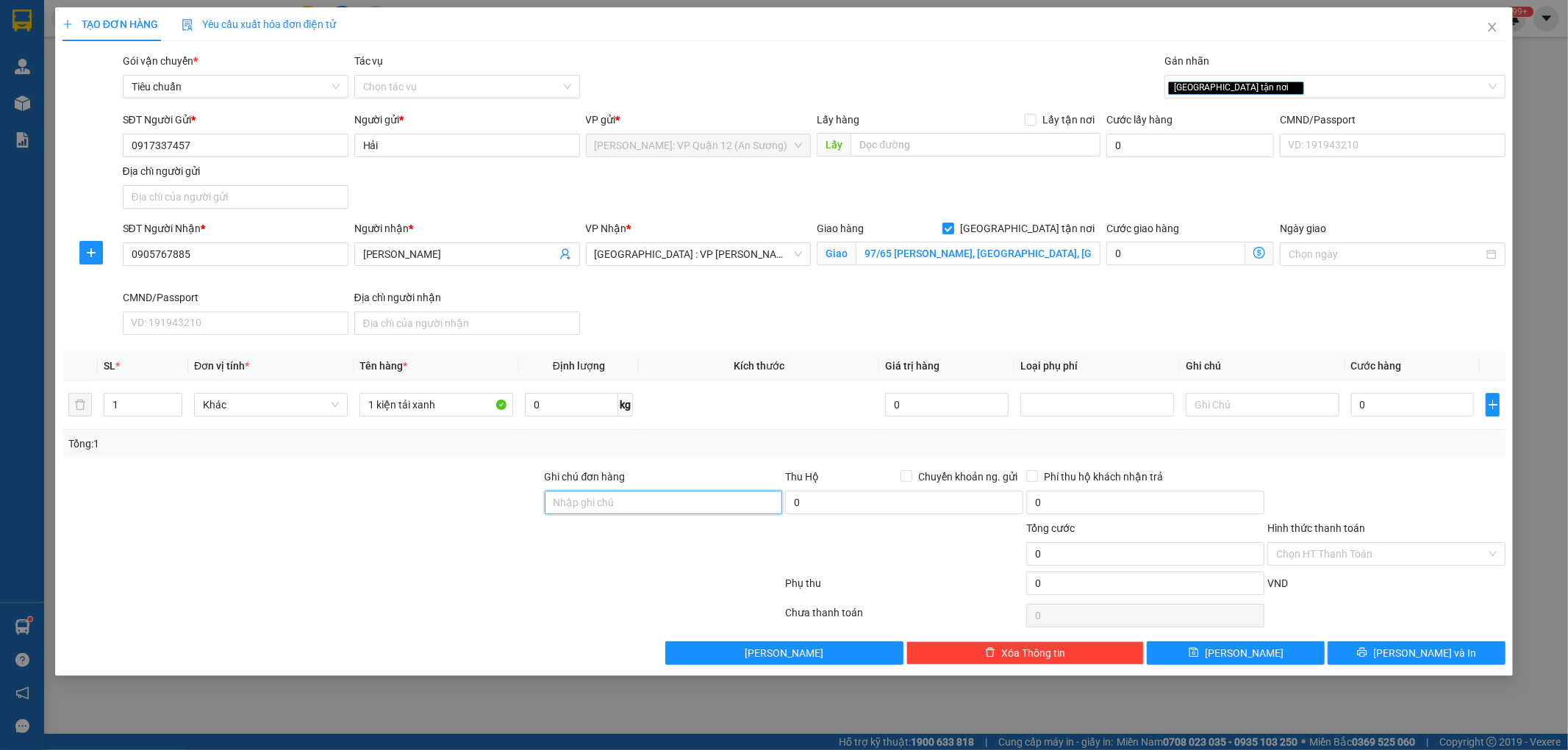
click at [601, 503] on input "Ghi chú đơn hàng" at bounding box center [663, 503] width 238 height 24
click at [1365, 400] on input "0" at bounding box center [1413, 405] width 124 height 24
click at [1449, 655] on button "[PERSON_NAME] và In" at bounding box center [1416, 653] width 177 height 24
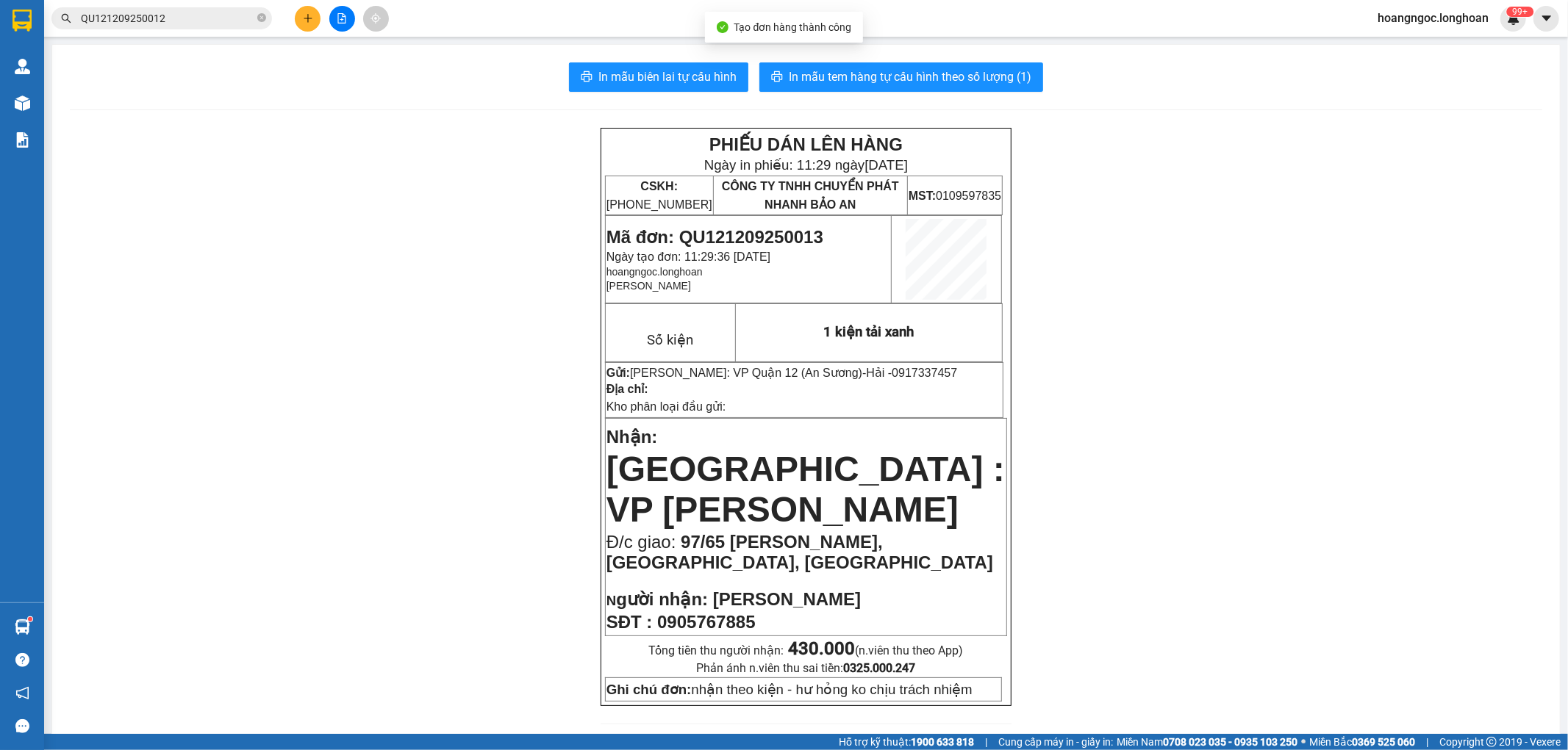
click at [769, 239] on span "Mã đơn: QU121209250013" at bounding box center [714, 237] width 217 height 20
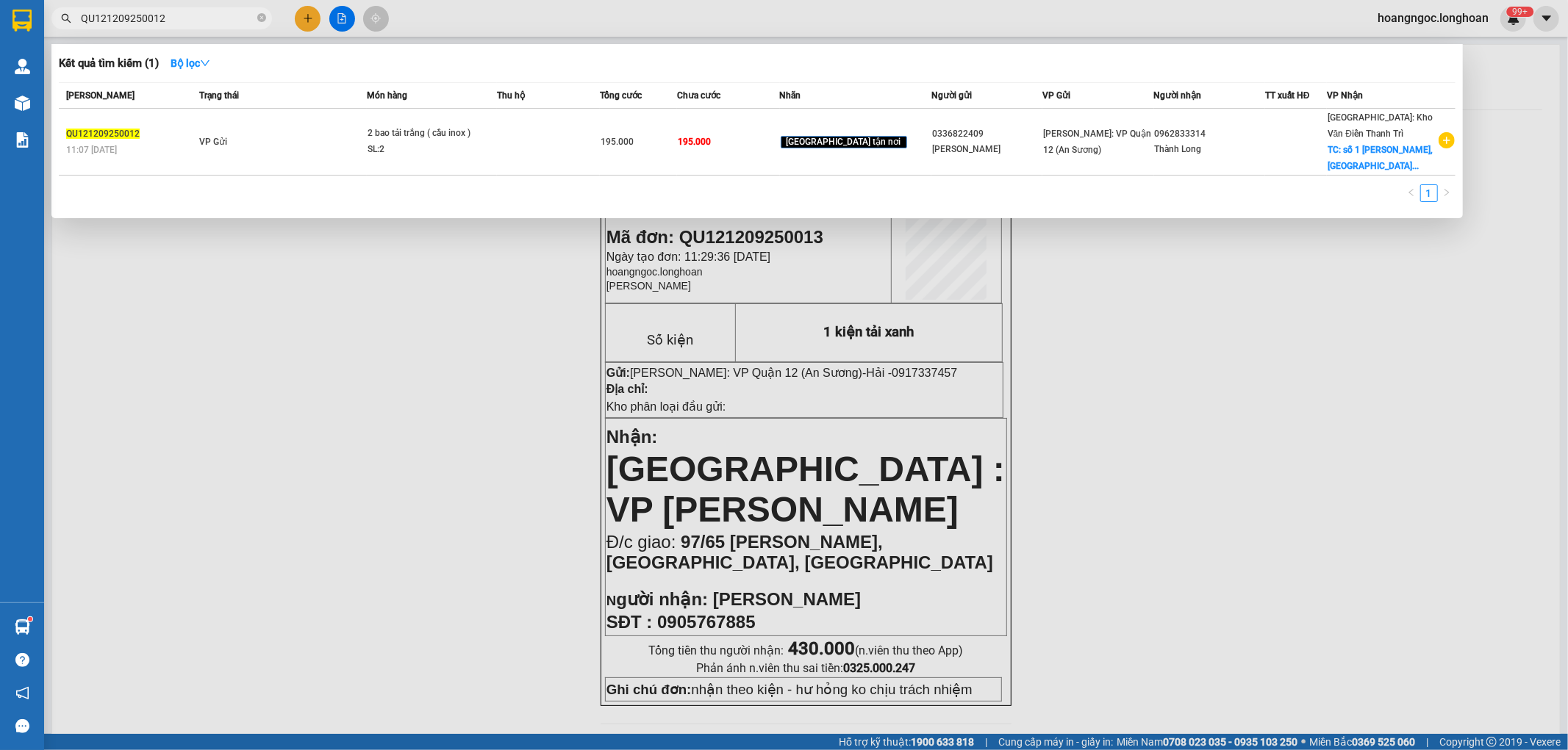
click at [211, 17] on input "QU121209250012" at bounding box center [167, 18] width 174 height 16
paste input "3"
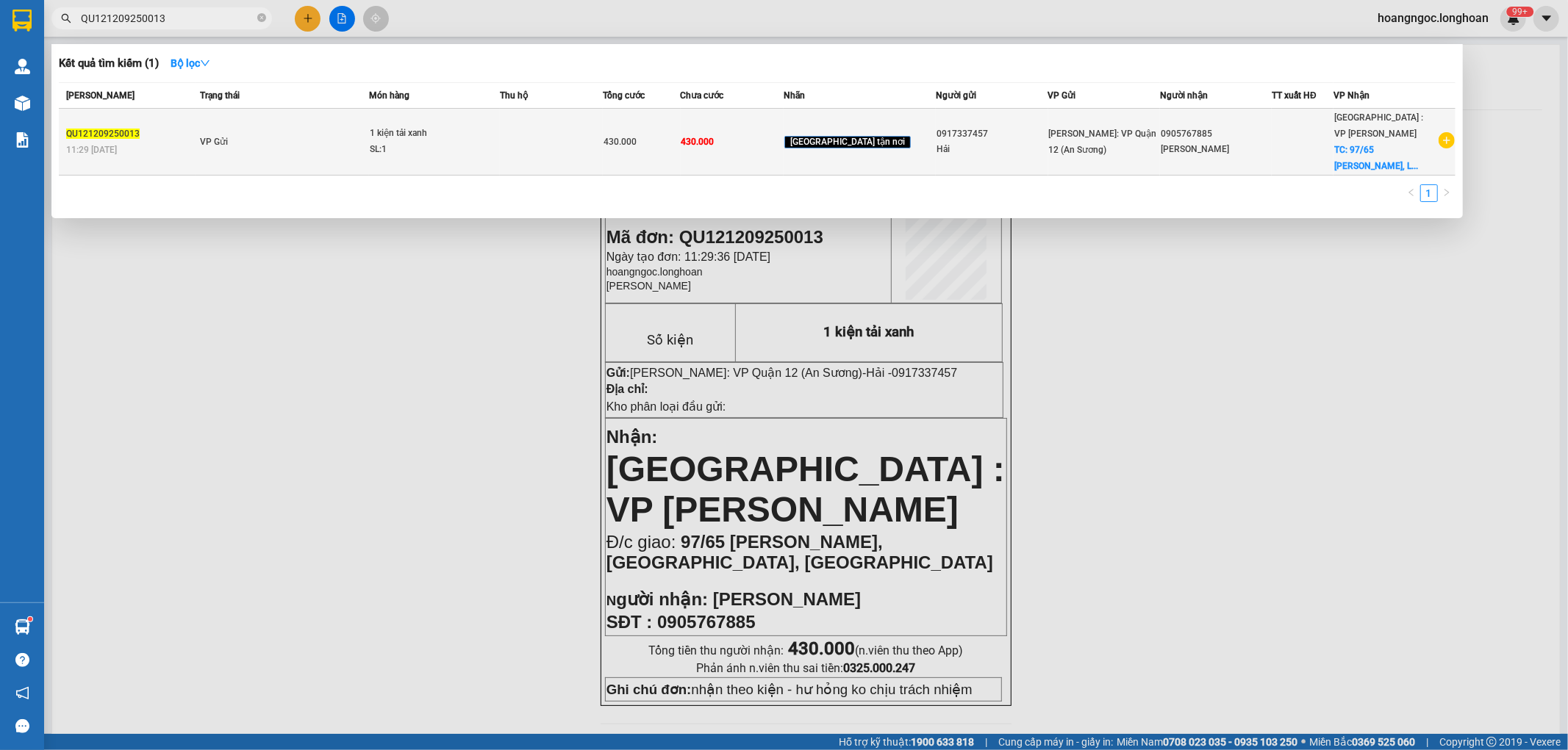
click at [368, 137] on td "VP Gửi" at bounding box center [281, 142] width 172 height 67
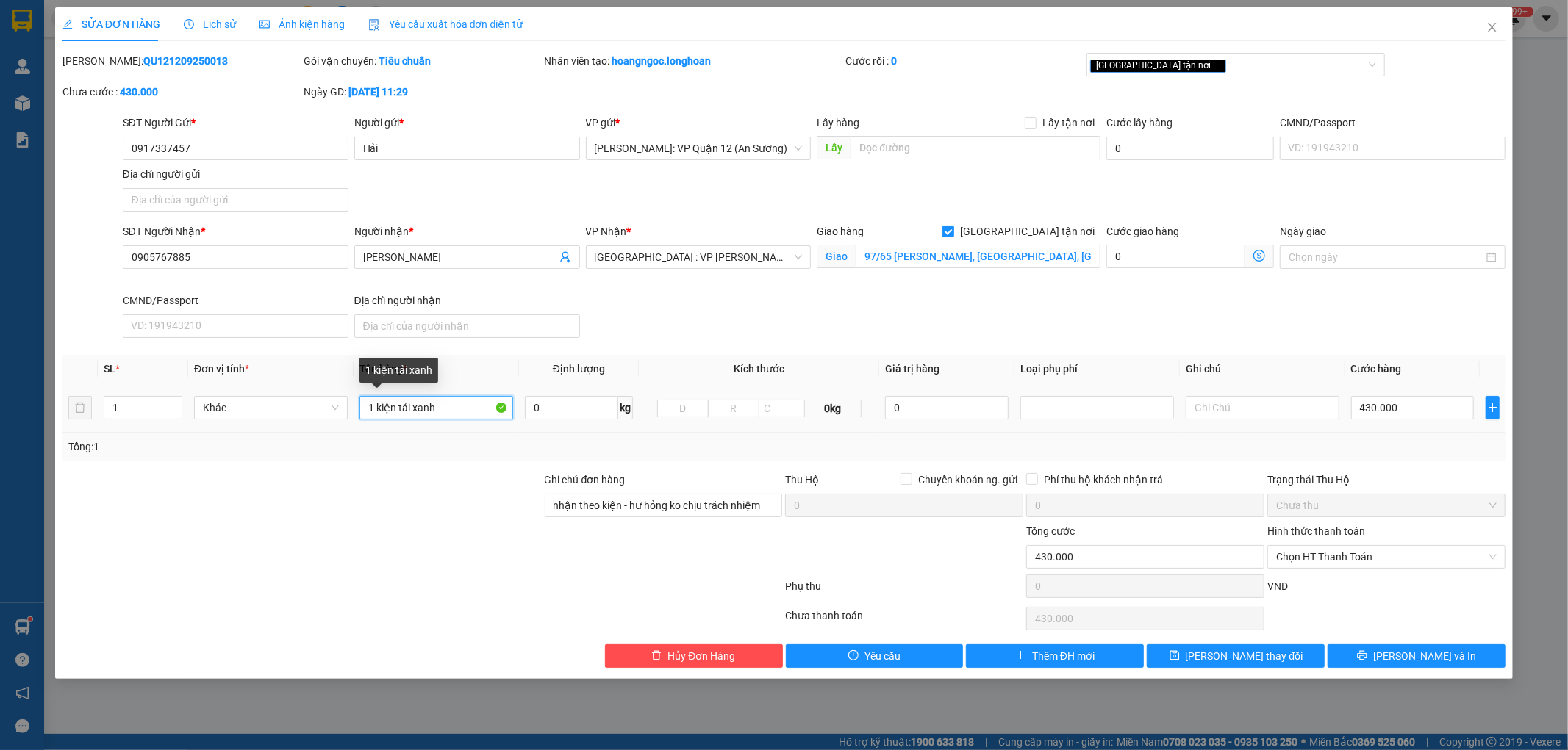
click at [447, 410] on input "1 kiện tải xanh" at bounding box center [436, 408] width 154 height 24
click at [1367, 656] on icon "printer" at bounding box center [1362, 656] width 10 height 10
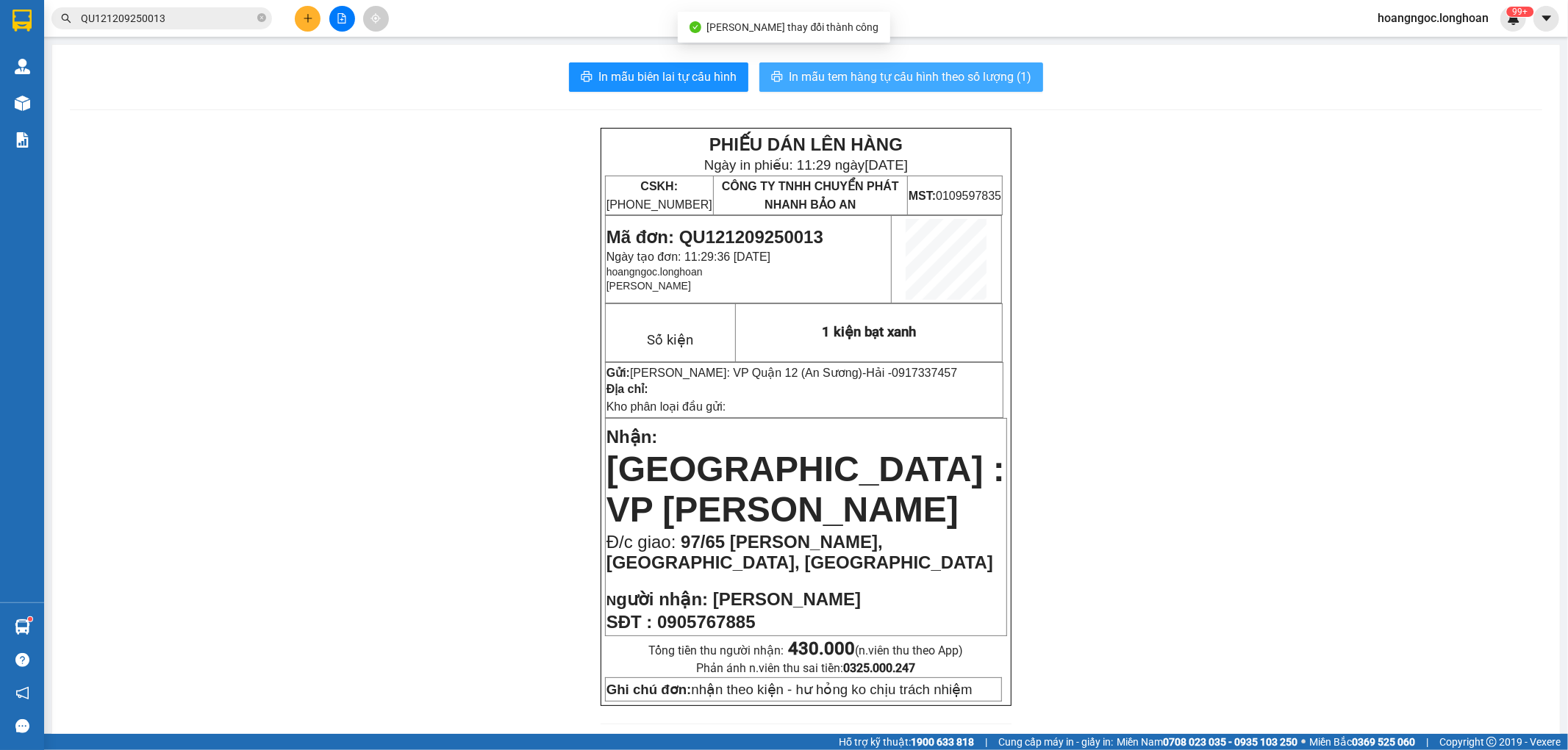
click at [860, 70] on span "In mẫu tem hàng tự cấu hình theo số lượng (1)" at bounding box center [909, 76] width 242 height 19
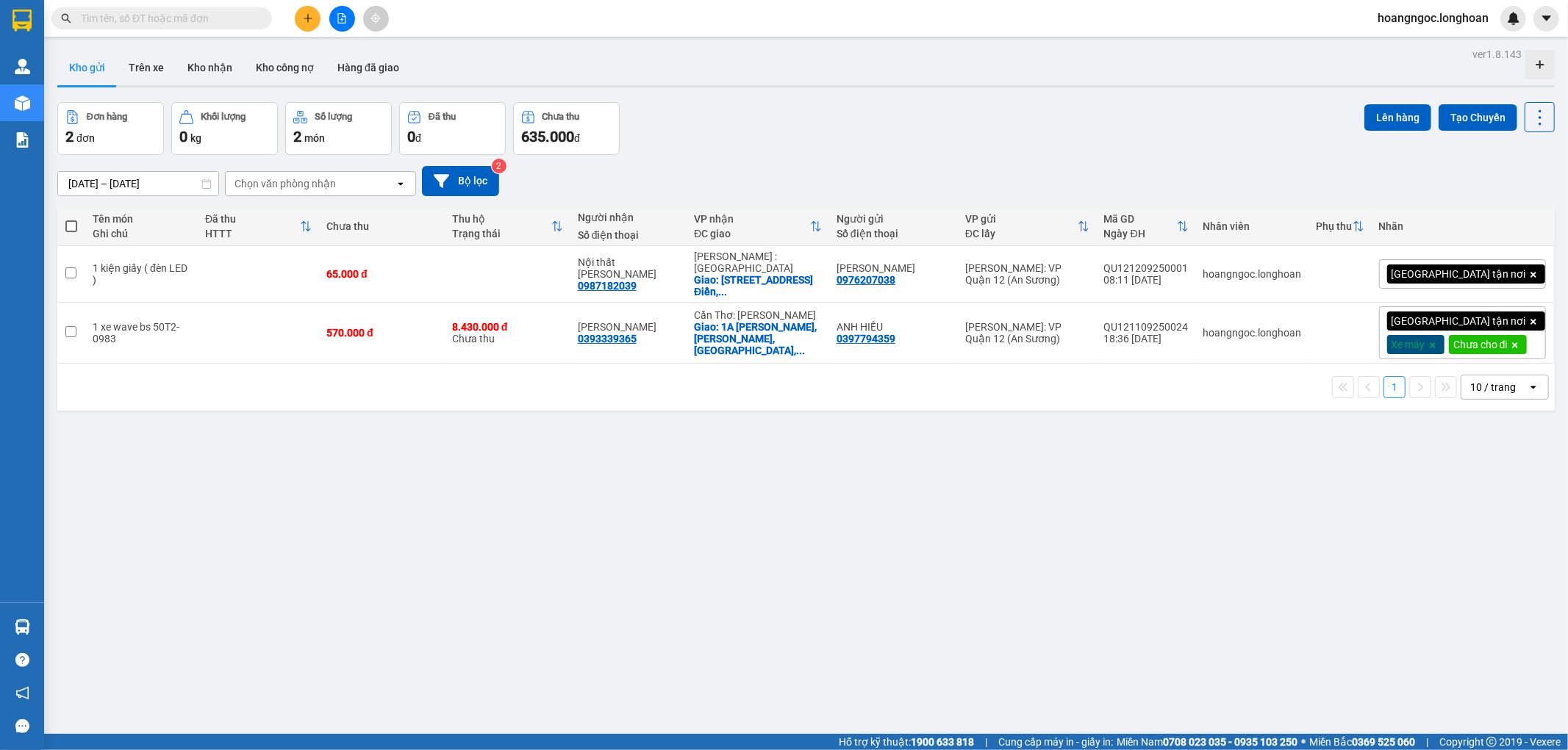
click at [216, 22] on input "text" at bounding box center [167, 18] width 174 height 16
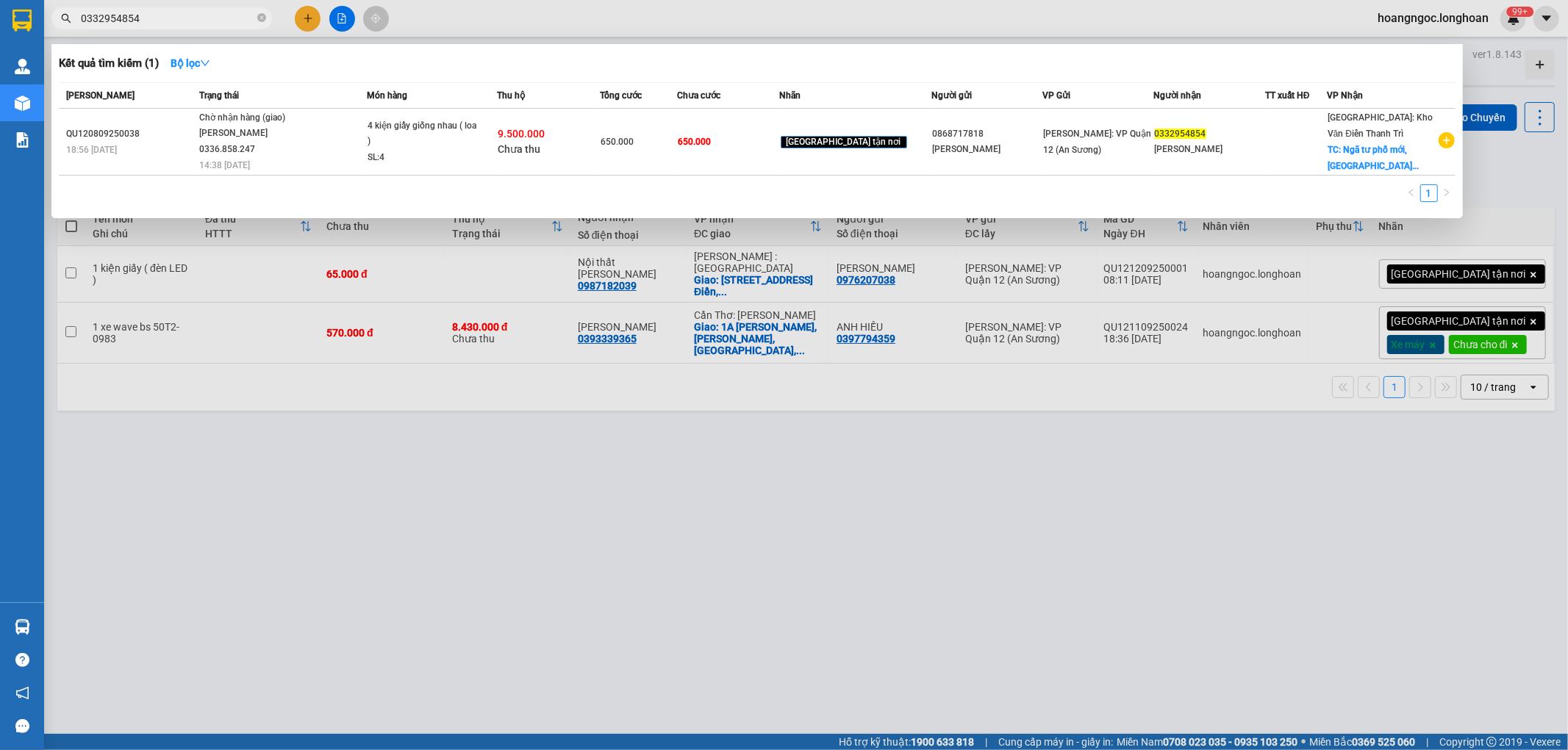
type input "0332954854"
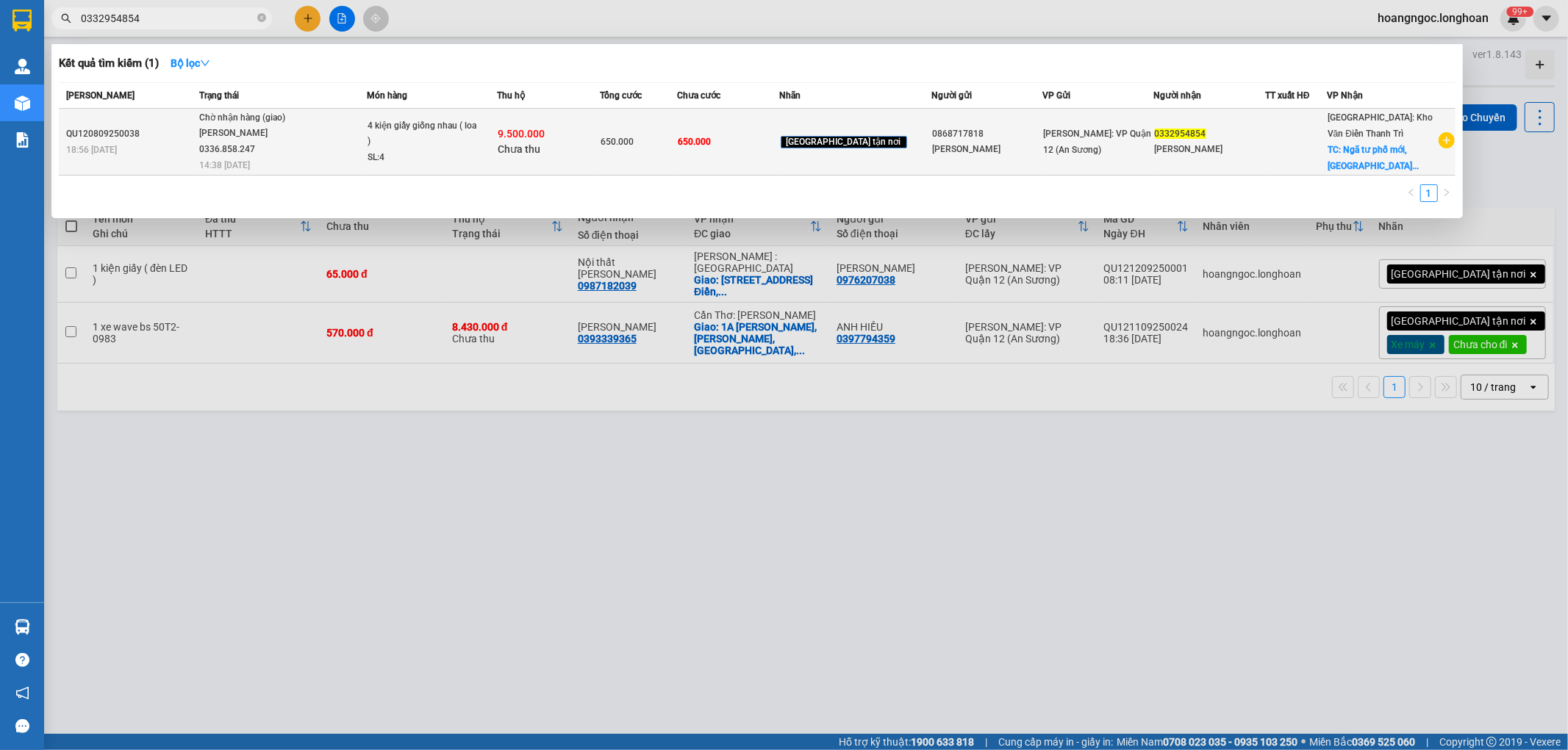
click at [427, 157] on div "SL: 4" at bounding box center [423, 158] width 110 height 16
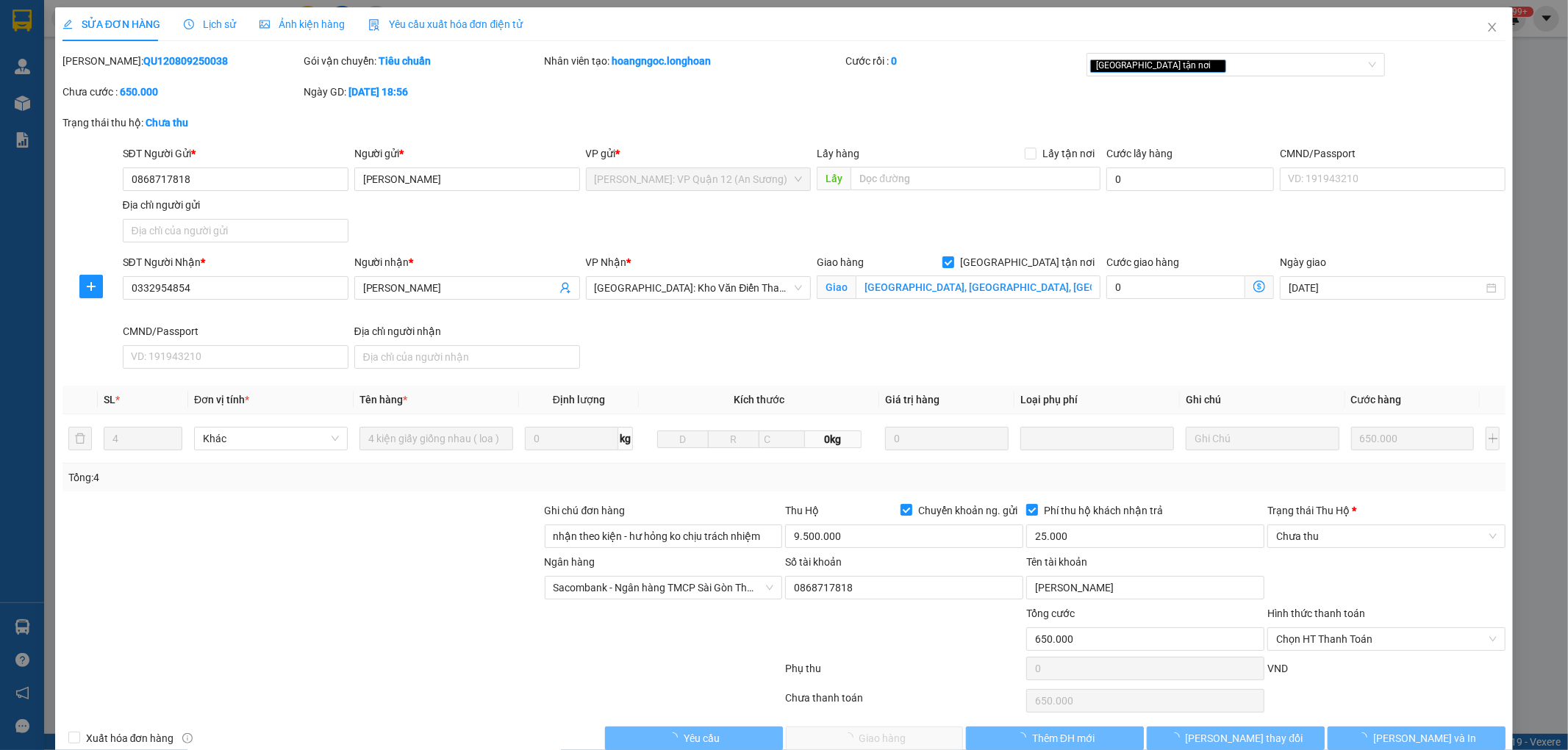
type input "0868717818"
type input "[PERSON_NAME]"
type input "0332954854"
type input "[PERSON_NAME]"
checkbox input "true"
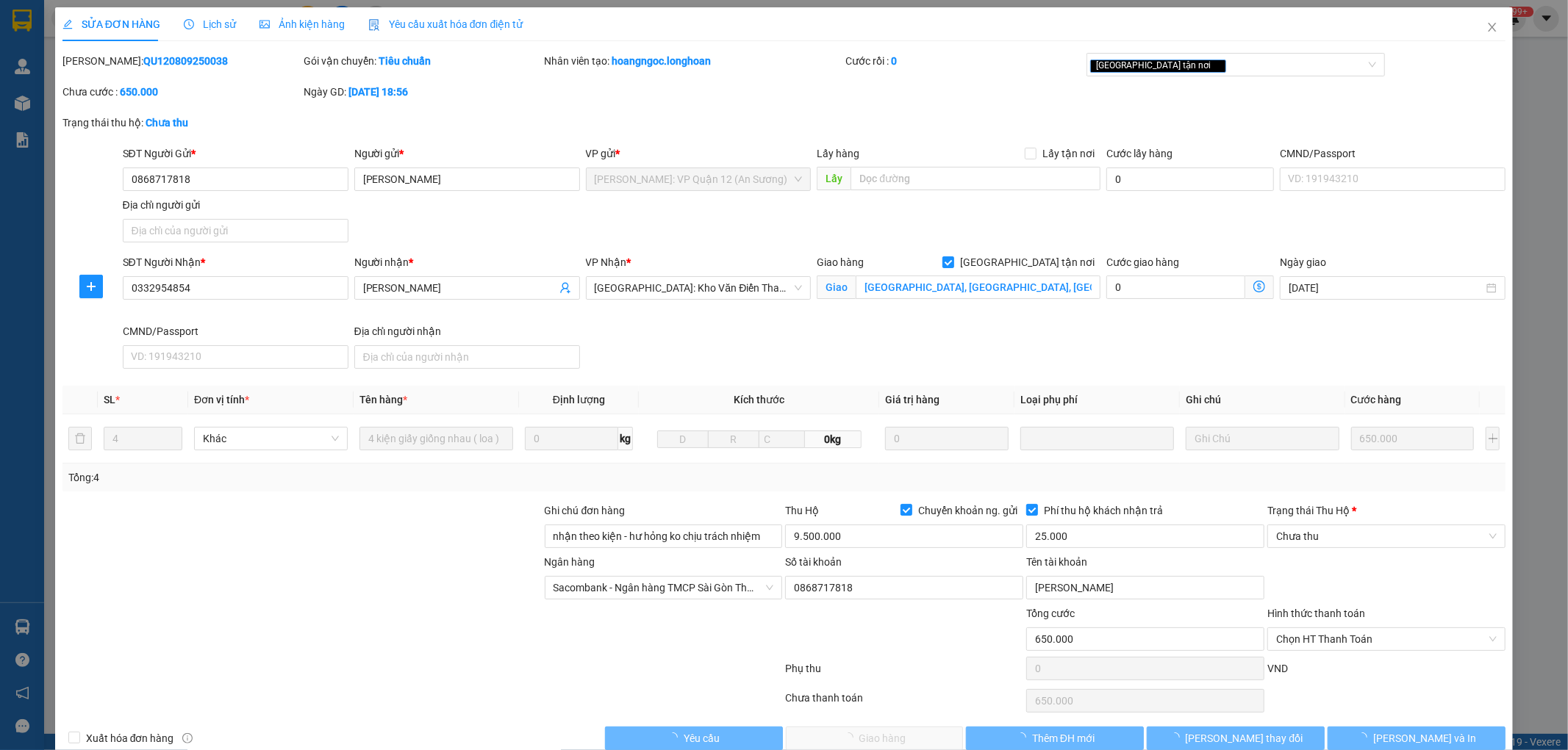
type input "[GEOGRAPHIC_DATA], [GEOGRAPHIC_DATA], [GEOGRAPHIC_DATA]"
type input "nhận theo kiện - hư hỏng ko chịu trách nhiệm"
type input "650.000"
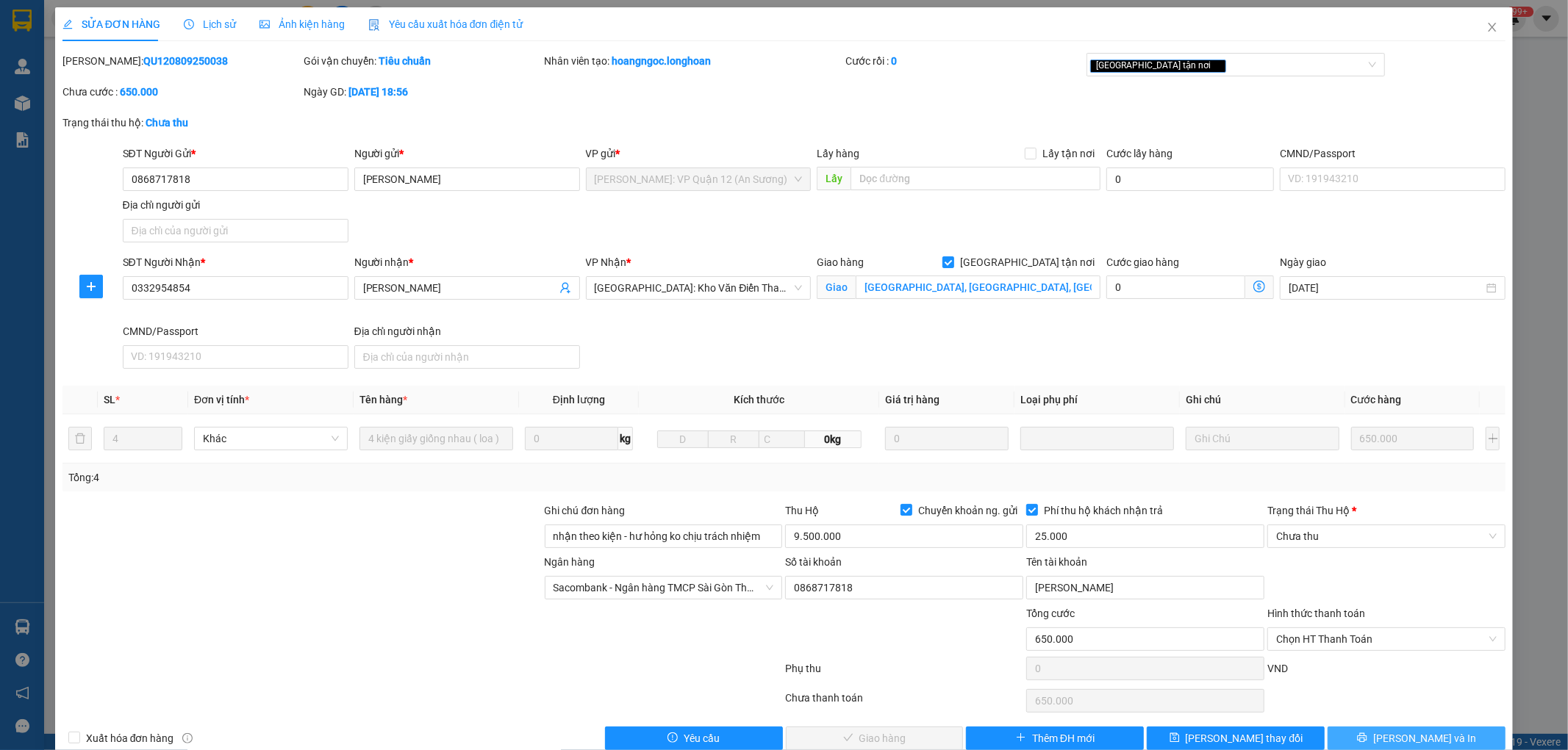
click at [1422, 736] on span "[PERSON_NAME] và In" at bounding box center [1424, 738] width 103 height 16
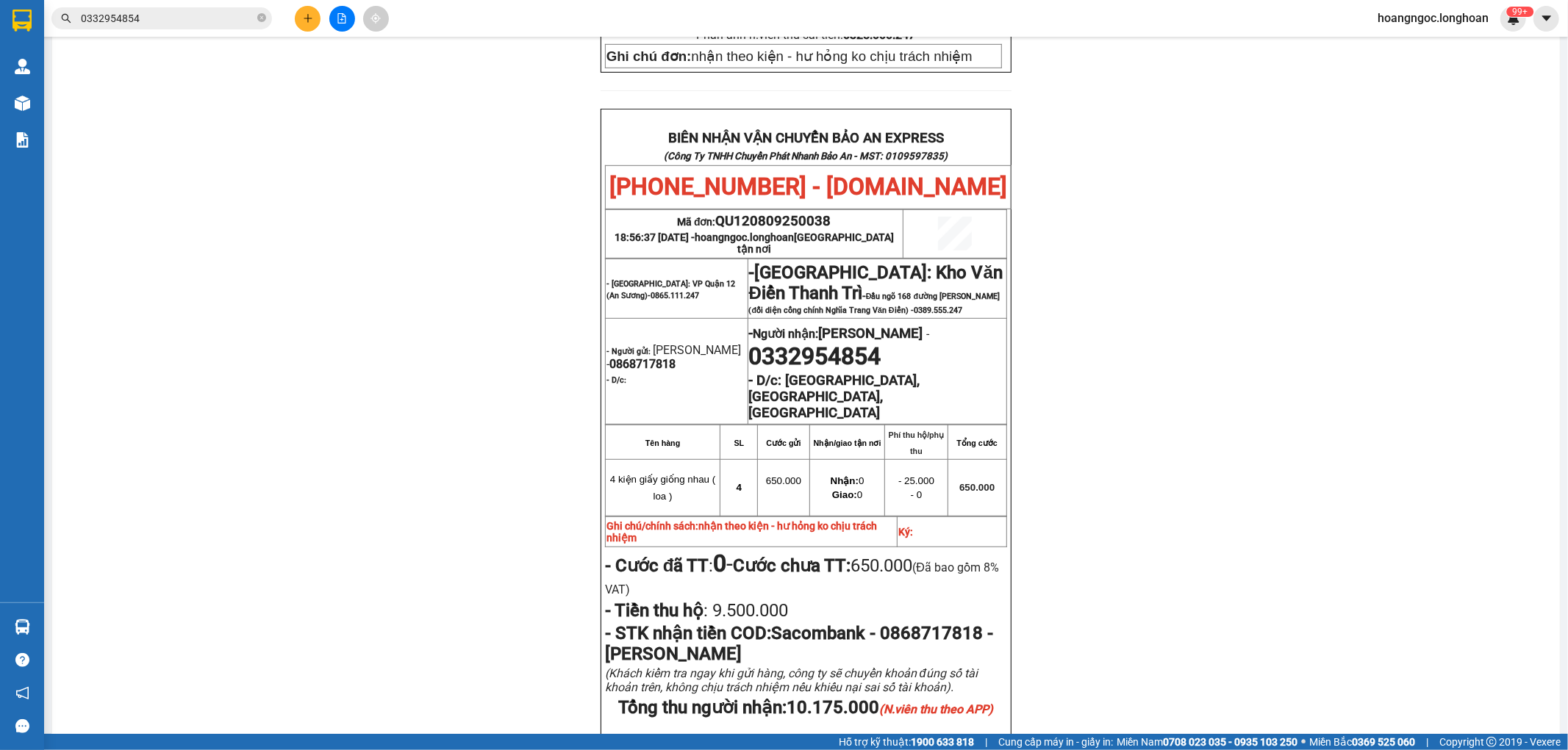
scroll to position [691, 0]
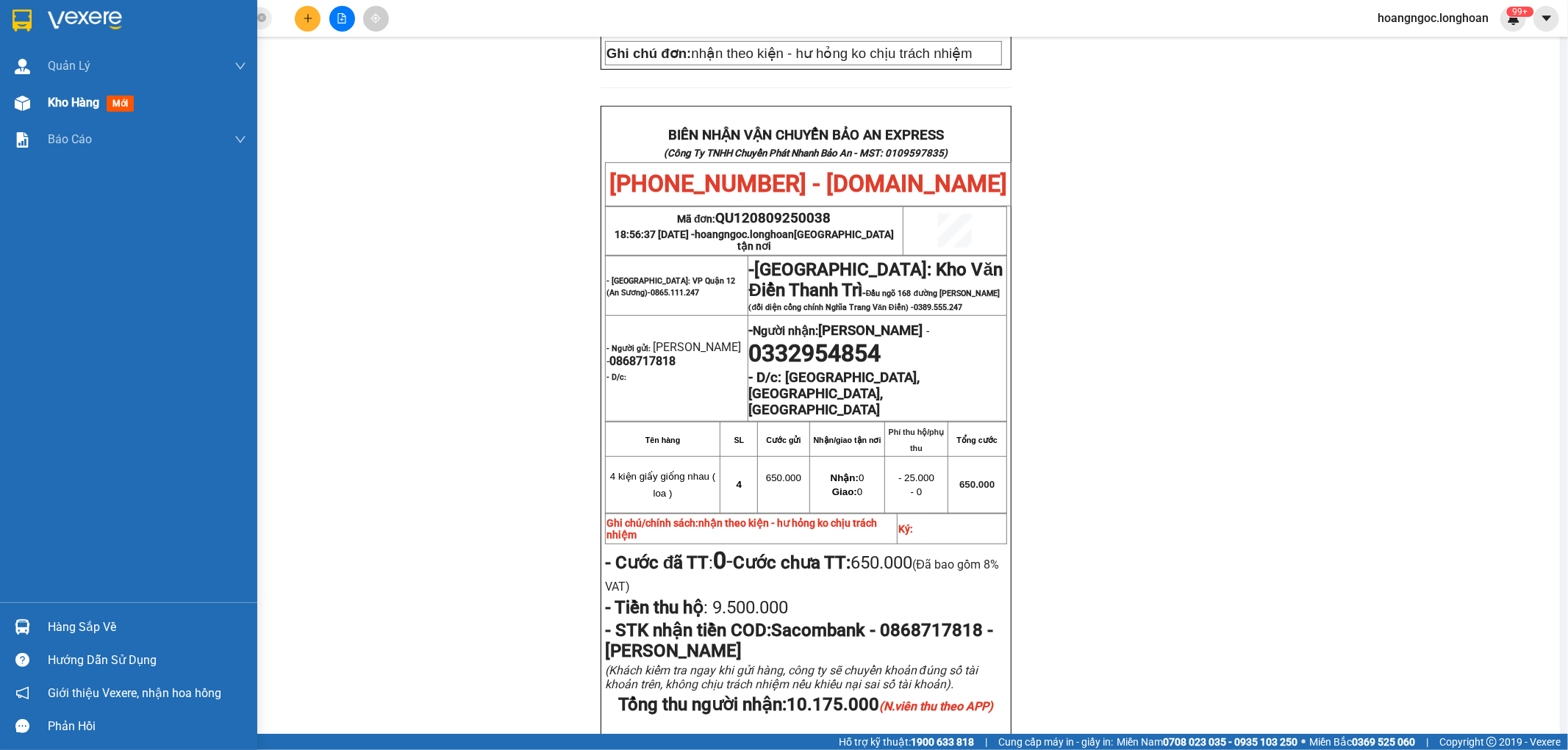
click at [54, 97] on span "Kho hàng" at bounding box center [74, 102] width 51 height 14
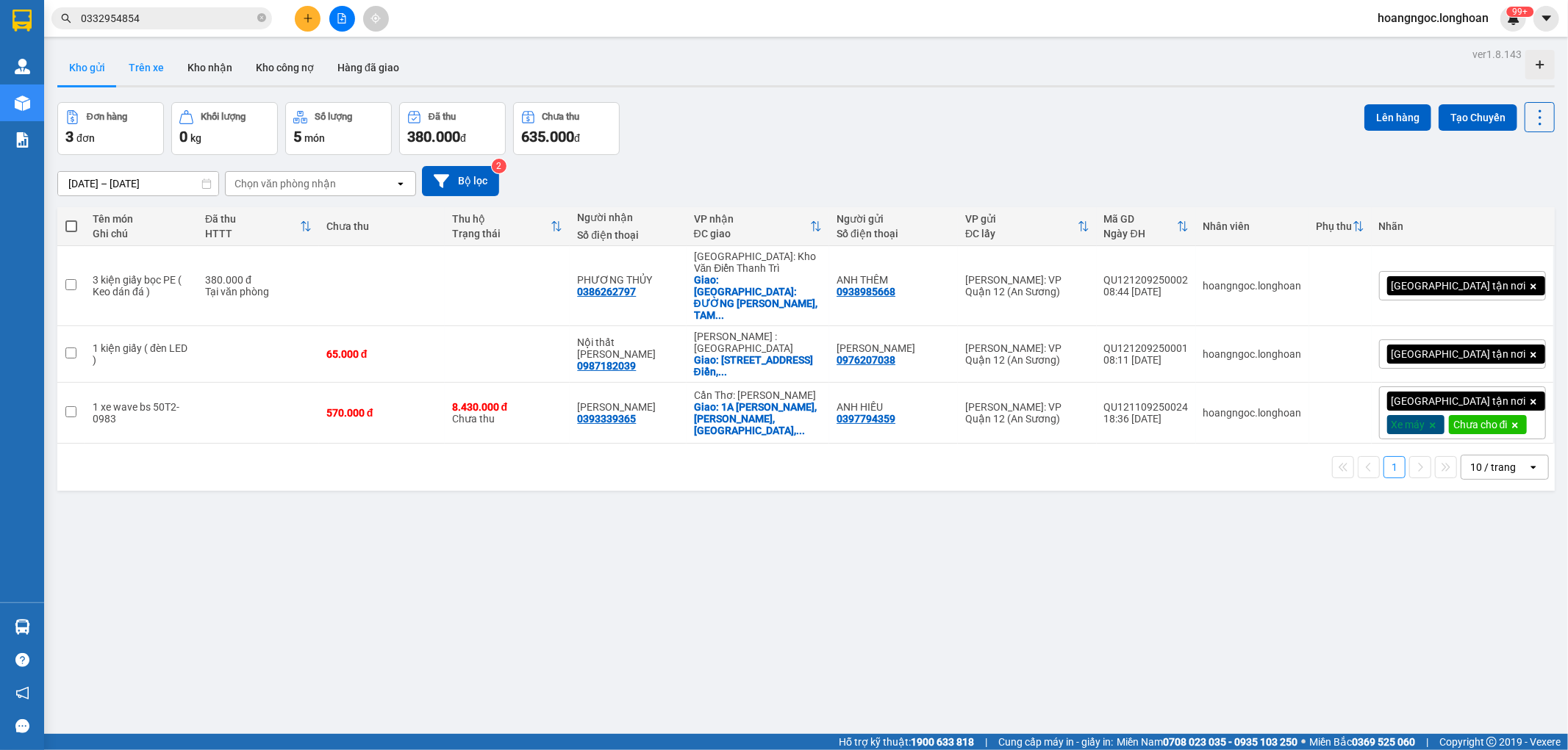
click at [144, 63] on button "Trên xe" at bounding box center [146, 68] width 59 height 35
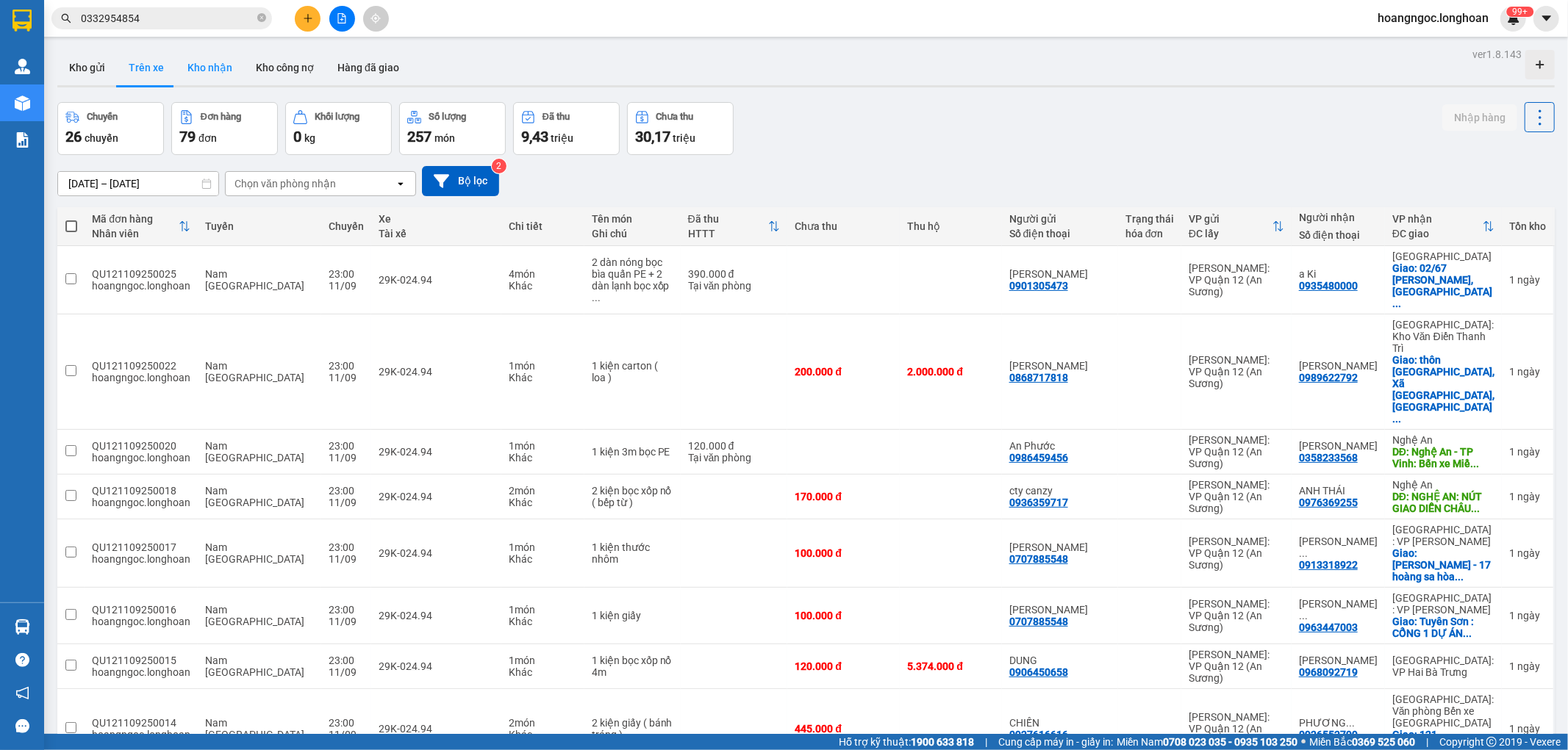
click at [218, 75] on button "Kho nhận" at bounding box center [210, 68] width 69 height 35
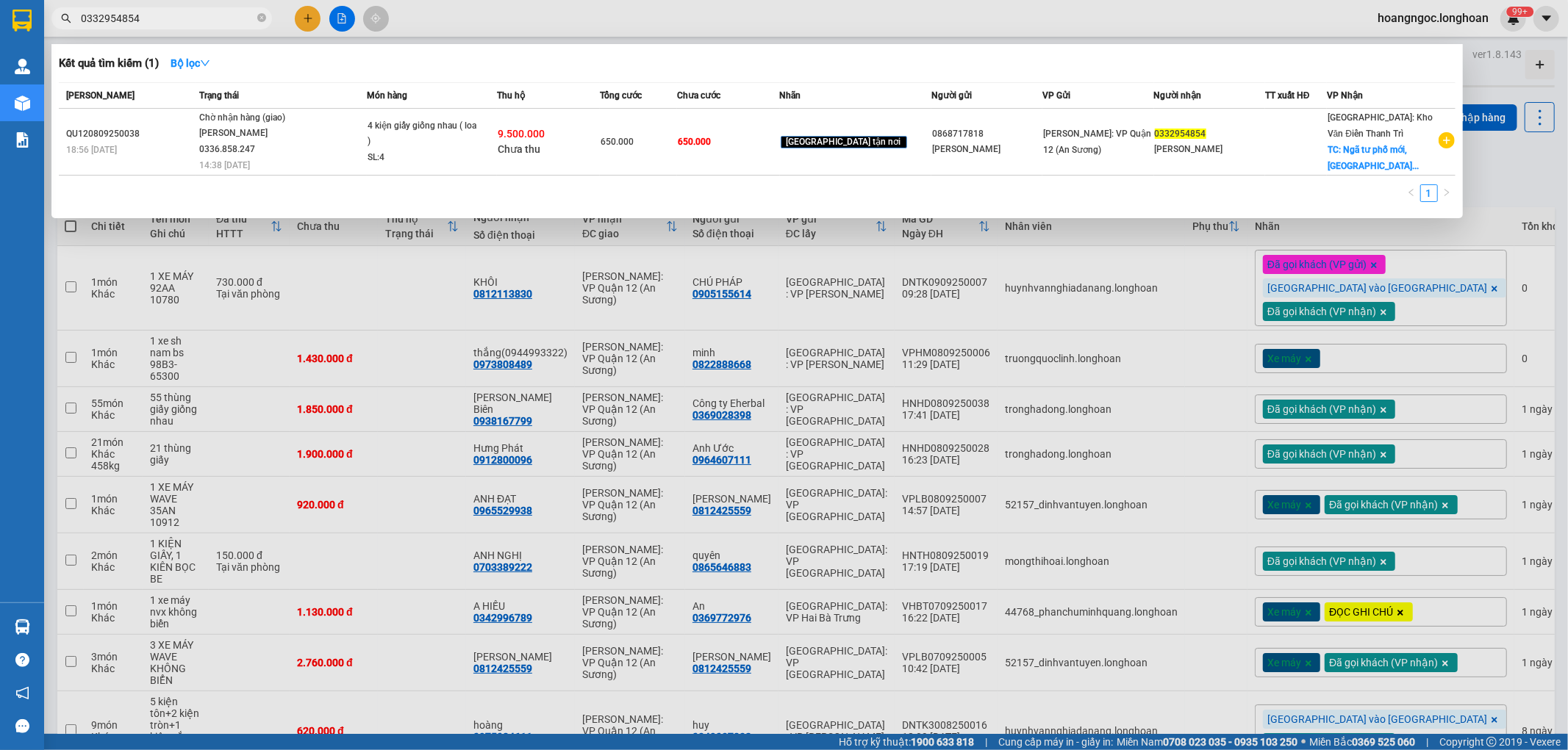
click at [189, 24] on input "0332954854" at bounding box center [167, 18] width 174 height 16
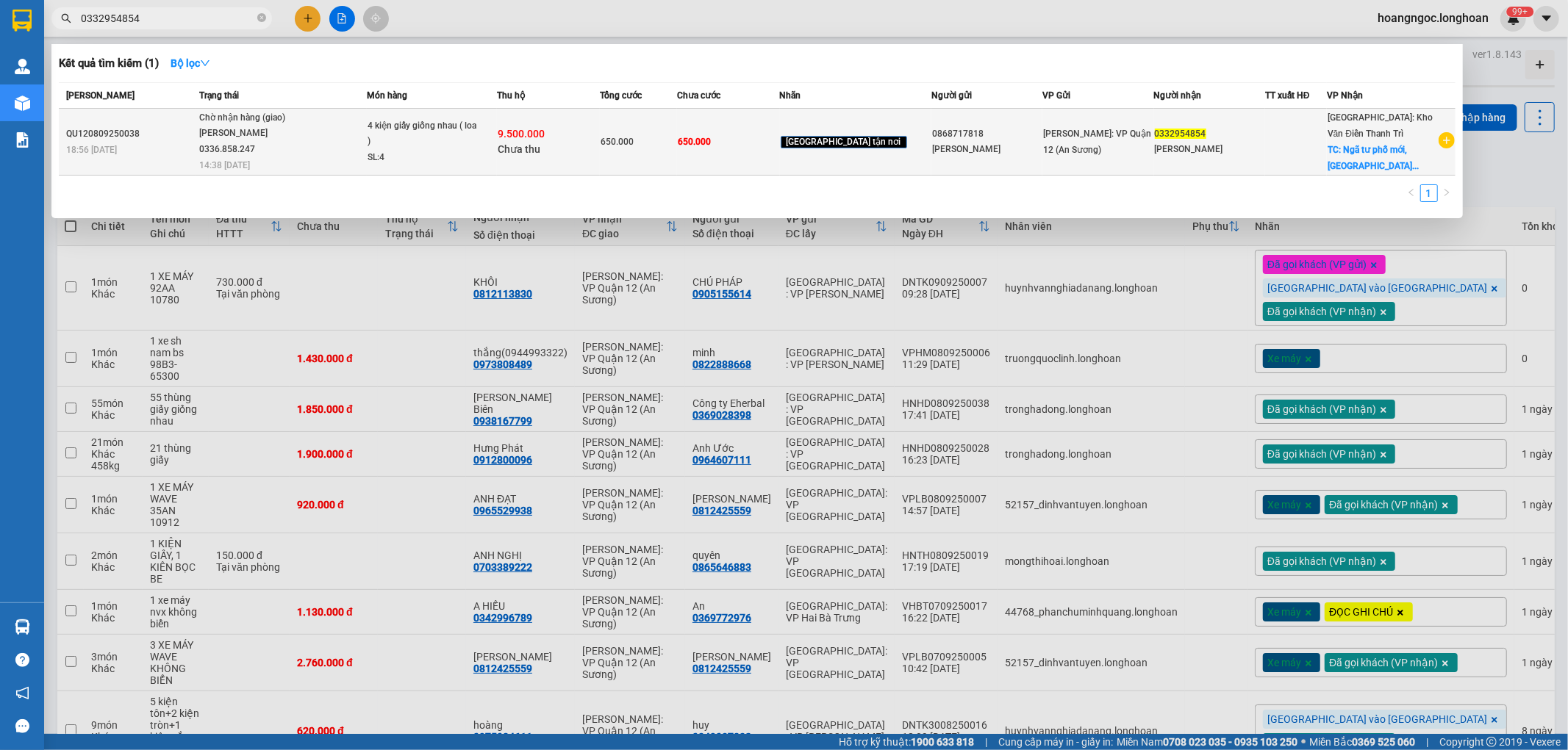
click at [445, 142] on div "4 kiện giấy giống nhau ( loa )" at bounding box center [423, 134] width 110 height 31
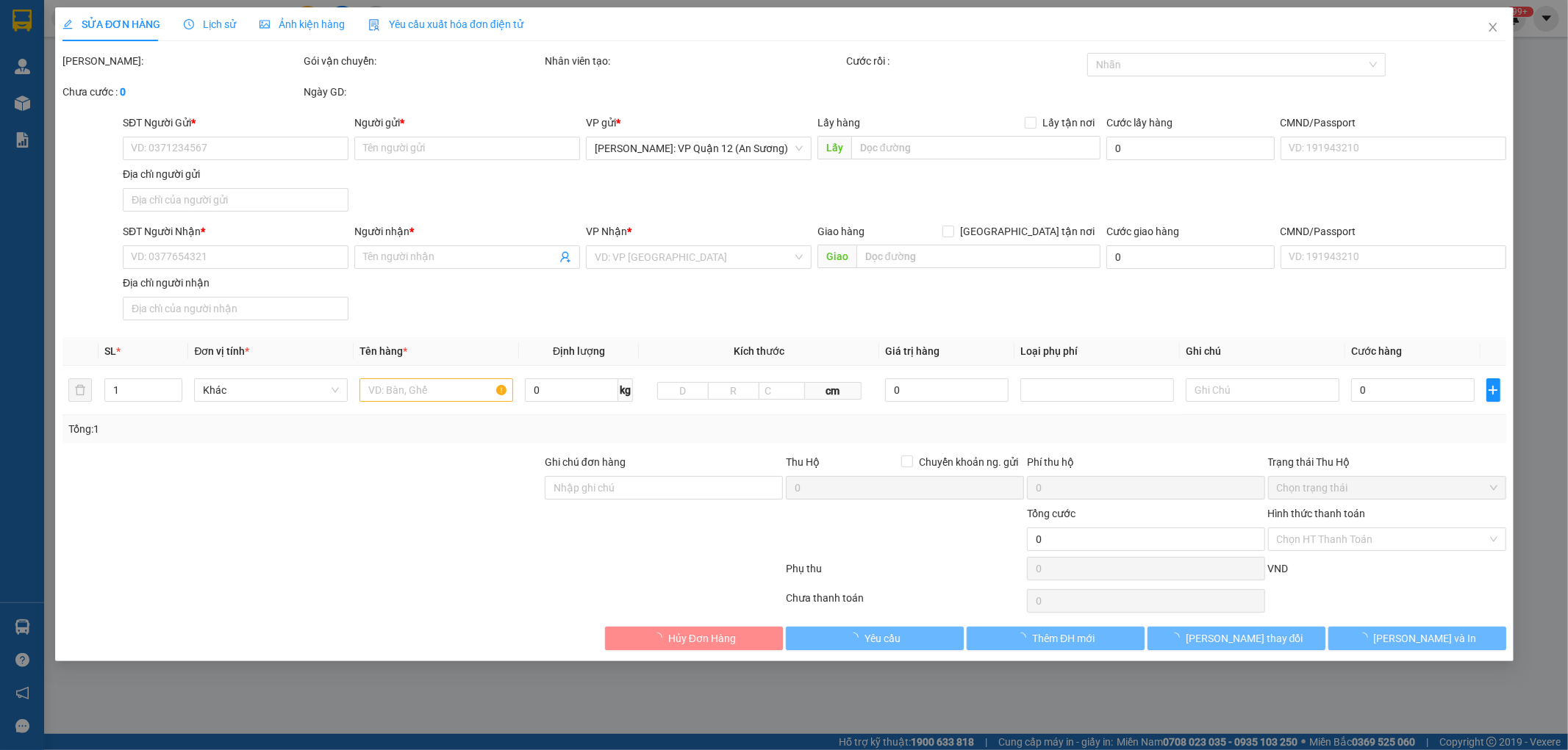
type input "0868717818"
type input "[PERSON_NAME]"
type input "0332954854"
type input "[PERSON_NAME]"
checkbox input "true"
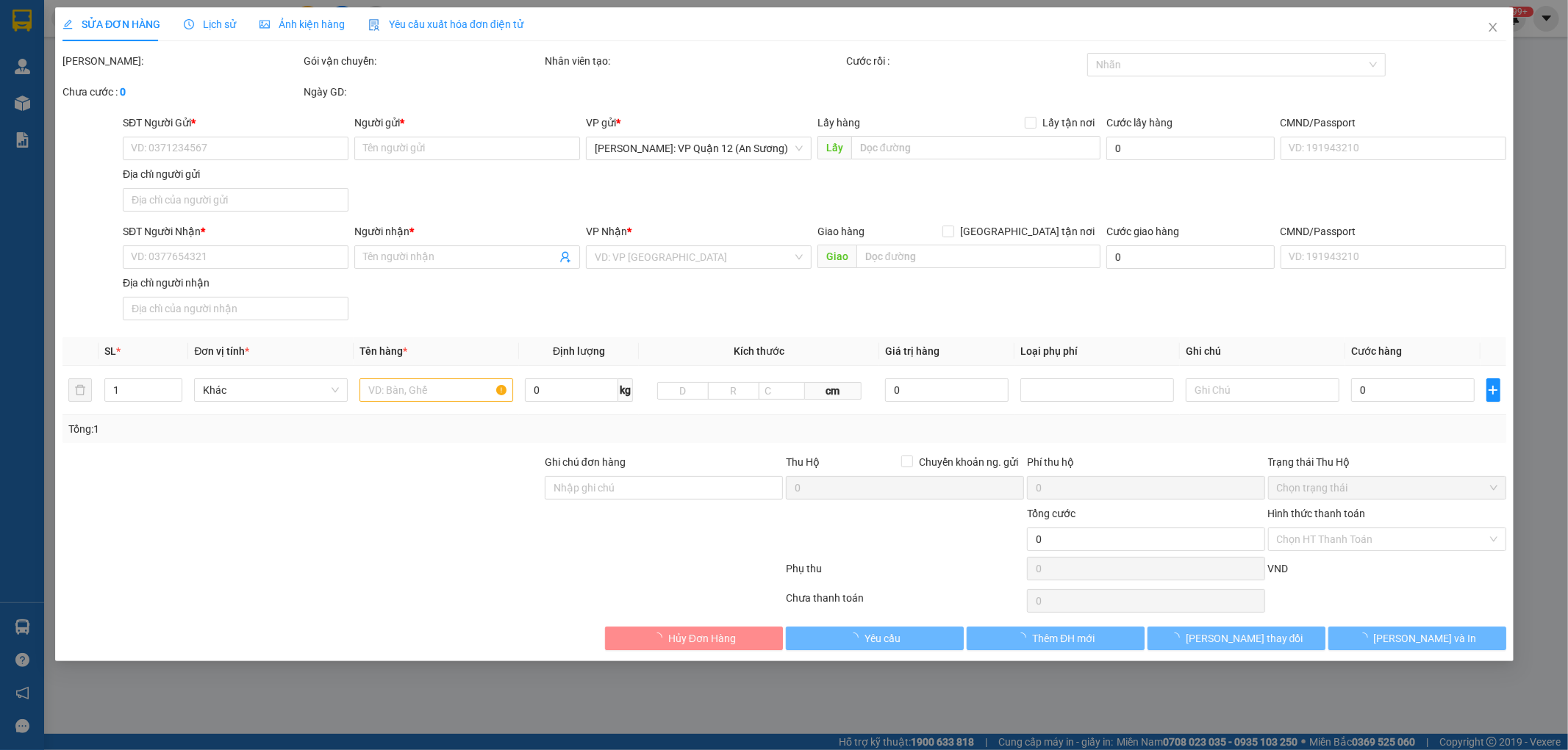
type input "[GEOGRAPHIC_DATA], [GEOGRAPHIC_DATA], [GEOGRAPHIC_DATA]"
type input "nhận theo kiện - hư hỏng ko chịu trách nhiệm"
type input "650.000"
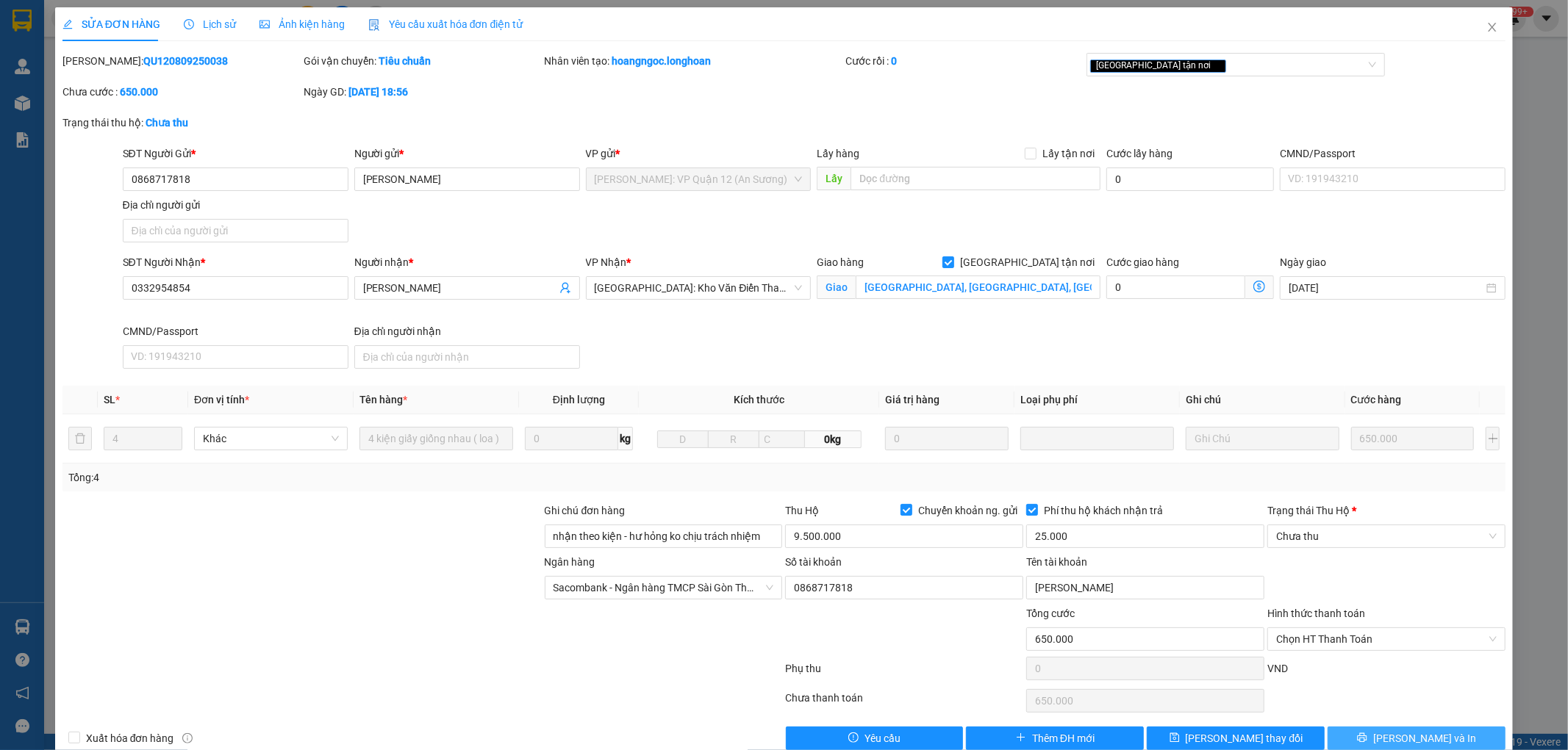
click at [1417, 731] on span "[PERSON_NAME] và In" at bounding box center [1424, 738] width 103 height 16
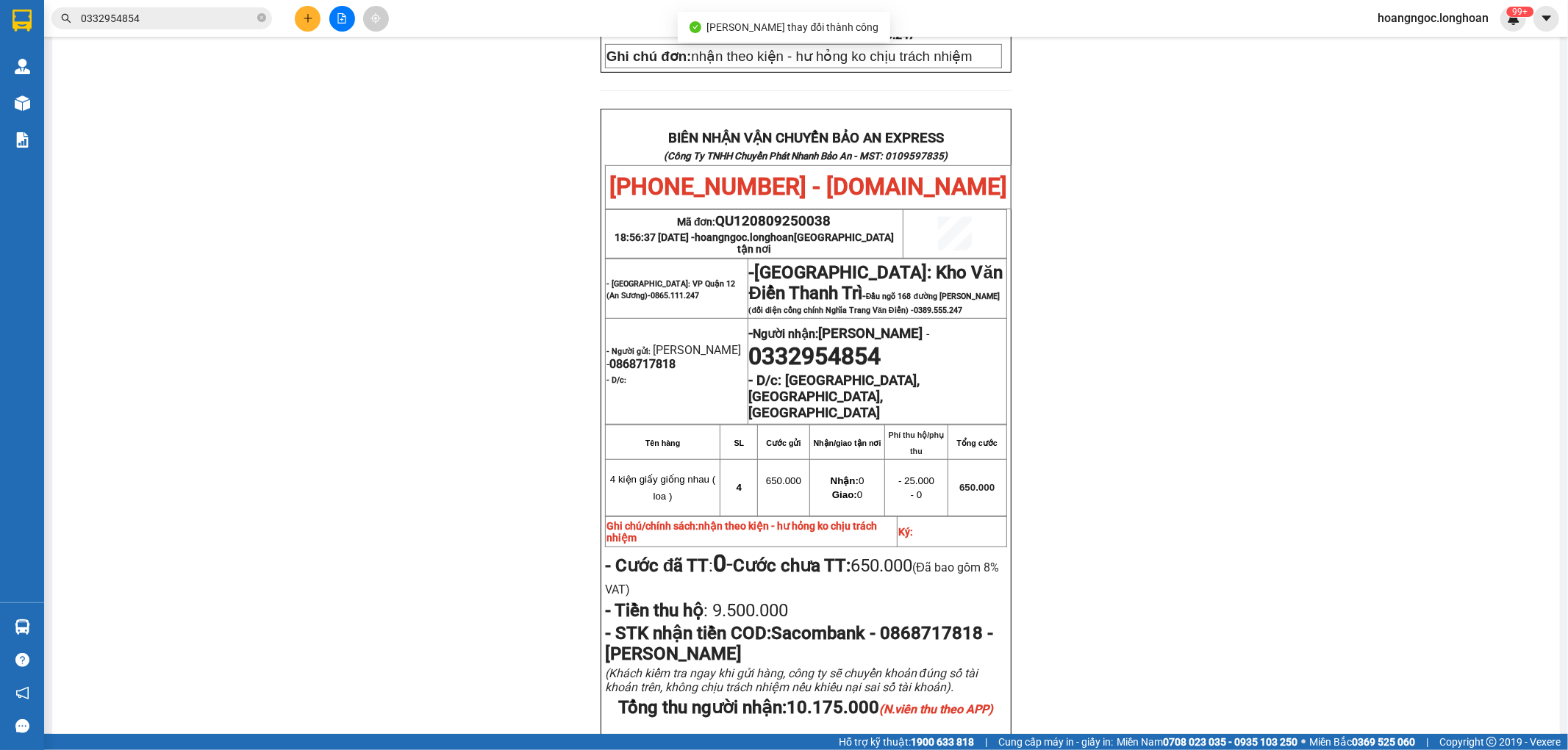
scroll to position [692, 0]
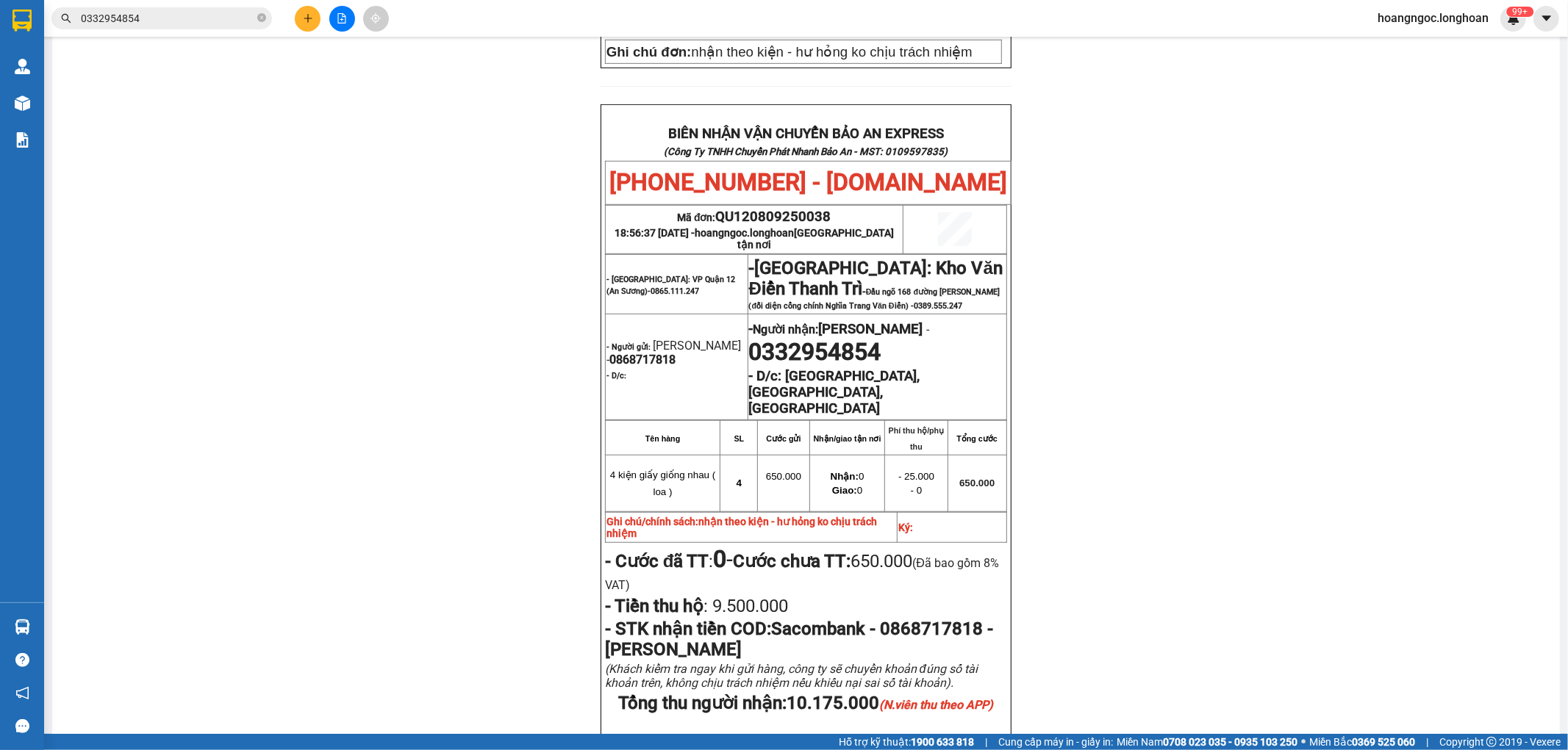
click at [211, 19] on input "0332954854" at bounding box center [167, 18] width 174 height 16
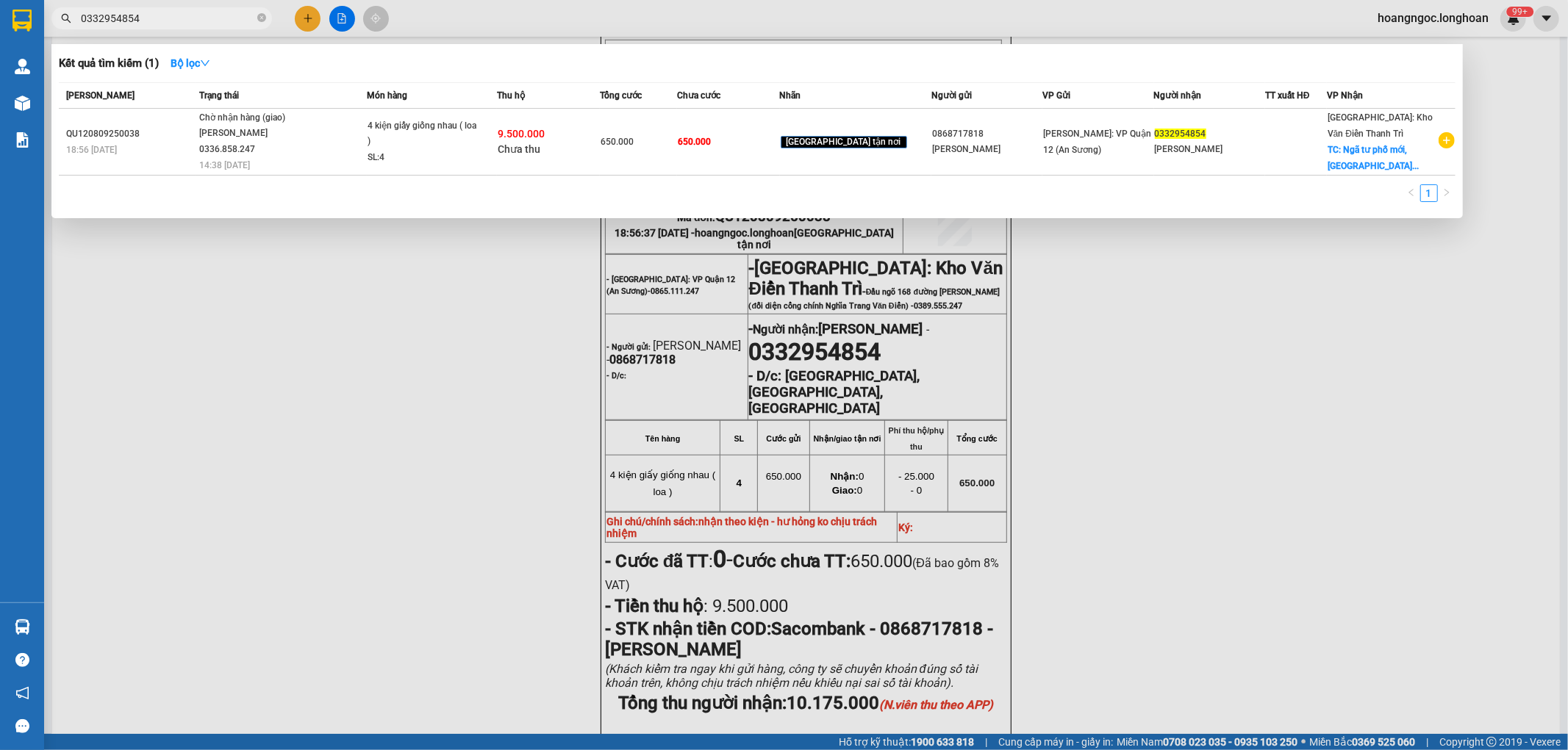
click at [211, 19] on input "0332954854" at bounding box center [167, 18] width 174 height 16
click at [1266, 453] on div at bounding box center [784, 375] width 1568 height 750
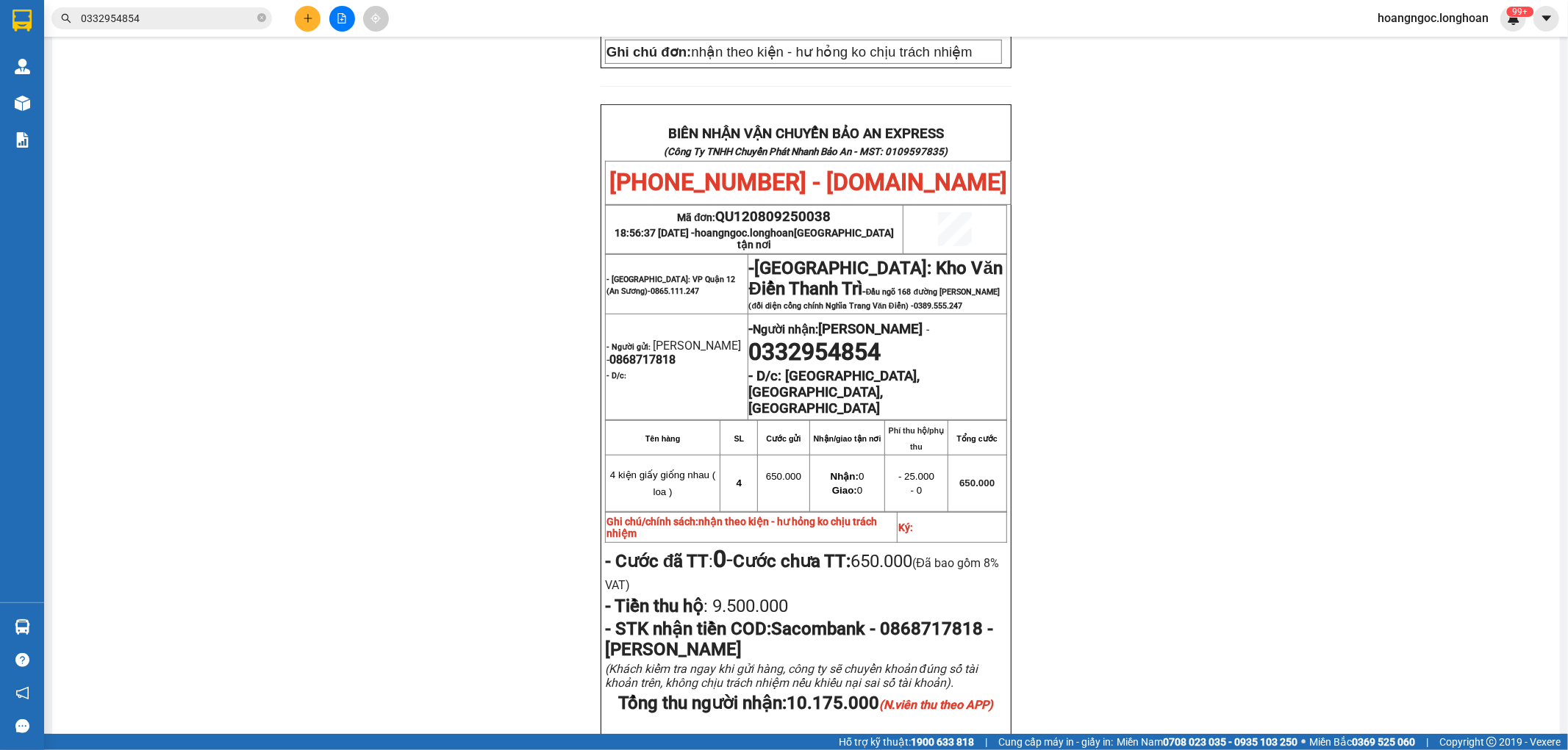
click at [181, 17] on input "0332954854" at bounding box center [167, 18] width 174 height 16
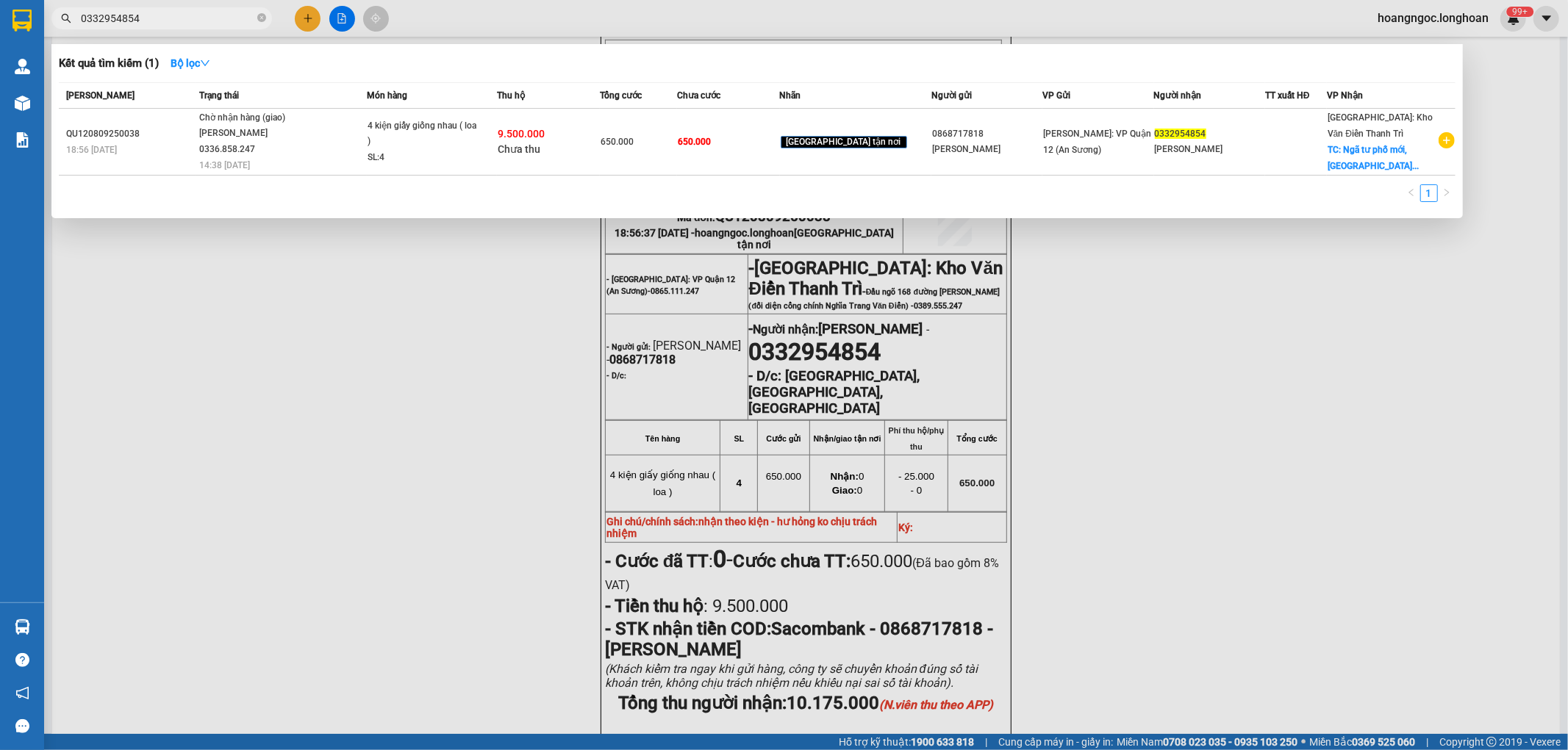
click at [181, 17] on input "0332954854" at bounding box center [167, 18] width 174 height 16
paste input "93410588"
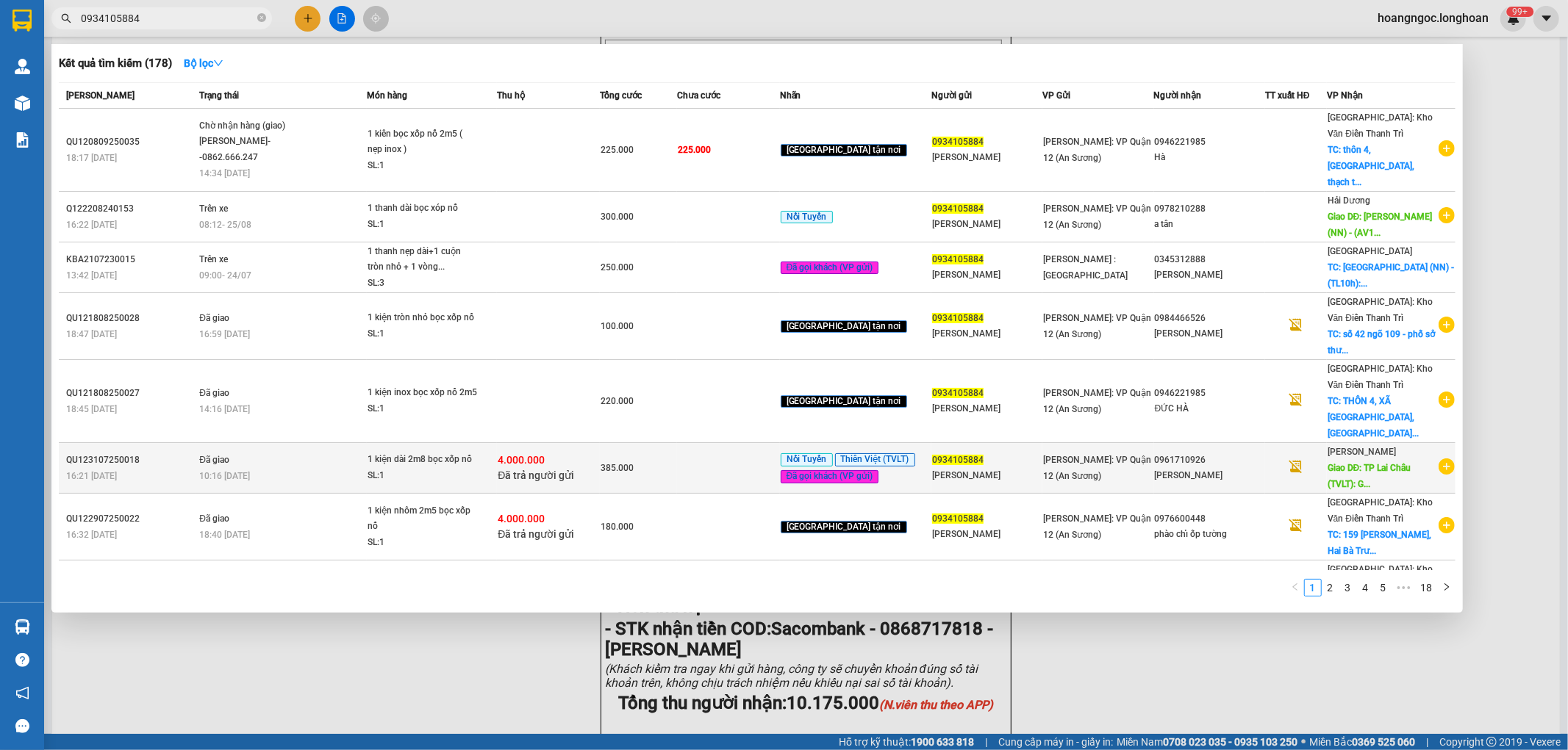
type input "0934105884"
click at [473, 452] on div "1 kiện dài 2m8 bọc xốp nổ" at bounding box center [423, 460] width 110 height 16
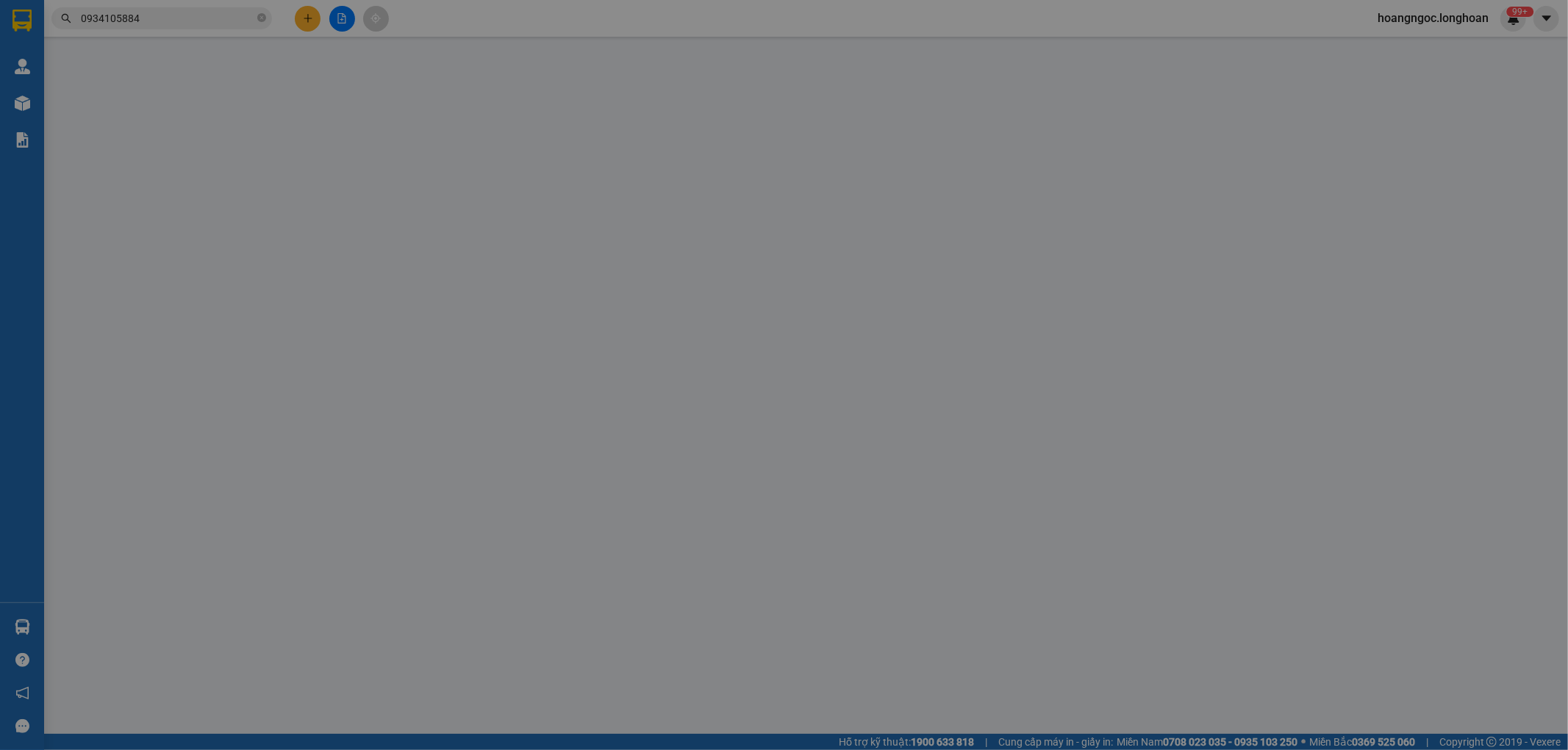
type input "0934105884"
type input "[PERSON_NAME]"
type input "0961710926"
type input "[PERSON_NAME]"
type input "[GEOGRAPHIC_DATA] (TVLT): Giao tại [GEOGRAPHIC_DATA]"
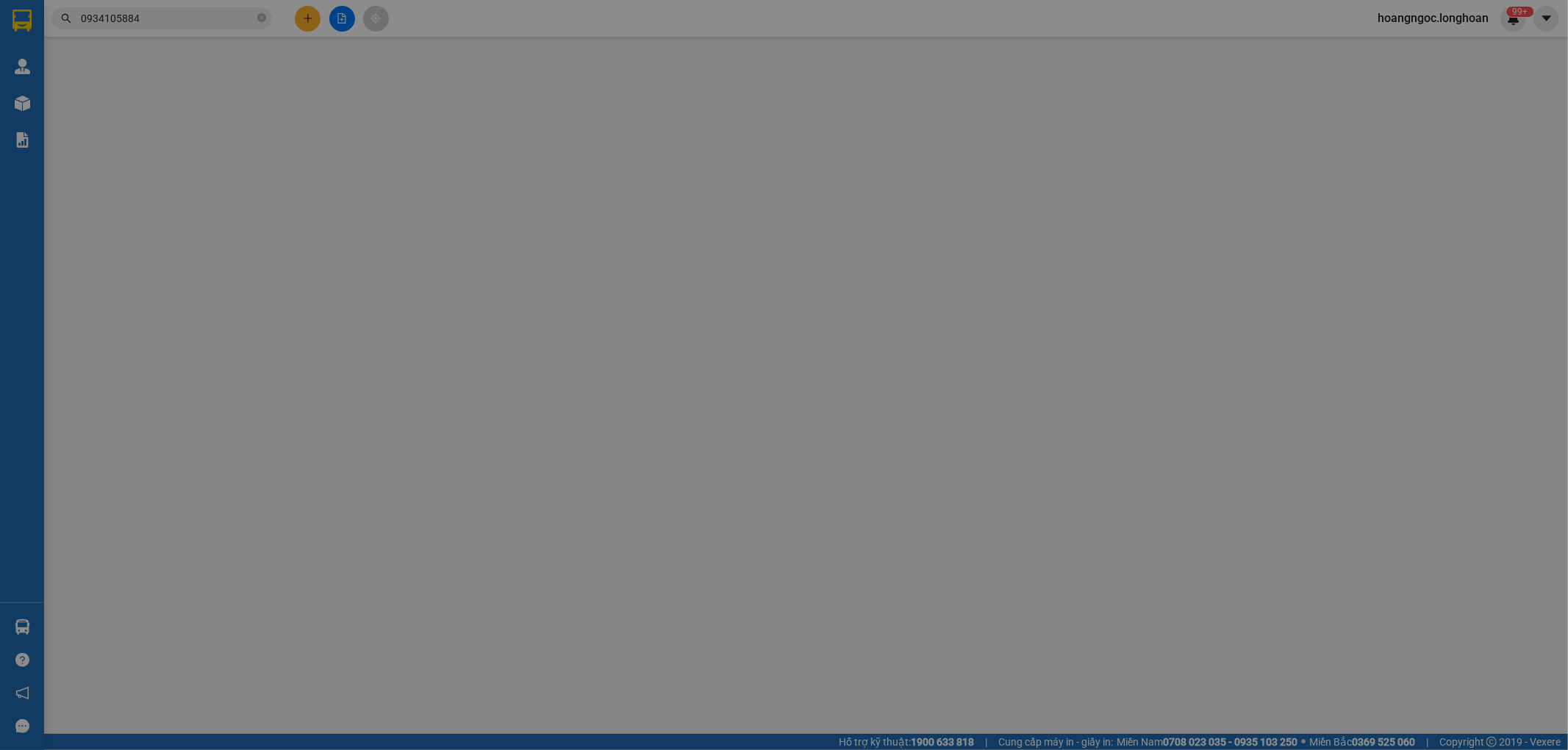
type input "nhận theo kiện - hư hỏng ko chịu trách nhiệm"
checkbox input "true"
type input "4.000.000"
type input "20.000"
type input "385.000"
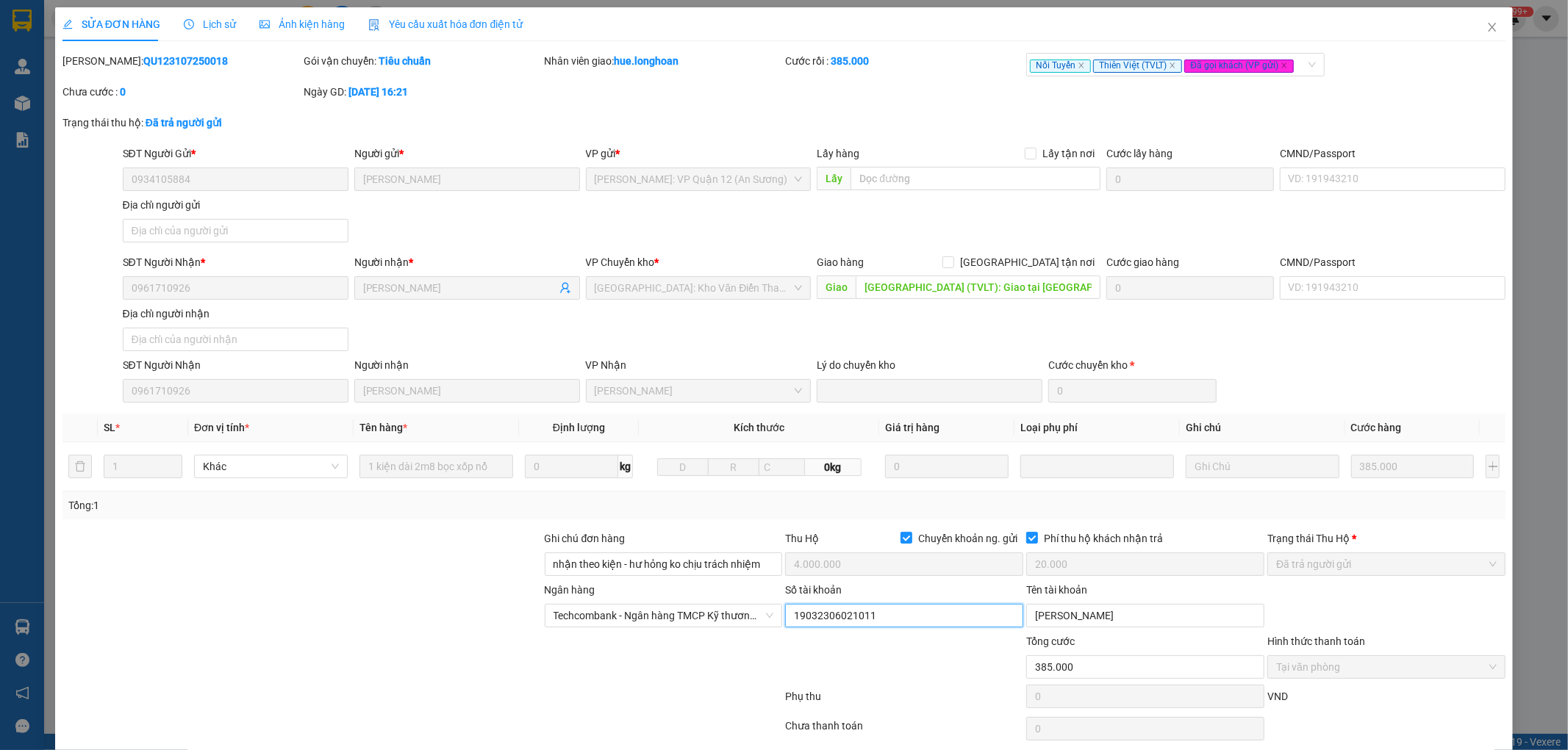
click at [855, 613] on input "19032306021011" at bounding box center [903, 616] width 238 height 24
click at [1088, 612] on input "[PERSON_NAME]" at bounding box center [1144, 616] width 238 height 24
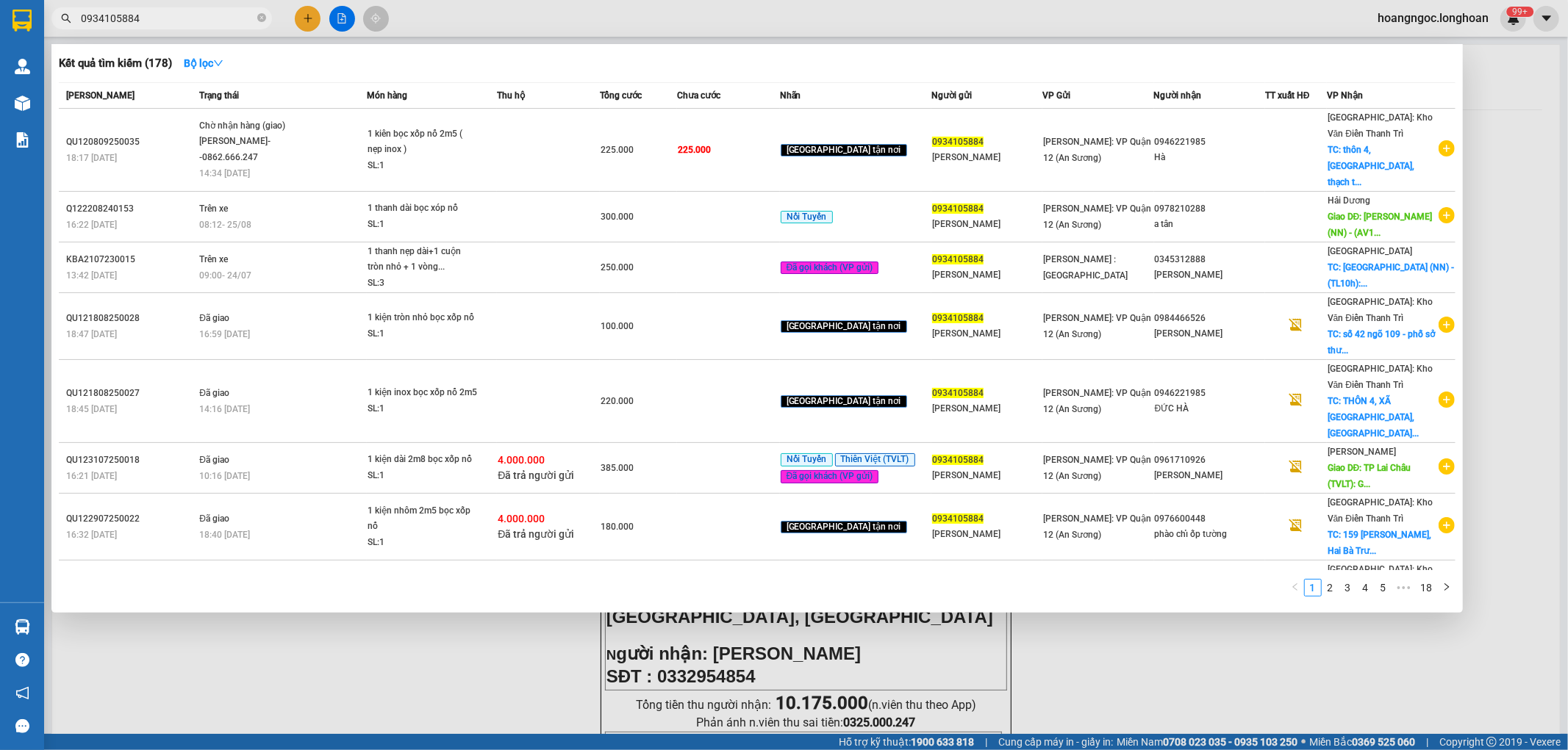
click at [181, 27] on span "0934105884" at bounding box center [161, 18] width 221 height 22
click at [181, 20] on input "0934105884" at bounding box center [167, 18] width 174 height 16
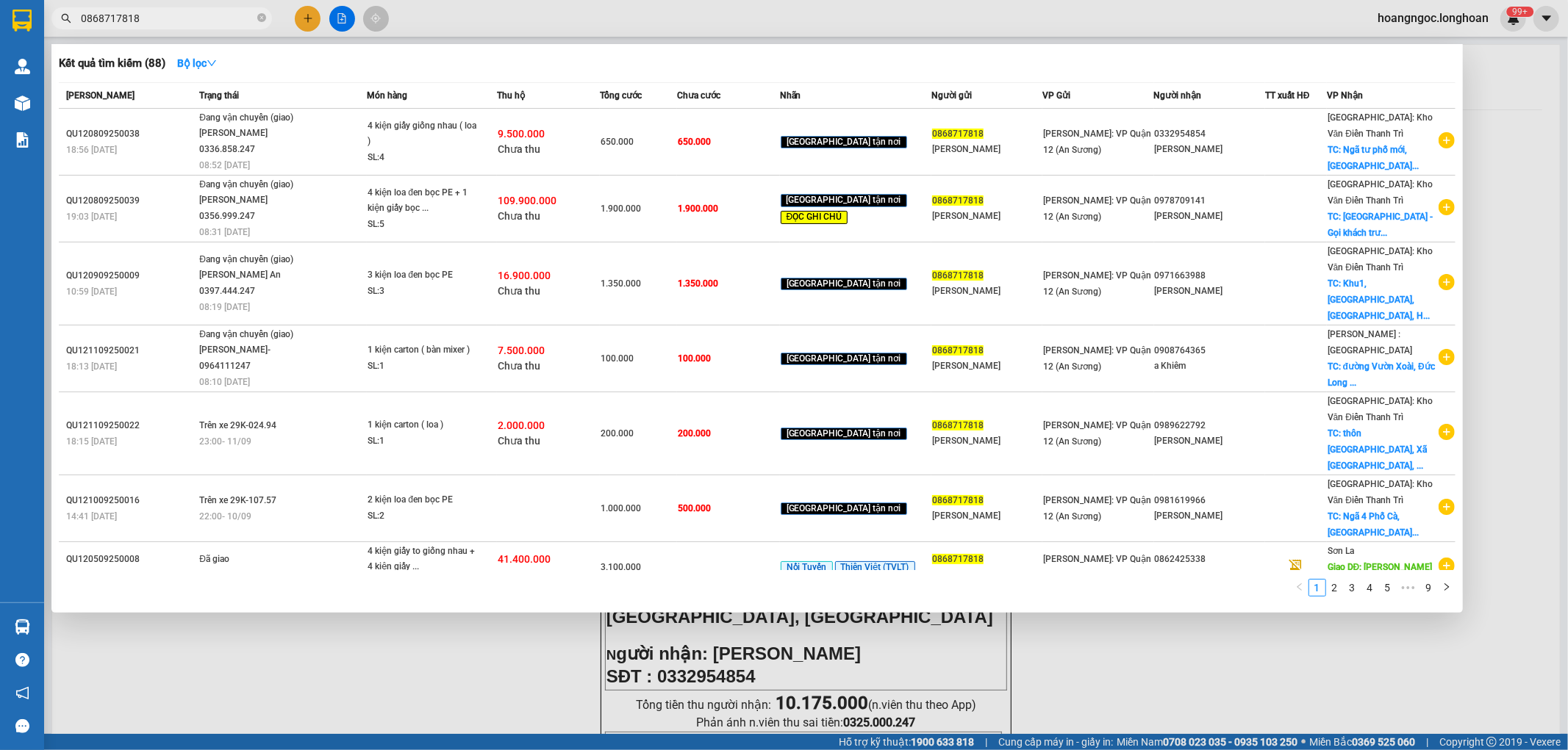
type input "0868717818"
click at [262, 22] on icon "close-circle" at bounding box center [261, 17] width 9 height 9
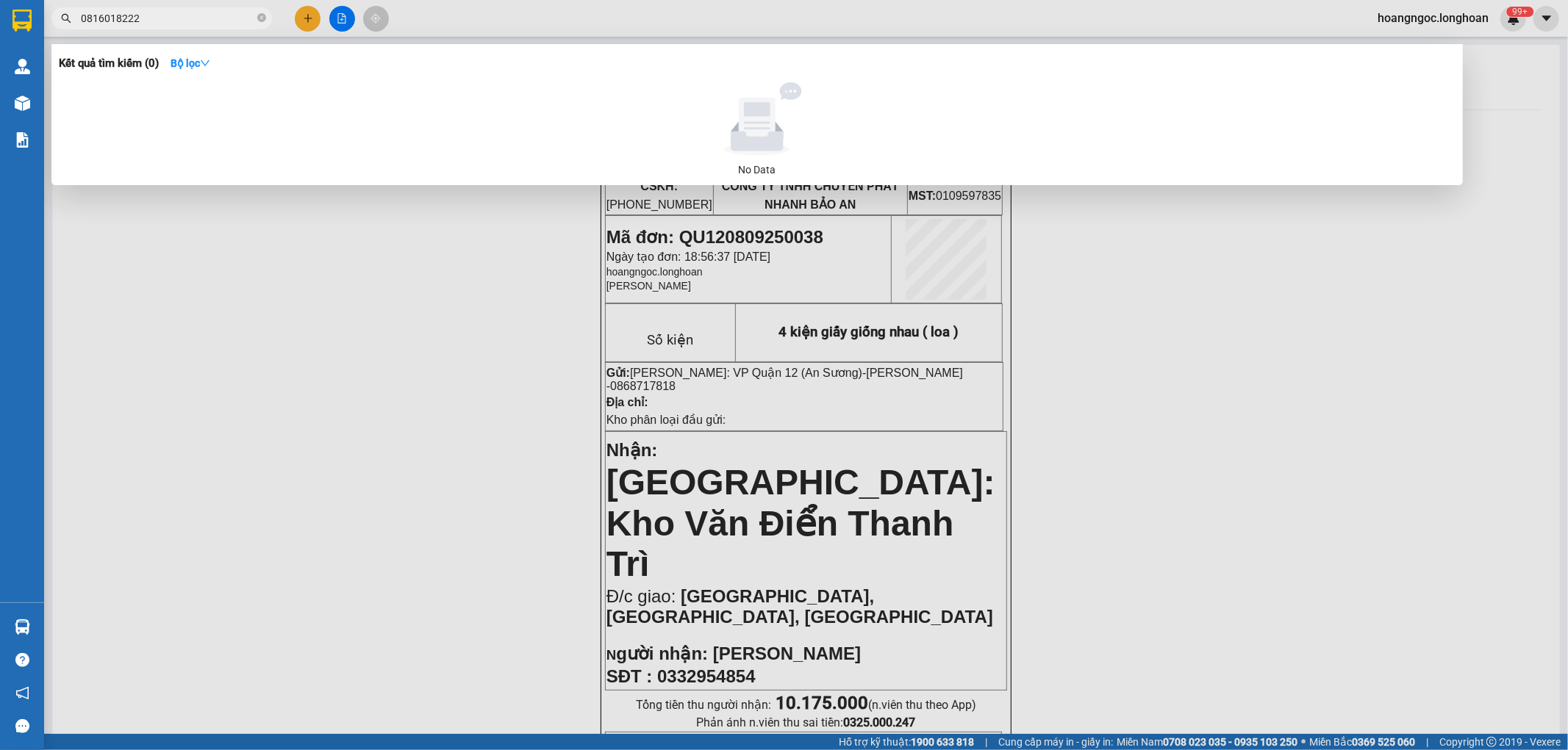
type input "0816018222"
